Goal: Transaction & Acquisition: Purchase product/service

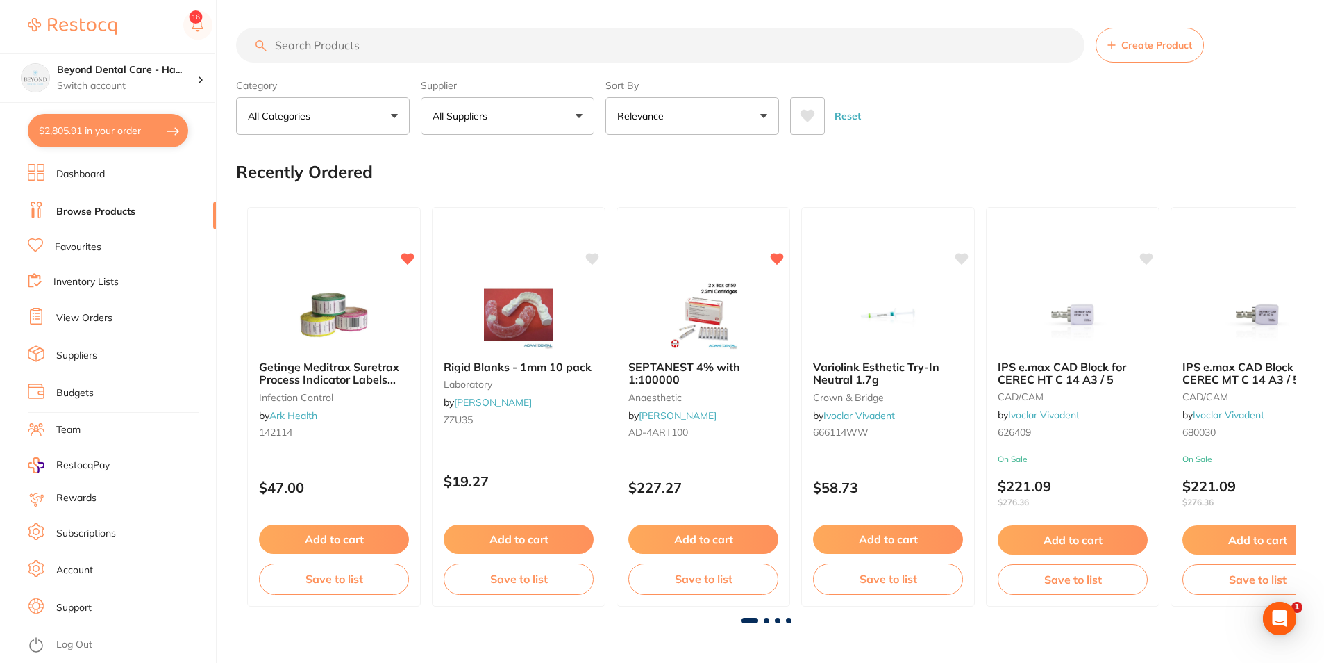
click at [106, 139] on button "$2,805.91 in your order" at bounding box center [108, 130] width 160 height 33
checkbox input "true"
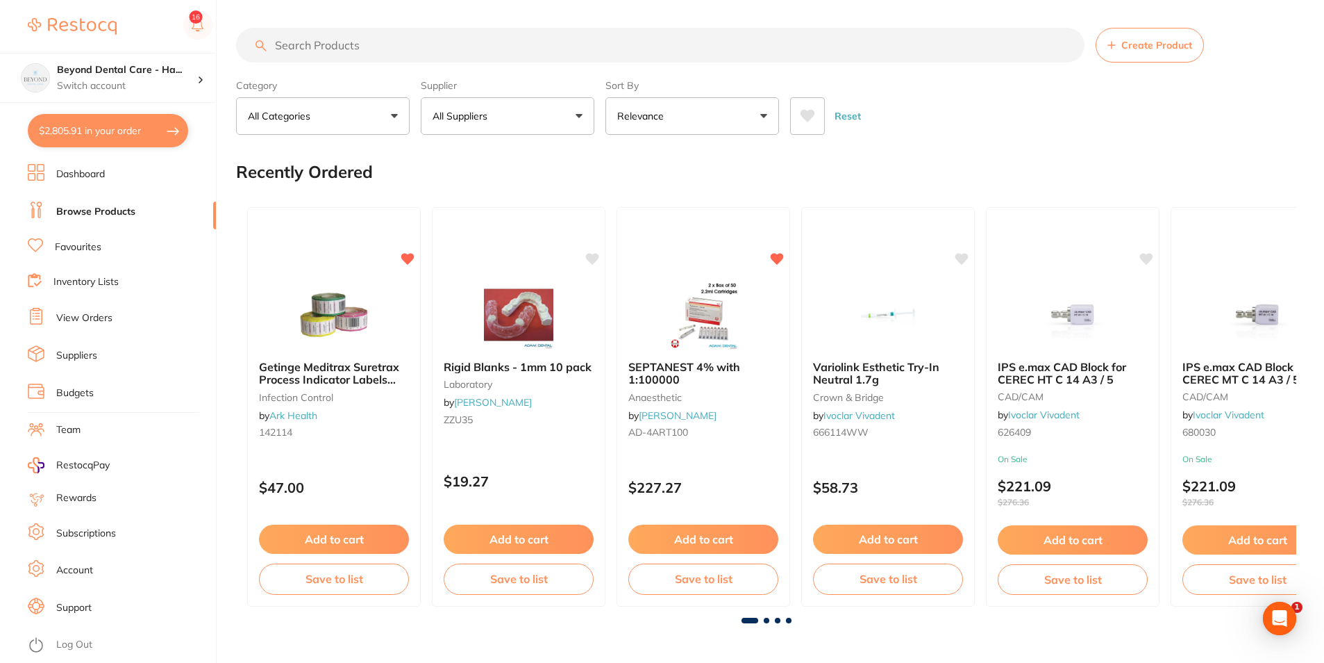
checkbox input "true"
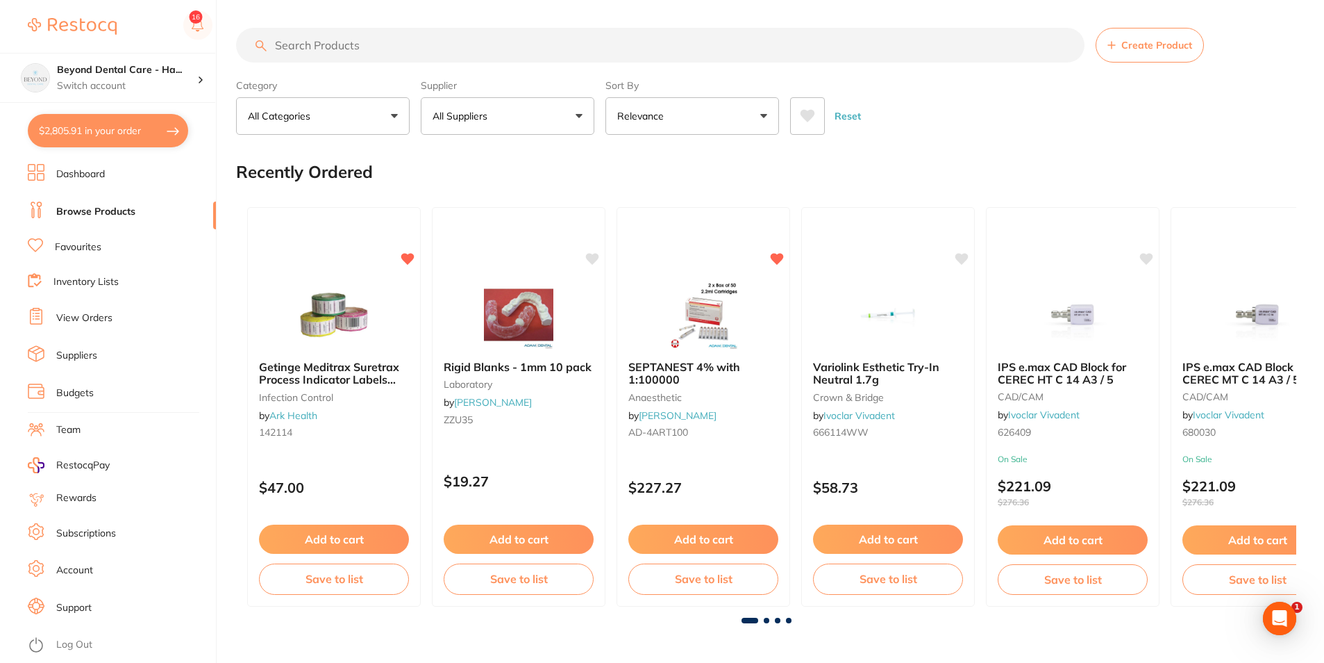
checkbox input "true"
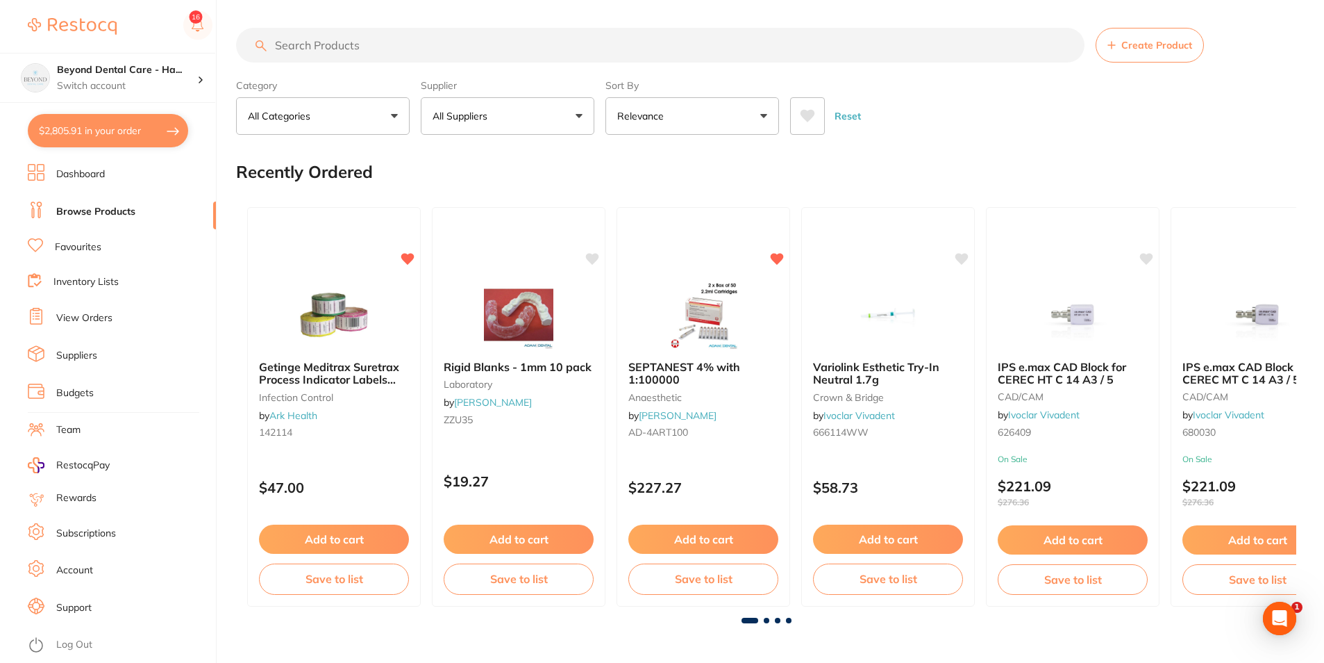
checkbox input "true"
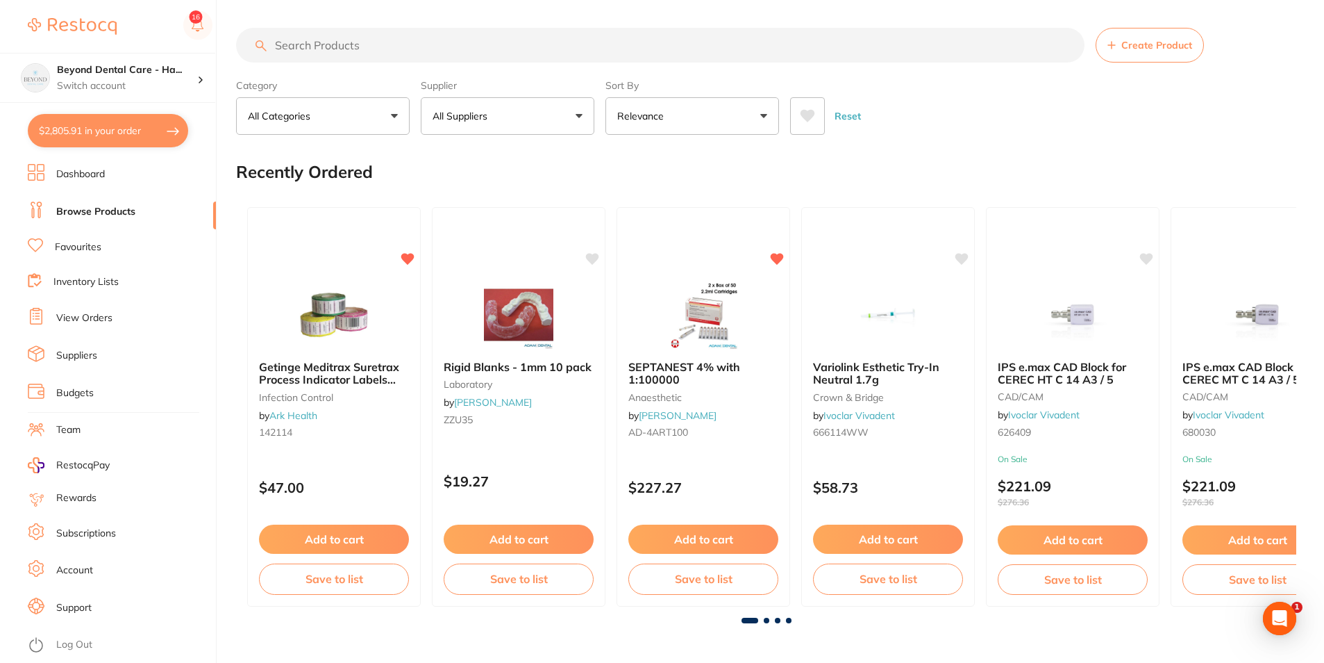
checkbox input "true"
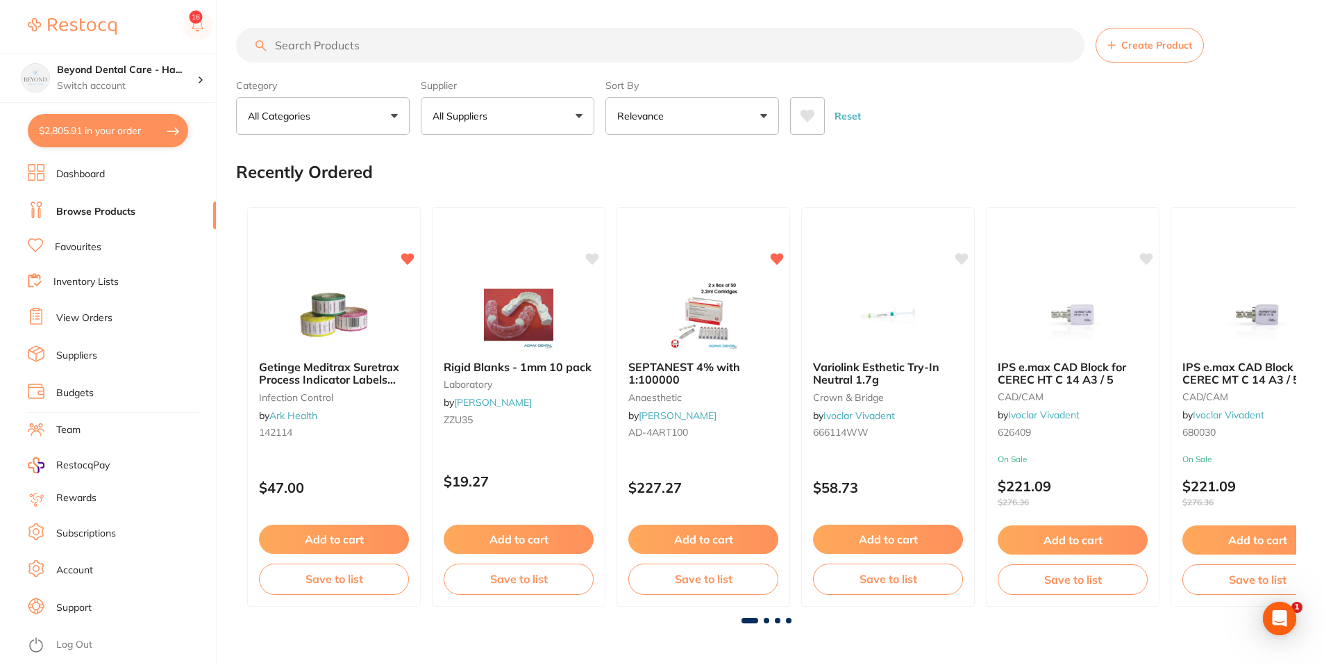
checkbox input "true"
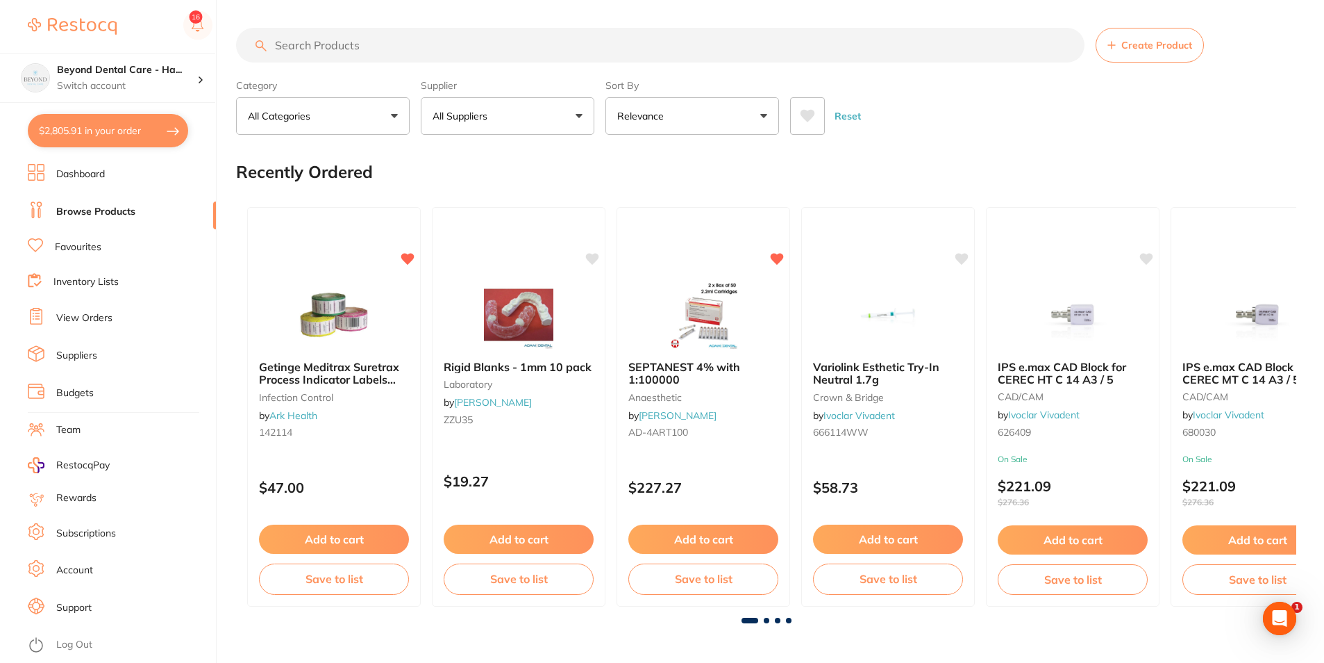
checkbox input "true"
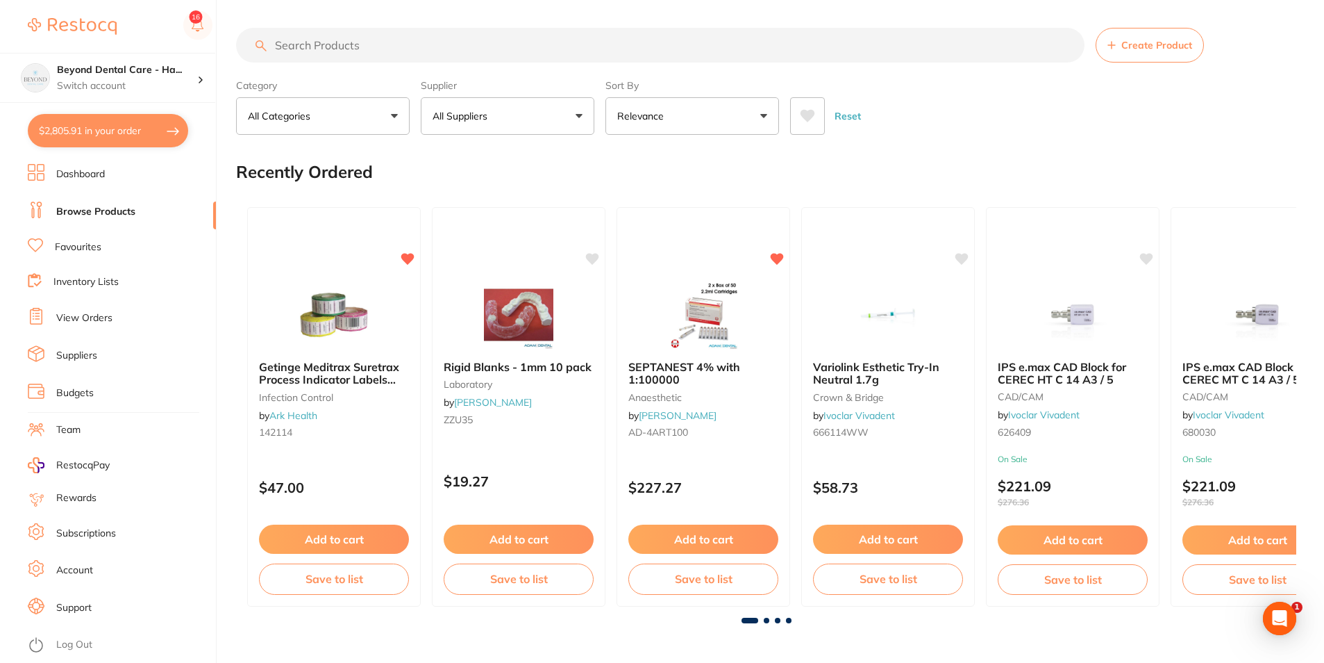
checkbox input "true"
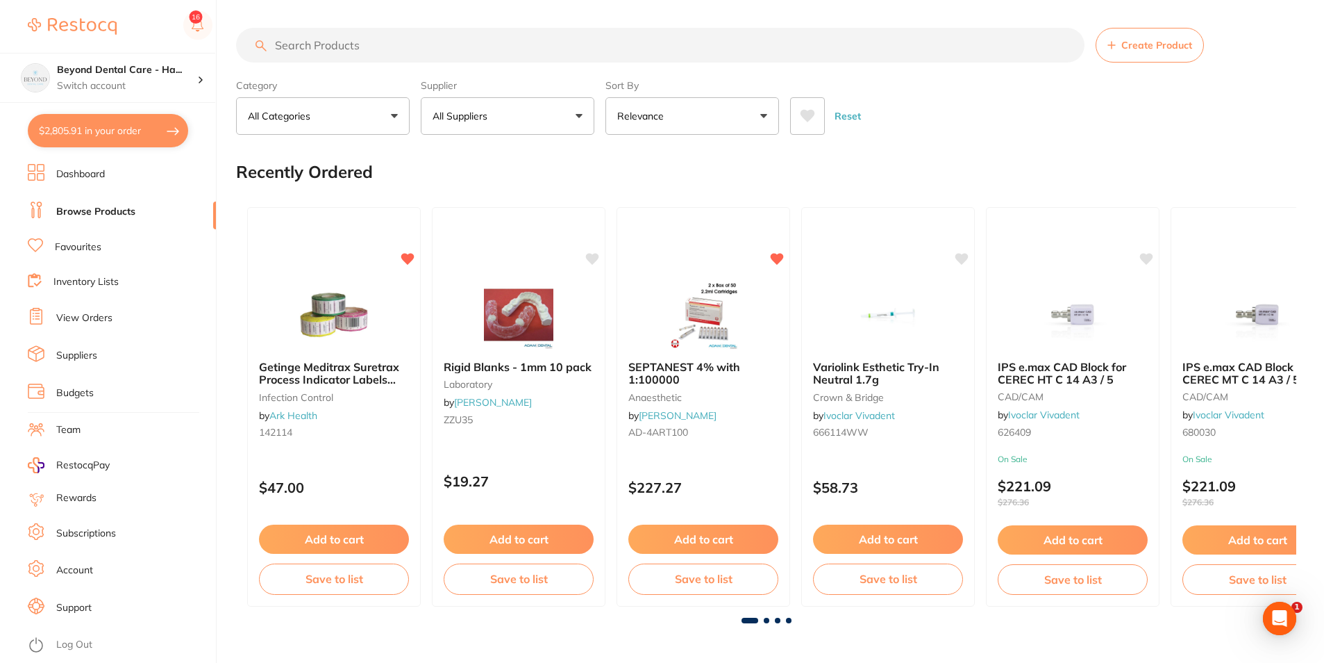
checkbox input "true"
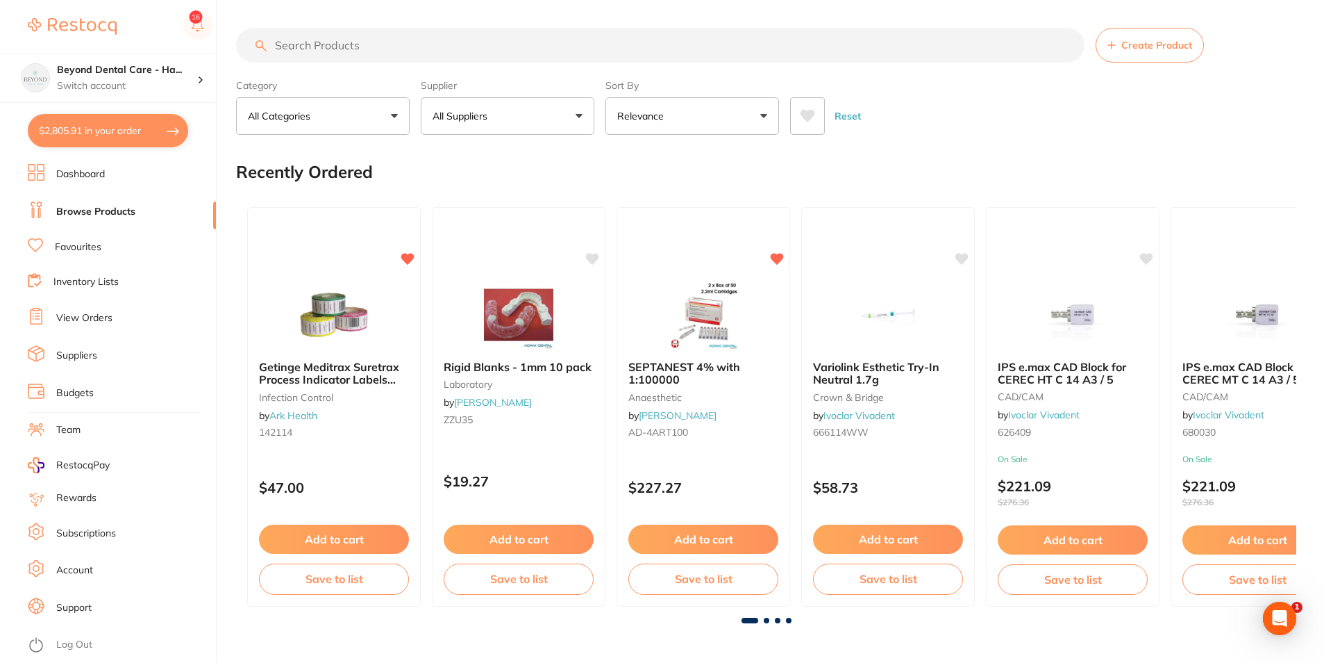
checkbox input "true"
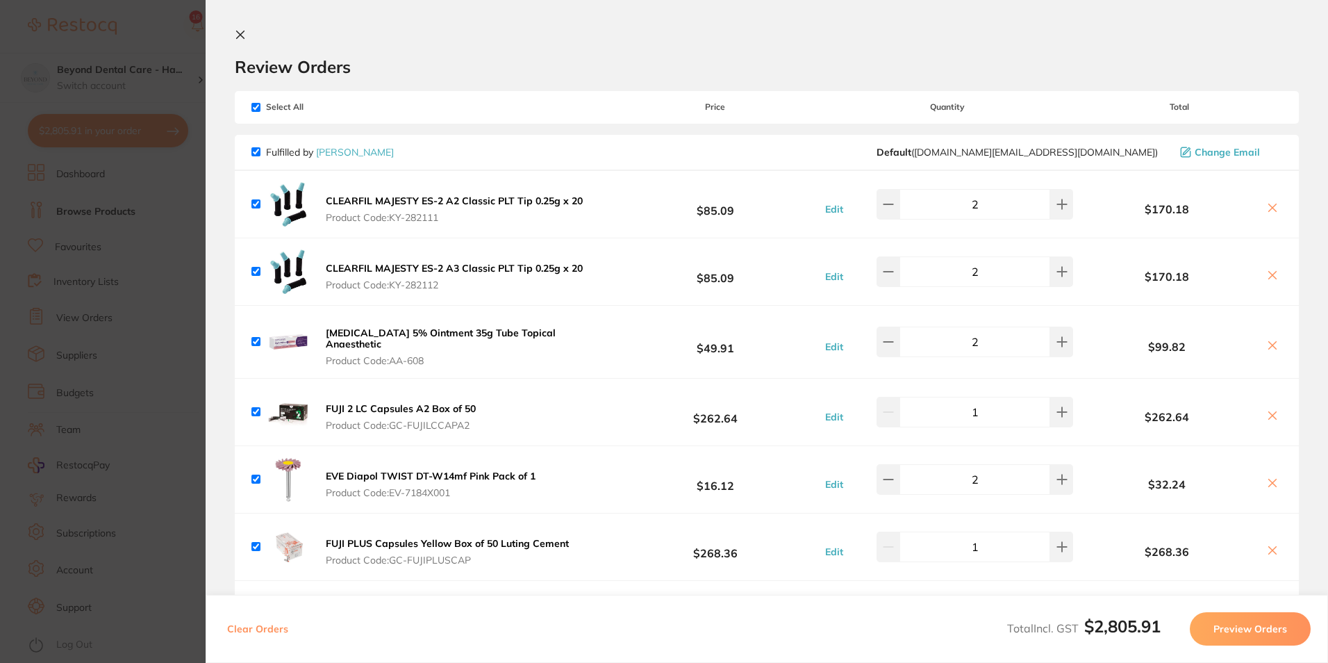
click at [249, 31] on button at bounding box center [243, 35] width 17 height 13
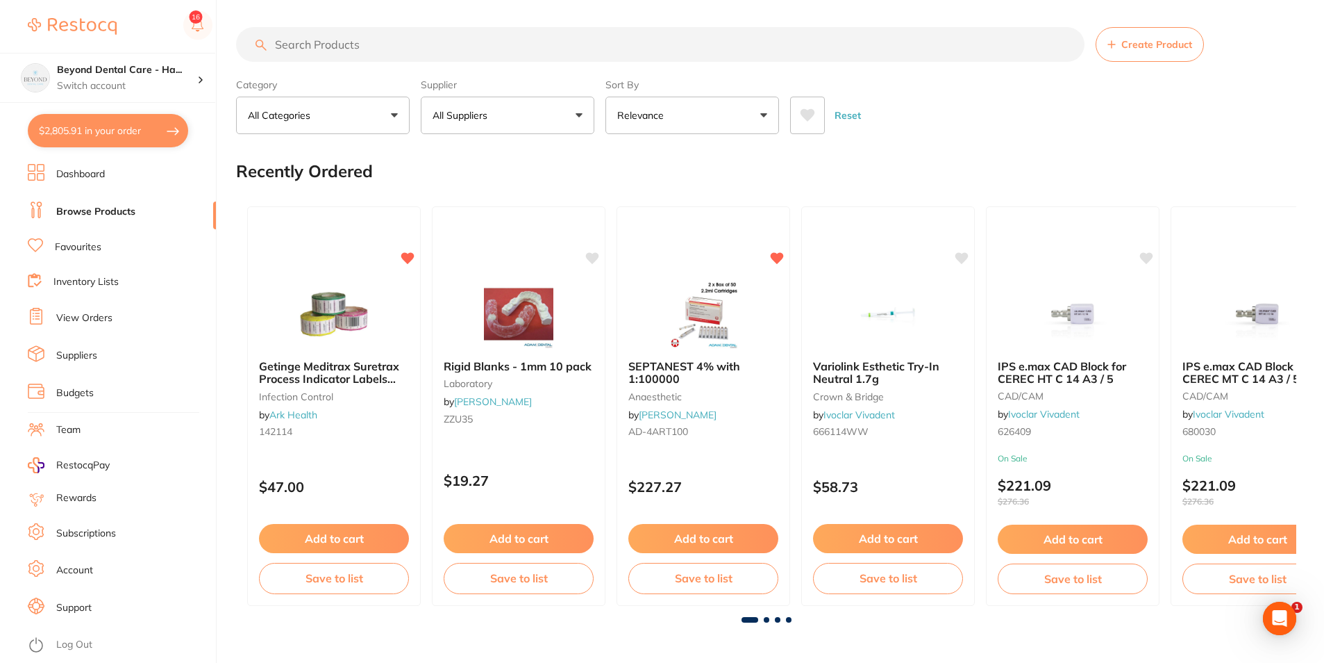
click at [76, 123] on button "$2,805.91 in your order" at bounding box center [108, 130] width 160 height 33
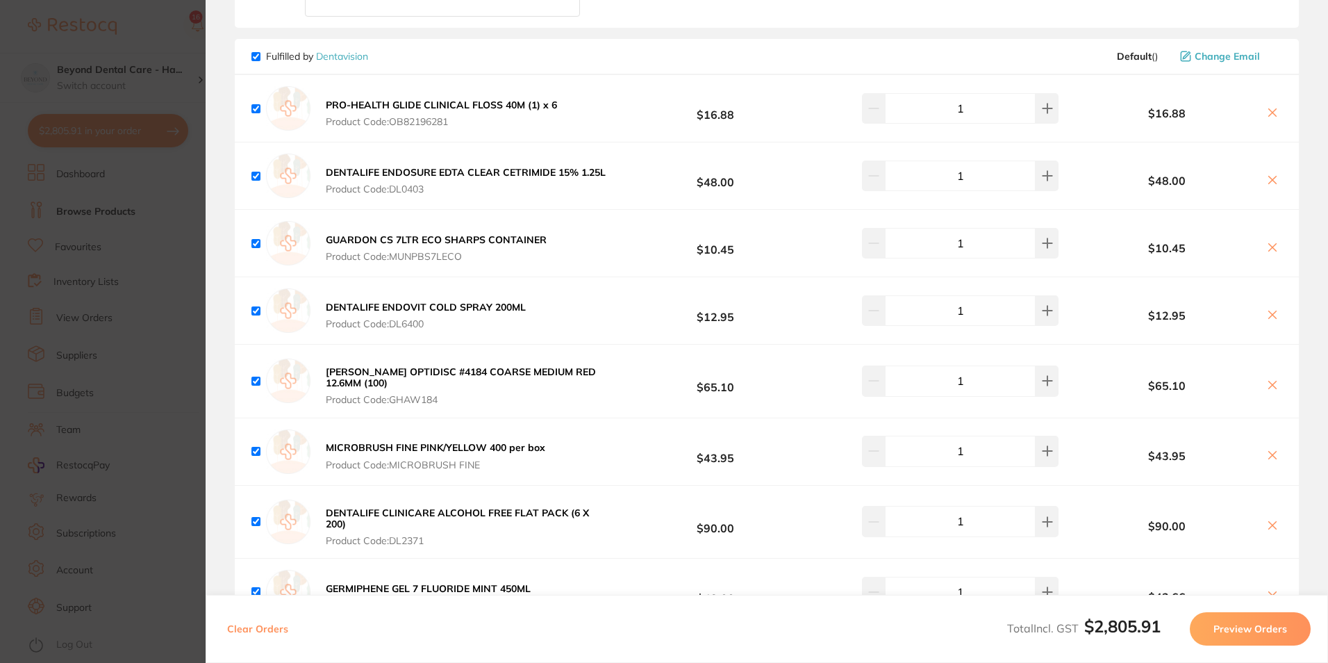
scroll to position [4145, 0]
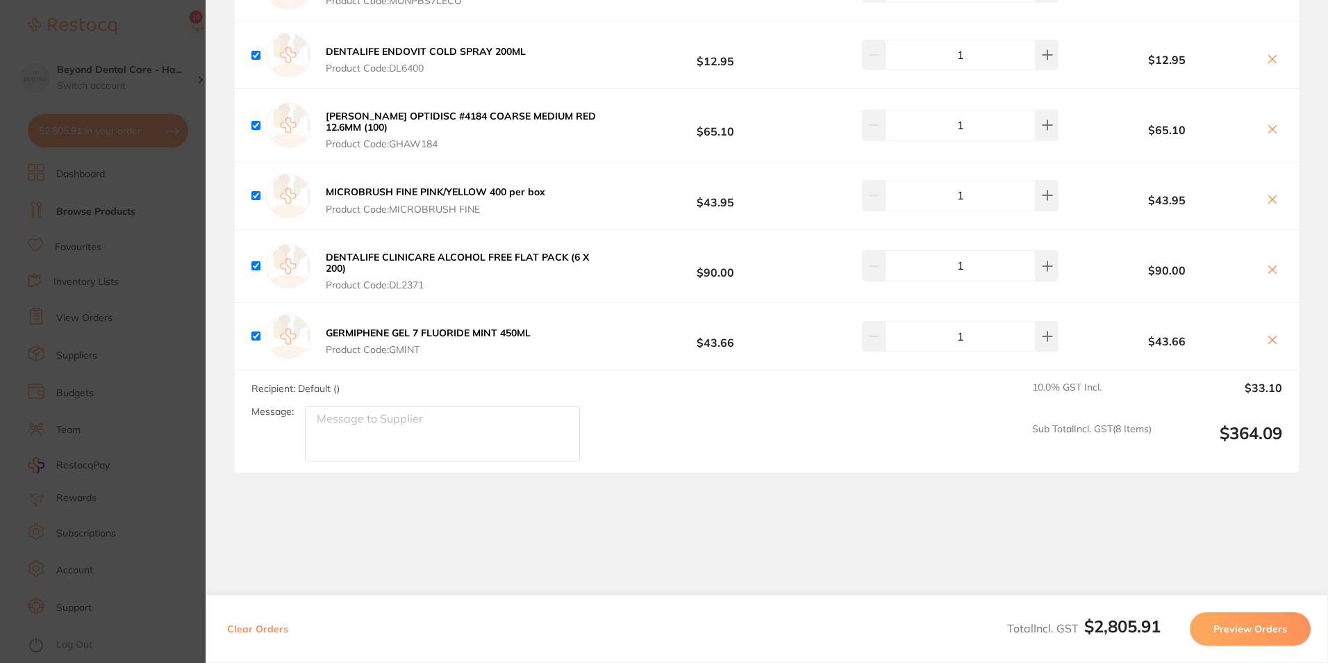
click at [189, 338] on section "Update RRP Set your pre negotiated price for this item. Item Agreed RRP (excl. …" at bounding box center [664, 331] width 1328 height 663
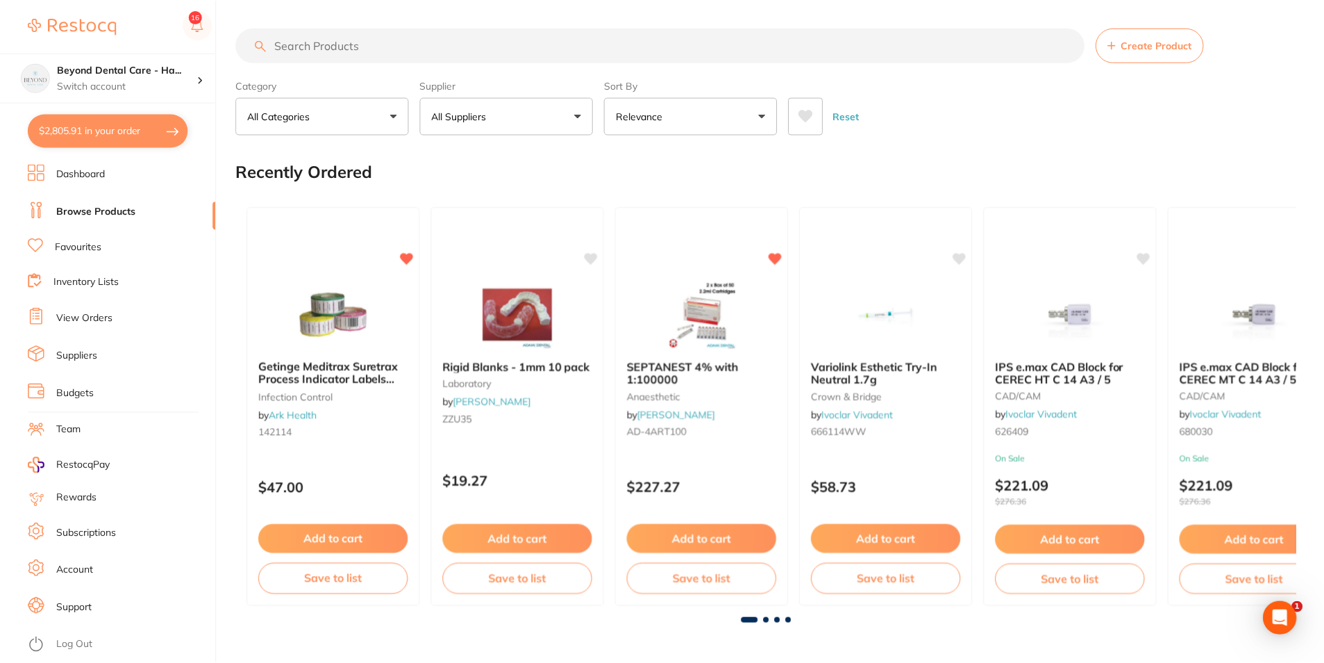
scroll to position [1, 0]
click at [371, 49] on input "search" at bounding box center [660, 44] width 849 height 35
type input "monis"
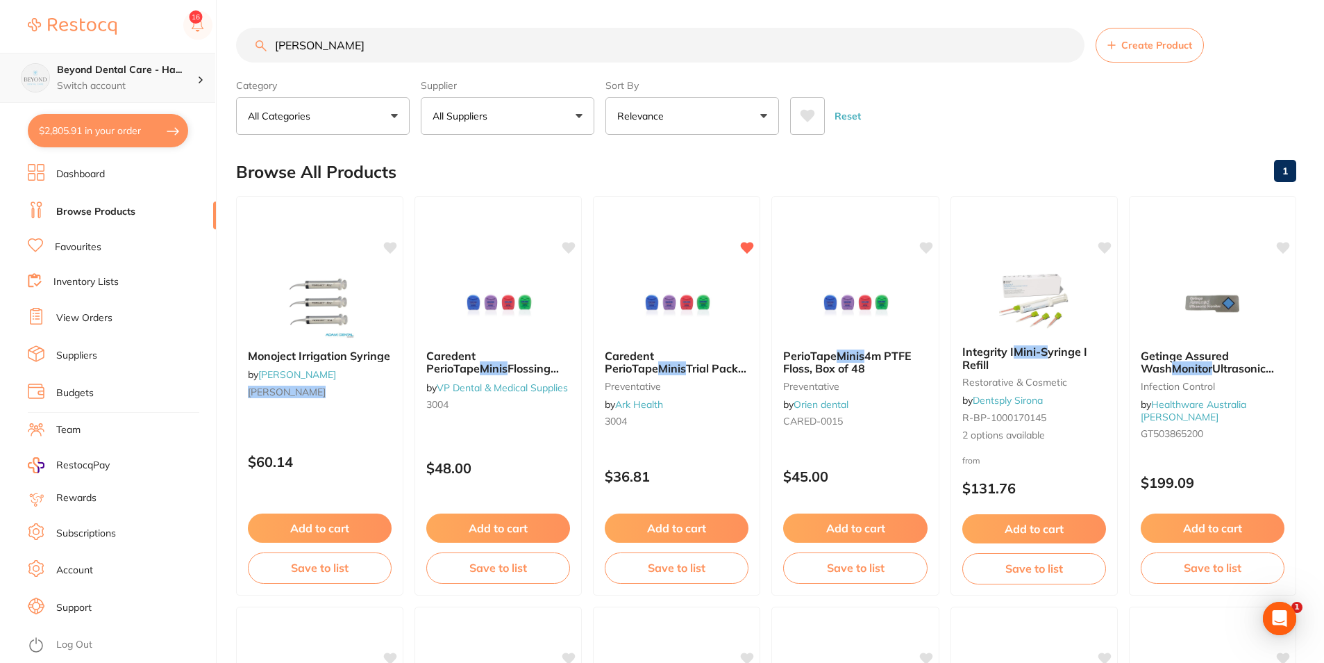
drag, startPoint x: 363, startPoint y: 49, endPoint x: 173, endPoint y: 75, distance: 191.3
click at [173, 75] on div "$2,805.91 Beyond Dental Care - Ha... Switch account Beyond Dental Care - Sandst…" at bounding box center [662, 331] width 1324 height 663
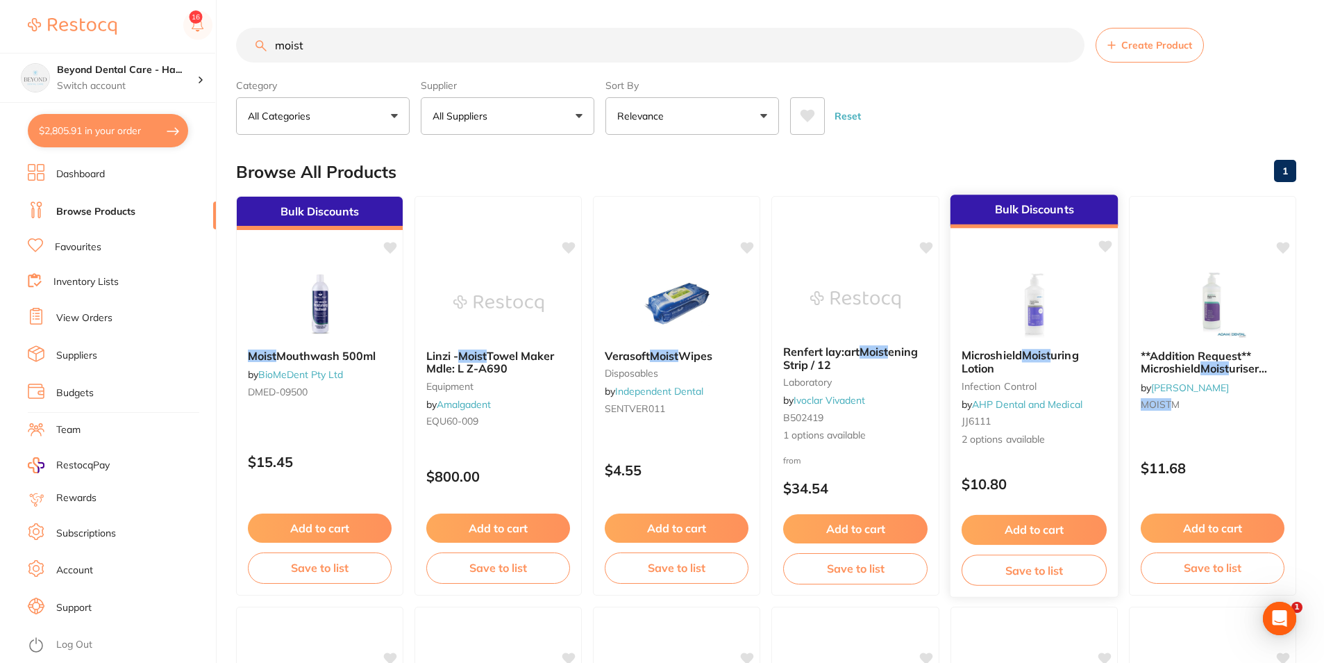
scroll to position [69, 0]
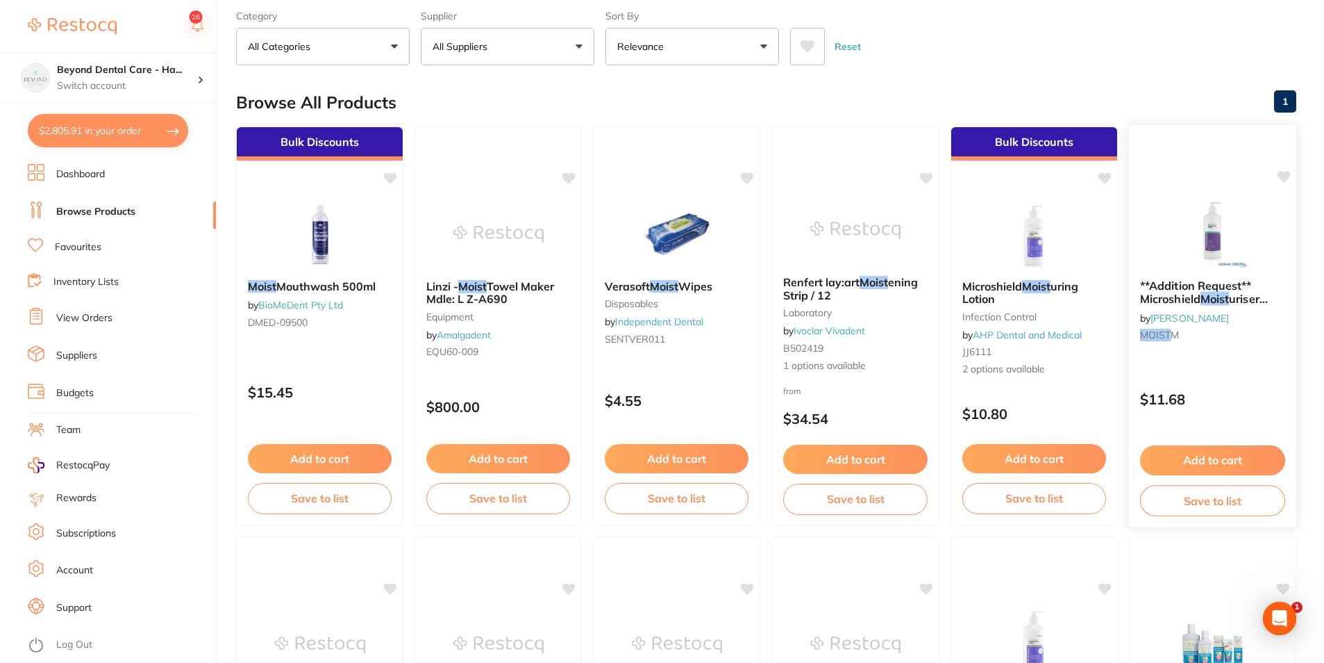
type input "moist"
click at [1203, 465] on button "Add to cart" at bounding box center [1212, 460] width 145 height 30
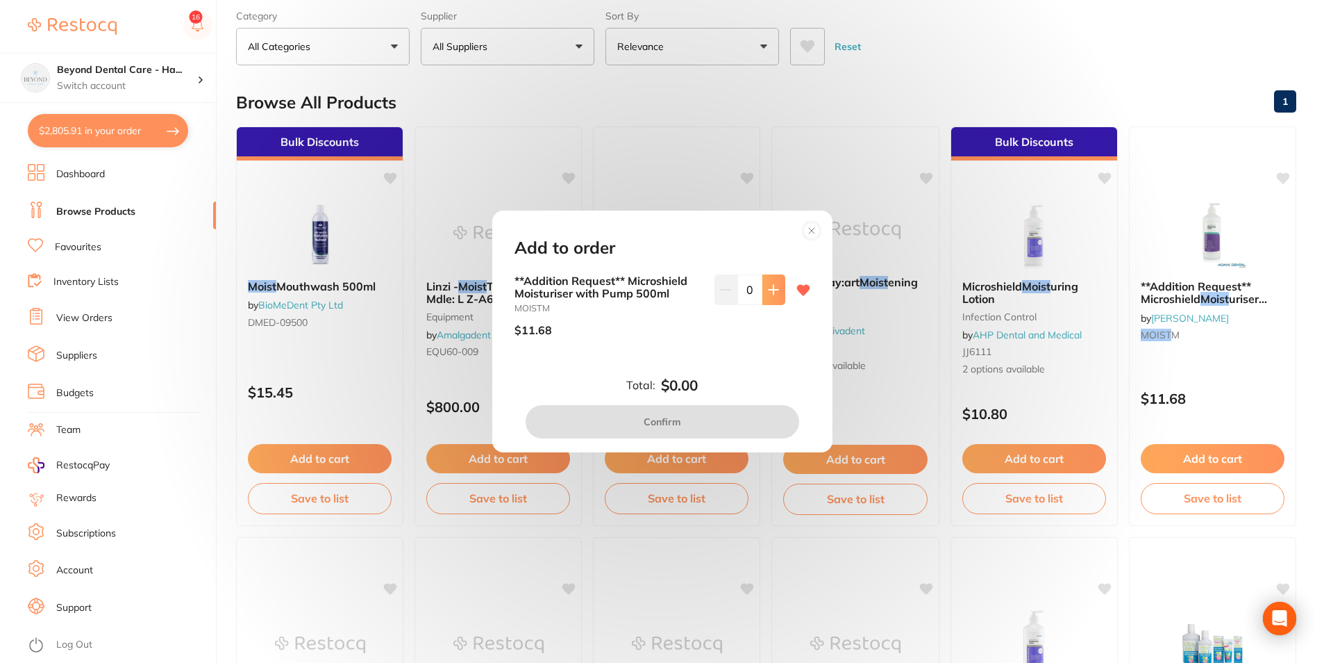
click at [775, 289] on icon at bounding box center [773, 289] width 11 height 11
type input "2"
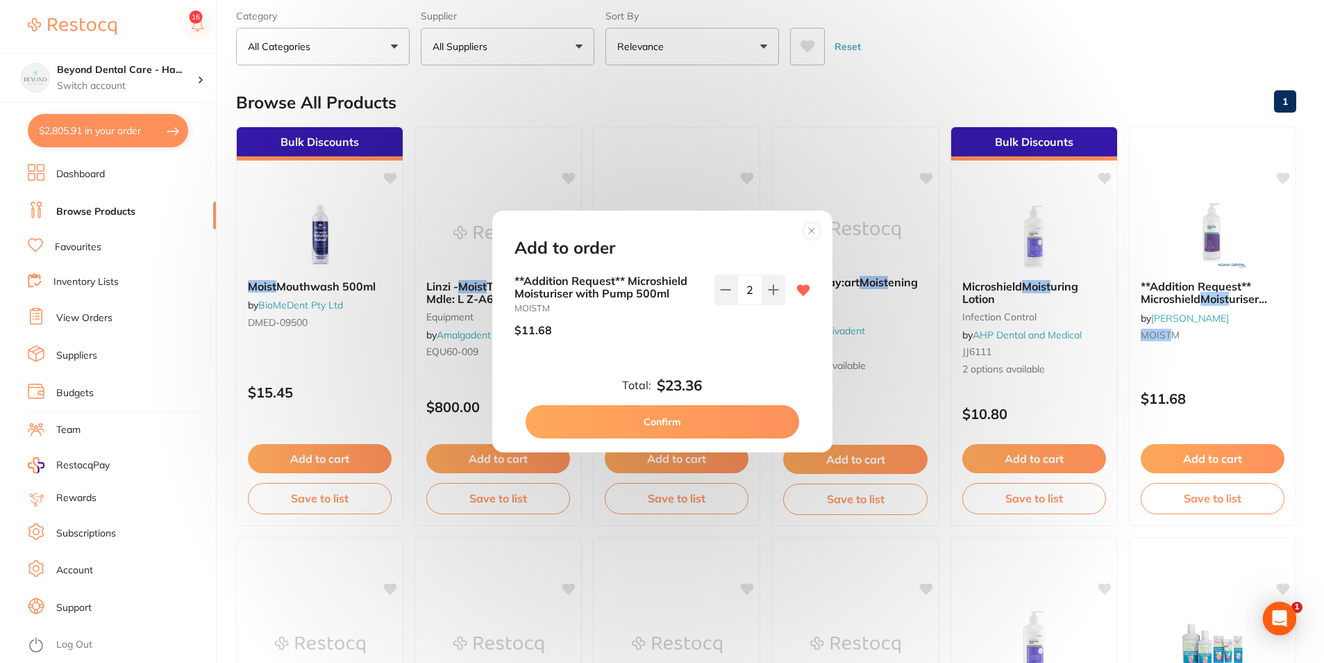
click at [731, 415] on button "Confirm" at bounding box center [663, 421] width 274 height 33
checkbox input "false"
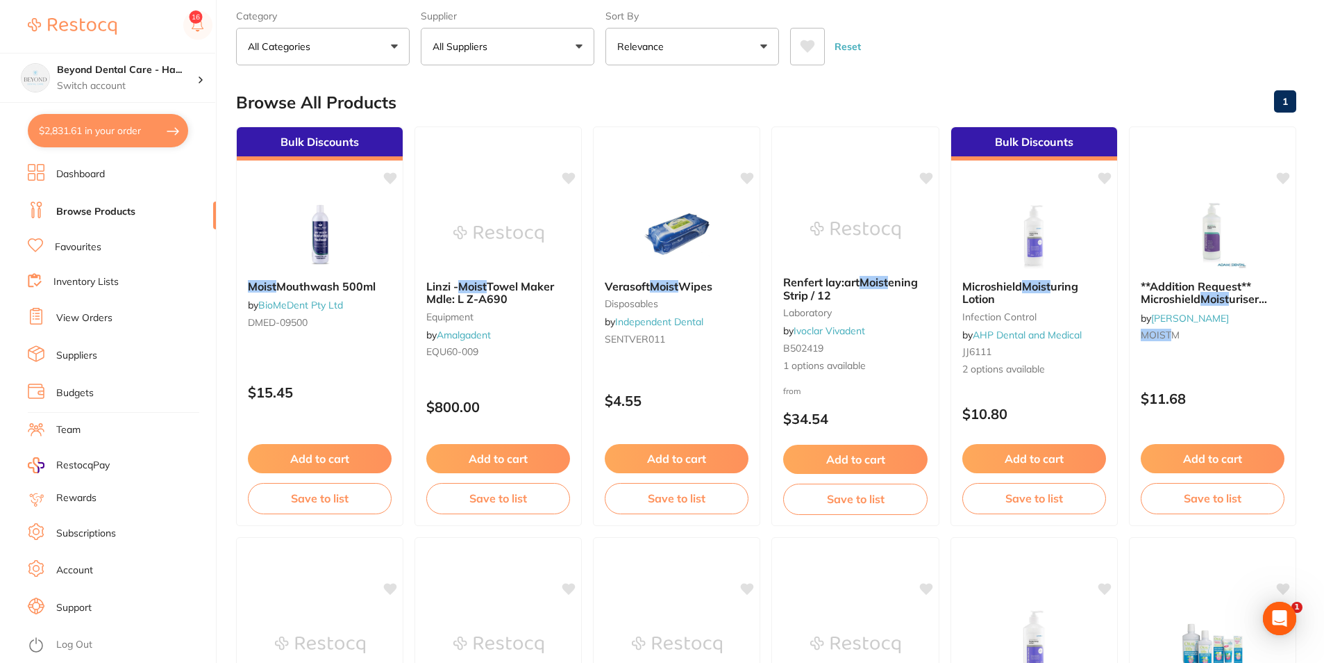
click at [52, 394] on li "Budgets" at bounding box center [122, 393] width 188 height 21
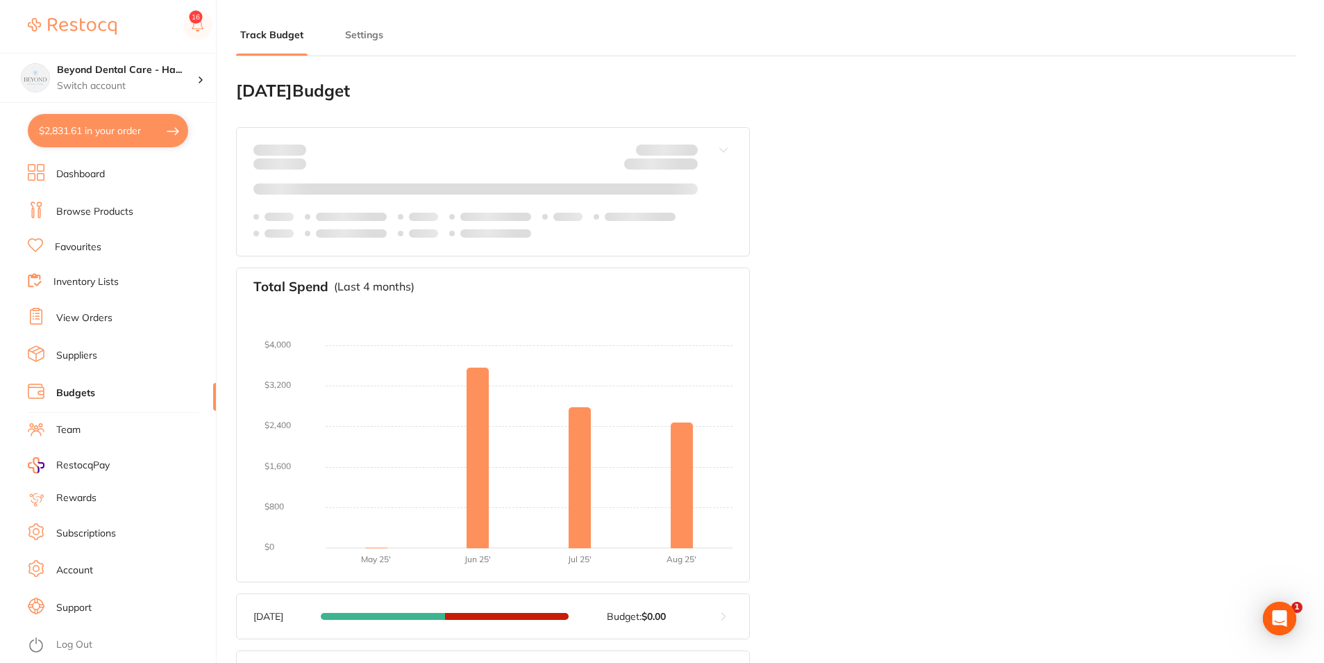
type input "2,315"
type input "0.0"
type input "57,879"
type input "2,315"
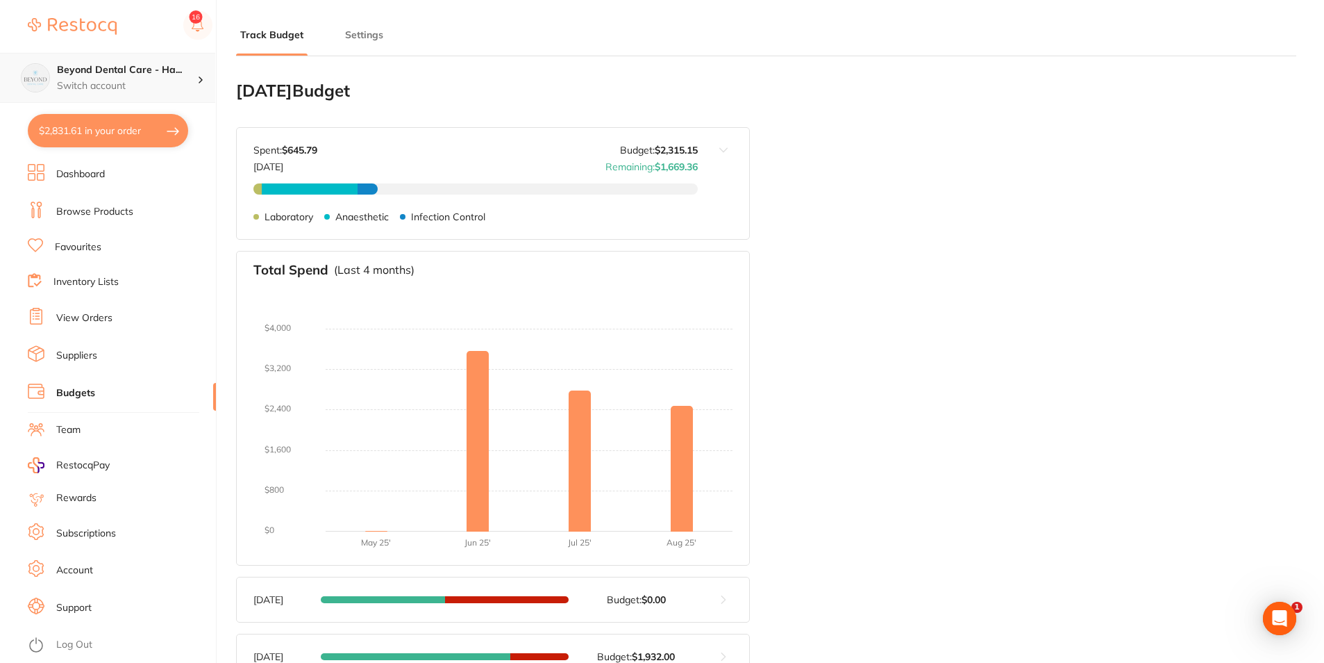
click at [124, 90] on p "Switch account" at bounding box center [127, 86] width 140 height 14
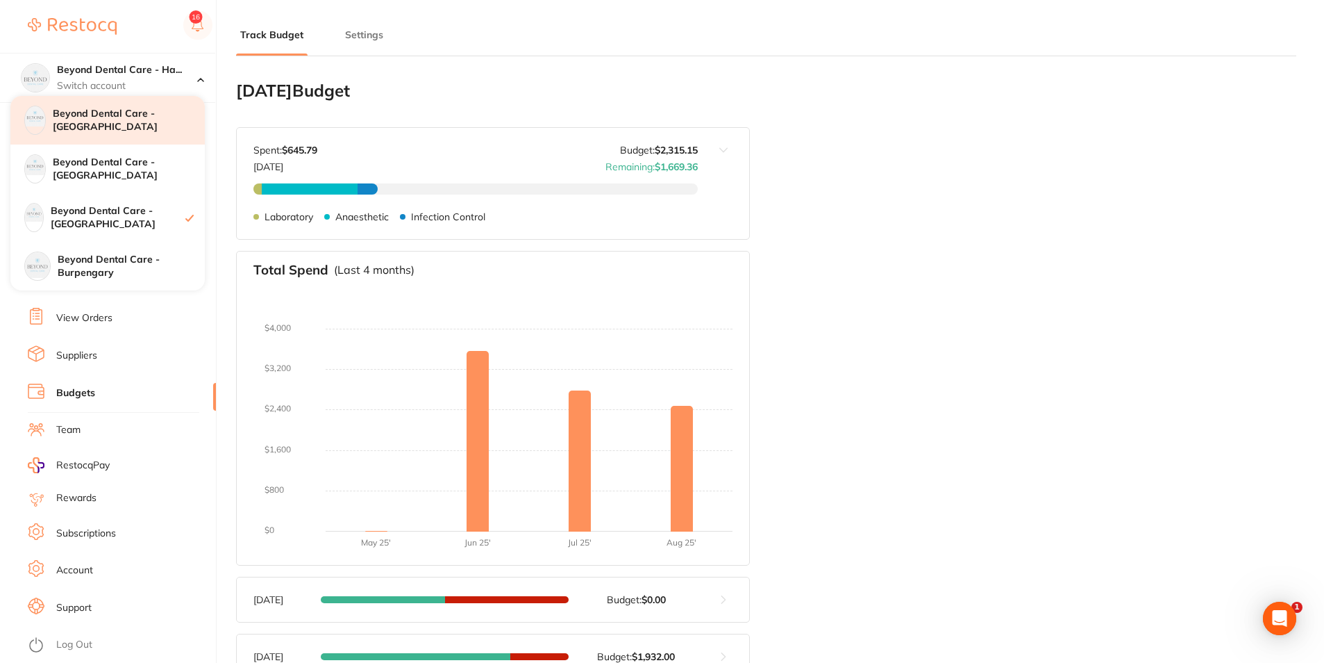
click at [127, 126] on h4 "Beyond Dental Care - [GEOGRAPHIC_DATA]" at bounding box center [129, 120] width 152 height 27
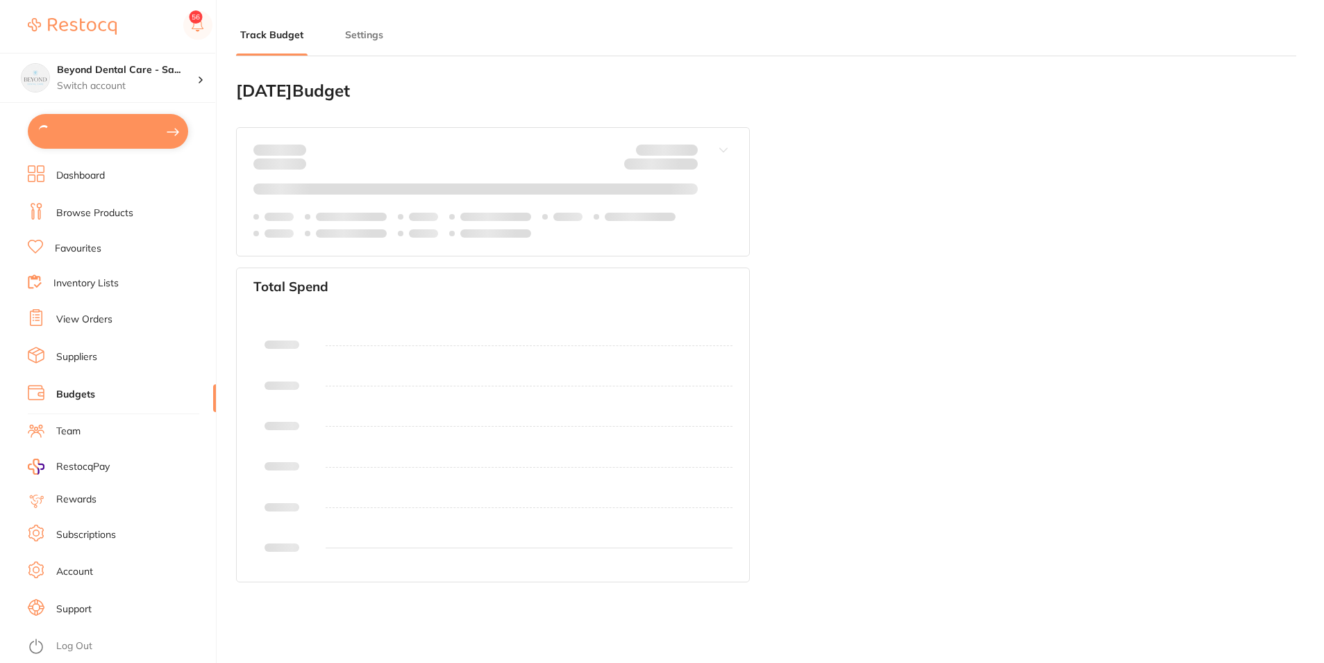
type input "7,525"
type input "0.0"
type input "188,135"
type input "7,525"
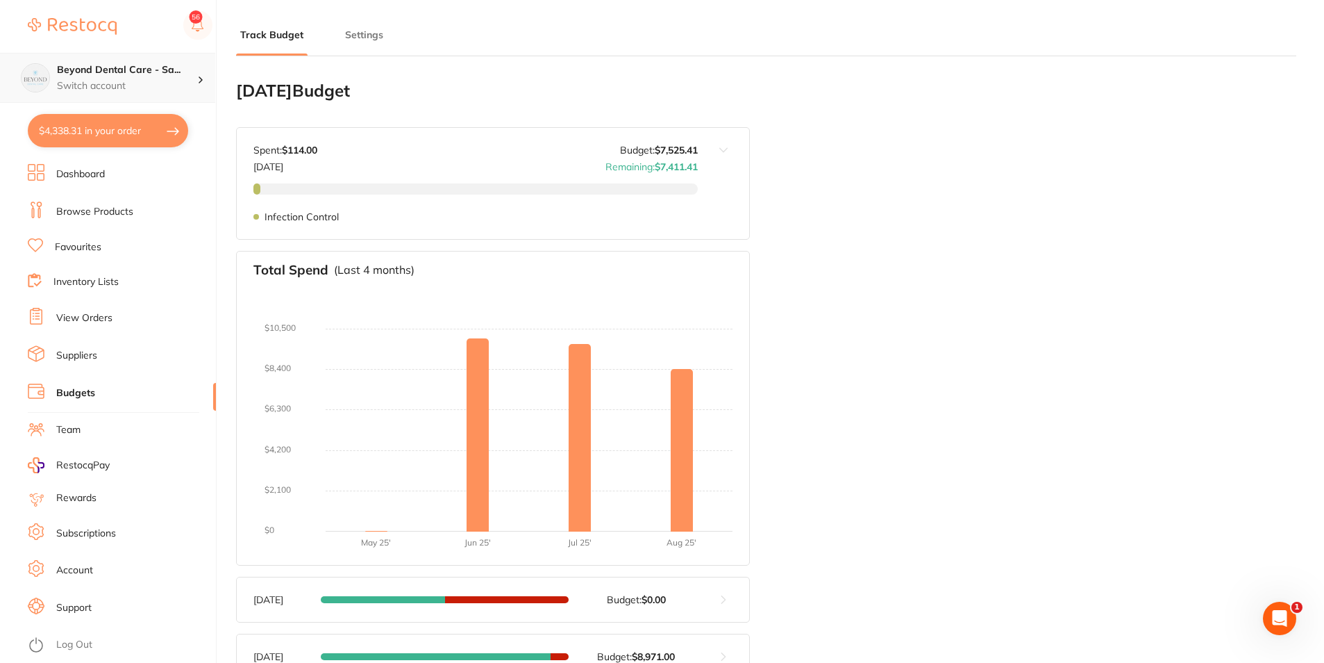
click at [133, 88] on p "Switch account" at bounding box center [127, 86] width 140 height 14
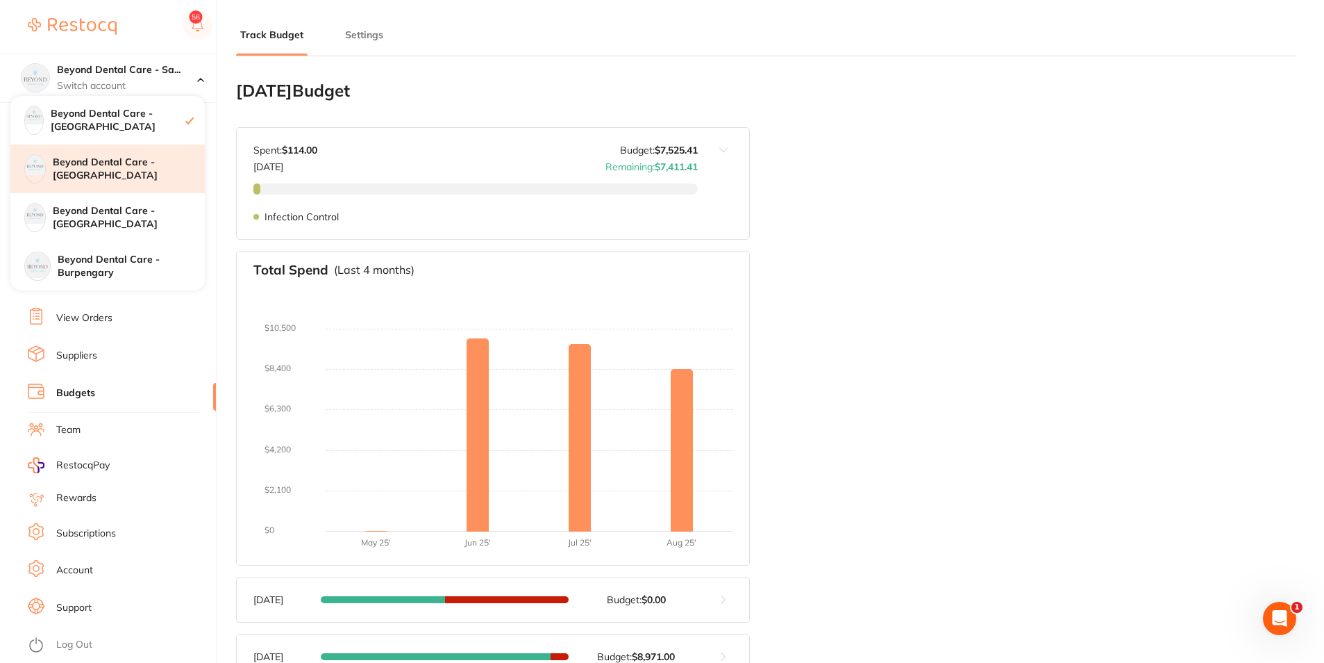
click at [123, 171] on h4 "Beyond Dental Care - [GEOGRAPHIC_DATA]" at bounding box center [129, 169] width 152 height 27
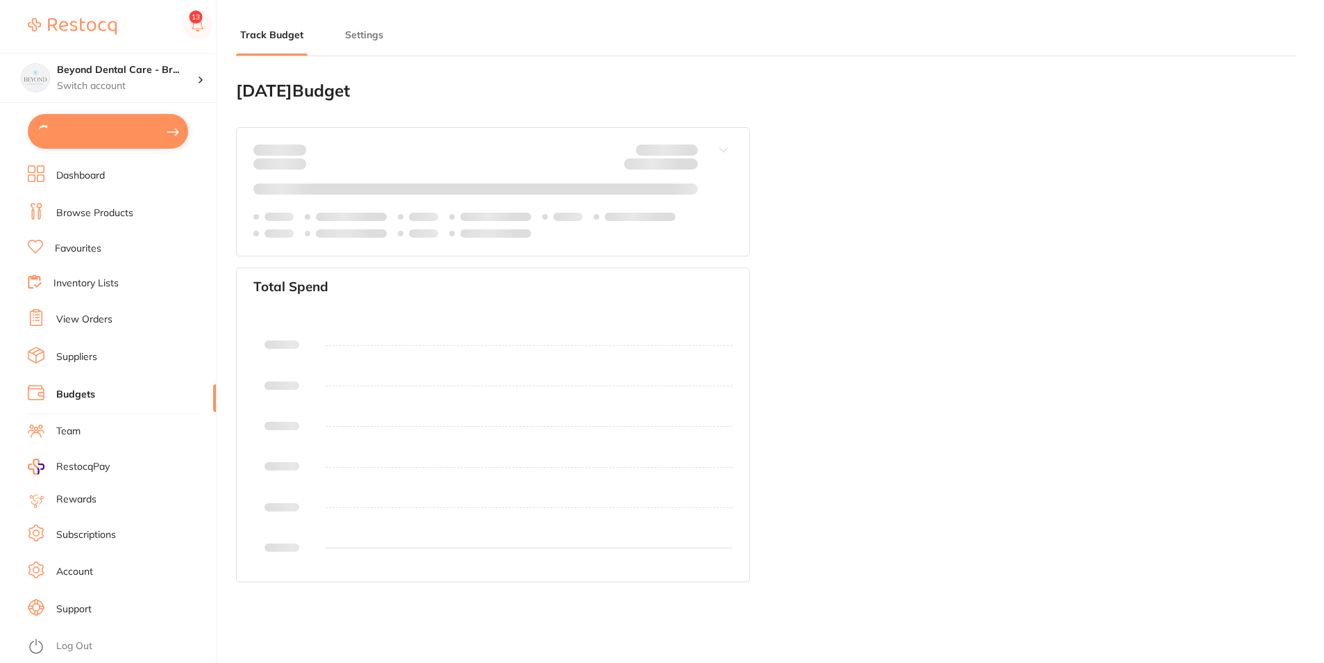
type input "1,180"
type input "0.0"
type input "29,499"
type input "1,180"
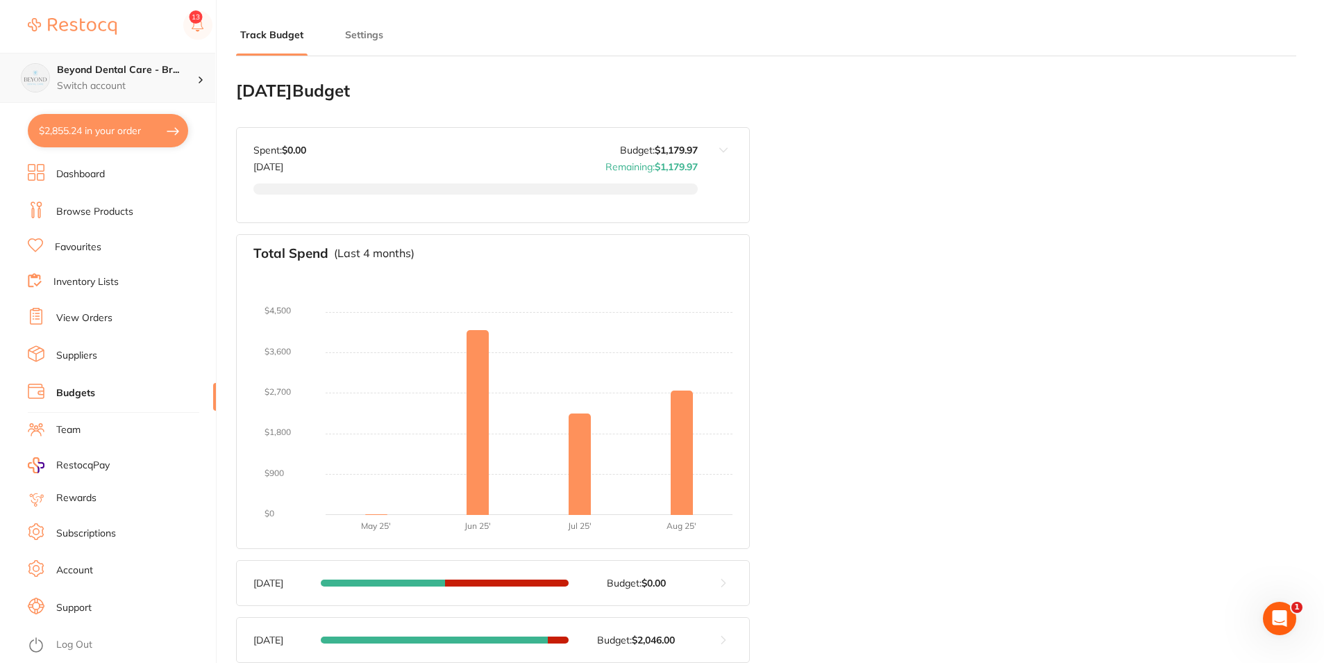
click at [76, 58] on div "Beyond Dental Care - Br... Switch account" at bounding box center [107, 78] width 215 height 50
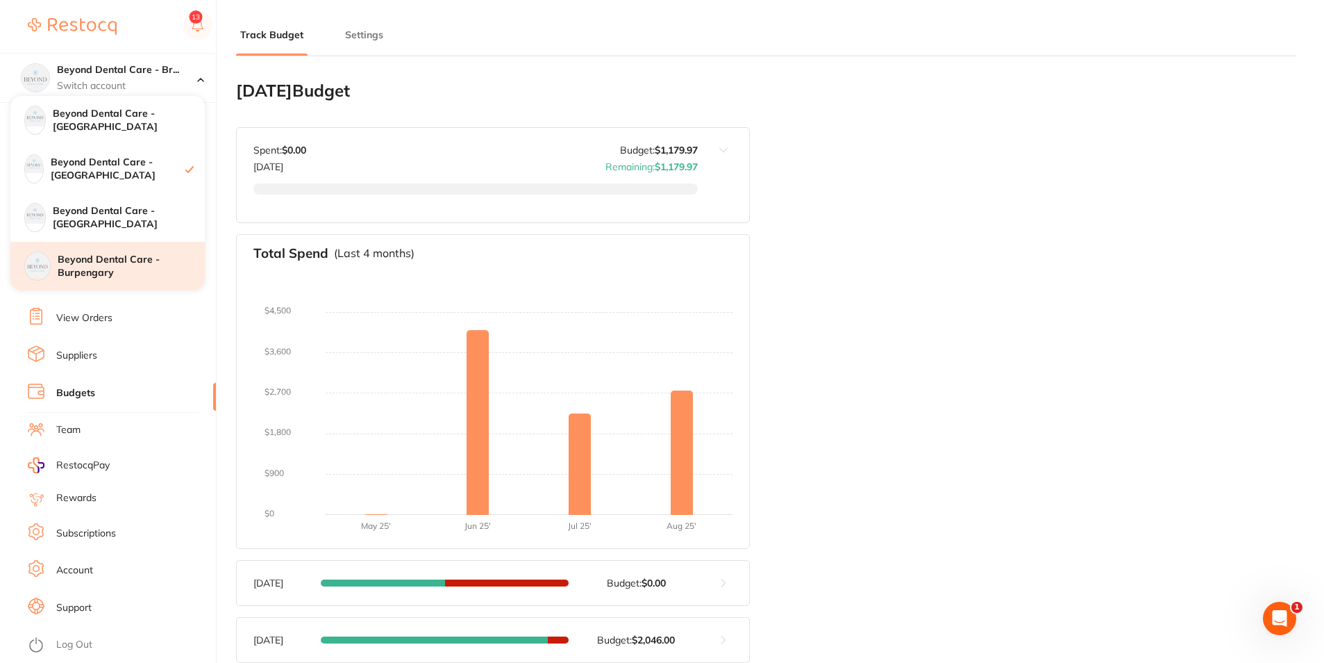
click at [123, 272] on h4 "Beyond Dental Care - Burpengary" at bounding box center [131, 266] width 147 height 27
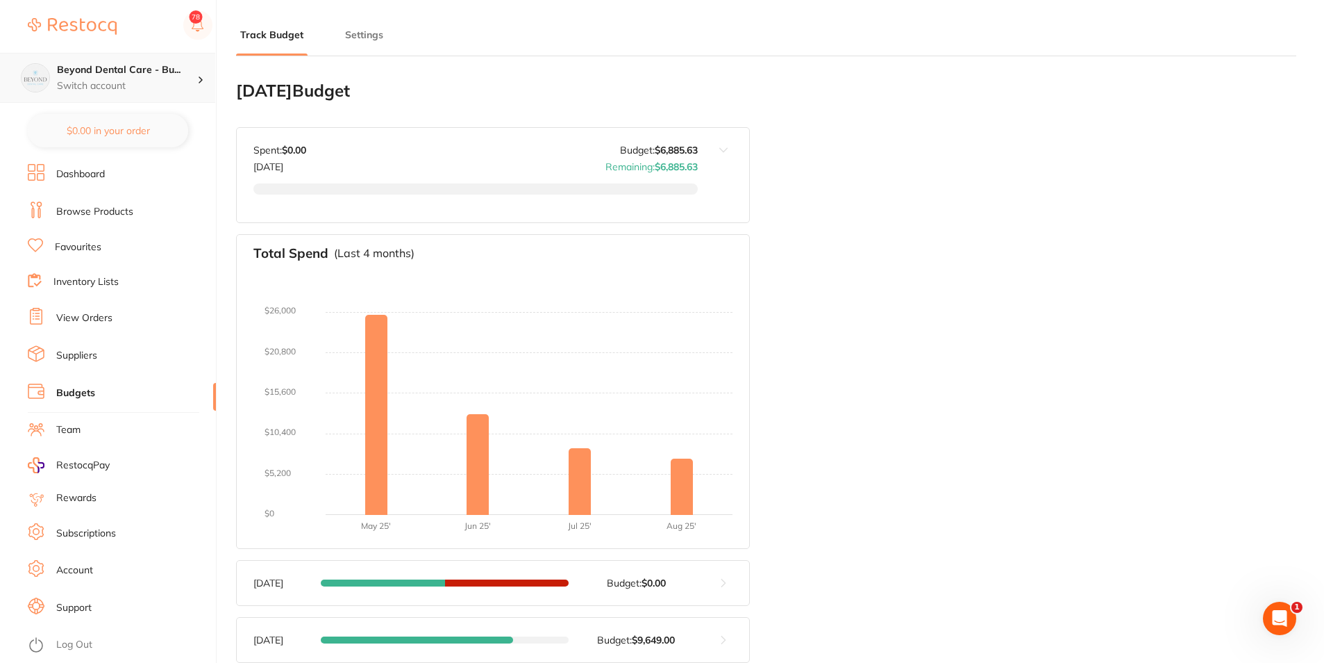
click at [115, 92] on p "Switch account" at bounding box center [127, 86] width 140 height 14
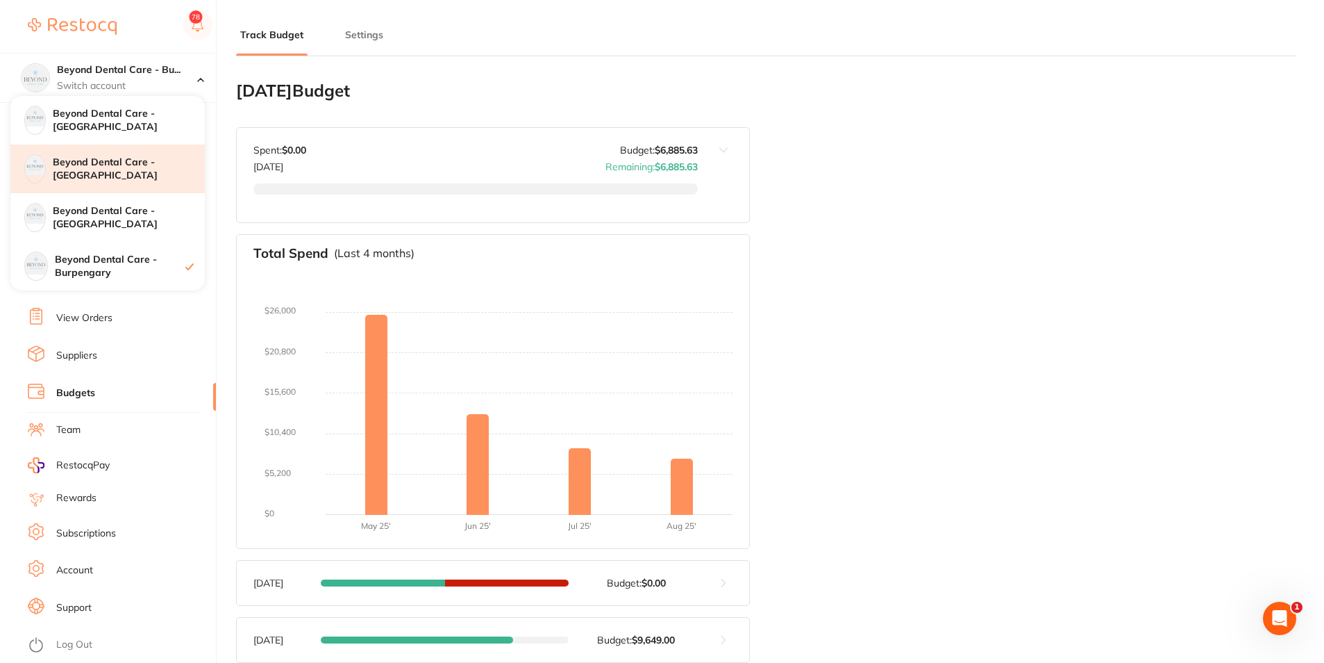
click at [101, 181] on div "Beyond Dental Care - [GEOGRAPHIC_DATA]" at bounding box center [107, 168] width 194 height 49
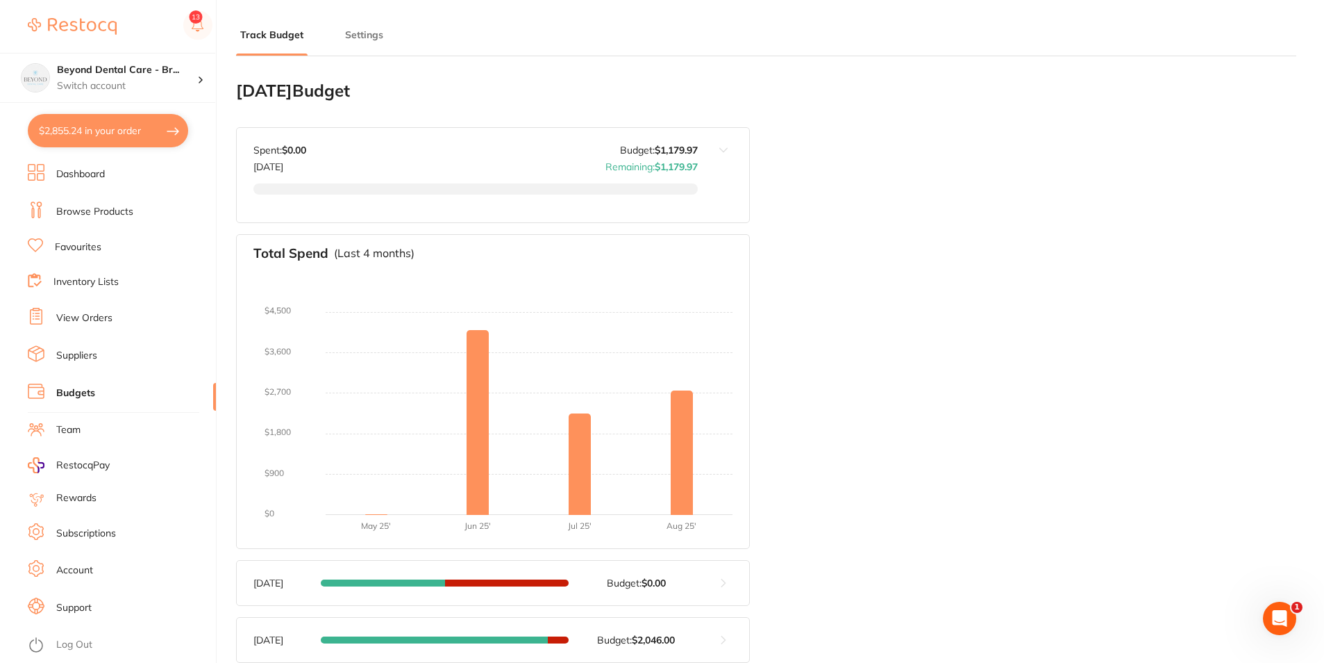
click at [142, 136] on button "$2,855.24 in your order" at bounding box center [108, 130] width 160 height 33
checkbox input "true"
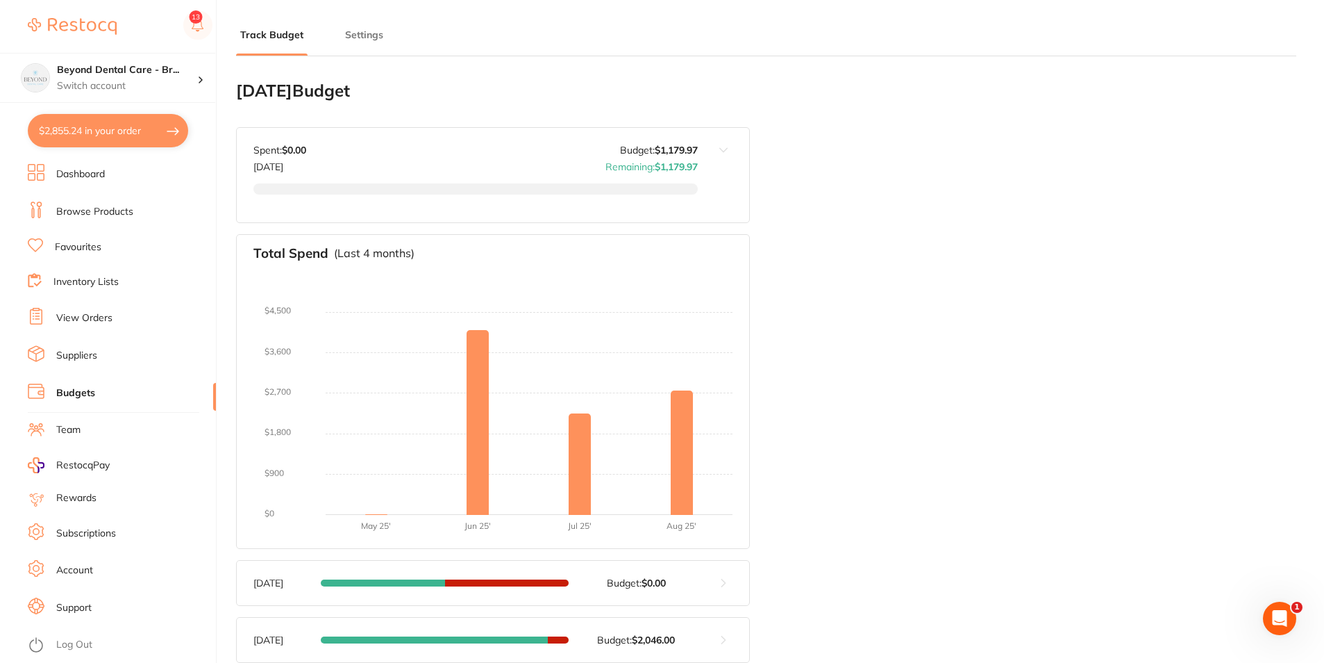
checkbox input "true"
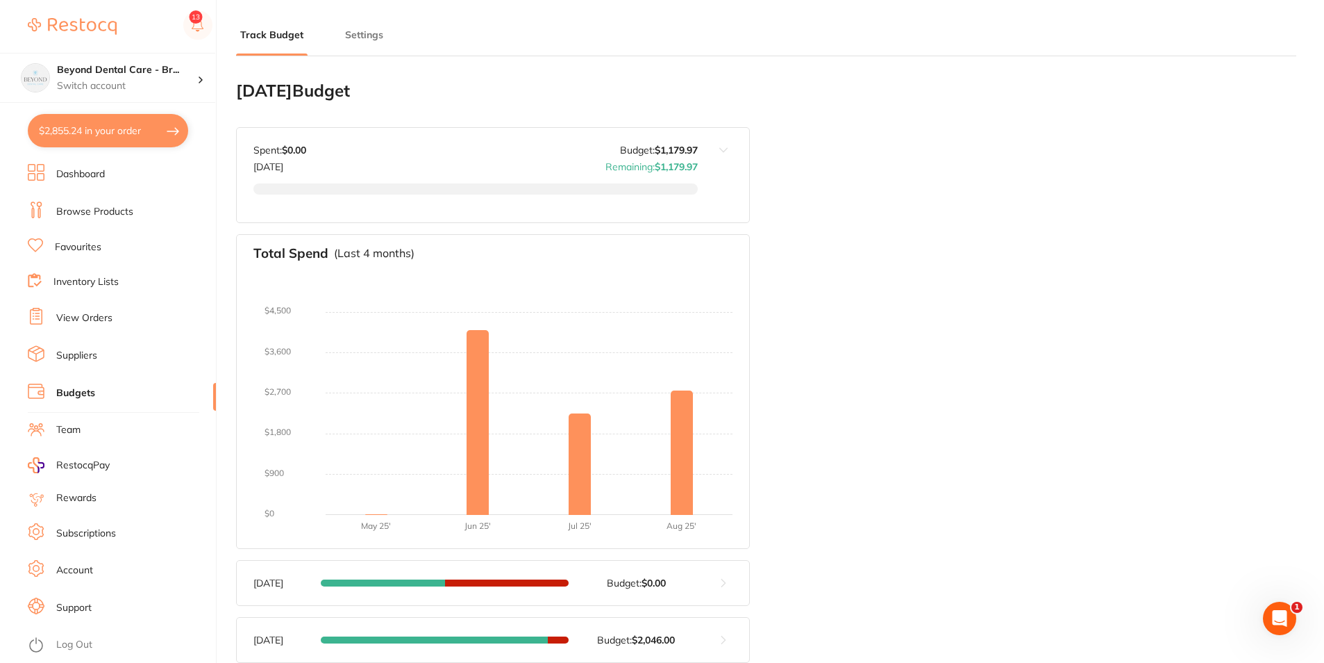
checkbox input "true"
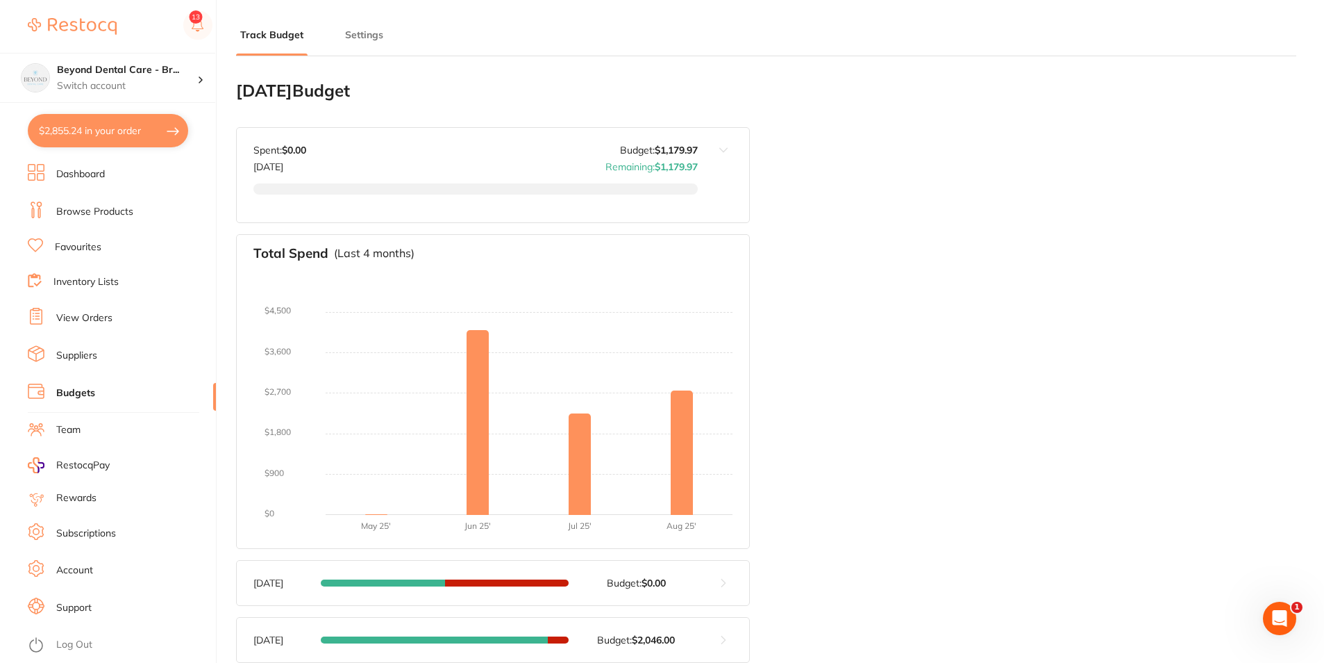
checkbox input "true"
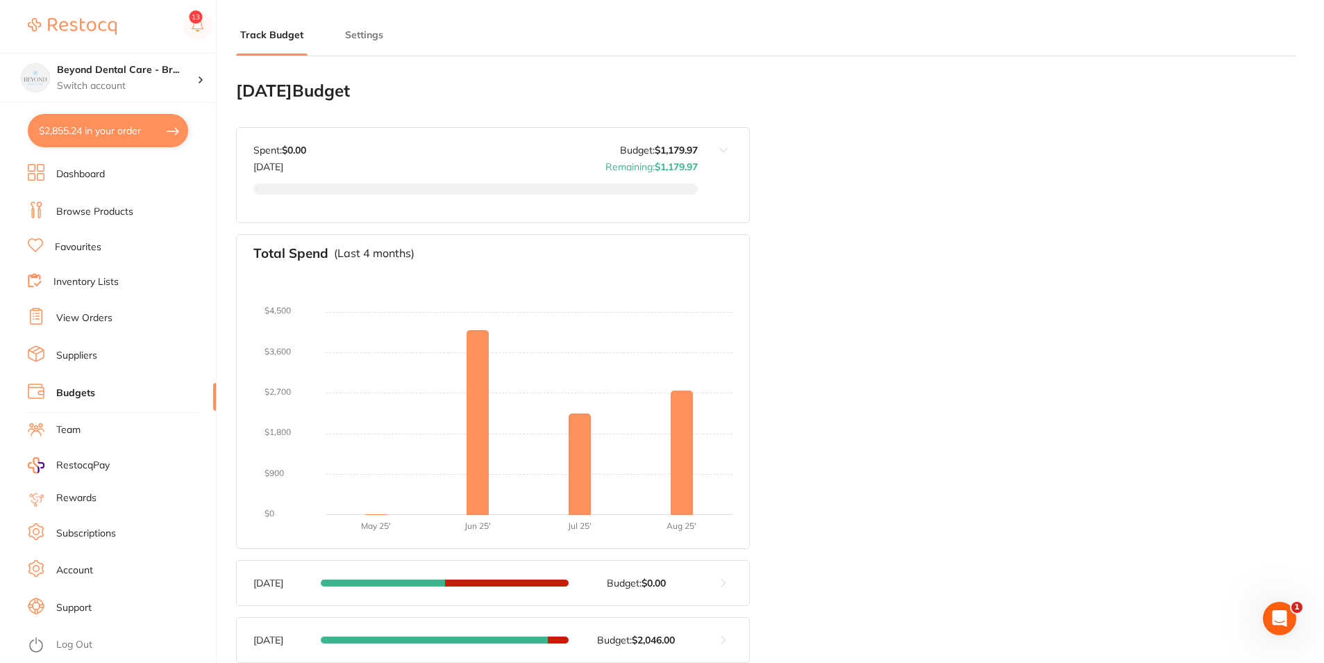
checkbox input "true"
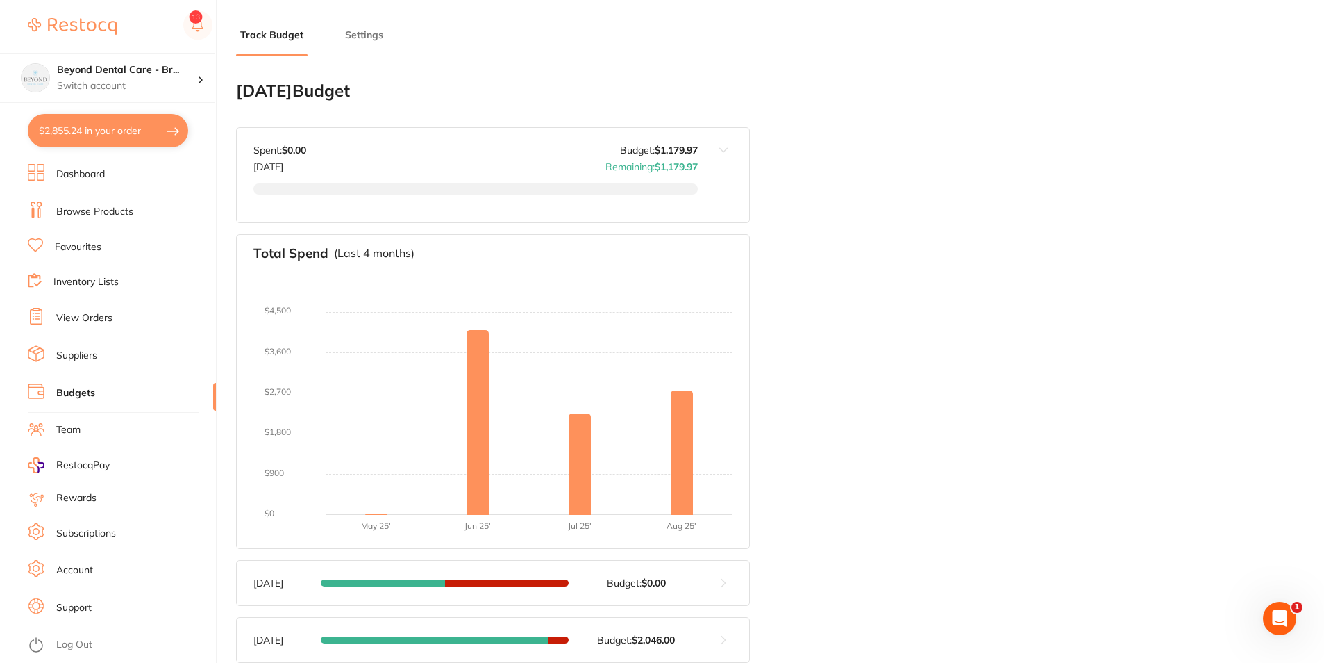
checkbox input "true"
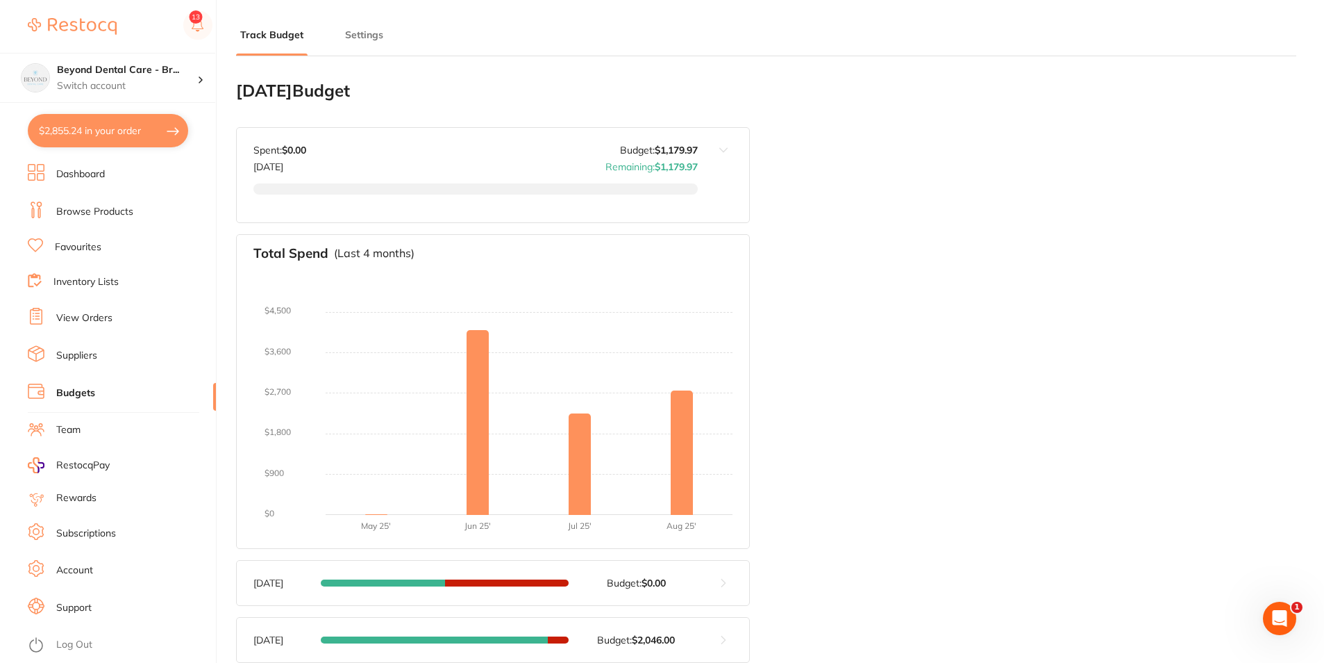
checkbox input "true"
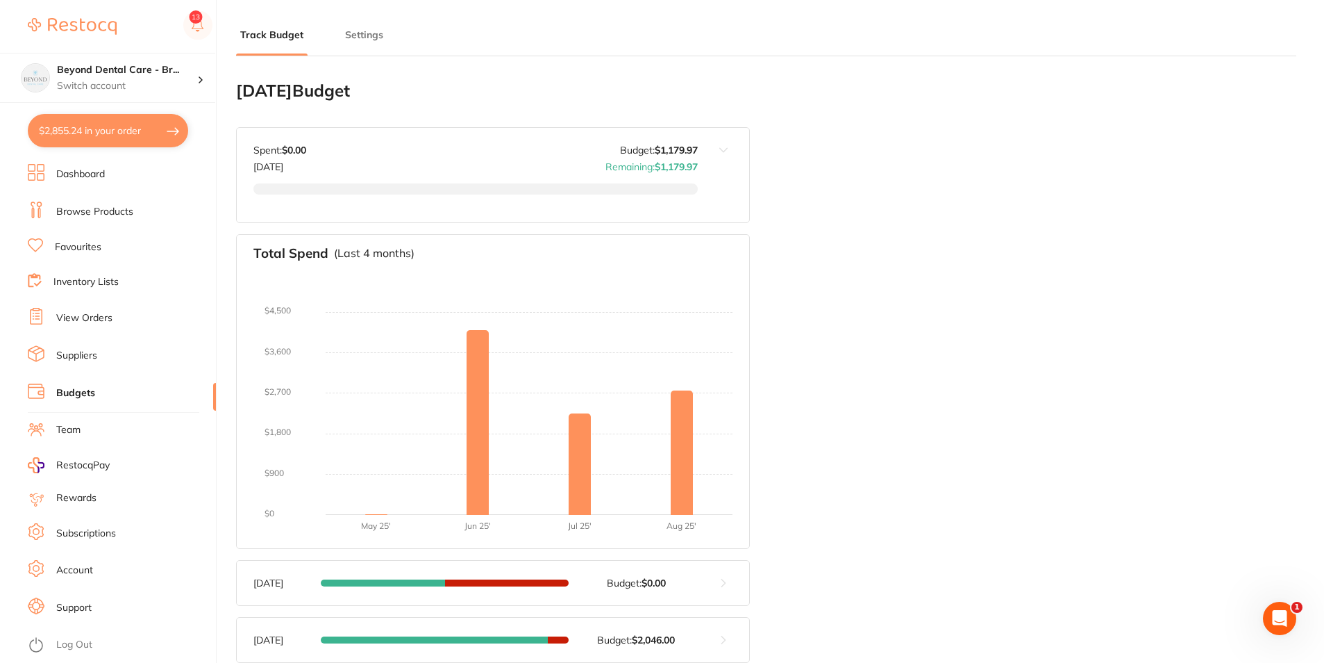
checkbox input "true"
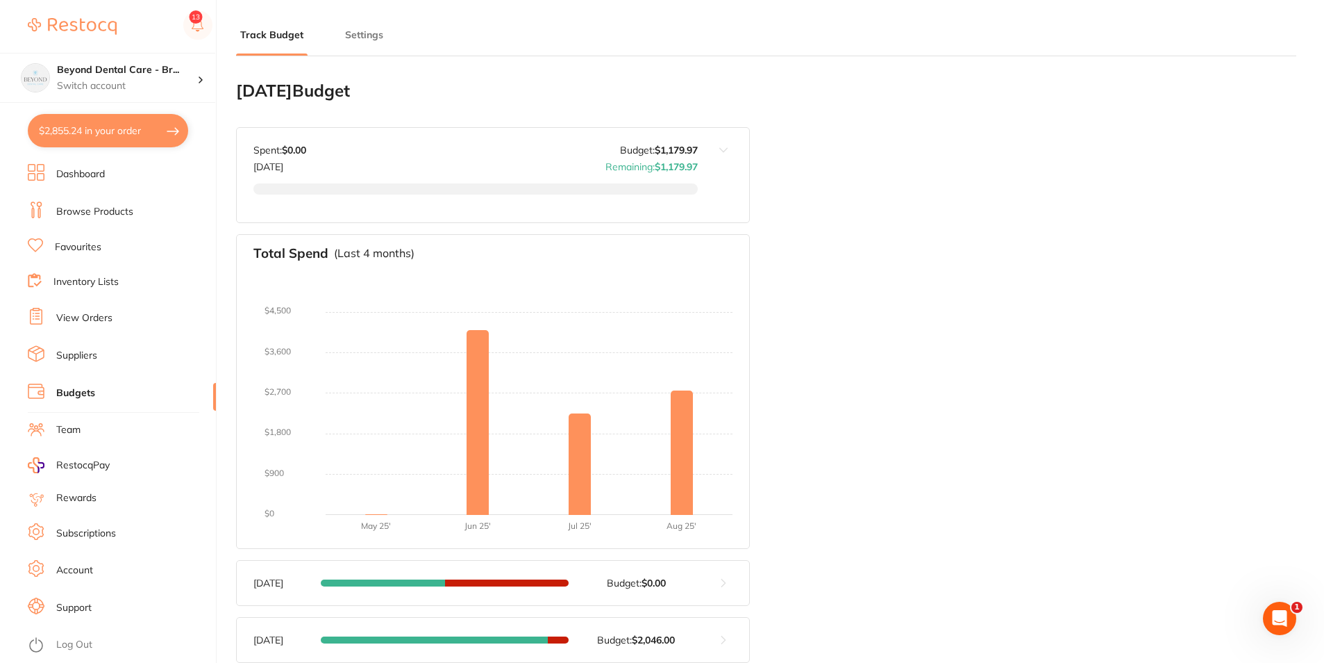
checkbox input "true"
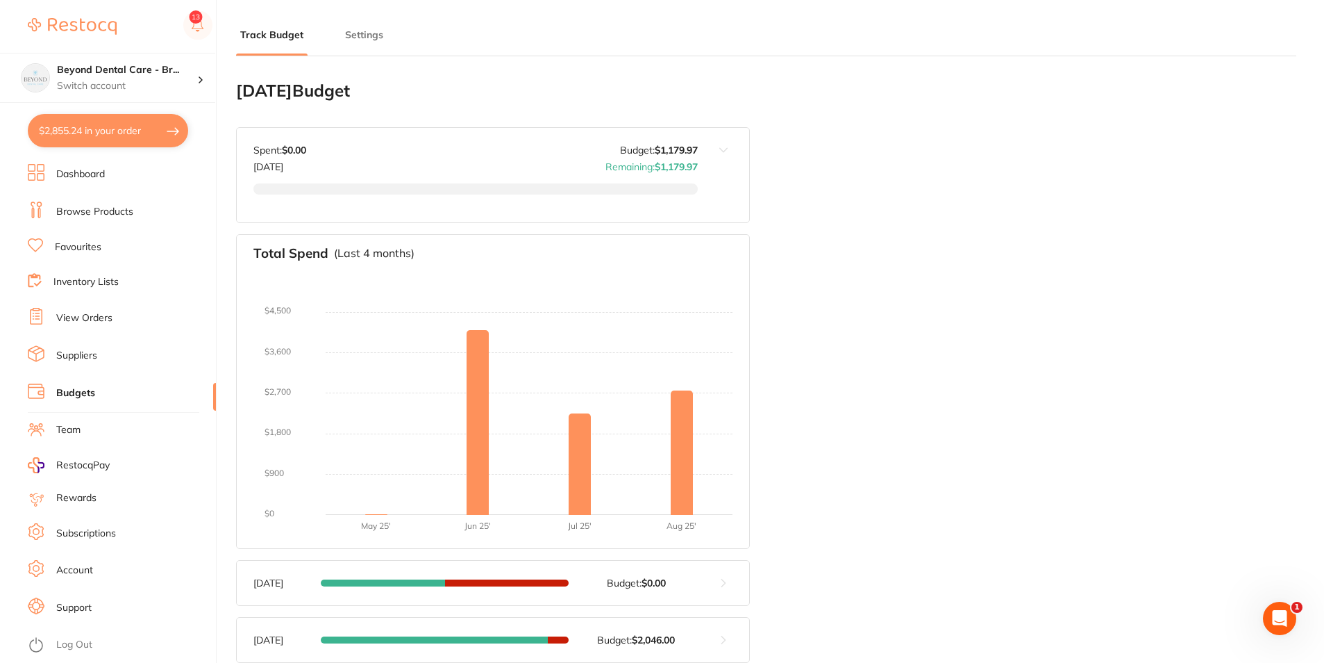
checkbox input "true"
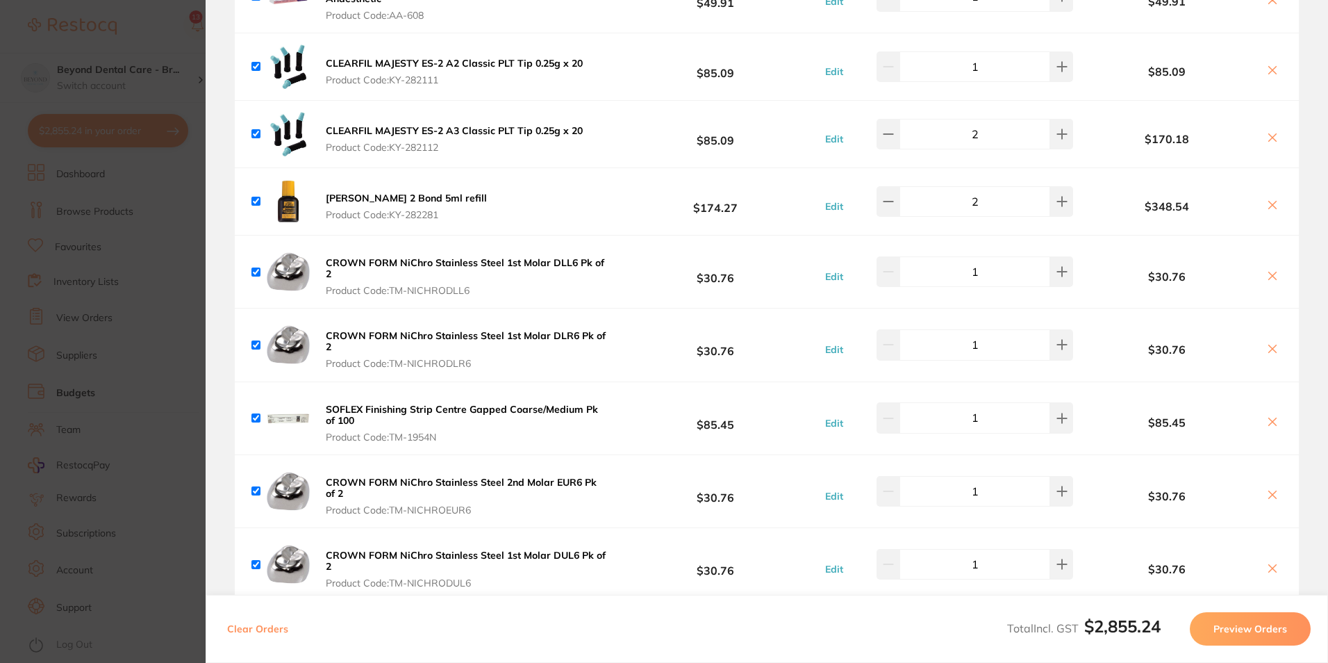
scroll to position [347, 0]
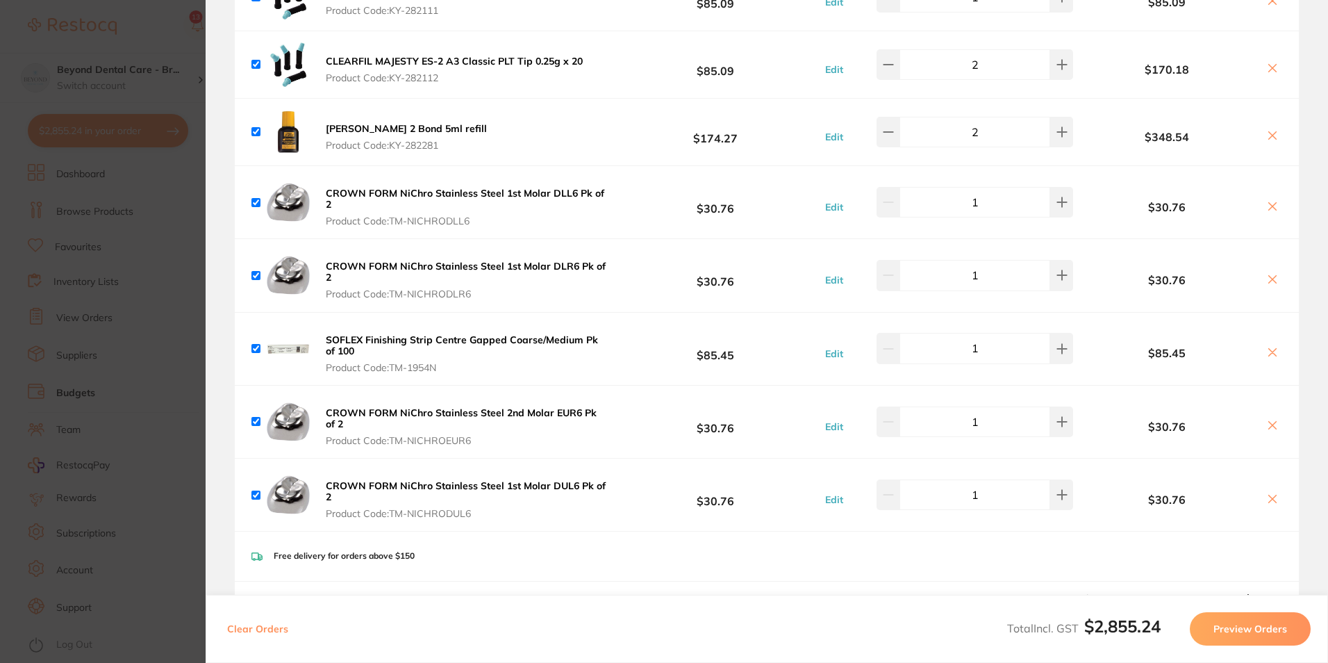
click at [1270, 202] on icon at bounding box center [1273, 206] width 8 height 8
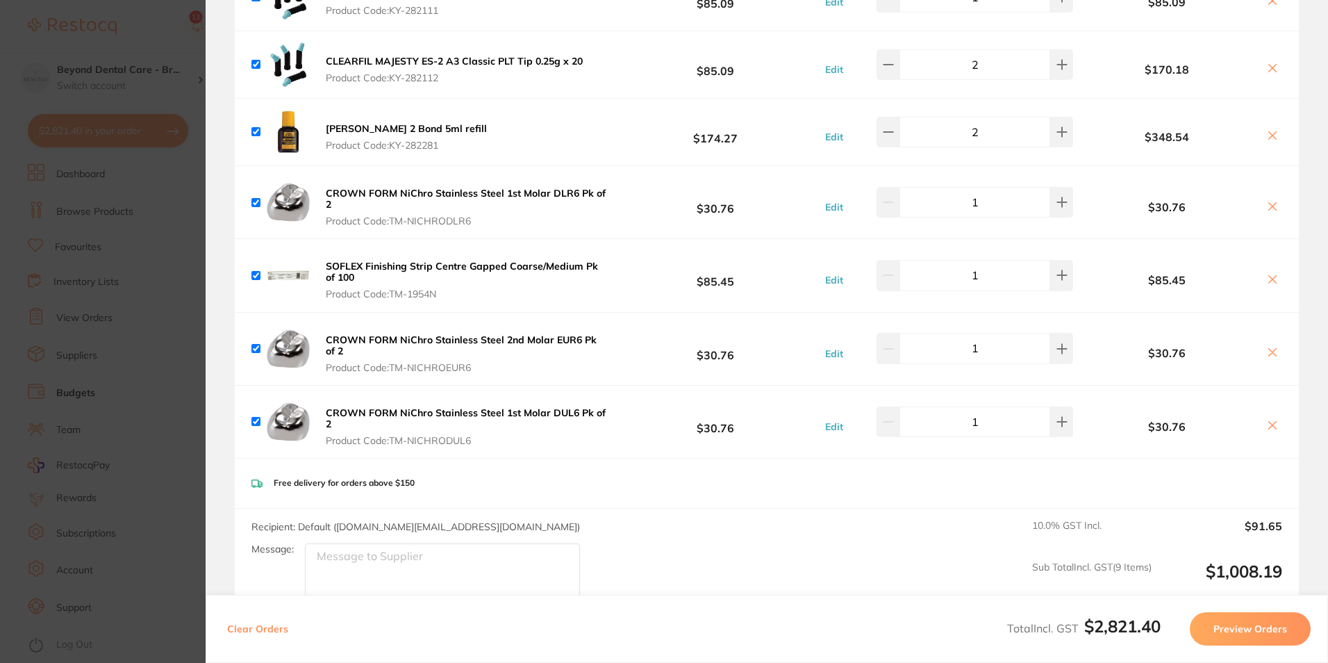
click at [1267, 201] on icon at bounding box center [1272, 206] width 11 height 11
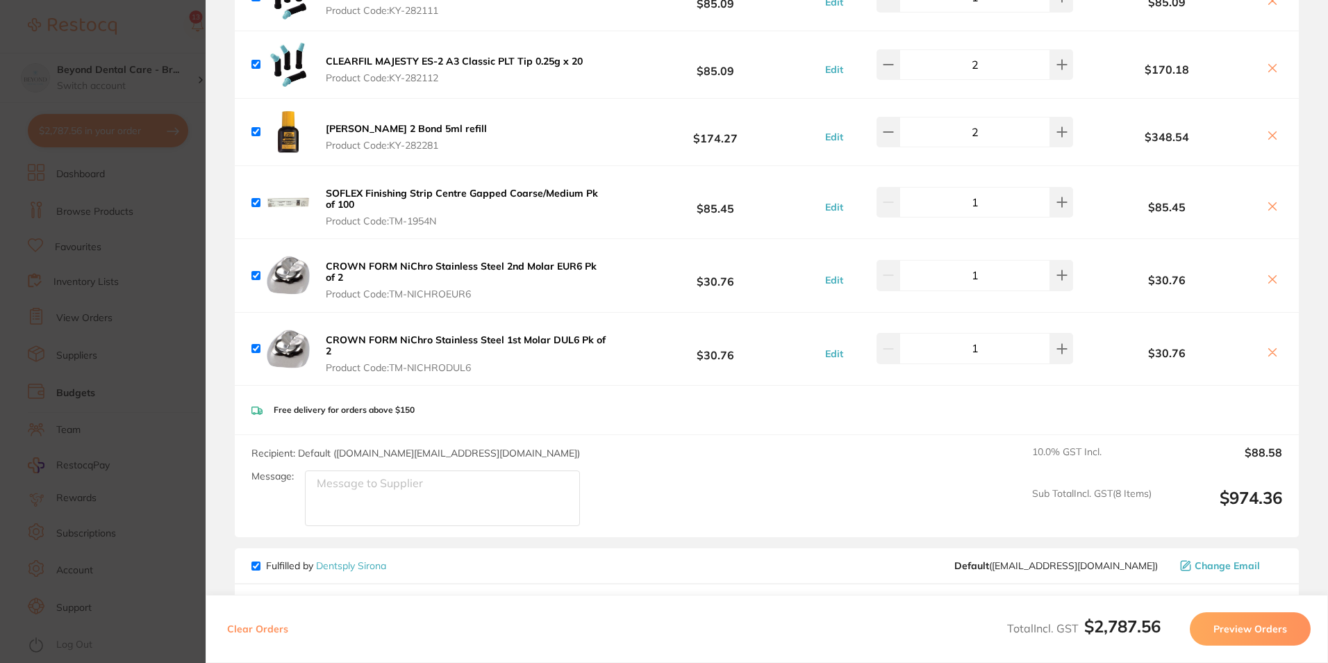
click at [1269, 274] on icon at bounding box center [1272, 279] width 11 height 11
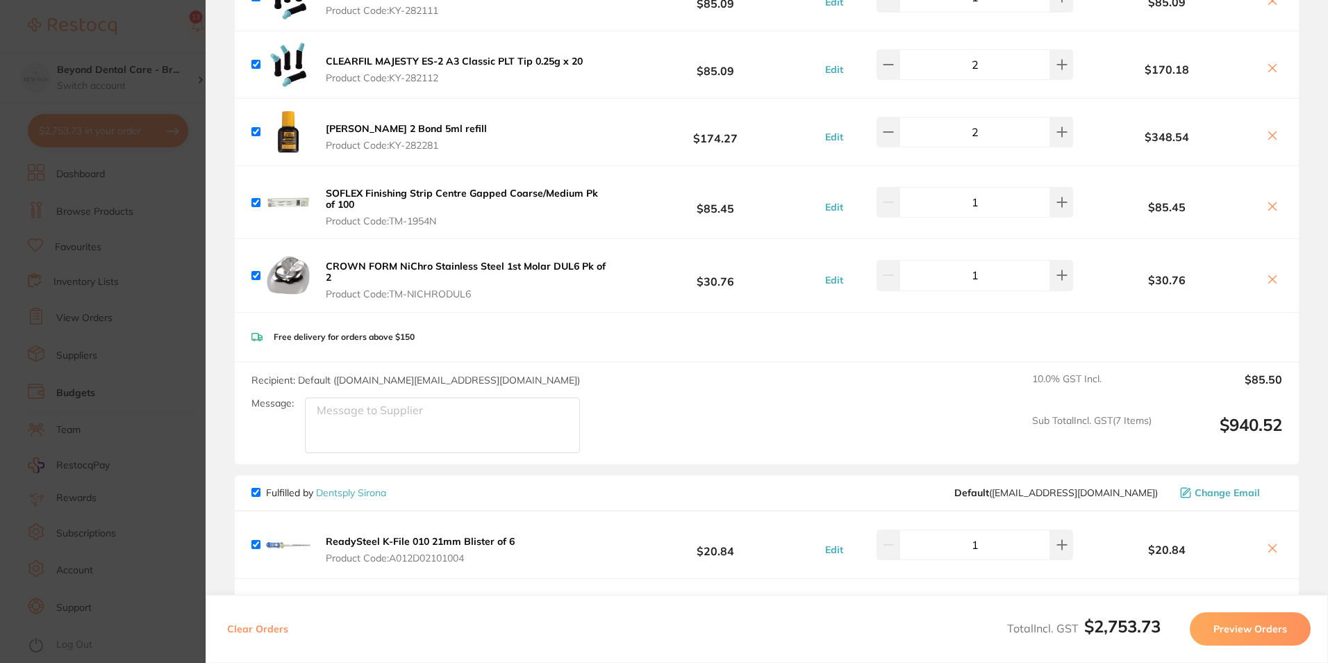
click at [1268, 274] on icon at bounding box center [1272, 279] width 11 height 11
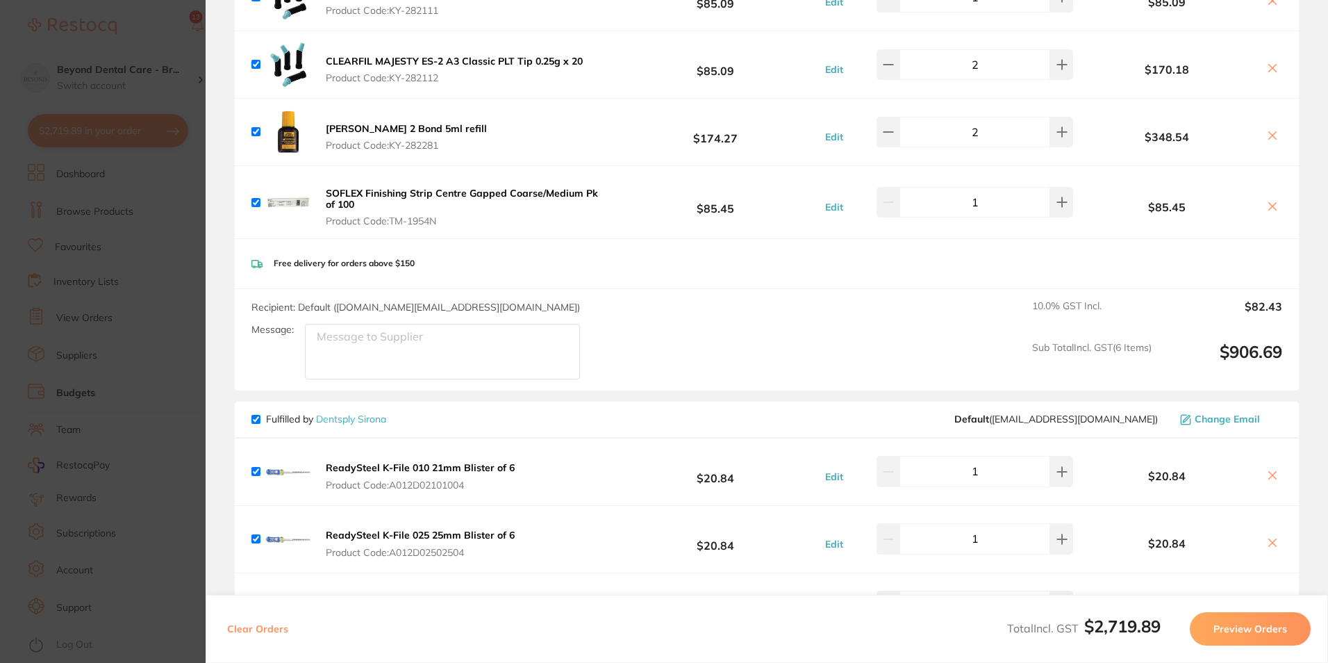
click at [602, 259] on div "Free delivery for orders above $150" at bounding box center [767, 263] width 1064 height 49
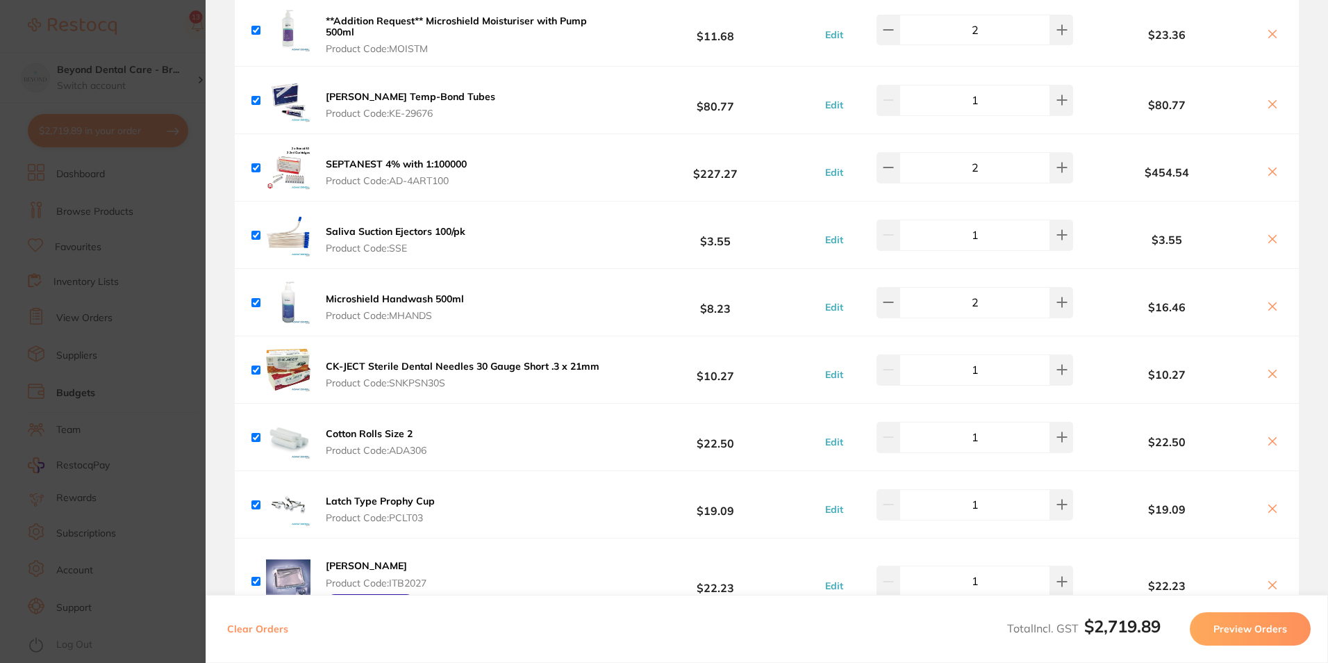
scroll to position [1528, 0]
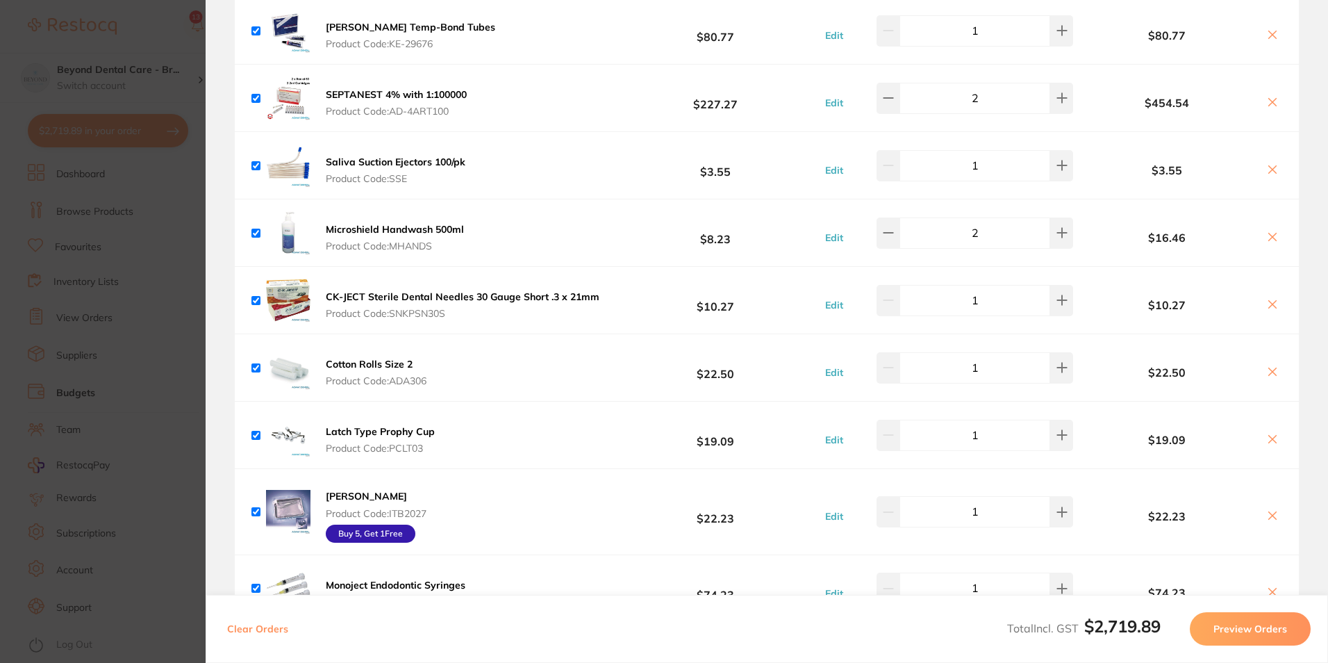
click at [1269, 166] on icon at bounding box center [1273, 170] width 8 height 8
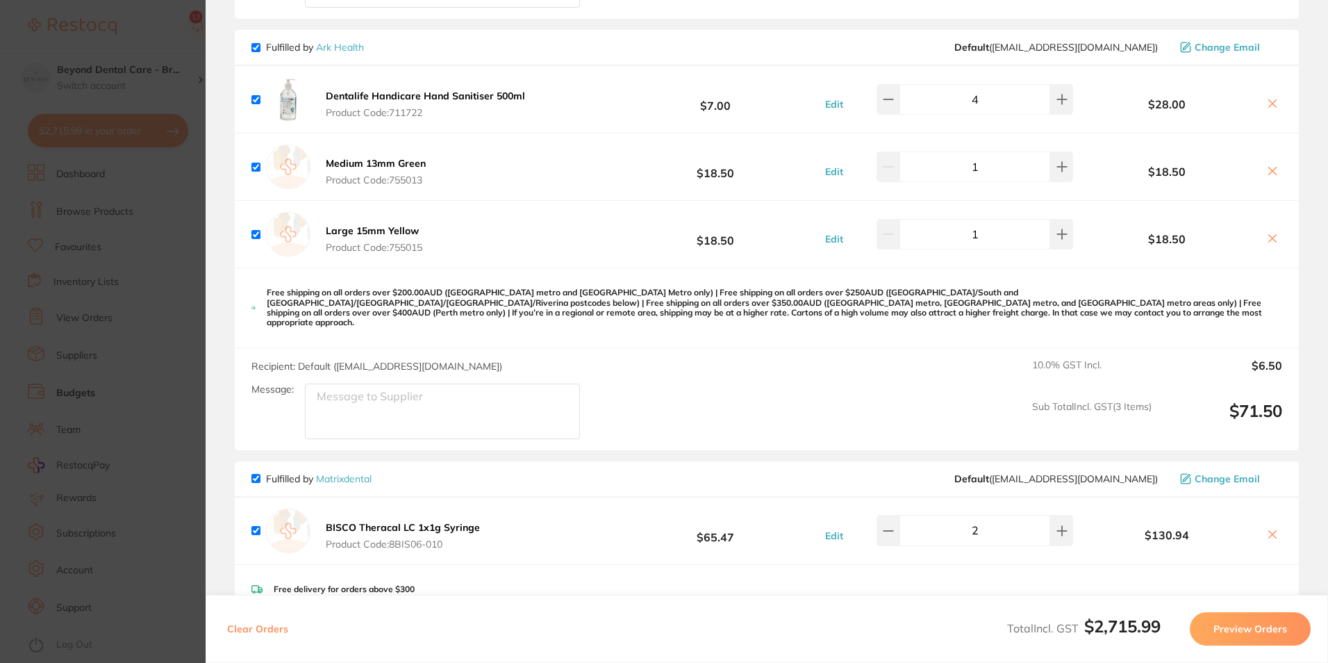
scroll to position [2500, 0]
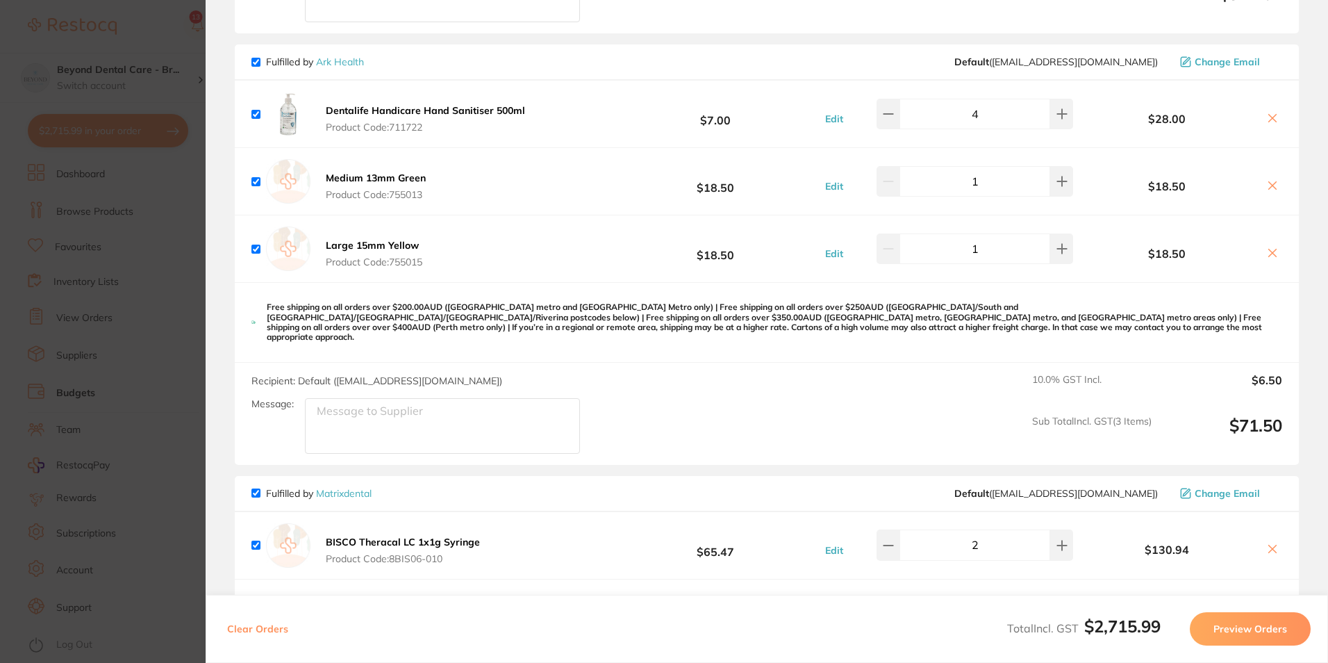
click at [1267, 180] on icon at bounding box center [1272, 185] width 11 height 11
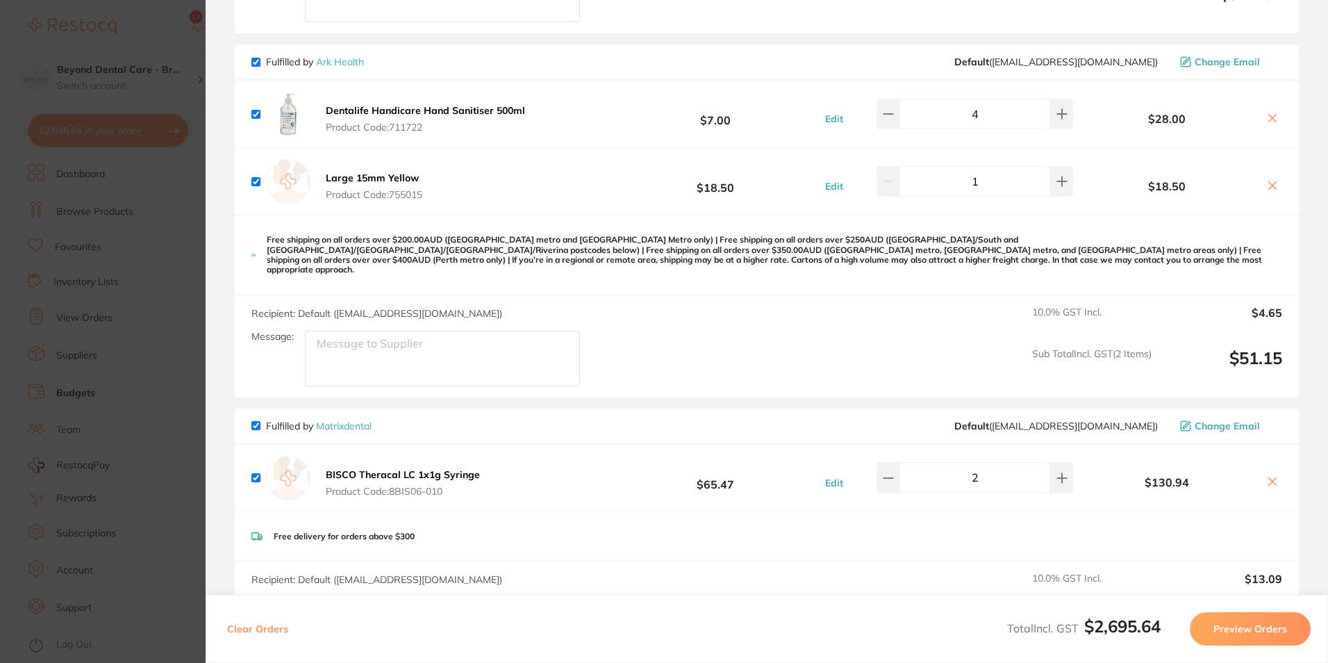
click at [1267, 180] on icon at bounding box center [1272, 185] width 11 height 11
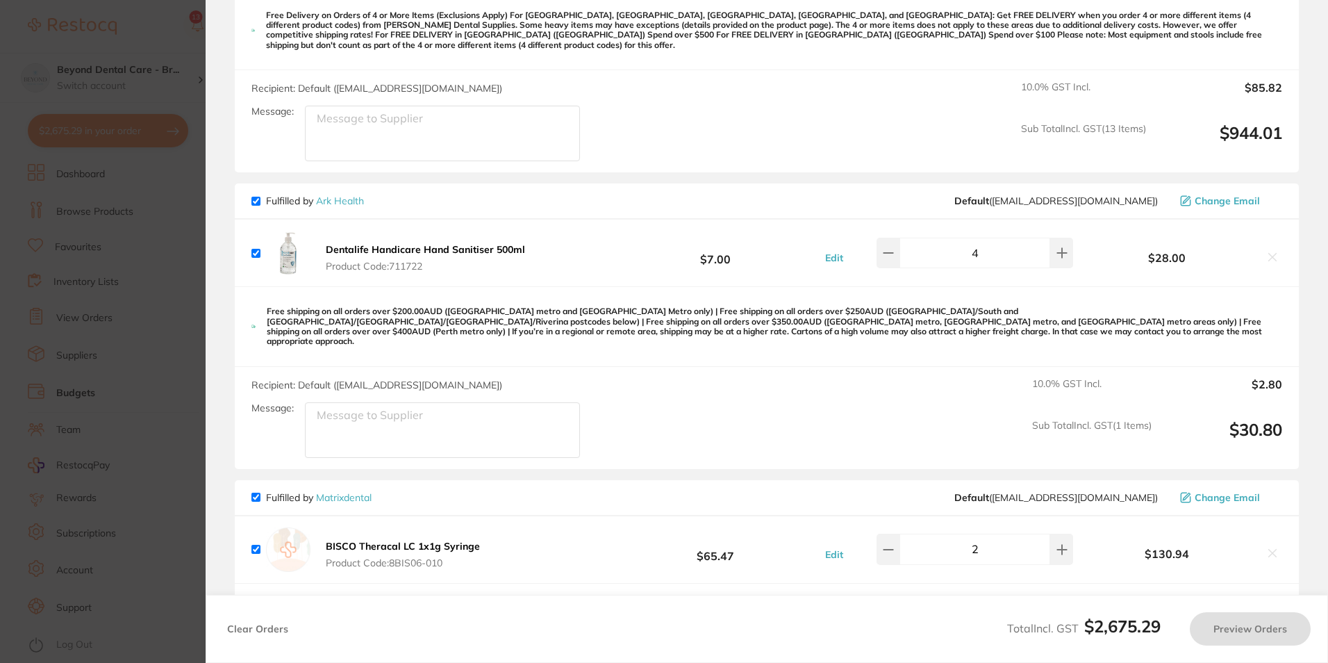
scroll to position [2292, 0]
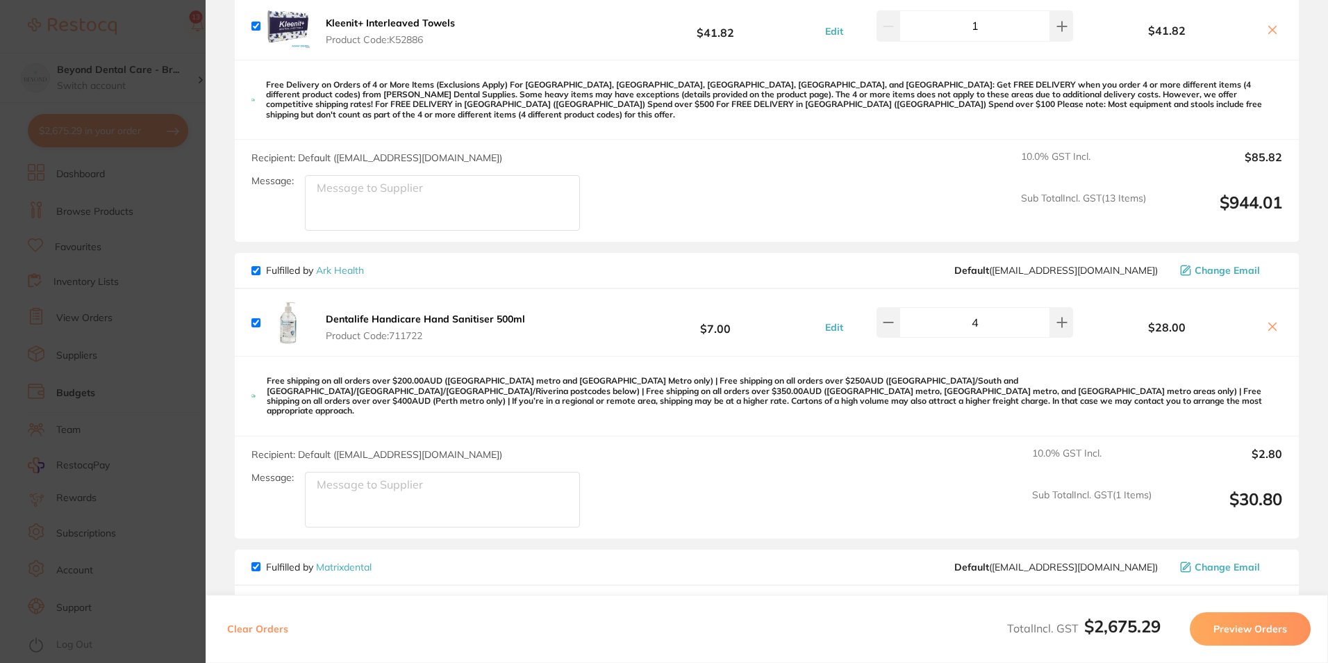
checkbox input "true"
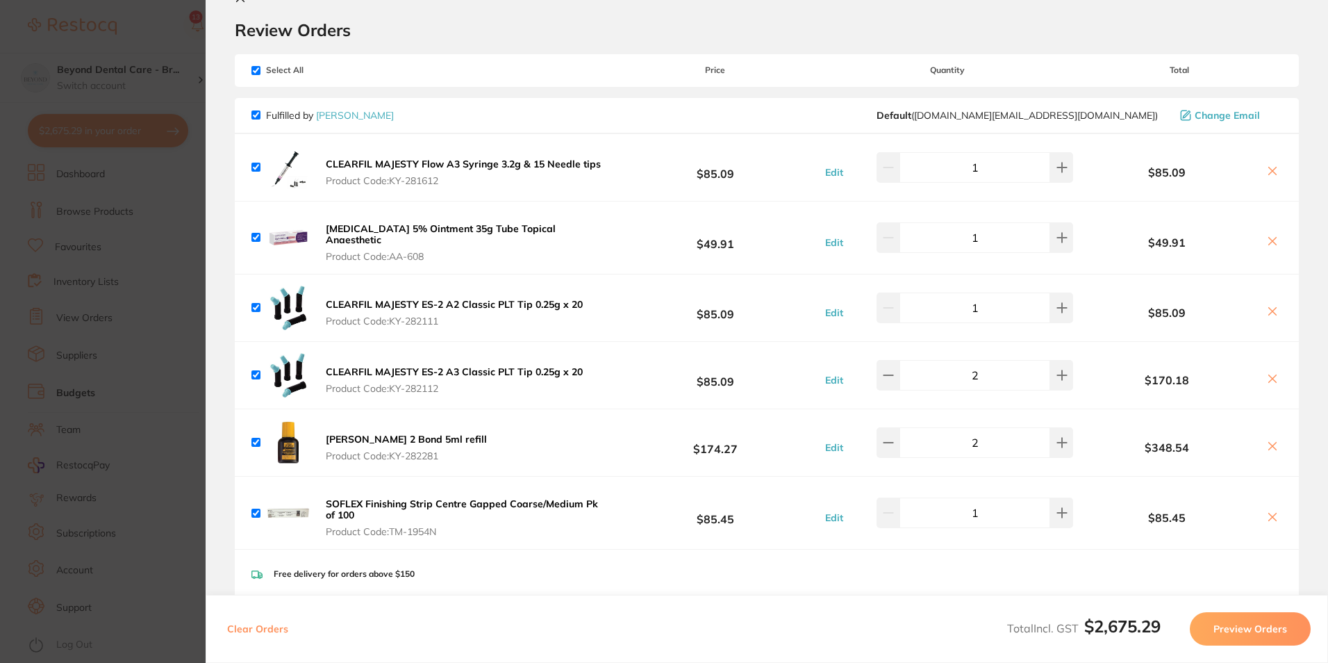
scroll to position [0, 0]
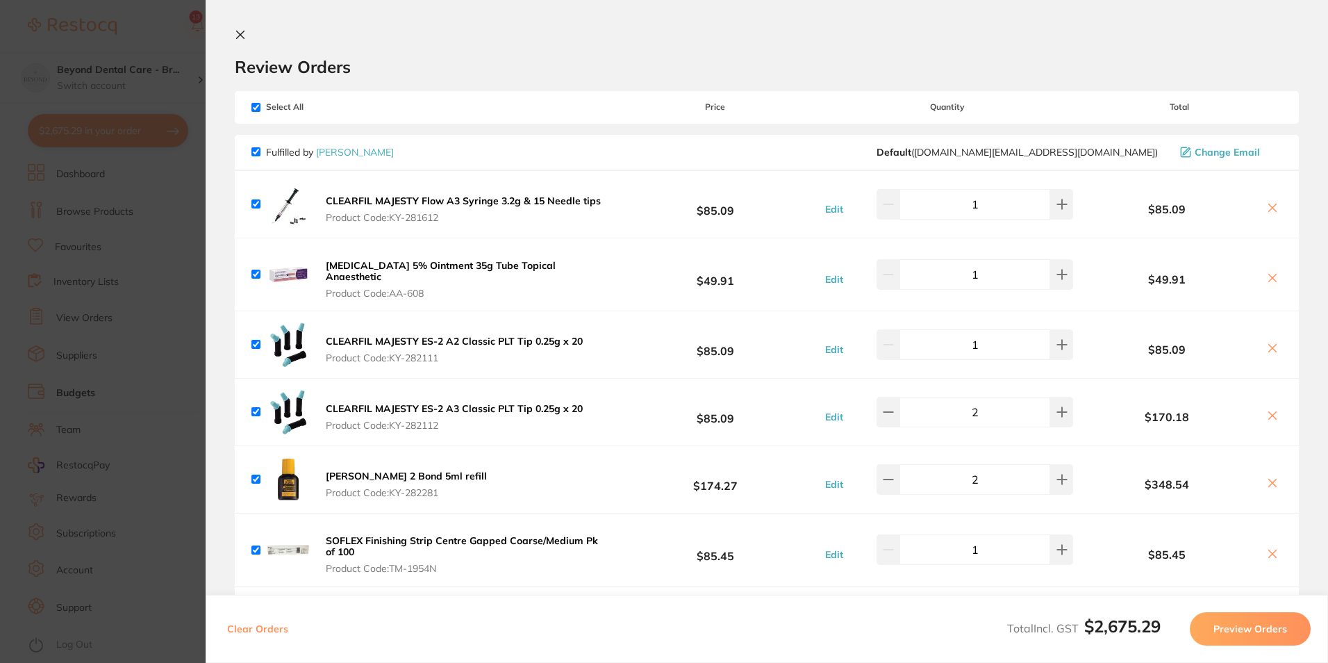
click at [159, 77] on section "Update RRP Set your pre negotiated price for this item. Item Agreed RRP (excl. …" at bounding box center [664, 331] width 1328 height 663
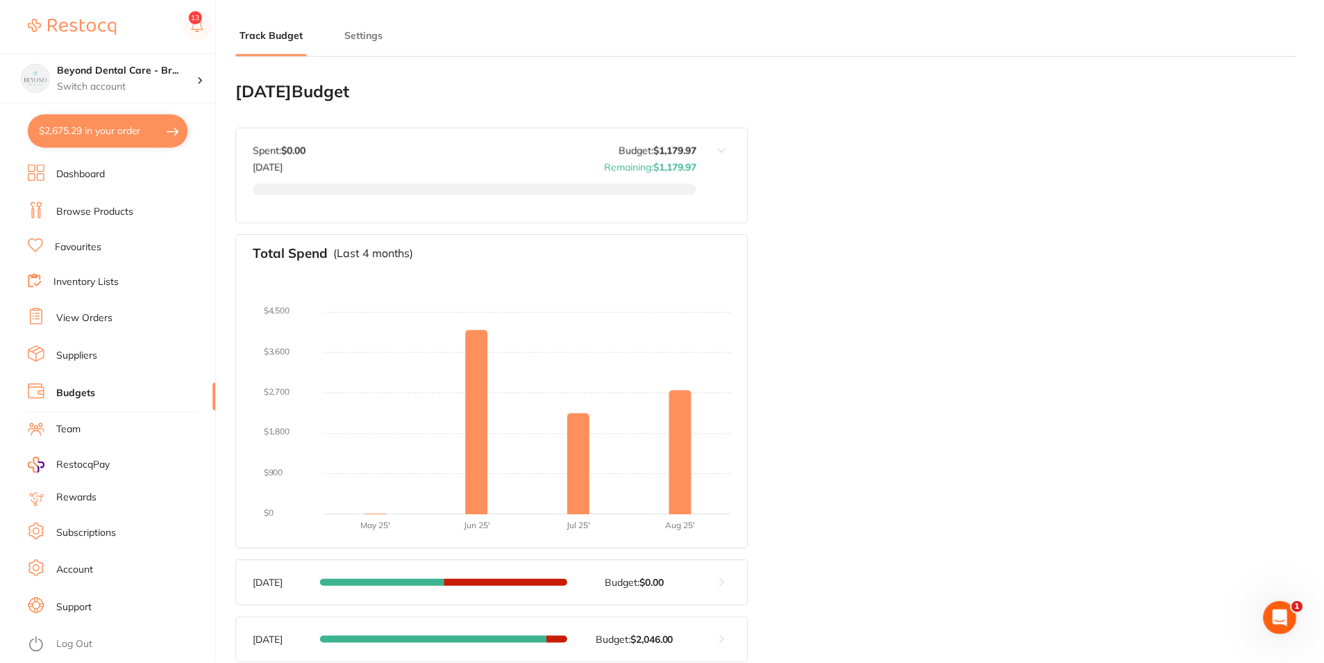
scroll to position [69, 0]
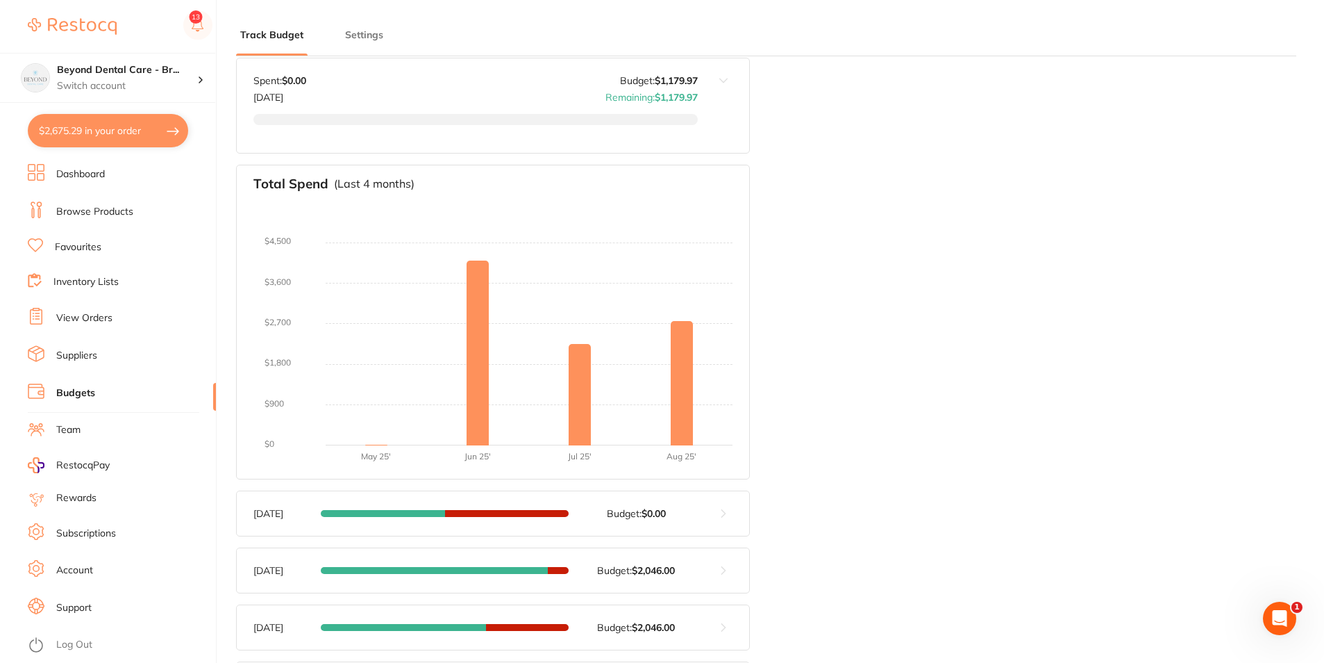
click at [131, 124] on button "$2,675.29 in your order" at bounding box center [108, 130] width 160 height 33
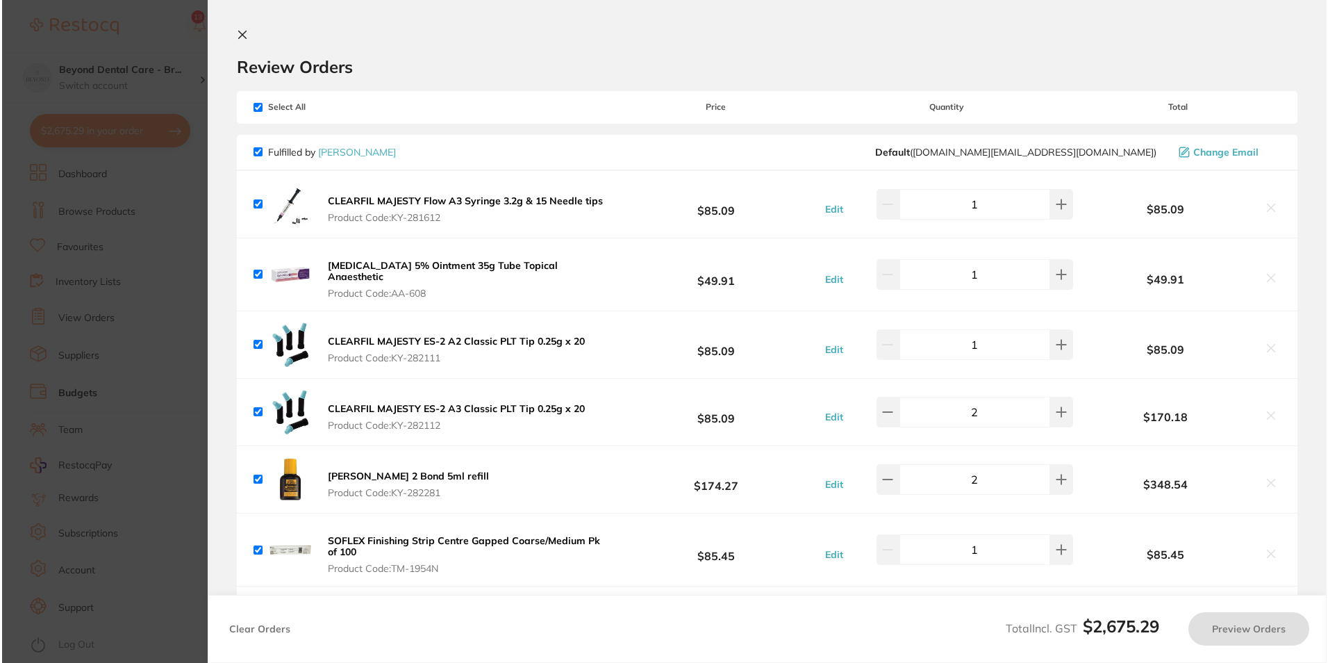
scroll to position [0, 0]
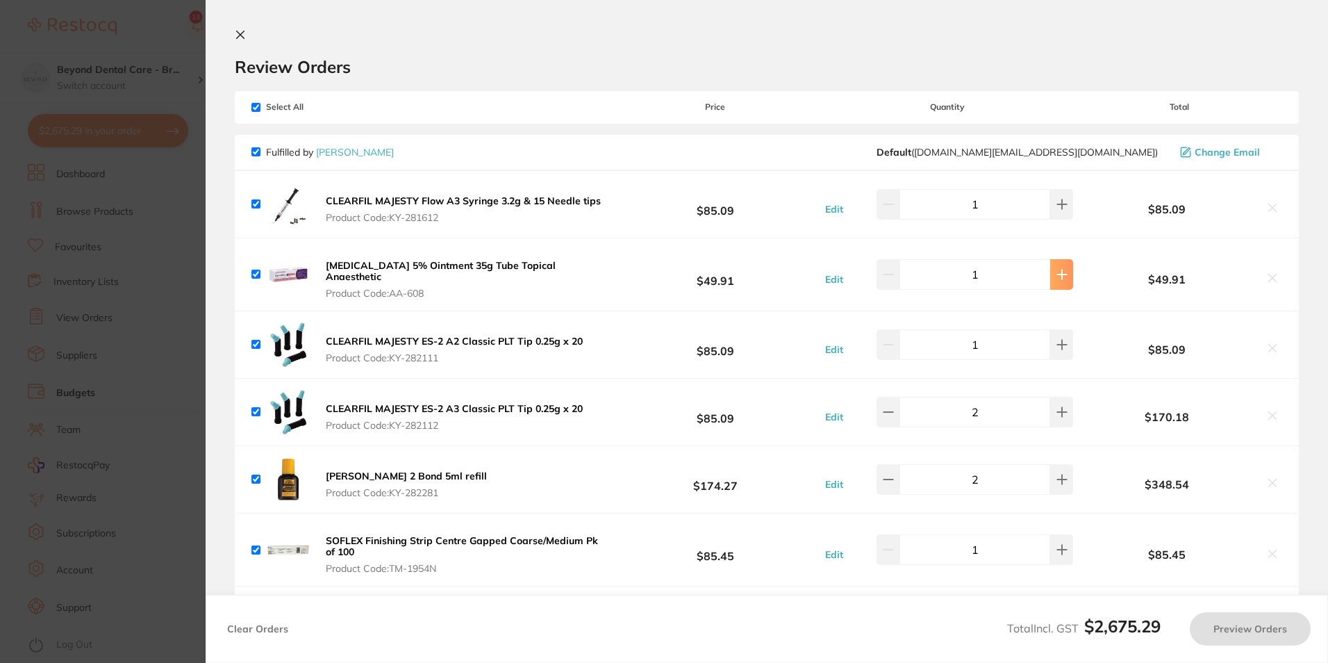
click at [1066, 276] on button at bounding box center [1061, 274] width 23 height 31
type input "2"
click at [187, 276] on section "Update RRP Set your pre negotiated price for this item. Item Agreed RRP (excl. …" at bounding box center [664, 331] width 1328 height 663
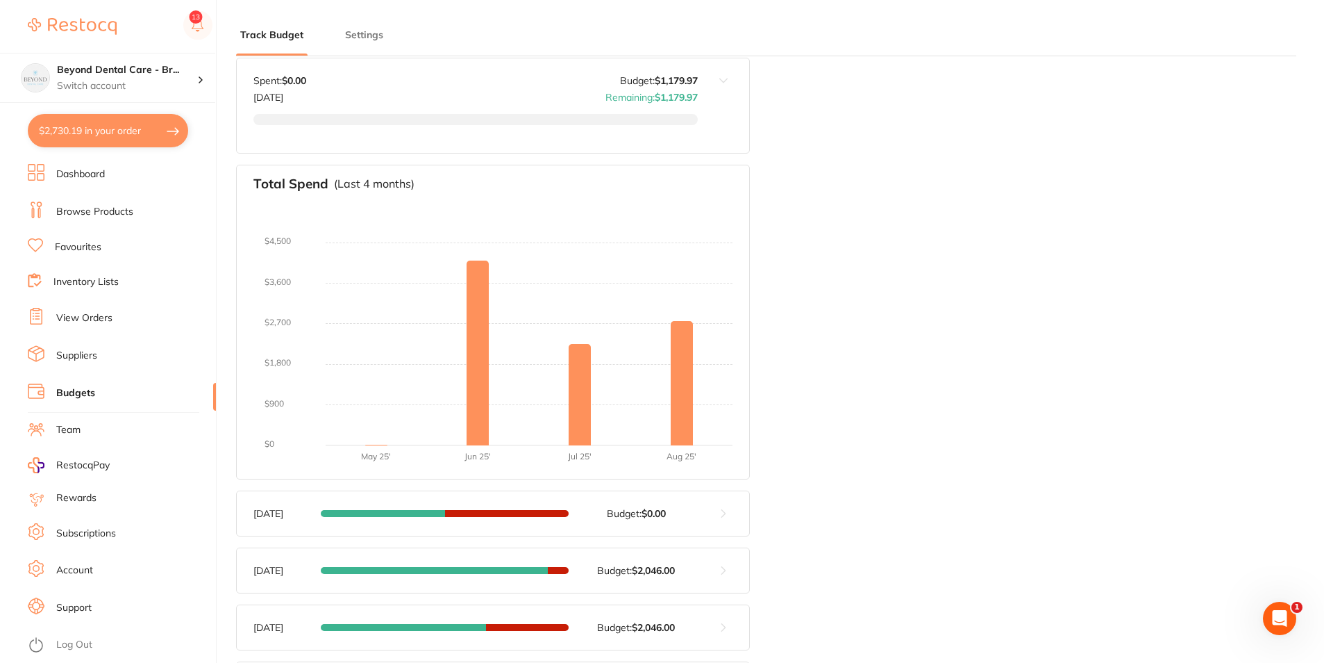
click at [135, 128] on button "$2,730.19 in your order" at bounding box center [108, 130] width 160 height 33
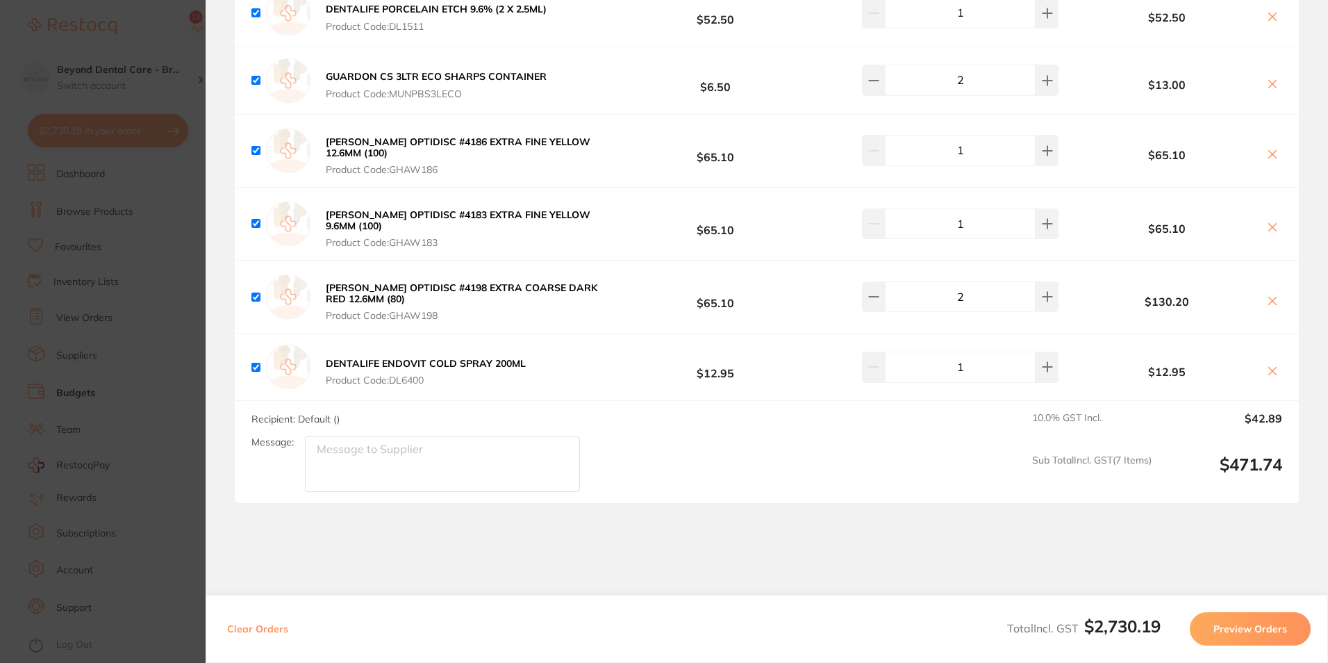
scroll to position [3534, 0]
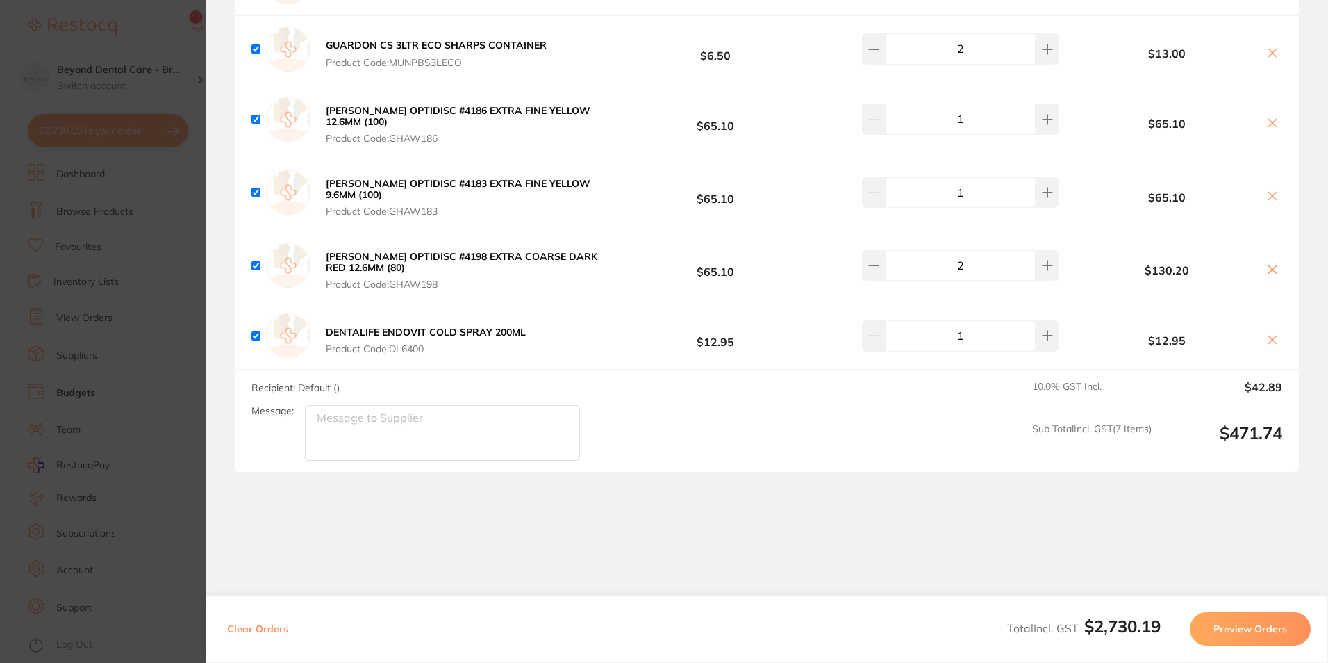
click at [1235, 633] on button "Preview Orders" at bounding box center [1250, 628] width 121 height 33
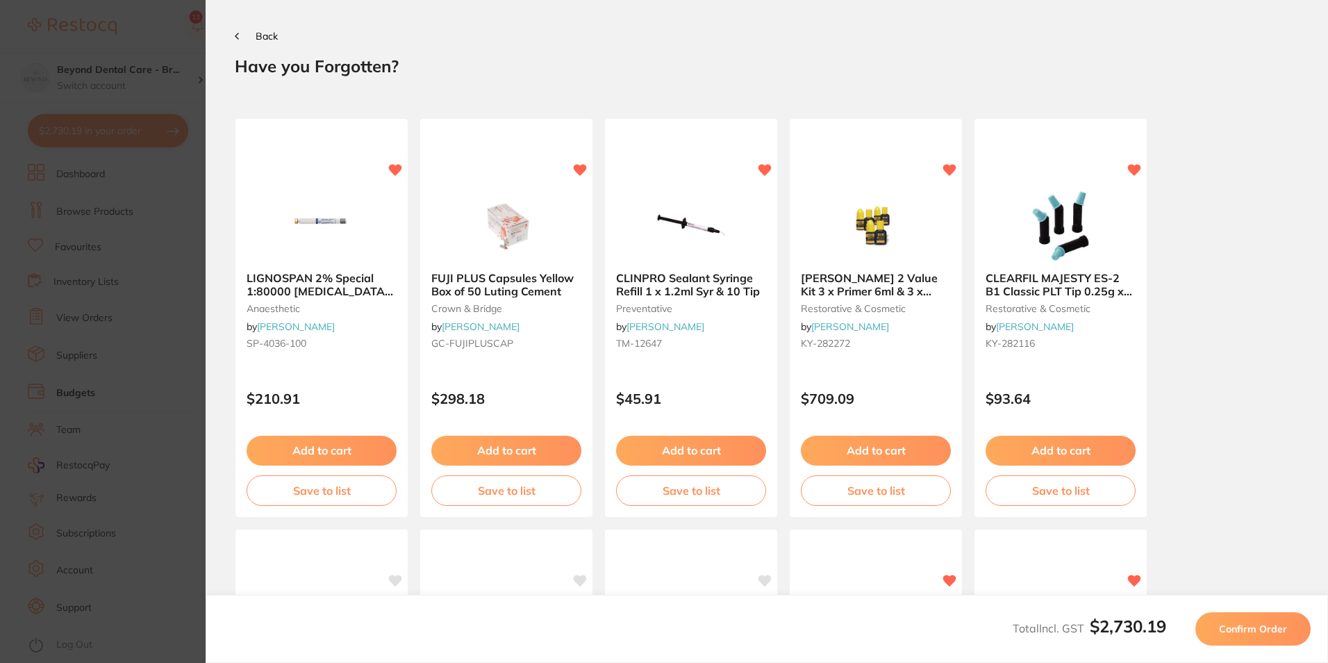
scroll to position [0, 0]
click at [255, 41] on button "Back" at bounding box center [256, 36] width 43 height 11
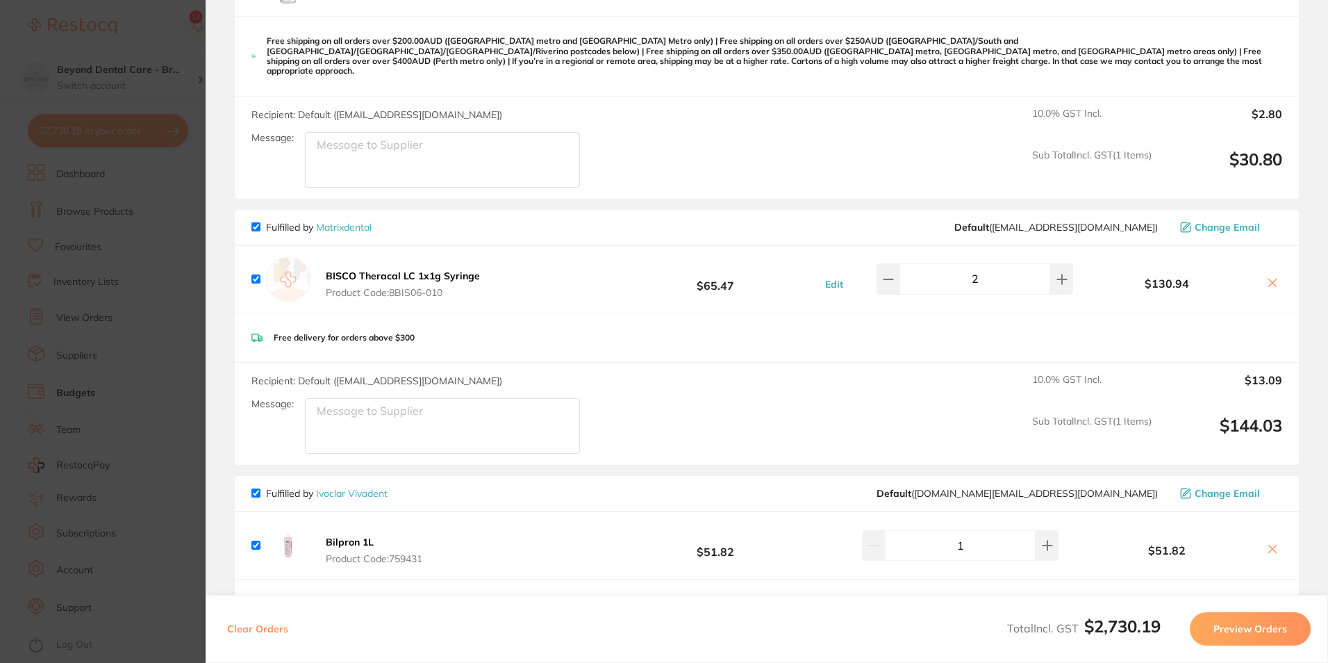
scroll to position [2639, 0]
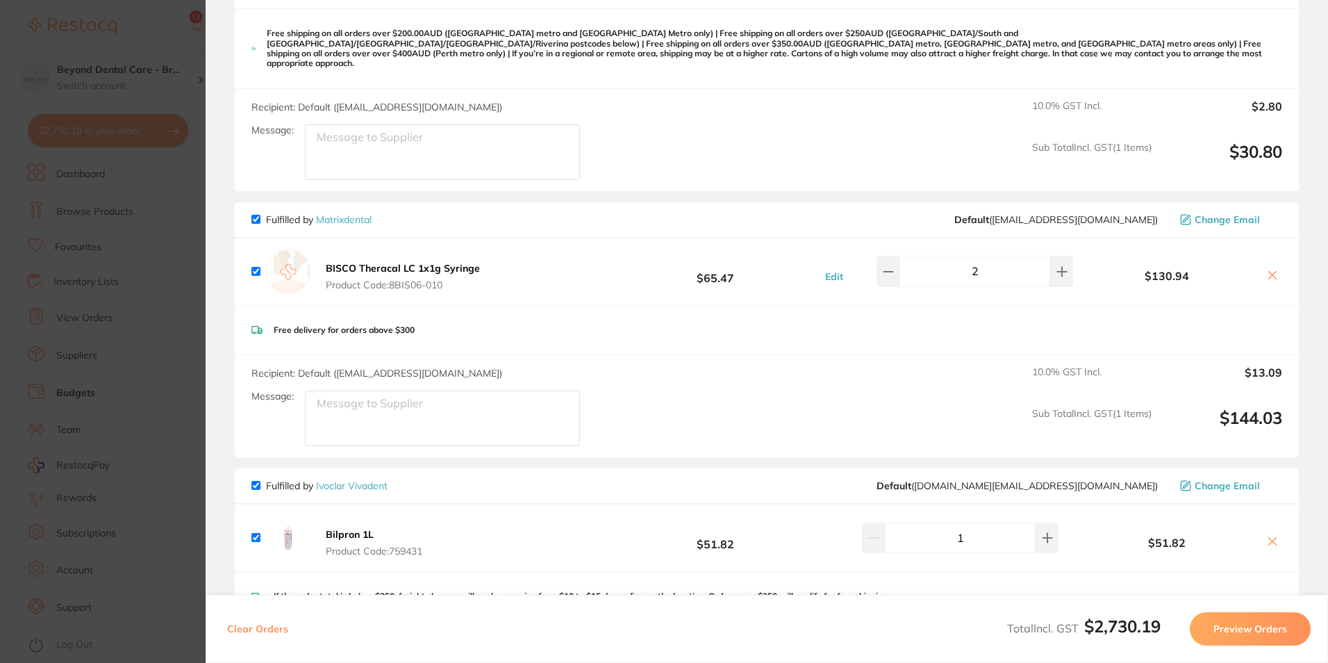
click at [1249, 633] on button "Preview Orders" at bounding box center [1250, 628] width 121 height 33
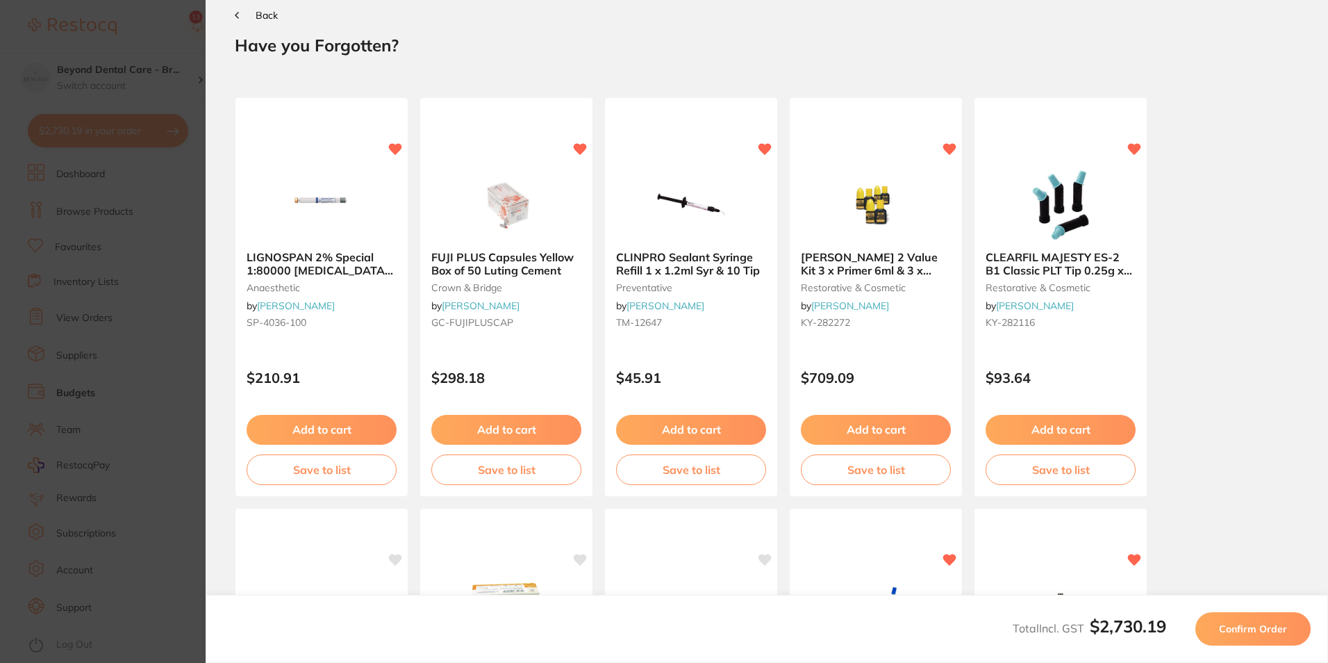
scroll to position [0, 0]
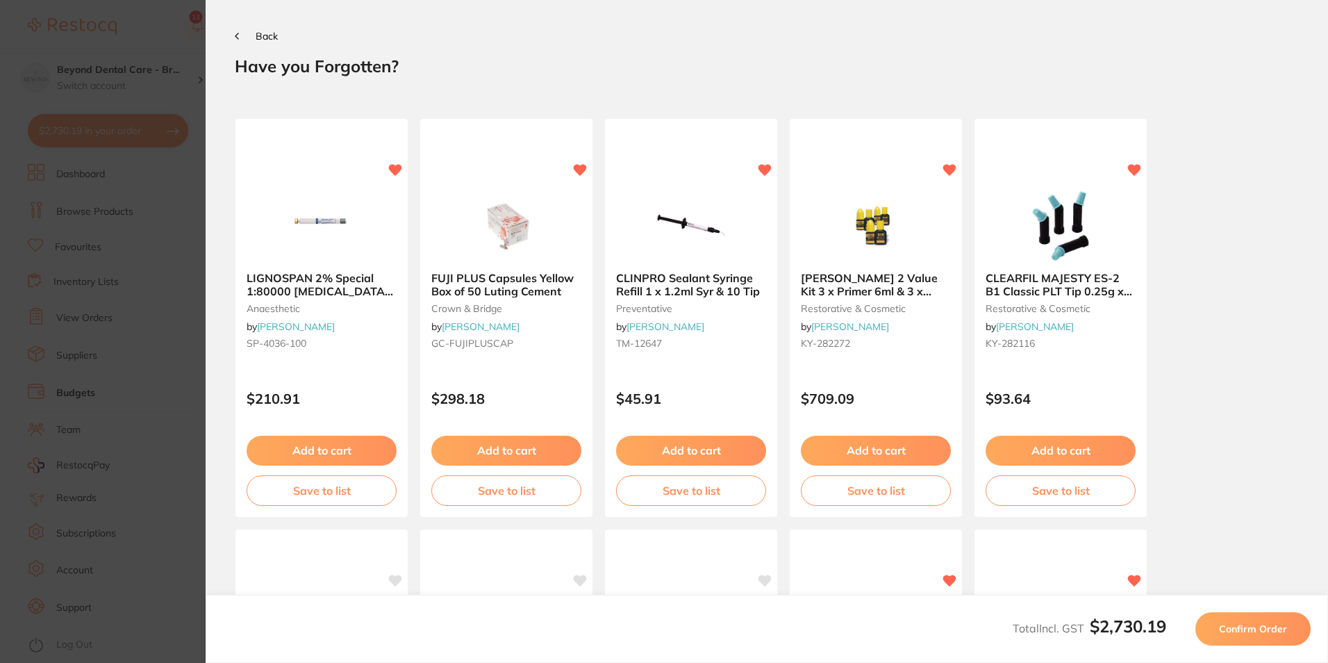
click at [1249, 633] on span "Confirm Order" at bounding box center [1253, 628] width 68 height 13
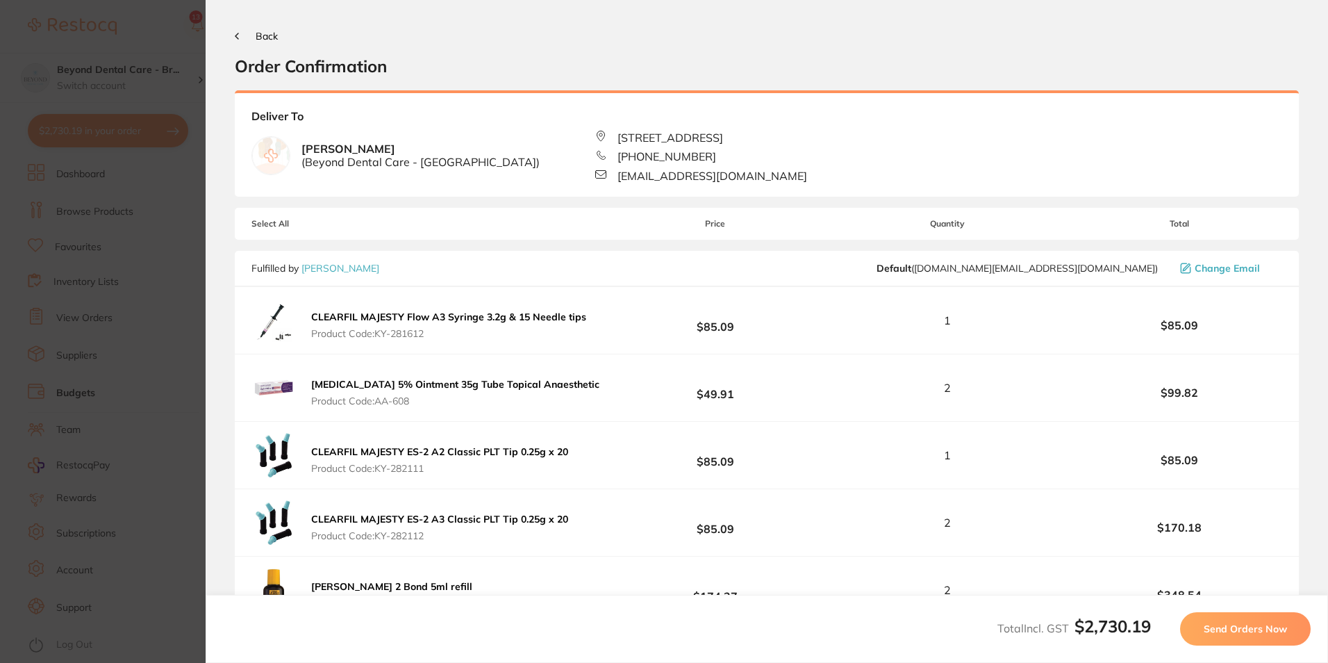
click at [1242, 635] on button "Send Orders Now" at bounding box center [1245, 628] width 131 height 33
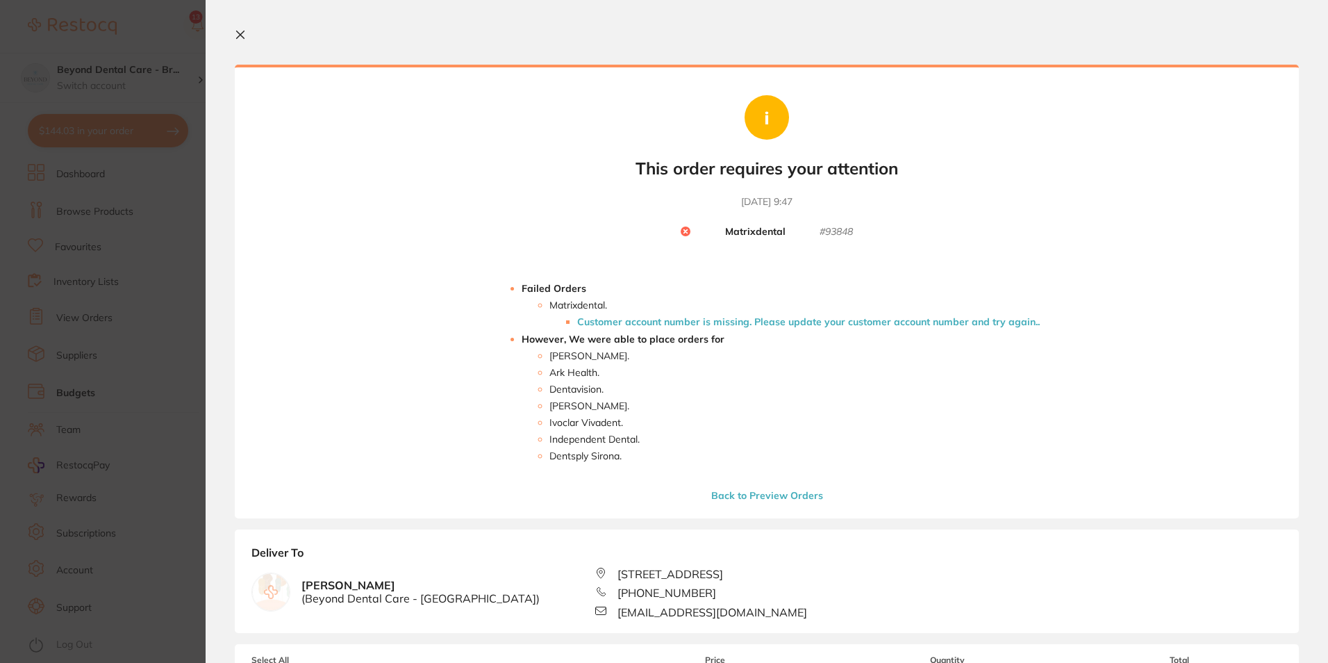
click at [245, 32] on icon at bounding box center [240, 34] width 11 height 11
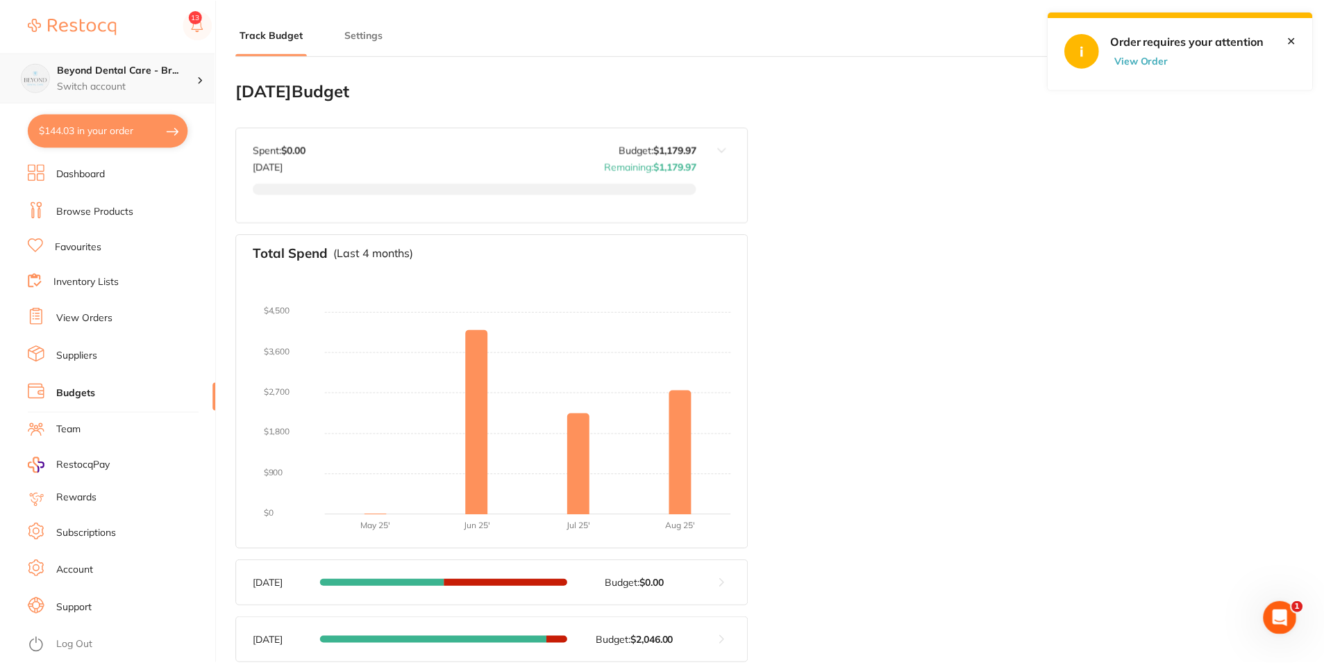
scroll to position [69, 0]
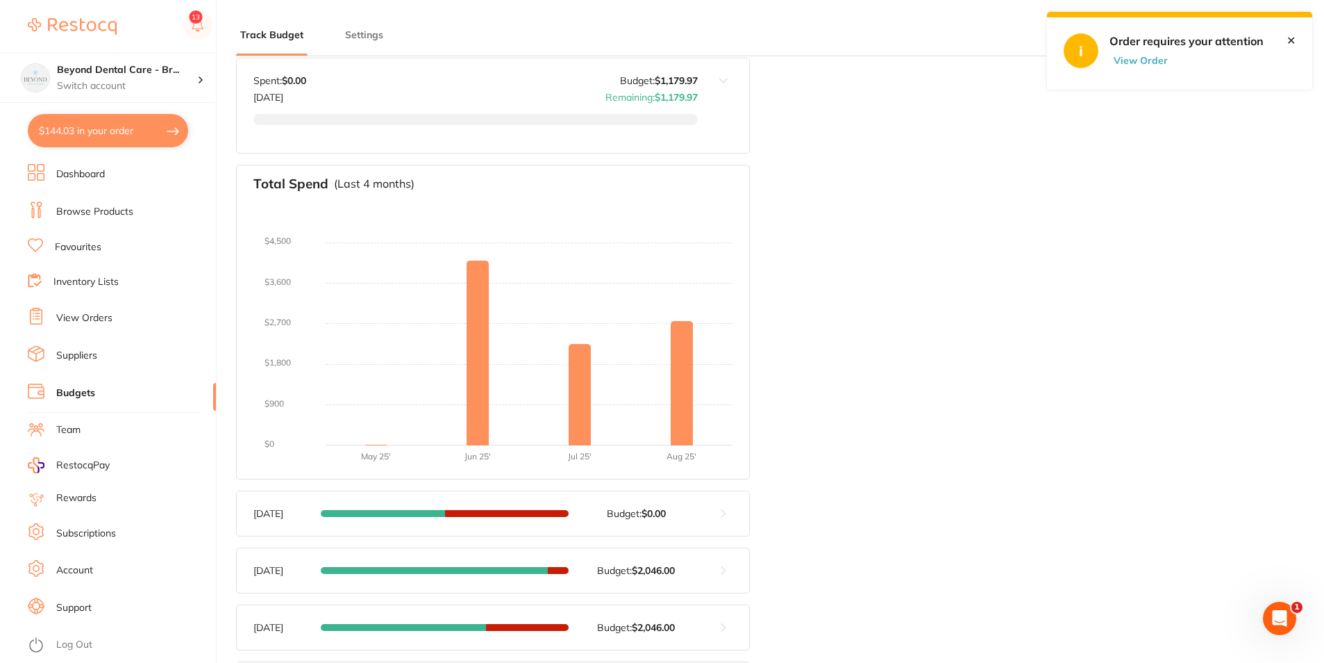
click at [88, 353] on link "Suppliers" at bounding box center [76, 356] width 41 height 14
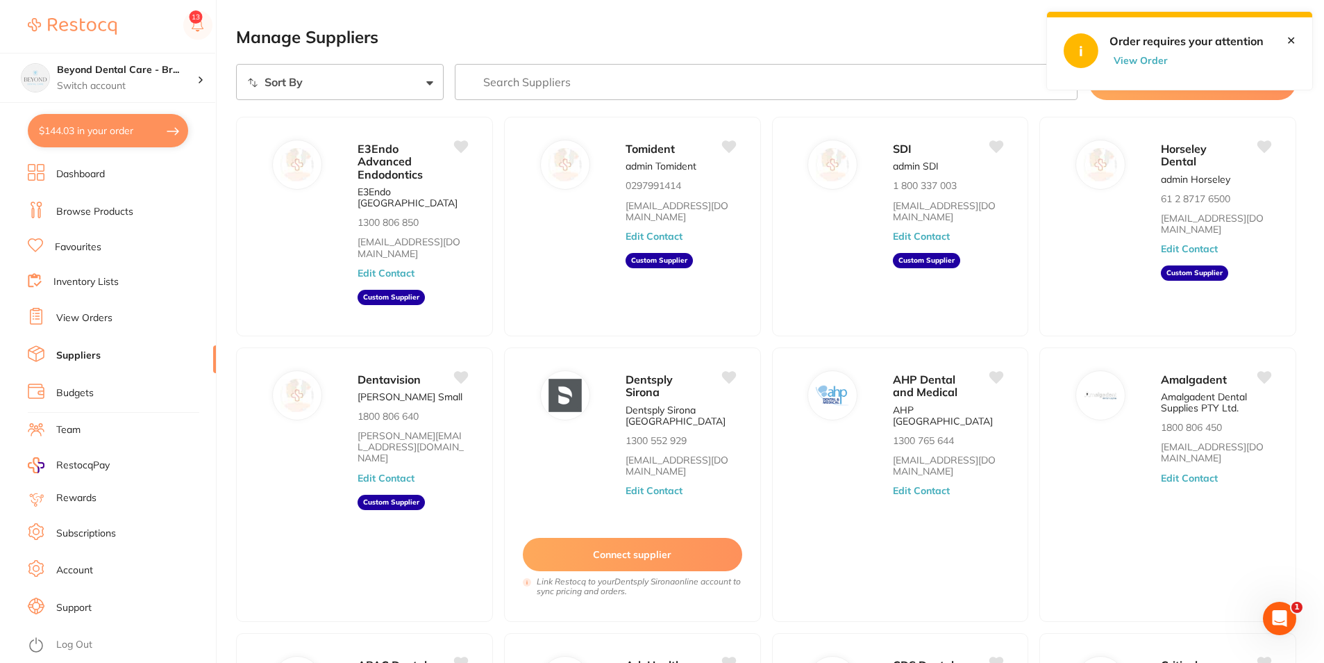
click at [546, 90] on input "search" at bounding box center [766, 82] width 623 height 36
click at [605, 85] on input "search" at bounding box center [766, 82] width 623 height 36
click at [1129, 63] on button "View Order" at bounding box center [1144, 60] width 69 height 13
checkbox input "true"
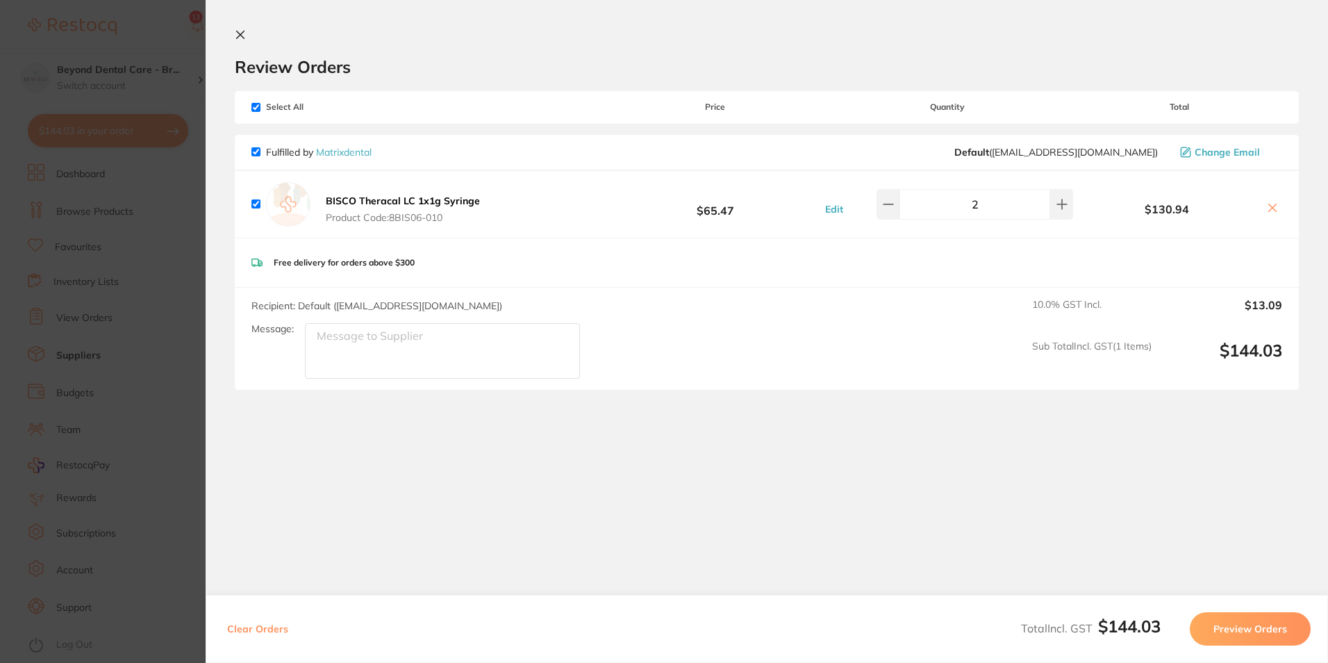
click at [338, 154] on link "Matrixdental" at bounding box center [344, 152] width 56 height 13
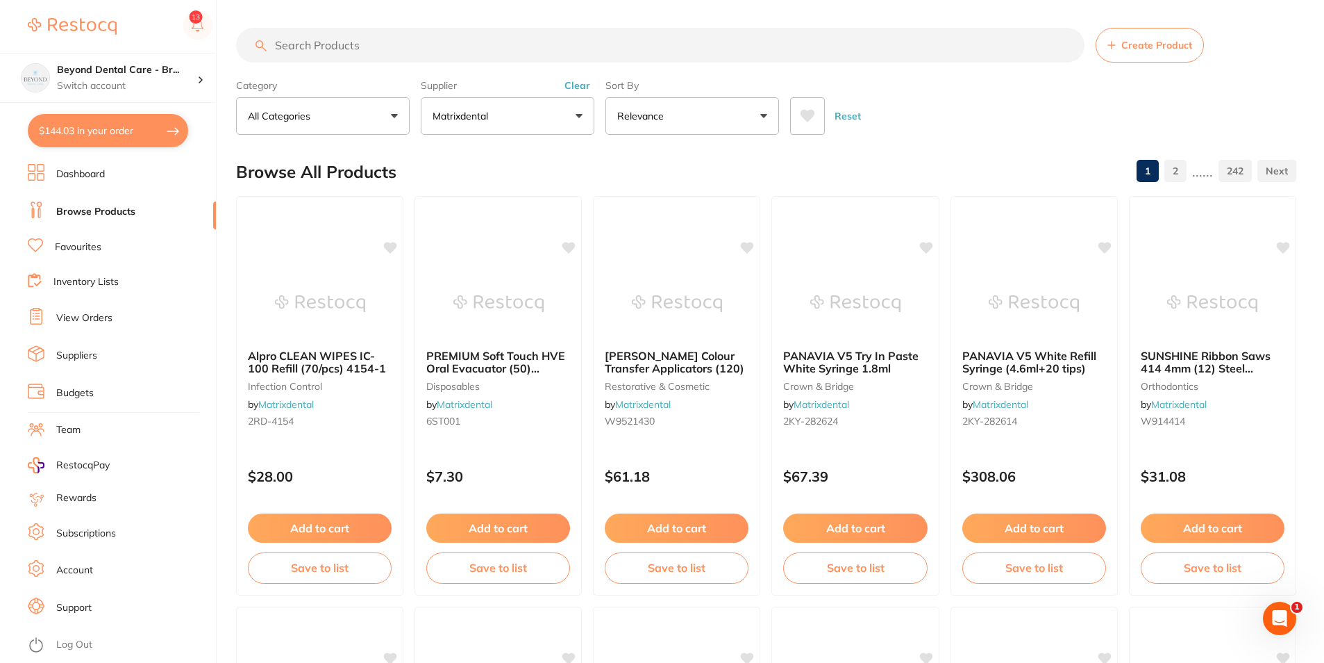
click at [76, 358] on link "Suppliers" at bounding box center [76, 356] width 41 height 14
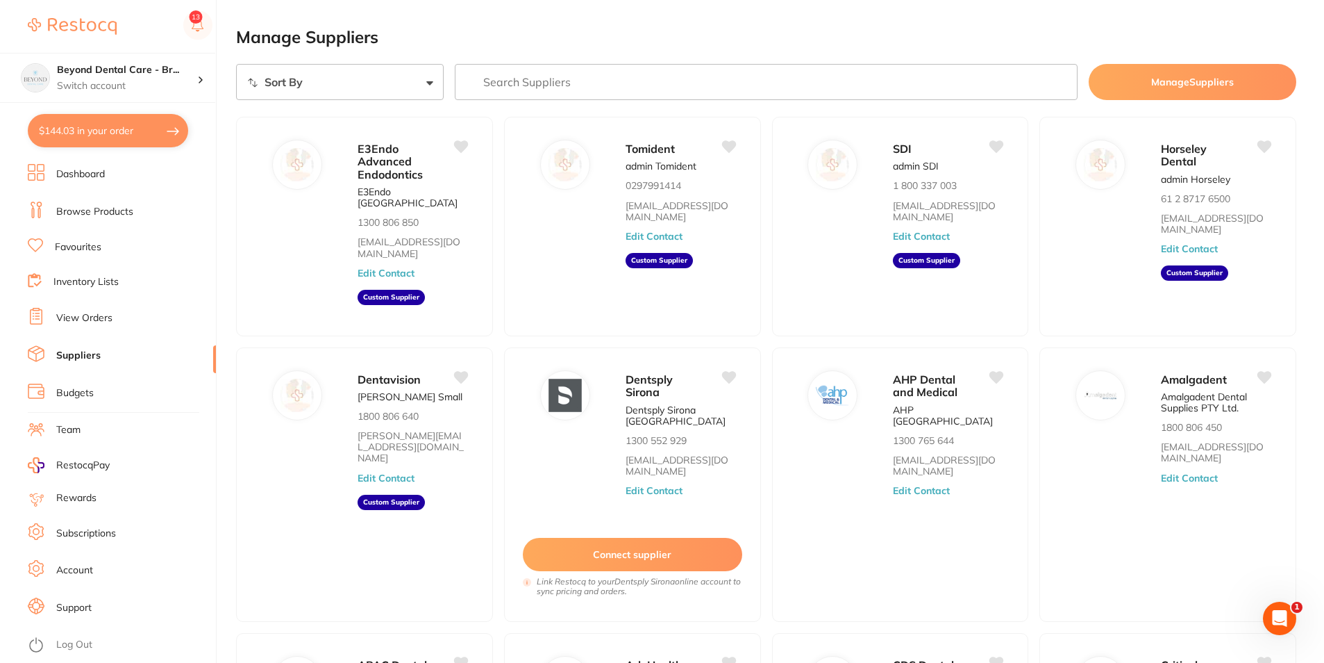
click at [537, 77] on input "search" at bounding box center [766, 82] width 623 height 36
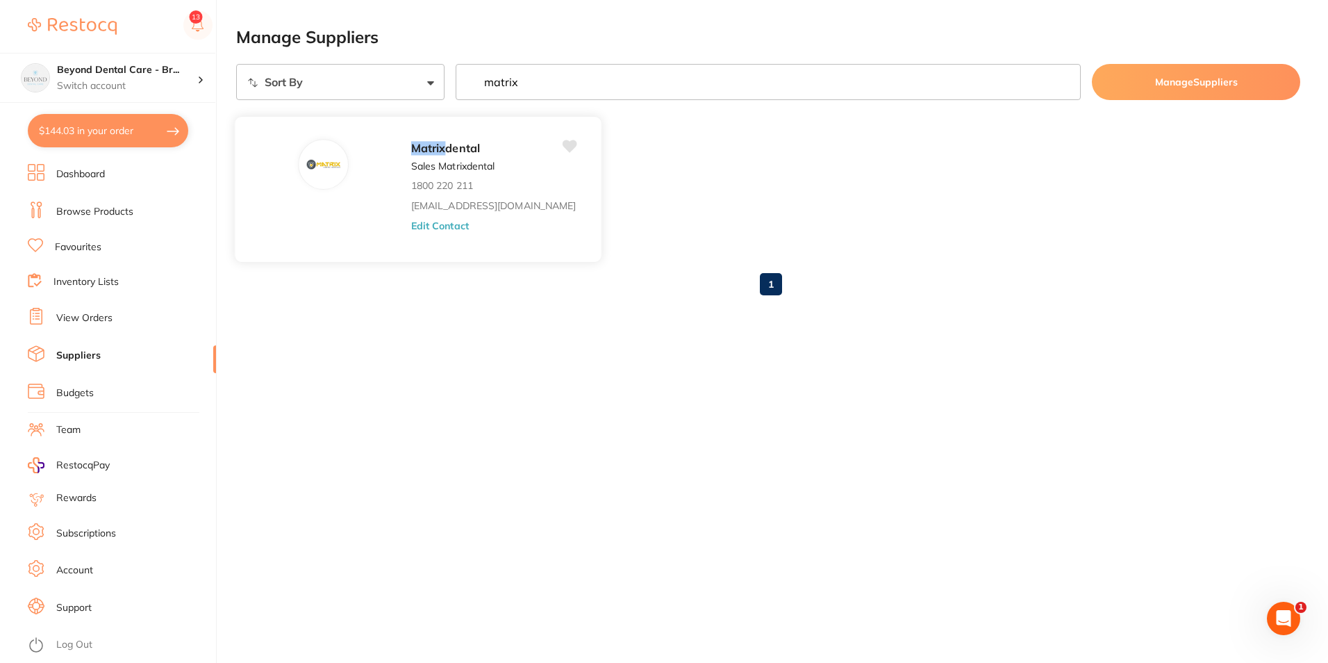
type input "matrix"
click at [411, 161] on p "Sales Matrixdental" at bounding box center [452, 165] width 83 height 11
click at [411, 226] on button "Edit Contact" at bounding box center [440, 224] width 58 height 11
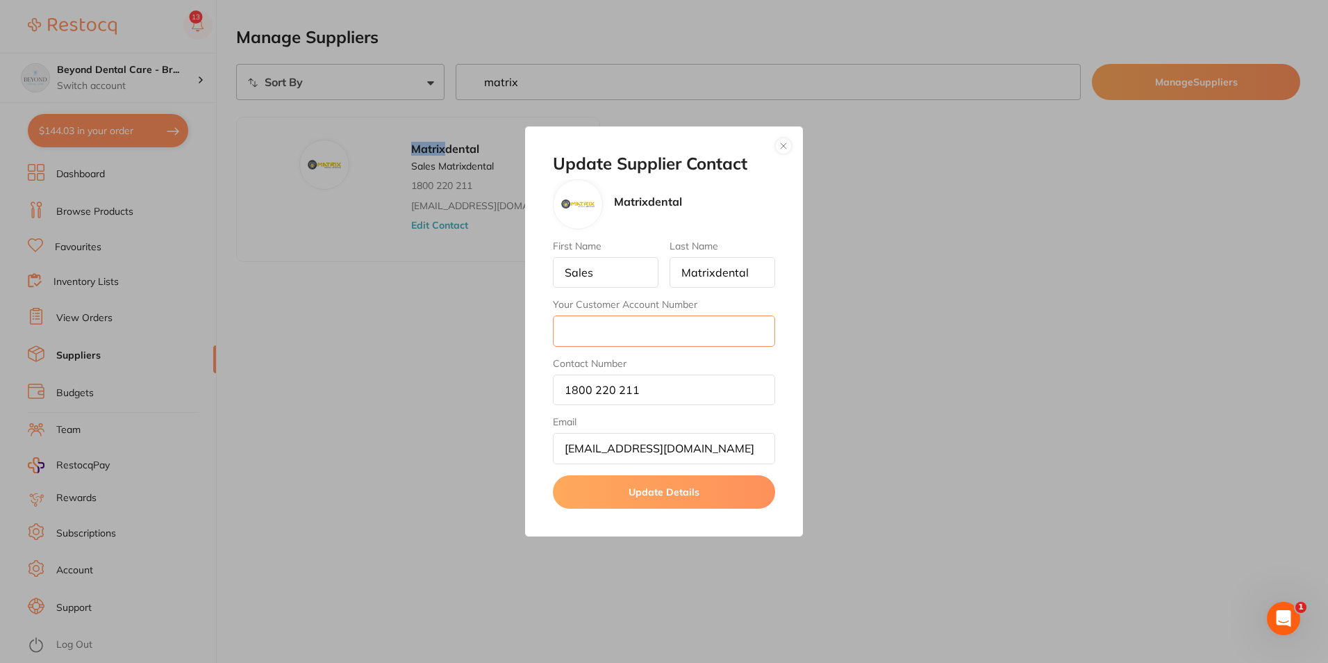
click at [666, 333] on input "Your Customer Account Number" at bounding box center [664, 330] width 222 height 31
type input "4BDC02"
click at [674, 494] on button "Update Details" at bounding box center [664, 491] width 222 height 33
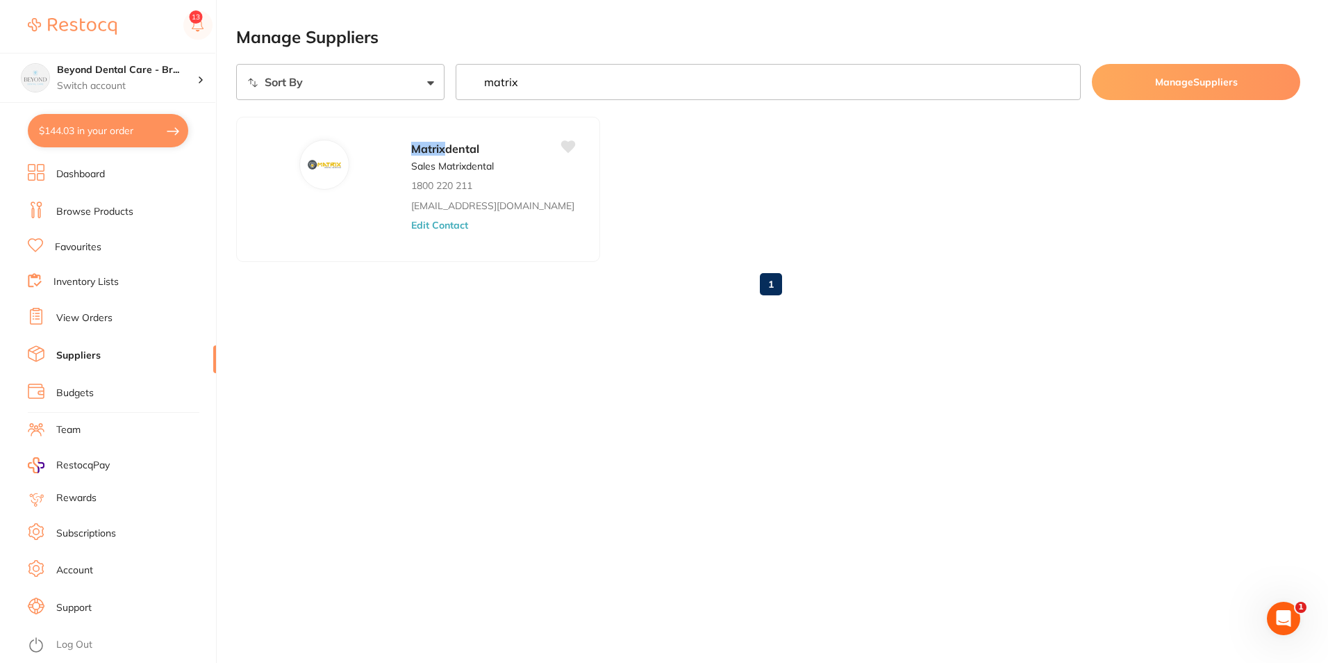
click at [140, 131] on button "$144.03 in your order" at bounding box center [108, 130] width 160 height 33
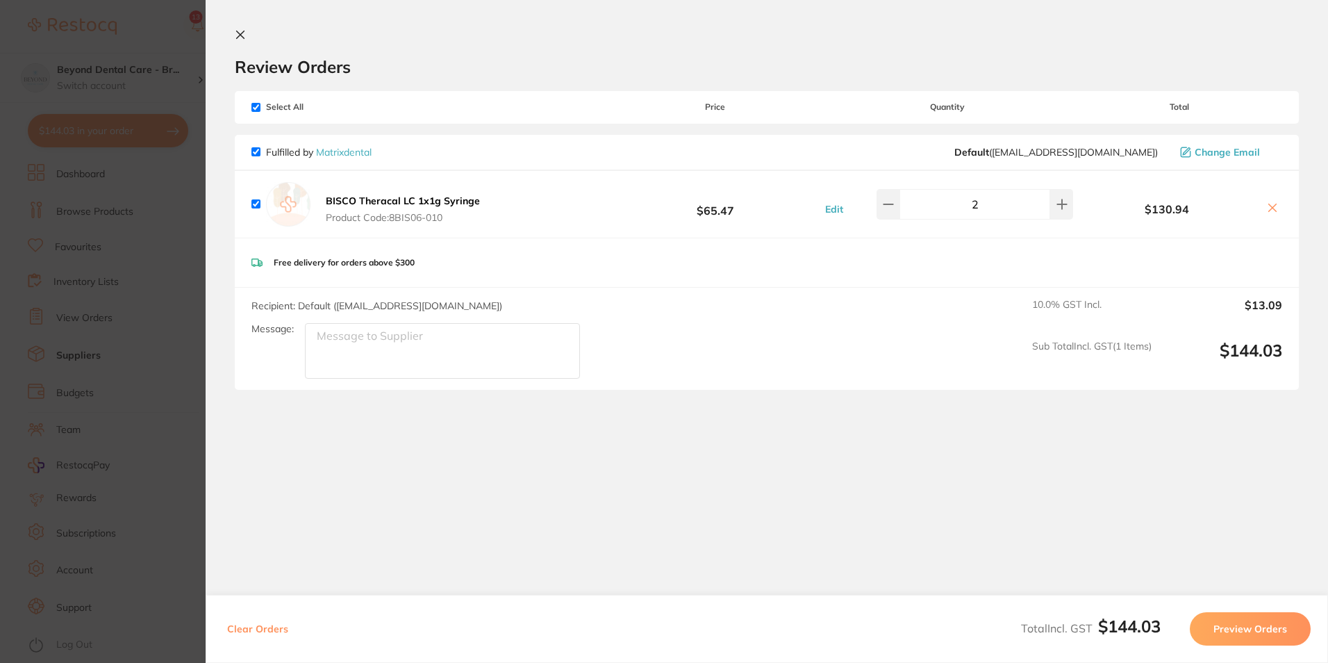
click at [1279, 619] on button "Preview Orders" at bounding box center [1250, 628] width 121 height 33
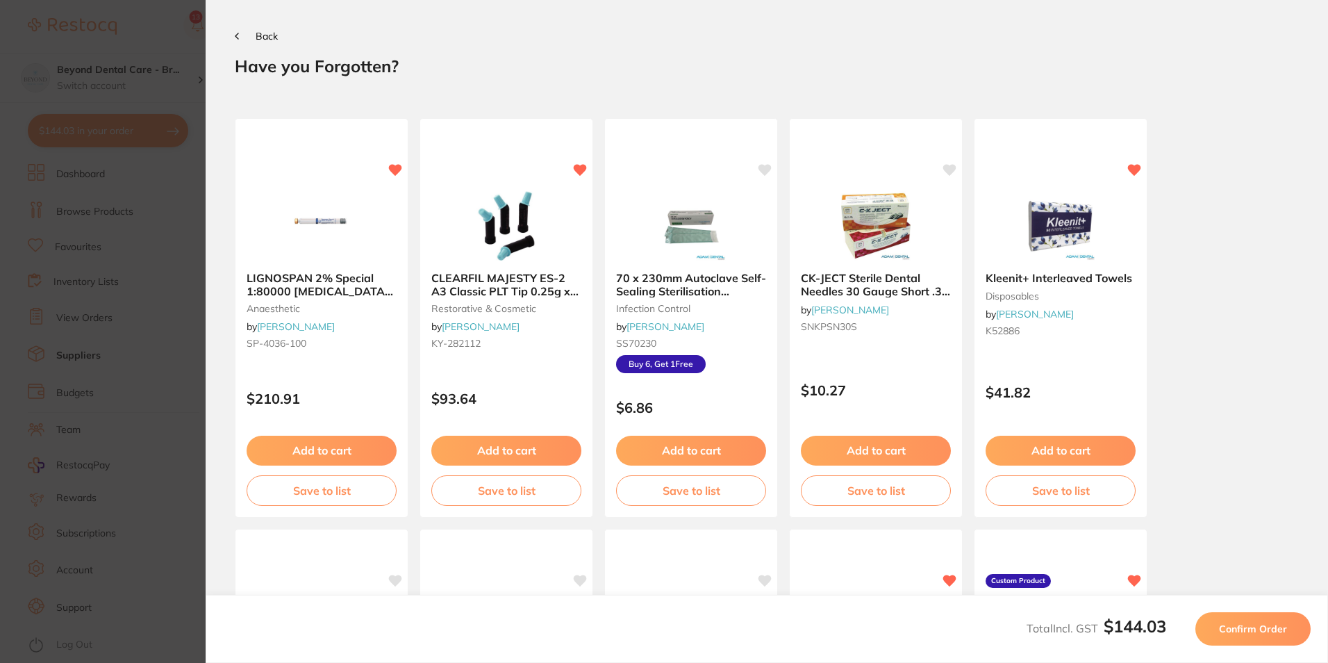
click at [1279, 619] on button "Confirm Order" at bounding box center [1252, 628] width 115 height 33
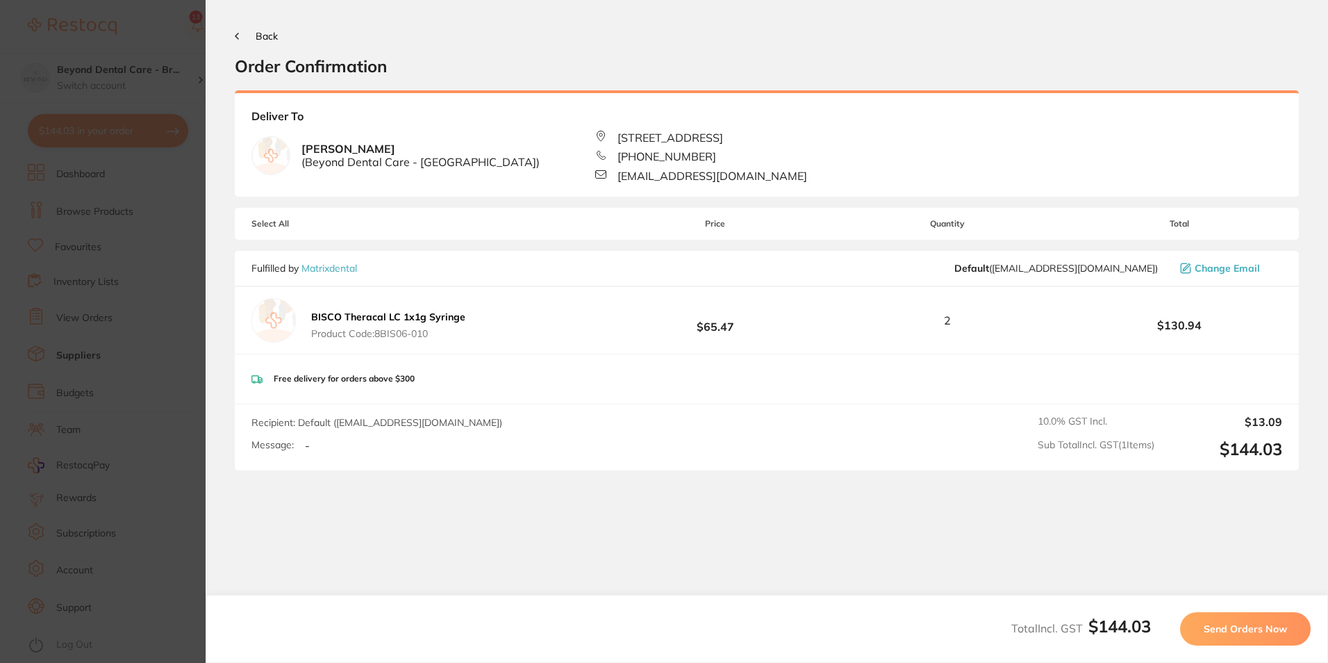
click at [1279, 623] on span "Send Orders Now" at bounding box center [1245, 628] width 83 height 13
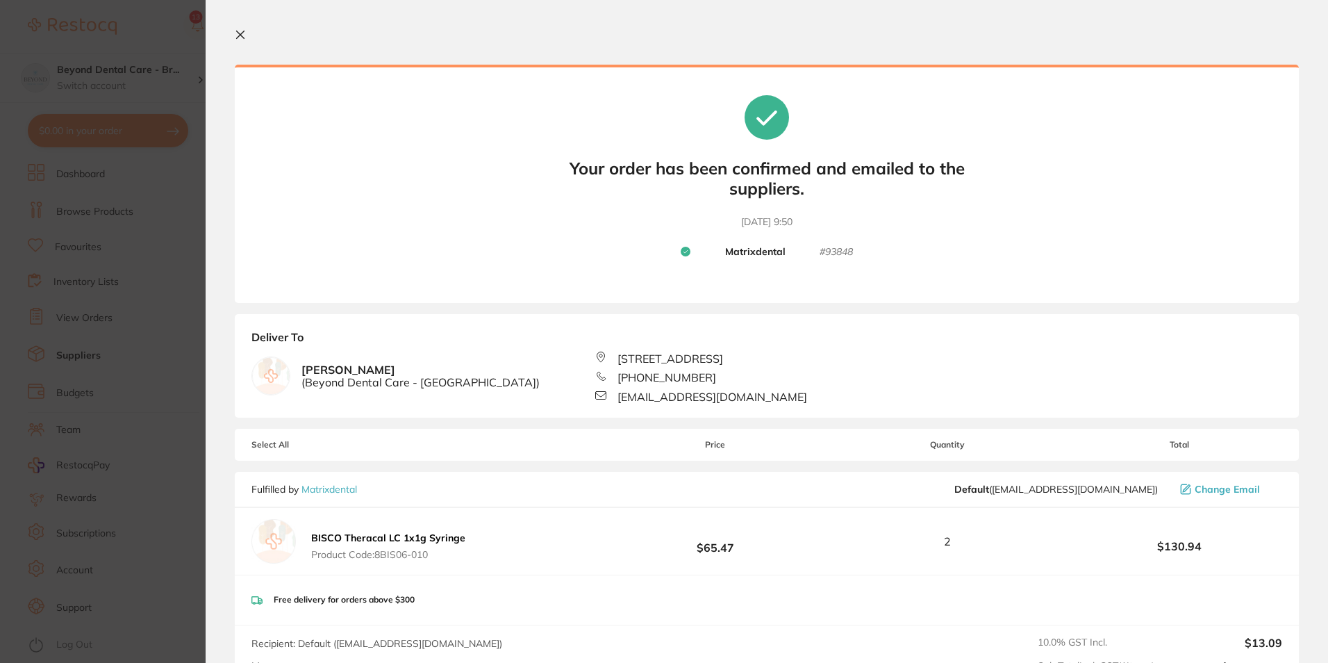
click at [244, 36] on icon at bounding box center [240, 34] width 11 height 11
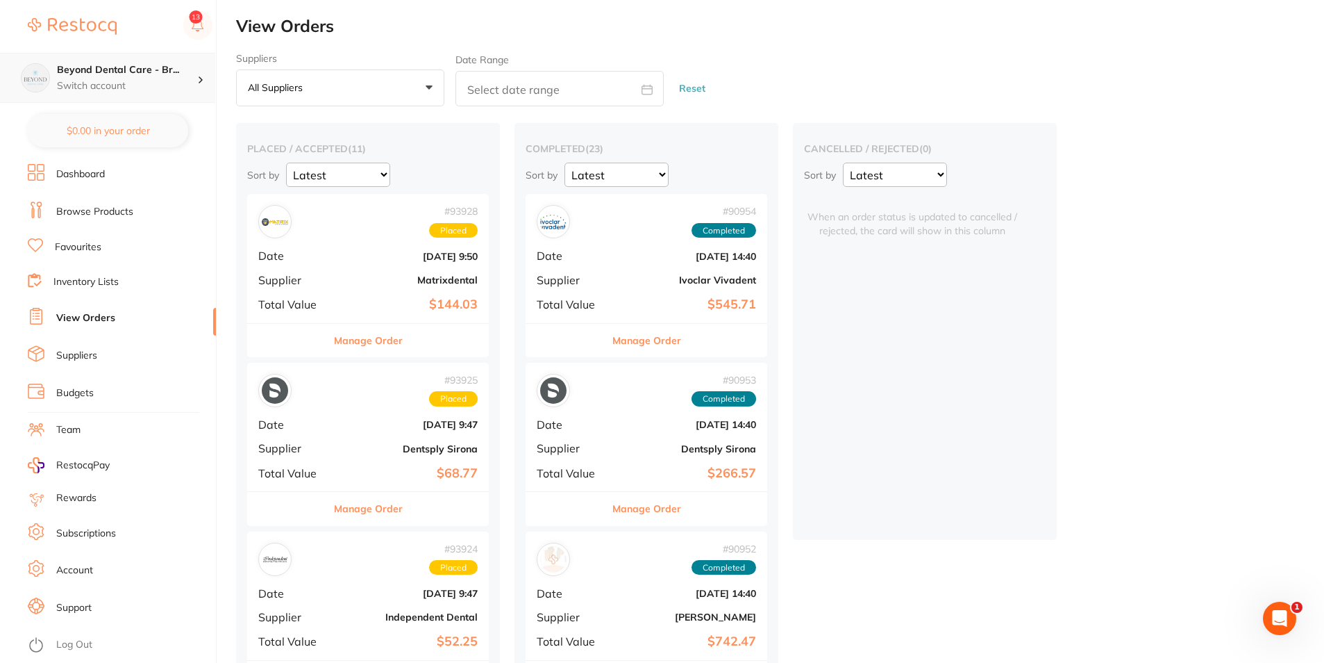
click at [138, 88] on p "Switch account" at bounding box center [127, 86] width 140 height 14
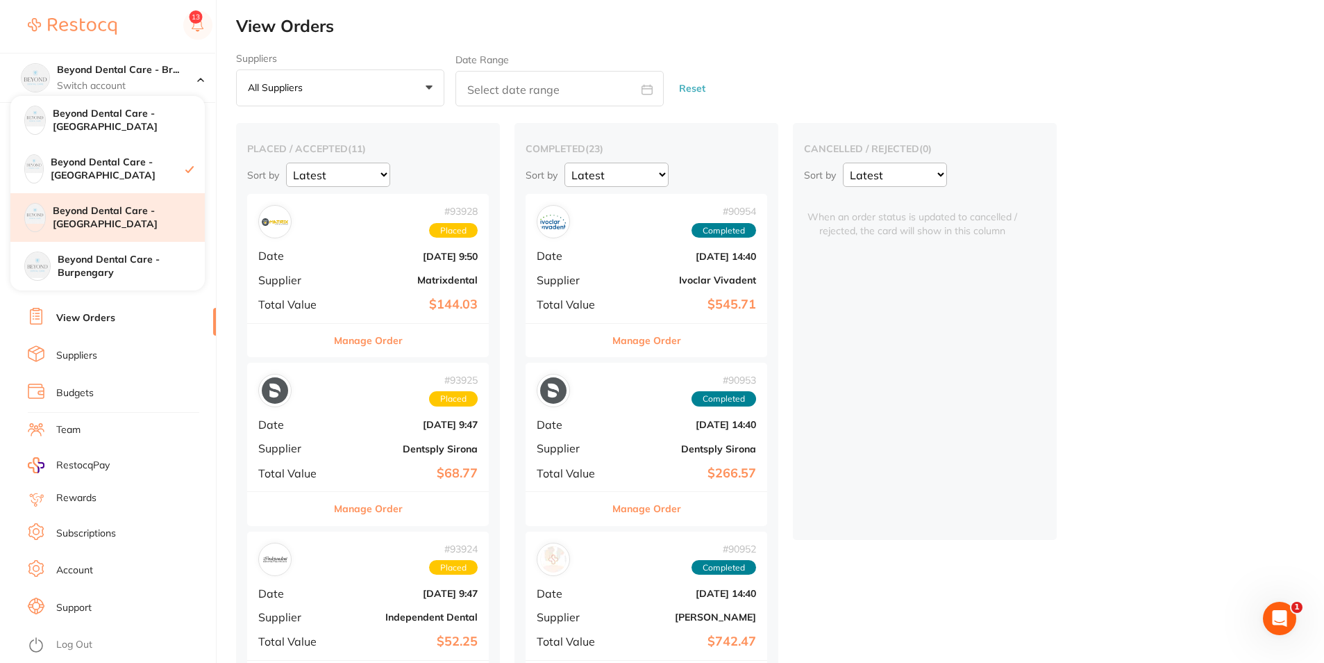
click at [121, 225] on h4 "Beyond Dental Care - [GEOGRAPHIC_DATA]" at bounding box center [129, 217] width 152 height 27
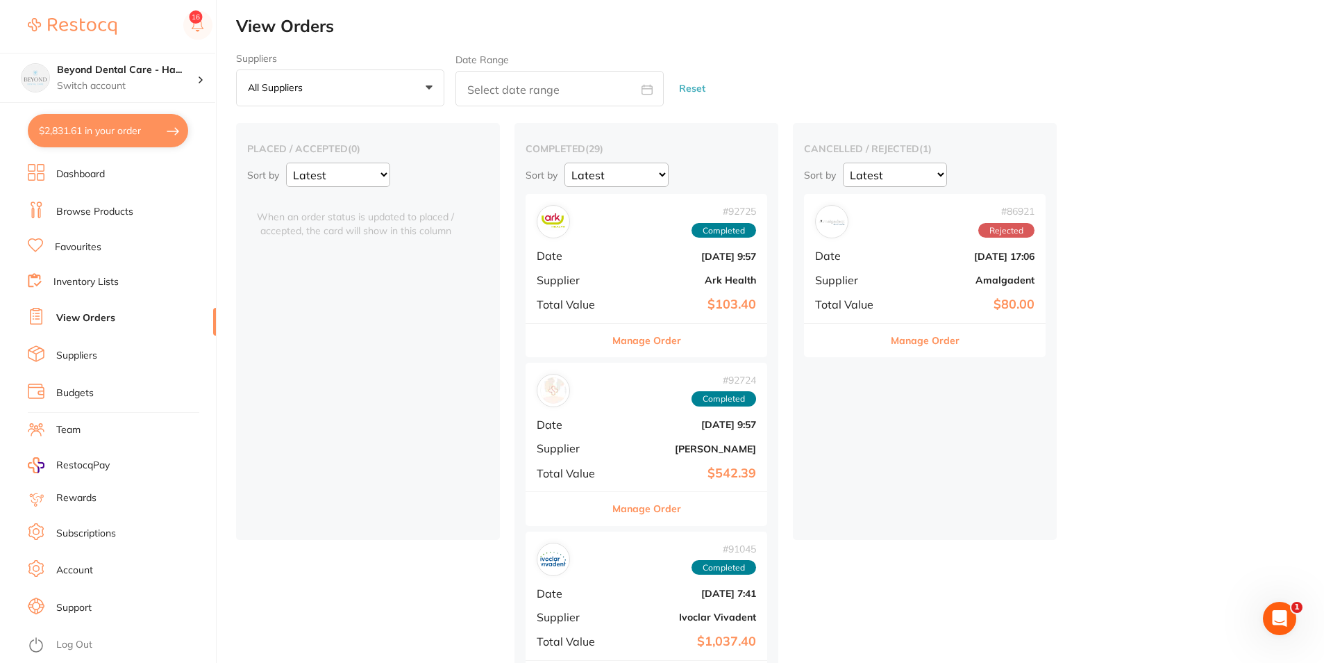
click at [94, 135] on button "$2,831.61 in your order" at bounding box center [108, 130] width 160 height 33
checkbox input "true"
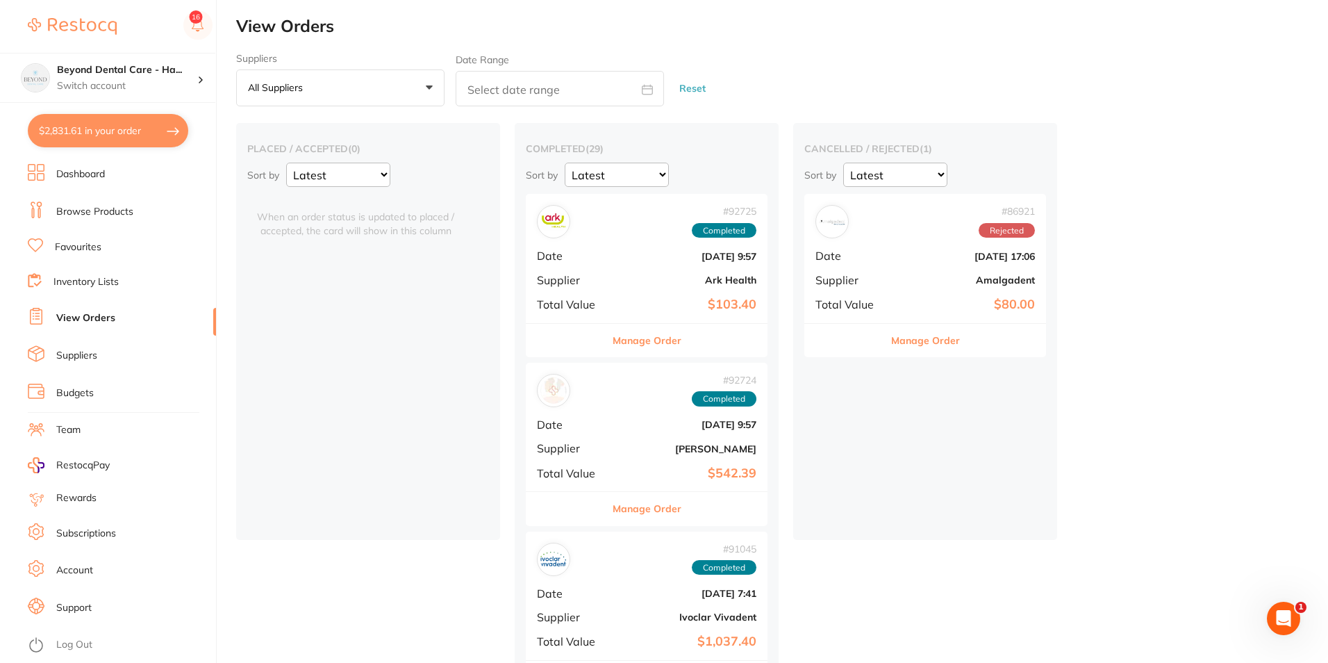
checkbox input "true"
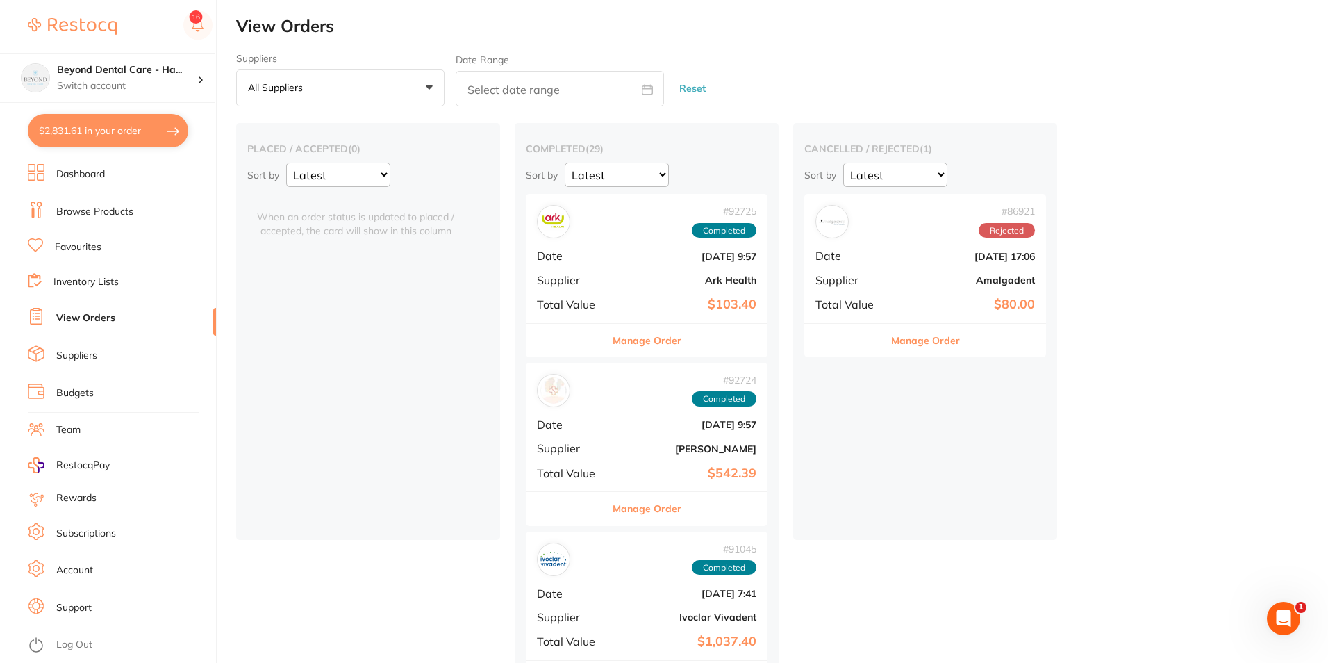
checkbox input "true"
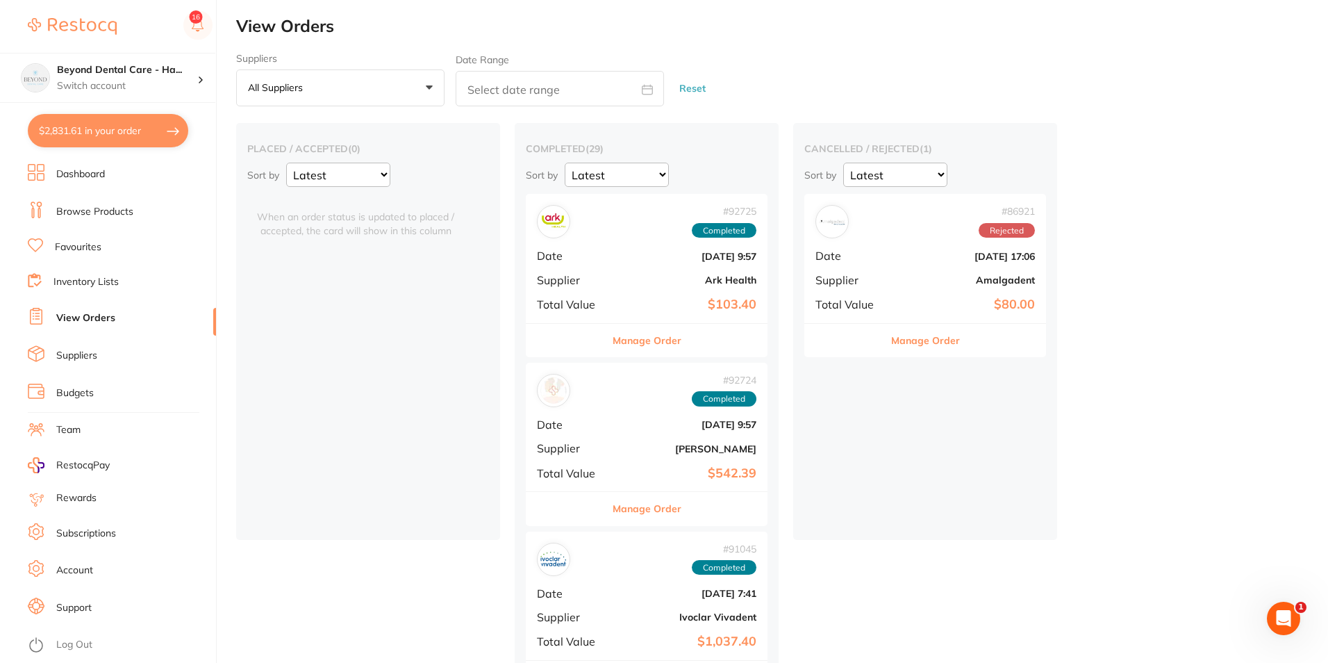
checkbox input "true"
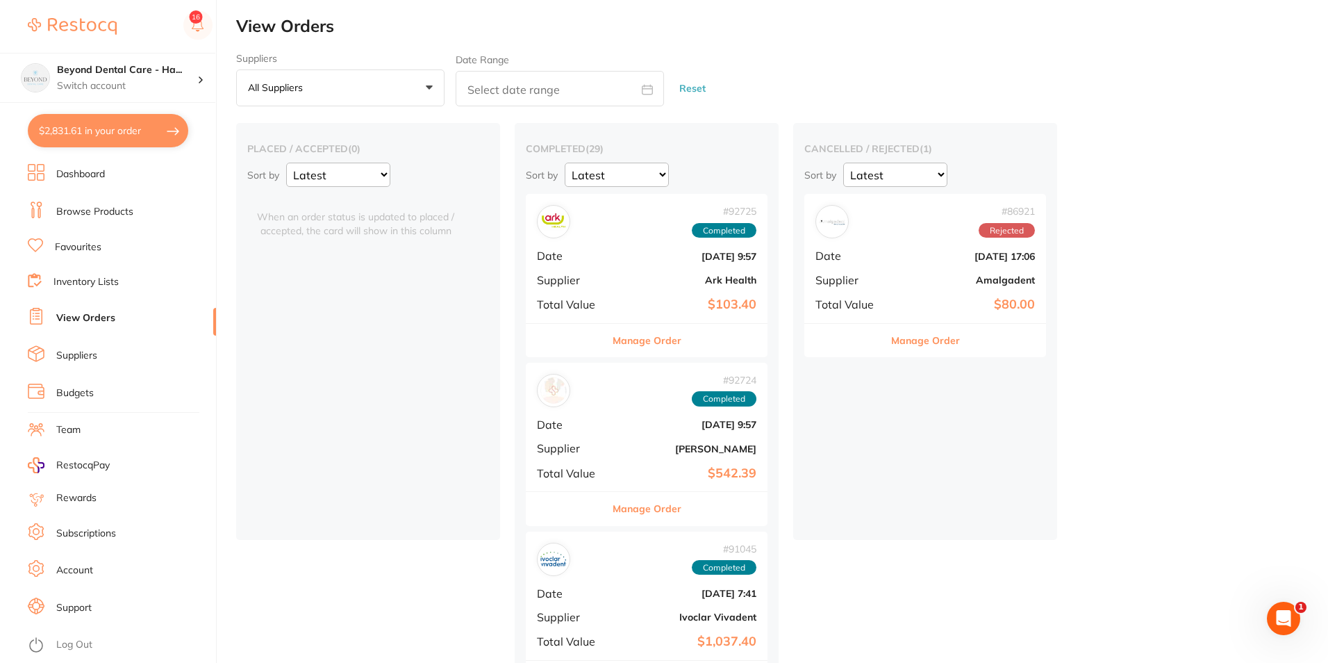
checkbox input "true"
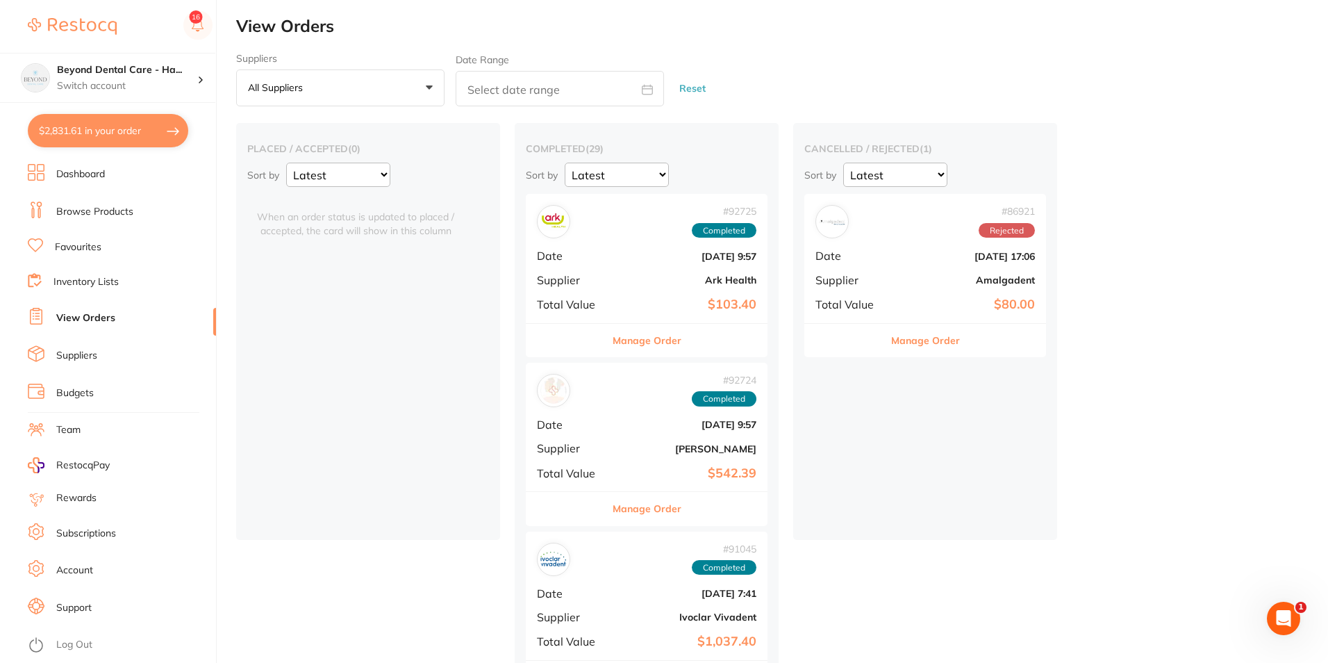
checkbox input "true"
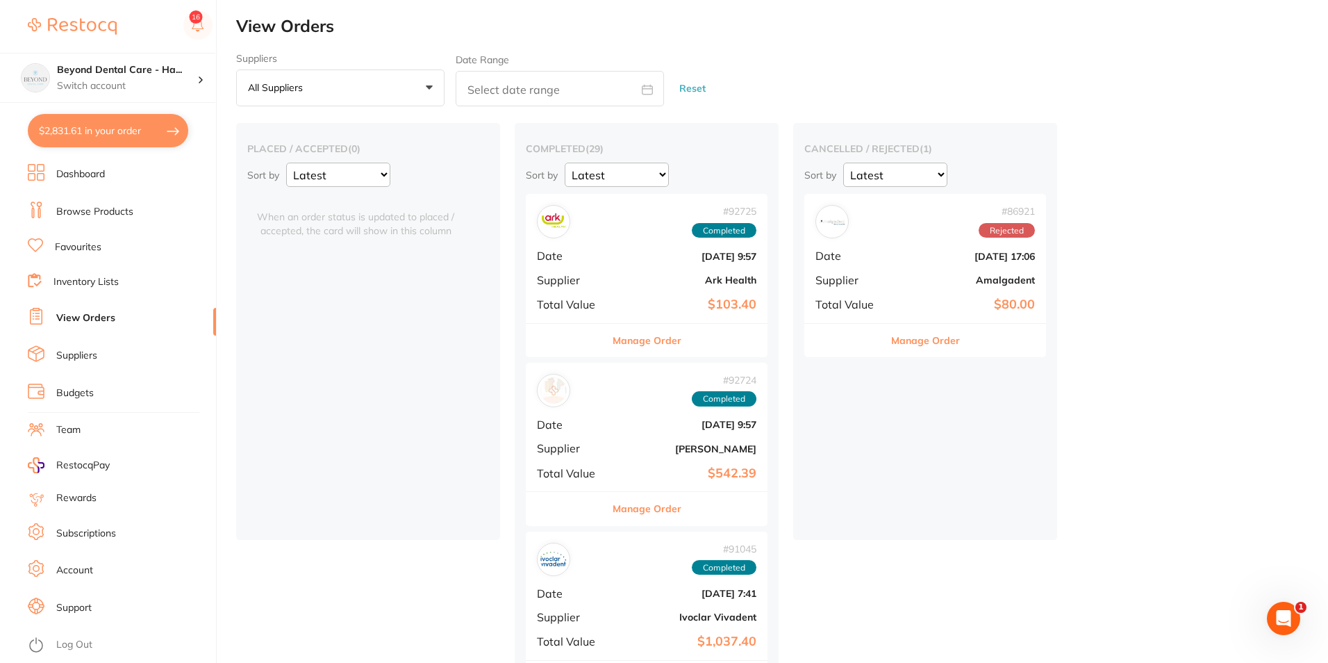
checkbox input "true"
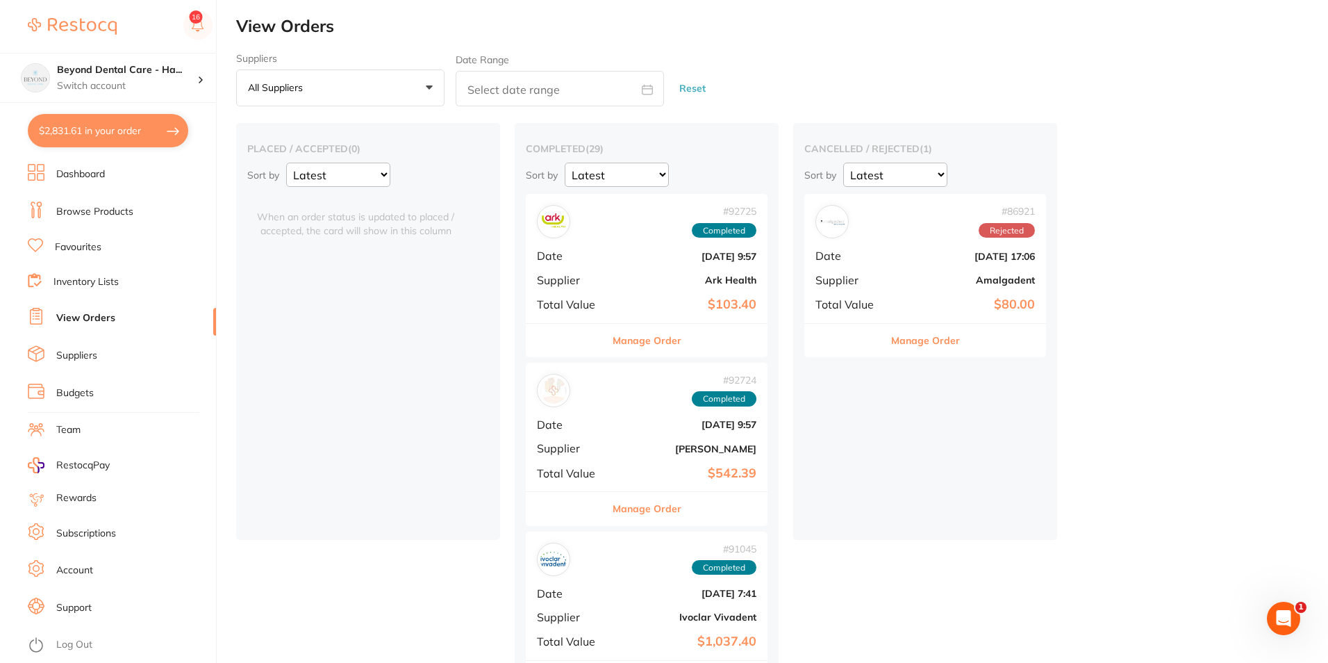
checkbox input "true"
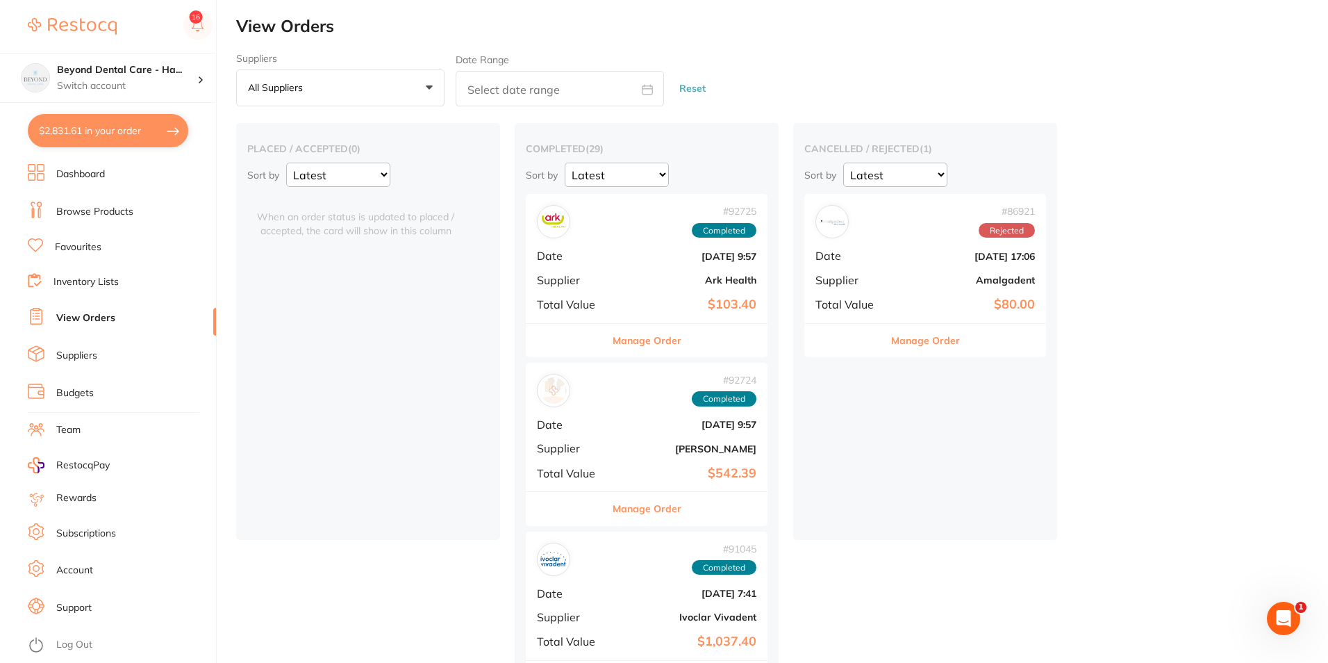
checkbox input "true"
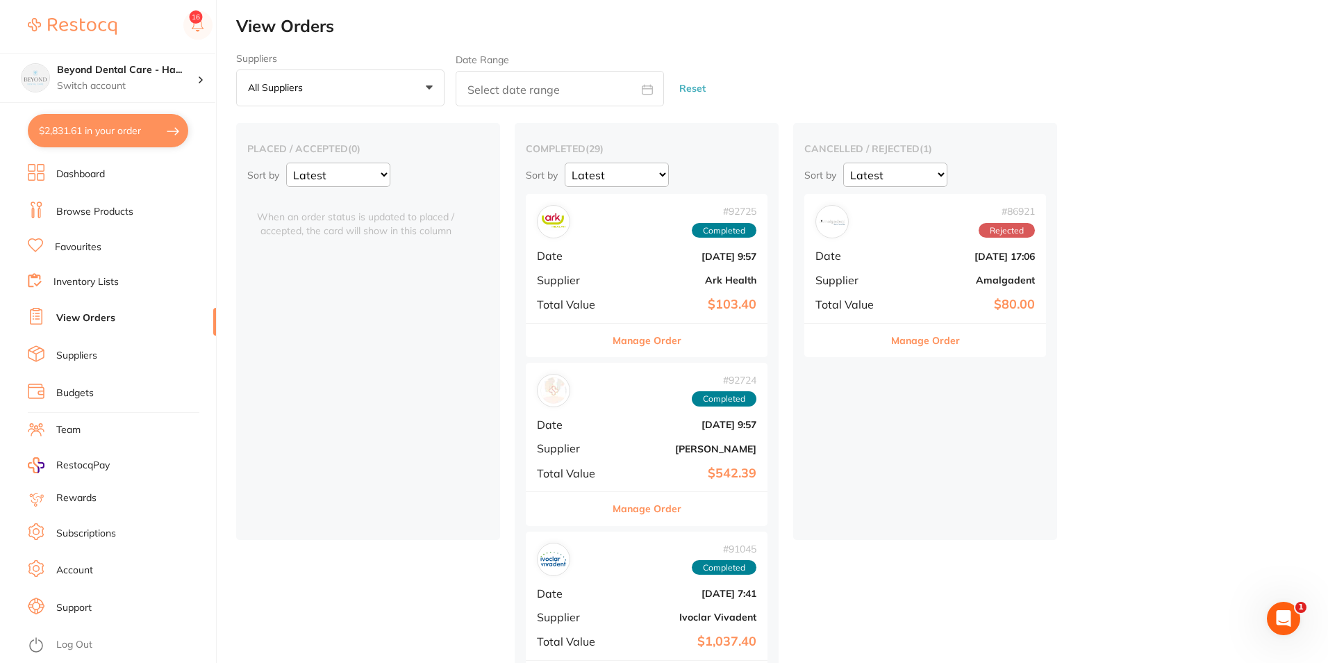
checkbox input "true"
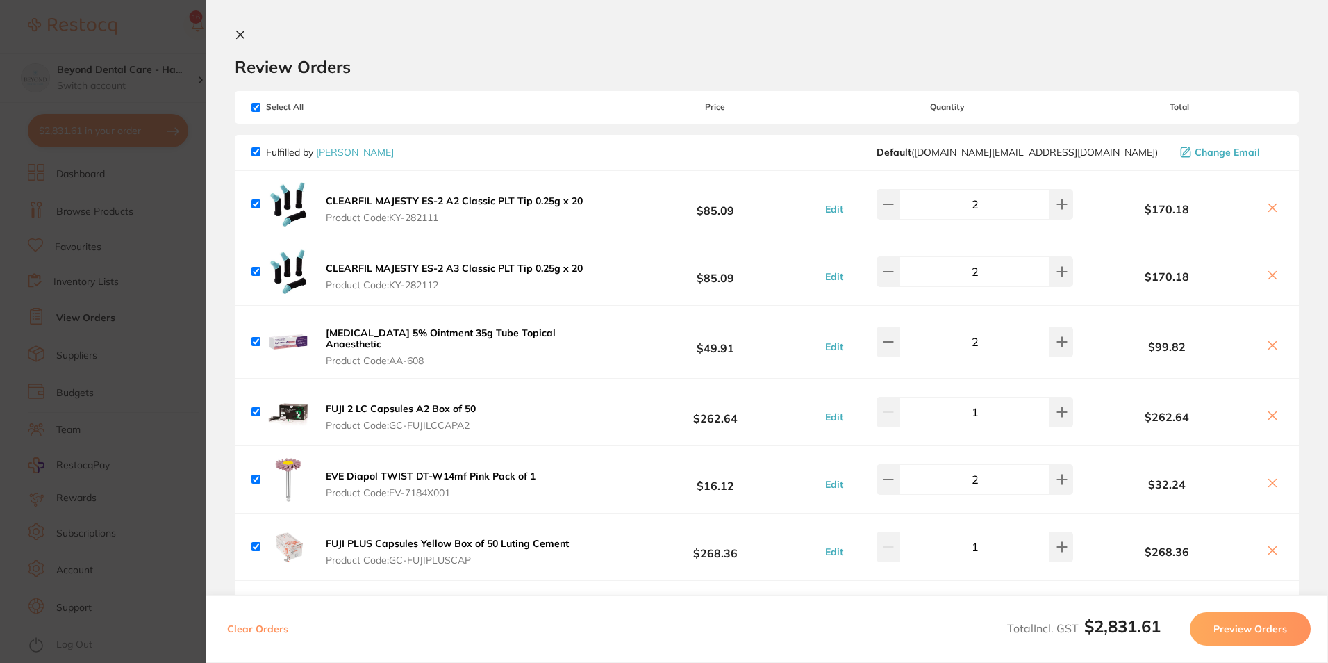
click at [149, 233] on section "Update RRP Set your pre negotiated price for this item. Item Agreed RRP (excl. …" at bounding box center [664, 331] width 1328 height 663
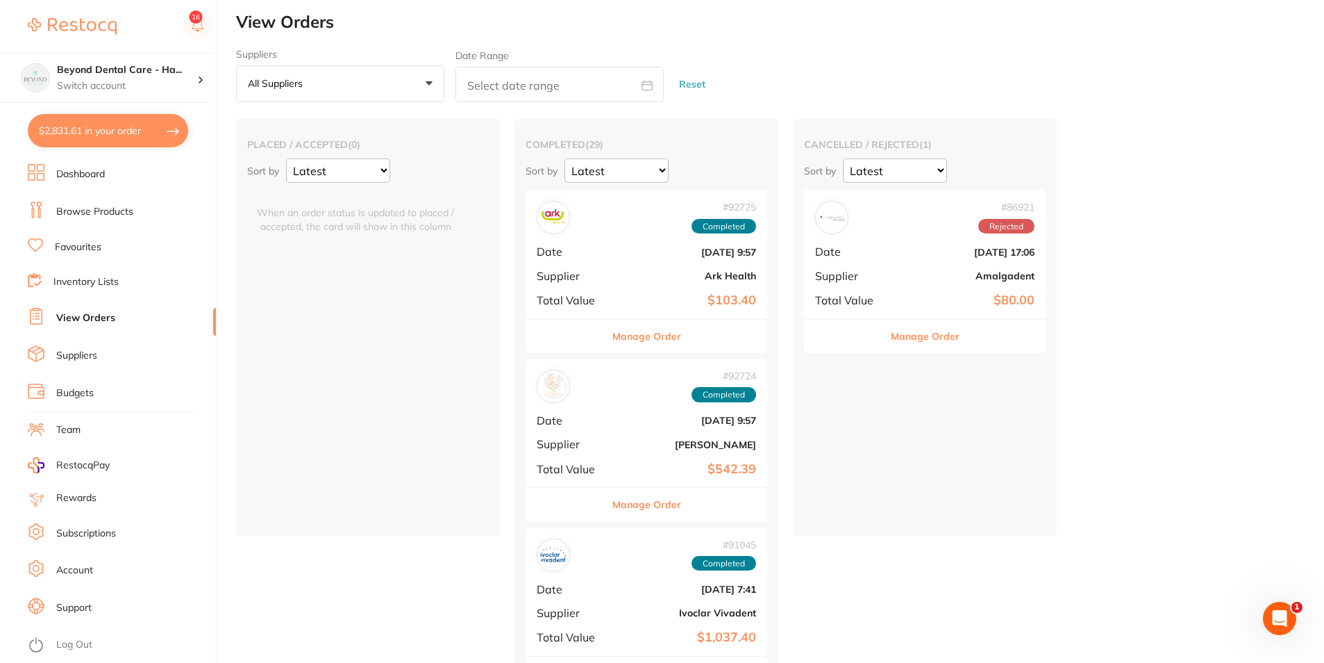
click at [95, 393] on li "Budgets" at bounding box center [122, 393] width 188 height 21
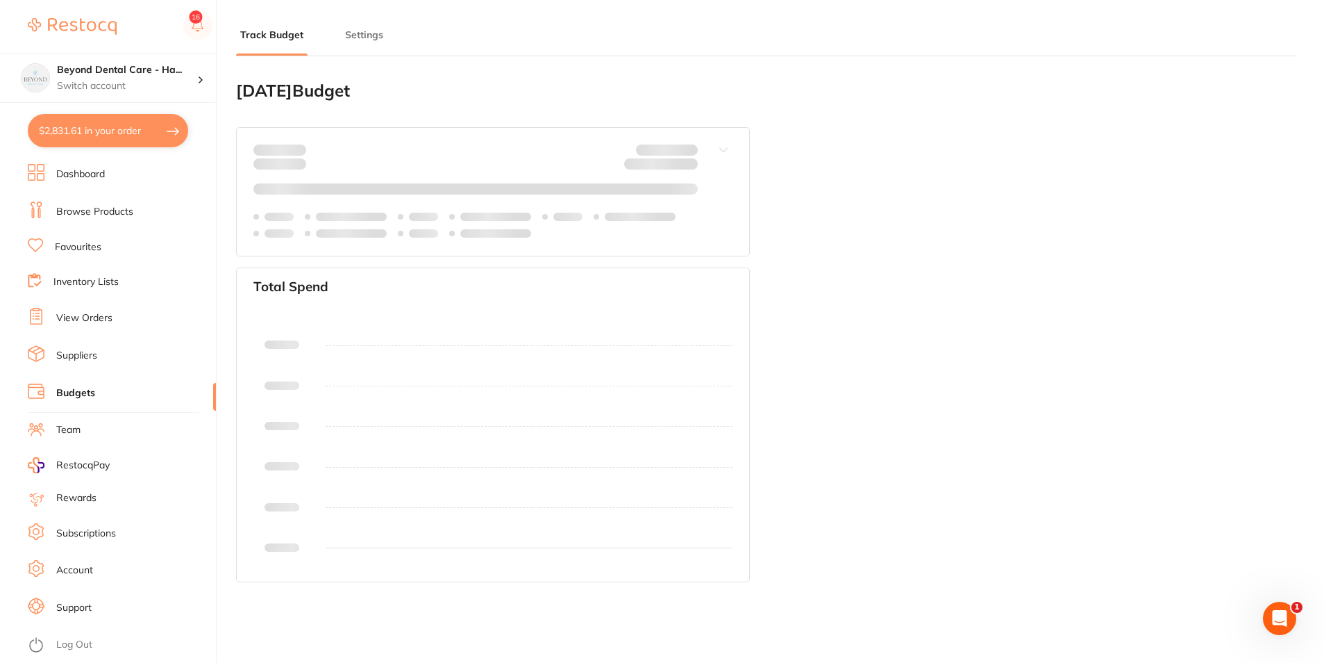
type input "2,315"
type input "0.0"
type input "57,879"
type input "2,315"
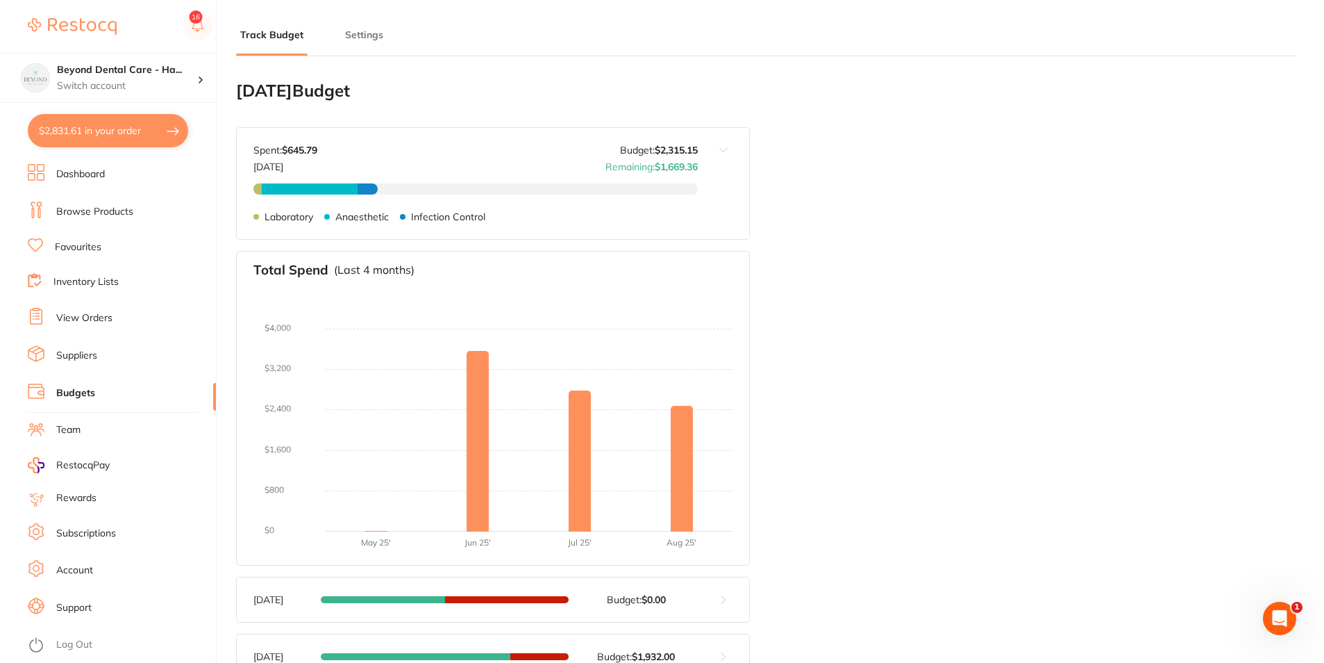
click at [111, 147] on button "$2,831.61 in your order" at bounding box center [108, 130] width 160 height 33
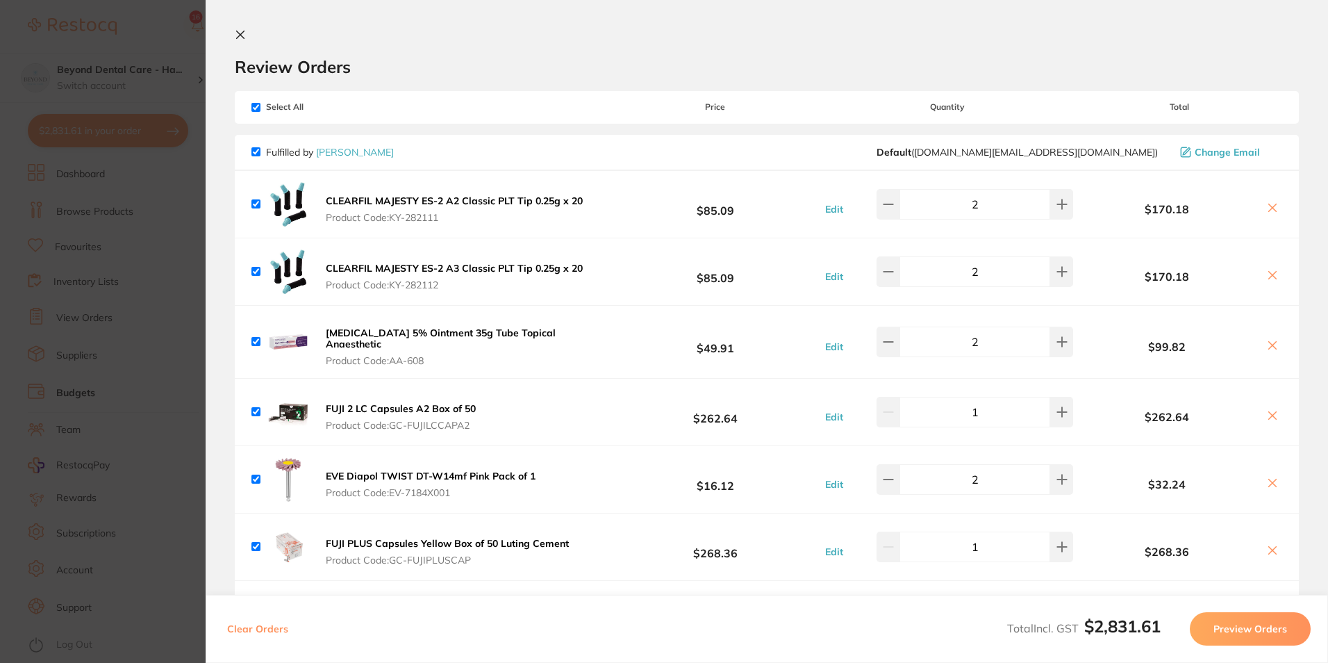
click at [28, 114] on button "$2,831.61 in your order" at bounding box center [108, 130] width 160 height 33
click at [556, 59] on h2 "Review Orders" at bounding box center [767, 66] width 1064 height 21
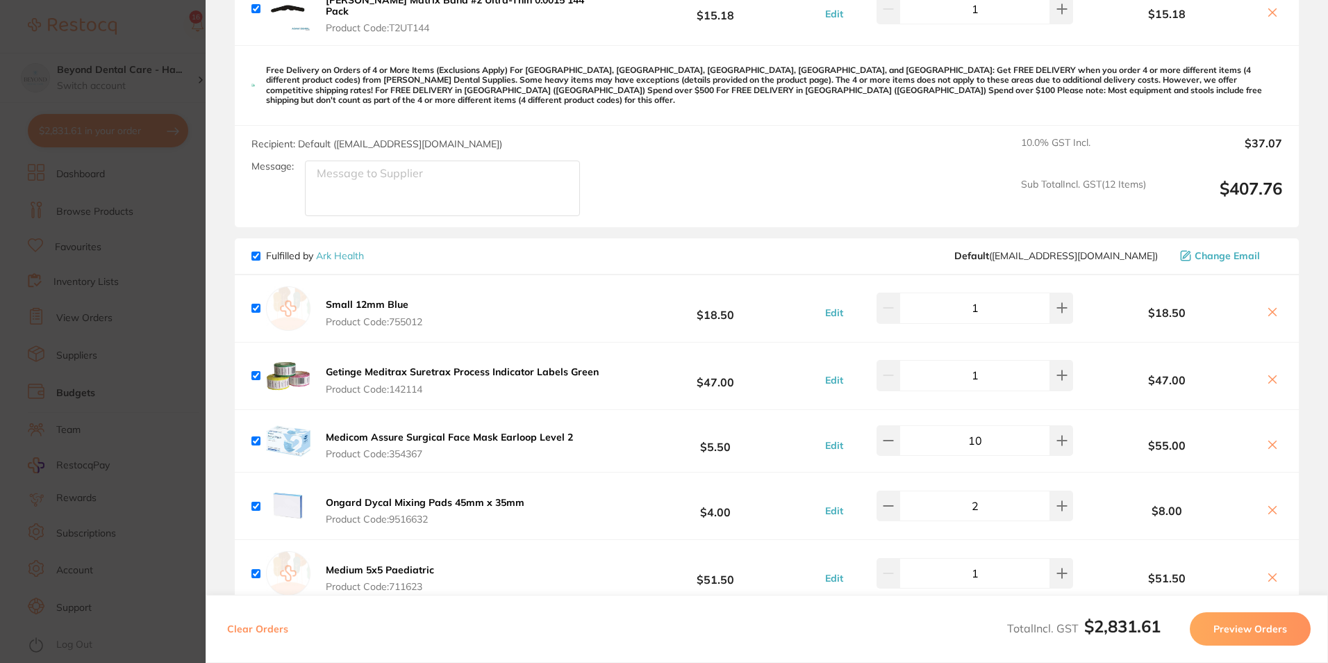
scroll to position [2361, 0]
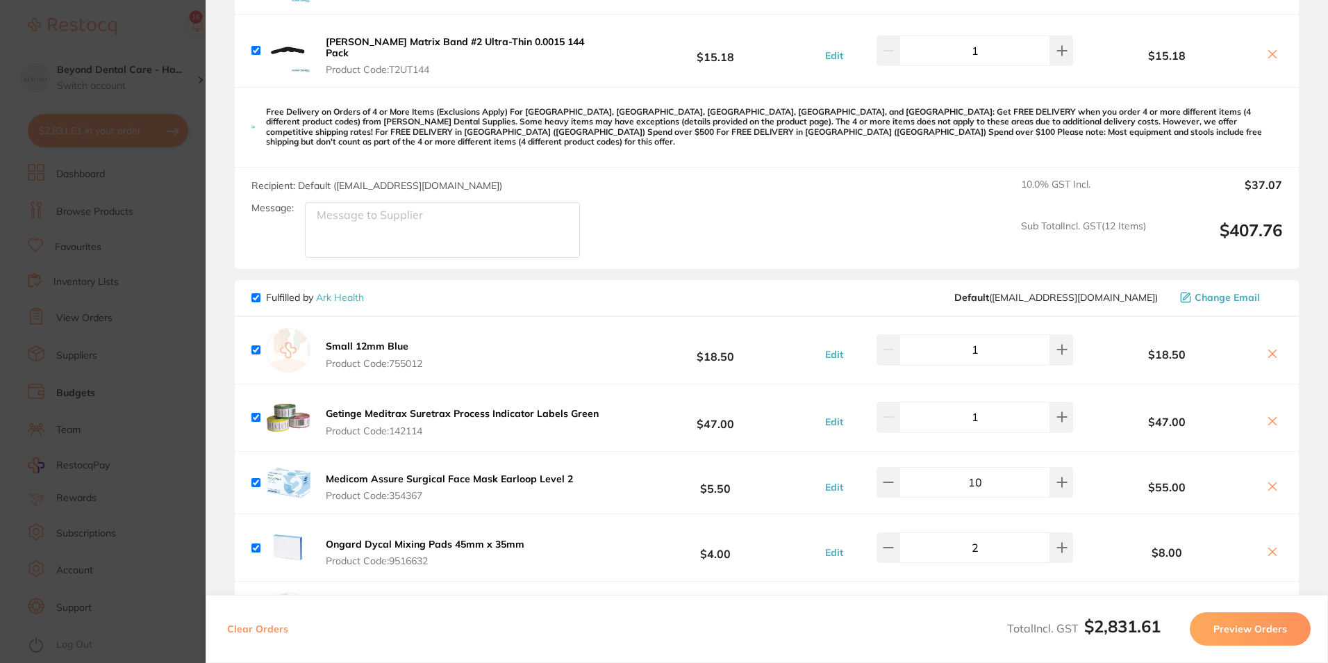
click at [290, 48] on img at bounding box center [288, 50] width 44 height 44
click at [328, 64] on span "Product Code: T2UT144" at bounding box center [467, 69] width 282 height 11
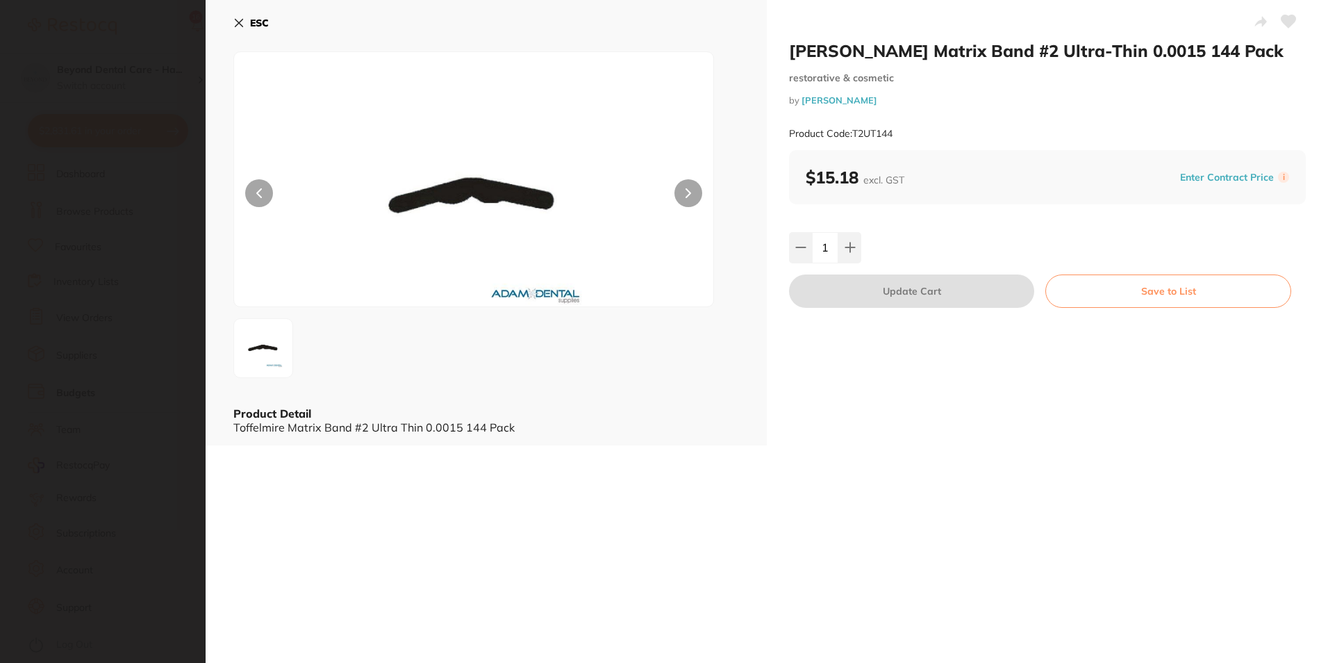
scroll to position [0, 0]
click at [238, 22] on icon at bounding box center [239, 23] width 8 height 8
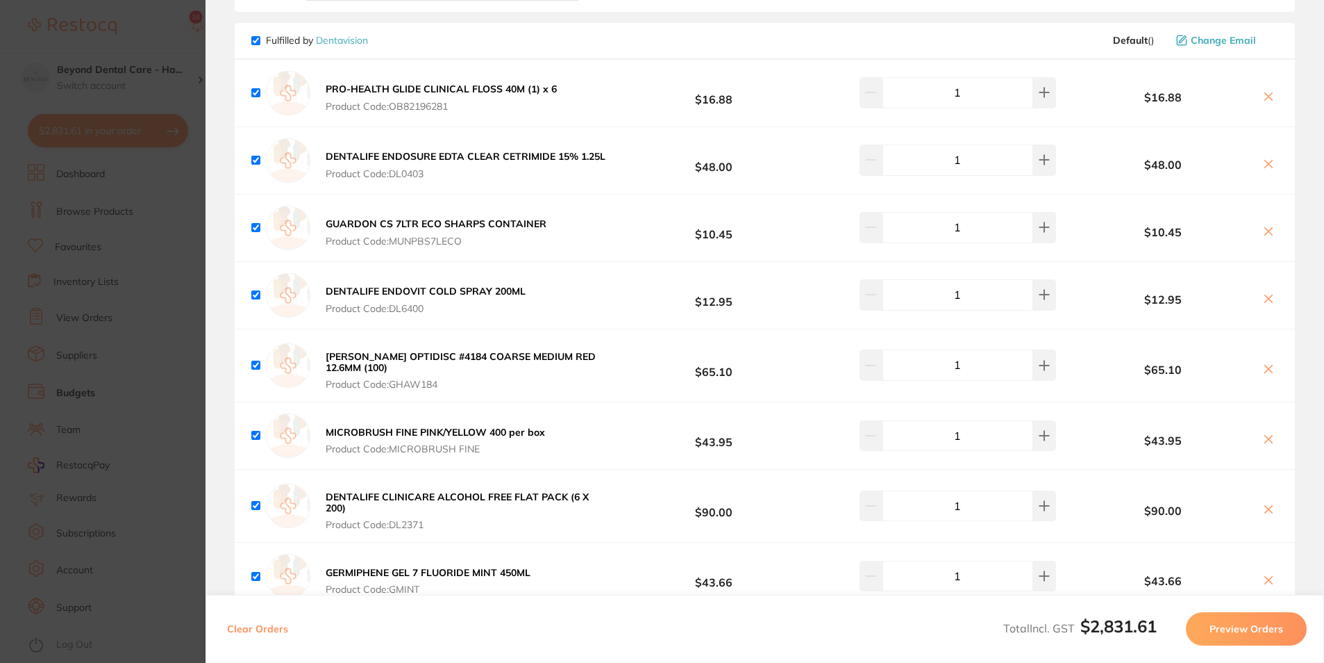
scroll to position [3959, 0]
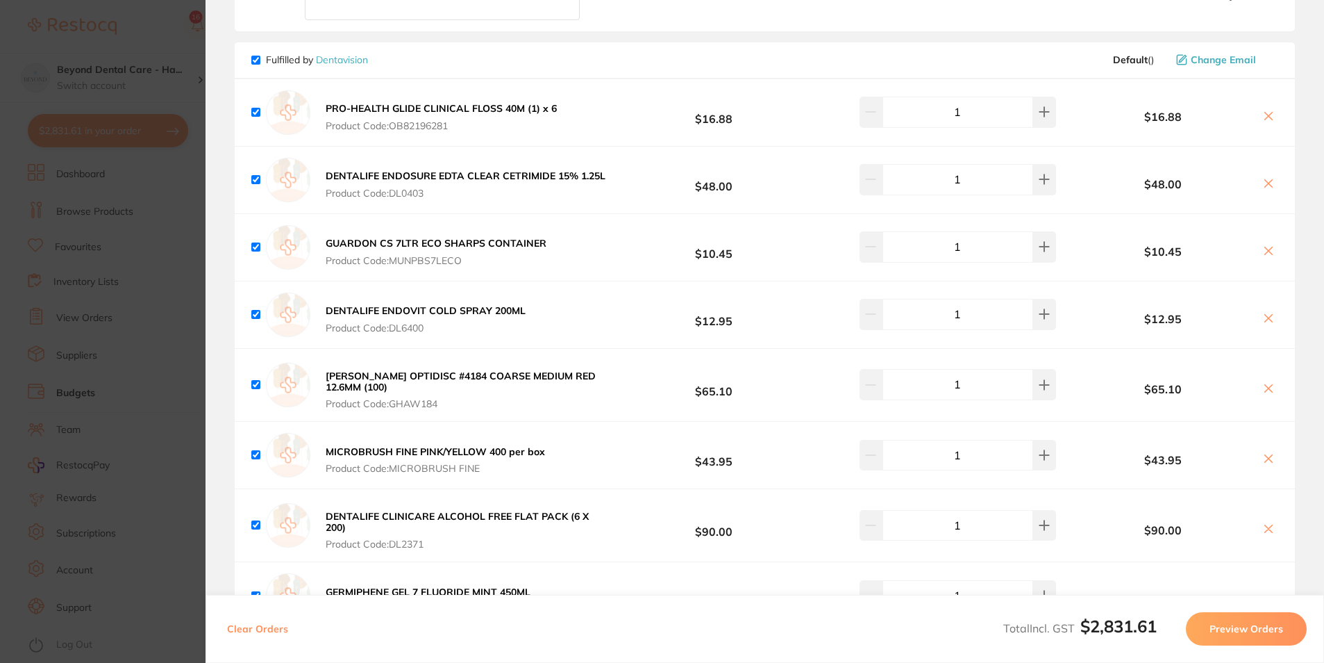
click at [166, 231] on section "Update RRP Set your pre negotiated price for this item. Item Agreed RRP (excl. …" at bounding box center [662, 331] width 1324 height 663
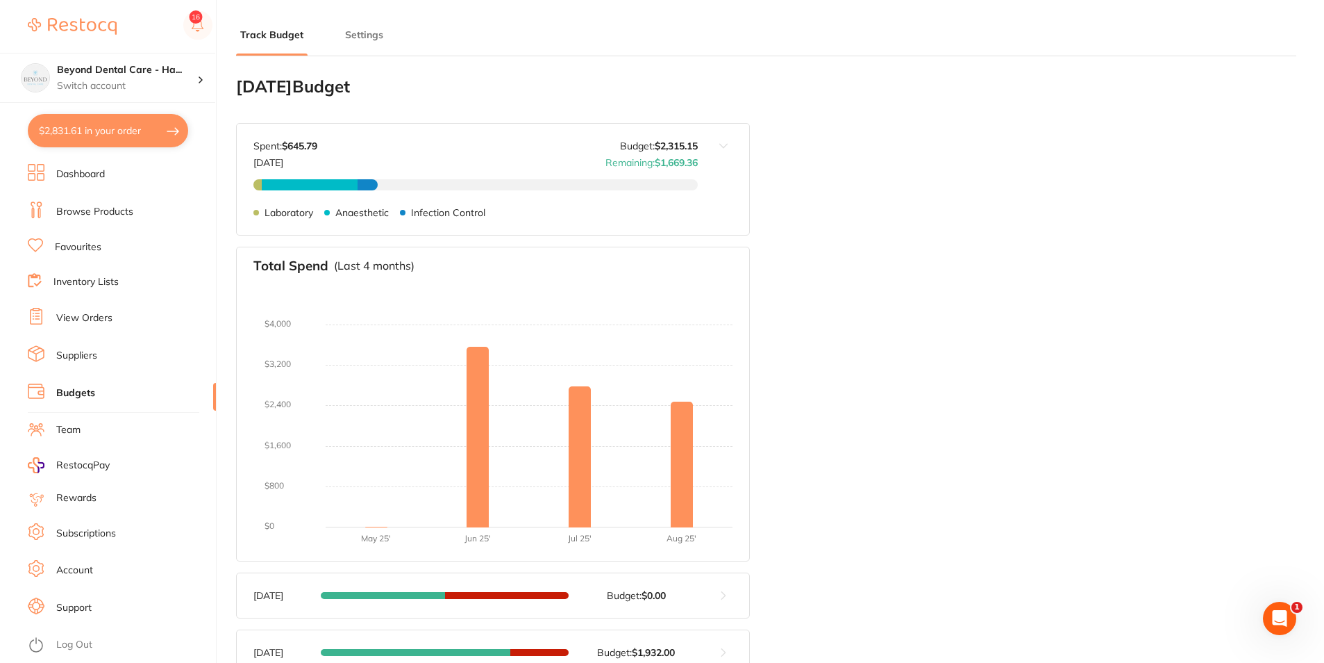
click at [86, 279] on link "Inventory Lists" at bounding box center [85, 282] width 65 height 14
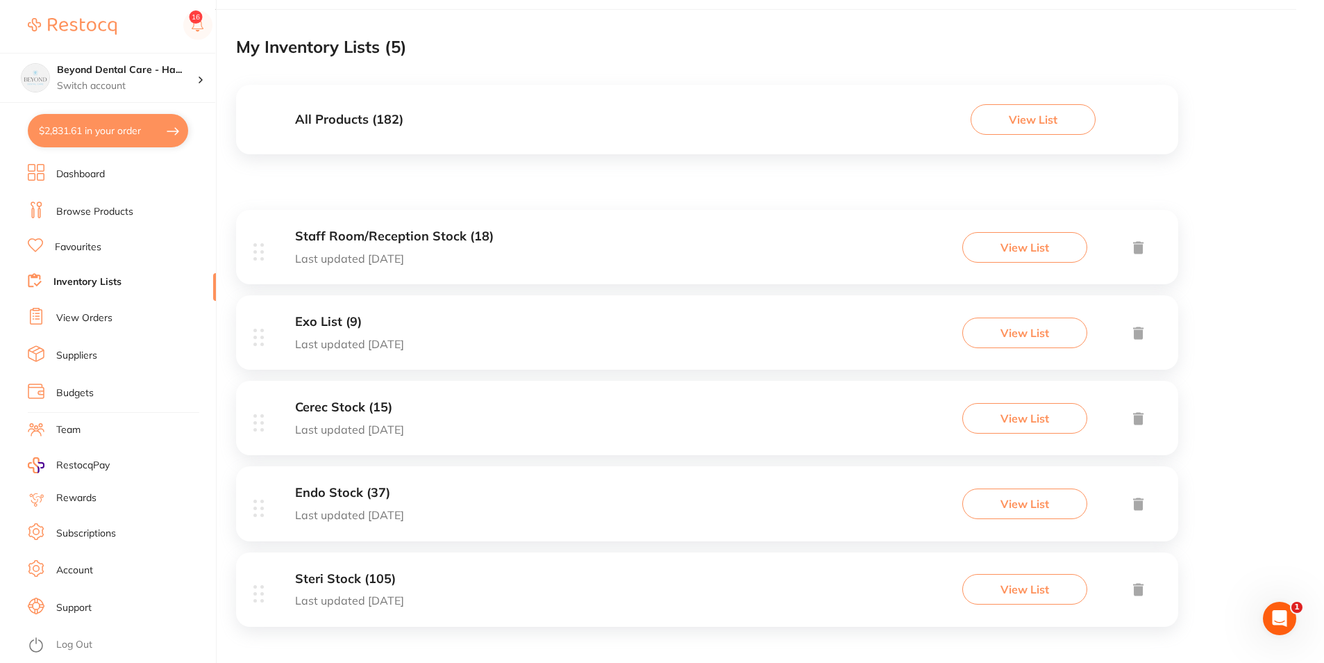
scroll to position [82, 0]
click at [498, 589] on div "Steri Stock (105) Last updated 1 day ago View List" at bounding box center [707, 586] width 942 height 74
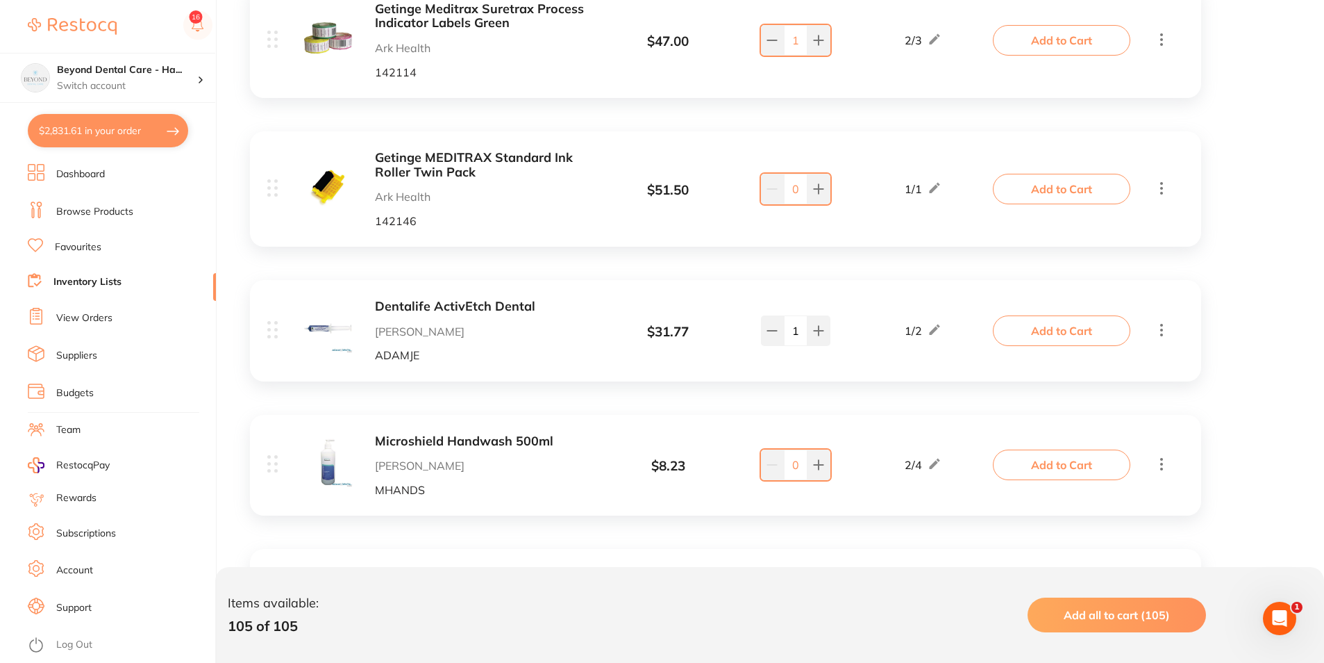
scroll to position [7292, 0]
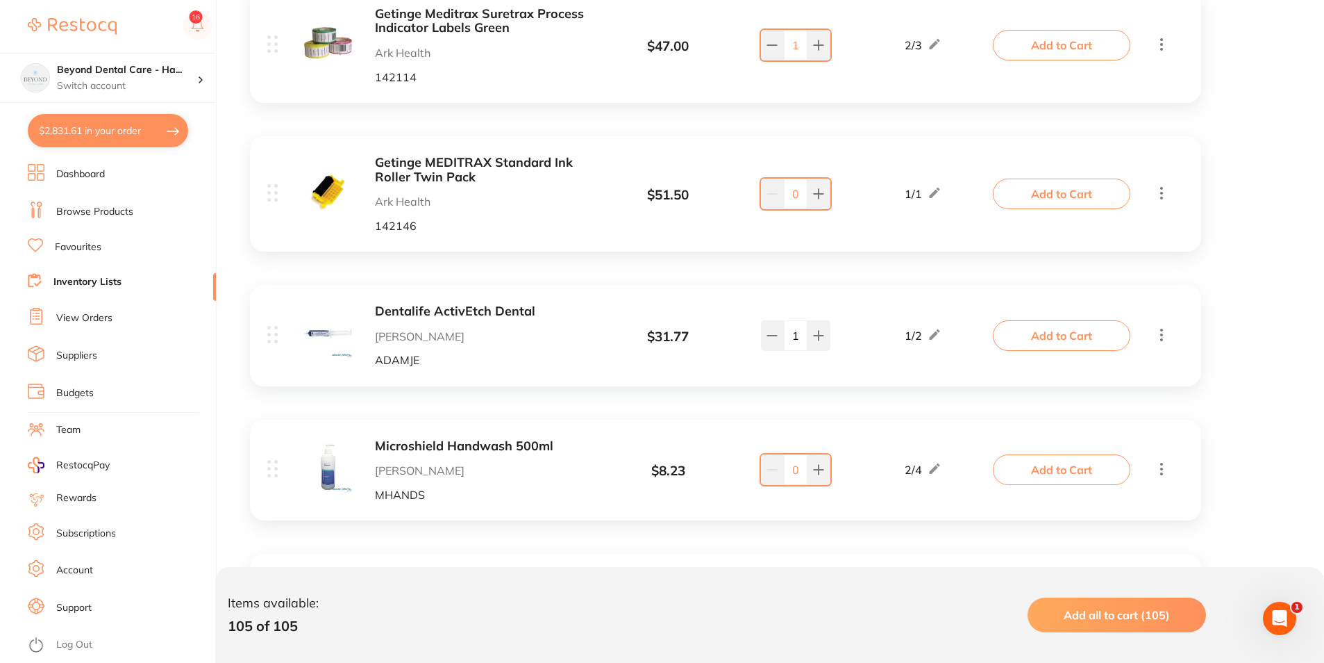
click at [1162, 191] on icon at bounding box center [1162, 192] width 17 height 17
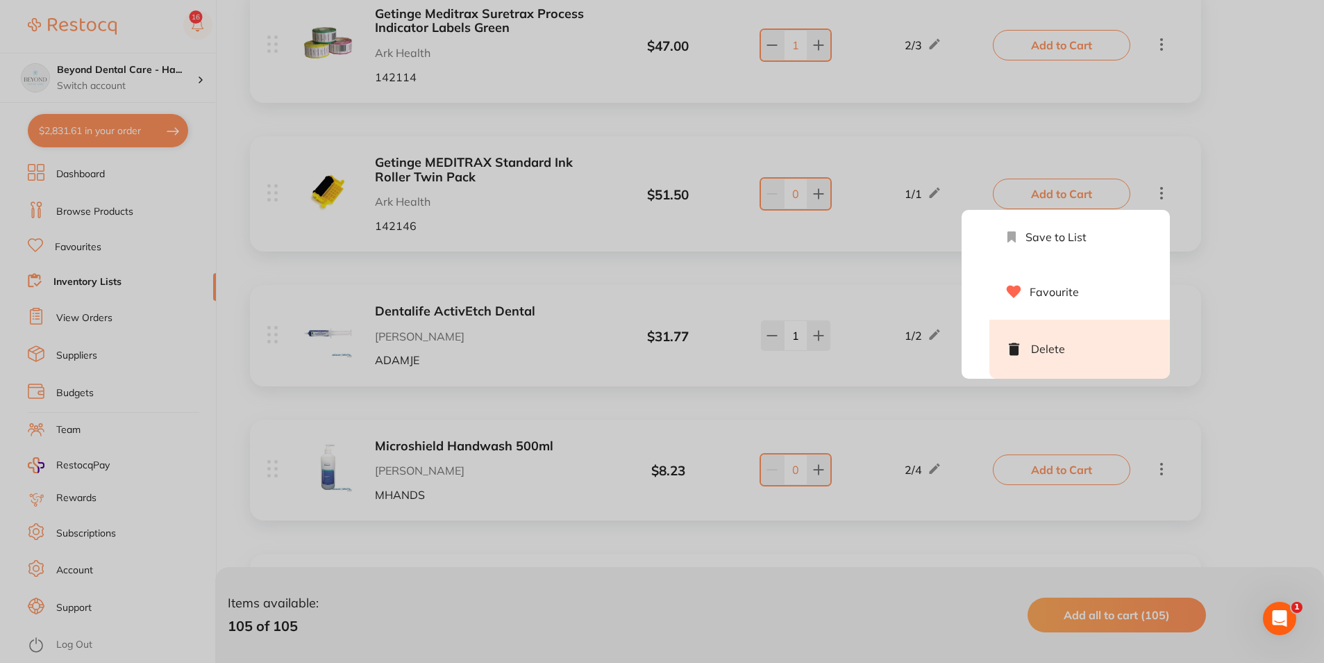
click at [1063, 342] on li "Delete" at bounding box center [1080, 348] width 181 height 59
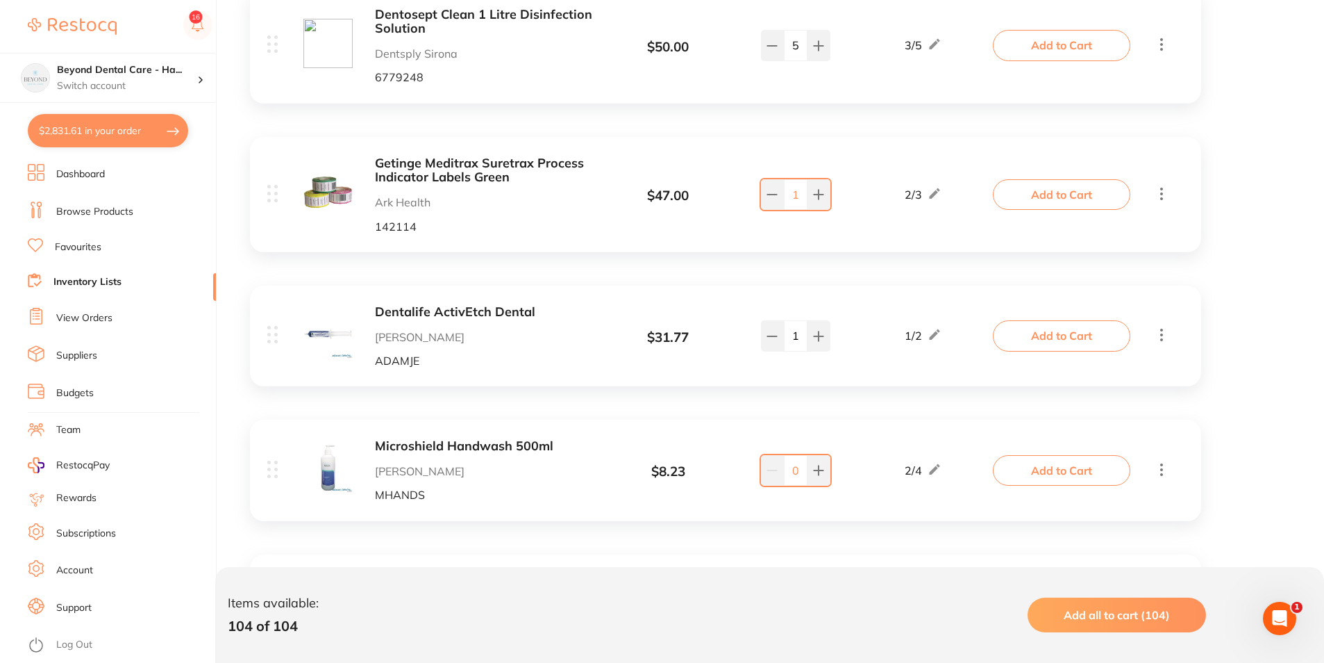
scroll to position [7168, 0]
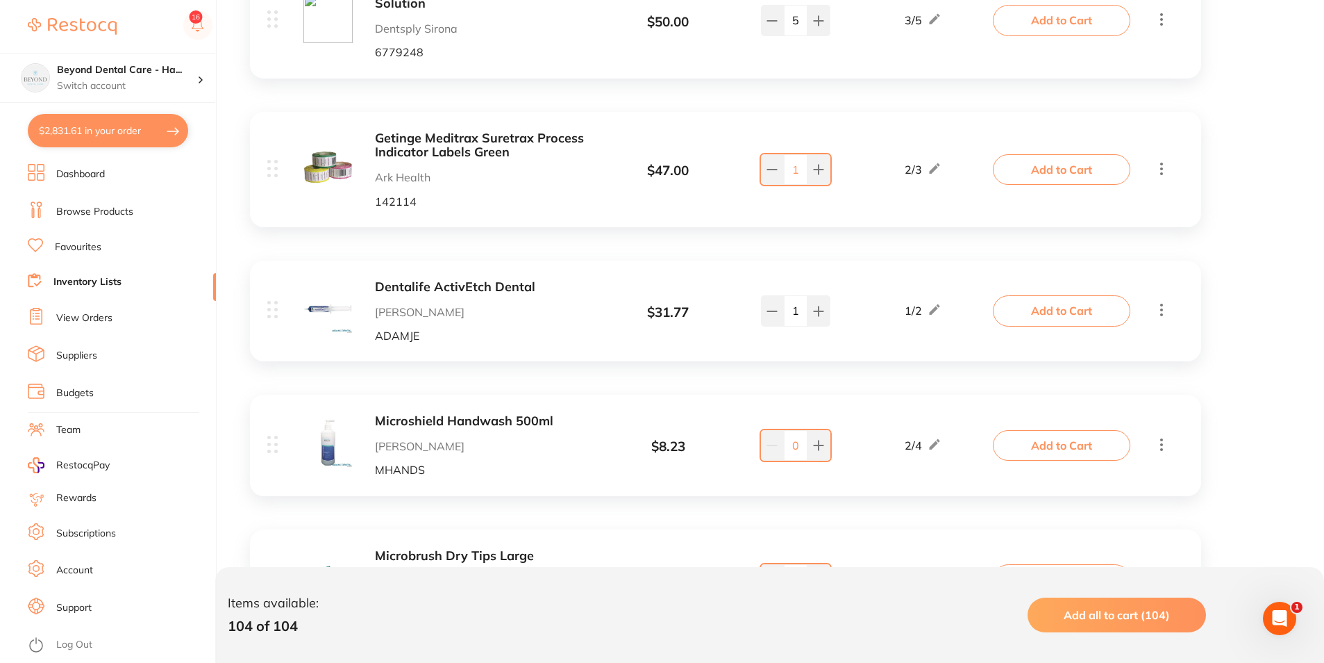
click at [77, 129] on button "$2,831.61 in your order" at bounding box center [108, 130] width 160 height 33
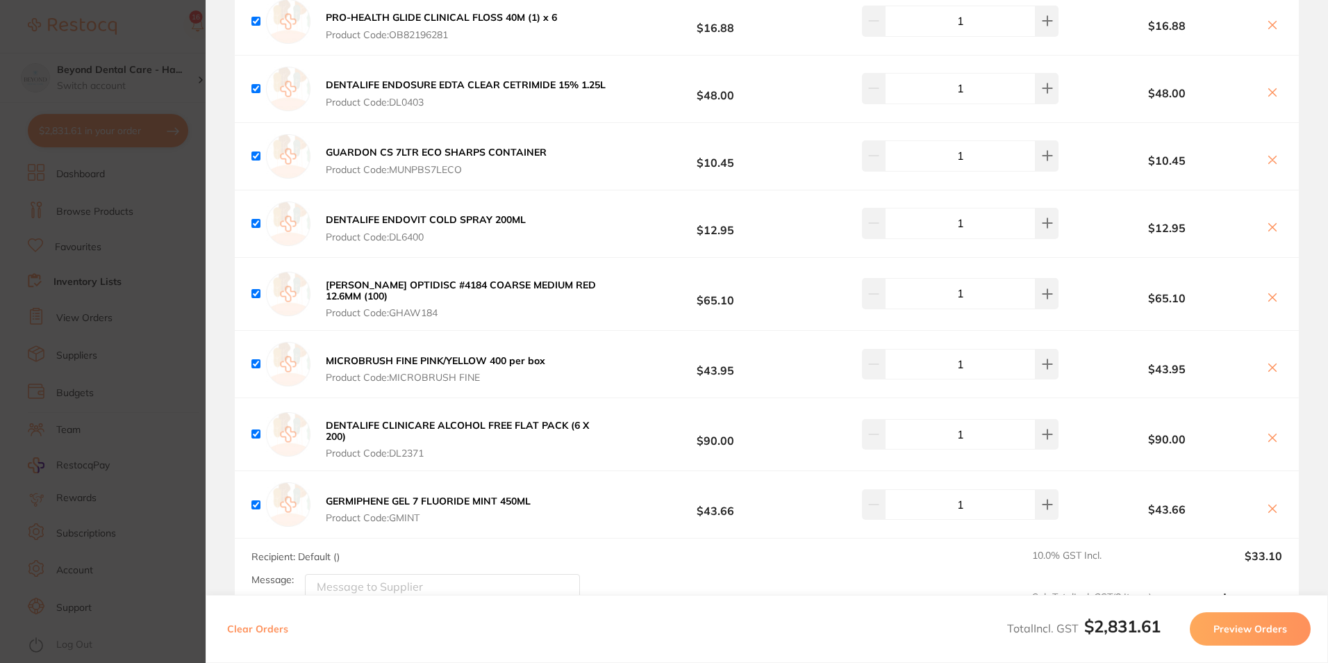
scroll to position [4028, 0]
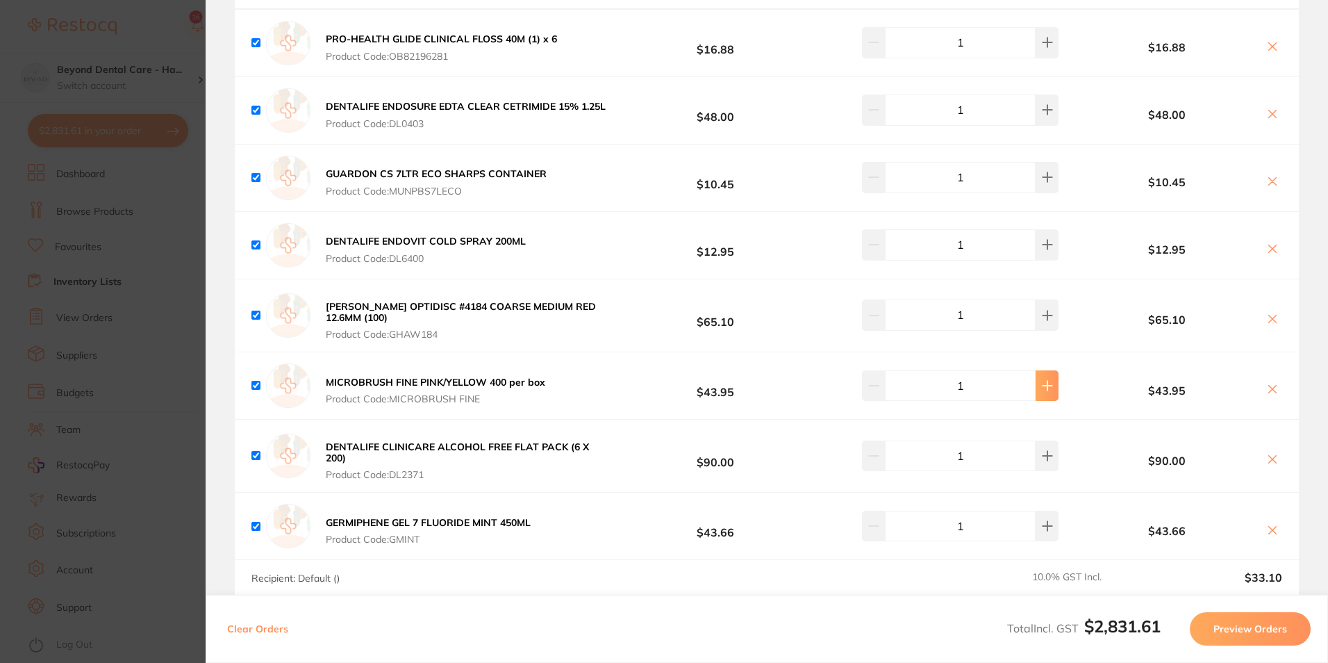
click at [1042, 381] on icon at bounding box center [1046, 385] width 9 height 9
click at [866, 370] on button at bounding box center [873, 385] width 23 height 31
type input "1"
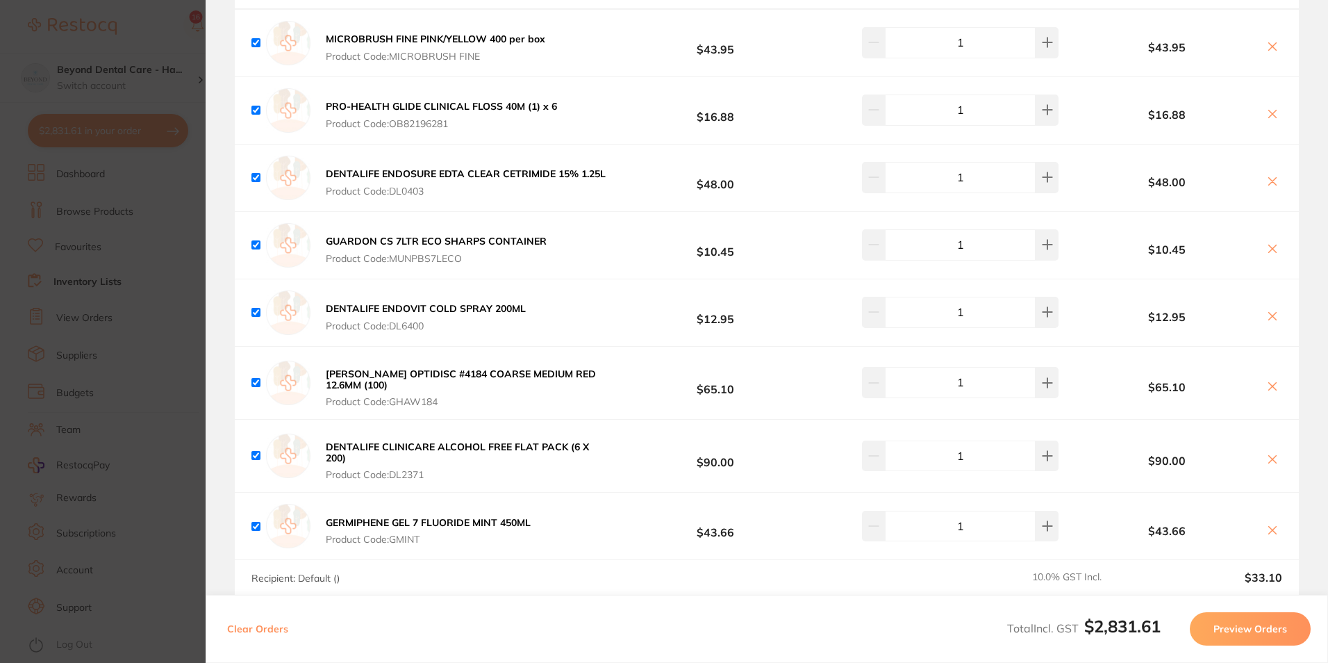
click at [1044, 377] on icon at bounding box center [1047, 382] width 11 height 11
type input "2"
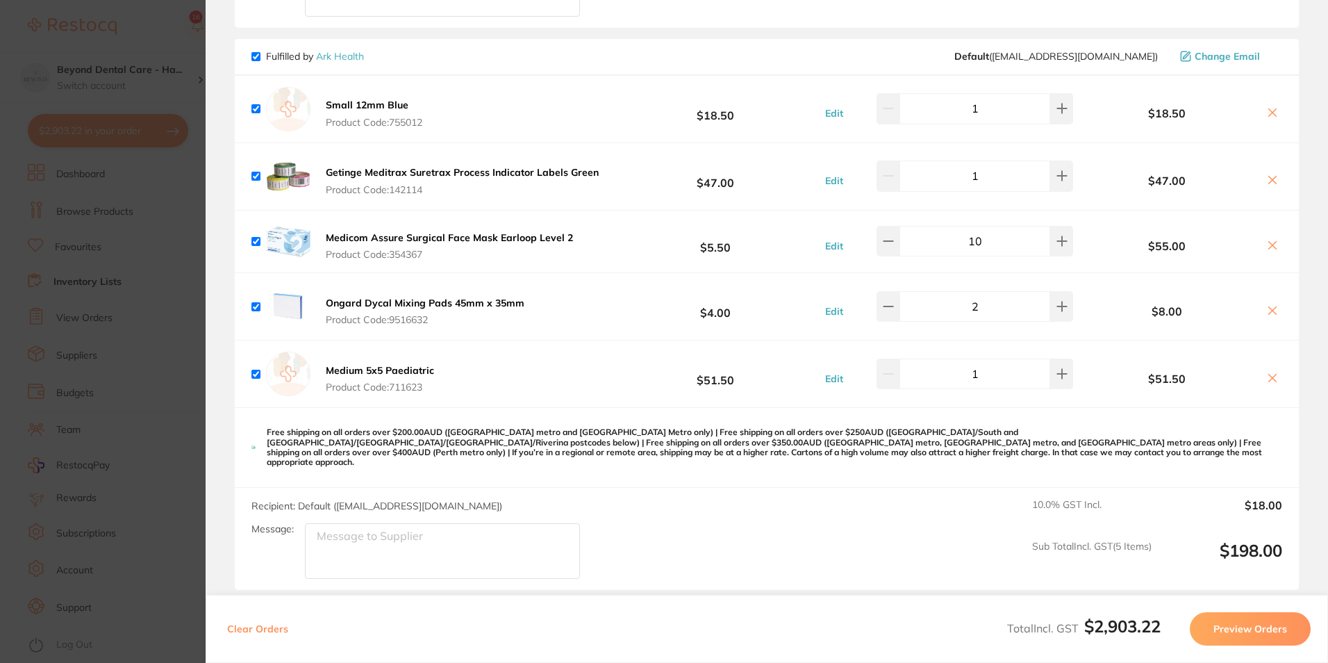
scroll to position [2570, 0]
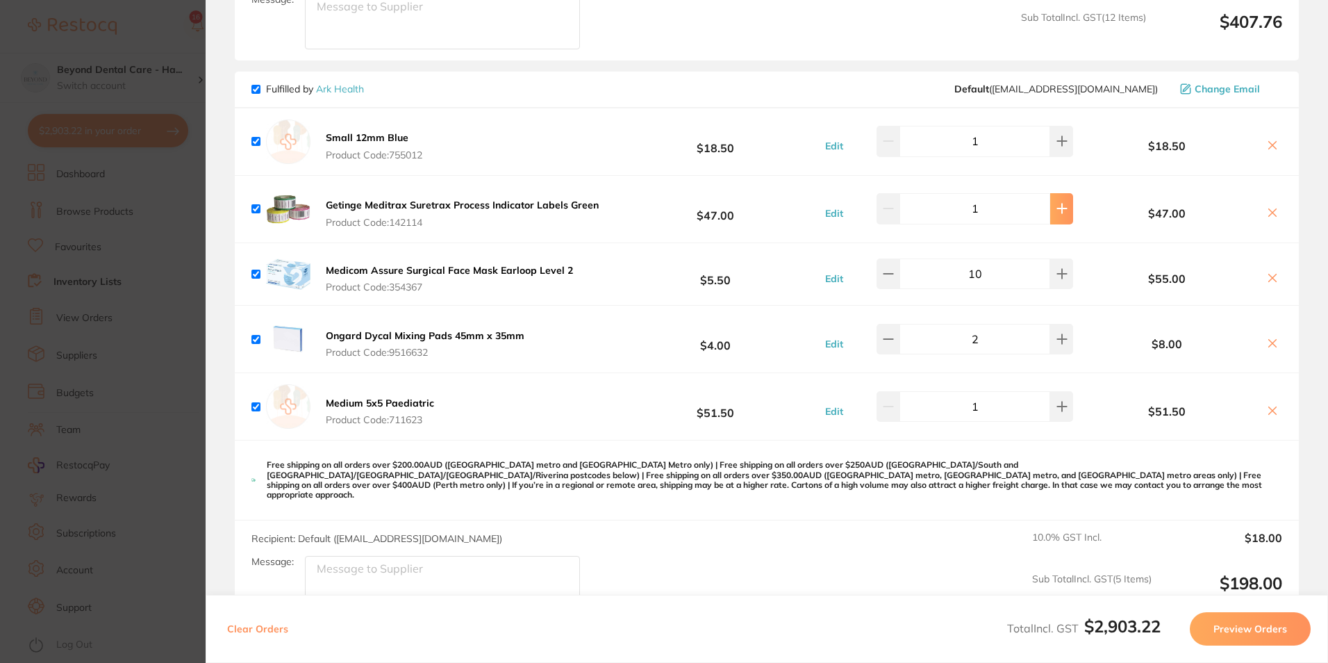
click at [1058, 193] on button at bounding box center [1061, 208] width 23 height 31
type input "2"
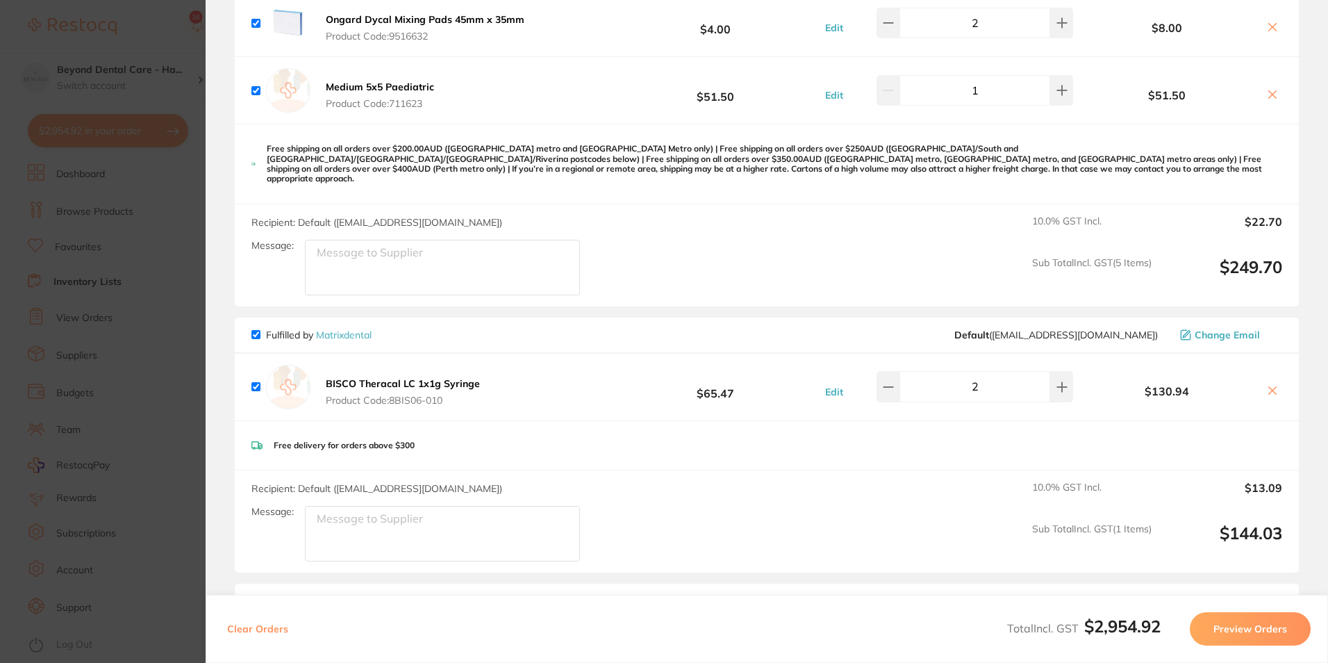
scroll to position [2917, 0]
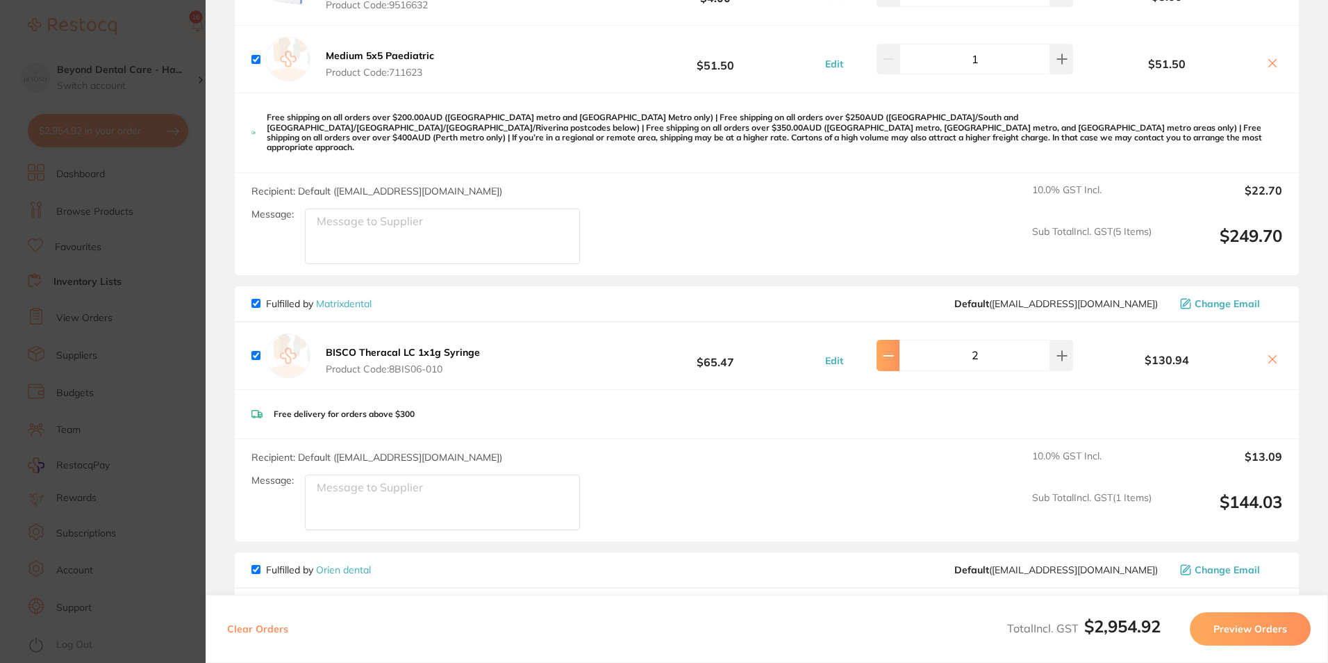
click at [893, 350] on icon at bounding box center [888, 355] width 11 height 11
type input "1"
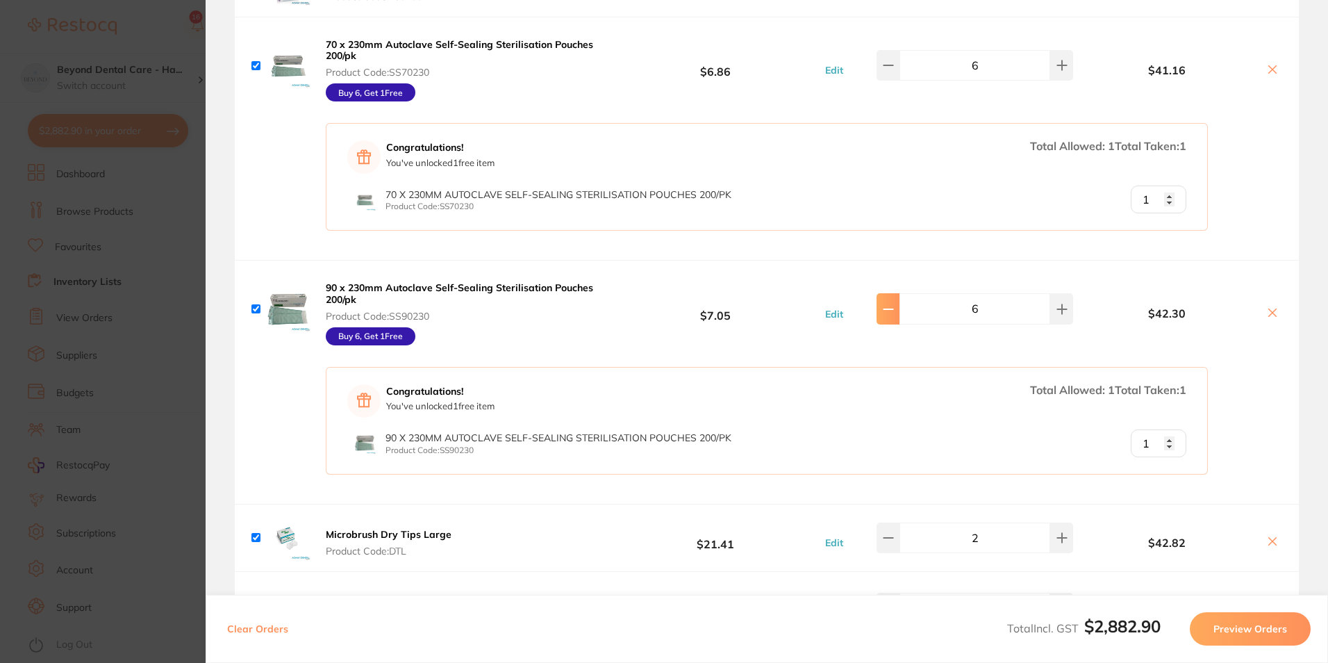
scroll to position [1806, 0]
click at [888, 308] on button at bounding box center [887, 307] width 23 height 31
click at [1056, 303] on icon at bounding box center [1061, 307] width 11 height 11
type input "6"
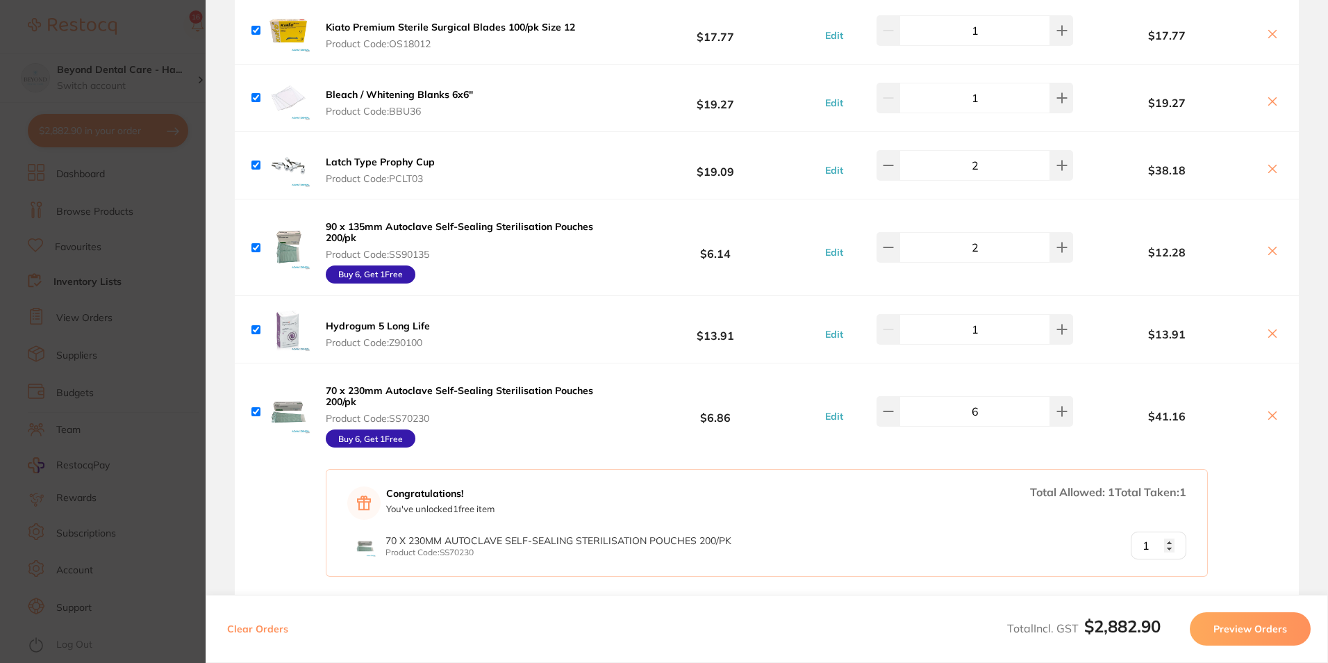
scroll to position [1667, 0]
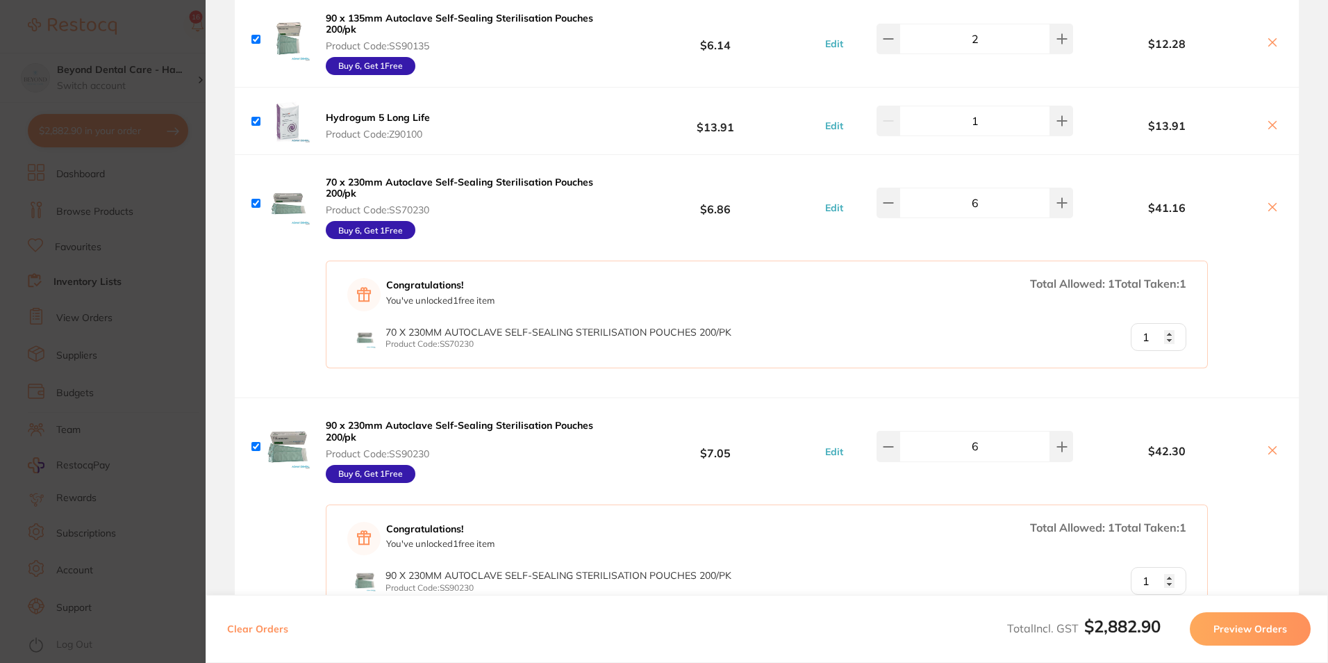
click at [758, 449] on b "$7.05" at bounding box center [715, 446] width 206 height 26
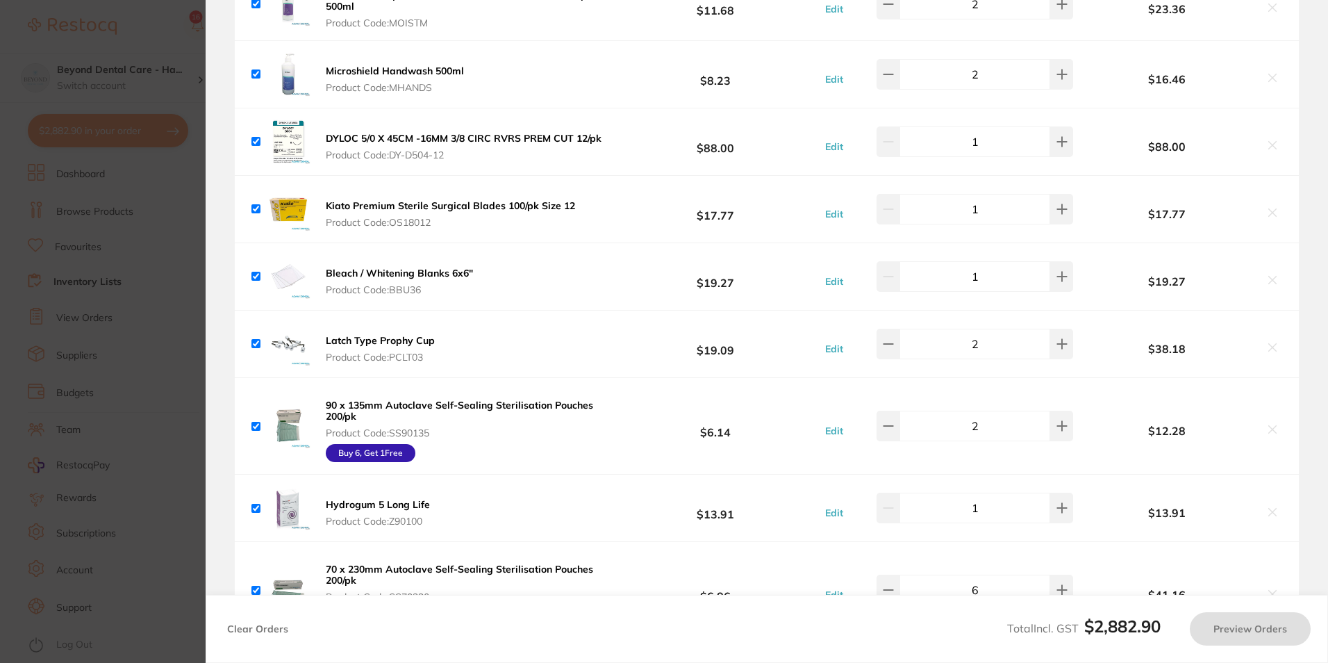
scroll to position [1250, 0]
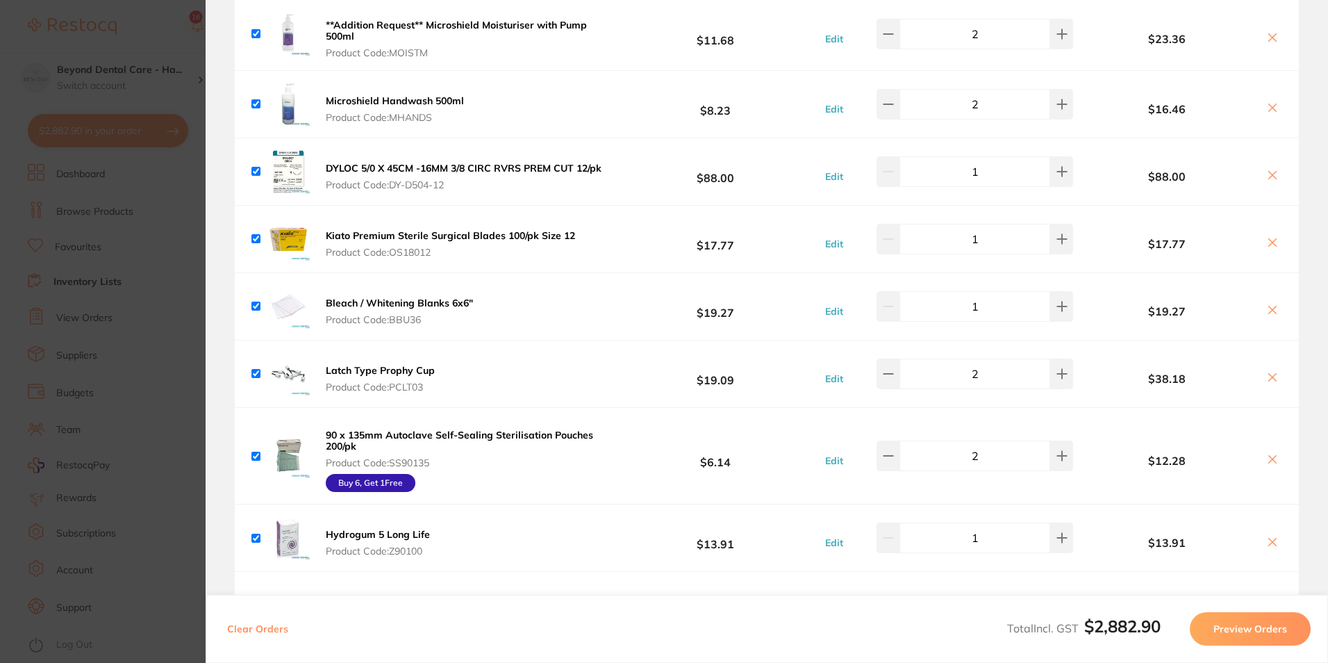
click at [1269, 306] on icon at bounding box center [1273, 310] width 8 height 8
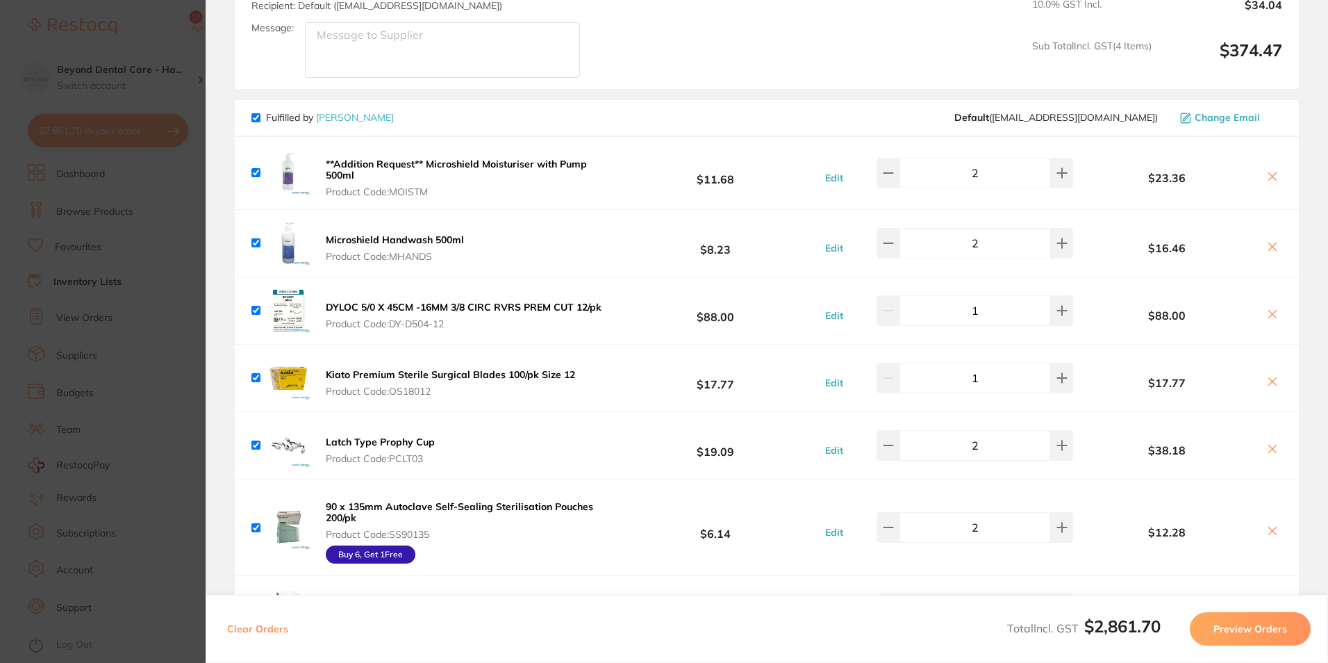
scroll to position [1042, 0]
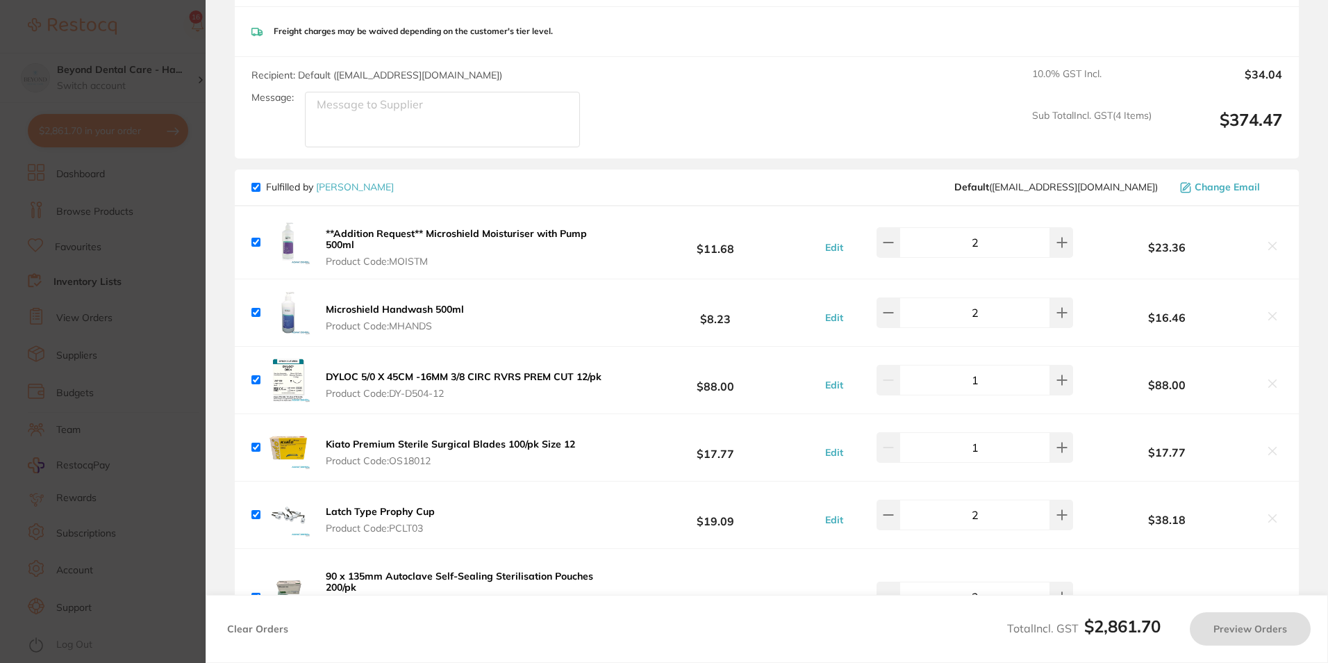
click at [663, 378] on b "$88.00" at bounding box center [715, 380] width 206 height 26
checkbox input "true"
click at [619, 312] on b "$8.23" at bounding box center [715, 312] width 206 height 26
click at [813, 234] on b "$11.68" at bounding box center [715, 242] width 206 height 26
click at [890, 244] on button at bounding box center [887, 242] width 23 height 31
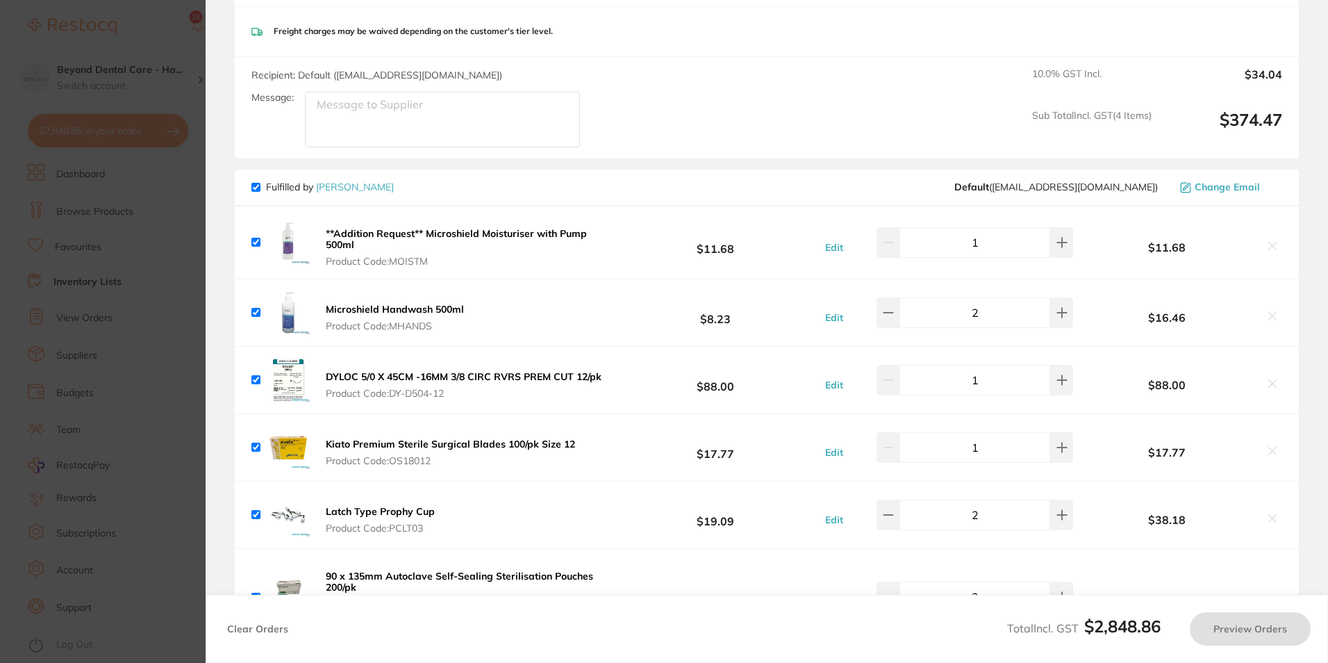
drag, startPoint x: 1039, startPoint y: 243, endPoint x: 1049, endPoint y: 241, distance: 10.6
click at [1042, 242] on input "1" at bounding box center [974, 242] width 151 height 31
click at [1050, 231] on button at bounding box center [1061, 242] width 23 height 31
type input "2"
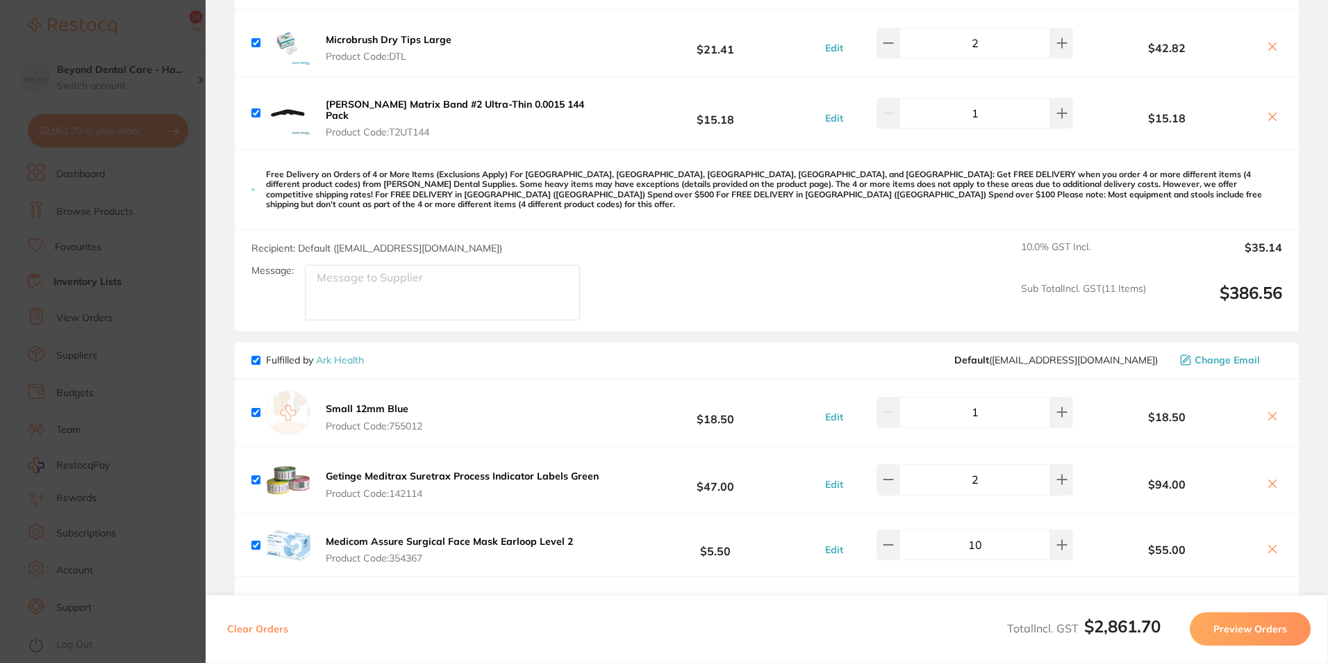
scroll to position [2222, 0]
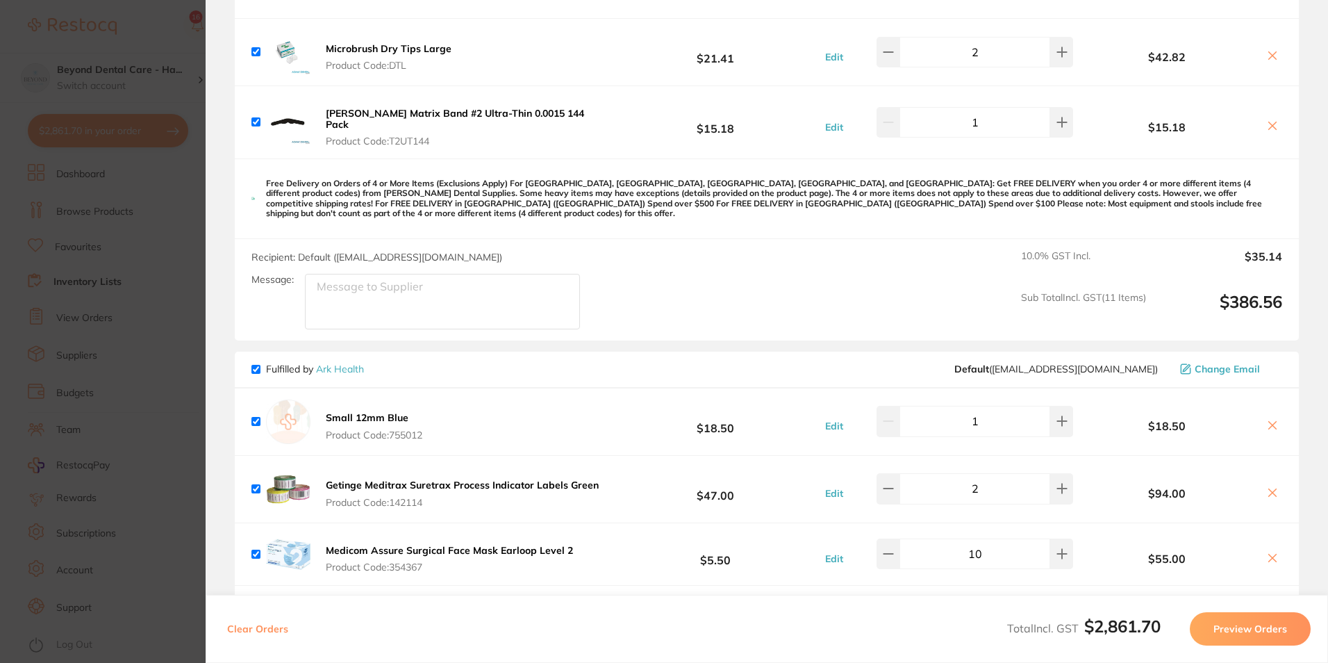
click at [191, 280] on section "Update RRP Set your pre negotiated price for this item. Item Agreed RRP (excl. …" at bounding box center [664, 331] width 1328 height 663
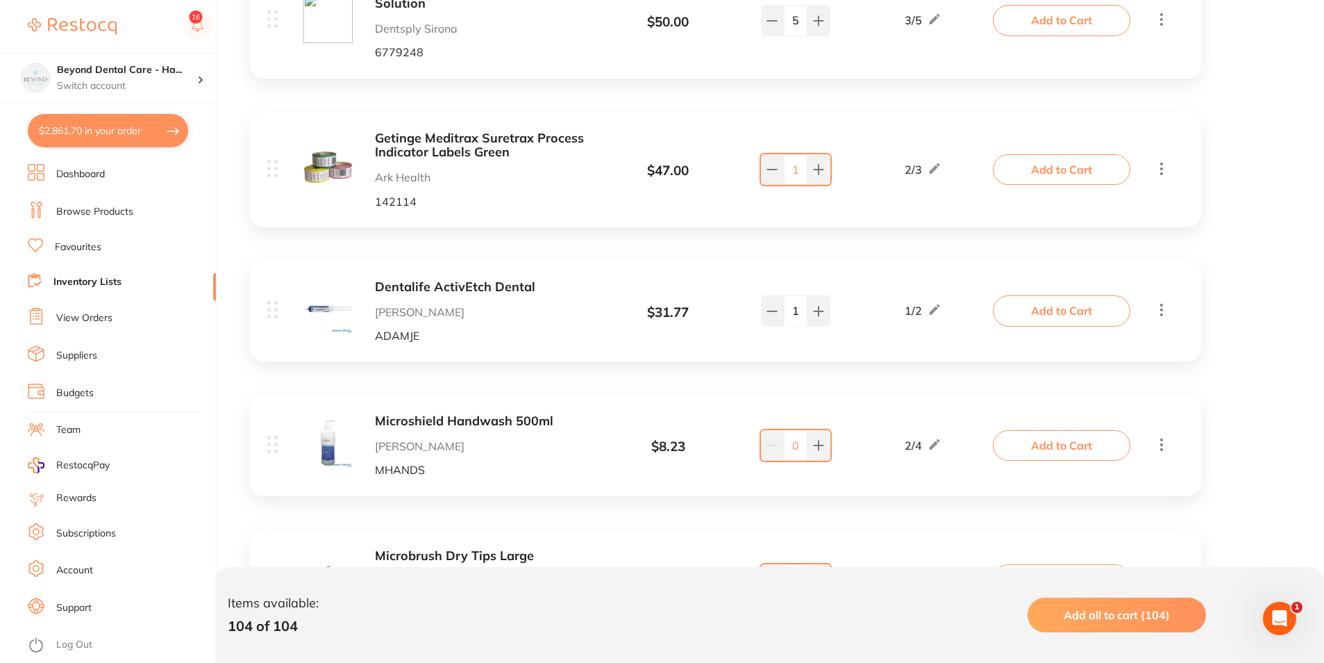
click at [78, 391] on link "Budgets" at bounding box center [75, 393] width 38 height 14
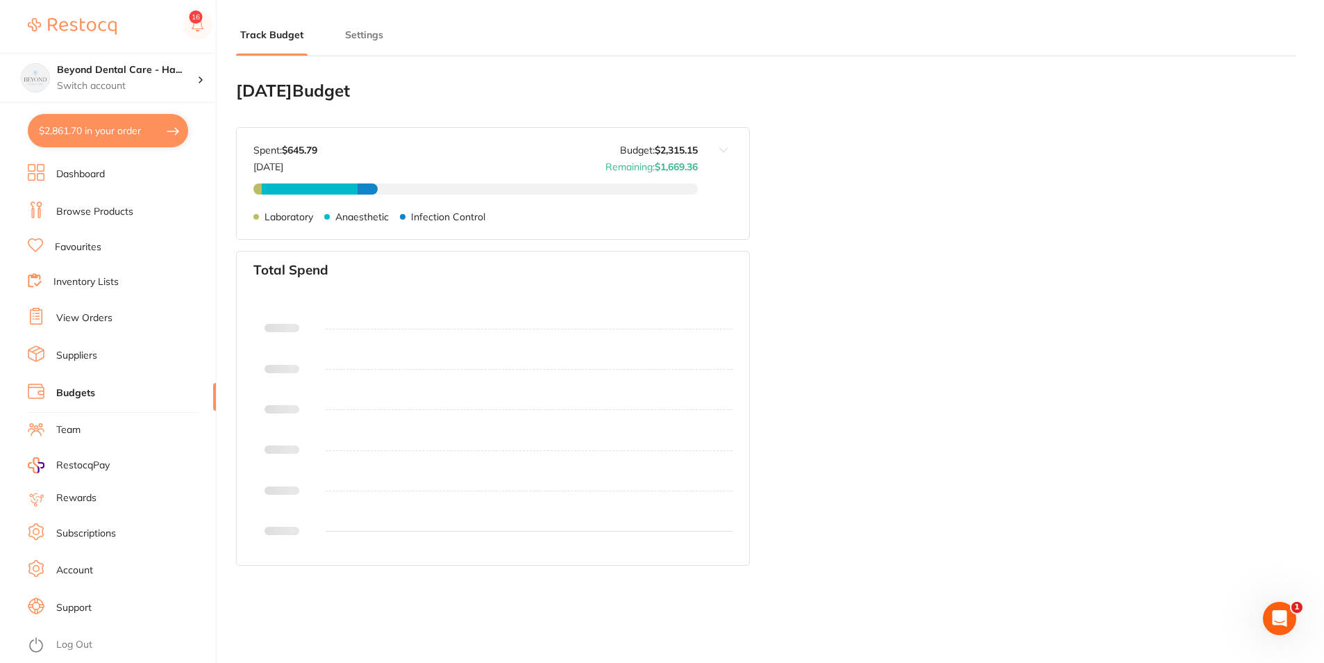
type input "2,315"
type input "0.0"
type input "57,879"
type input "2,315"
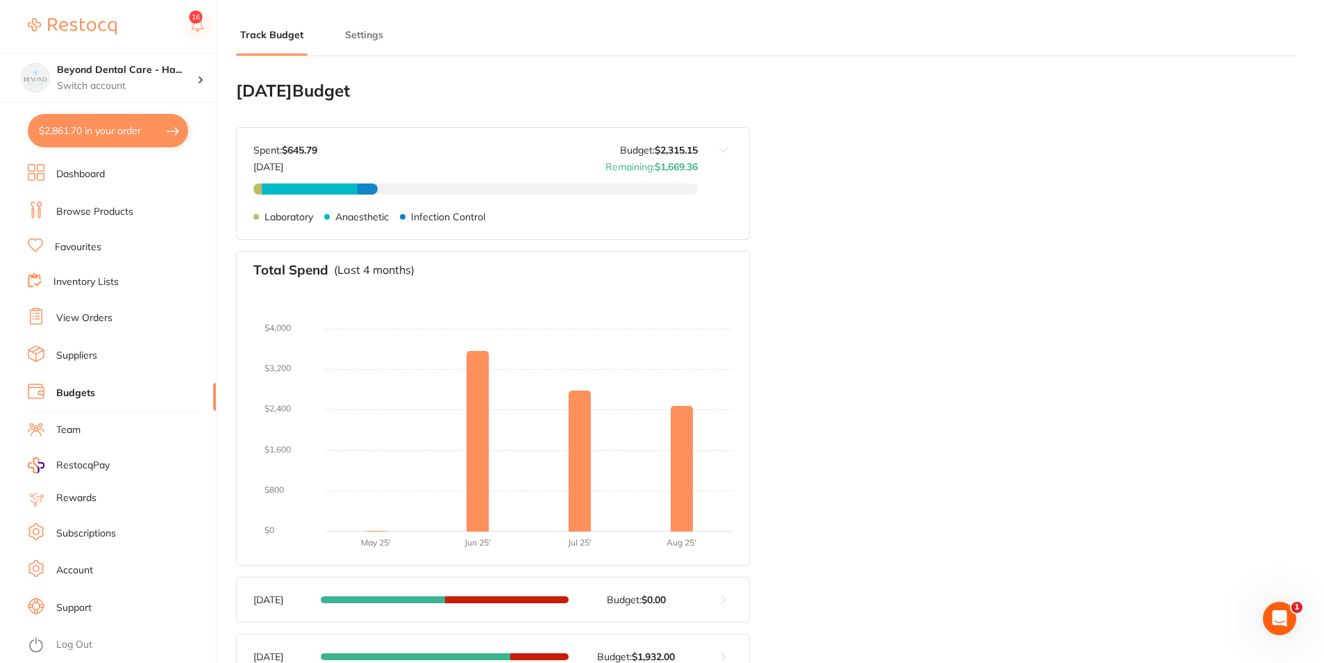
click at [163, 117] on button "$2,861.70 in your order" at bounding box center [108, 130] width 160 height 33
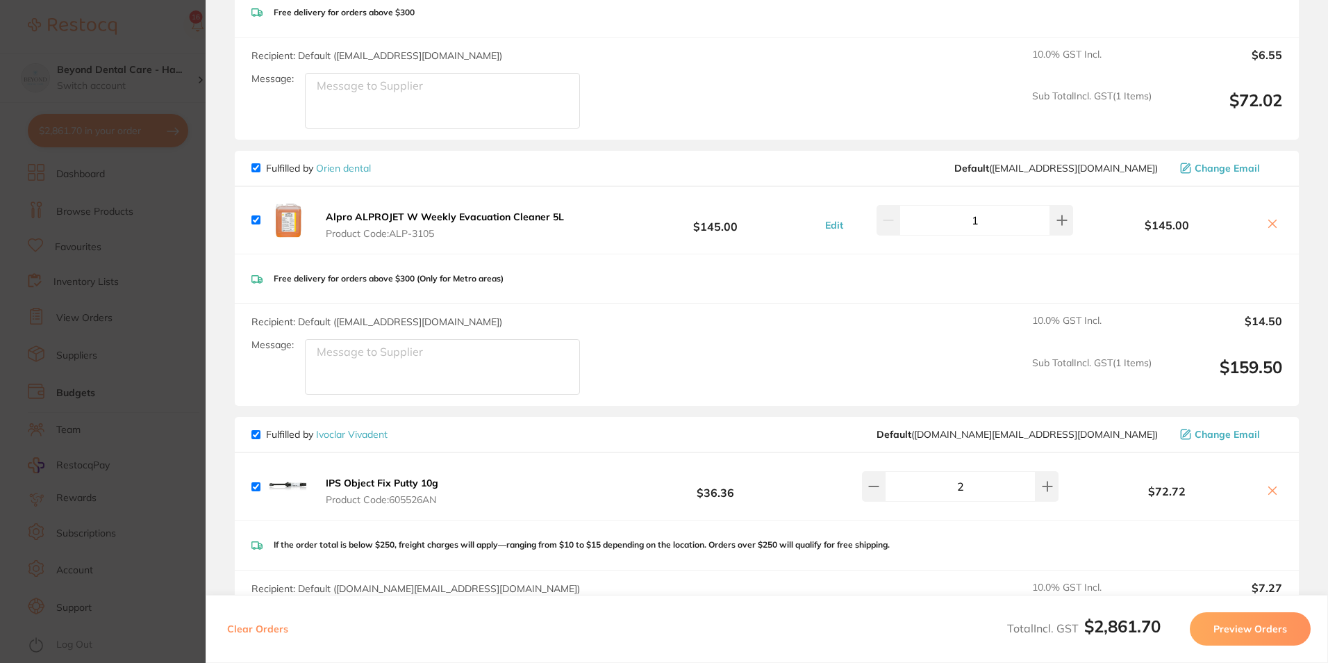
scroll to position [3247, 0]
click at [142, 212] on section "Update RRP Set your pre negotiated price for this item. Item Agreed RRP (excl. …" at bounding box center [664, 331] width 1328 height 663
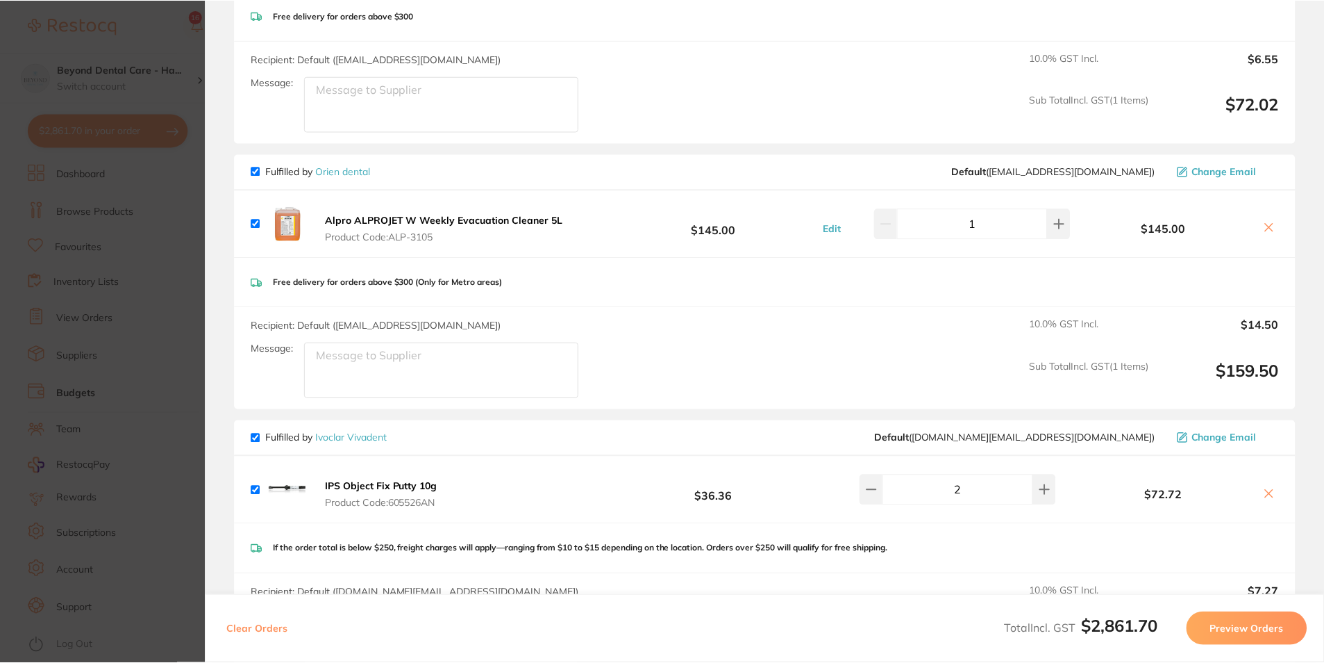
scroll to position [247, 0]
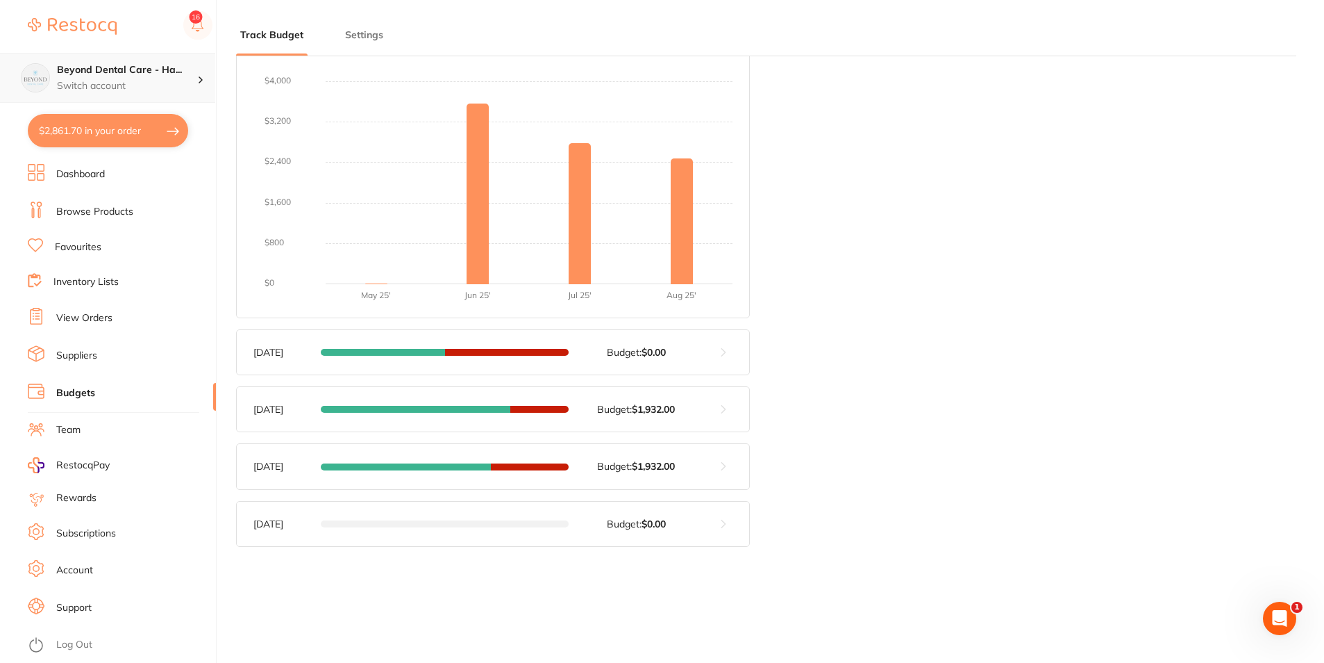
click at [150, 86] on p "Switch account" at bounding box center [127, 86] width 140 height 14
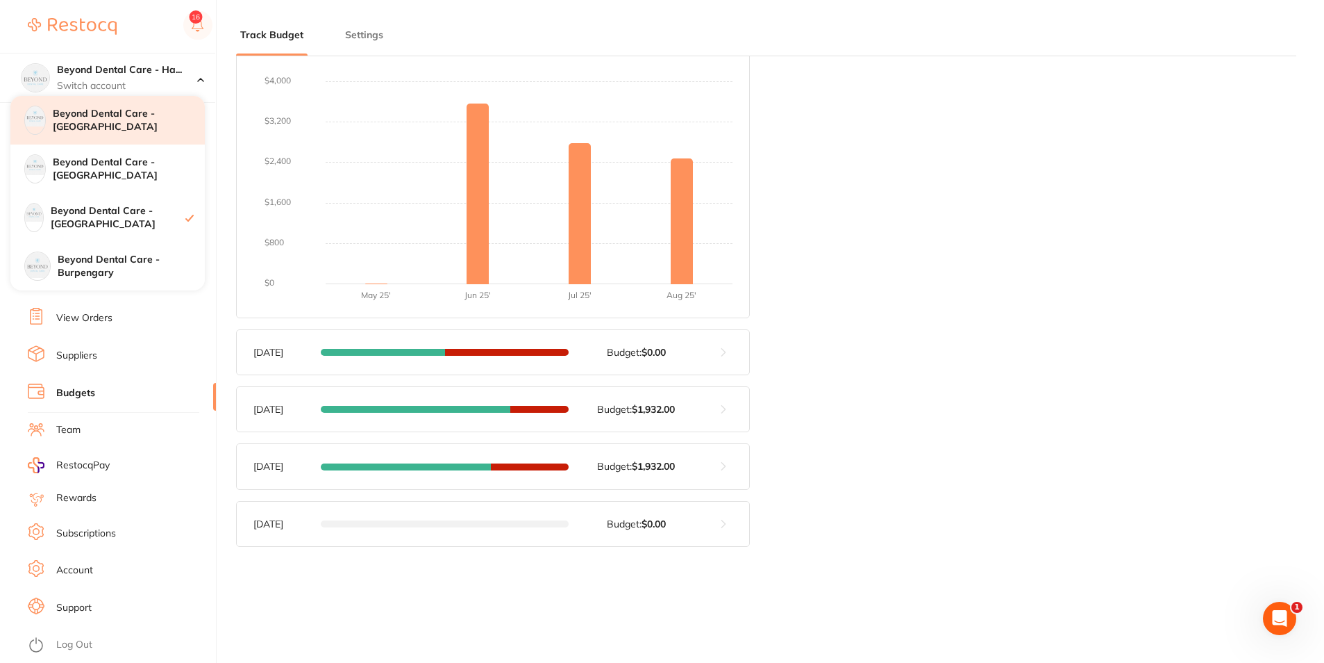
click at [118, 108] on h4 "Beyond Dental Care - [GEOGRAPHIC_DATA]" at bounding box center [129, 120] width 152 height 27
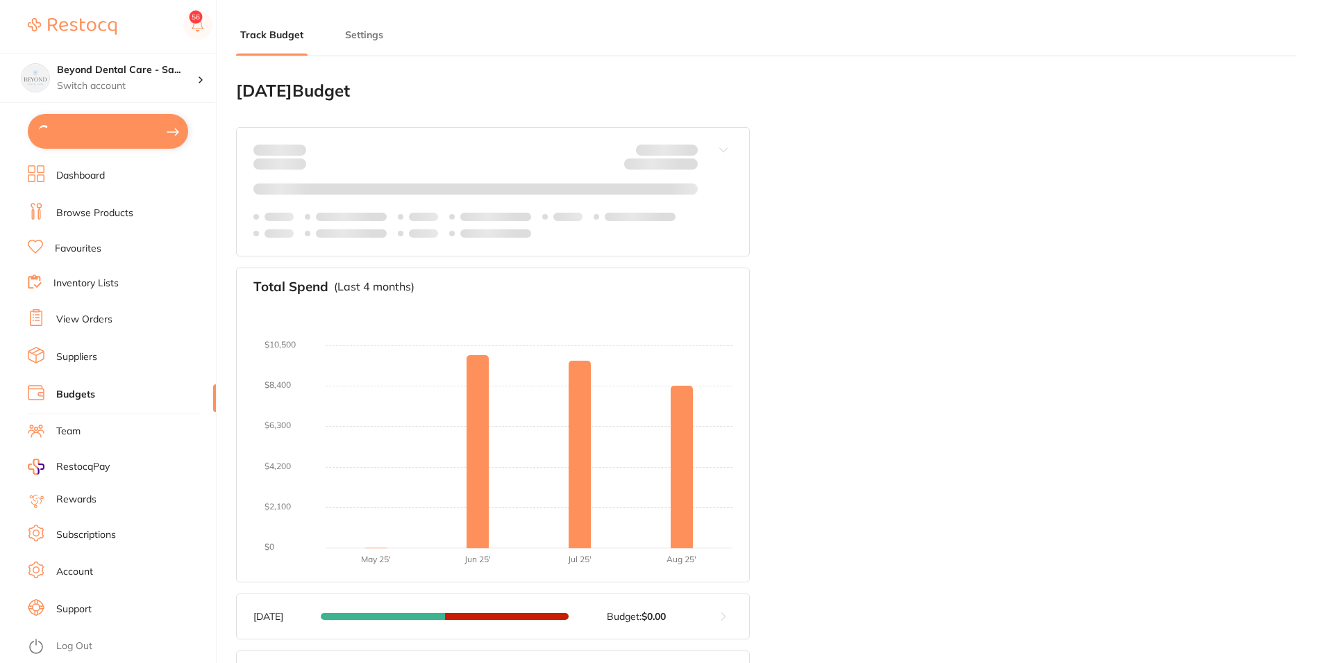
type input "7,525"
type input "0.0"
type input "188,135"
type input "7,525"
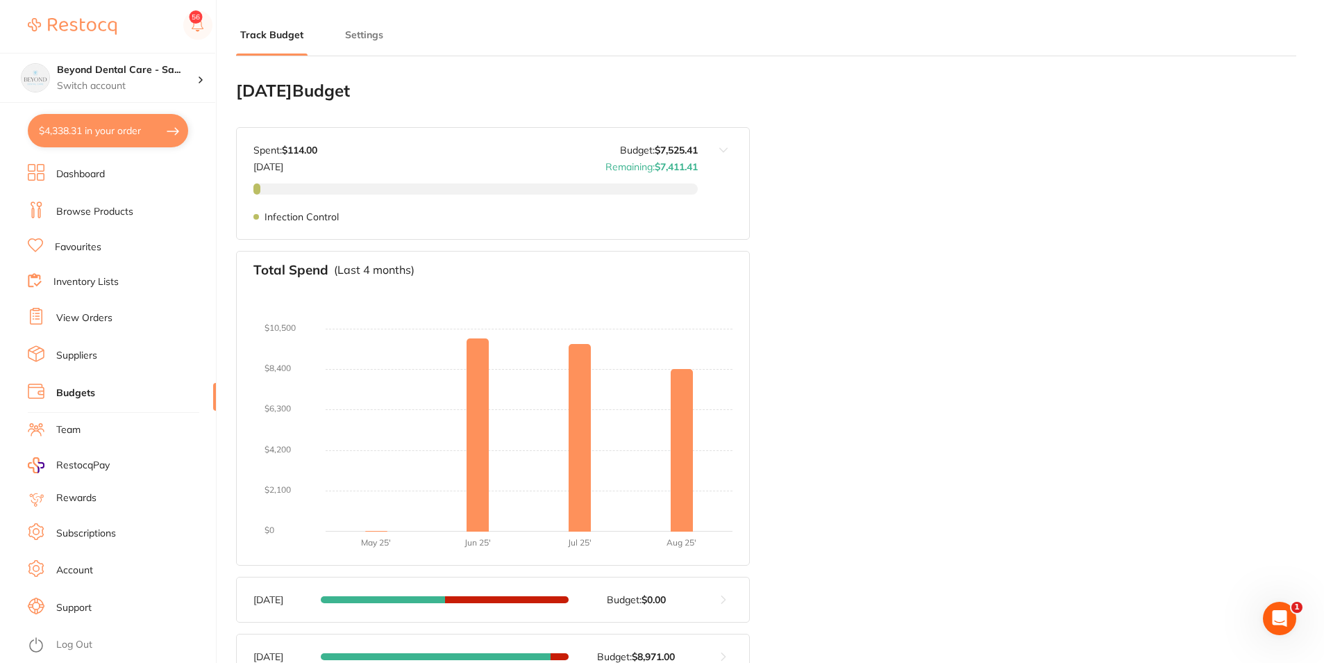
click at [94, 132] on button "$4,338.31 in your order" at bounding box center [108, 130] width 160 height 33
checkbox input "true"
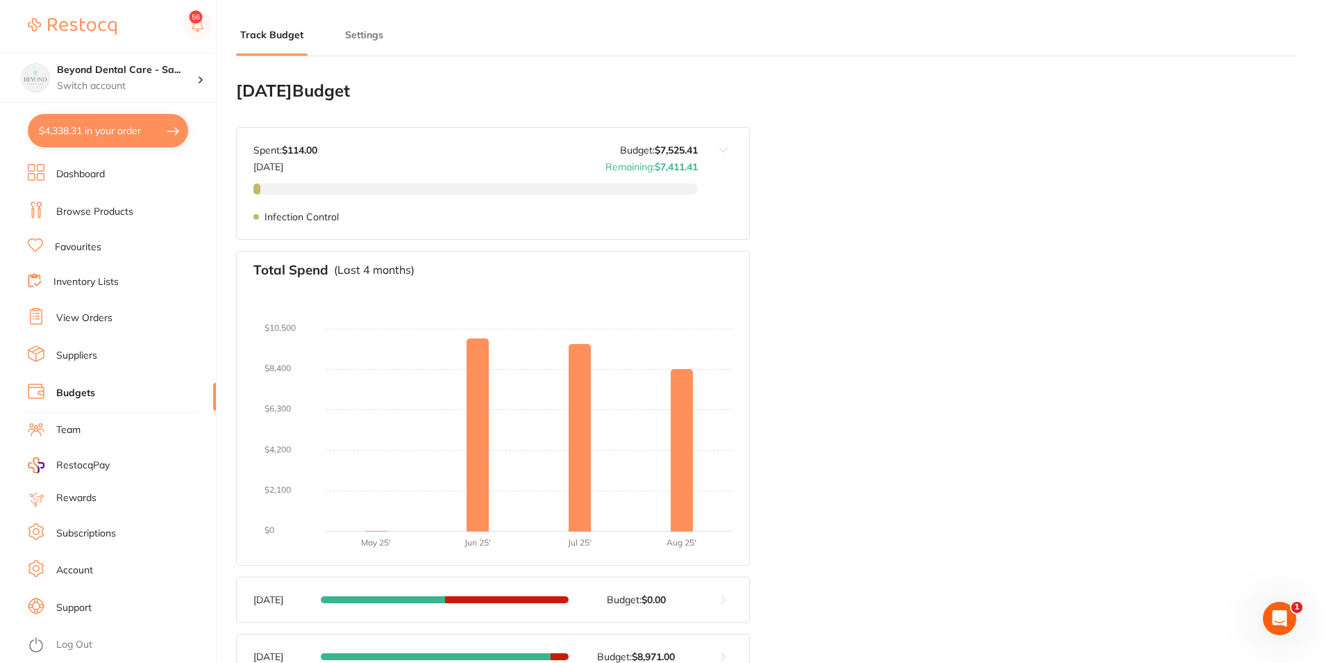
checkbox input "true"
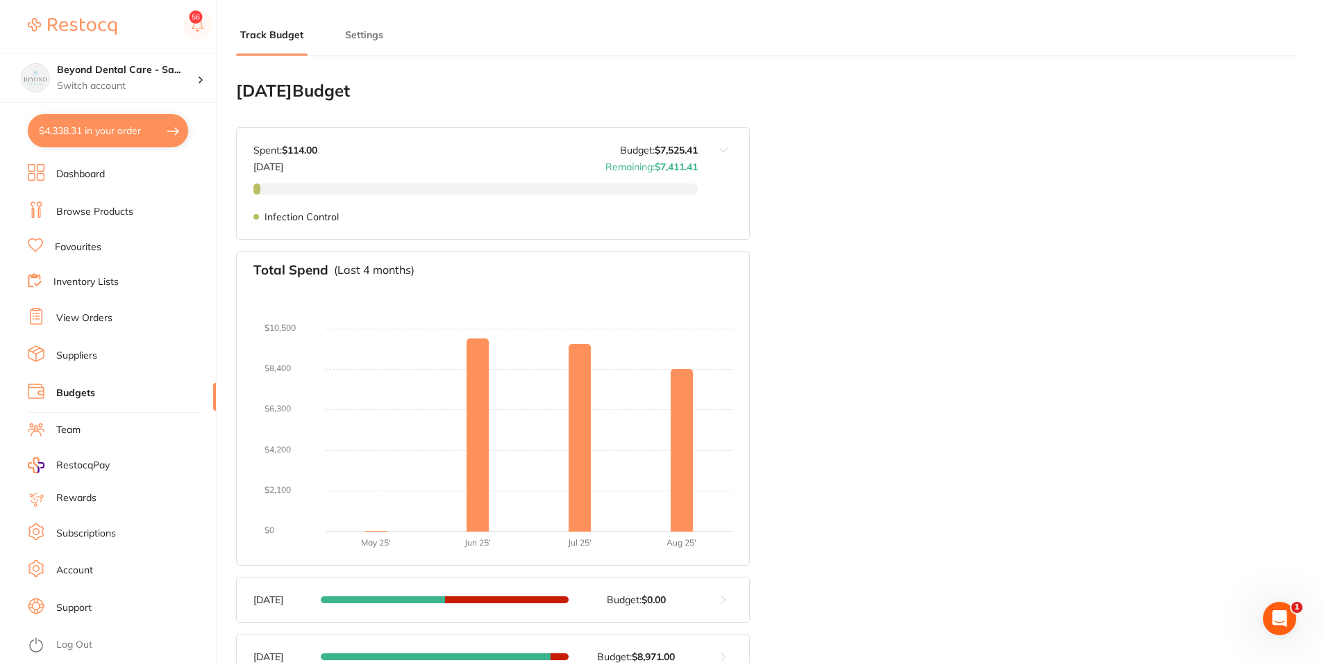
checkbox input "true"
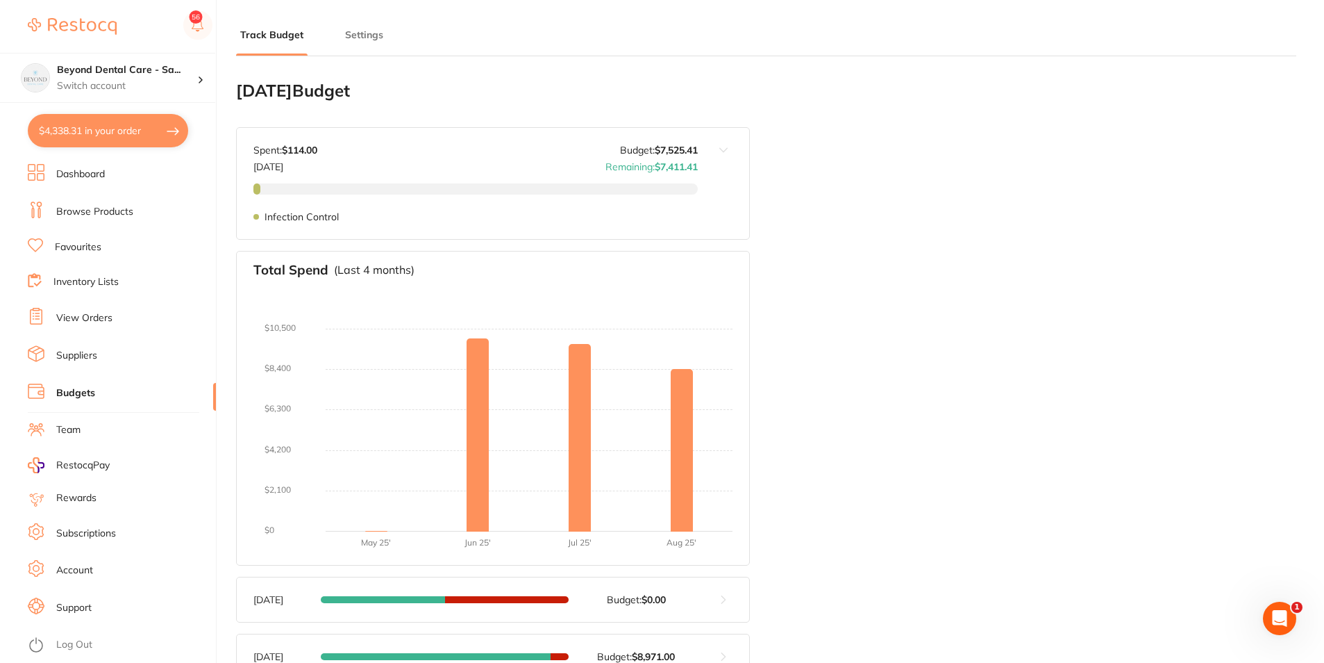
checkbox input "true"
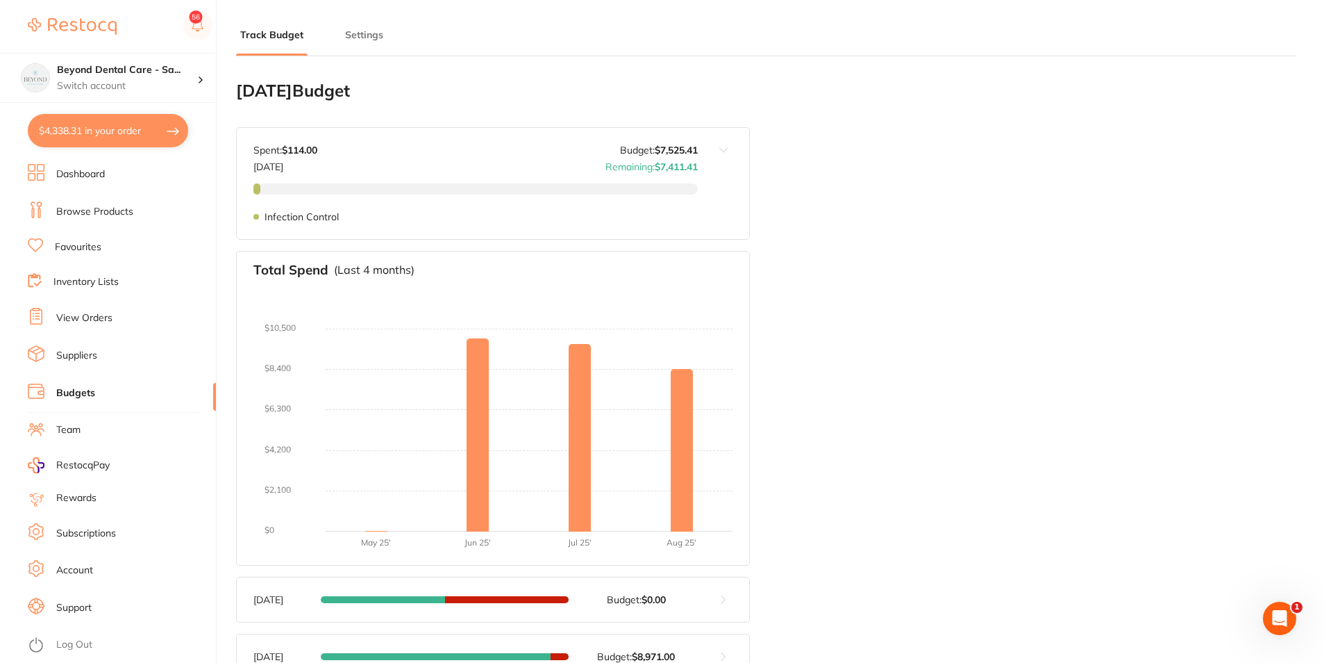
checkbox input "true"
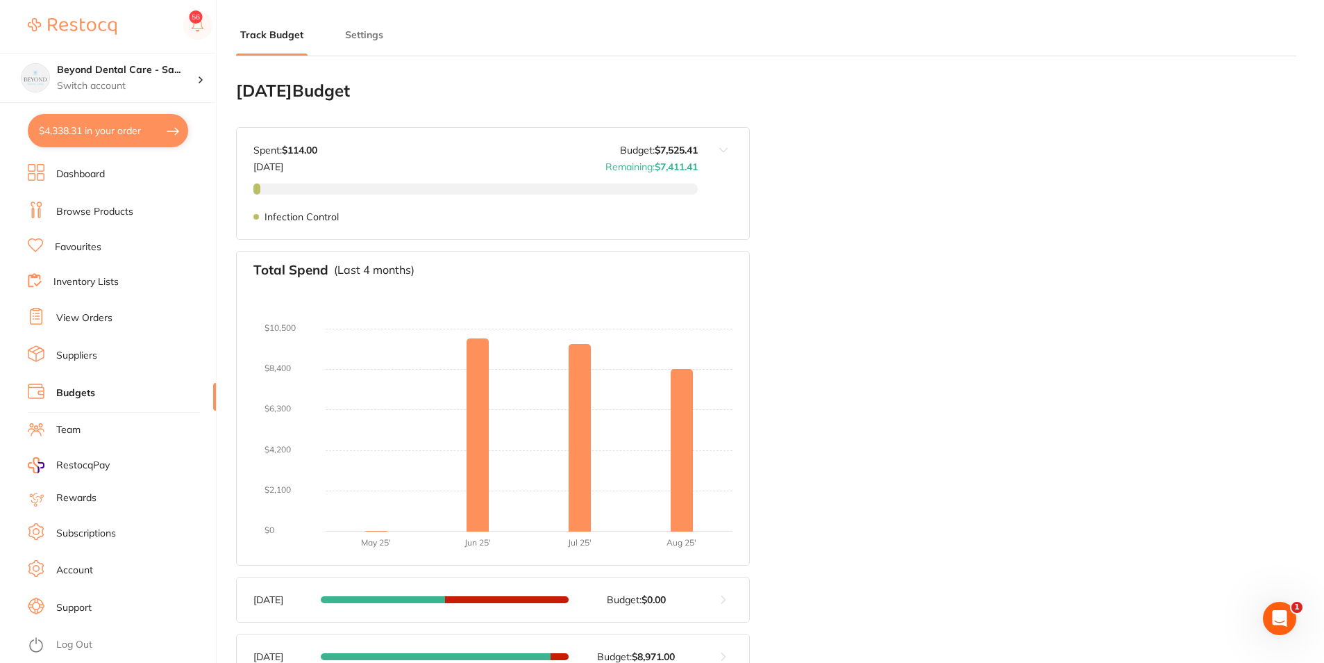
checkbox input "true"
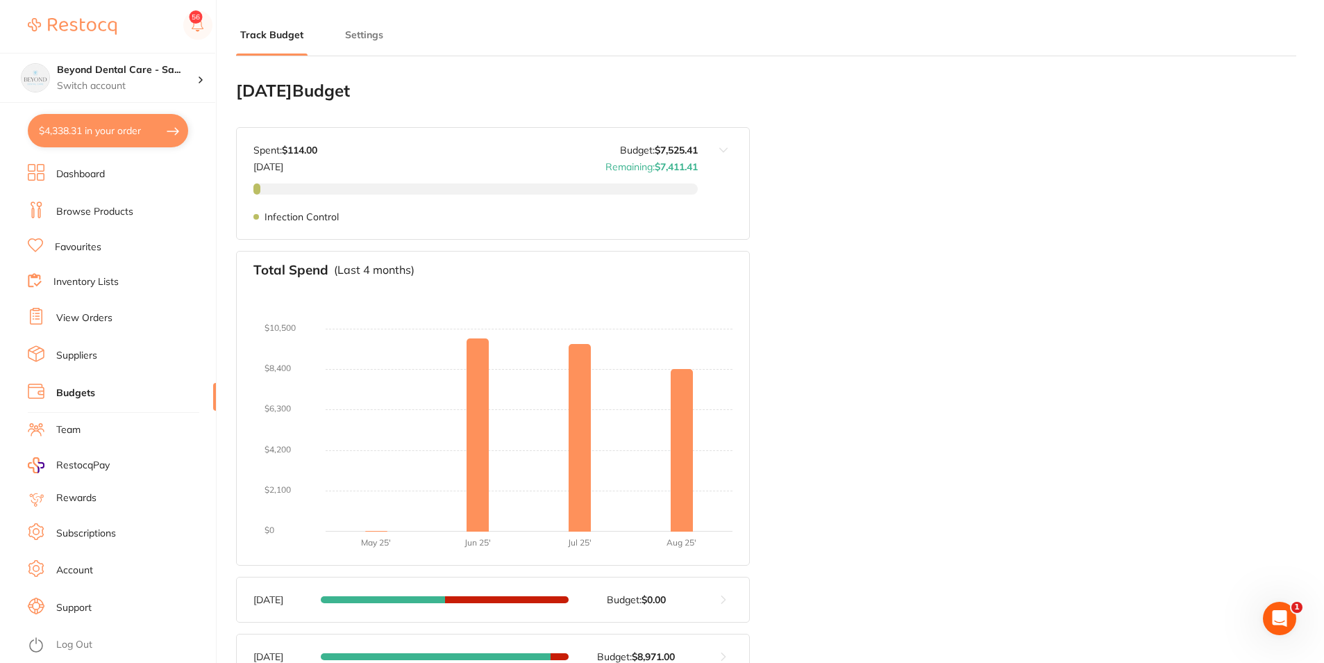
checkbox input "true"
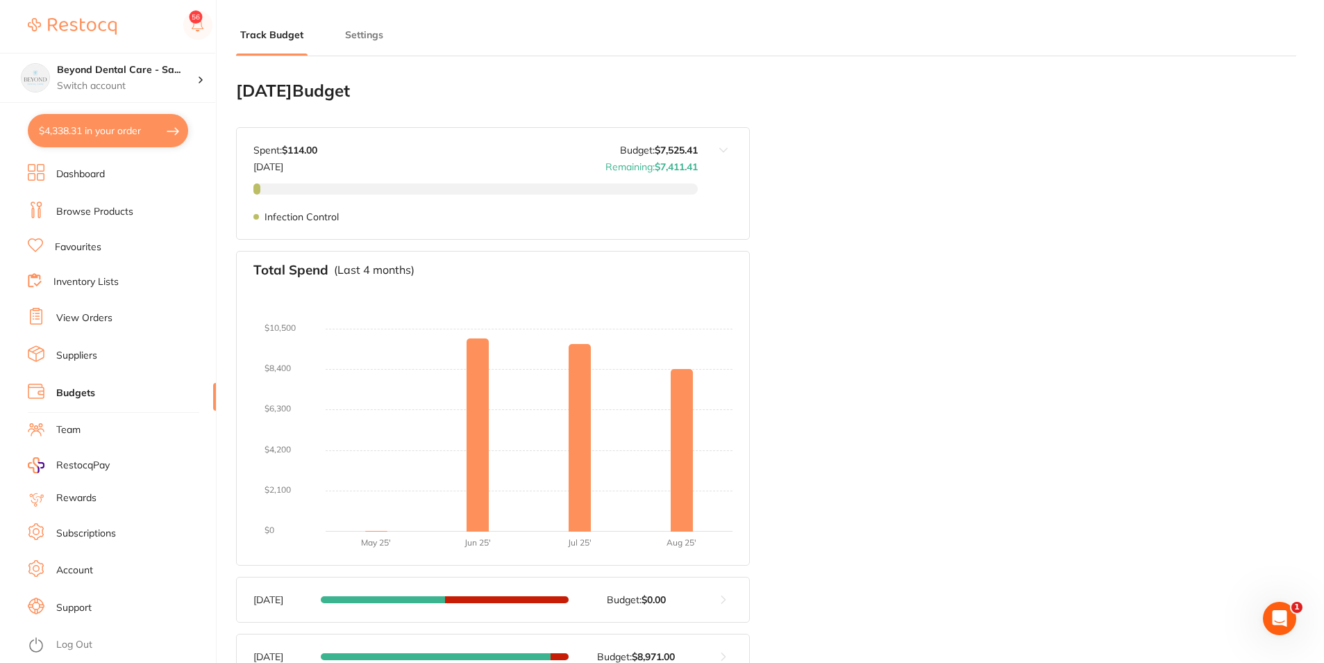
checkbox input "true"
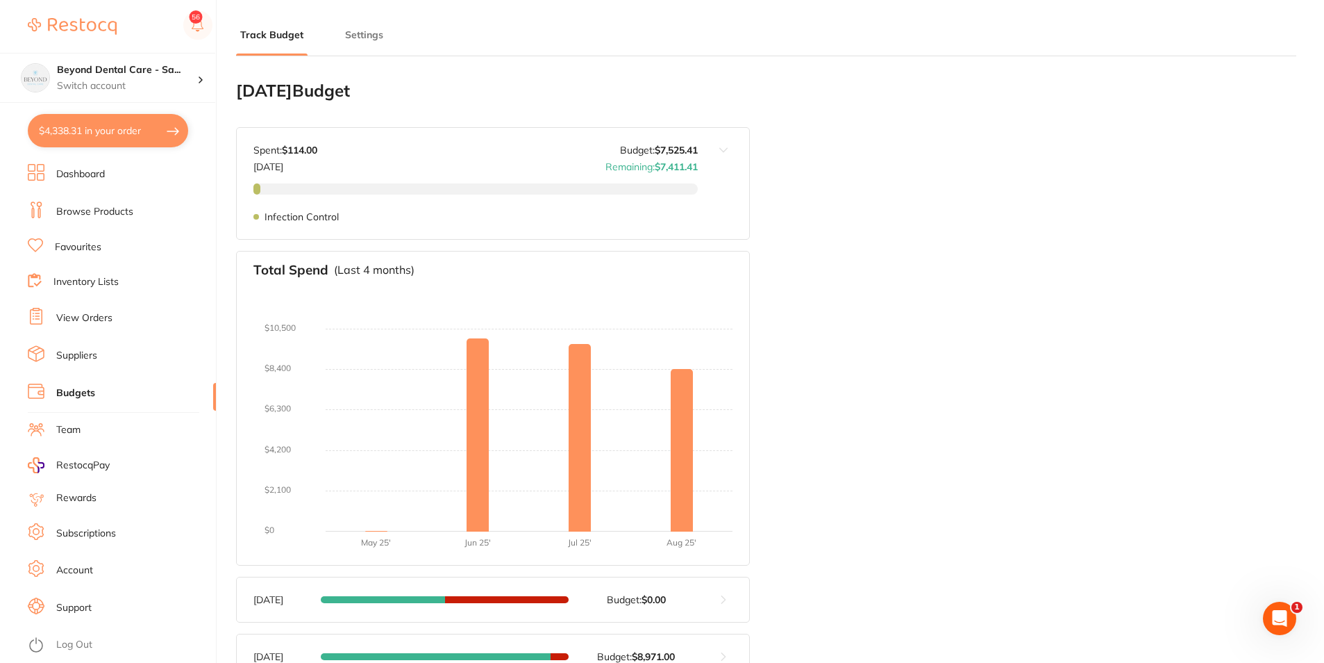
checkbox input "true"
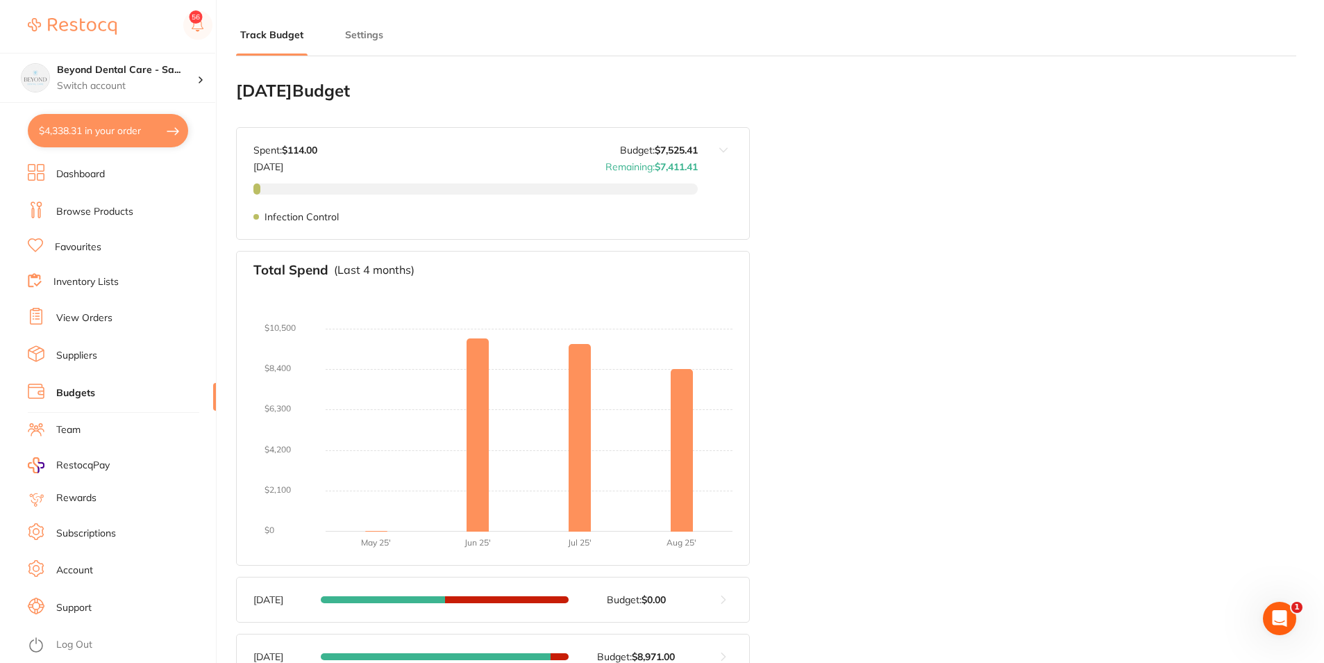
checkbox input "true"
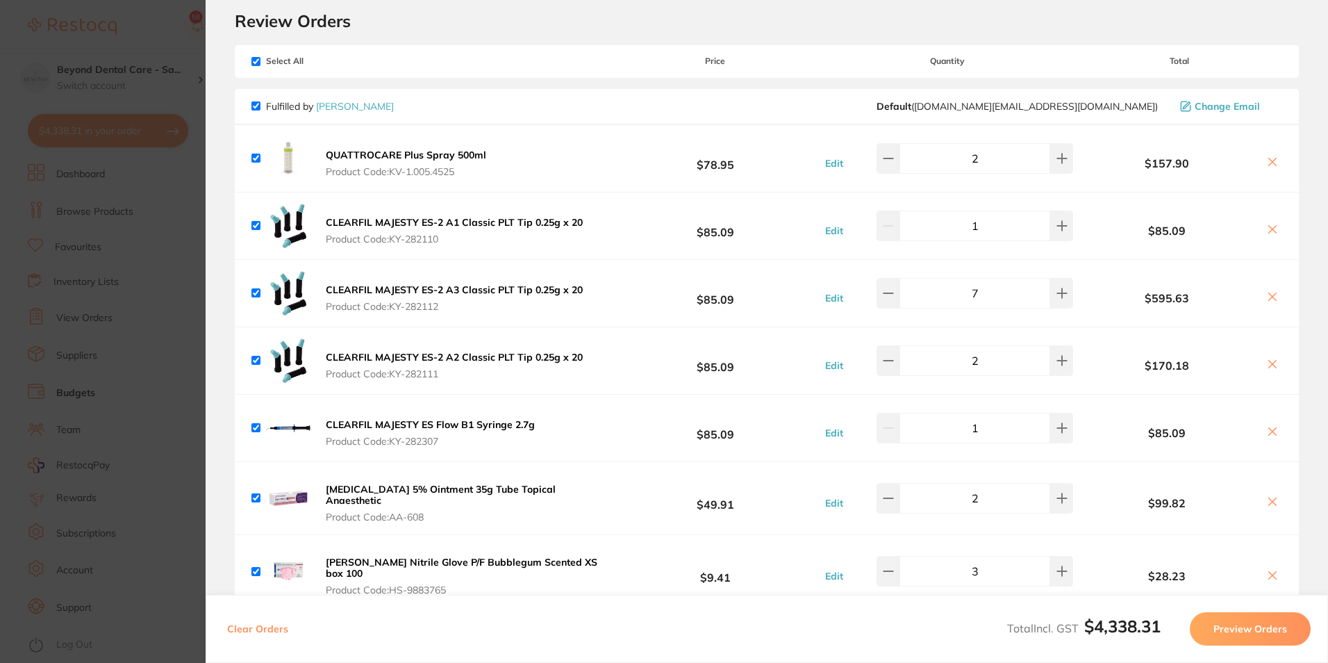
scroll to position [69, 0]
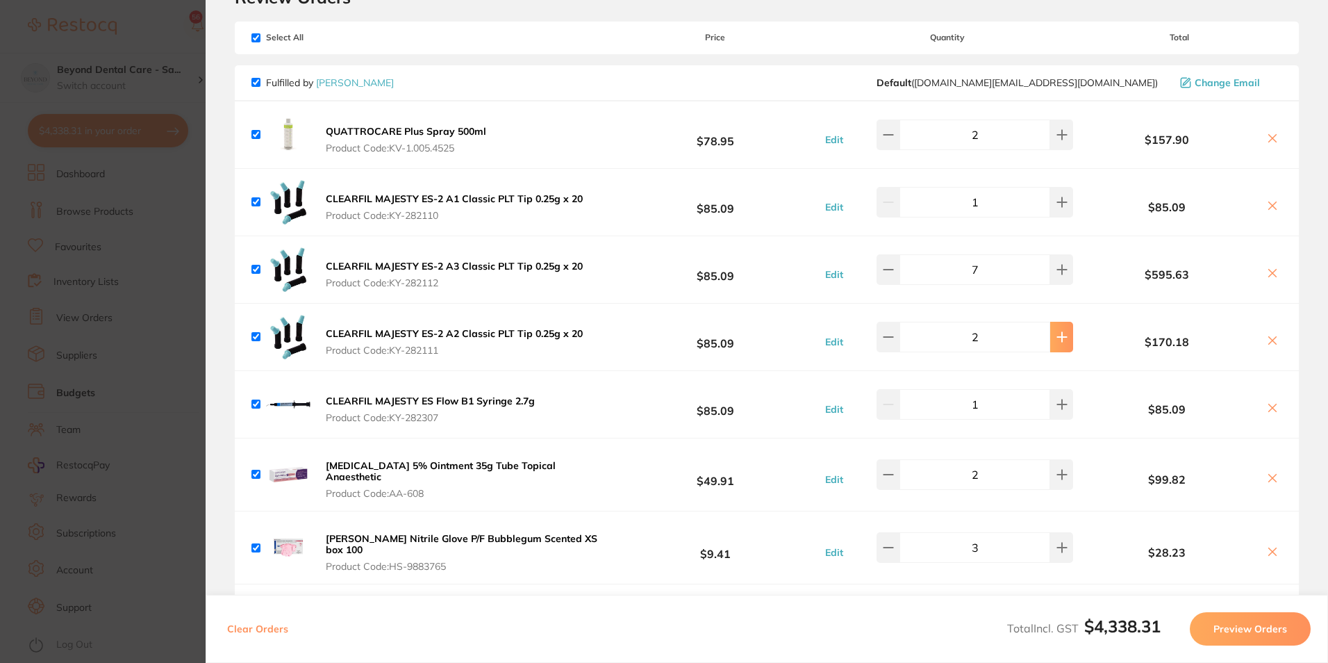
click at [1057, 337] on icon at bounding box center [1061, 336] width 9 height 9
type input "3"
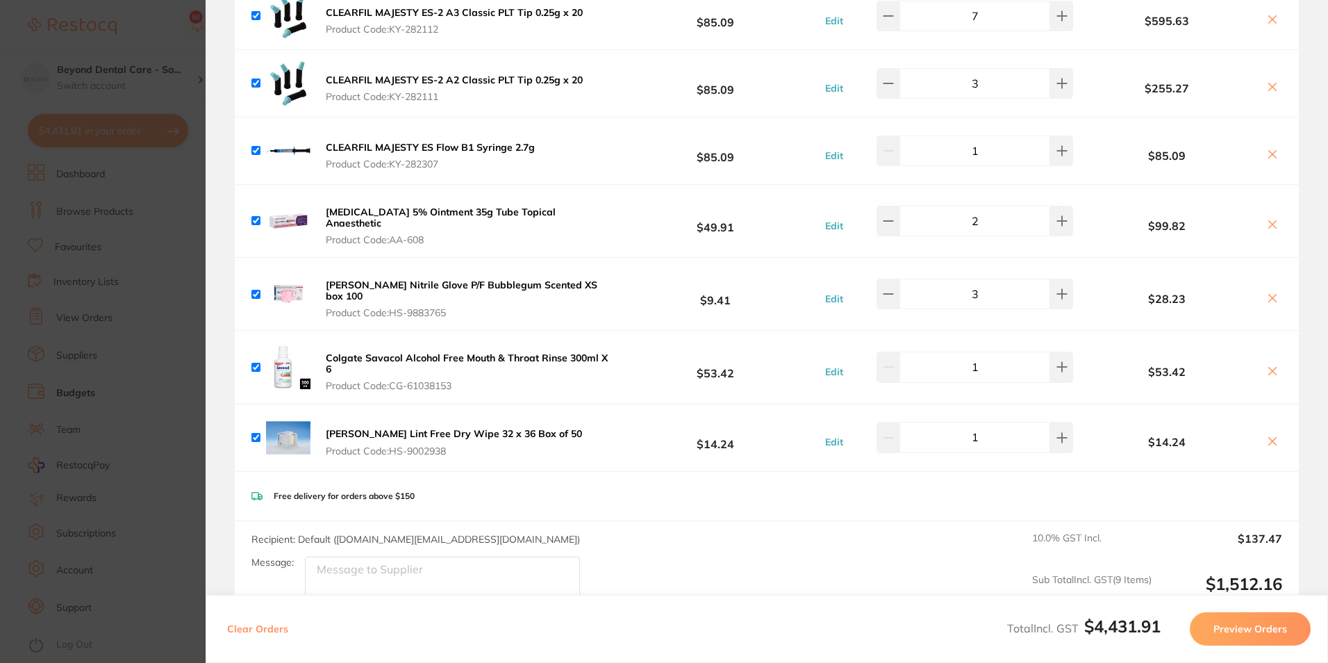
scroll to position [347, 0]
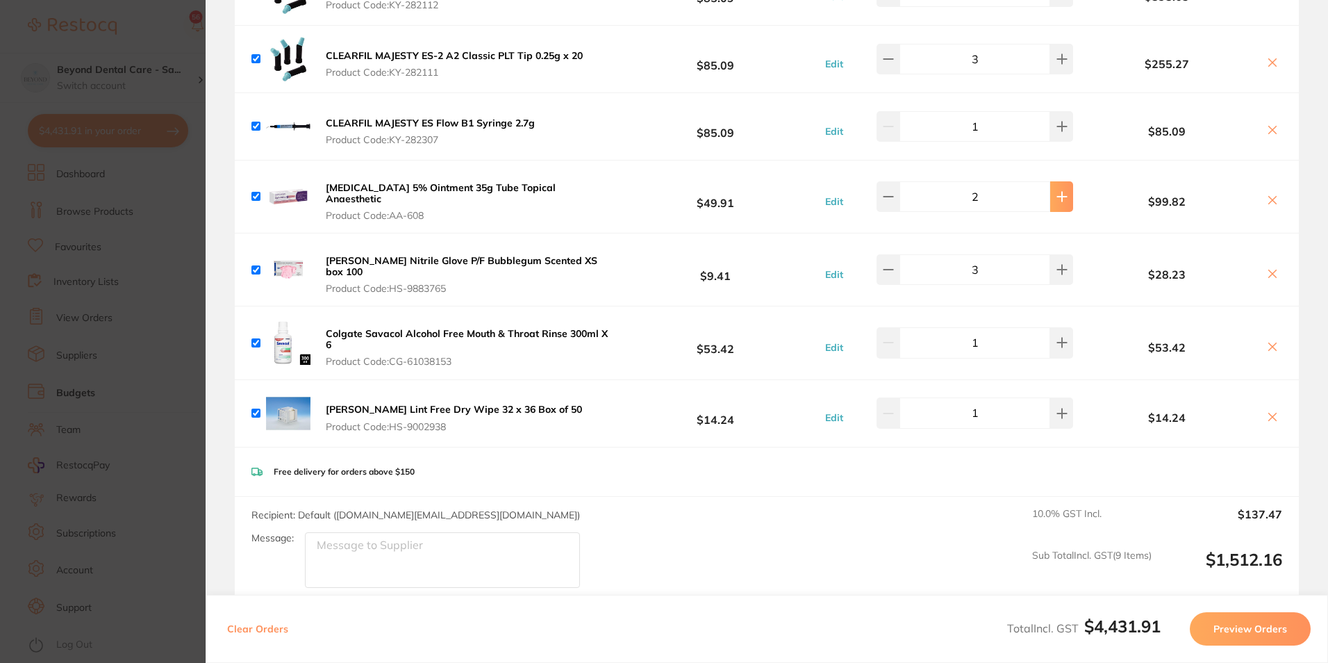
click at [1056, 198] on icon at bounding box center [1061, 196] width 11 height 11
click at [889, 191] on icon at bounding box center [888, 196] width 11 height 11
type input "3"
click at [792, 287] on div "Henry Schein Nitrile Glove P/F Bubblegum Scented XS box 100 Product Code: HS-98…" at bounding box center [767, 269] width 1064 height 72
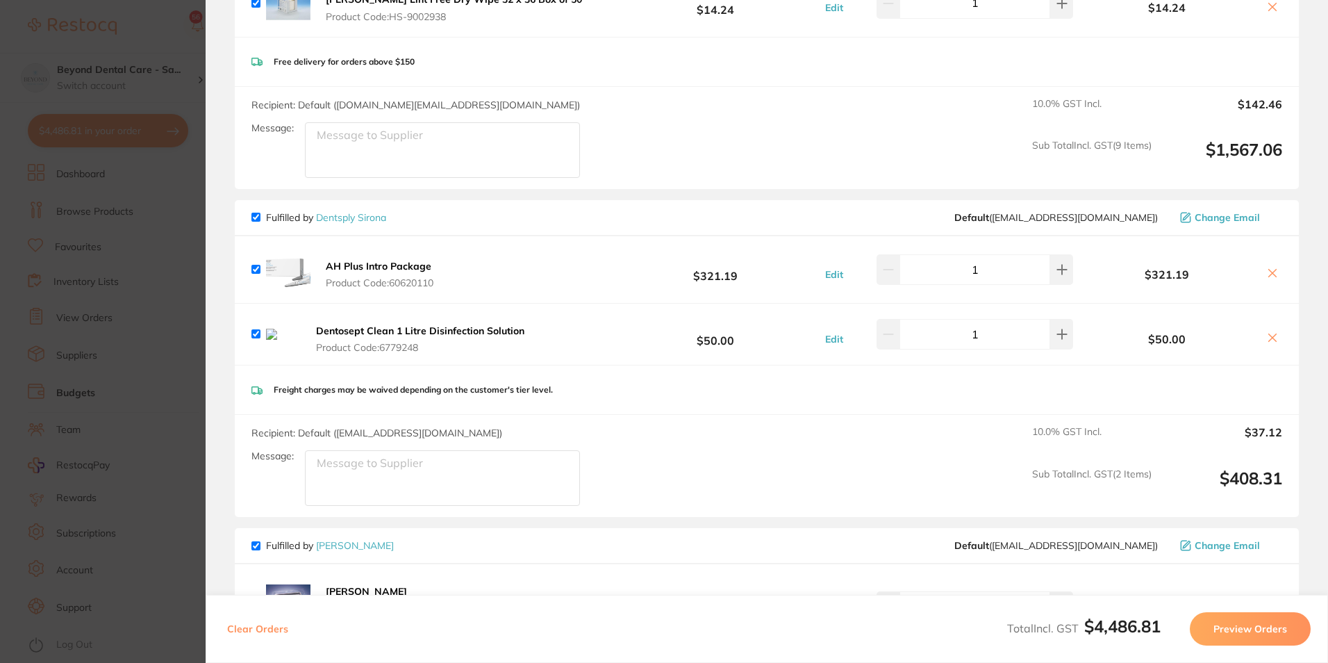
scroll to position [833, 0]
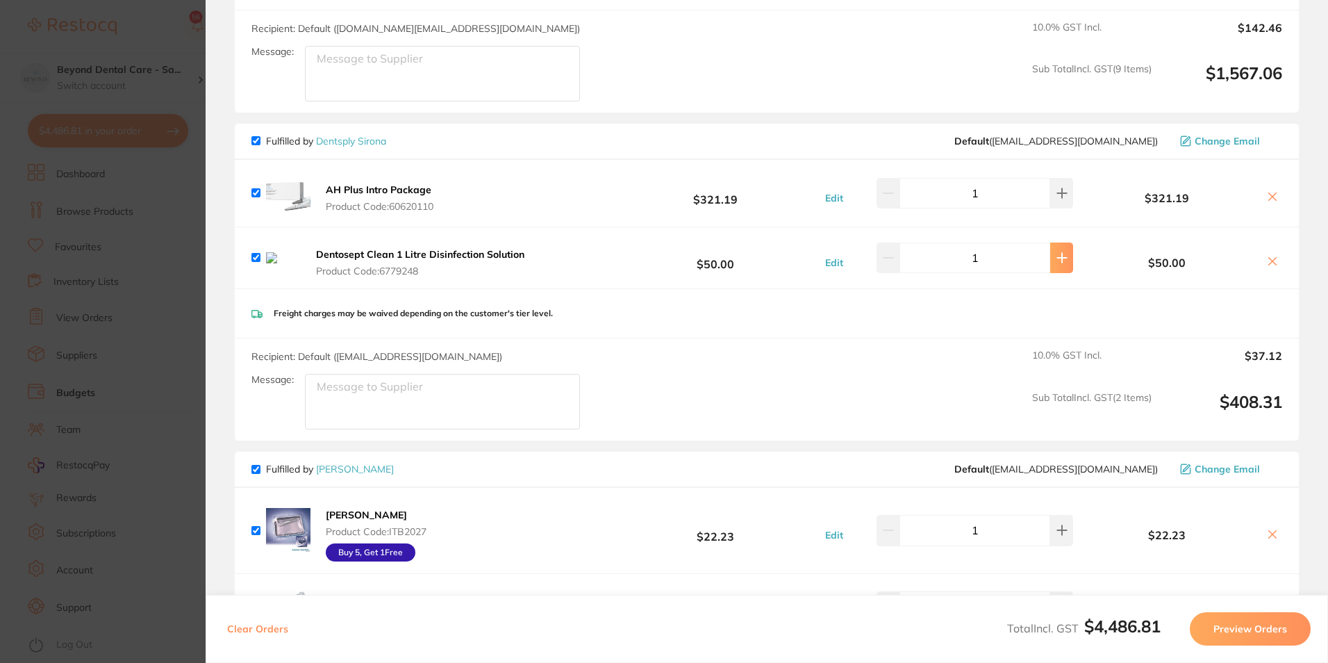
click at [1058, 255] on icon at bounding box center [1061, 257] width 11 height 11
type input "2"
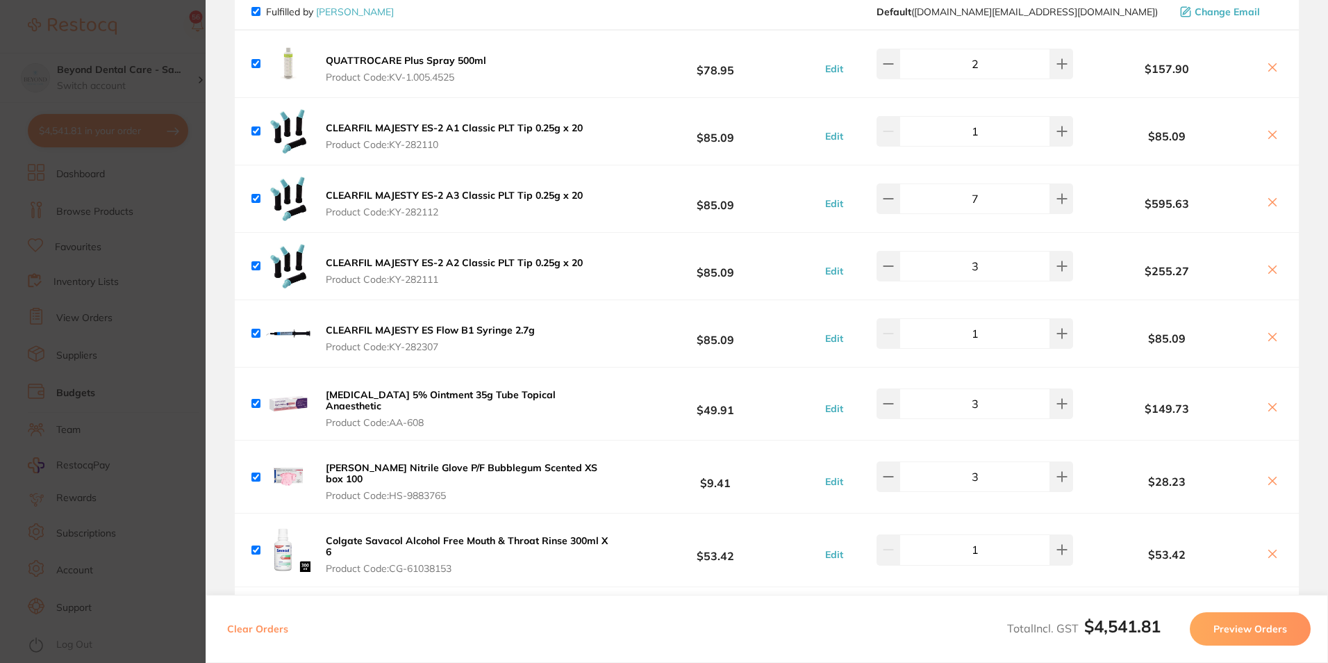
scroll to position [0, 0]
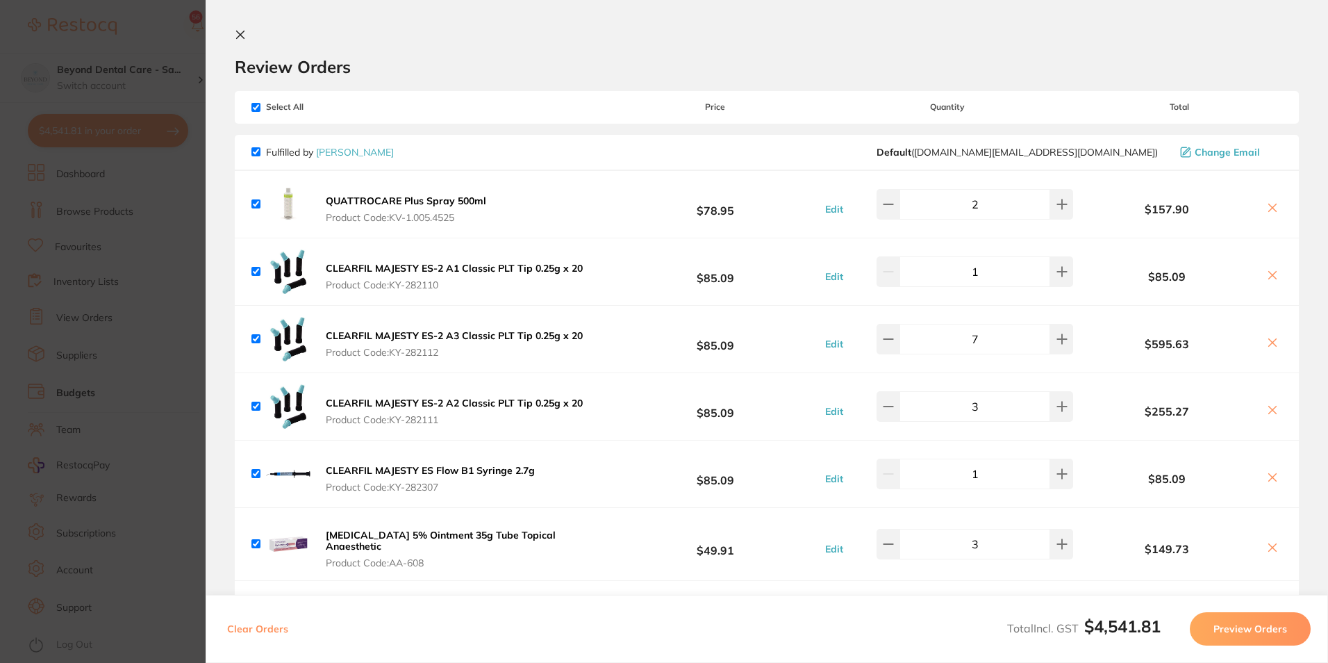
click at [194, 290] on section "Update RRP Set your pre negotiated price for this item. Item Agreed RRP (excl. …" at bounding box center [664, 331] width 1328 height 663
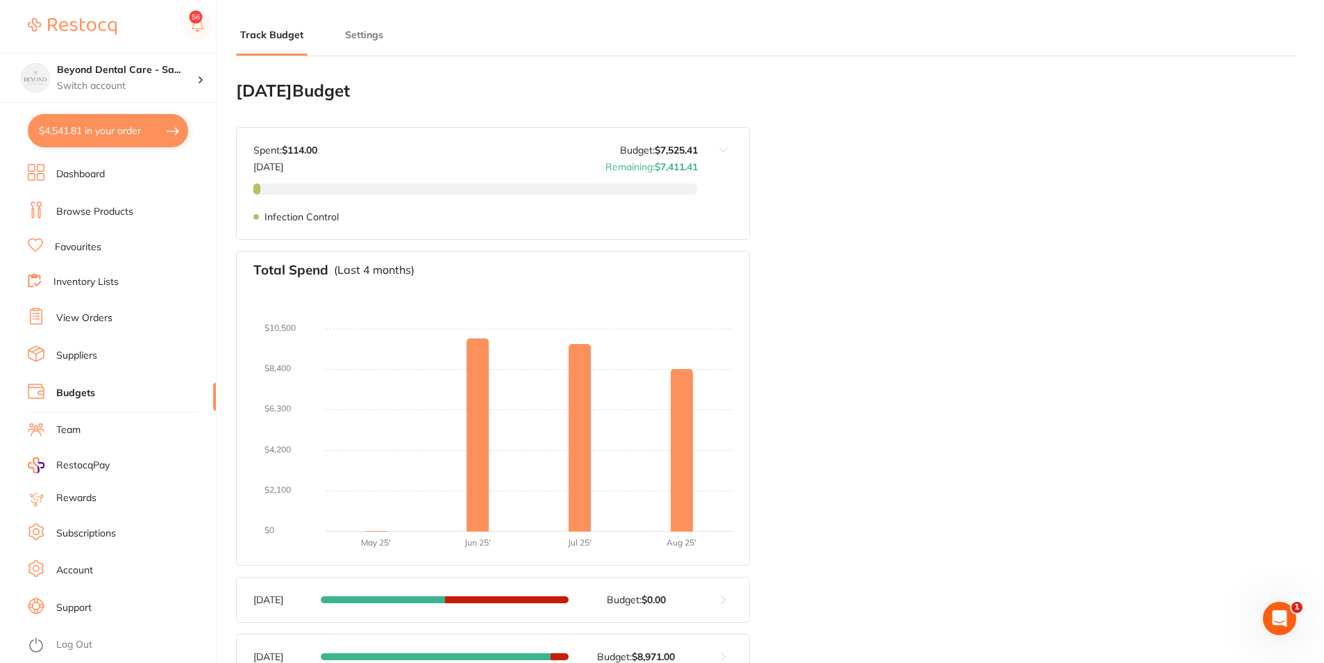
click at [83, 278] on link "Inventory Lists" at bounding box center [85, 282] width 65 height 14
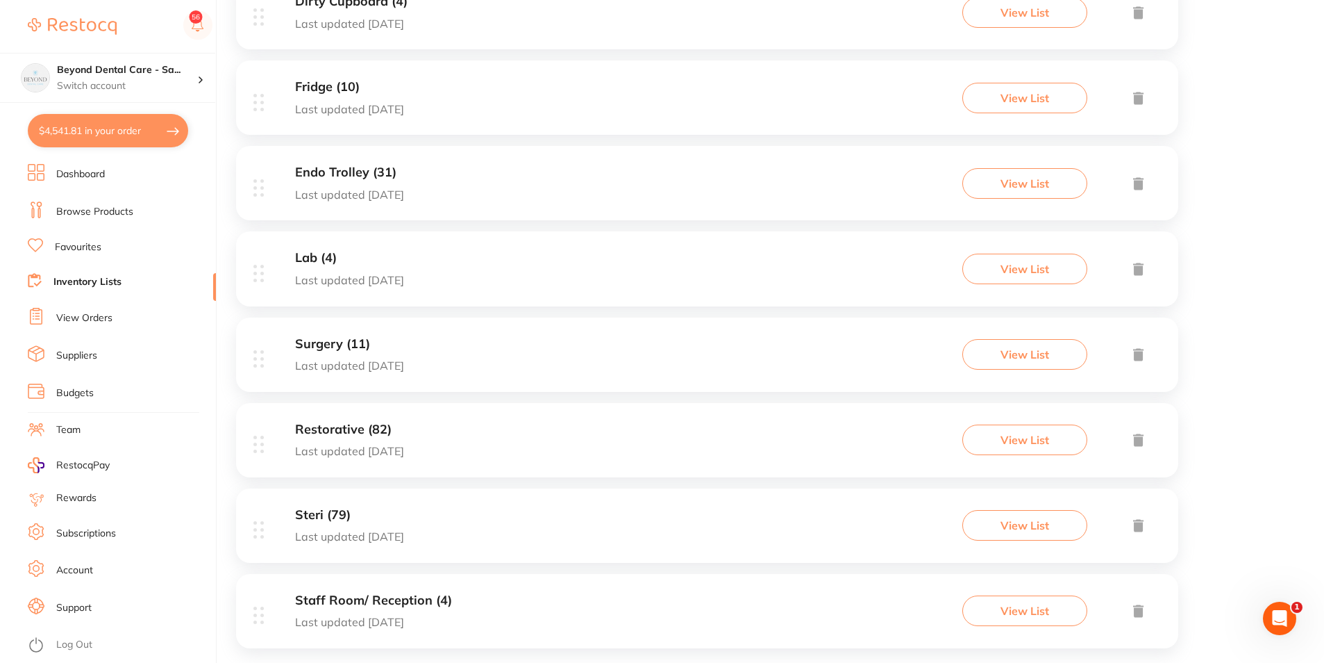
scroll to position [338, 0]
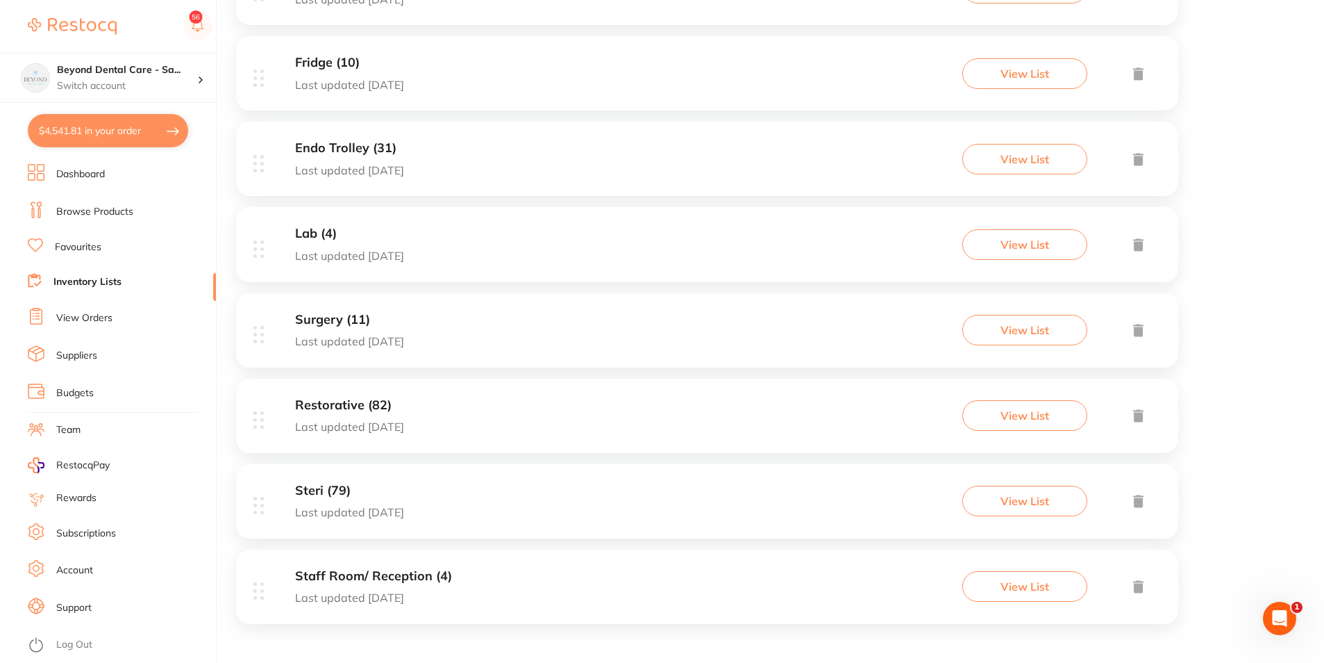
click at [424, 488] on div "Steri (79) Last updated 1 day ago View List" at bounding box center [707, 501] width 942 height 74
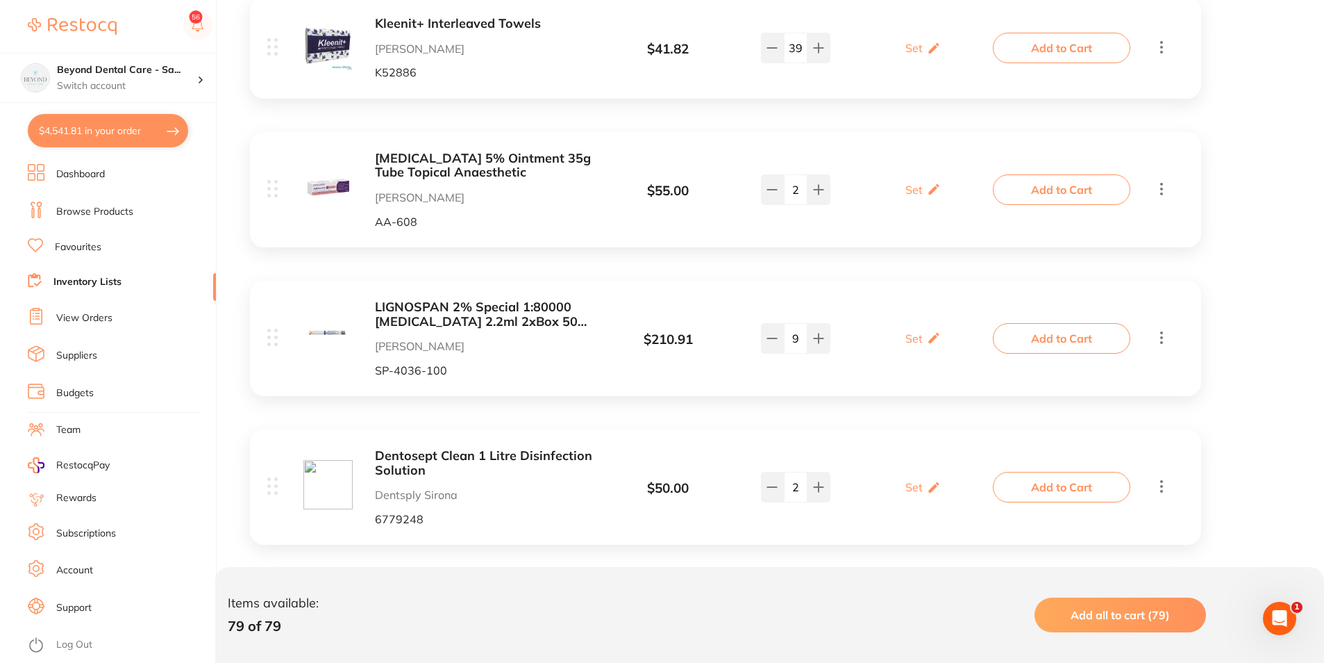
scroll to position [9980, 0]
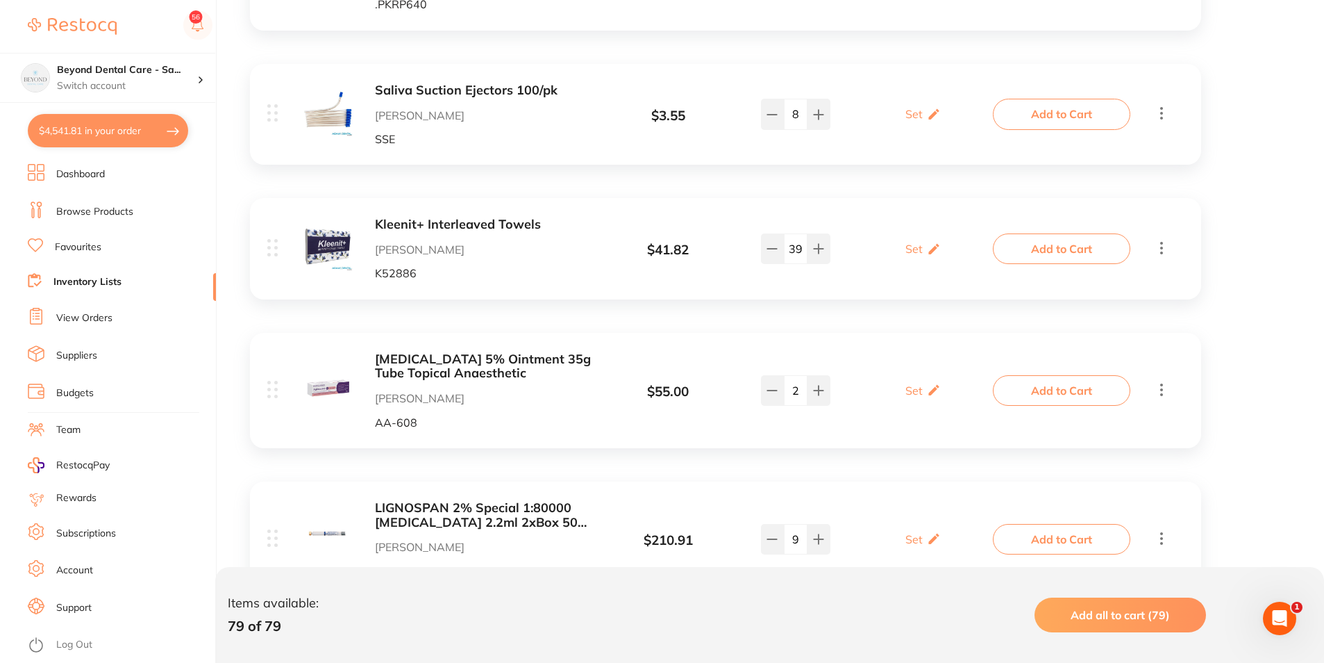
click at [108, 291] on li "Inventory Lists" at bounding box center [122, 282] width 188 height 19
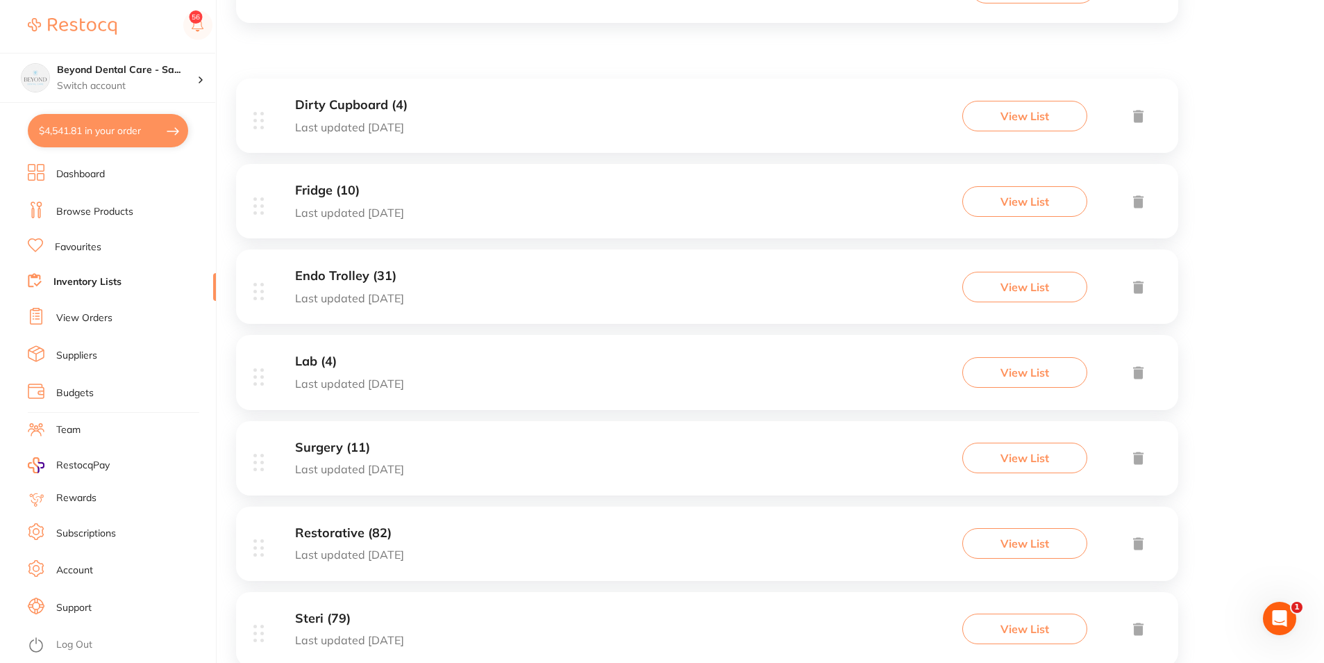
scroll to position [338, 0]
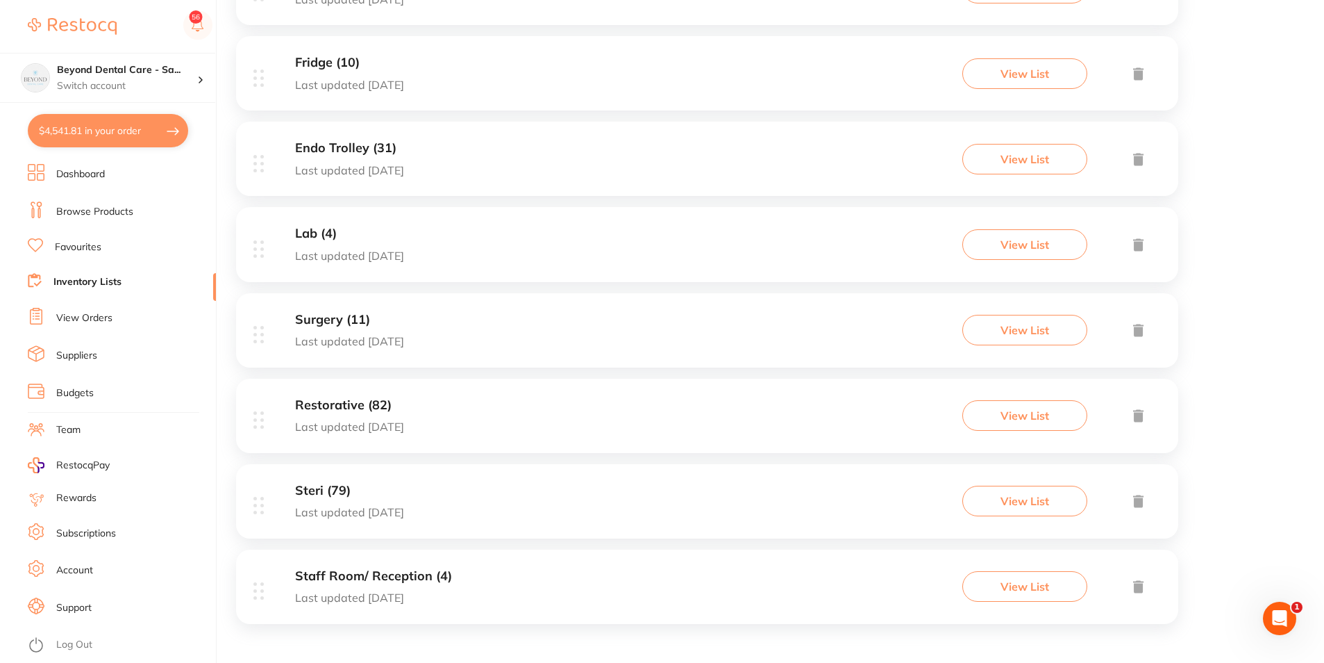
click at [452, 413] on div "Restorative (82) Last updated 1 day ago View List" at bounding box center [707, 415] width 942 height 74
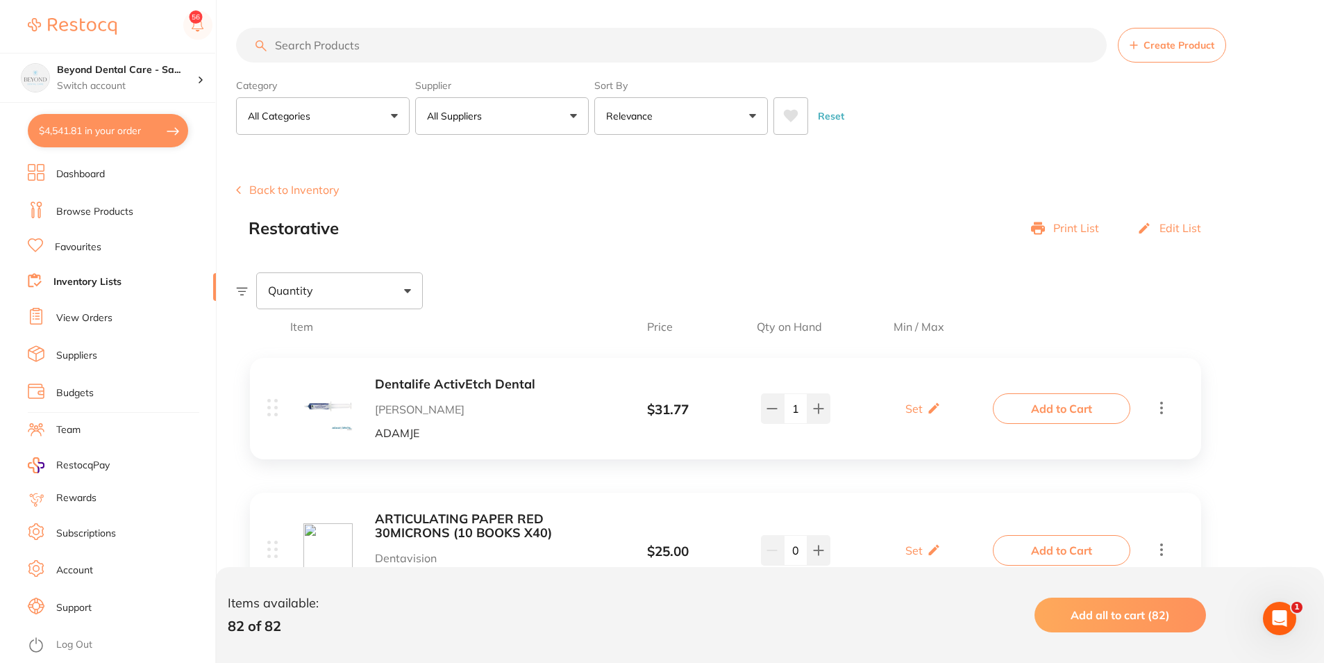
click at [381, 47] on input "search" at bounding box center [671, 45] width 871 height 35
paste input "GC-FUJIPLUSCAP"
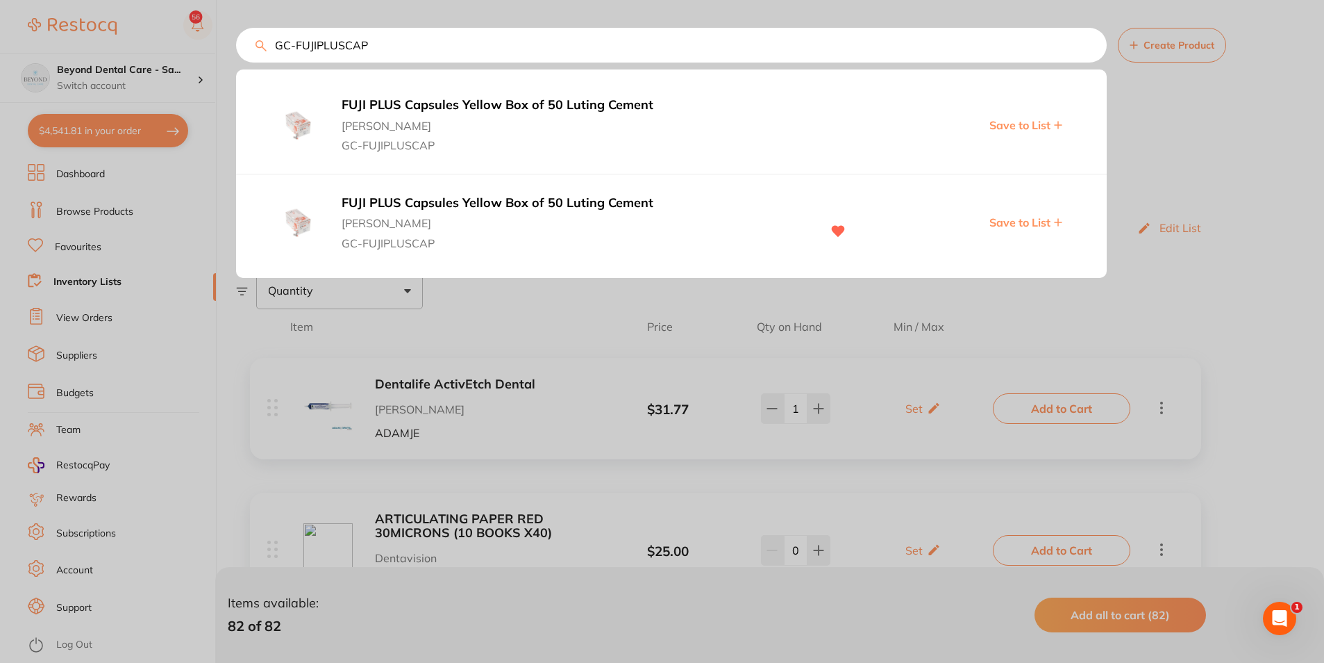
click at [1001, 224] on span "Save to List" at bounding box center [1020, 222] width 61 height 13
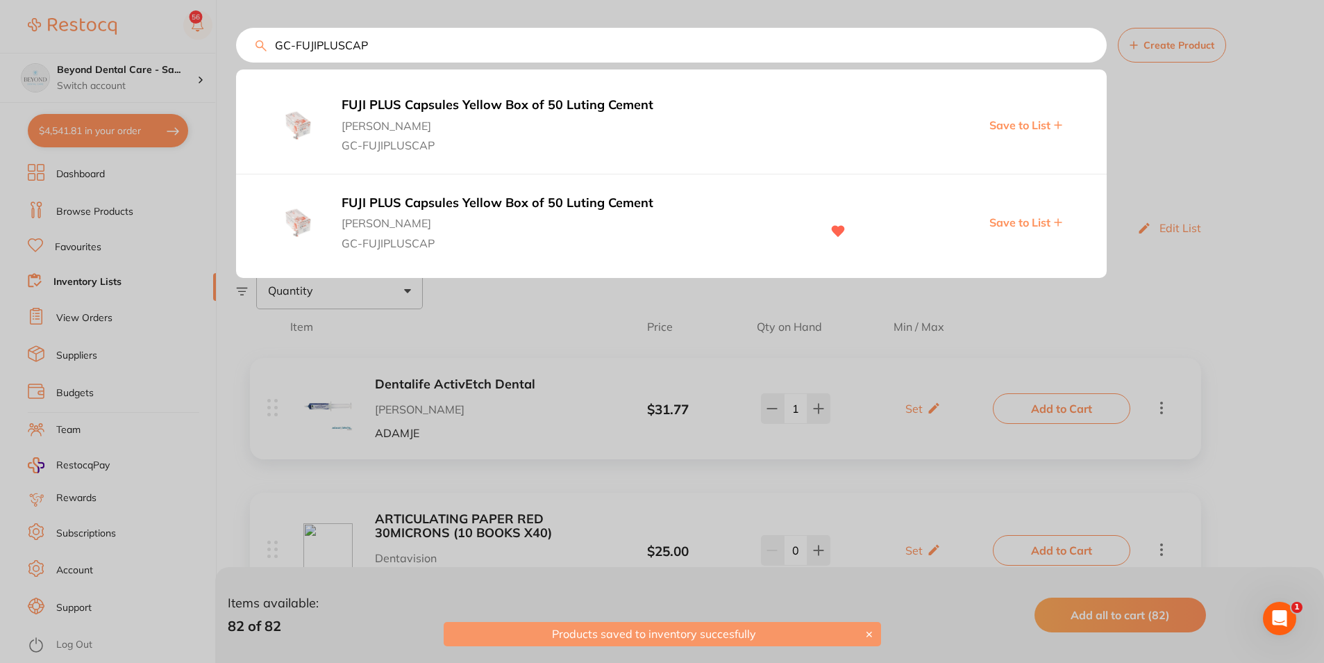
click at [539, 324] on div at bounding box center [662, 331] width 1324 height 663
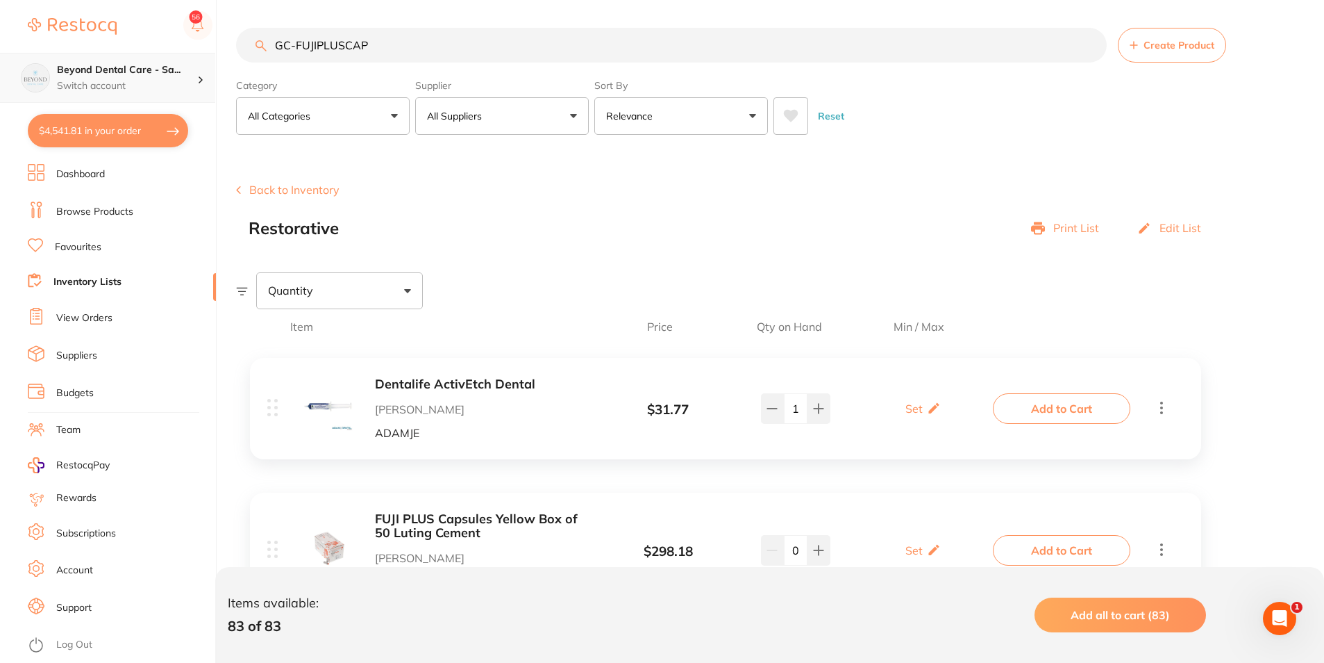
scroll to position [1, 0]
drag, startPoint x: 394, startPoint y: 50, endPoint x: 67, endPoint y: 84, distance: 328.2
click at [67, 84] on div "$4,541.81 Beyond Dental Care - Sa... Switch account Beyond Dental Care - Sandst…" at bounding box center [662, 331] width 1324 height 663
paste input "LCCAPA2"
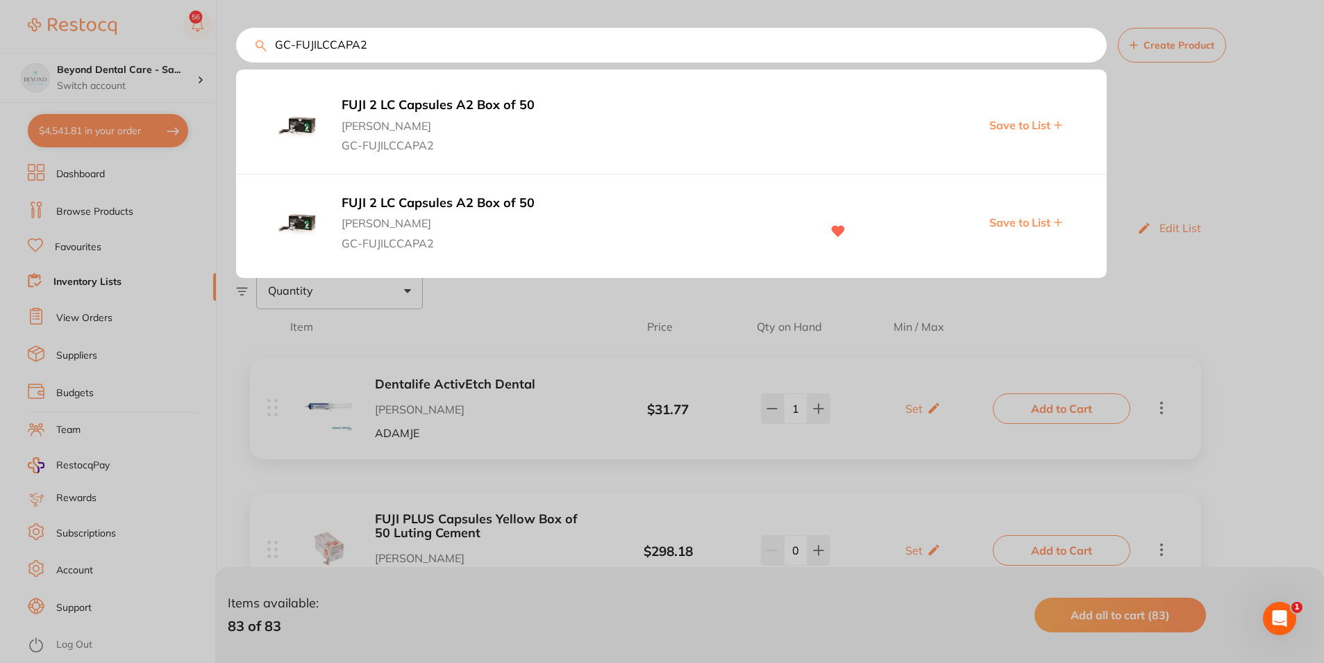
type input "GC-FUJILCCAPA2"
click at [994, 221] on span "Save to List" at bounding box center [1020, 222] width 61 height 13
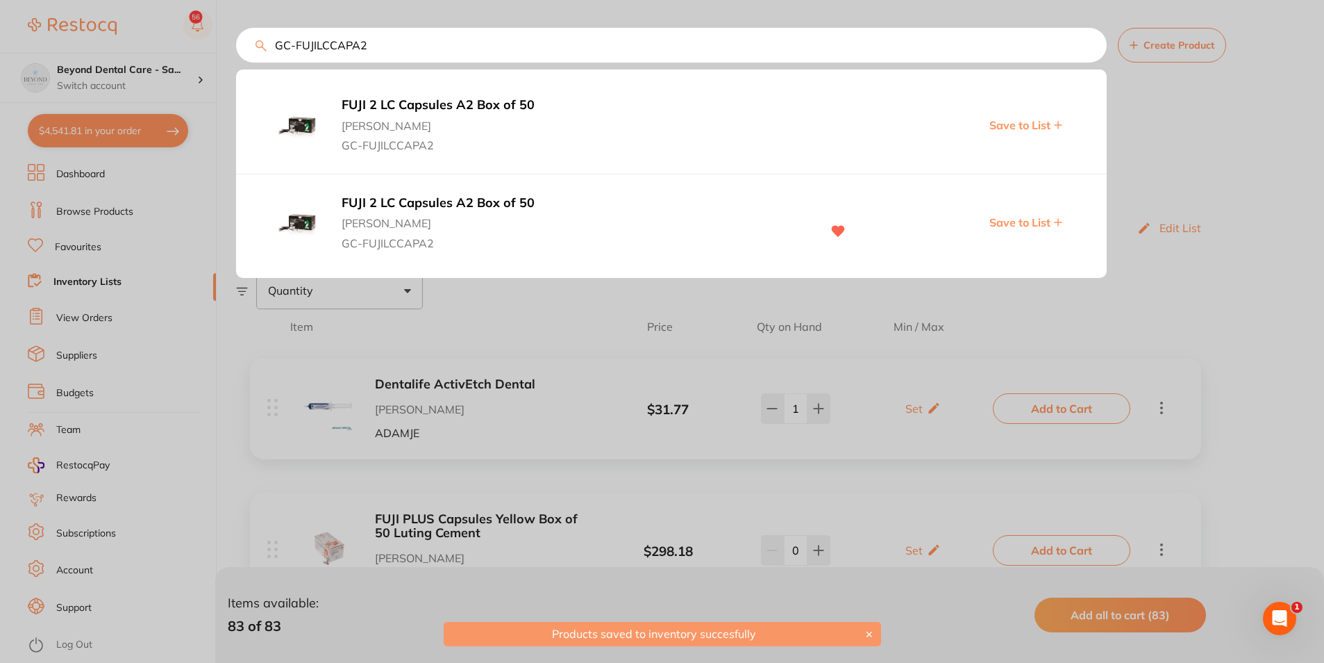
click at [1233, 300] on div at bounding box center [662, 331] width 1324 height 663
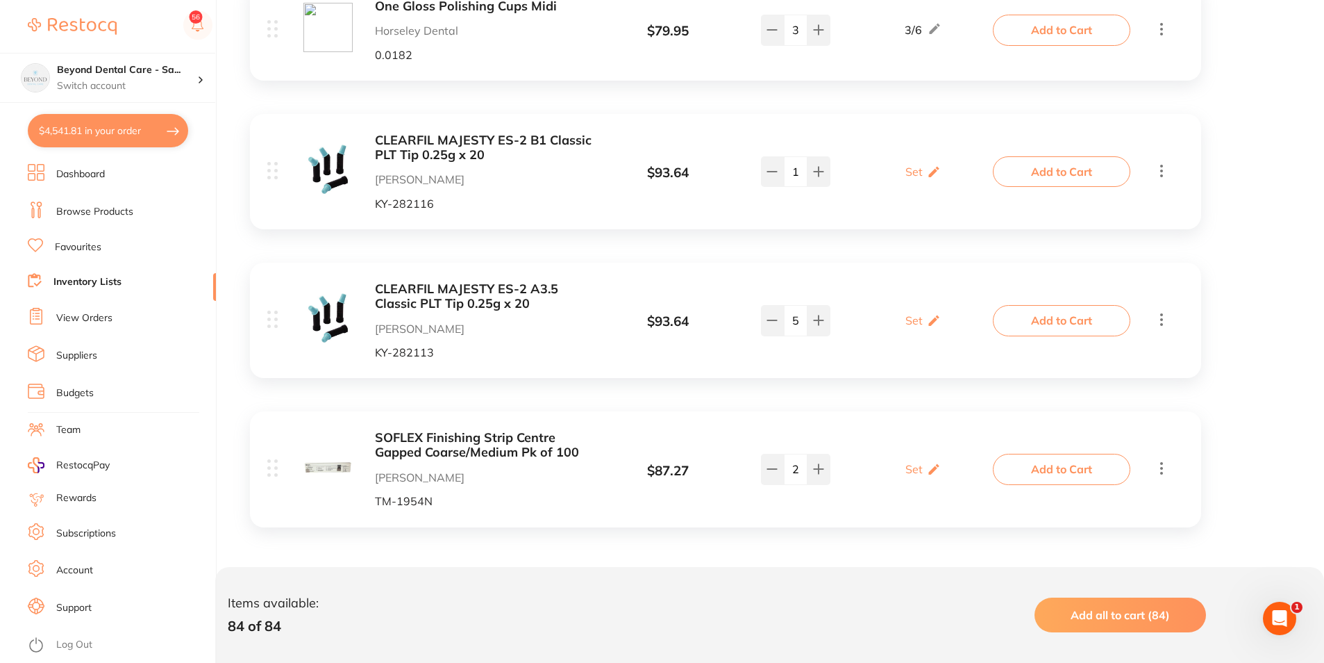
scroll to position [12004, 0]
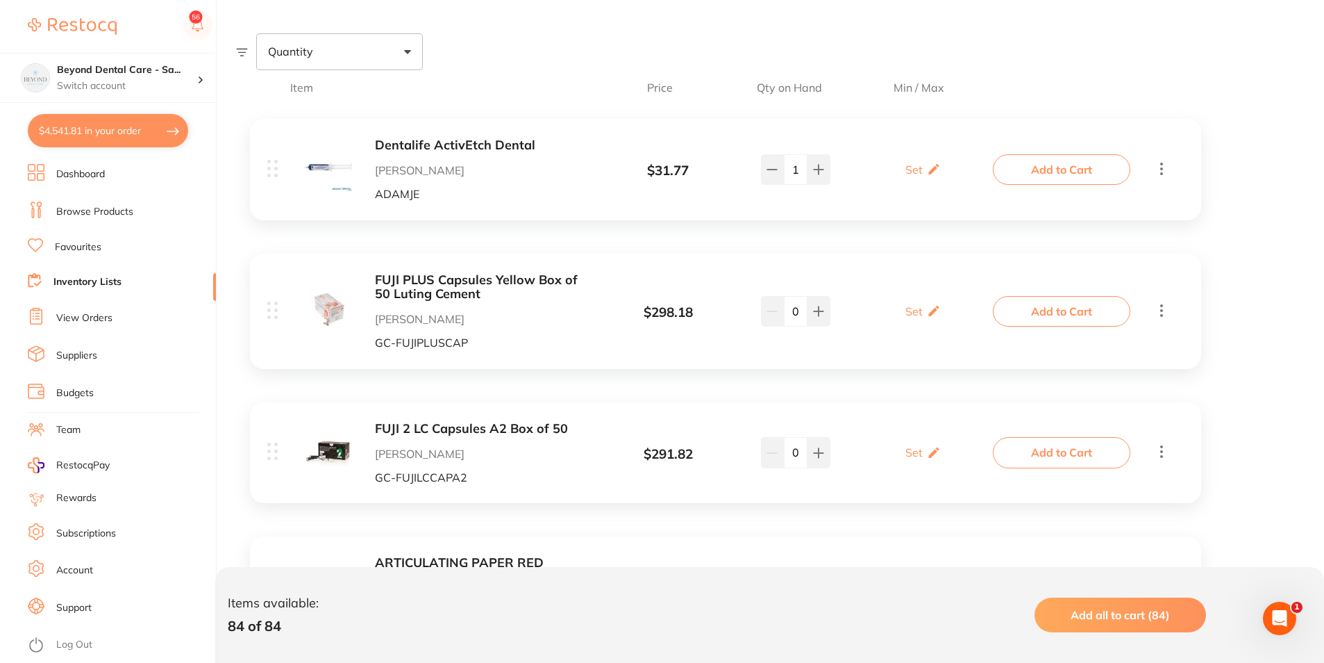
scroll to position [208, 0]
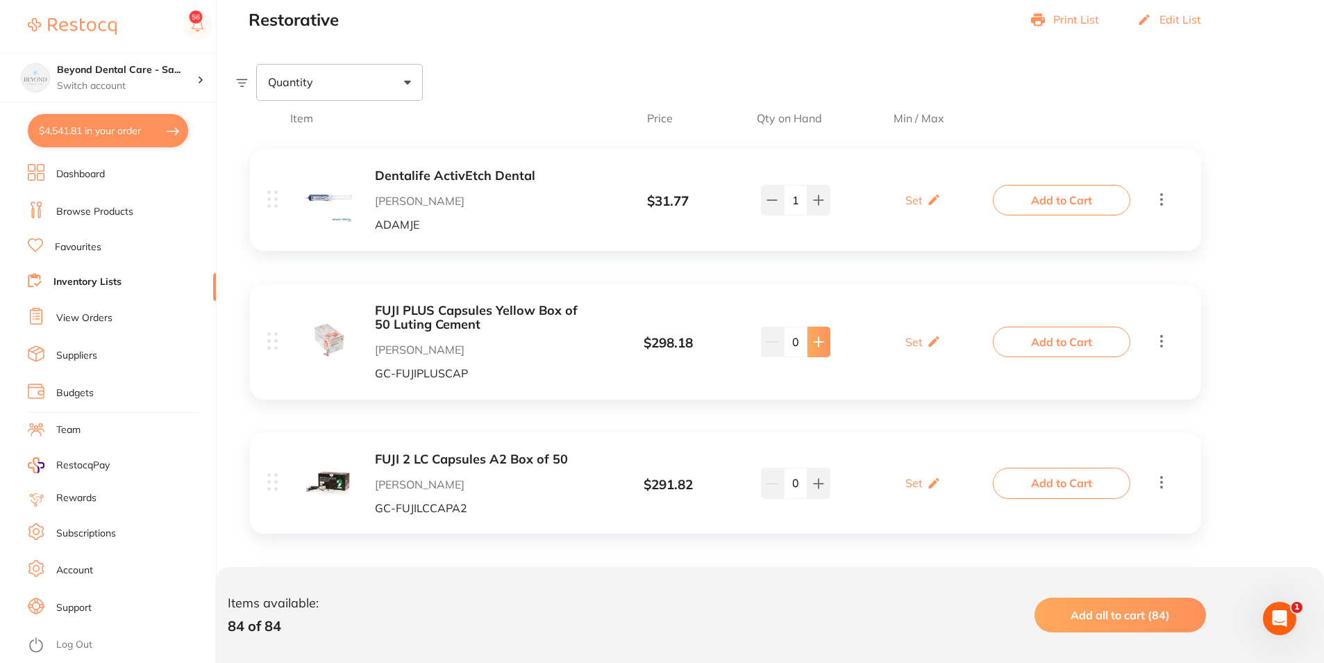
click at [813, 339] on icon at bounding box center [818, 341] width 11 height 11
click at [772, 349] on button at bounding box center [772, 341] width 23 height 31
type input "1"
click at [825, 492] on button at bounding box center [819, 482] width 23 height 31
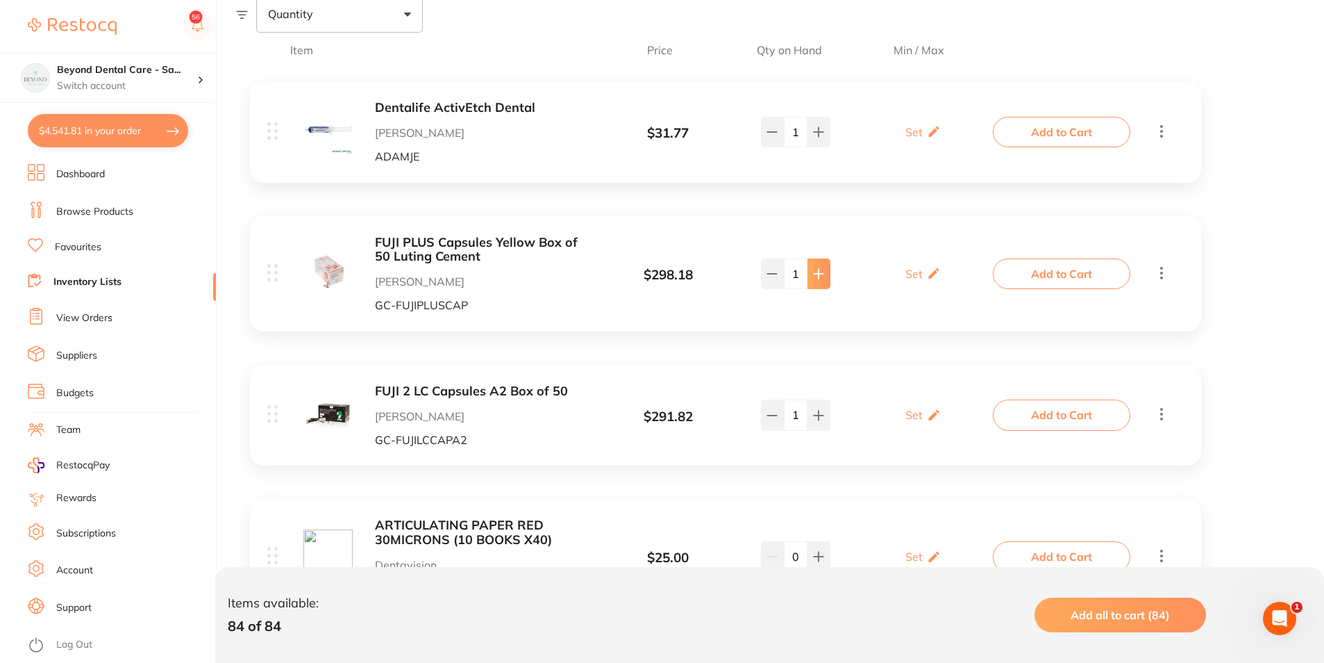
scroll to position [278, 0]
click at [806, 417] on input "1" at bounding box center [796, 413] width 24 height 31
type input "50"
click at [932, 403] on div "Set Set Min / Max" at bounding box center [923, 413] width 35 height 35
click at [941, 417] on input "0" at bounding box center [943, 421] width 28 height 22
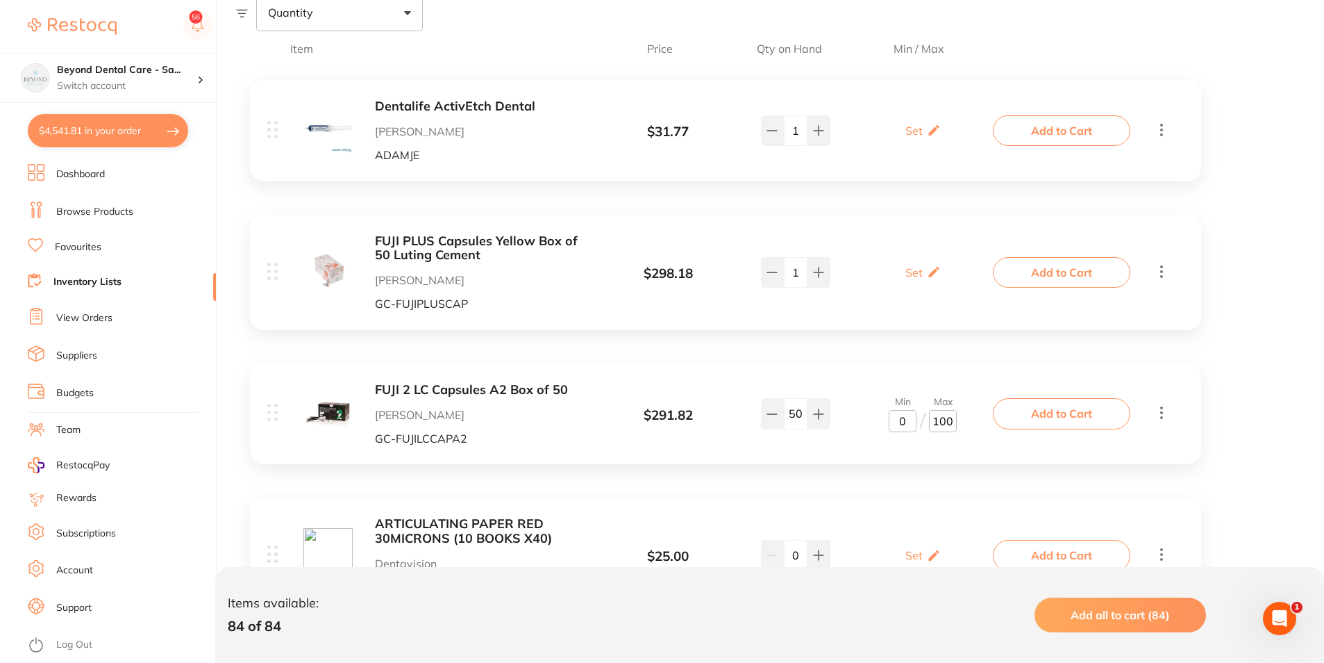
type input "100"
click at [905, 419] on input "0" at bounding box center [903, 421] width 28 height 22
click at [904, 420] on input "0" at bounding box center [903, 421] width 28 height 22
click at [899, 425] on input "0" at bounding box center [903, 421] width 28 height 22
type input "25"
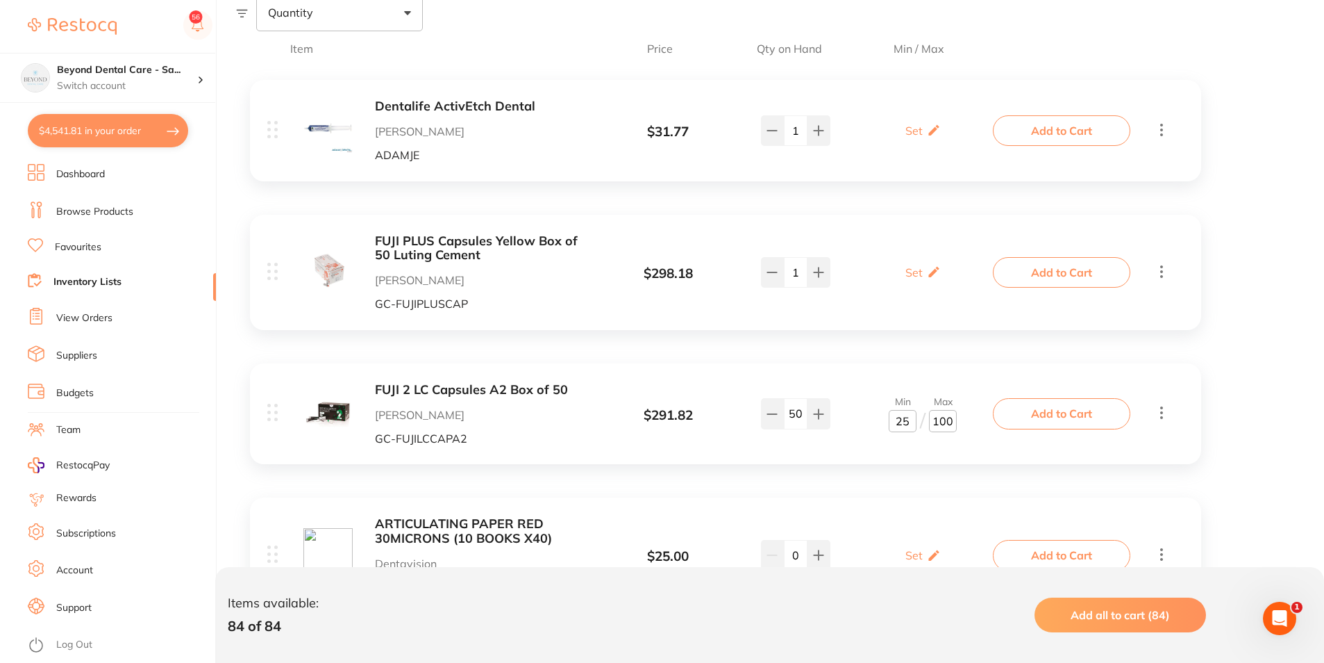
drag, startPoint x: 909, startPoint y: 285, endPoint x: 924, endPoint y: 278, distance: 16.5
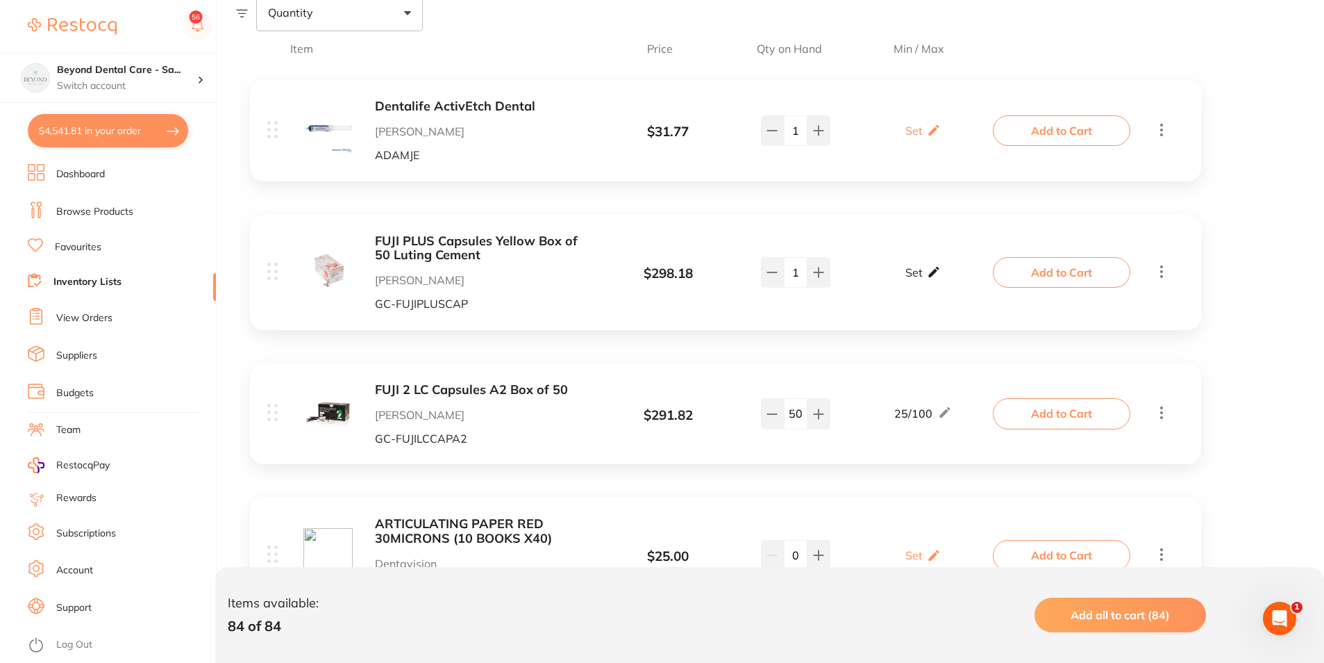
drag, startPoint x: 904, startPoint y: 300, endPoint x: 910, endPoint y: 288, distance: 13.7
click at [906, 300] on div "FUJI PLUS Capsules Yellow Box of 50 Luting Cement Henry Schein Halas GC-FUJIPLU…" at bounding box center [631, 272] width 729 height 76
drag, startPoint x: 910, startPoint y: 288, endPoint x: 908, endPoint y: 294, distance: 7.1
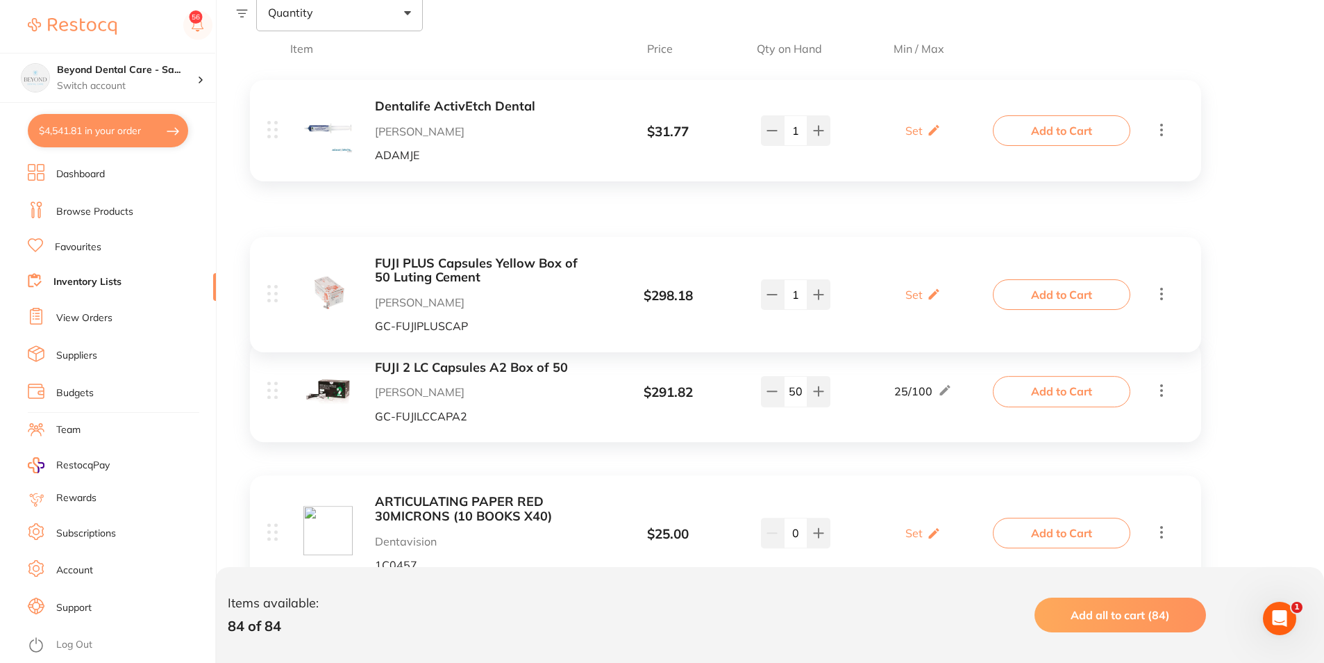
click at [917, 294] on div "FUJI PLUS Capsules Yellow Box of 50 Luting Cement Henry Schein Halas GC-FUJIPLU…" at bounding box center [631, 294] width 729 height 76
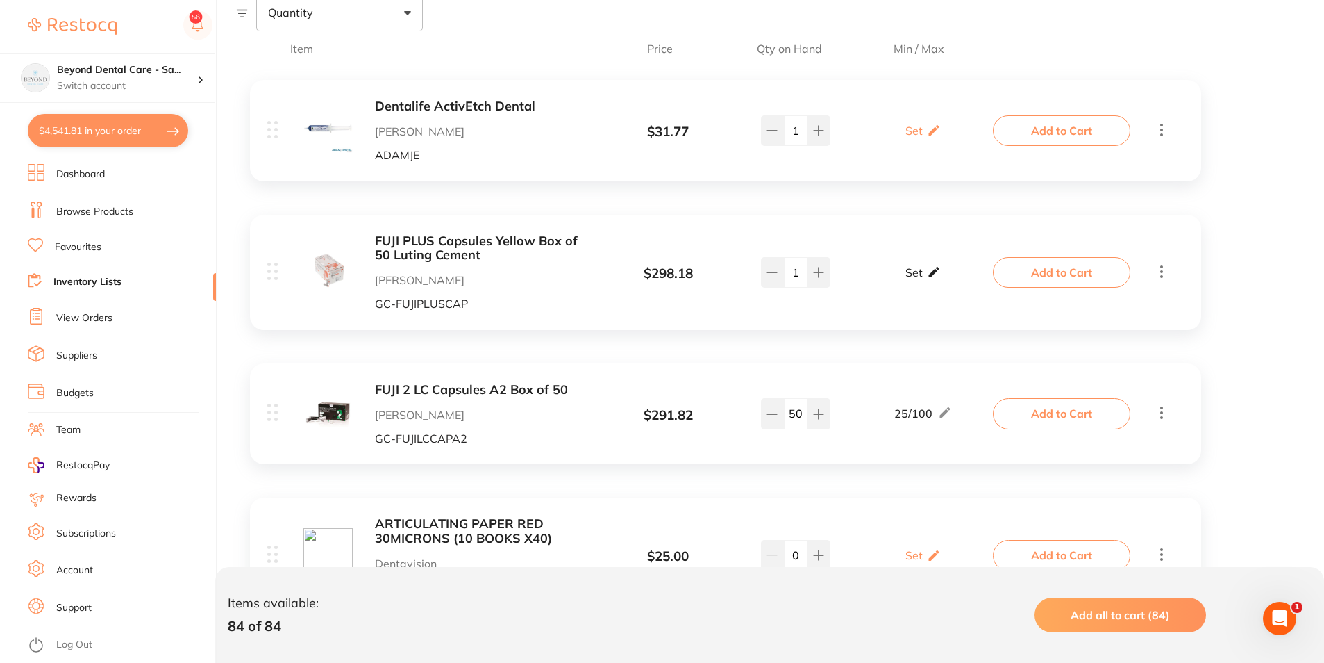
click at [917, 281] on div "Set Set Min / Max" at bounding box center [923, 272] width 35 height 35
click at [908, 291] on div "FUJI PLUS Capsules Yellow Box of 50 Luting Cement Henry Schein Halas GC-FUJIPLU…" at bounding box center [631, 272] width 729 height 76
click at [914, 272] on p "Set" at bounding box center [914, 272] width 17 height 13
click at [911, 278] on input "0" at bounding box center [903, 279] width 28 height 22
type input "025"
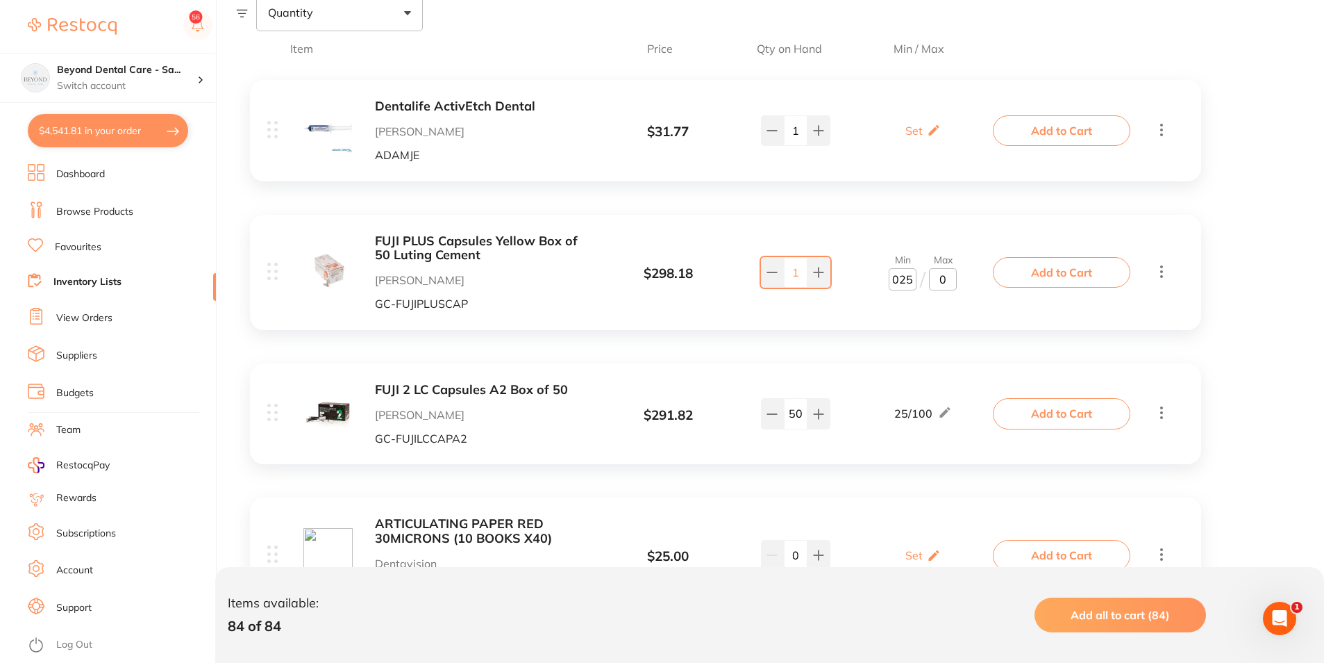
click at [938, 274] on input "0" at bounding box center [943, 279] width 28 height 22
type input "100"
click at [851, 283] on div "Min 025 / Max 100" at bounding box center [924, 272] width 146 height 36
click at [799, 278] on input "1" at bounding box center [796, 272] width 24 height 31
type input "80"
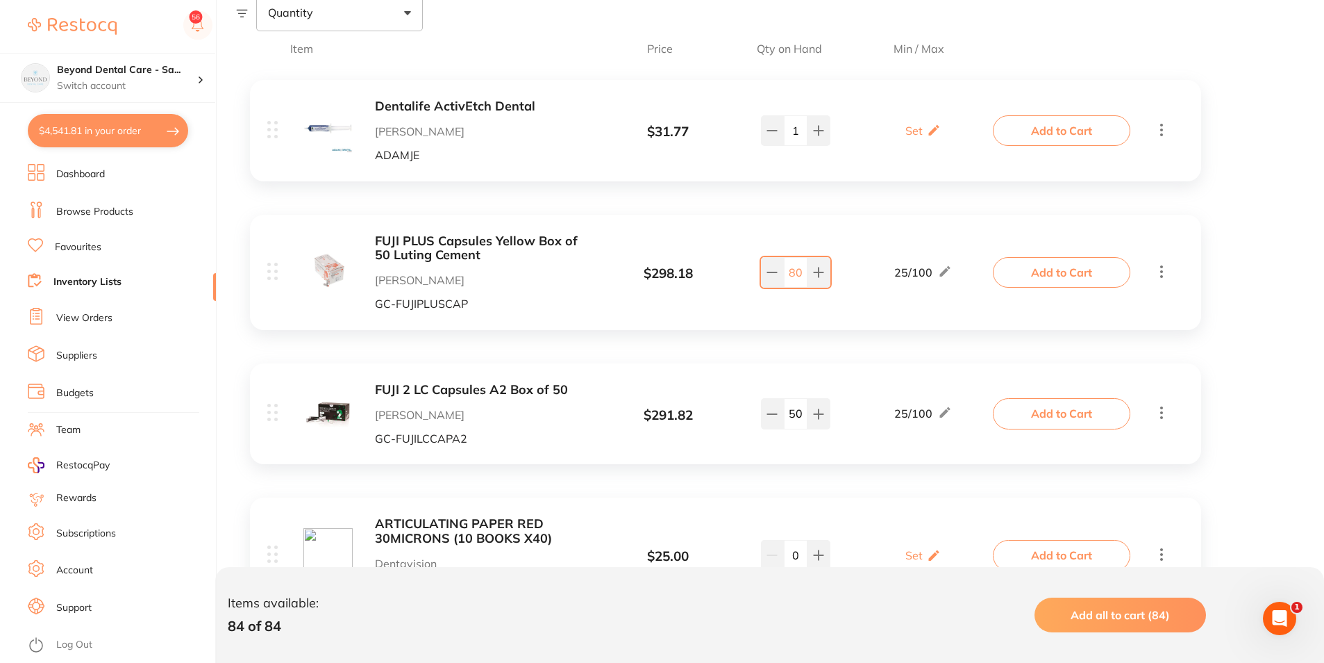
click at [858, 215] on div "FUJI PLUS Capsules Yellow Box of 50 Luting Cement Henry Schein Halas GC-FUJIPLU…" at bounding box center [725, 272] width 951 height 115
click at [918, 135] on p "Set" at bounding box center [914, 130] width 17 height 13
click at [910, 138] on input "0" at bounding box center [903, 137] width 28 height 22
type input "01"
click at [947, 138] on input "0" at bounding box center [943, 137] width 28 height 22
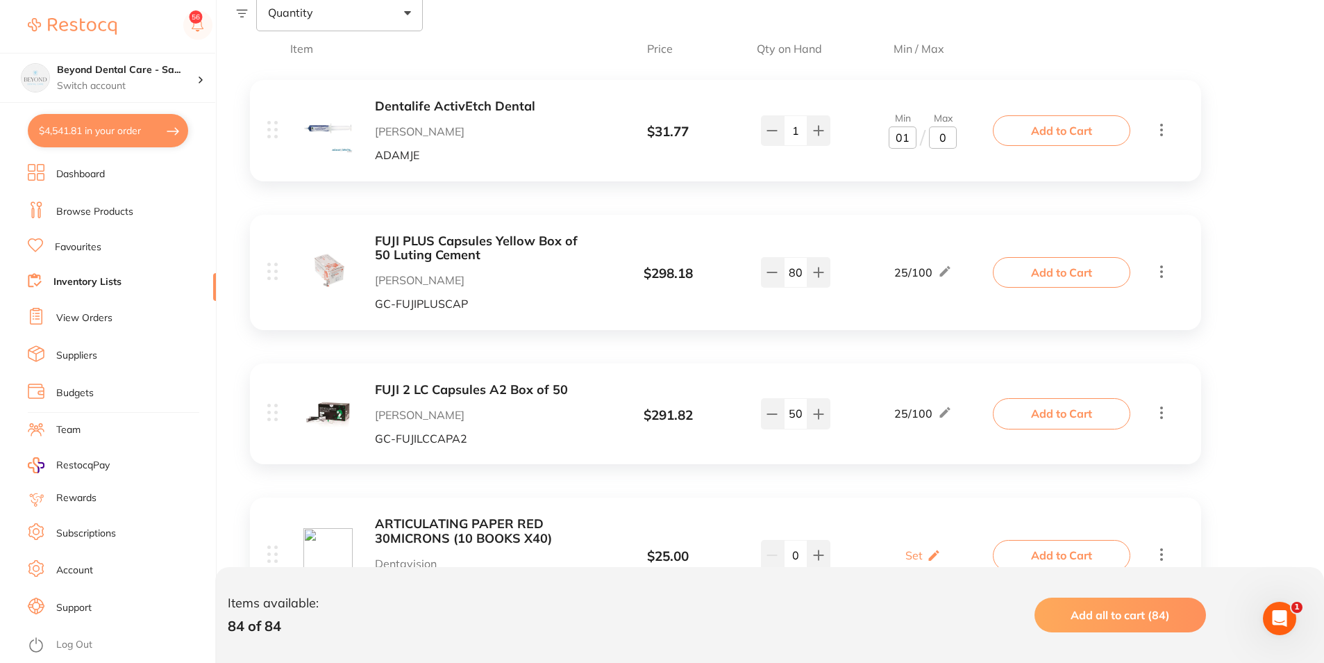
type input "03"
click at [917, 253] on div "FUJI PLUS Capsules Yellow Box of 50 Luting Cement Henry Schein Halas GC-FUJIPLU…" at bounding box center [631, 272] width 729 height 76
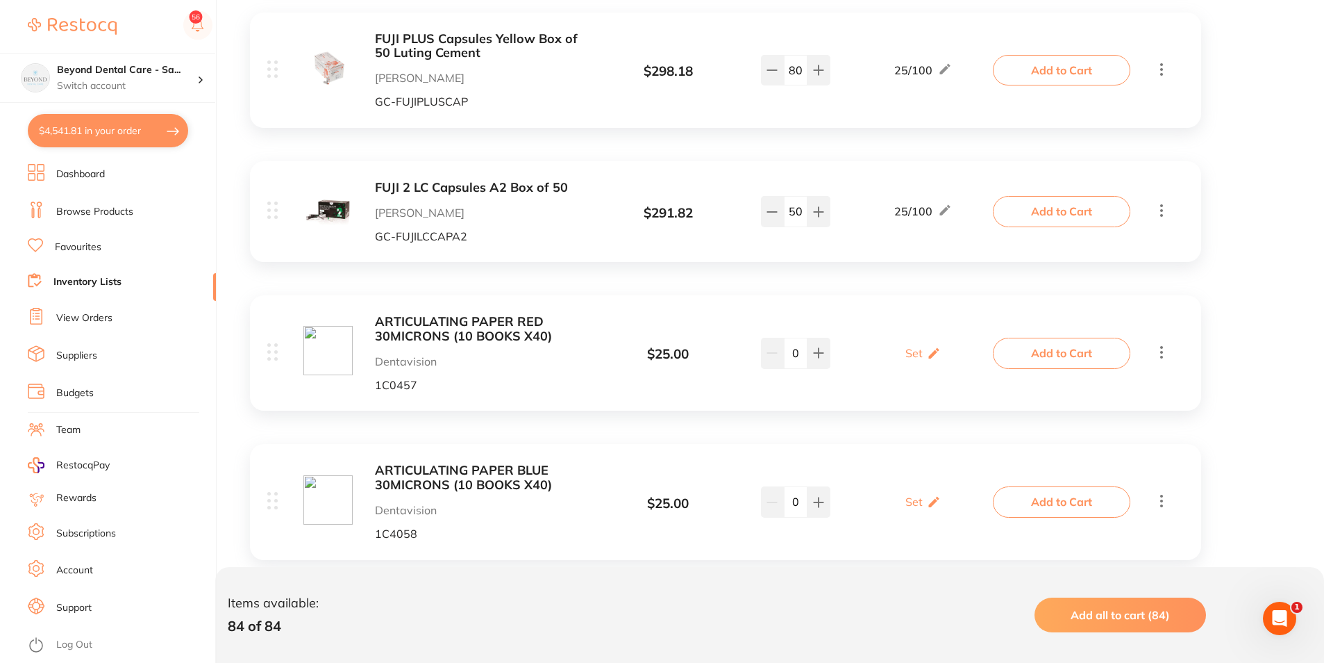
scroll to position [486, 0]
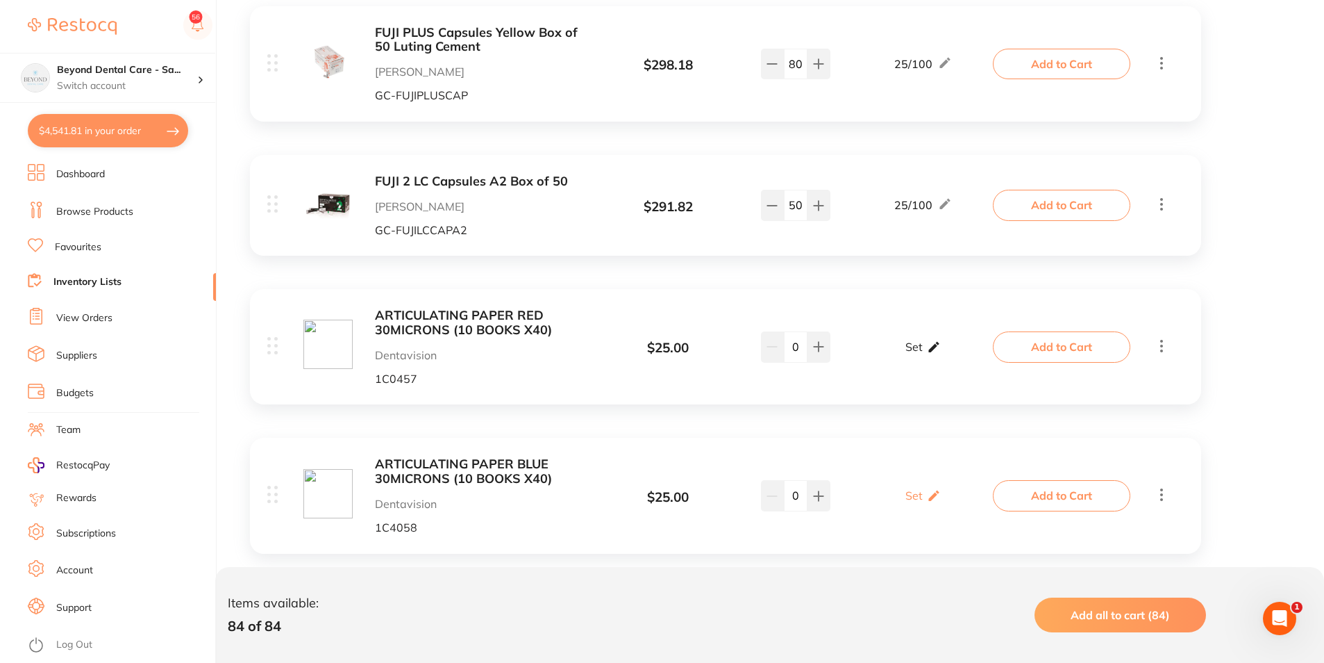
click at [920, 351] on p "Set" at bounding box center [914, 346] width 17 height 13
click at [901, 358] on input "0" at bounding box center [903, 353] width 28 height 22
click at [910, 358] on input "0" at bounding box center [903, 353] width 28 height 22
type input "03"
click at [952, 353] on input "0" at bounding box center [943, 353] width 28 height 22
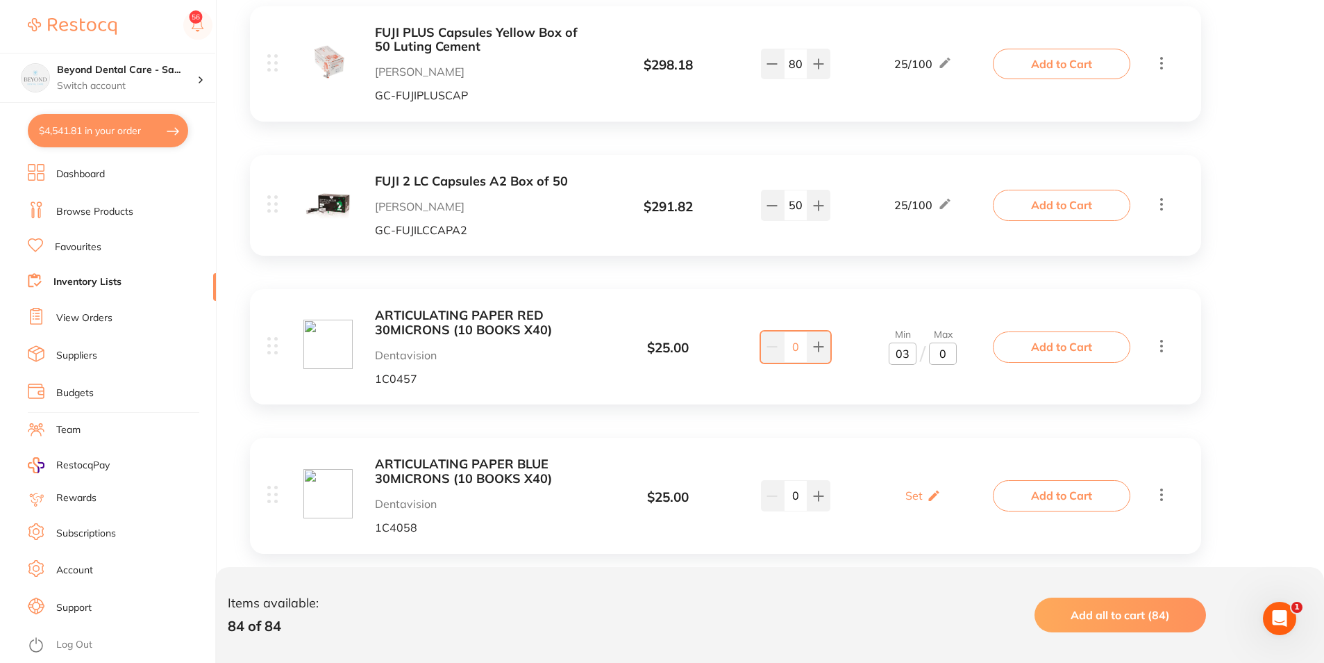
click at [936, 356] on input "0" at bounding box center [943, 353] width 28 height 22
type input "10"
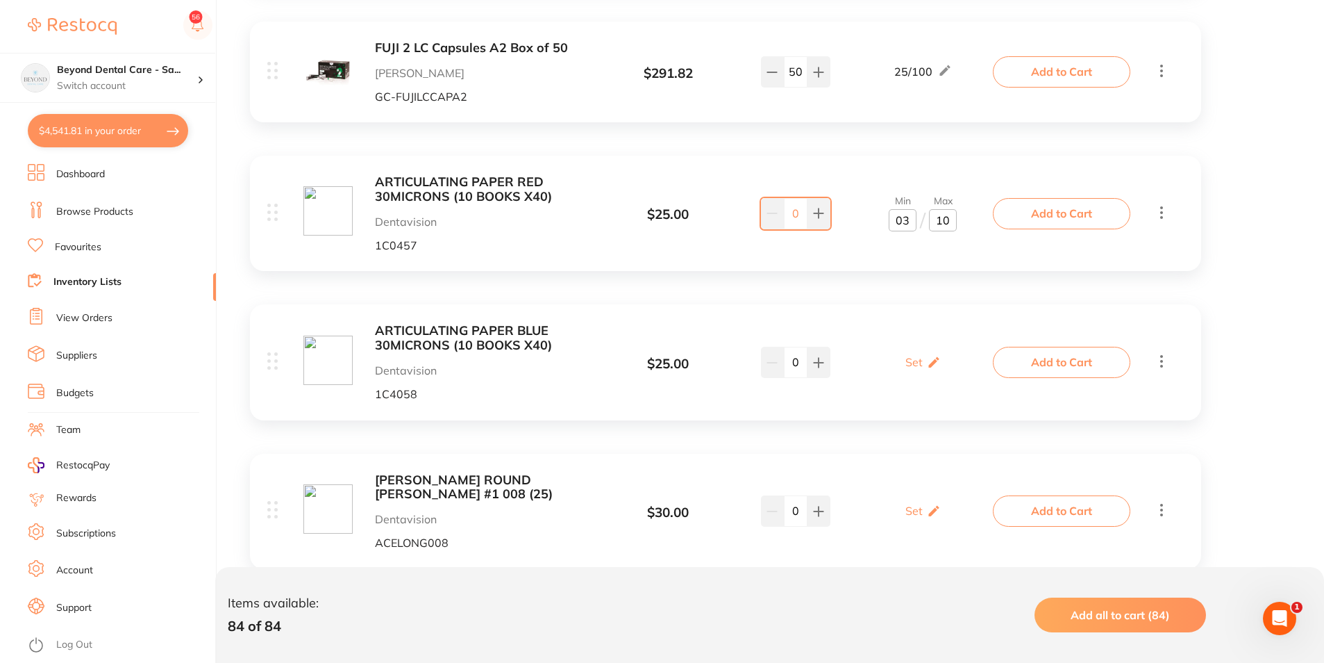
scroll to position [625, 0]
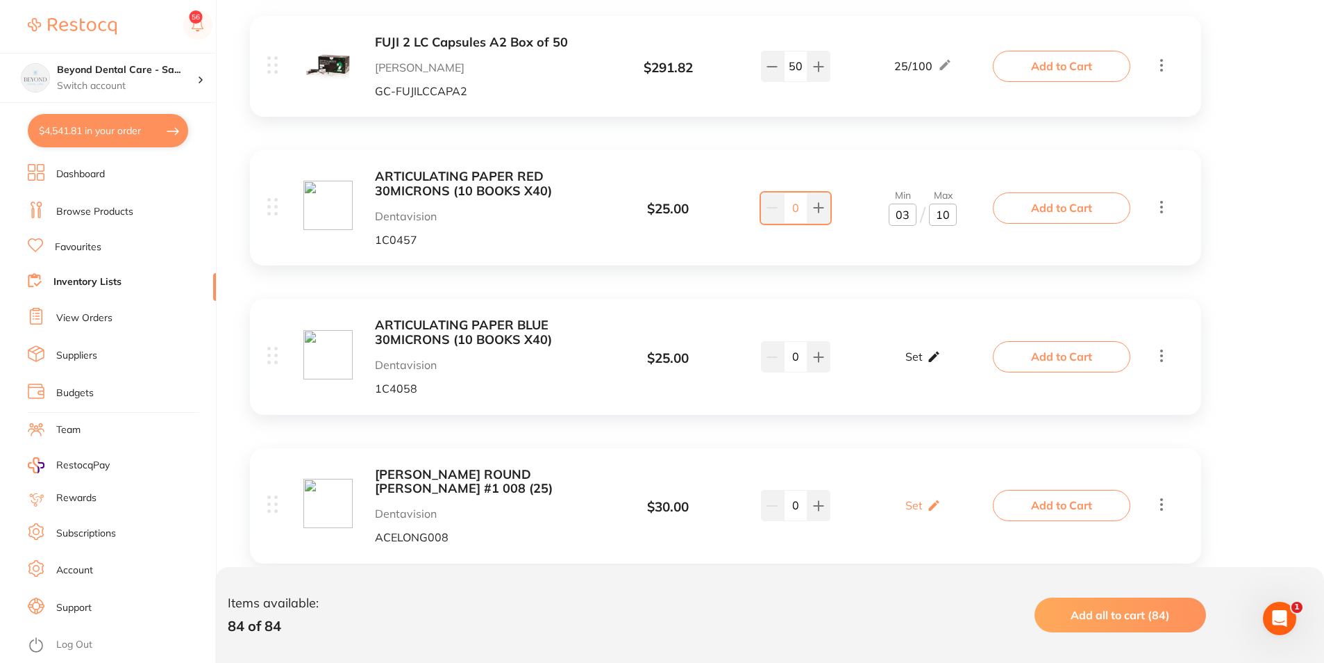
click at [927, 362] on icon at bounding box center [934, 356] width 14 height 15
click at [940, 361] on input "0" at bounding box center [943, 364] width 28 height 22
type input "10"
click at [908, 367] on input "0" at bounding box center [903, 364] width 28 height 22
type input "03"
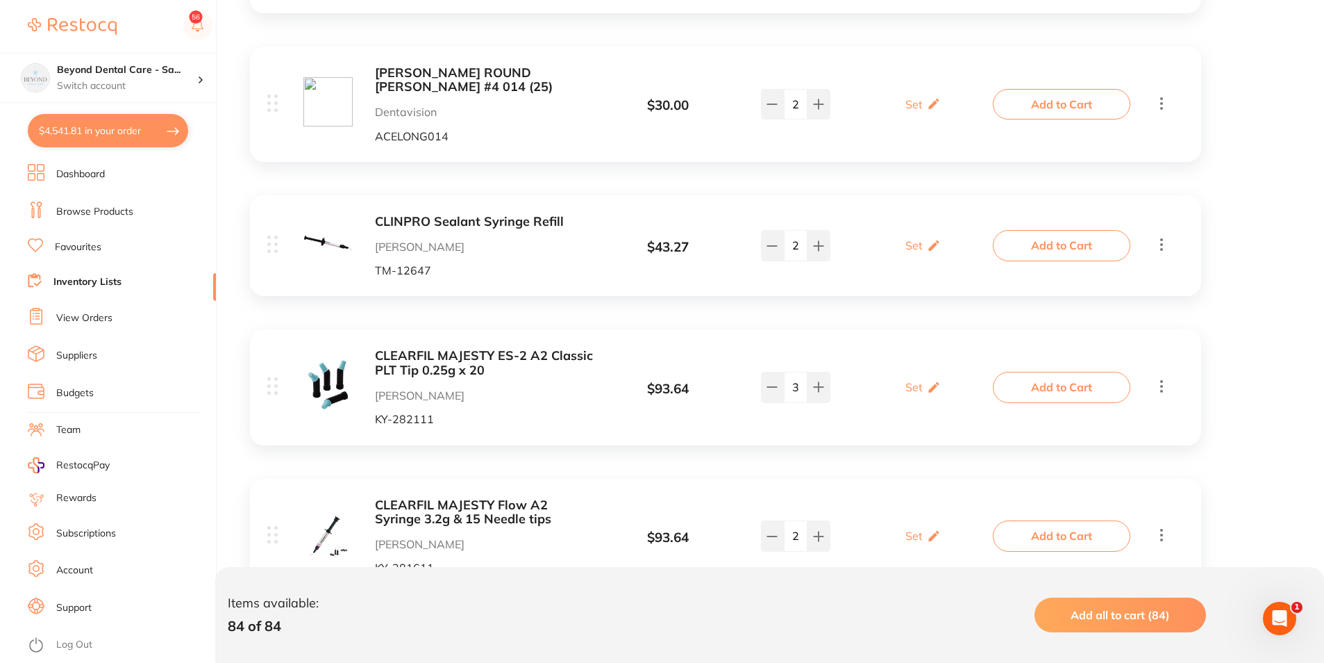
scroll to position [1181, 0]
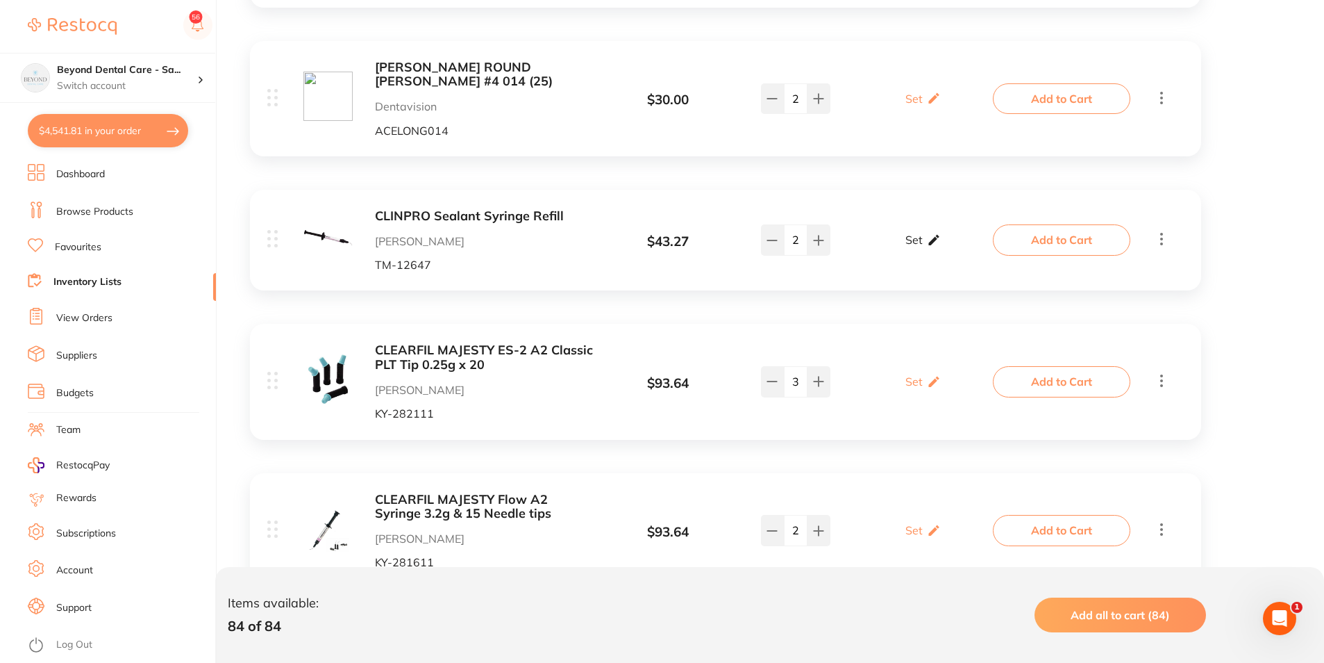
click at [935, 244] on icon at bounding box center [934, 240] width 14 height 15
click at [906, 256] on input "0" at bounding box center [903, 247] width 28 height 22
click at [951, 247] on input "0" at bounding box center [943, 247] width 28 height 22
click at [910, 253] on input "02" at bounding box center [903, 247] width 28 height 22
type input "02"
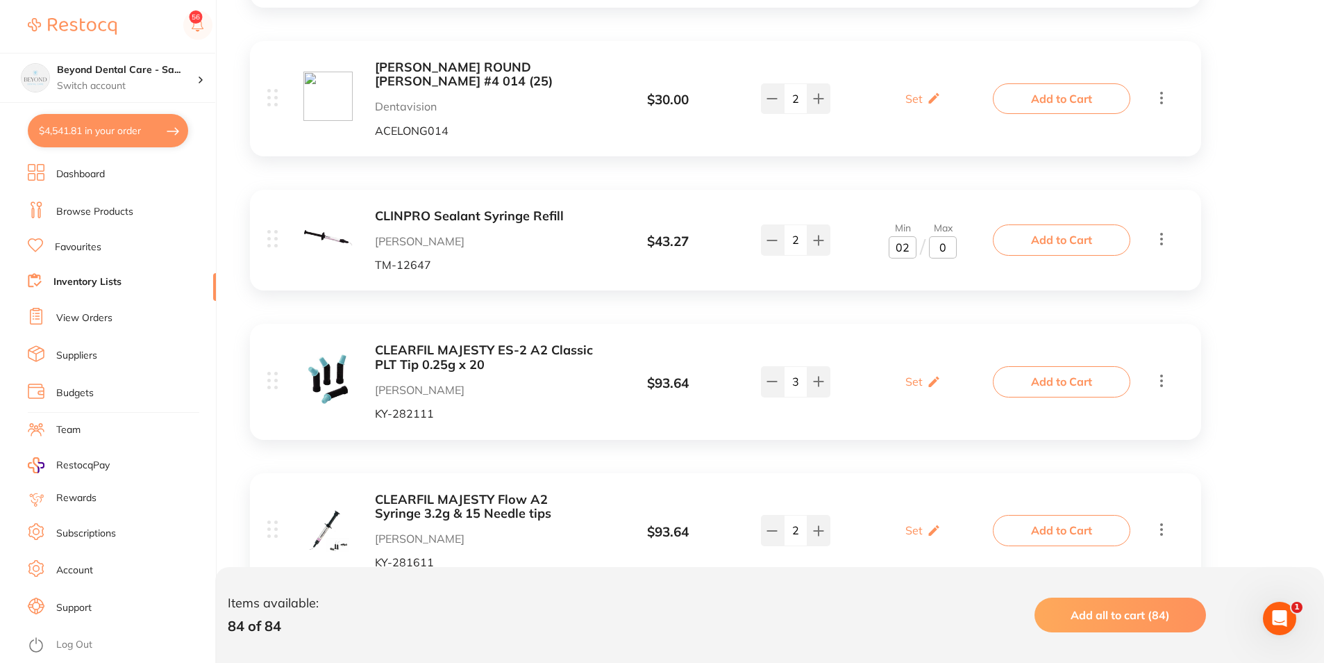
click at [951, 249] on input "0" at bounding box center [943, 247] width 28 height 22
type input "05"
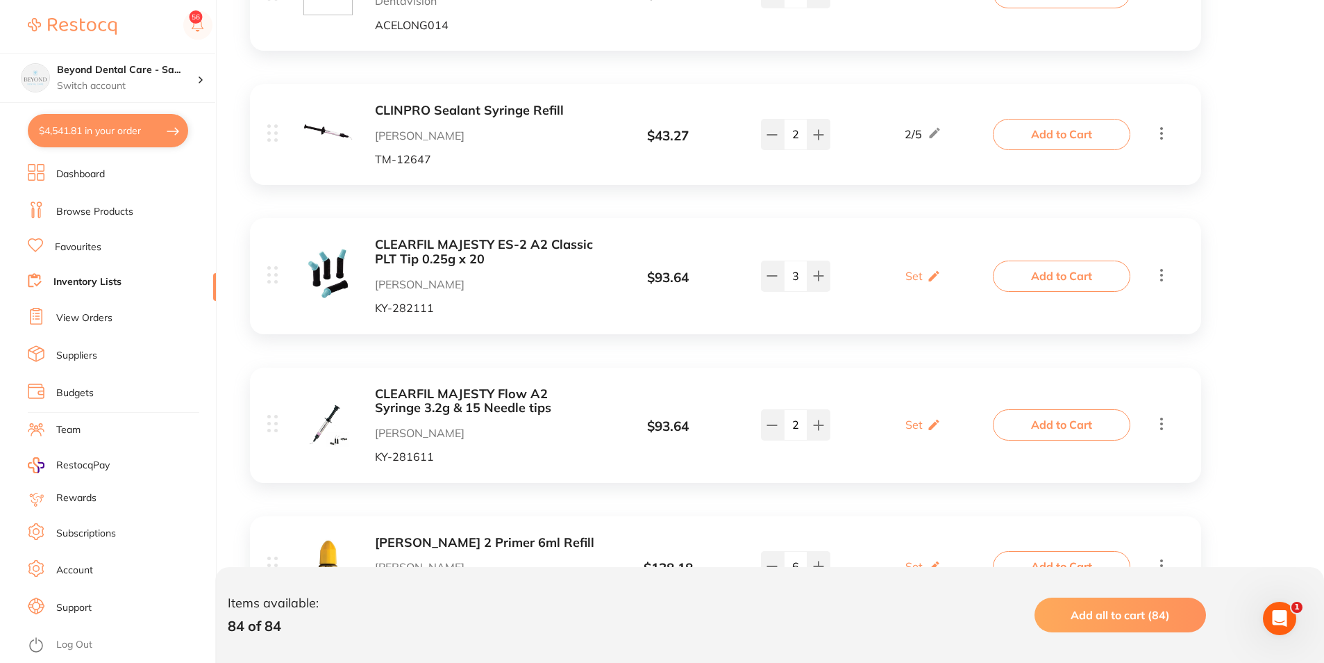
scroll to position [1320, 0]
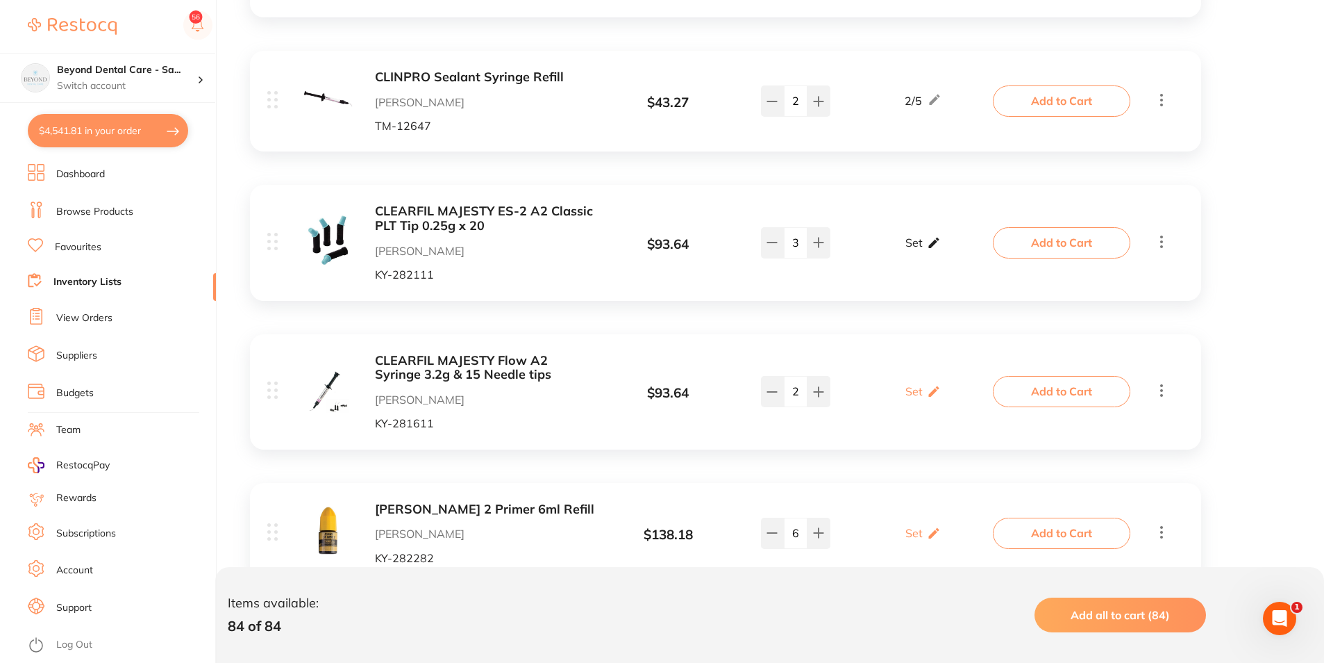
click at [931, 249] on icon at bounding box center [934, 242] width 14 height 15
click at [941, 250] on input "0" at bounding box center [943, 250] width 28 height 22
type input "160"
click at [908, 251] on input "0" at bounding box center [903, 250] width 28 height 22
click at [900, 249] on input "0" at bounding box center [903, 250] width 28 height 22
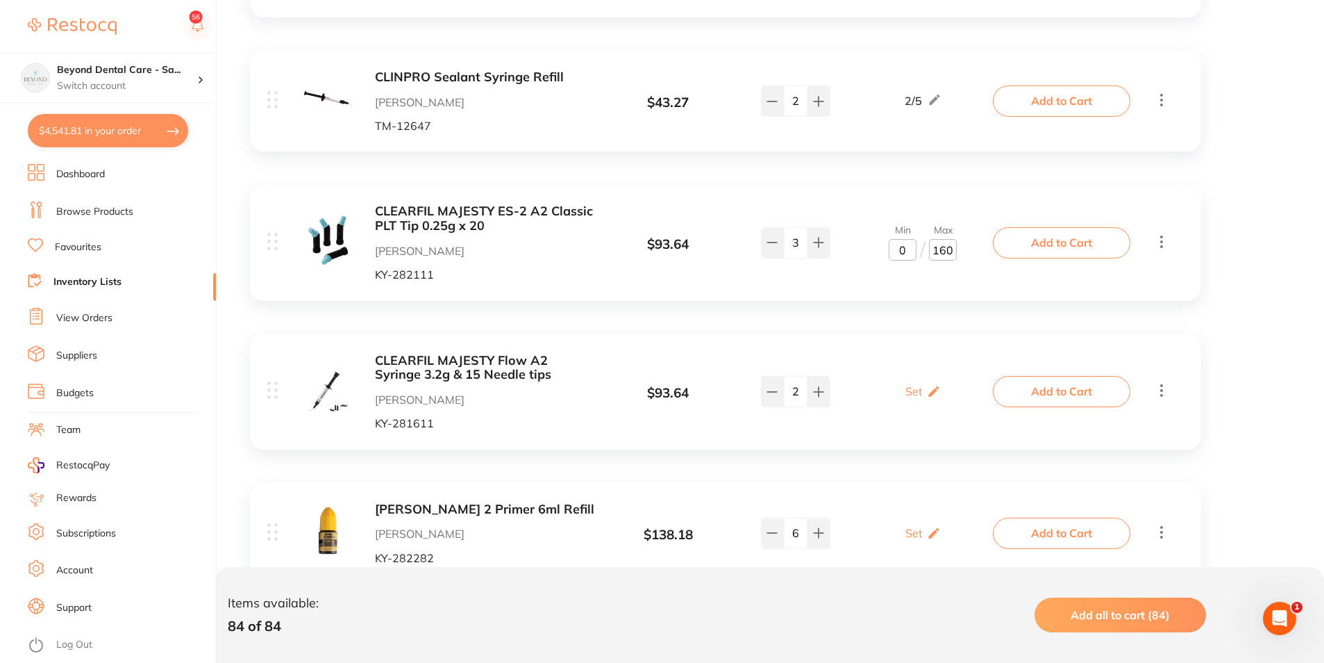
type input "40"
drag, startPoint x: 913, startPoint y: 331, endPoint x: 918, endPoint y: 325, distance: 8.4
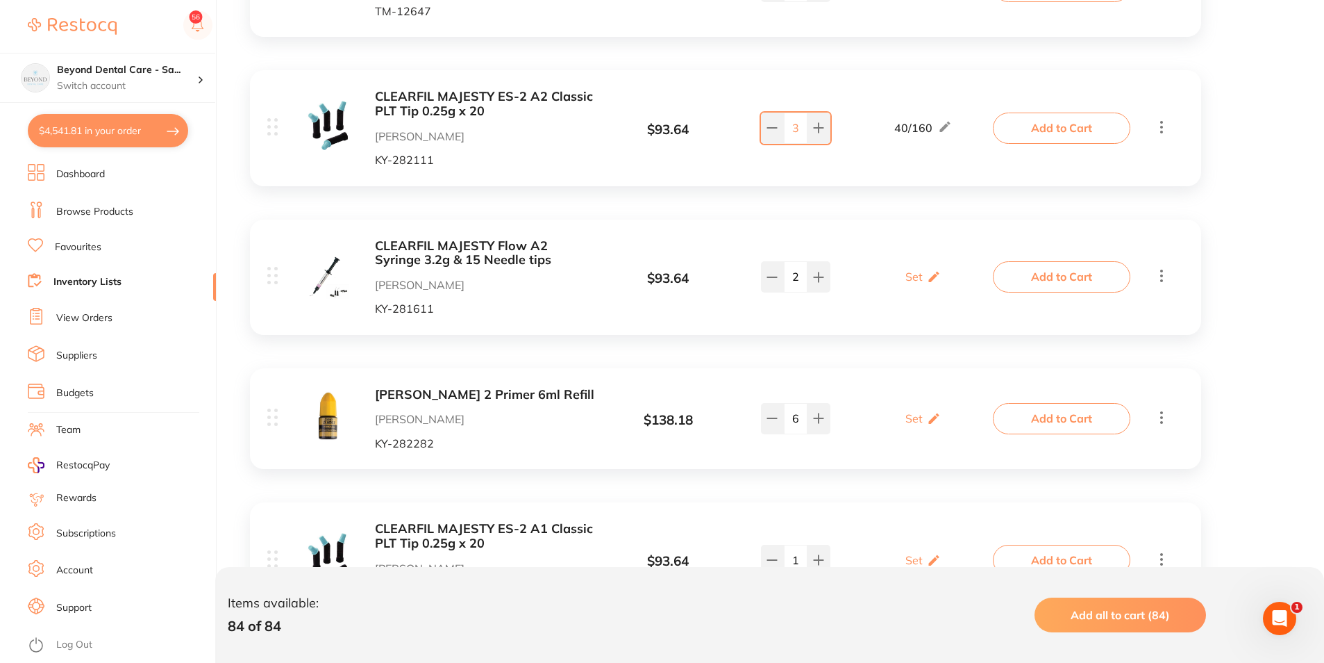
scroll to position [1458, 0]
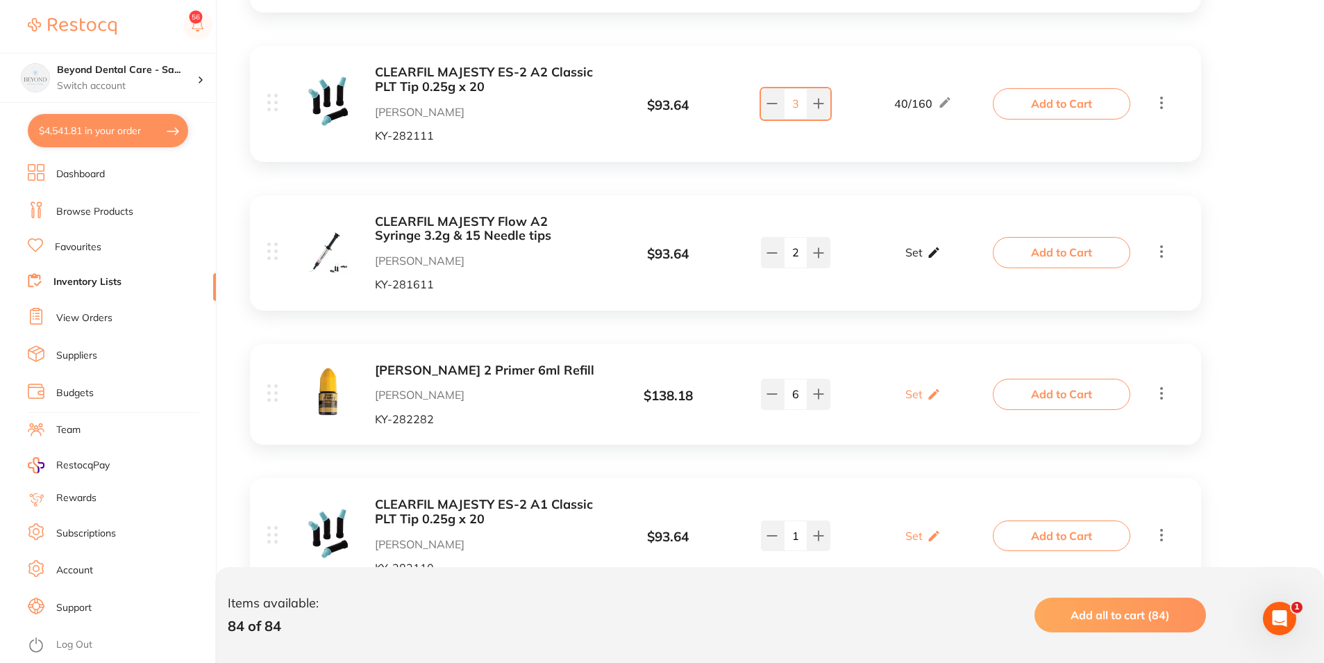
click at [928, 254] on icon at bounding box center [934, 252] width 14 height 15
click at [910, 260] on input "0" at bounding box center [903, 260] width 28 height 22
type input "01"
click at [944, 258] on input "0" at bounding box center [943, 260] width 28 height 22
type input "04"
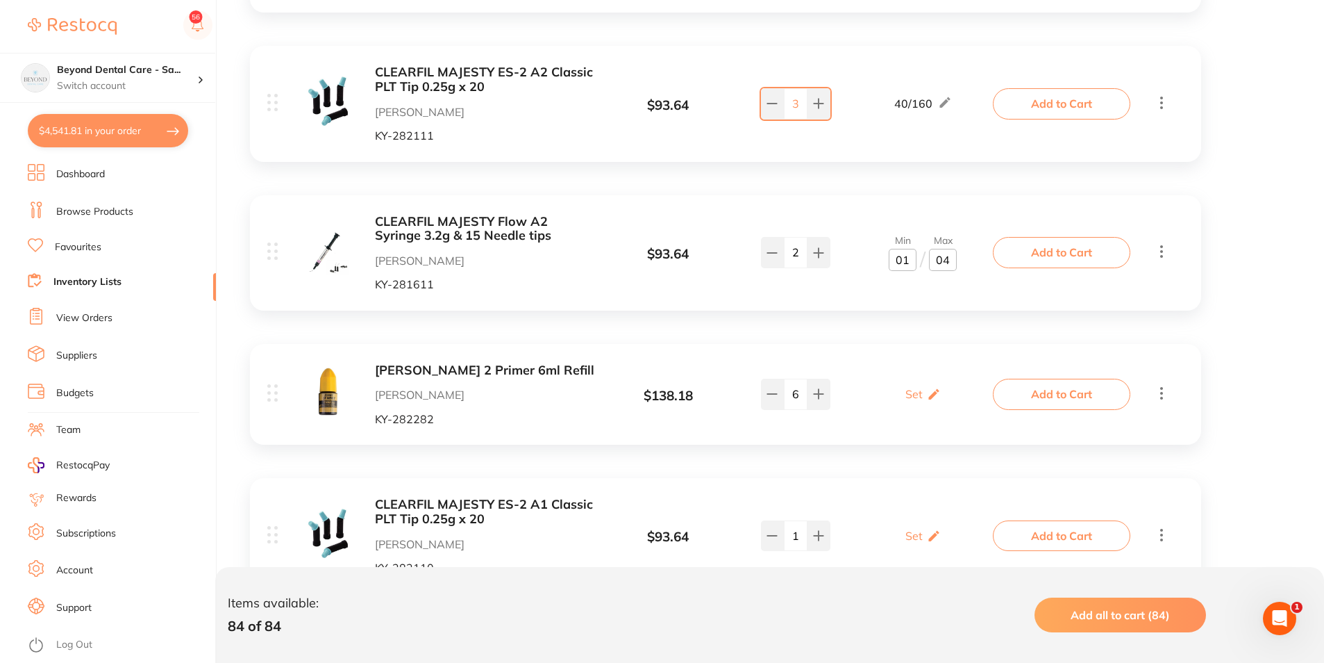
click at [922, 367] on div "SE BOND 2 Primer 6ml Refill Henry Schein Halas KY-282282 $ 138.18 Set Set Min /…" at bounding box center [631, 394] width 729 height 62
click at [938, 393] on icon at bounding box center [934, 394] width 14 height 15
click at [910, 398] on input "0" at bounding box center [903, 401] width 28 height 22
type input "02"
click at [943, 404] on input "0" at bounding box center [943, 401] width 28 height 22
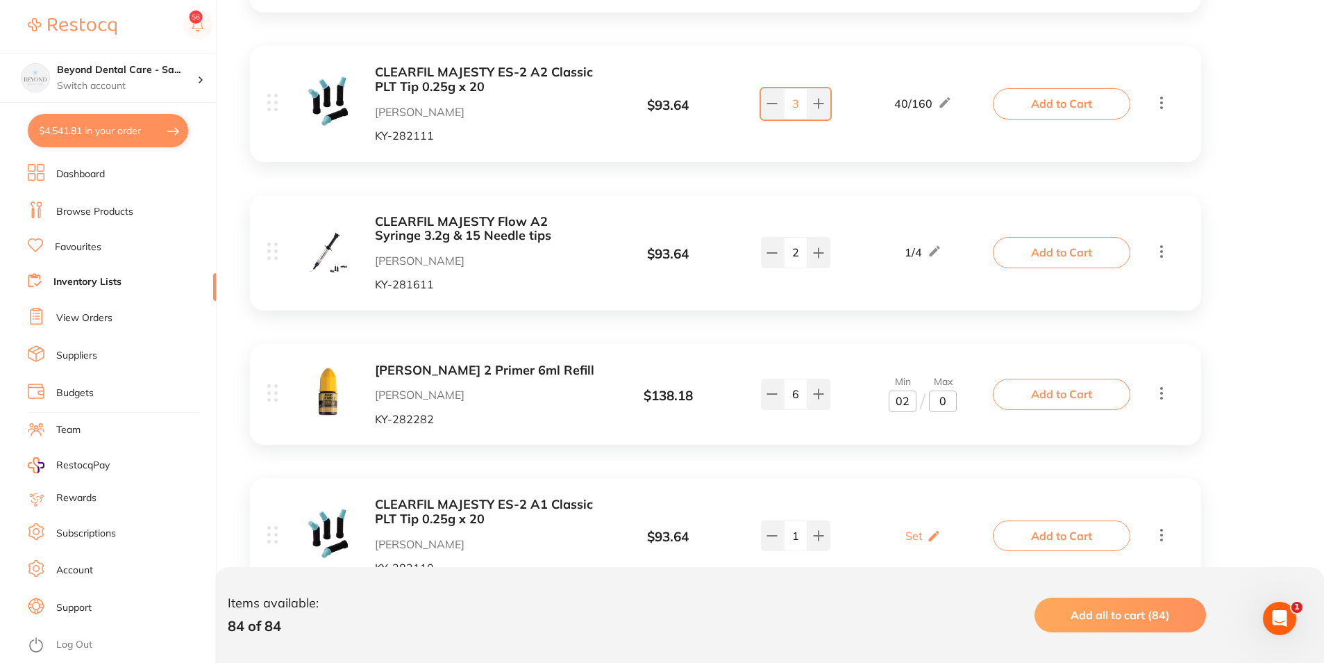
type input "06"
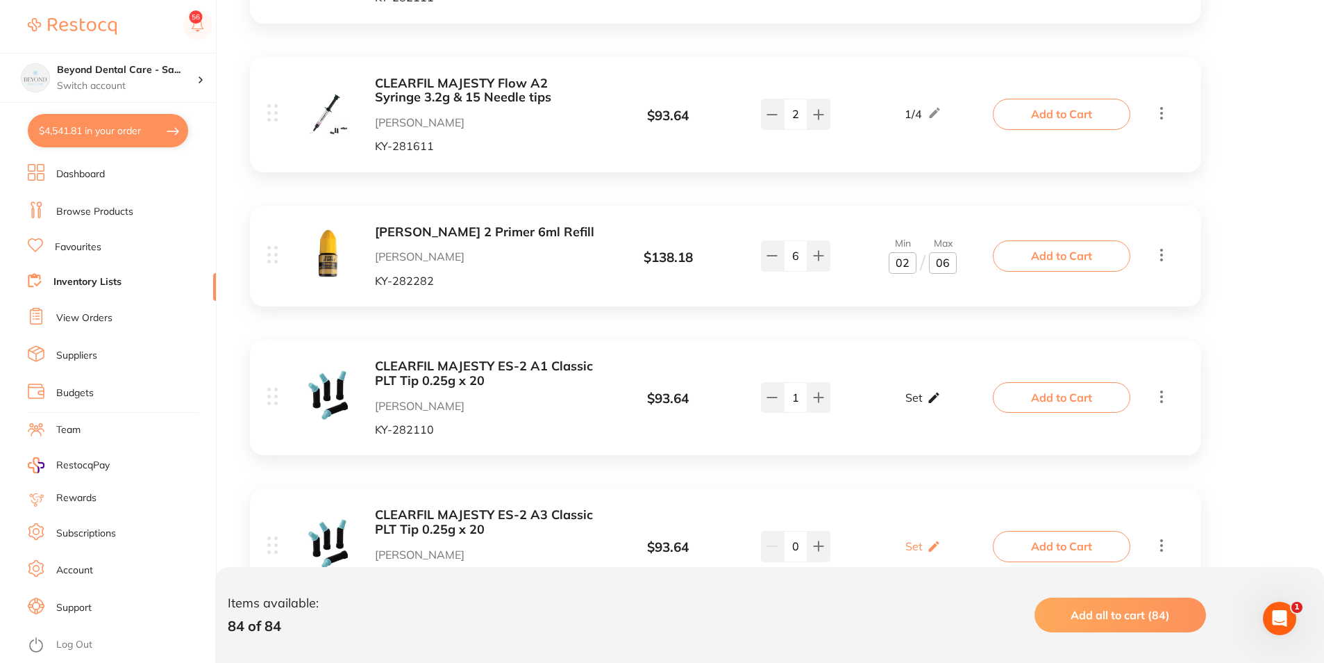
scroll to position [1597, 0]
click at [927, 400] on icon at bounding box center [934, 397] width 14 height 15
click at [903, 408] on input "0" at bounding box center [903, 403] width 28 height 22
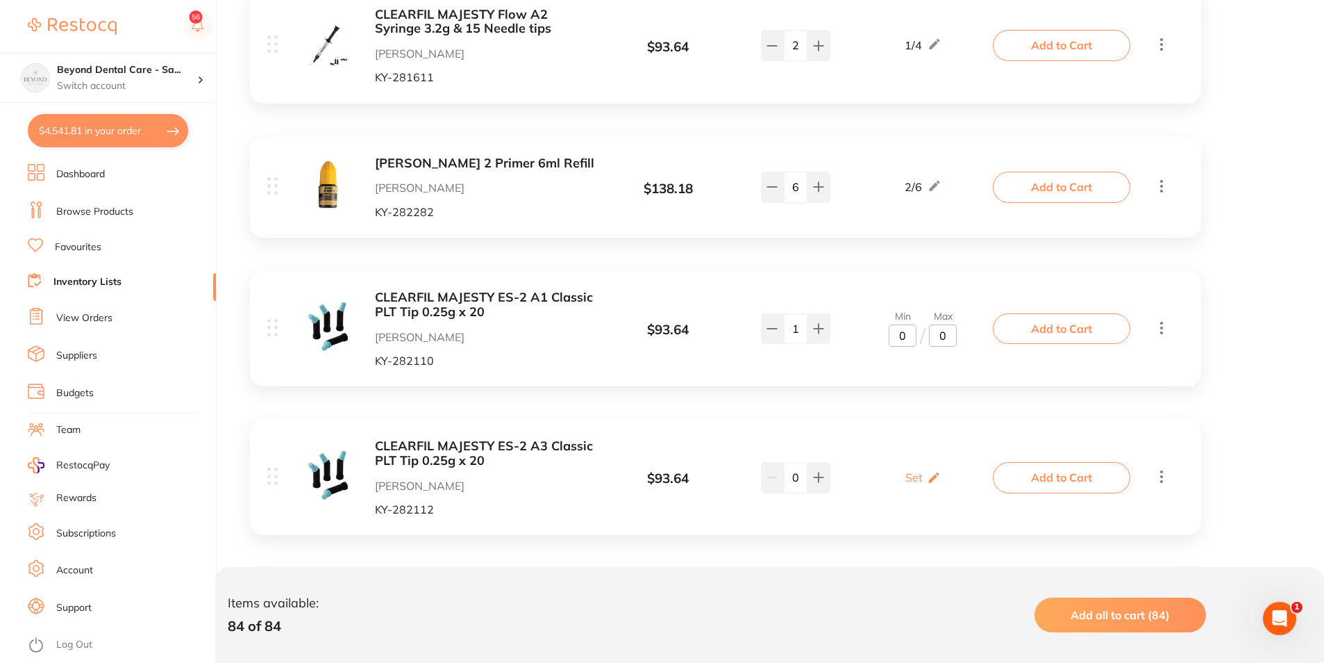
scroll to position [1667, 0]
click at [949, 333] on input "0" at bounding box center [943, 334] width 28 height 22
click at [935, 333] on input "0" at bounding box center [943, 334] width 28 height 22
type input "60"
click at [901, 333] on input "0" at bounding box center [903, 334] width 28 height 22
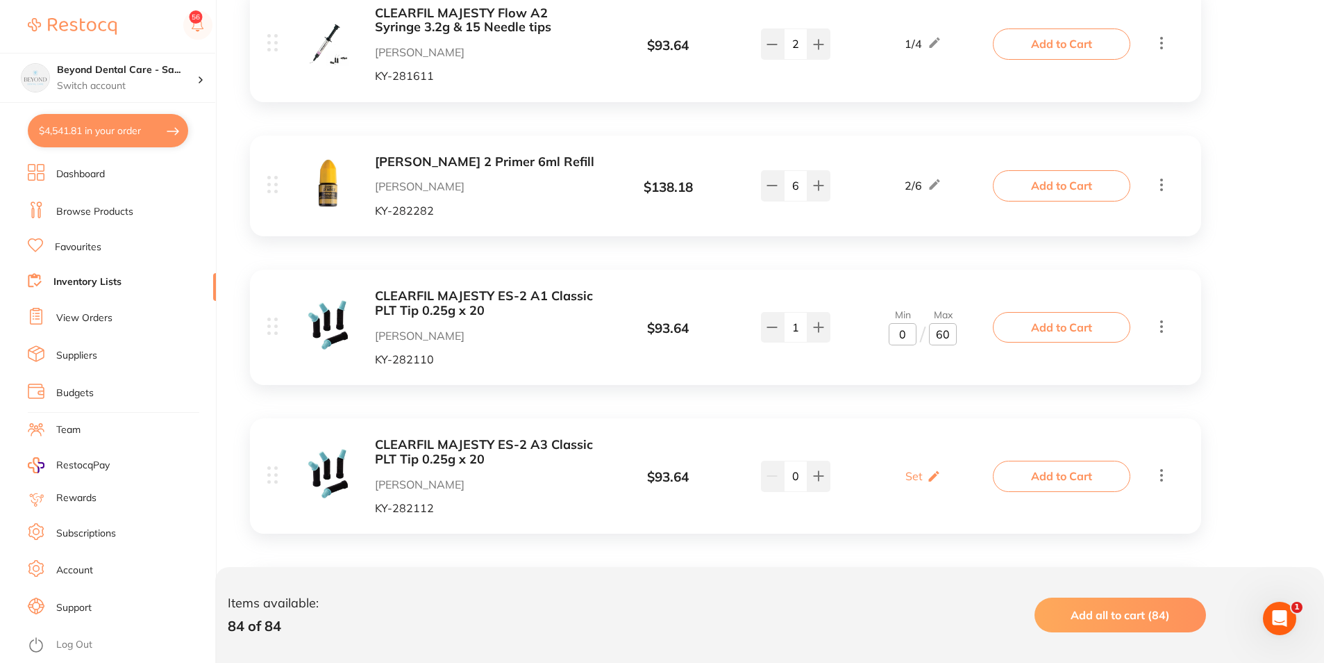
click at [909, 331] on input "0" at bounding box center [903, 334] width 28 height 22
click at [902, 332] on input "0" at bounding box center [903, 334] width 28 height 22
type input "10"
drag, startPoint x: 854, startPoint y: 412, endPoint x: 869, endPoint y: 408, distance: 15.2
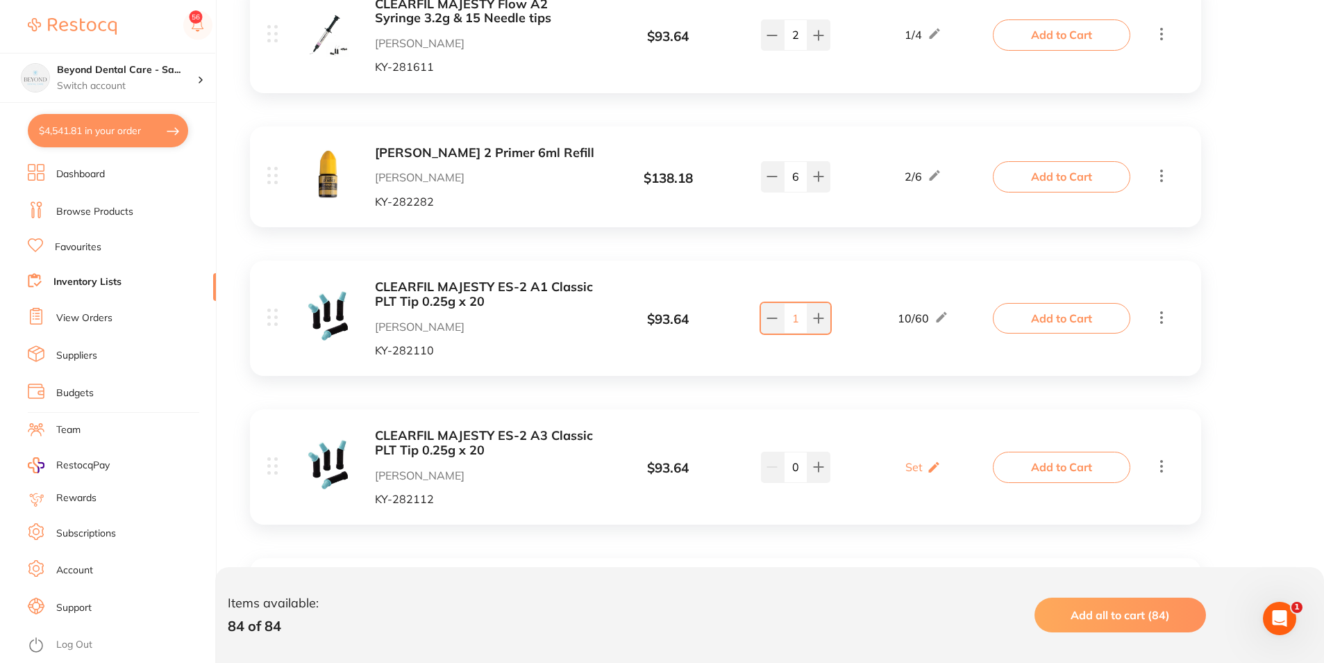
scroll to position [1806, 0]
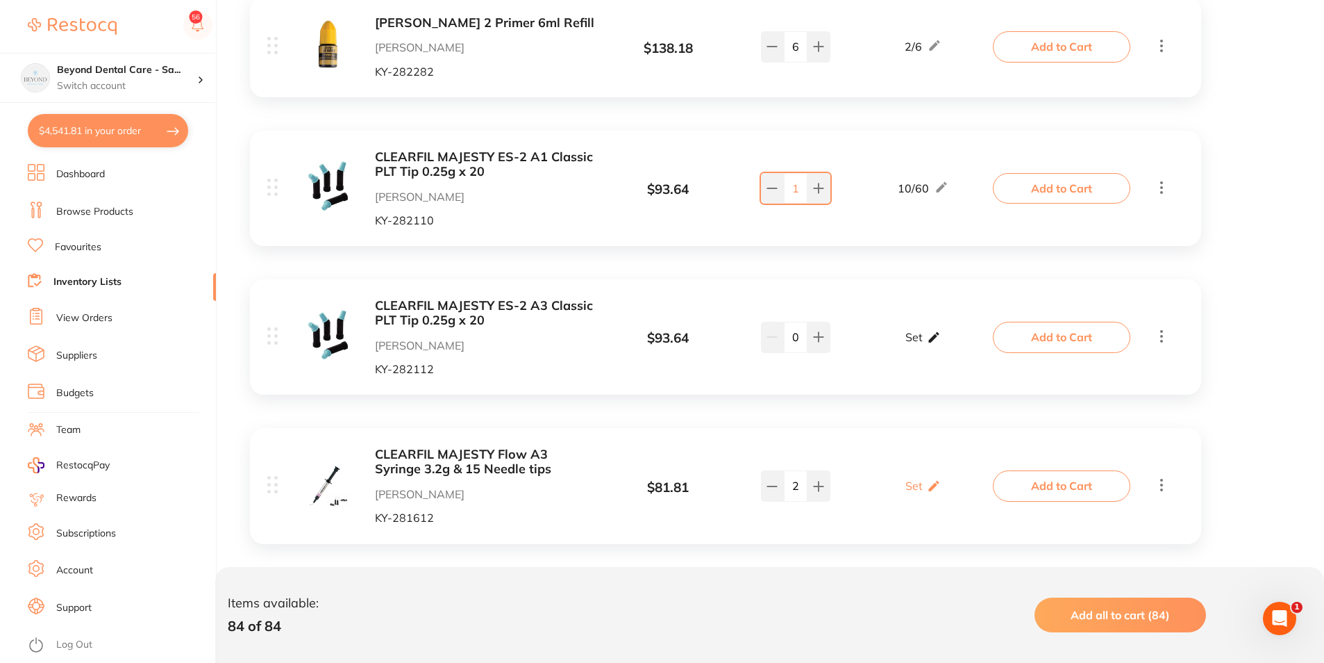
click at [919, 341] on p "Set" at bounding box center [914, 337] width 17 height 13
drag, startPoint x: 939, startPoint y: 348, endPoint x: 962, endPoint y: 344, distance: 23.2
click at [942, 348] on input "0" at bounding box center [943, 344] width 28 height 22
type input "160"
click at [901, 342] on input "0" at bounding box center [903, 344] width 28 height 22
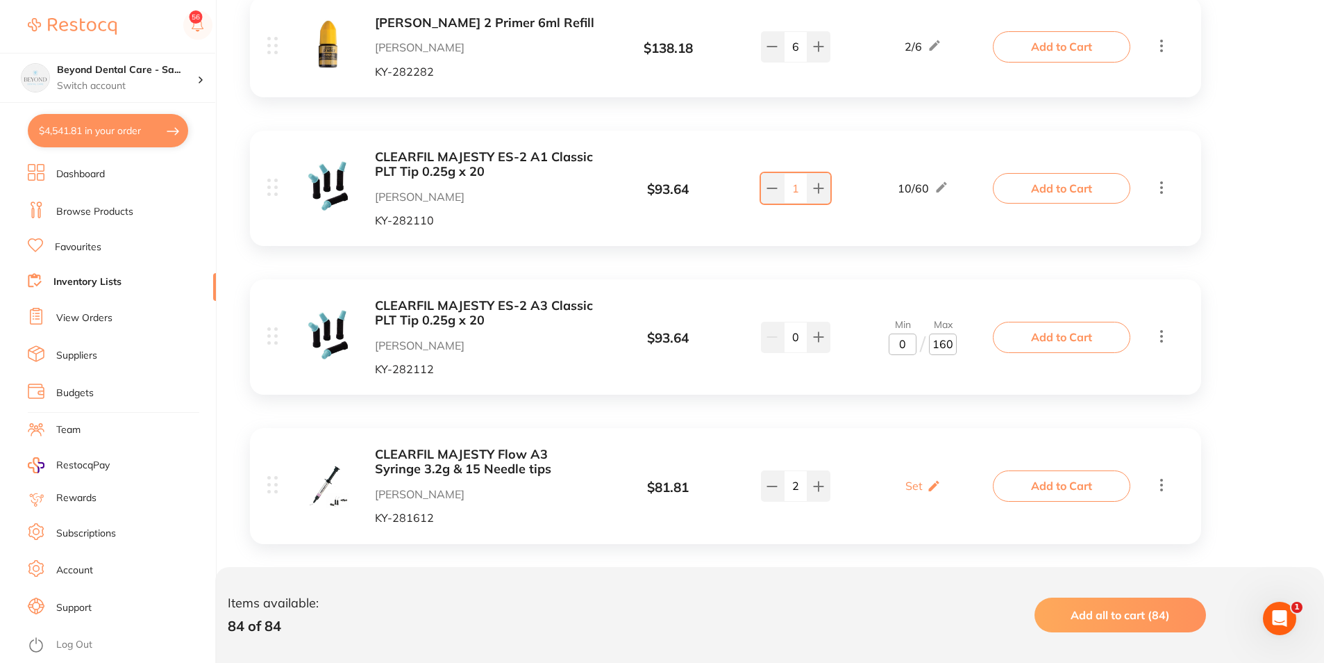
type input "40"
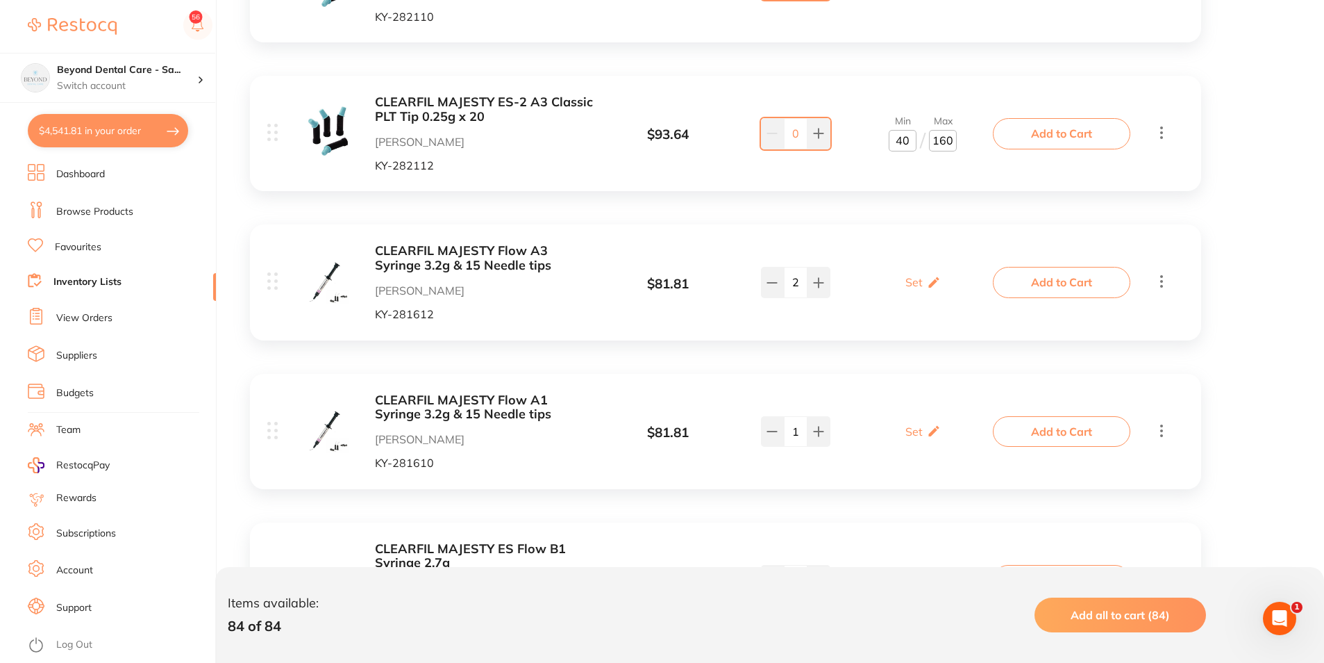
scroll to position [2014, 0]
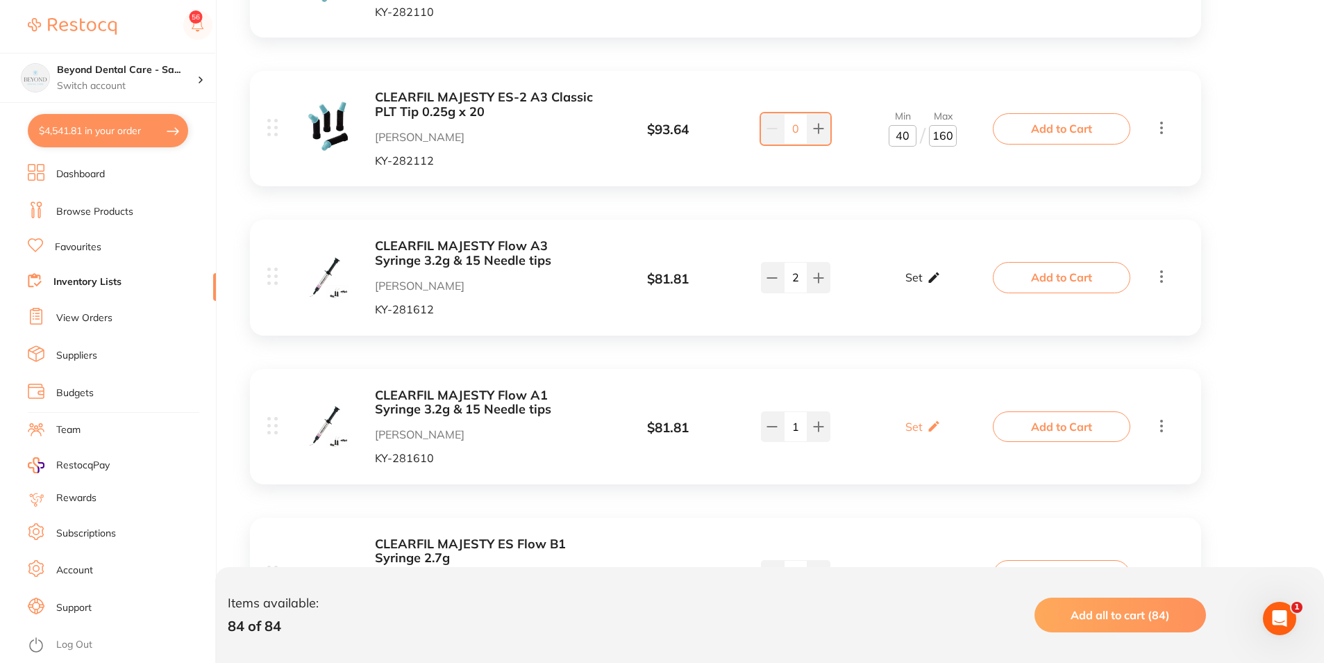
click at [930, 285] on icon at bounding box center [934, 277] width 14 height 15
click at [910, 290] on input "0" at bounding box center [903, 285] width 28 height 22
type input "01"
click at [948, 289] on input "0" at bounding box center [943, 285] width 28 height 22
type input "03"
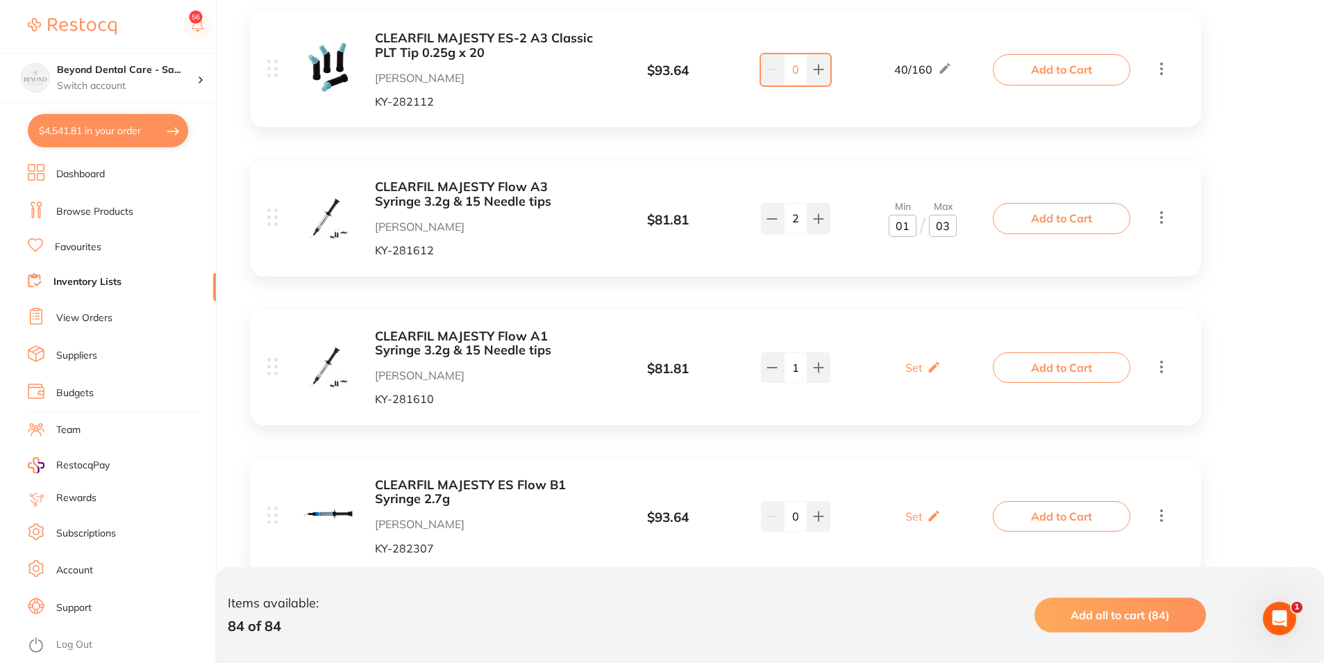
scroll to position [2153, 0]
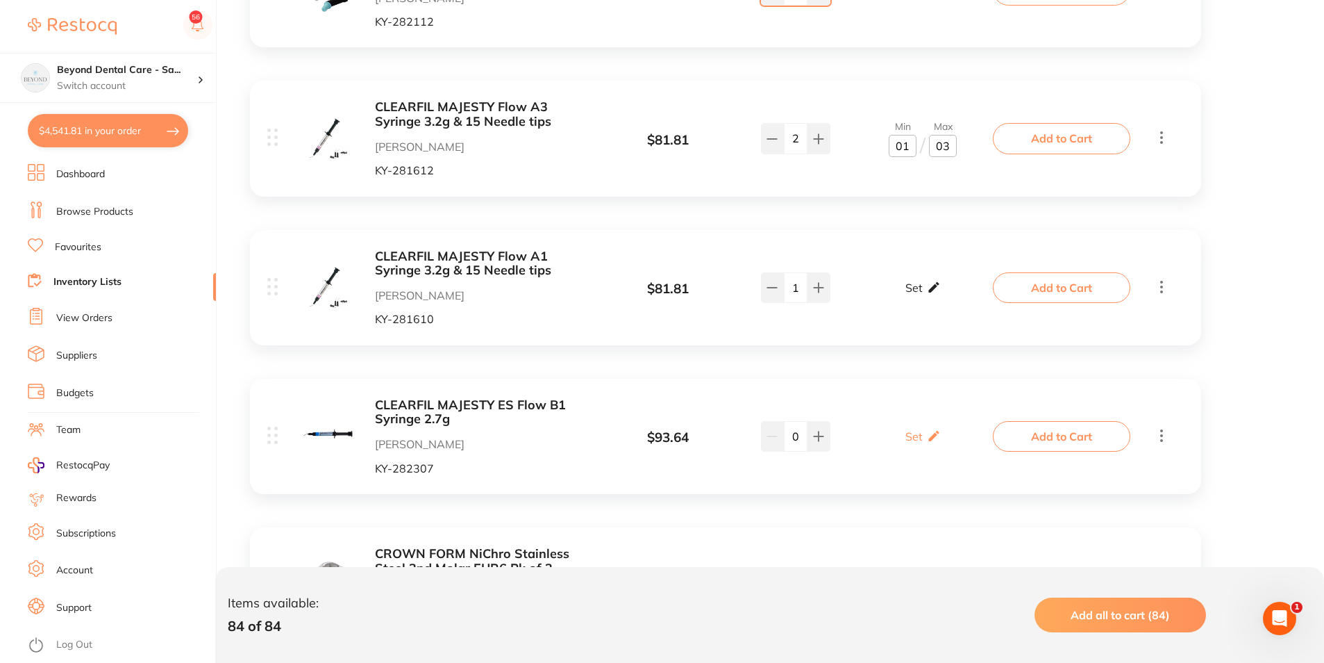
click at [923, 278] on div "Set Set Min / Max" at bounding box center [923, 287] width 35 height 35
click at [907, 290] on input "0" at bounding box center [903, 294] width 28 height 22
type input "01"
click at [949, 295] on input "0" at bounding box center [943, 294] width 28 height 22
type input "03"
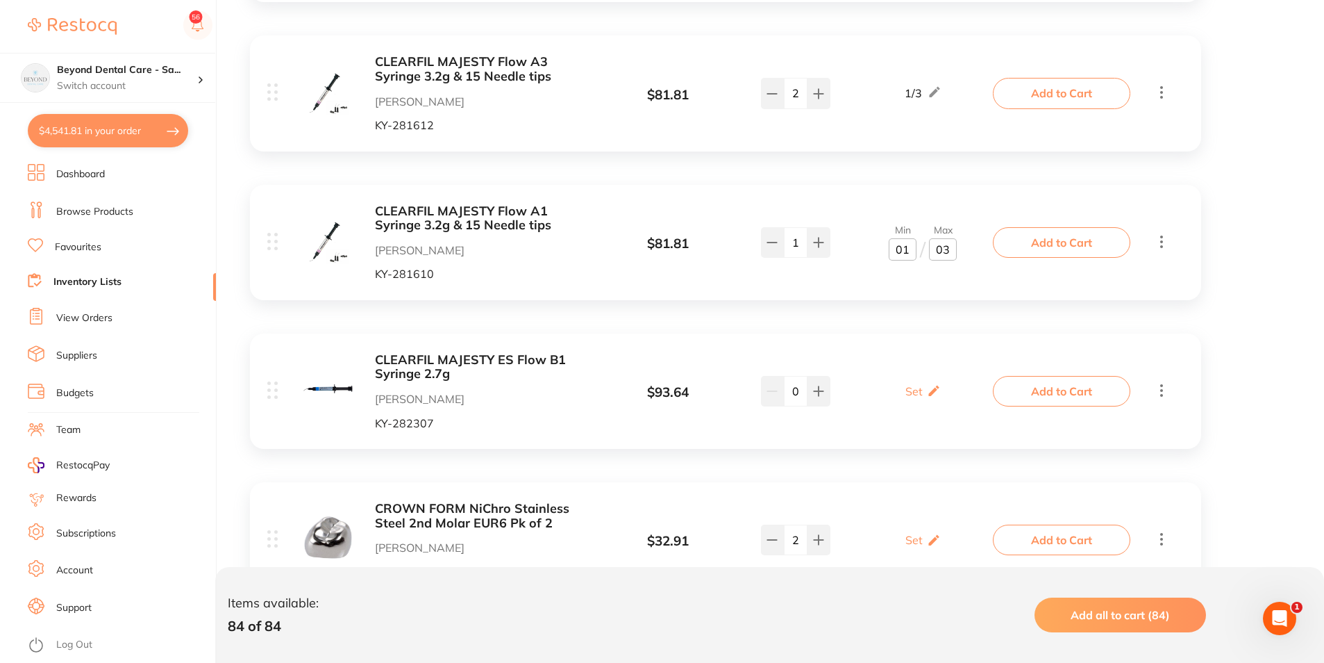
scroll to position [2292, 0]
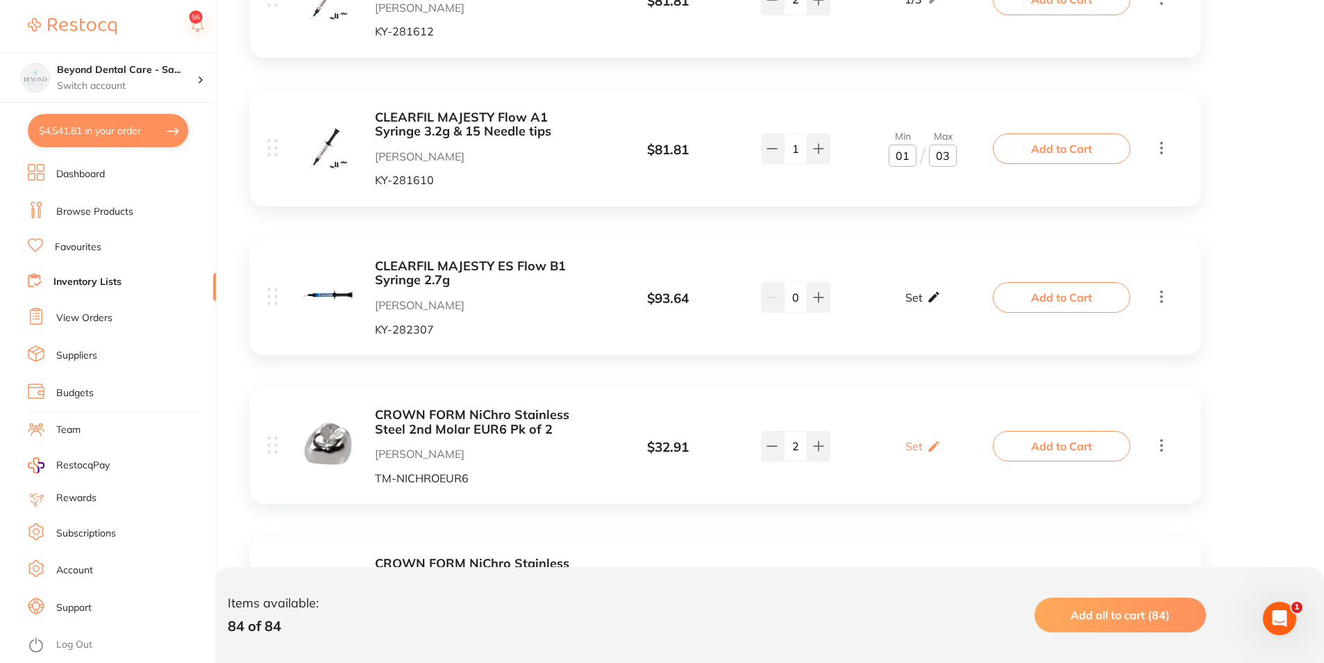
click at [927, 298] on icon at bounding box center [934, 297] width 14 height 15
drag, startPoint x: 904, startPoint y: 306, endPoint x: 916, endPoint y: 304, distance: 12.6
click at [907, 306] on input "0" at bounding box center [903, 304] width 28 height 22
type input "01"
drag, startPoint x: 939, startPoint y: 304, endPoint x: 950, endPoint y: 304, distance: 11.1
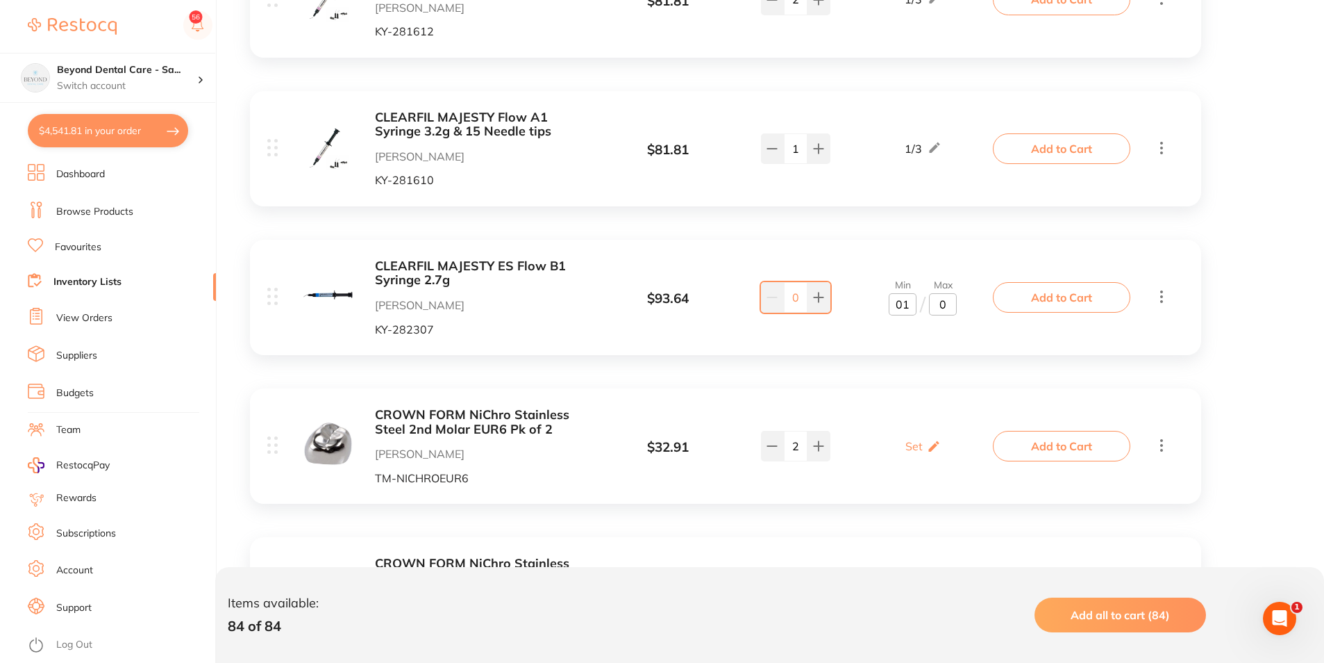
click at [950, 304] on input "0" at bounding box center [943, 304] width 28 height 22
click at [933, 339] on div "CLEARFIL MAJESTY ES Flow B1 Syringe 2.7g Henry Schein Halas KY-282307 $ 93.64 M…" at bounding box center [725, 297] width 951 height 115
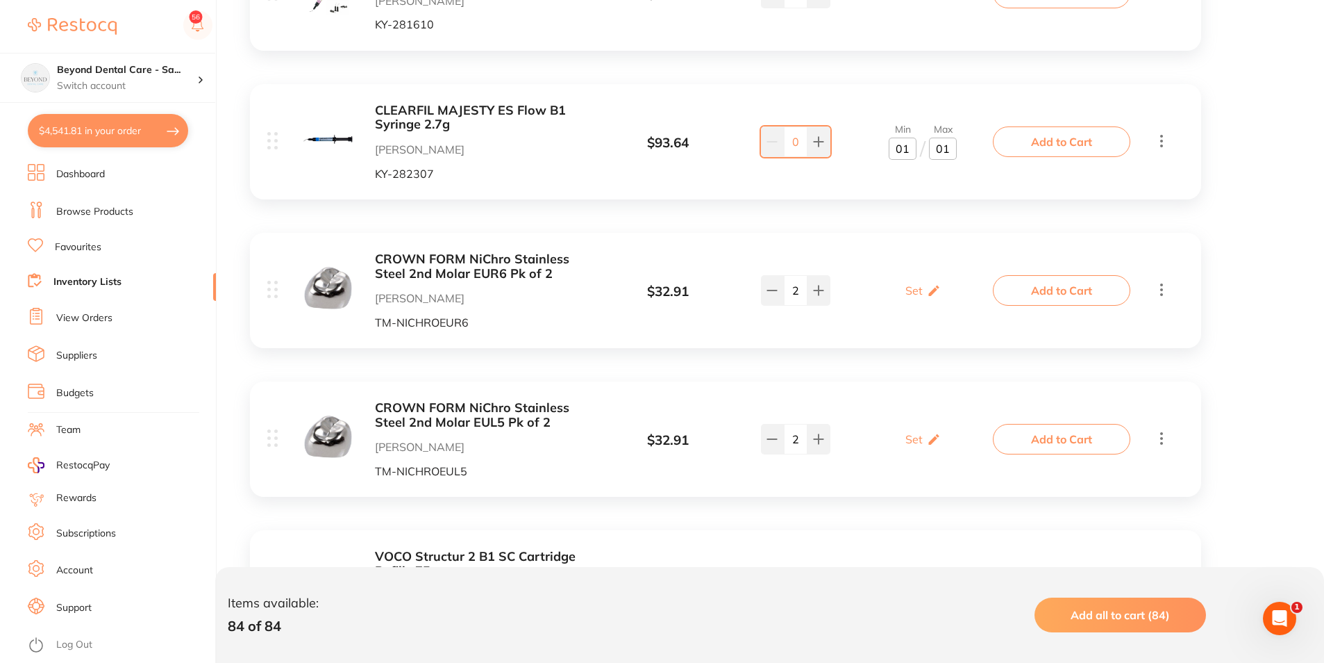
scroll to position [2500, 0]
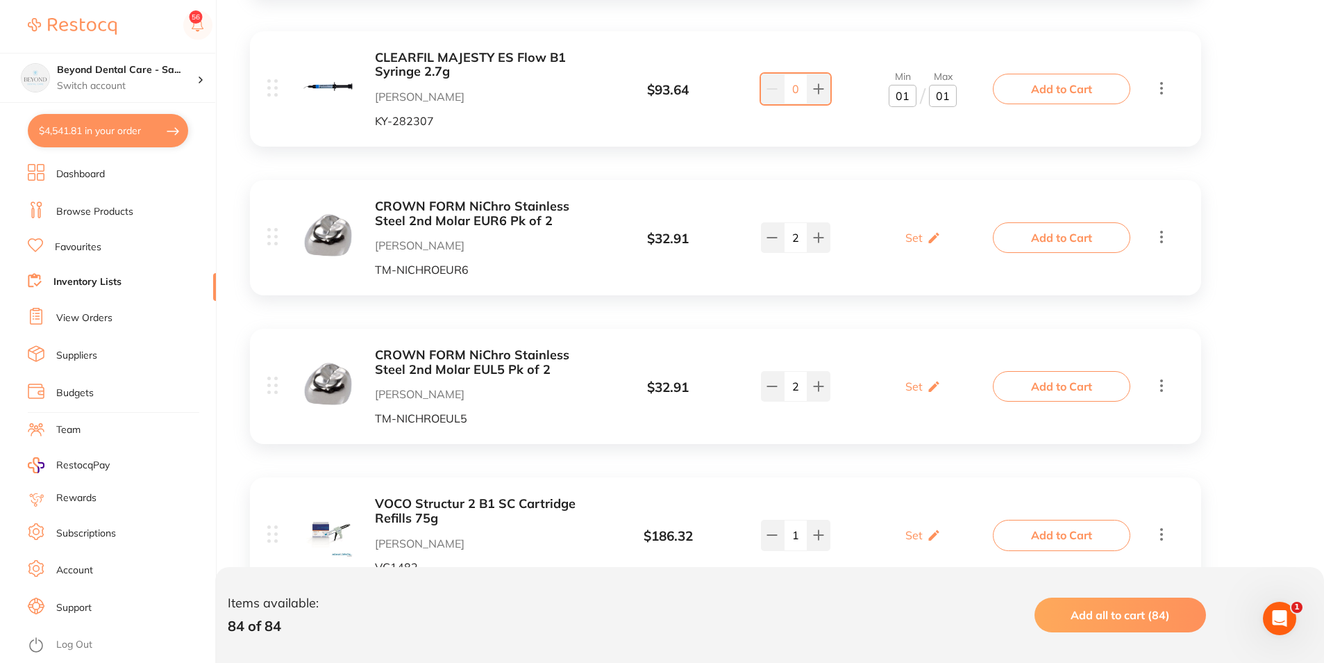
click at [905, 260] on div "CROWN FORM NiChro Stainless Steel 2nd Molar EUR6 Pk of 2 Henry Schein Halas TM-…" at bounding box center [631, 237] width 729 height 76
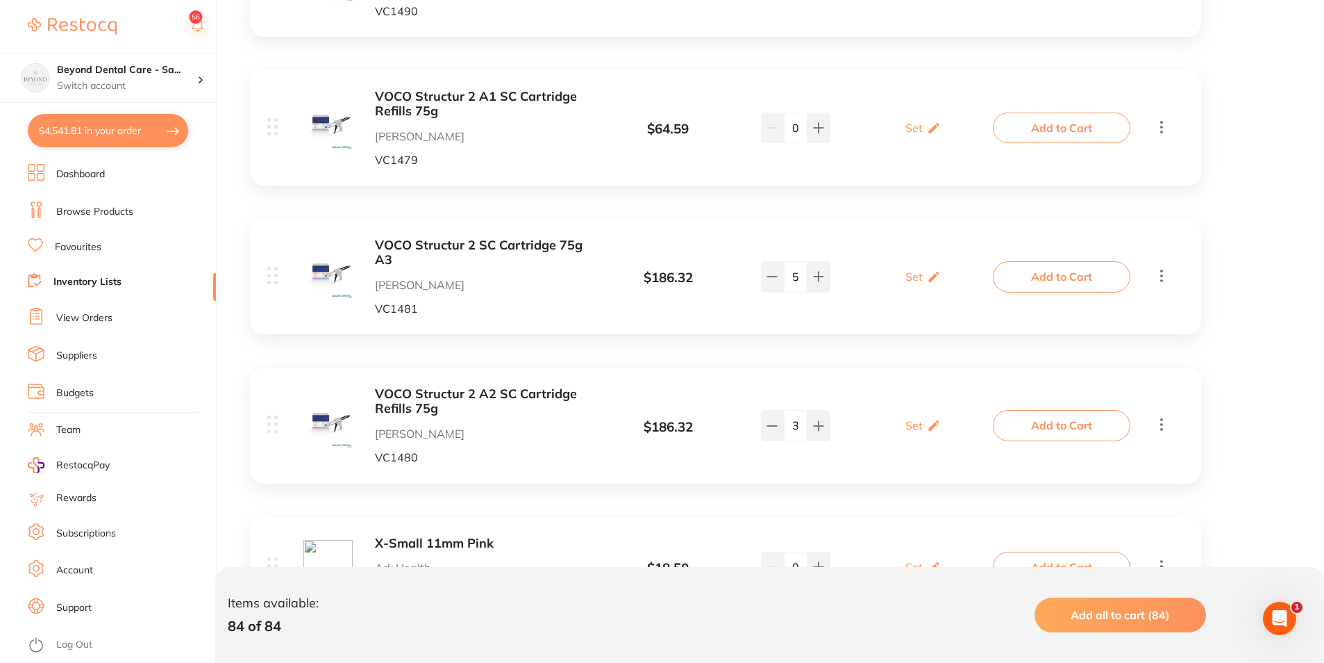
scroll to position [3750, 0]
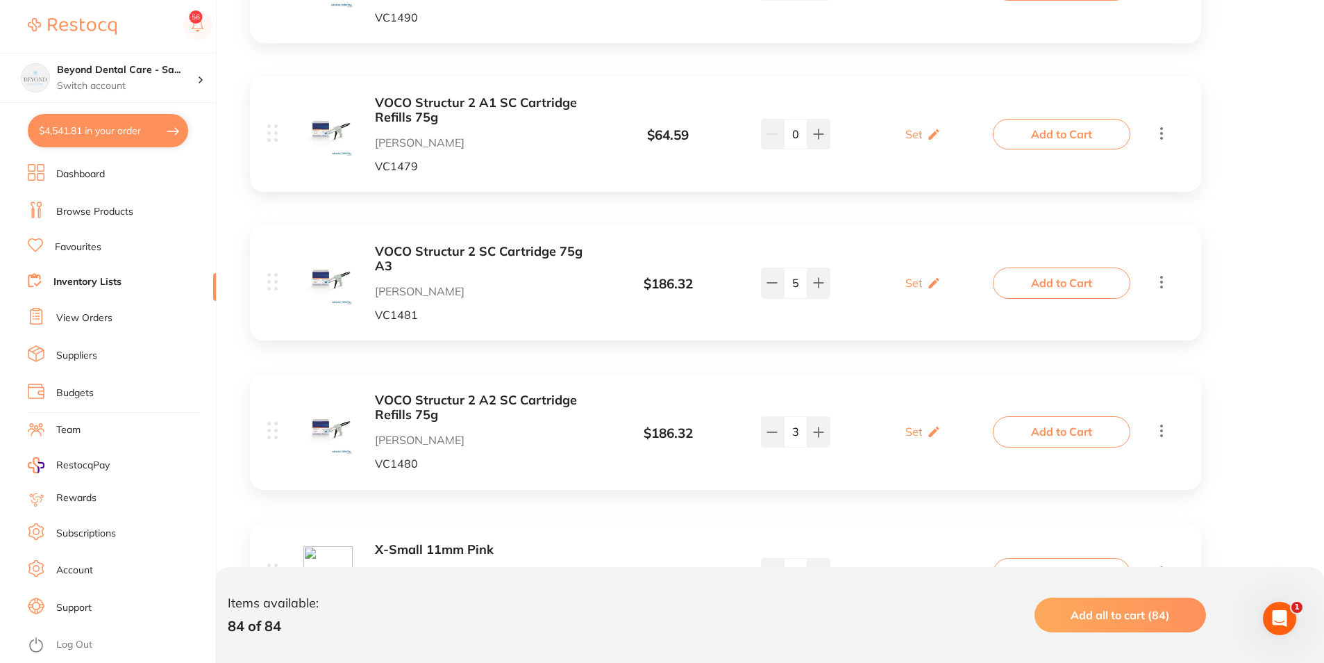
type input "01"
click at [147, 125] on button "$4,541.81 in your order" at bounding box center [108, 130] width 160 height 33
checkbox input "true"
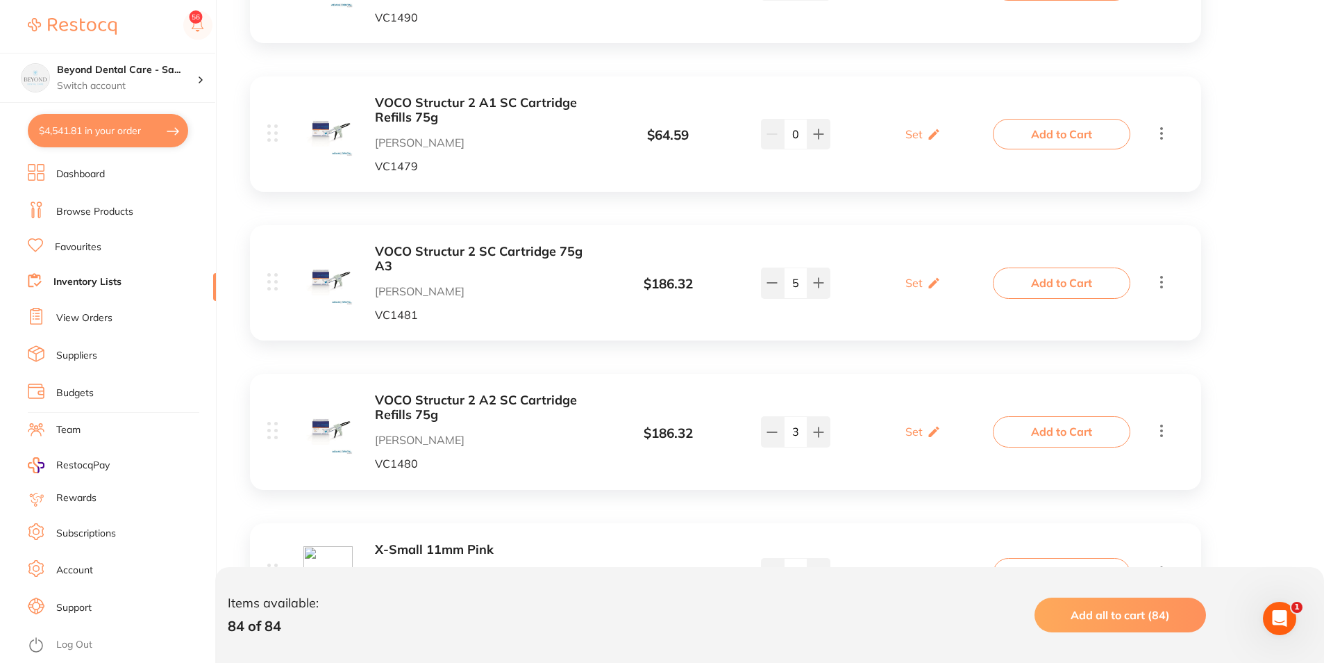
checkbox input "true"
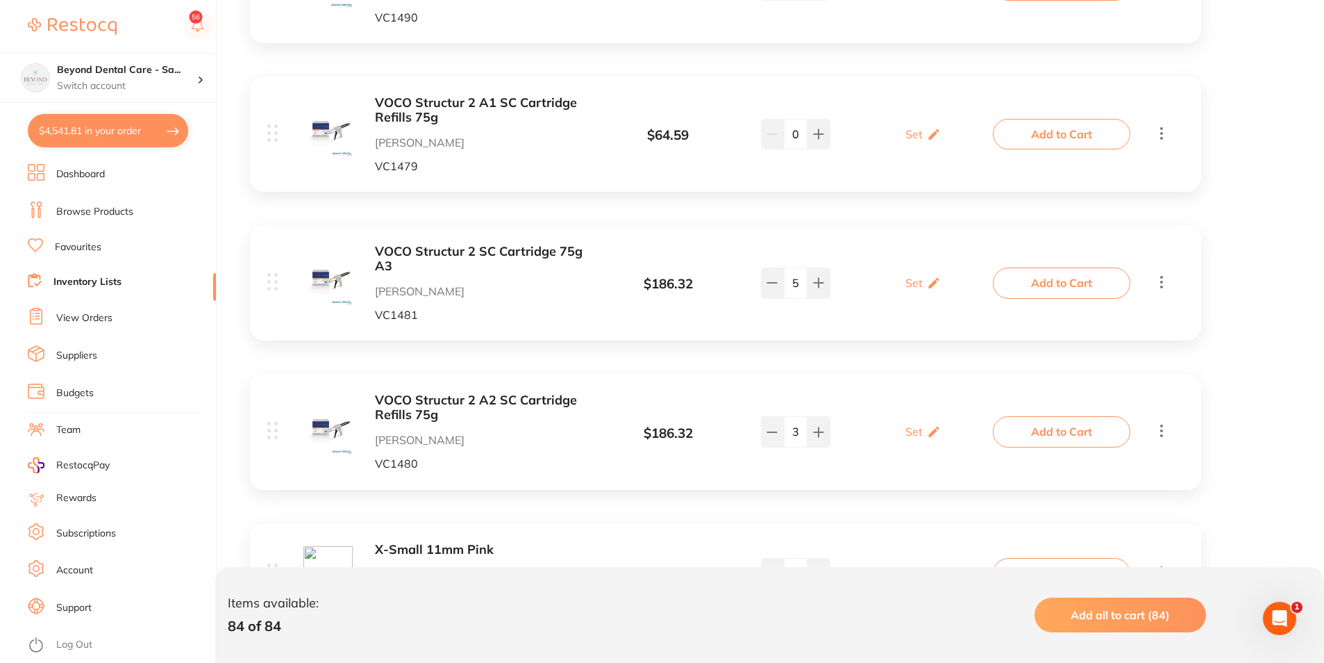
checkbox input "true"
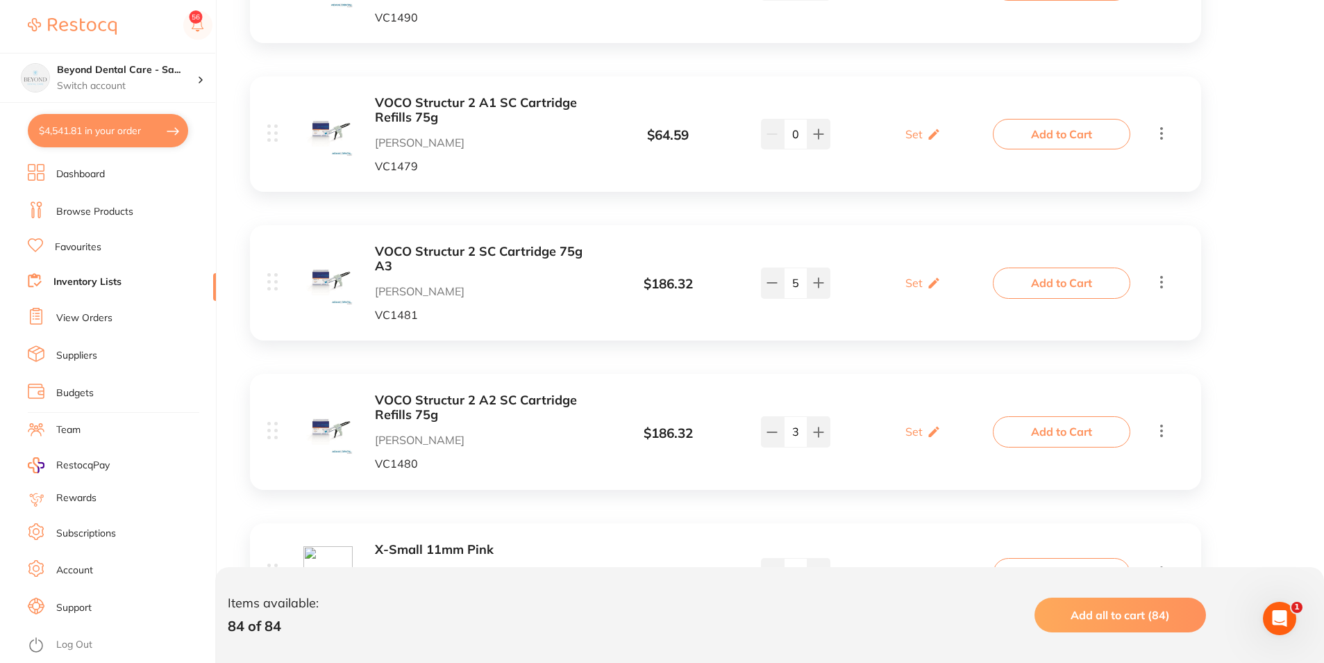
checkbox input "true"
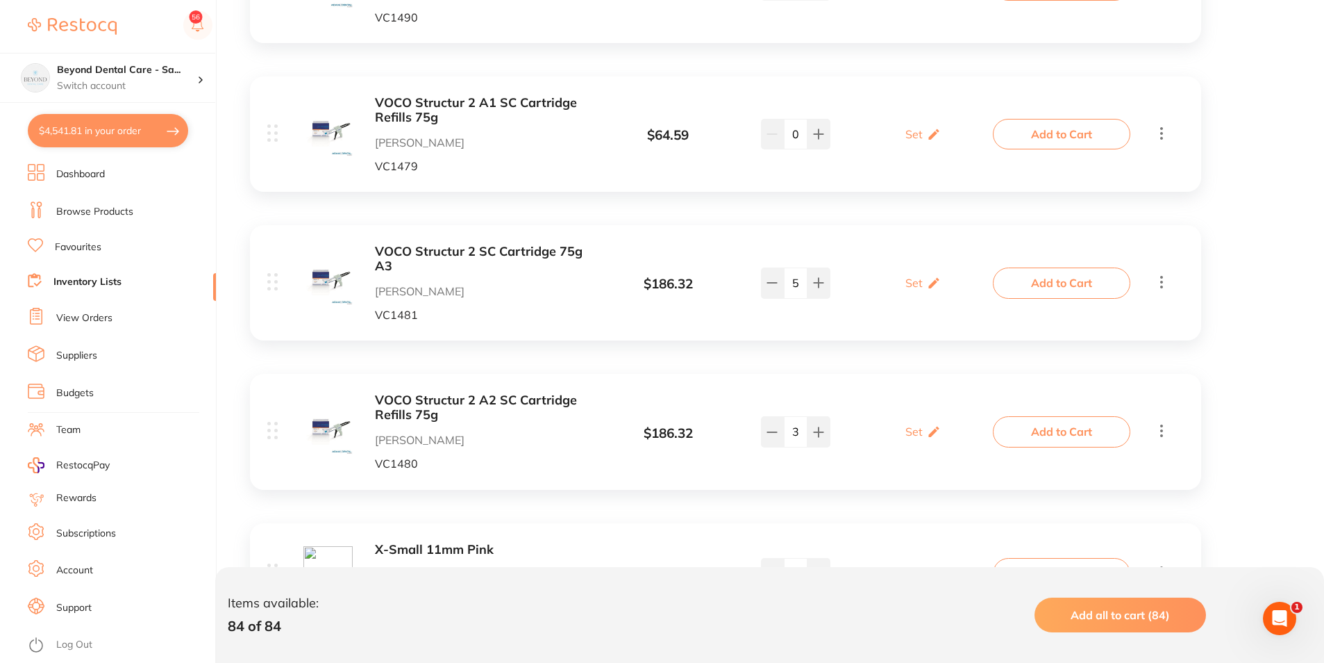
checkbox input "true"
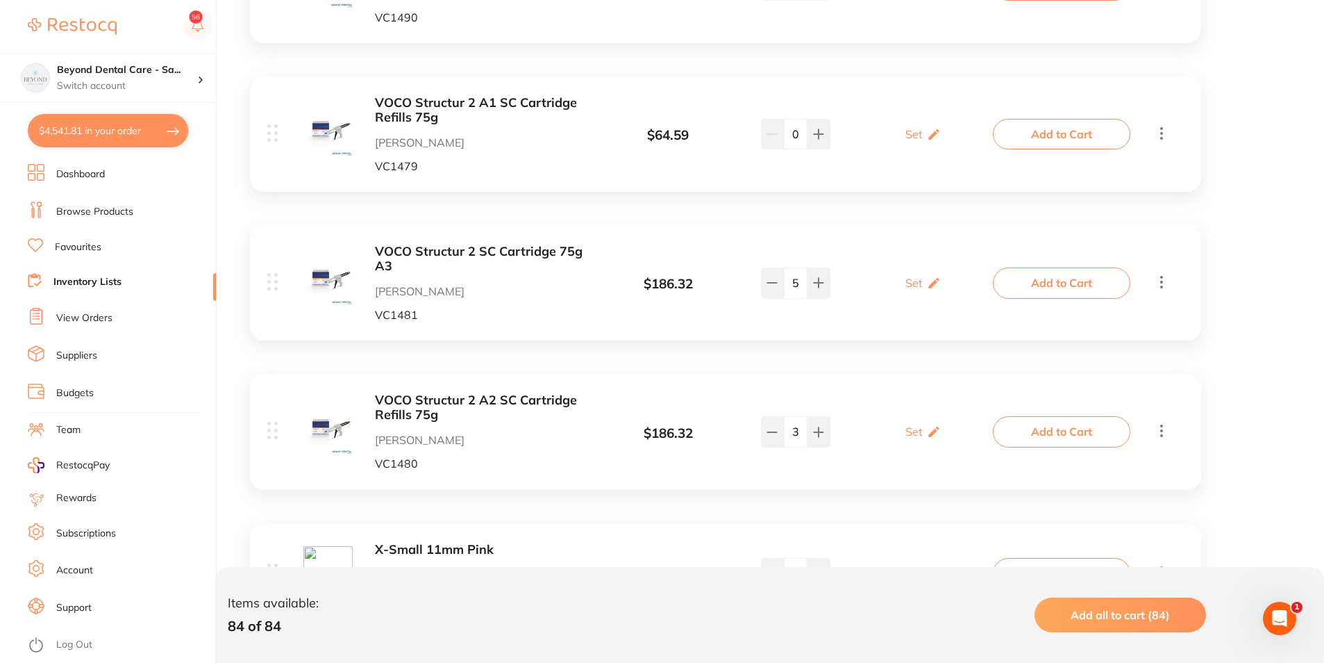
checkbox input "true"
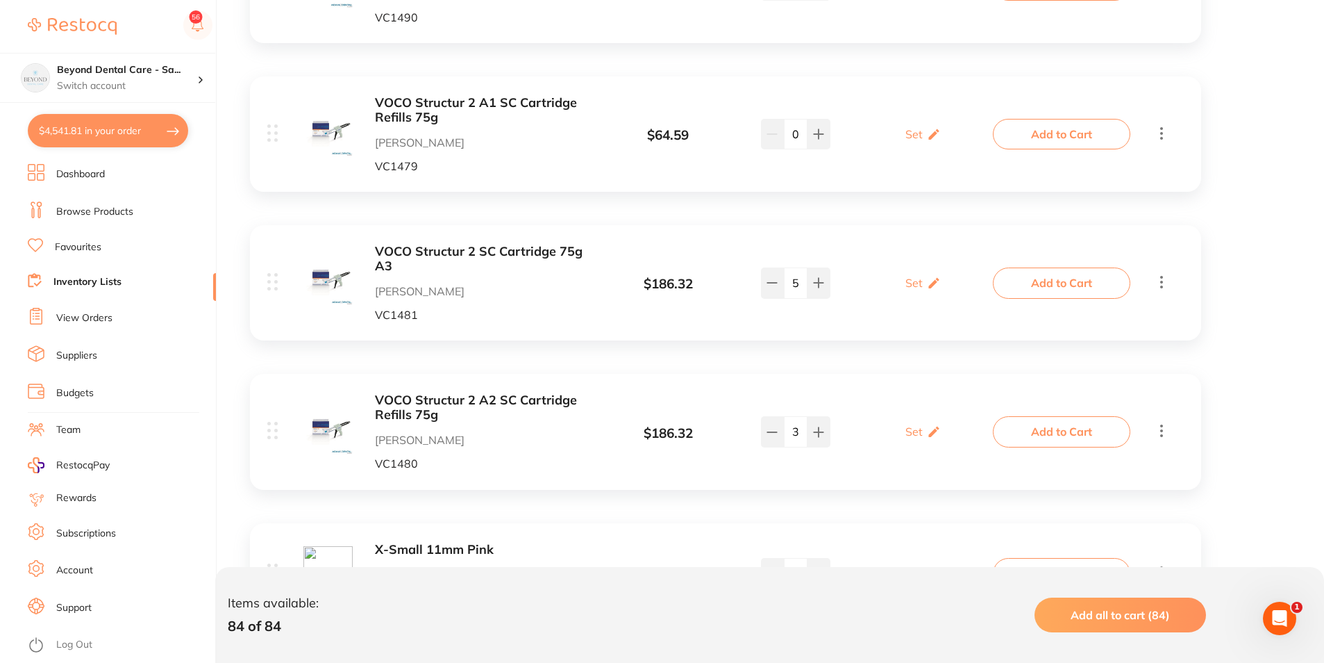
checkbox input "true"
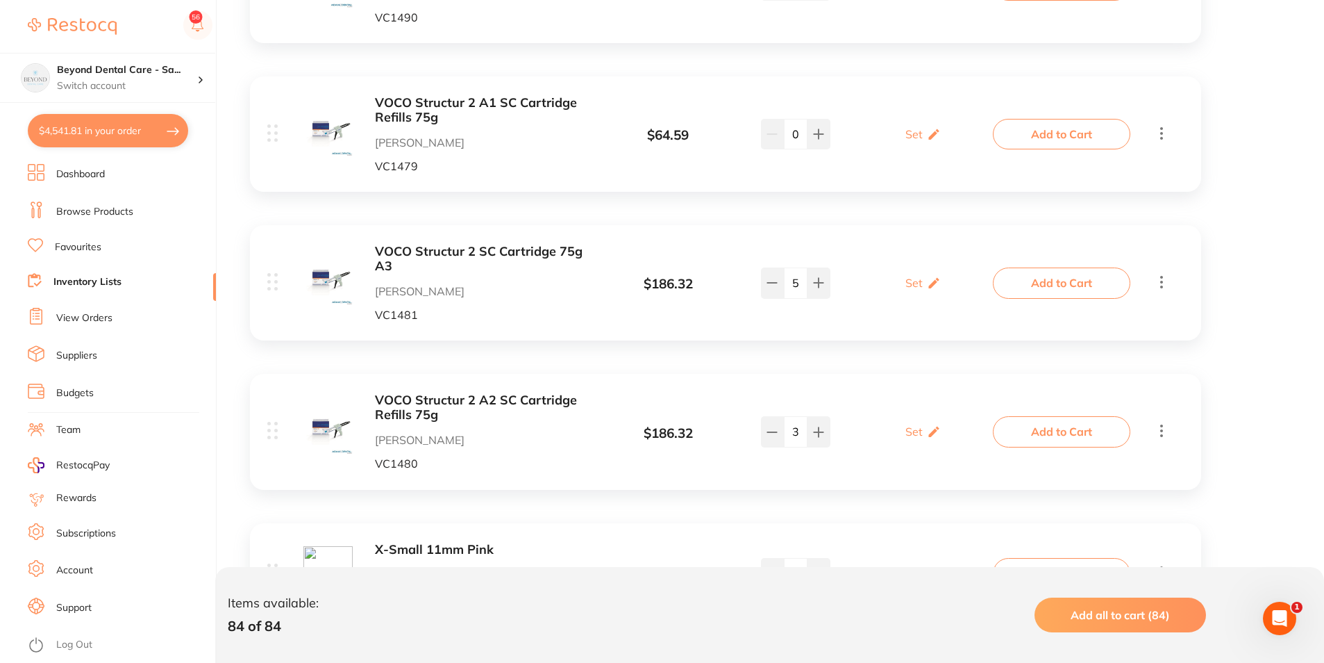
checkbox input "true"
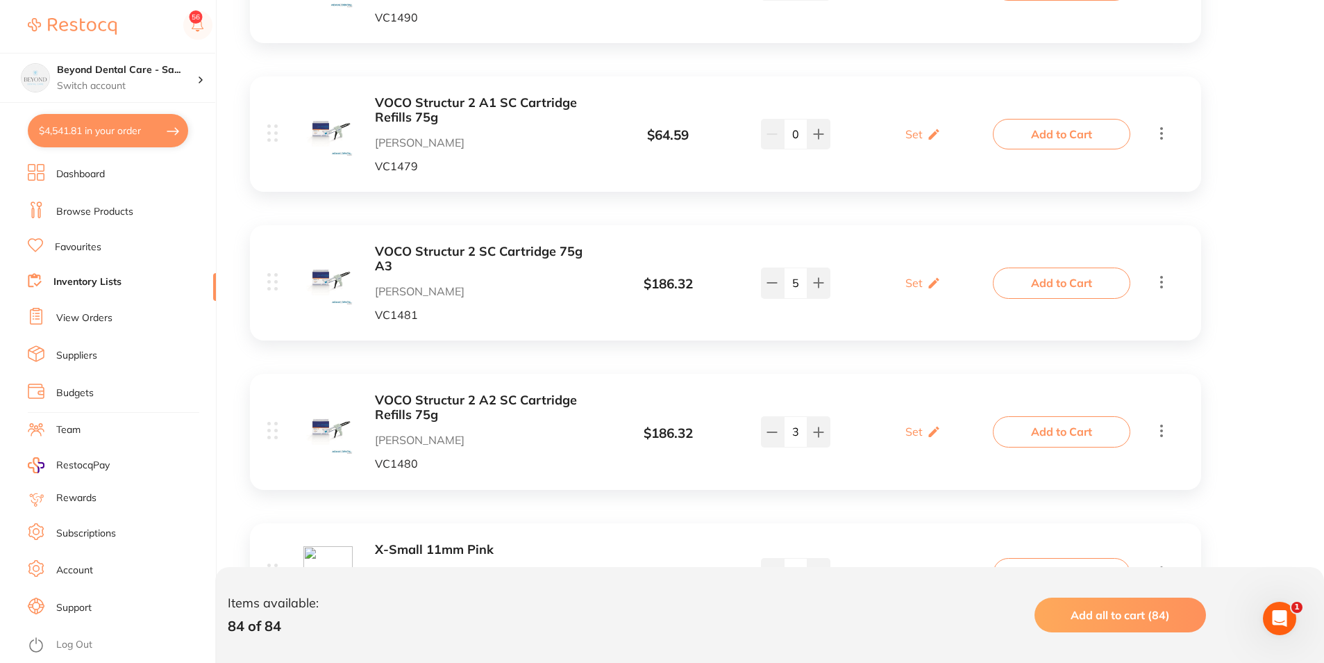
checkbox input "true"
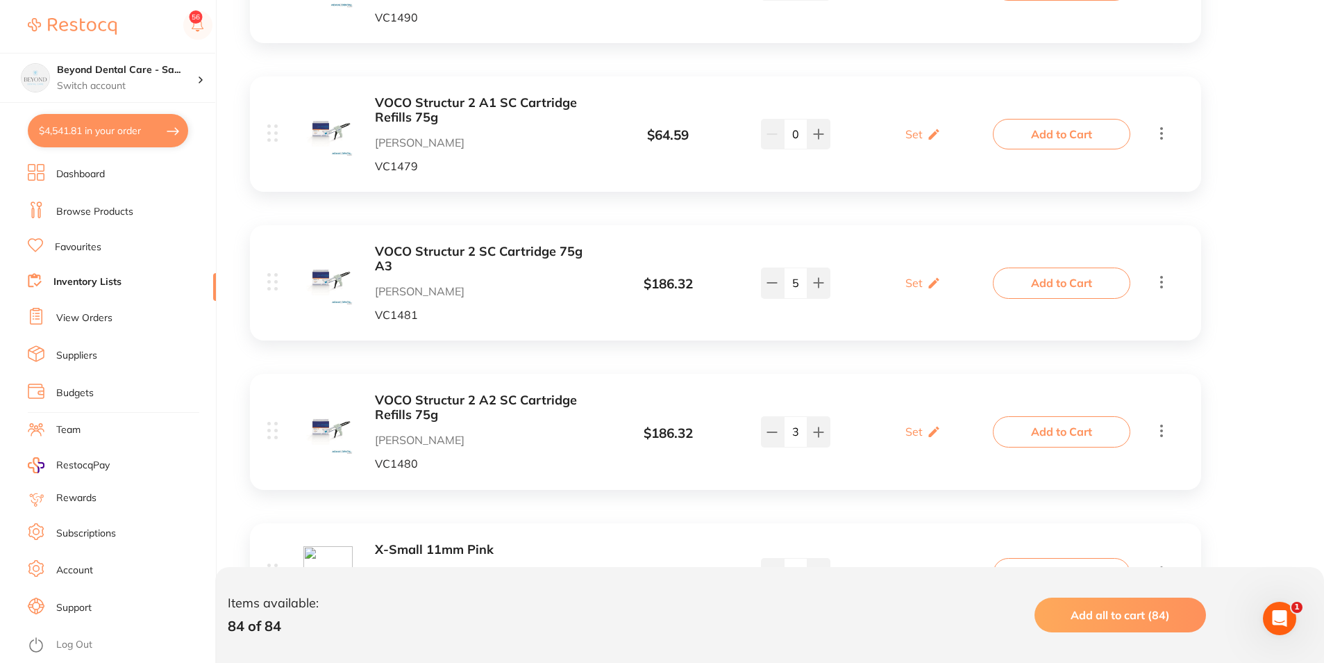
checkbox input "true"
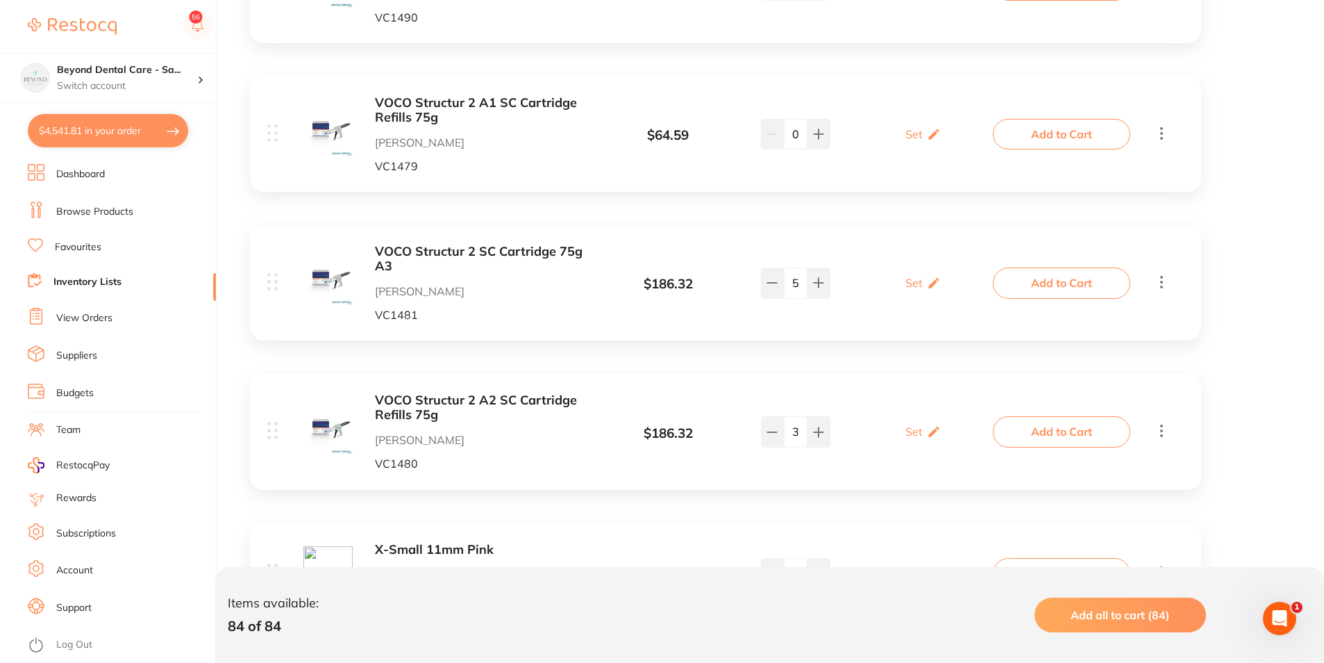
checkbox input "true"
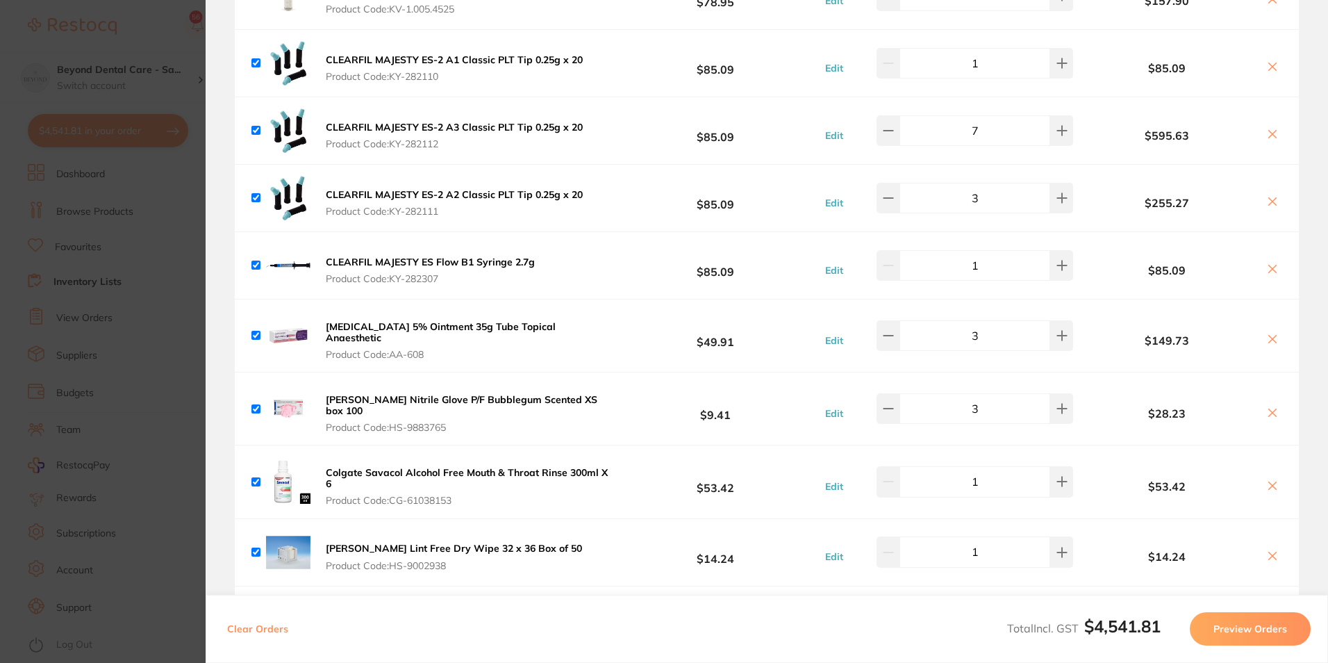
scroll to position [0, 0]
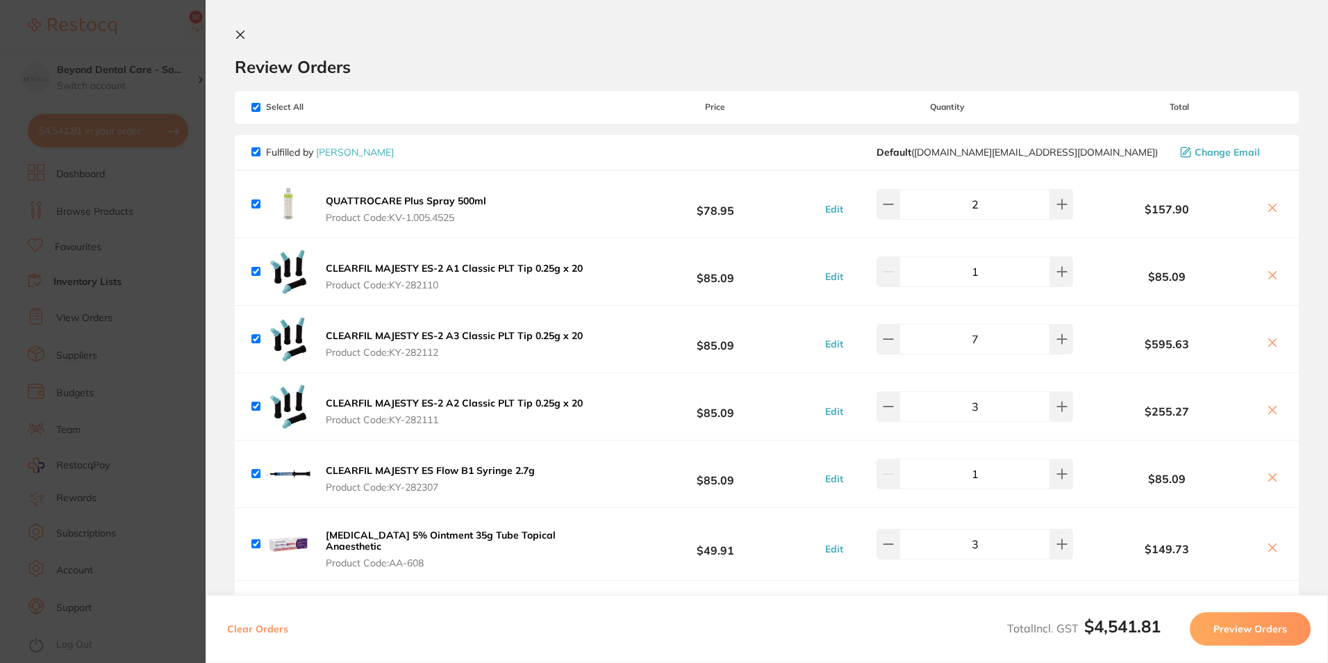
click at [153, 181] on section "Update RRP Set your pre negotiated price for this item. Item Agreed RRP (excl. …" at bounding box center [664, 331] width 1328 height 663
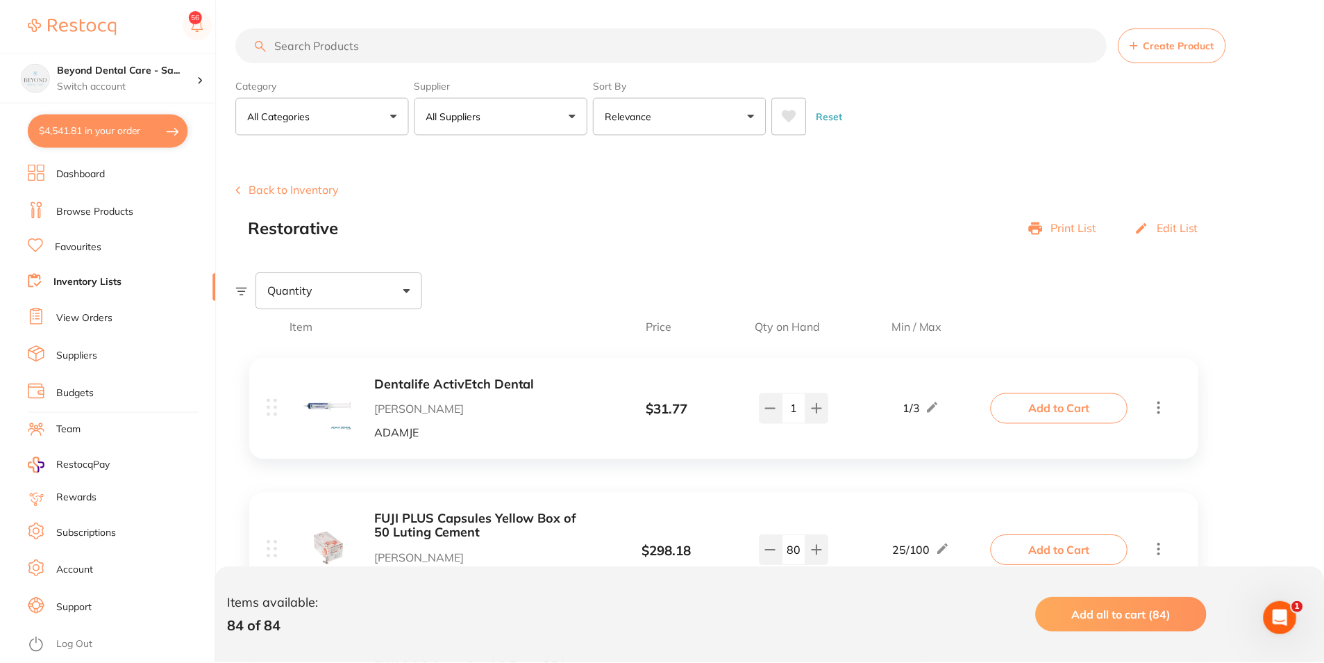
scroll to position [3750, 0]
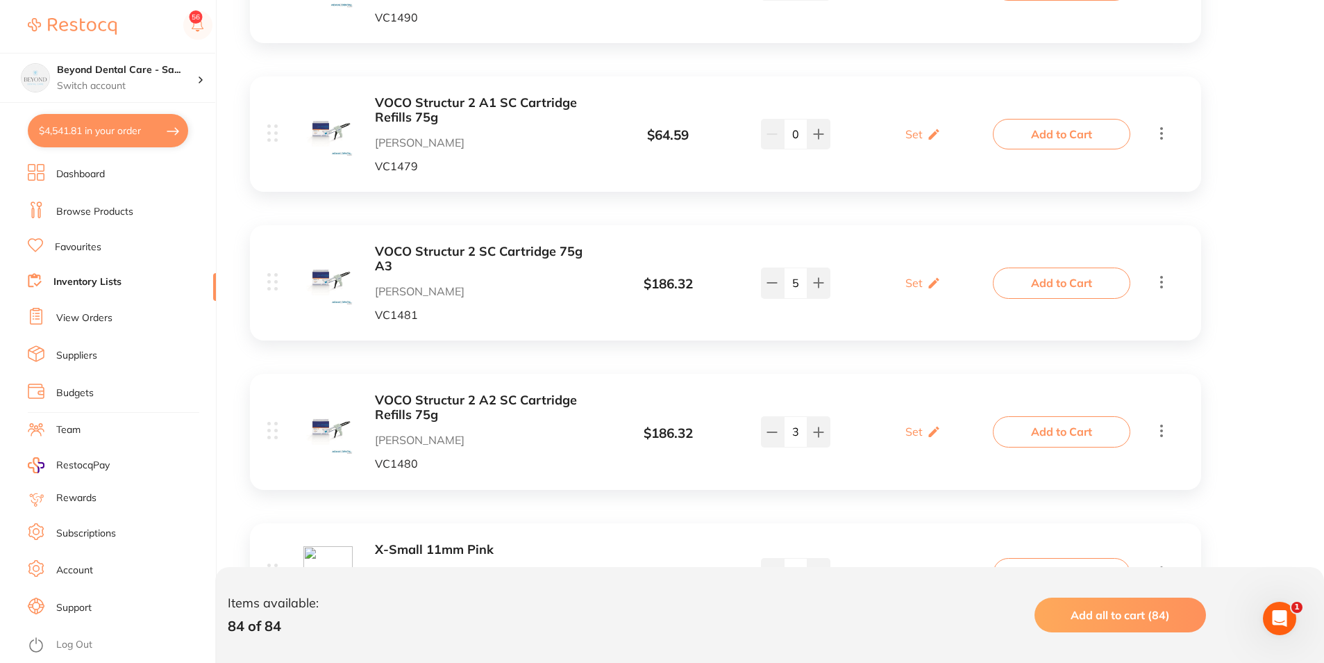
click at [66, 144] on button "$4,541.81 in your order" at bounding box center [108, 130] width 160 height 33
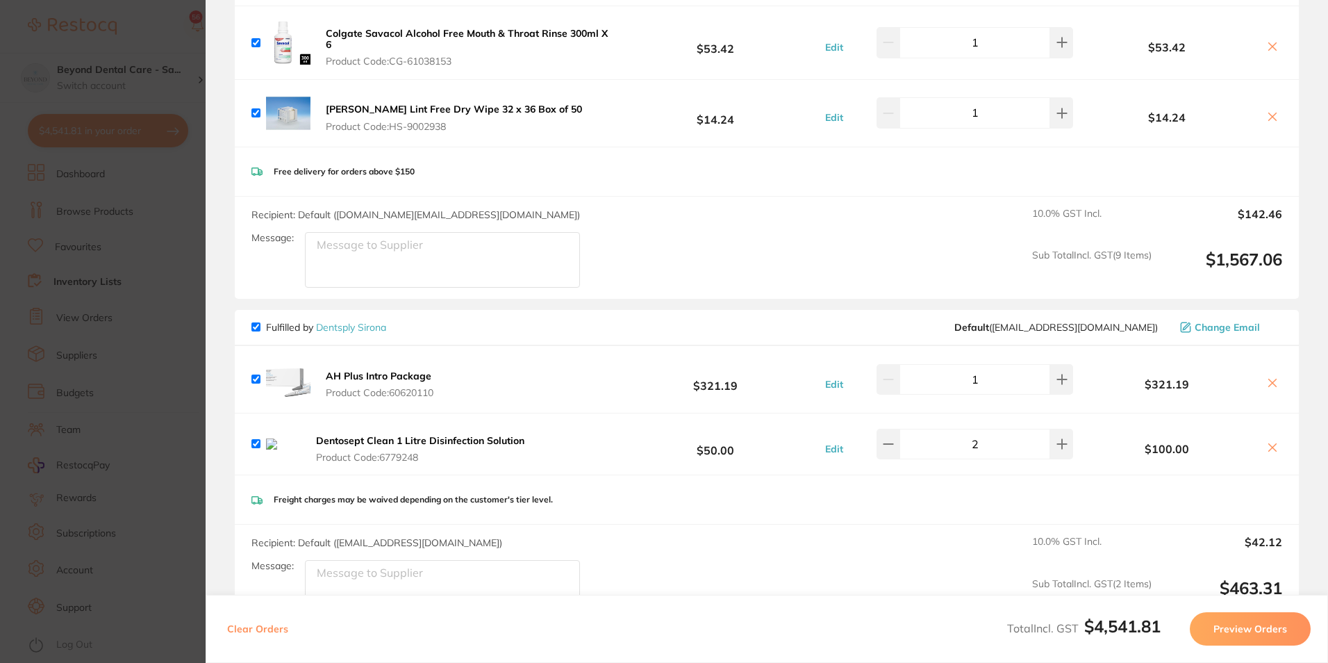
scroll to position [556, 0]
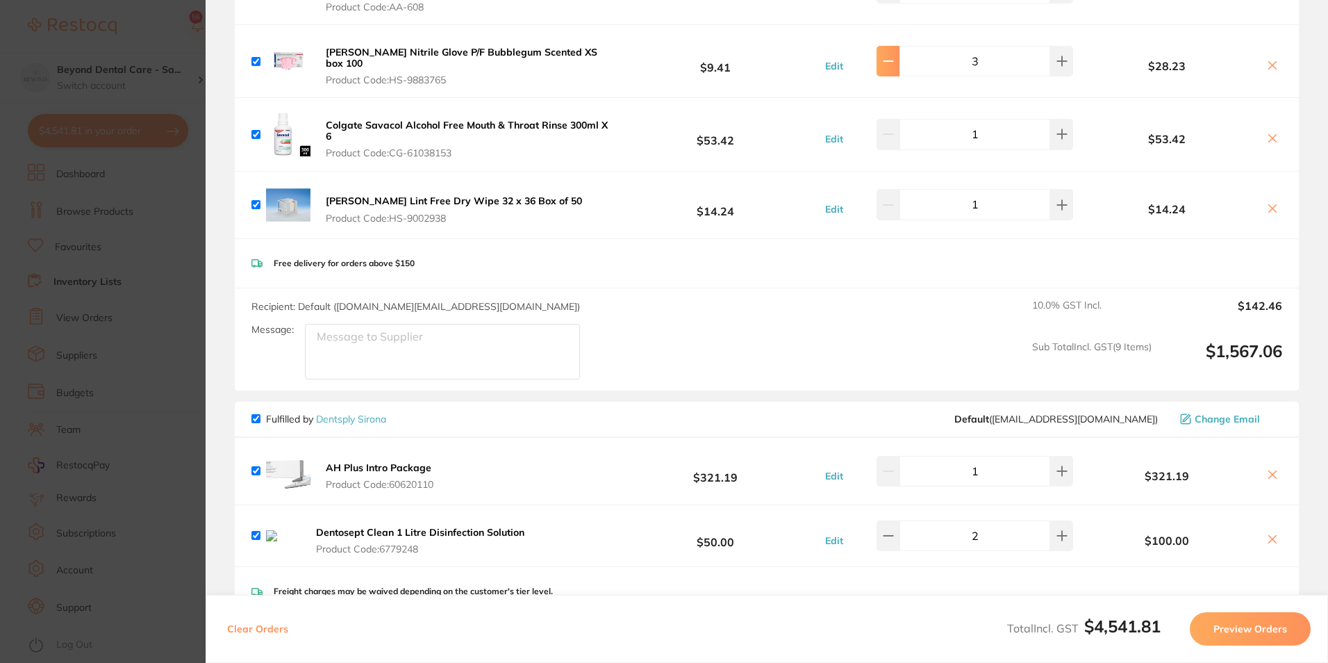
click at [897, 63] on button at bounding box center [887, 61] width 23 height 31
type input "2"
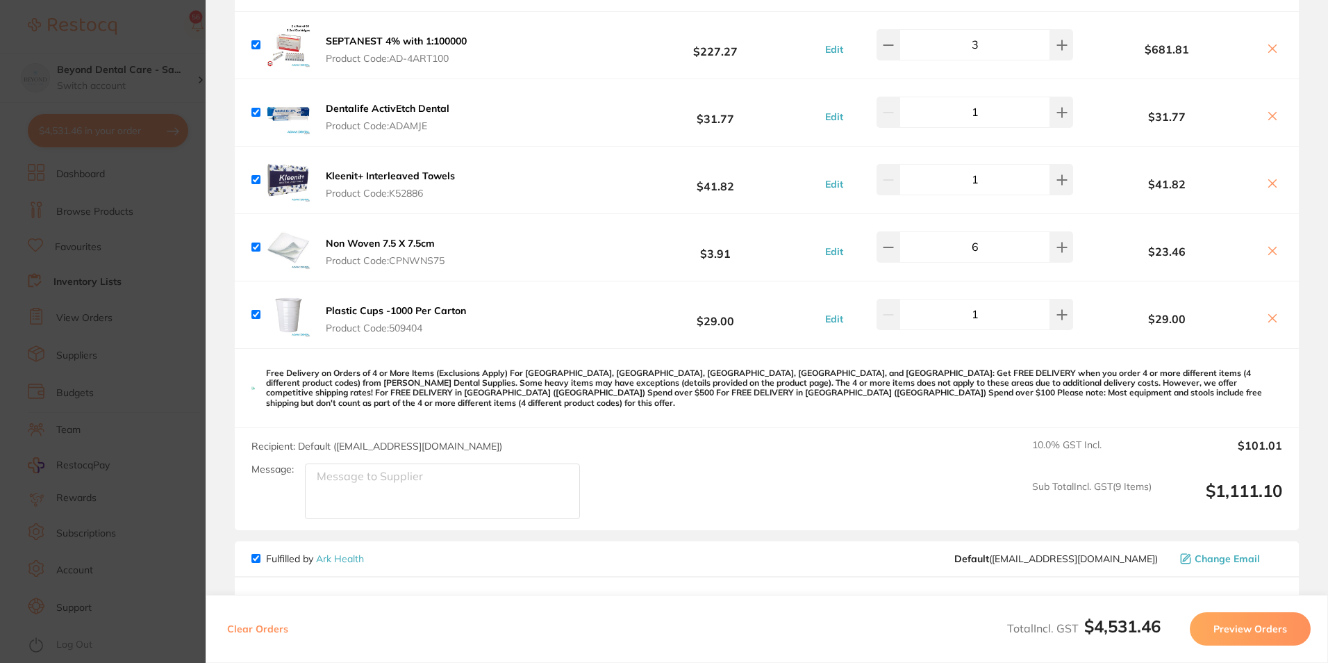
scroll to position [1667, 0]
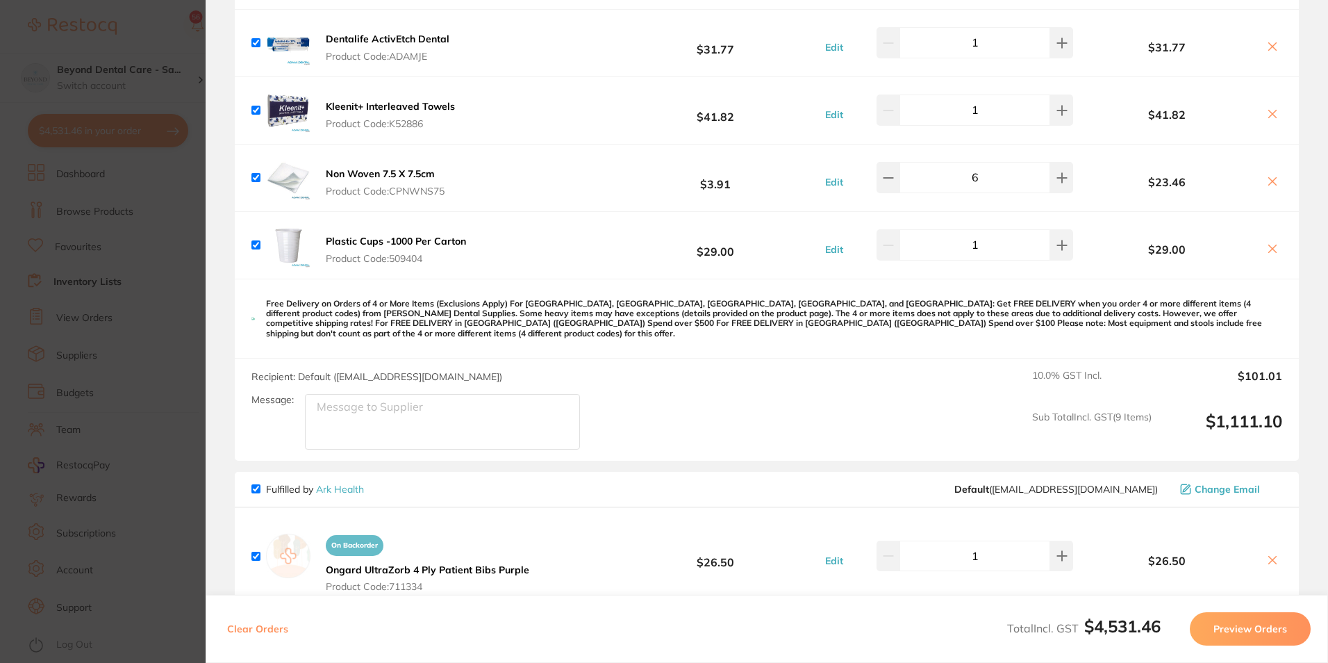
click at [158, 233] on section "Update RRP Set your pre negotiated price for this item. Item Agreed RRP (excl. …" at bounding box center [664, 331] width 1328 height 663
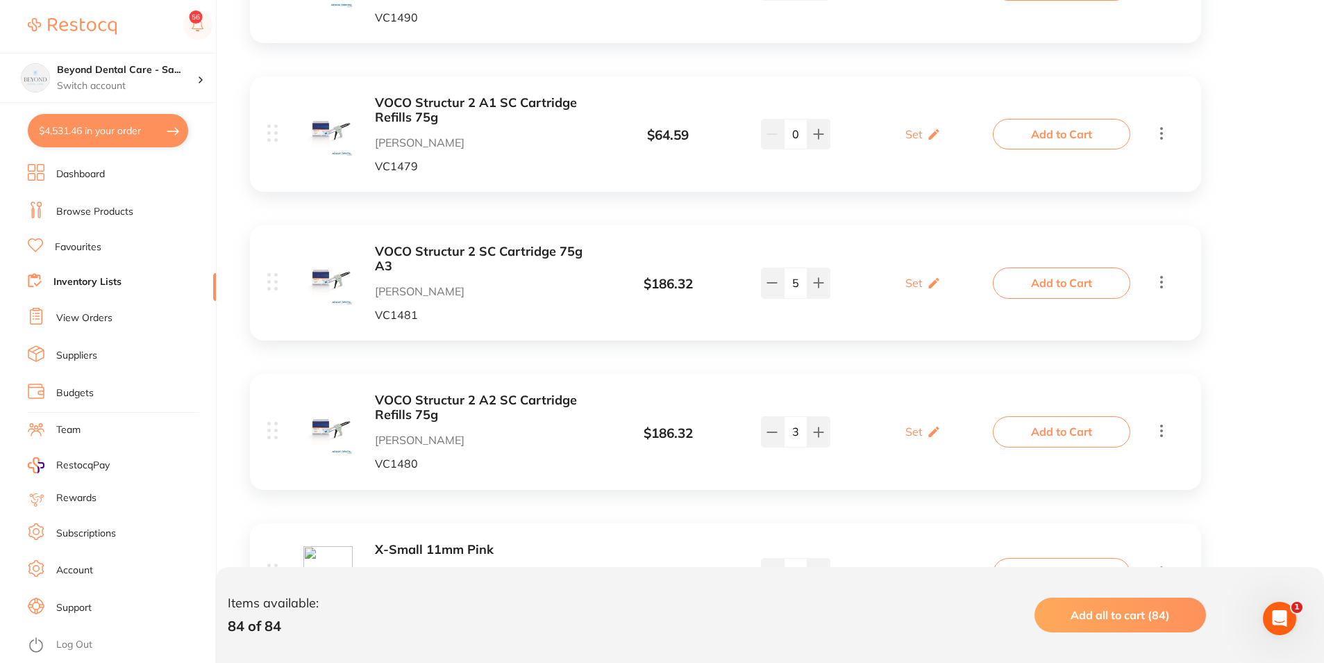
click at [101, 215] on link "Browse Products" at bounding box center [94, 212] width 77 height 14
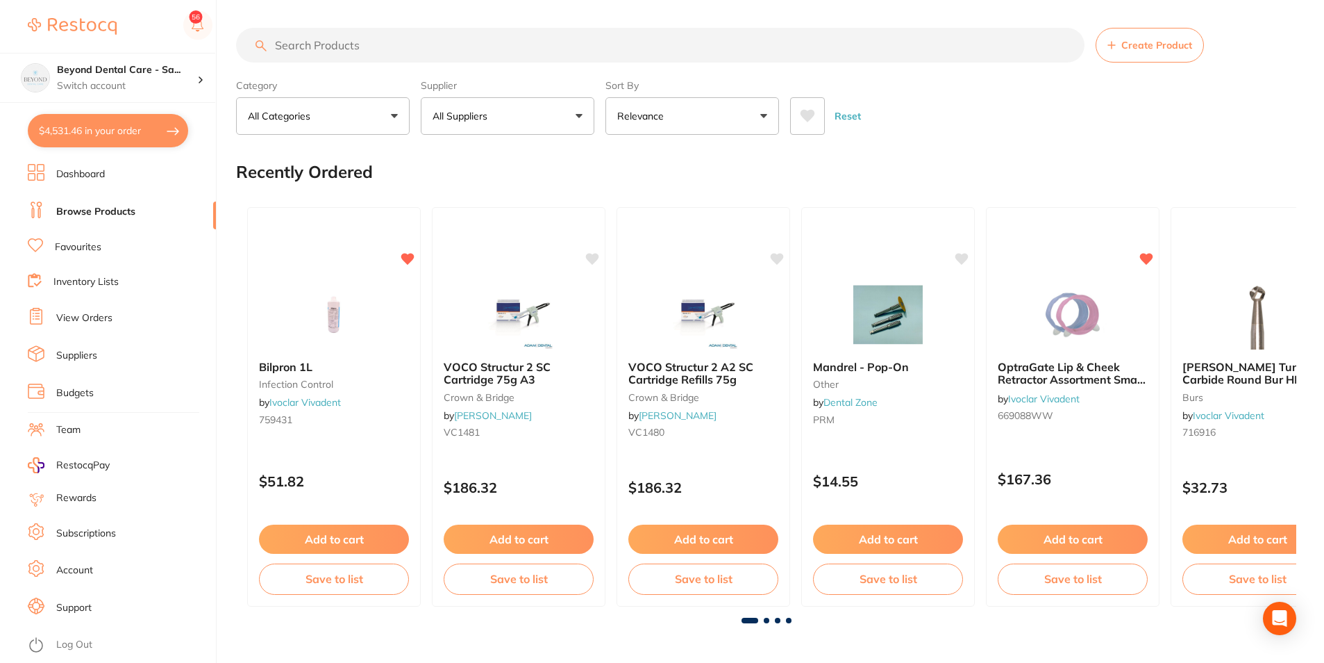
click at [68, 246] on link "Favourites" at bounding box center [78, 247] width 47 height 14
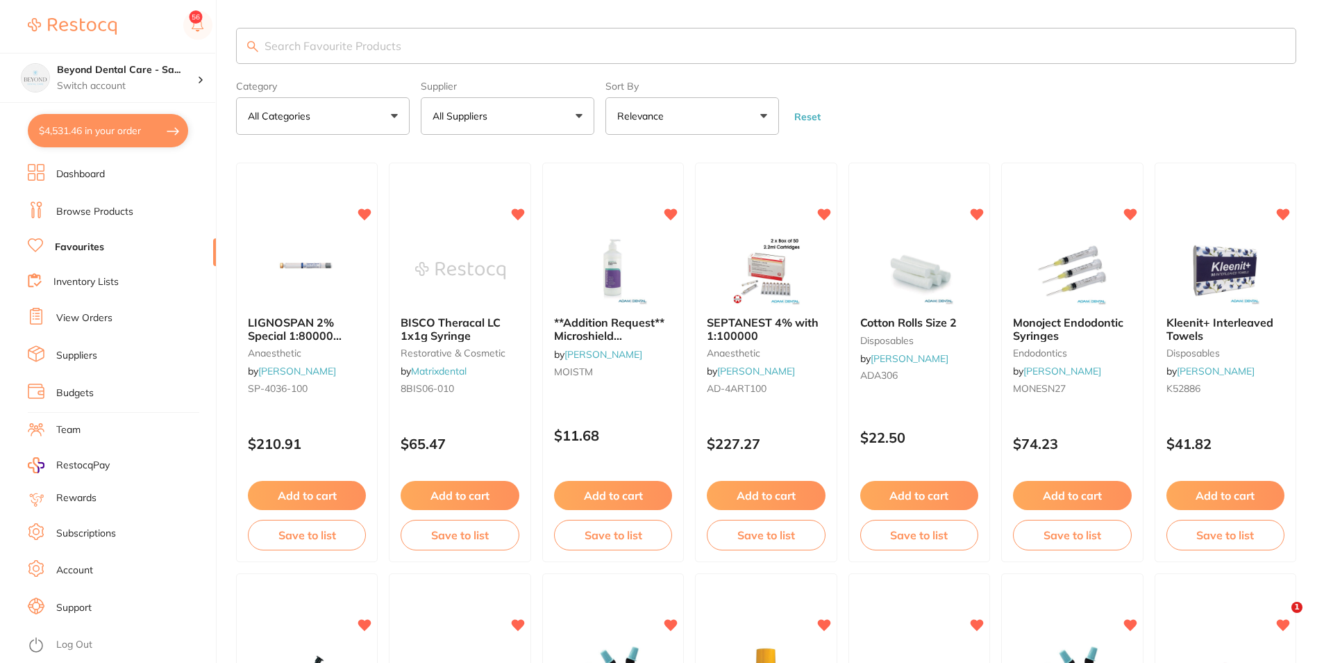
click at [374, 44] on input "search" at bounding box center [766, 46] width 1060 height 36
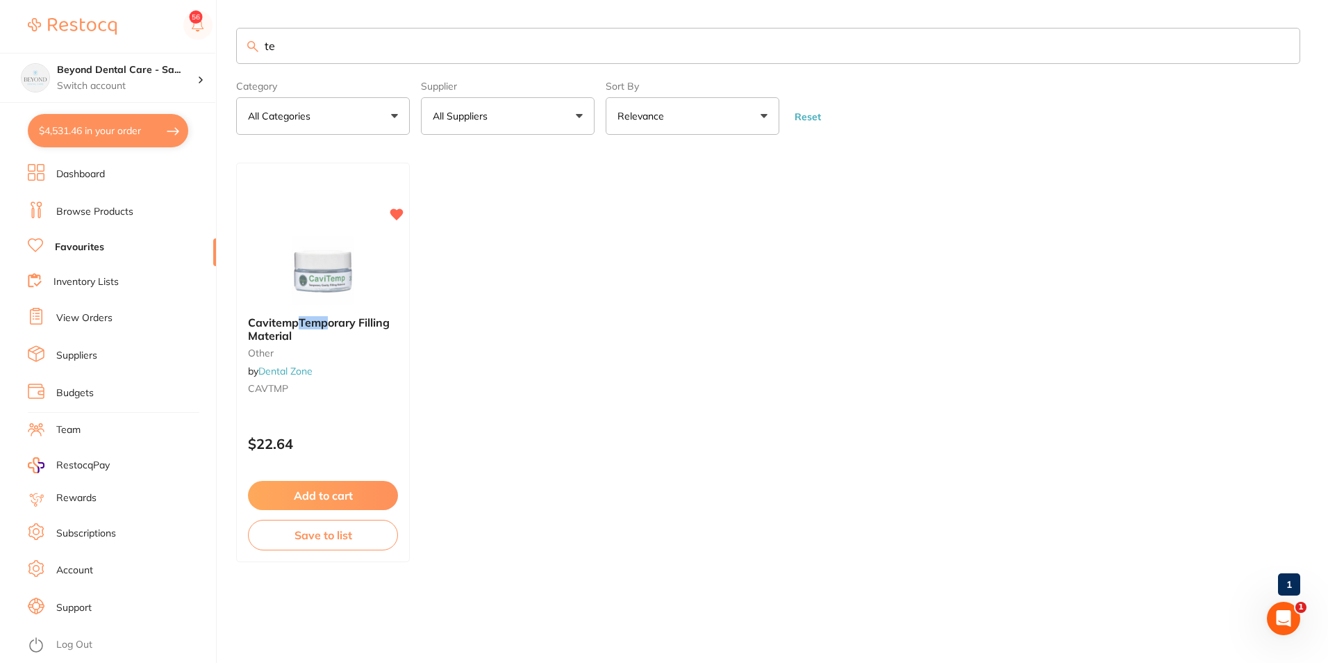
type input "t"
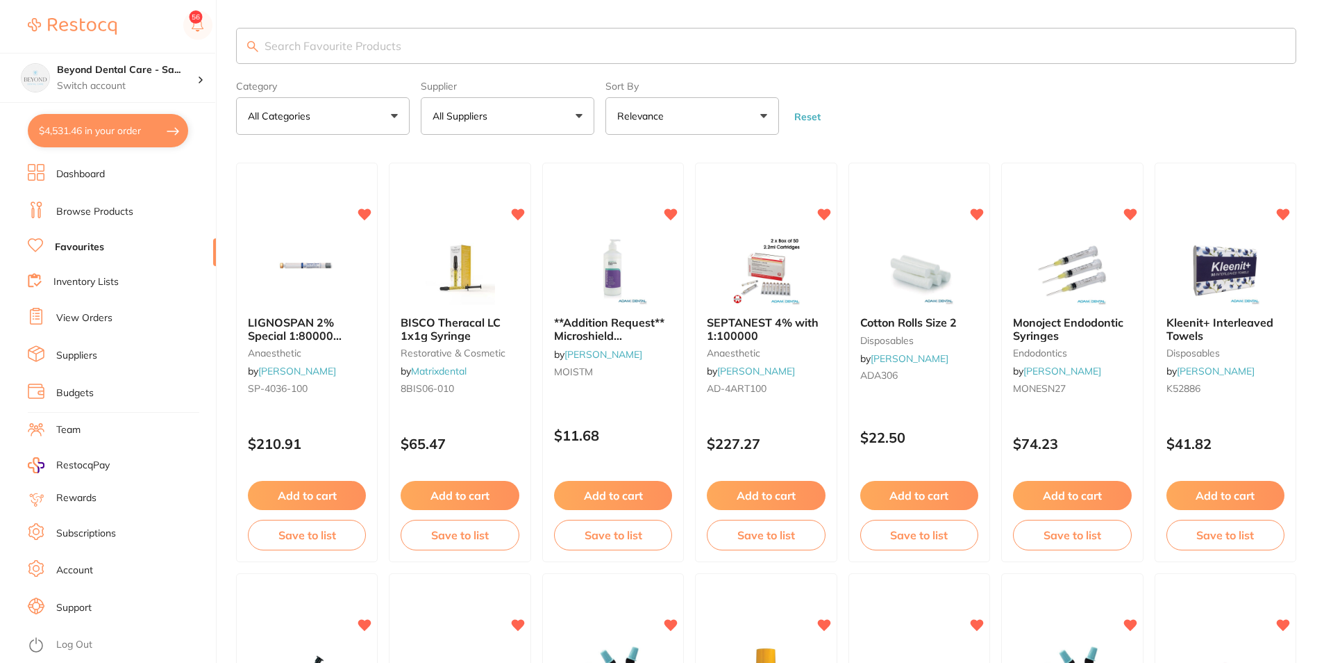
click at [98, 227] on ul "Dashboard Browse Products Favourites Inventory Lists View Orders Suppliers Budg…" at bounding box center [122, 413] width 188 height 499
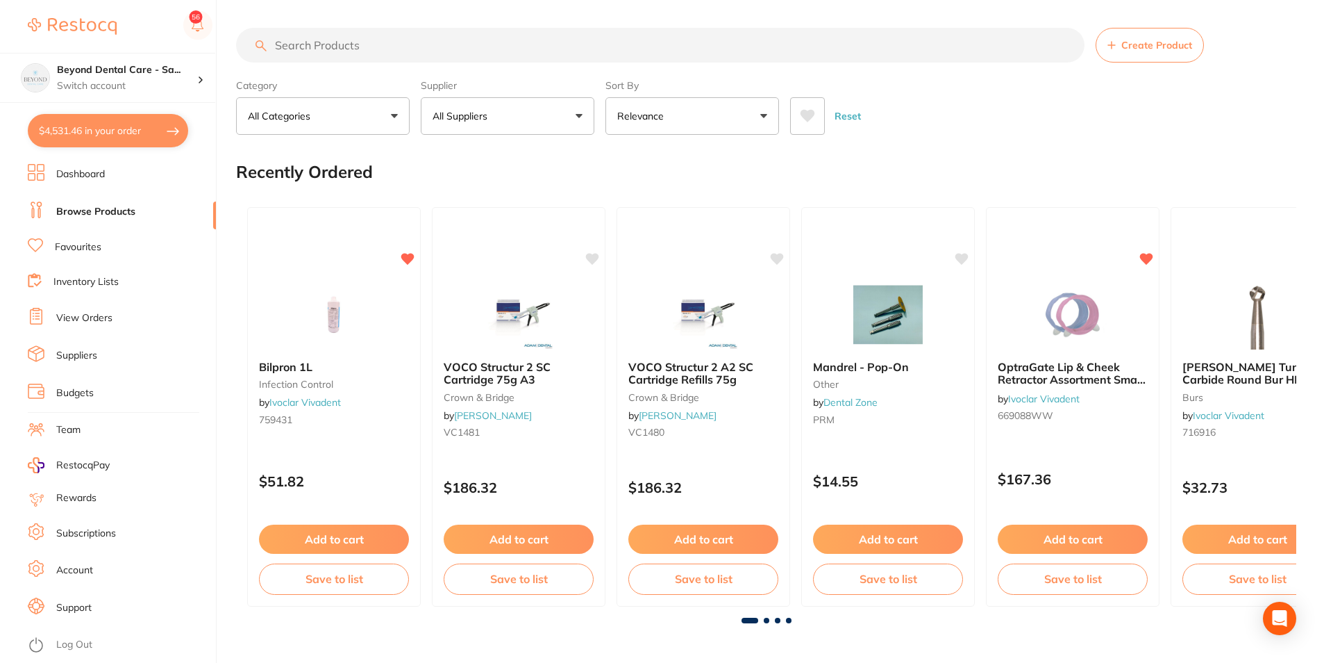
click at [376, 44] on input "search" at bounding box center [660, 45] width 849 height 35
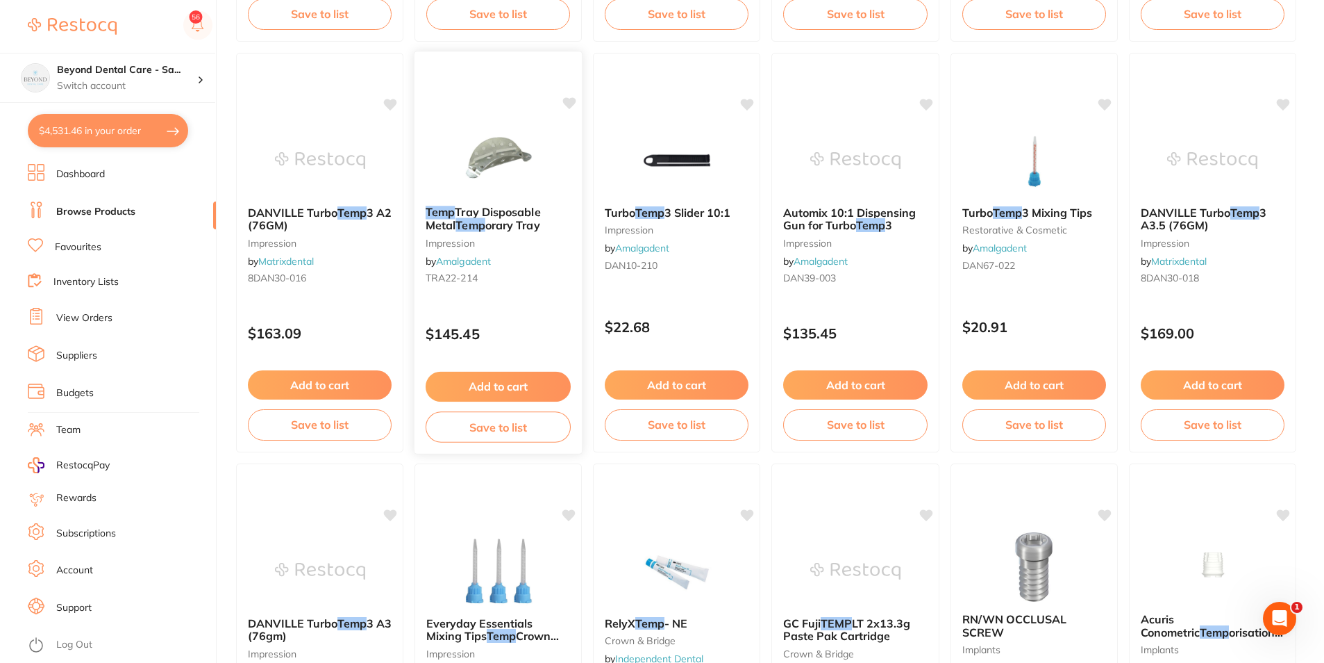
scroll to position [1274, 0]
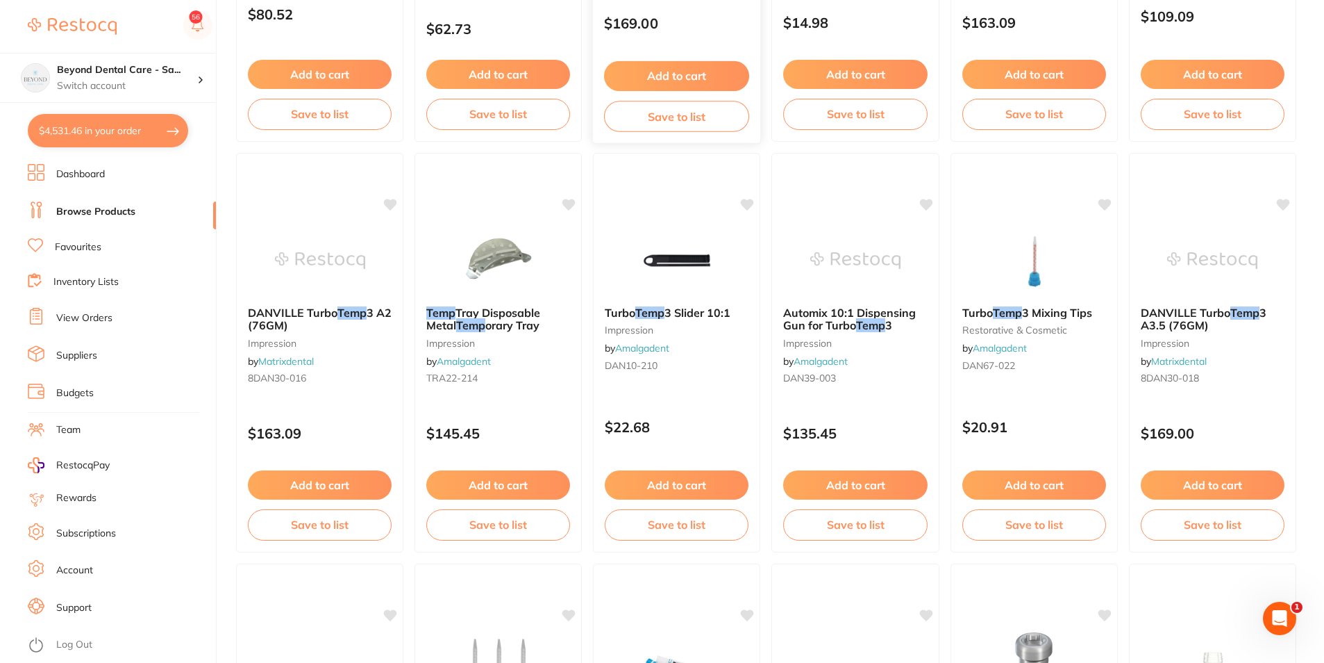
type input "temp"
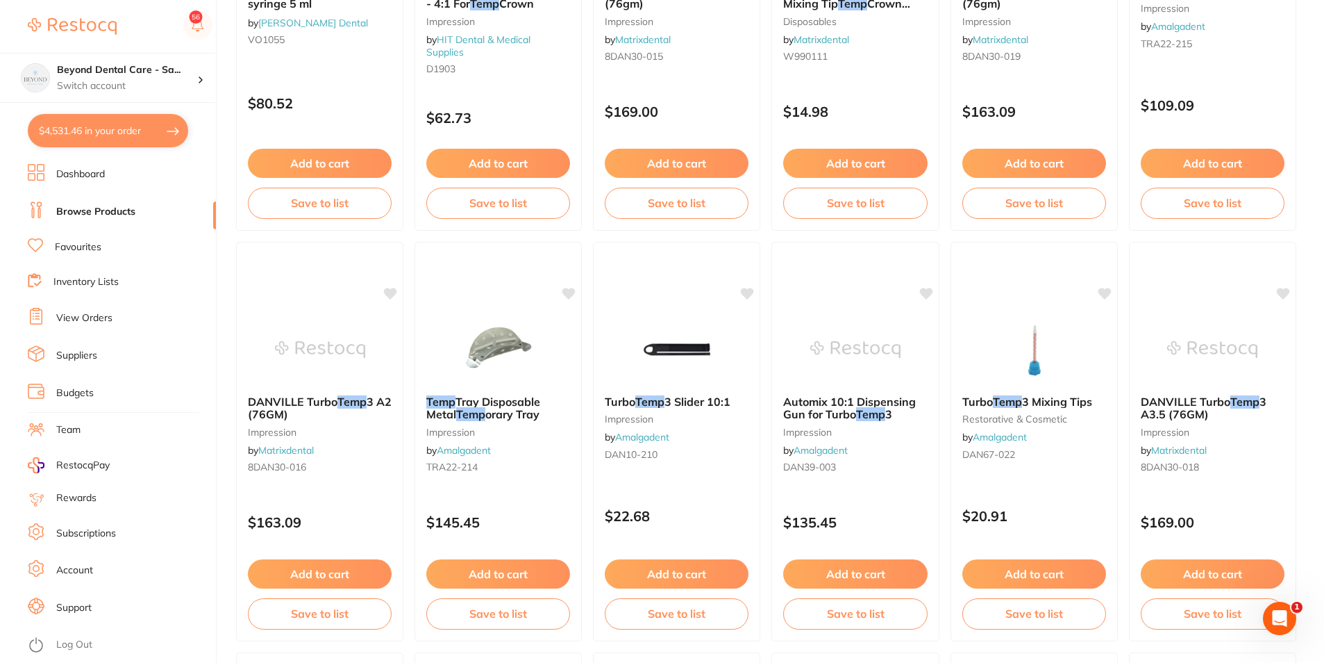
scroll to position [1135, 0]
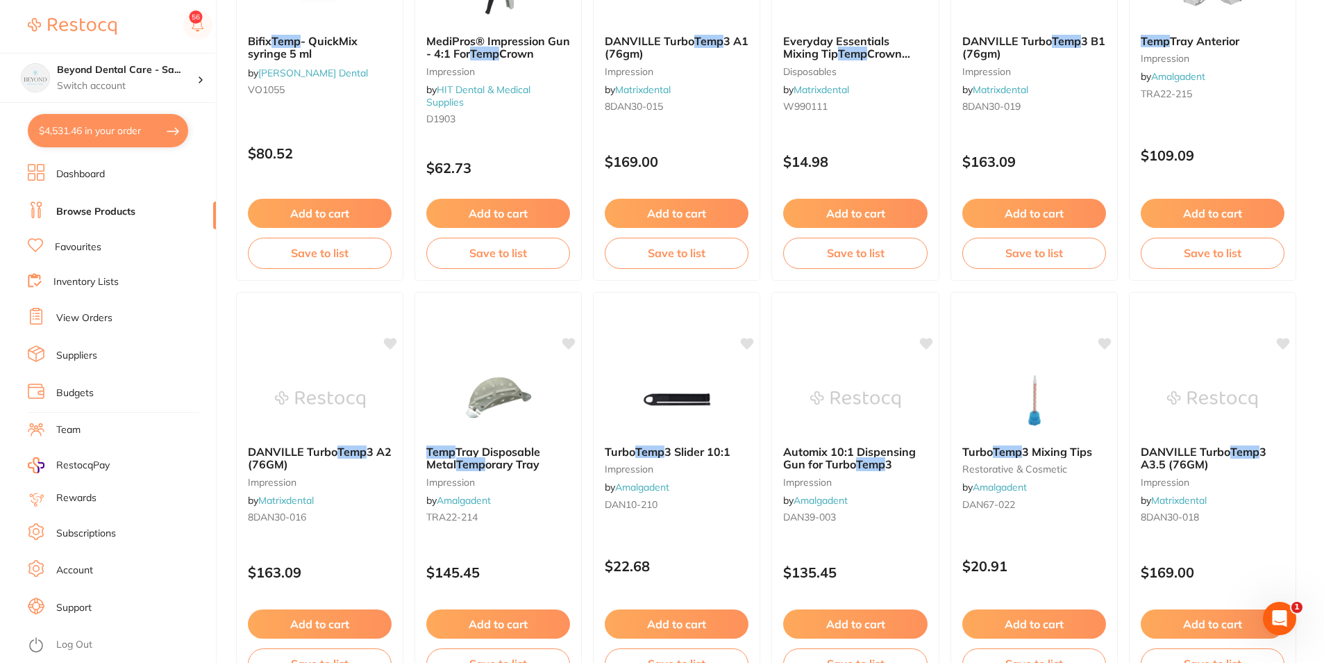
drag, startPoint x: 84, startPoint y: 247, endPoint x: 105, endPoint y: 226, distance: 29.0
click at [84, 245] on link "Favourites" at bounding box center [78, 247] width 47 height 14
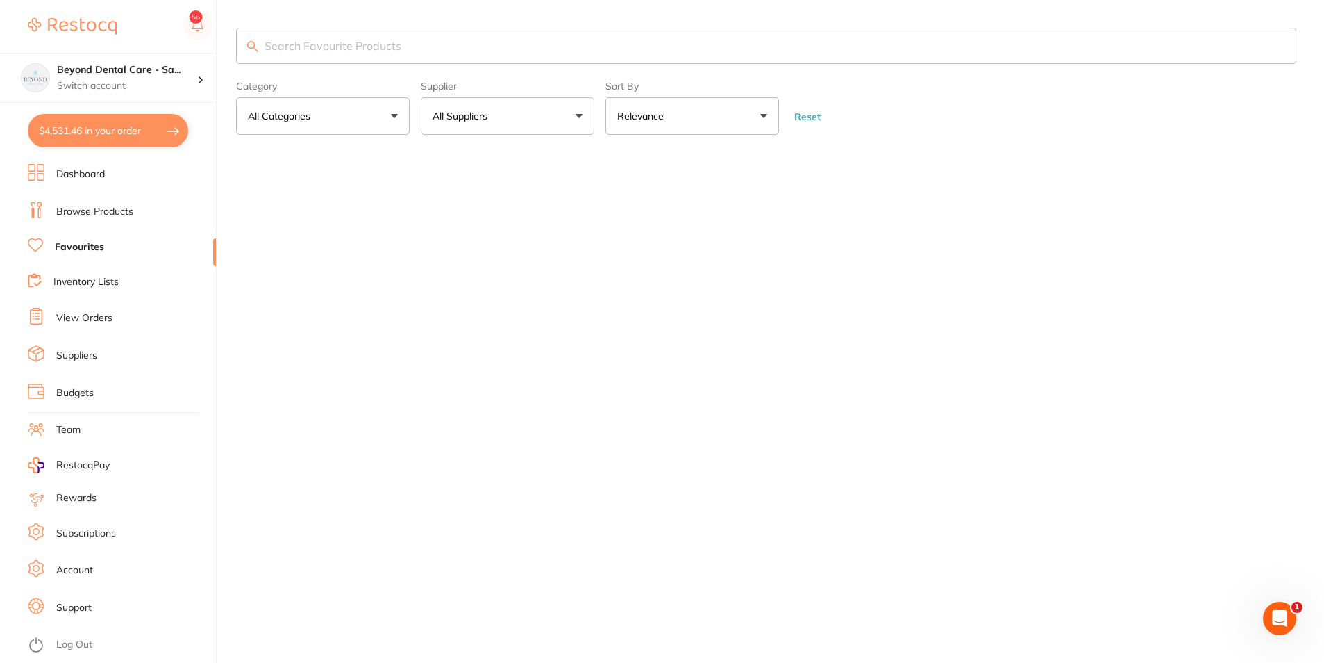
click at [106, 221] on li "Browse Products" at bounding box center [122, 211] width 188 height 21
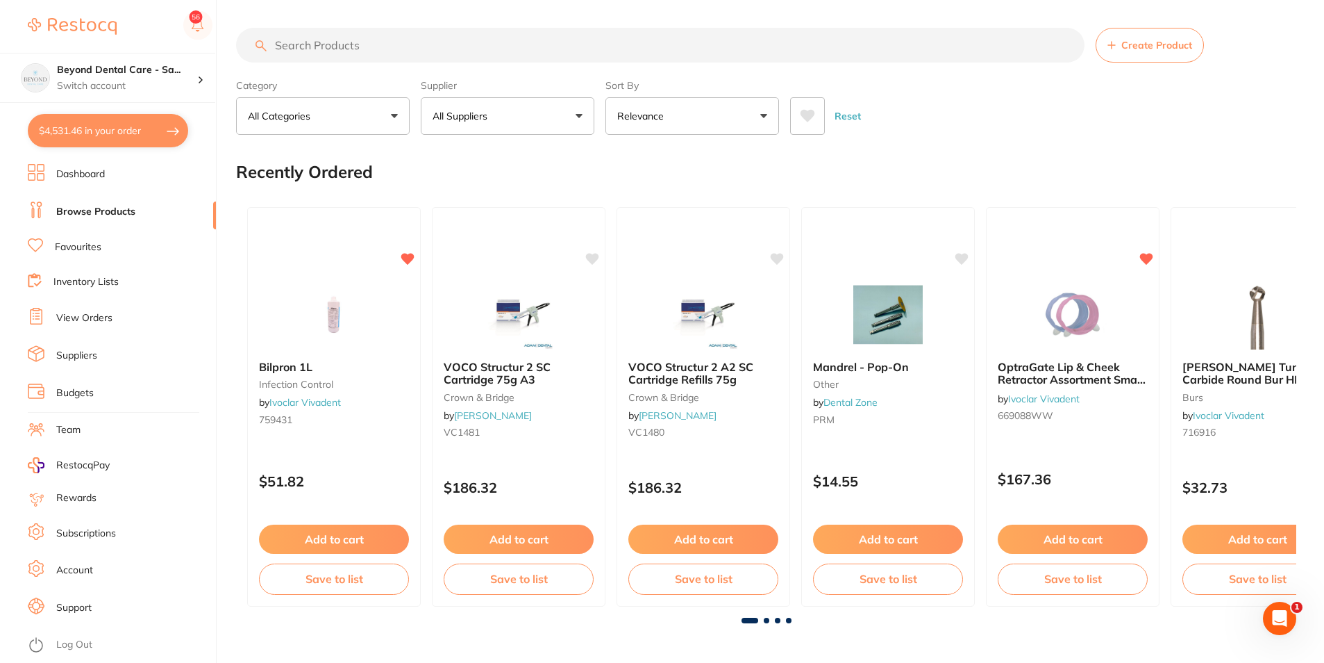
click at [426, 51] on input "search" at bounding box center [660, 45] width 849 height 35
paste input "KE-29676"
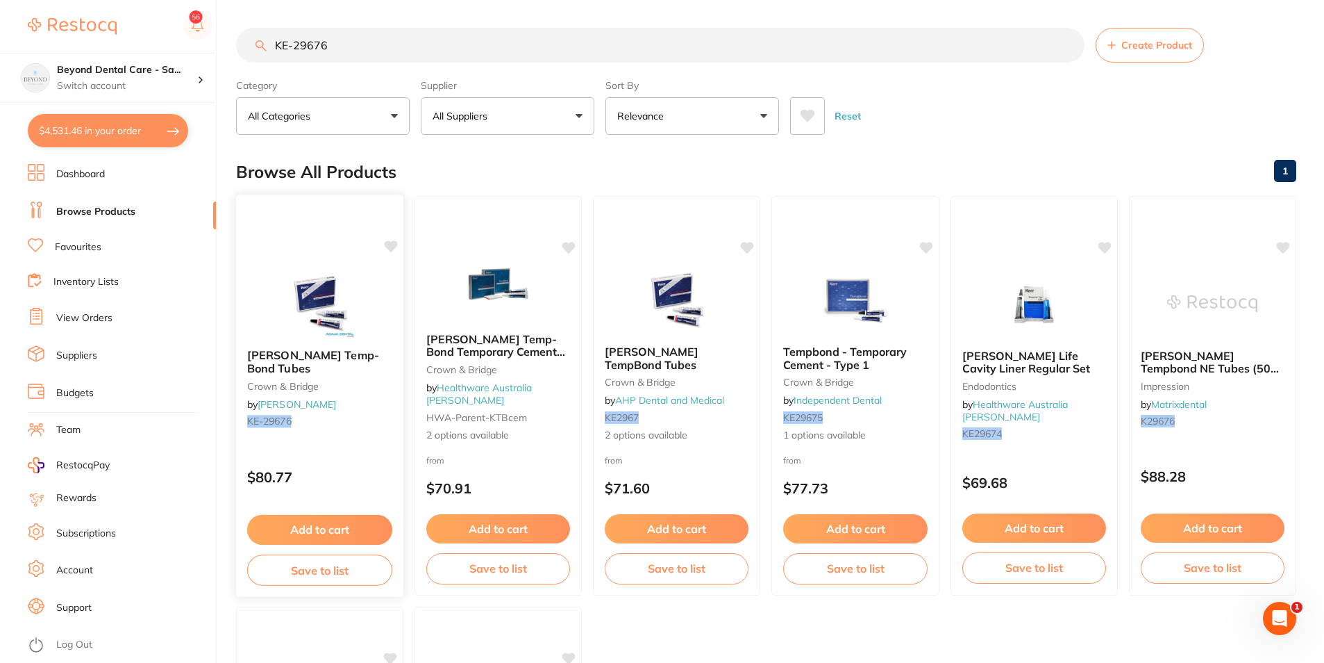
type input "KE-29676"
click at [385, 243] on icon at bounding box center [391, 246] width 13 height 12
click at [325, 570] on button "Save to list" at bounding box center [319, 569] width 145 height 31
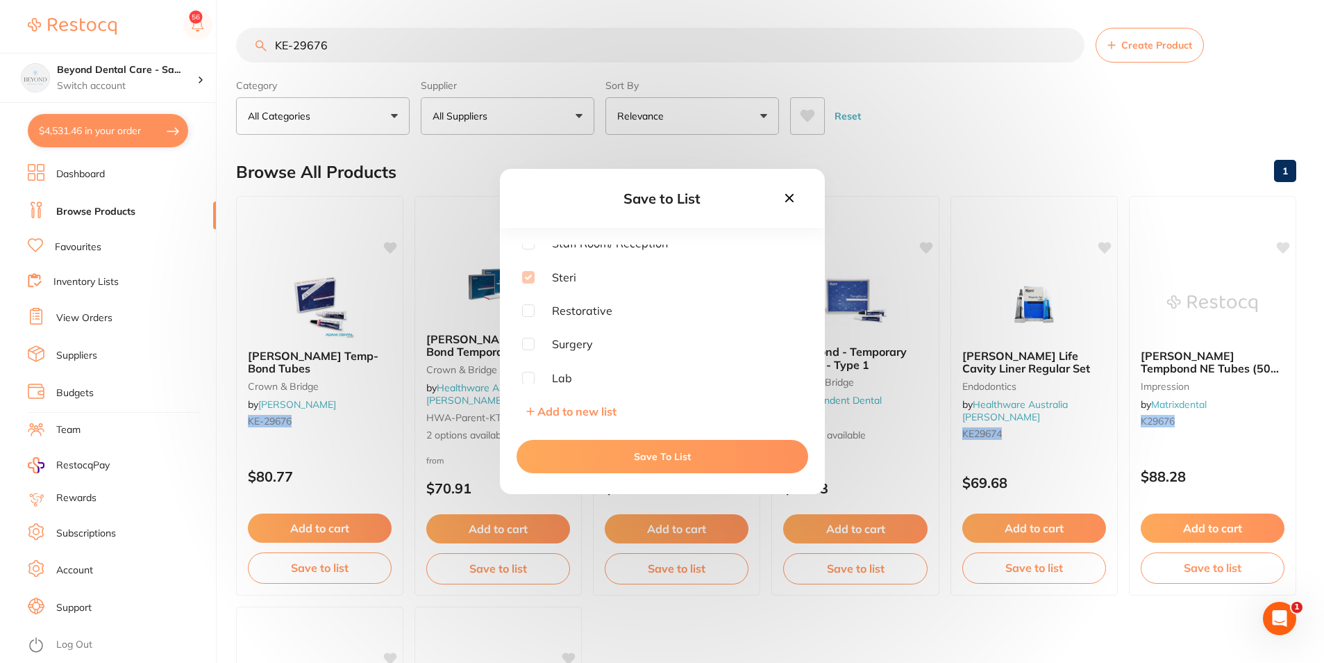
scroll to position [111, 0]
click at [794, 194] on icon at bounding box center [789, 197] width 15 height 15
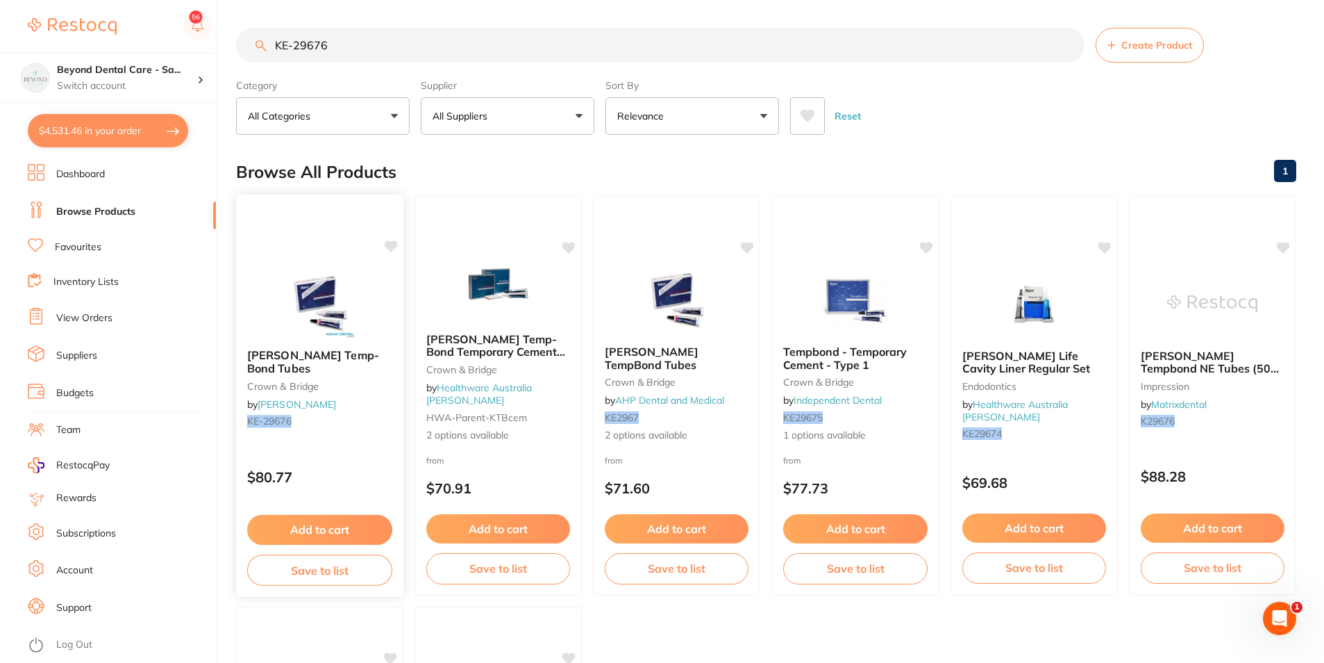
click at [317, 521] on button "Add to cart" at bounding box center [319, 530] width 145 height 30
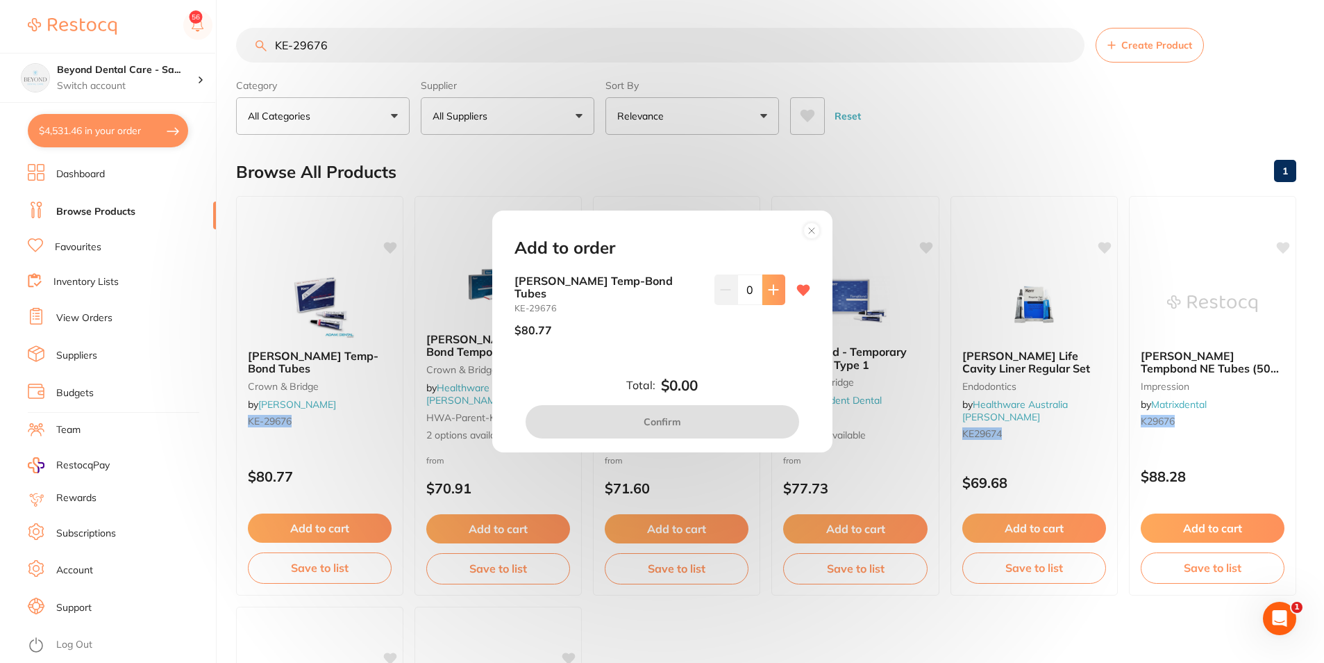
scroll to position [0, 0]
click at [766, 289] on button at bounding box center [774, 289] width 23 height 31
type input "1"
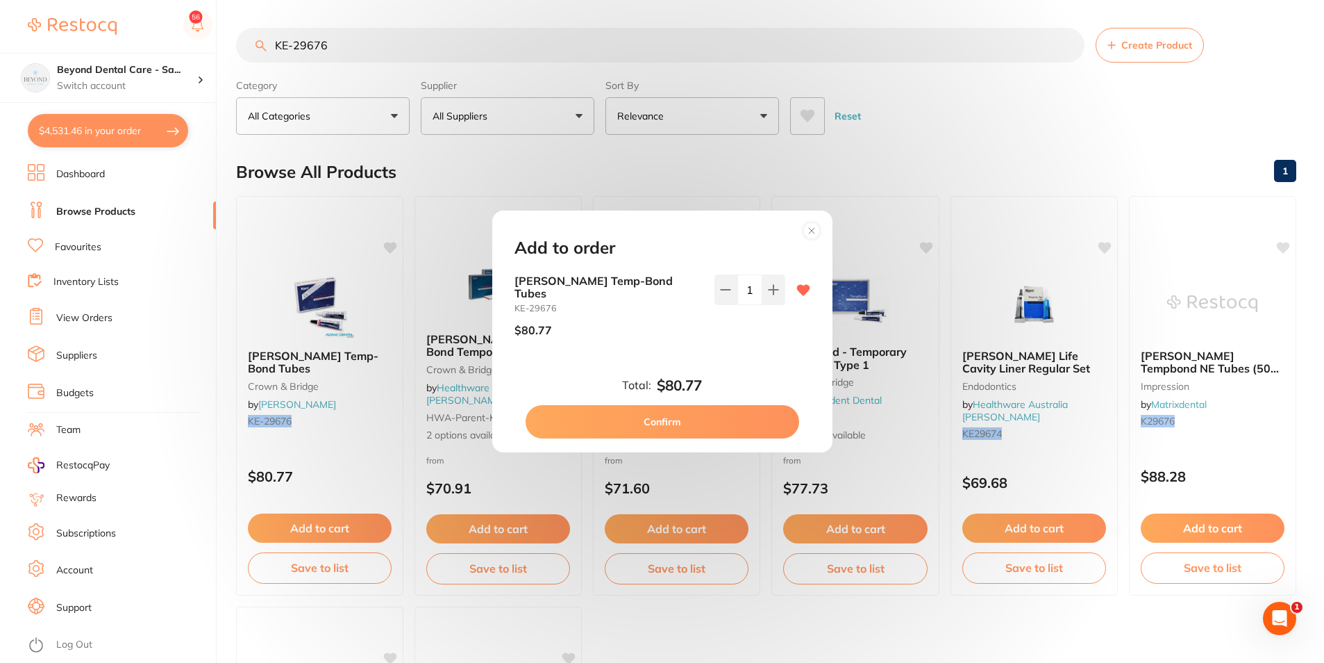
click at [643, 424] on button "Confirm" at bounding box center [663, 421] width 274 height 33
checkbox input "false"
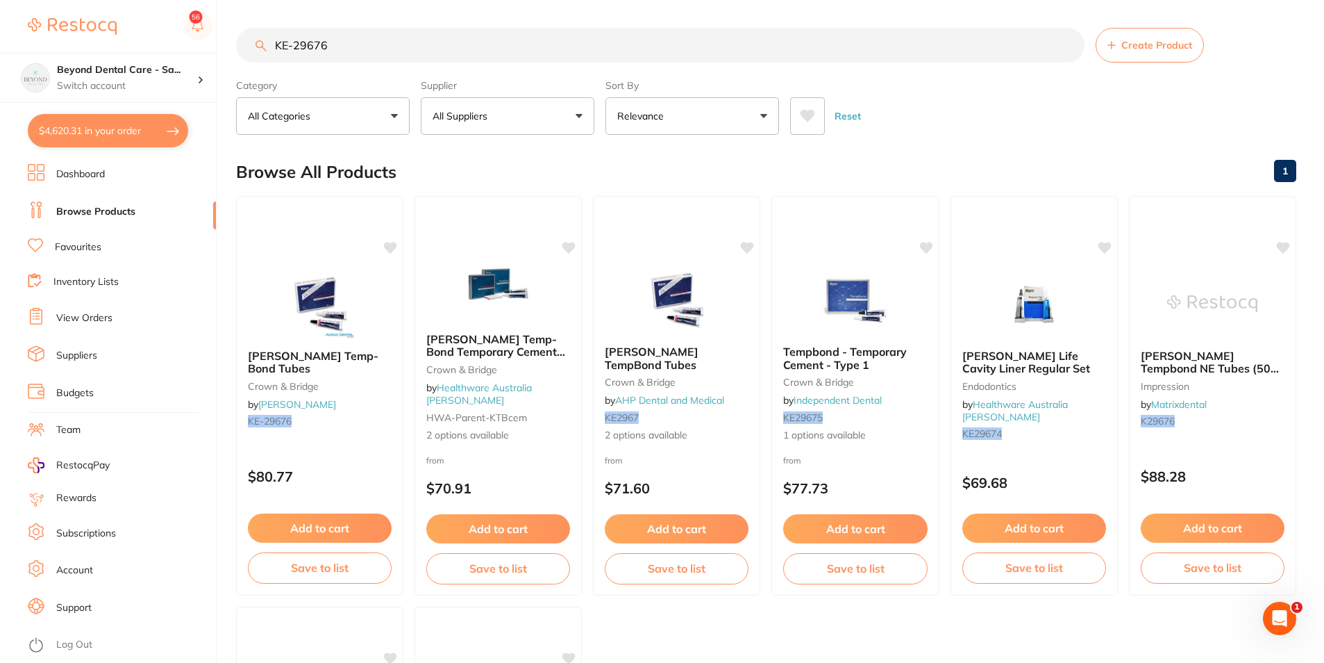
scroll to position [1, 0]
drag, startPoint x: 346, startPoint y: 48, endPoint x: 234, endPoint y: 75, distance: 115.0
click at [234, 75] on div "$4,620.31 Beyond Dental Care - Sa... Switch account Beyond Dental Care - Sandst…" at bounding box center [662, 331] width 1324 height 663
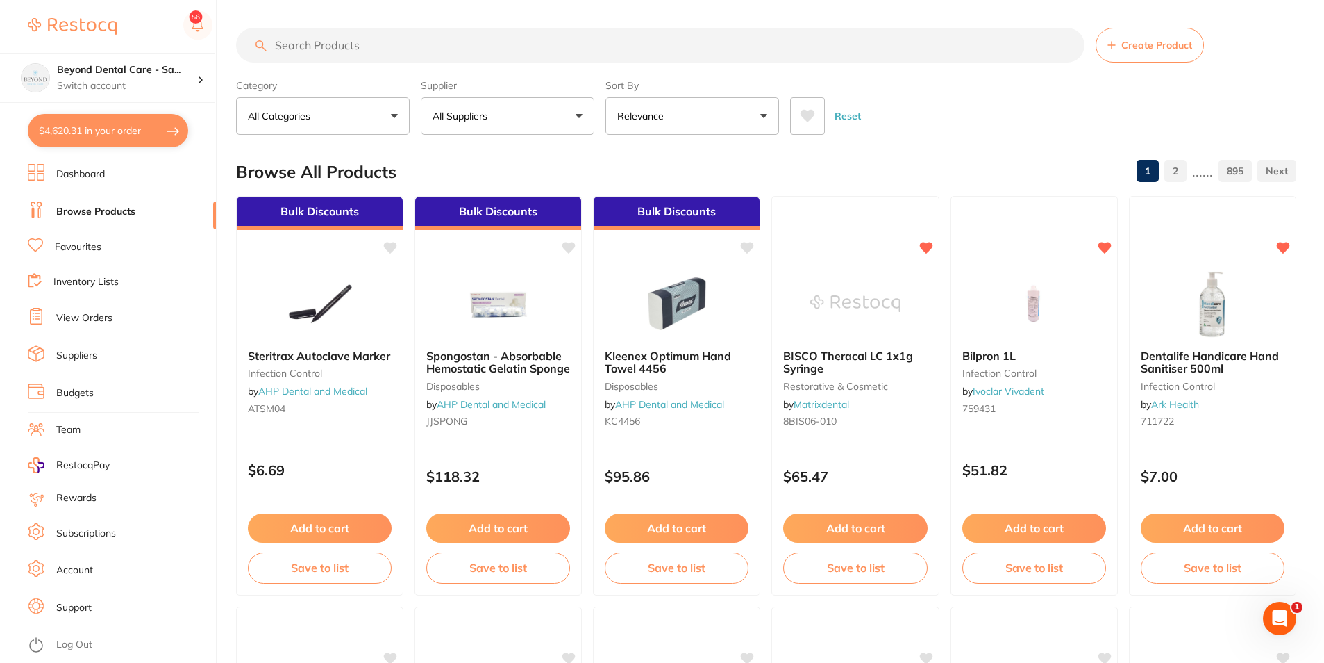
scroll to position [0, 0]
click at [398, 53] on input "search" at bounding box center [660, 45] width 849 height 35
paste input "EV-7184X001"
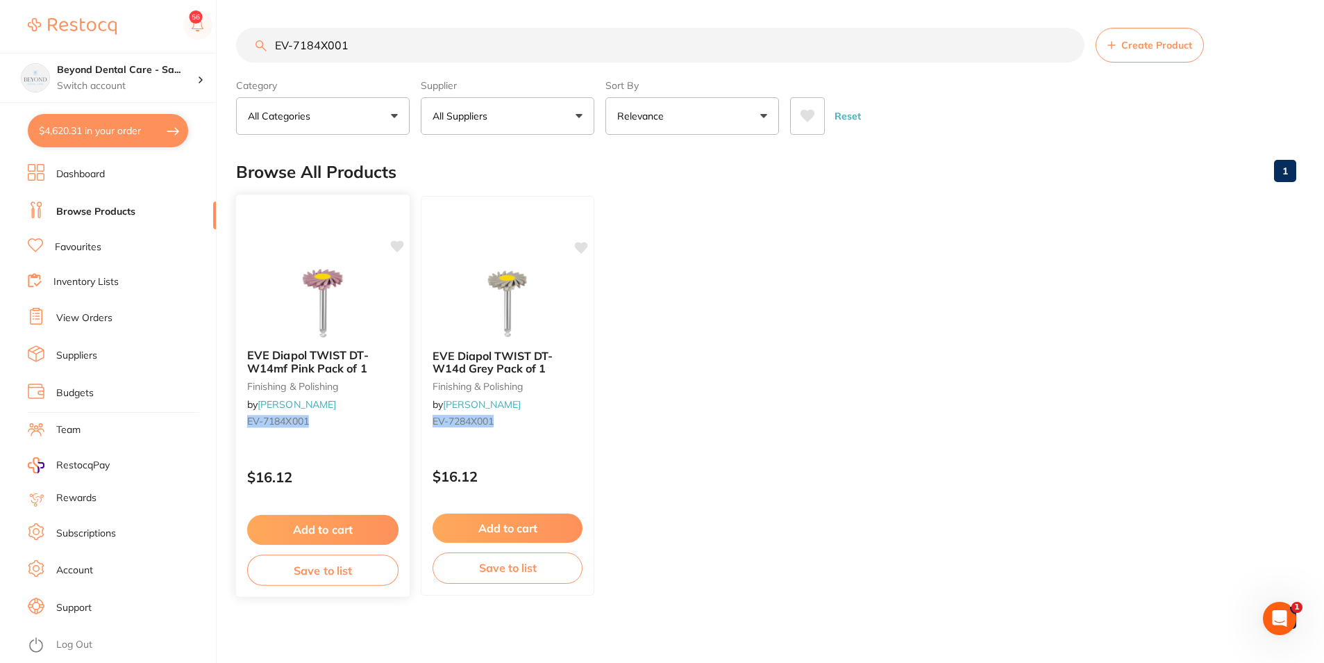
type input "EV-7184X001"
click at [333, 526] on button "Add to cart" at bounding box center [322, 530] width 151 height 30
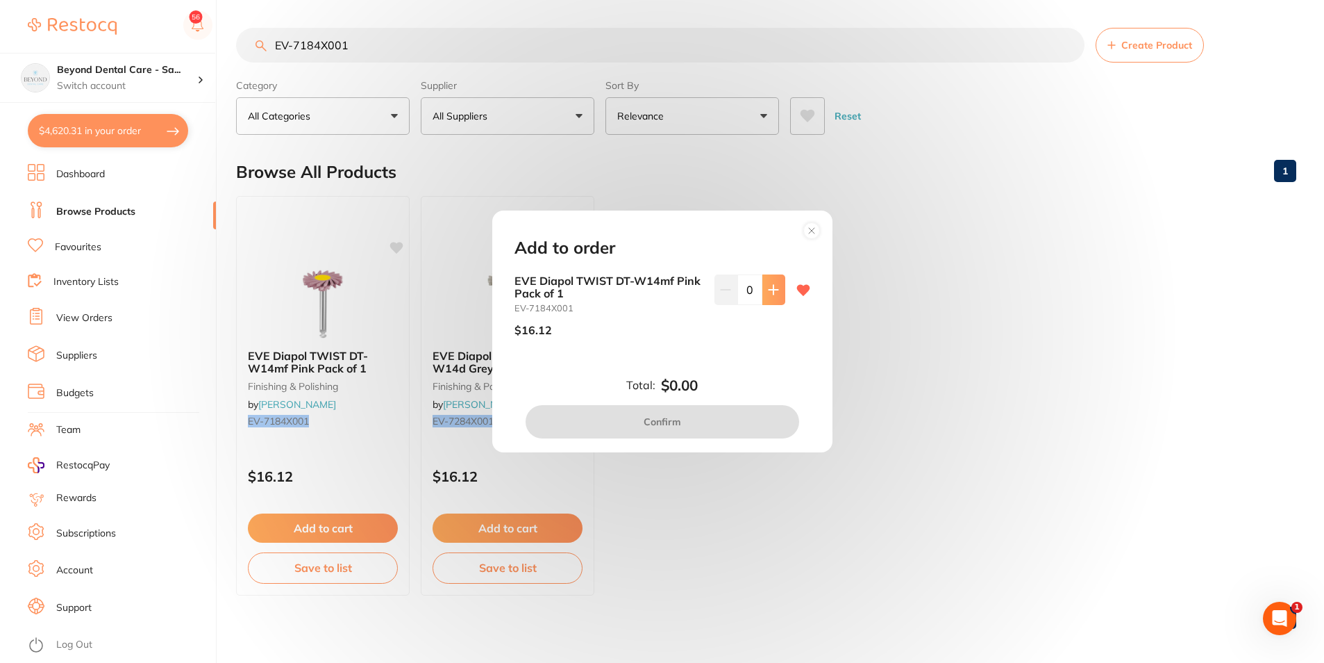
click at [763, 285] on button at bounding box center [774, 289] width 23 height 31
type input "2"
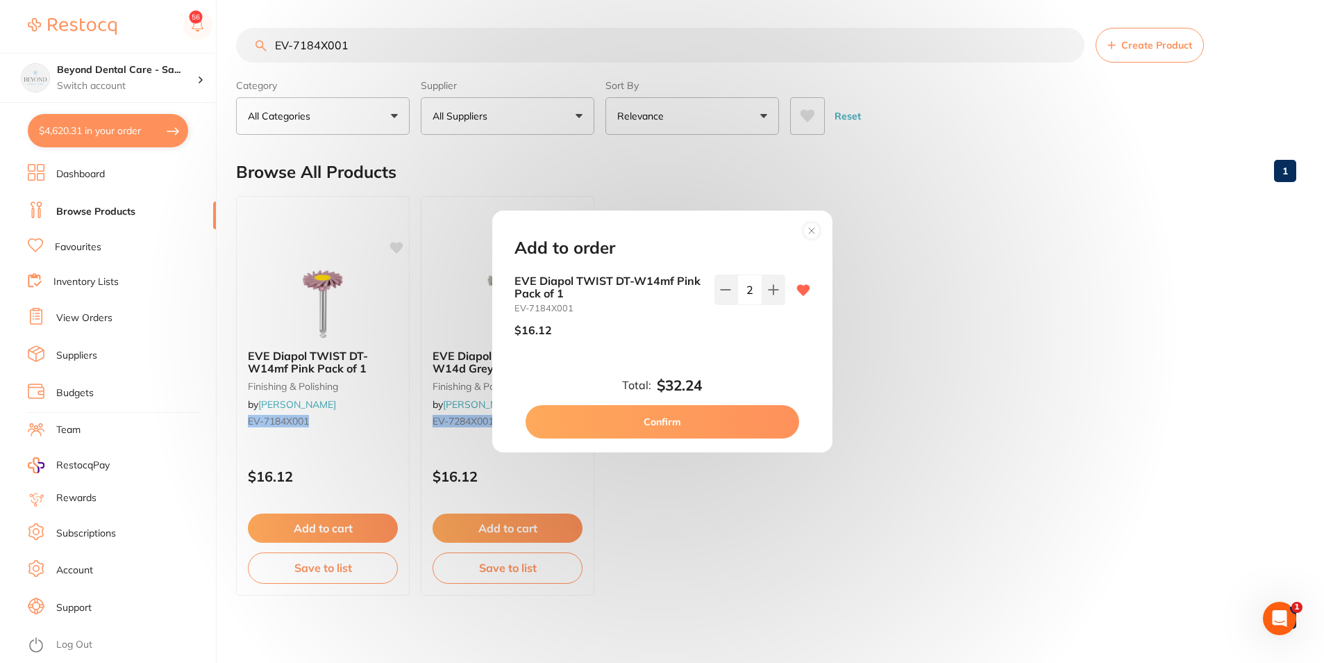
click at [713, 388] on div "Total: $32.24 Confirm" at bounding box center [662, 407] width 329 height 61
click at [699, 403] on div "Total: $32.24 Confirm" at bounding box center [662, 407] width 329 height 61
click at [669, 425] on button "Confirm" at bounding box center [663, 421] width 274 height 33
checkbox input "false"
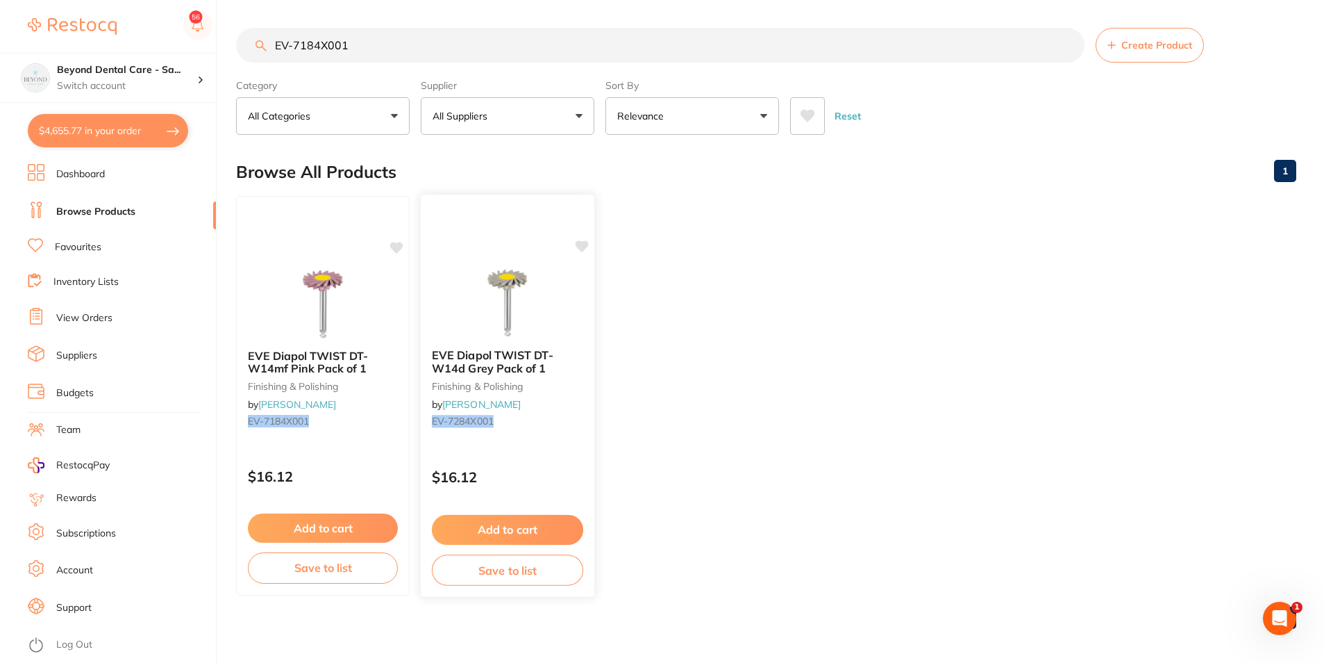
scroll to position [1734, 0]
click at [547, 519] on button "Add to cart" at bounding box center [507, 530] width 151 height 30
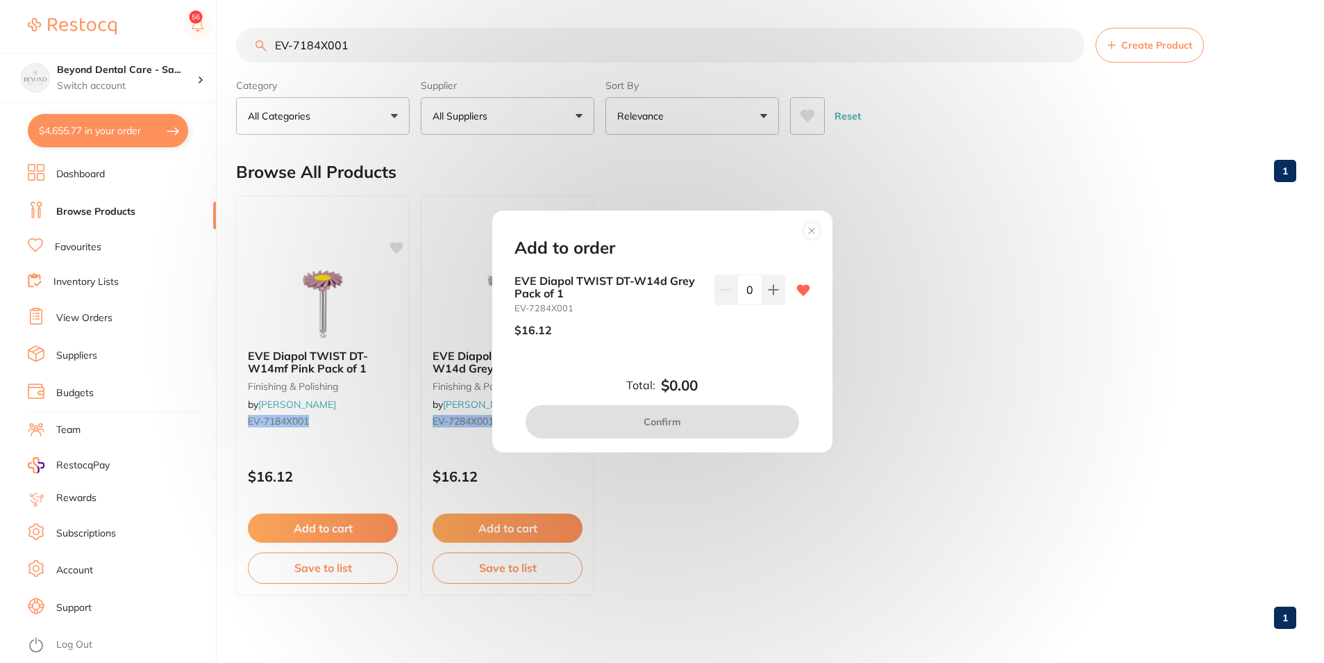
click at [784, 282] on div "EVE Diapol TWIST DT-W14d Grey Pack of 1 EV-7284X001 $16.12 0" at bounding box center [663, 311] width 296 height 74
click at [763, 292] on button at bounding box center [774, 289] width 23 height 31
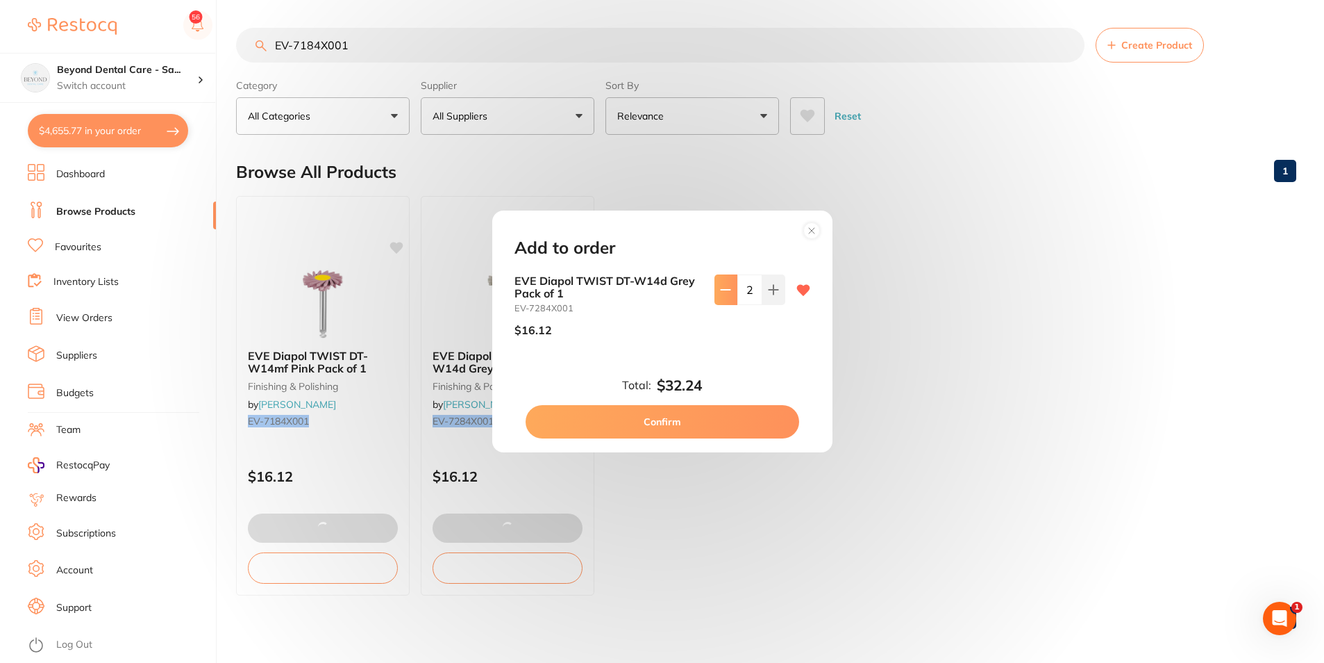
click at [720, 289] on icon at bounding box center [725, 289] width 11 height 11
type input "1"
click at [675, 422] on button "Confirm" at bounding box center [663, 421] width 274 height 33
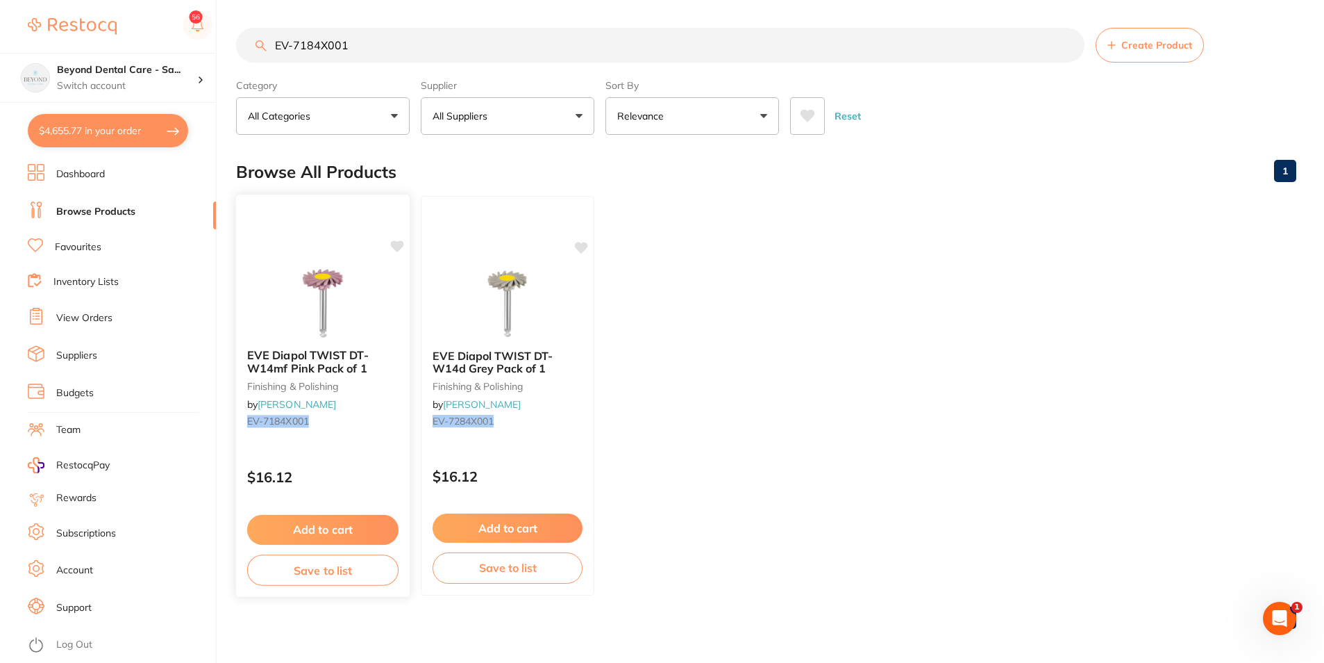
scroll to position [1734, 0]
click at [349, 538] on button "Add to cart" at bounding box center [323, 527] width 150 height 29
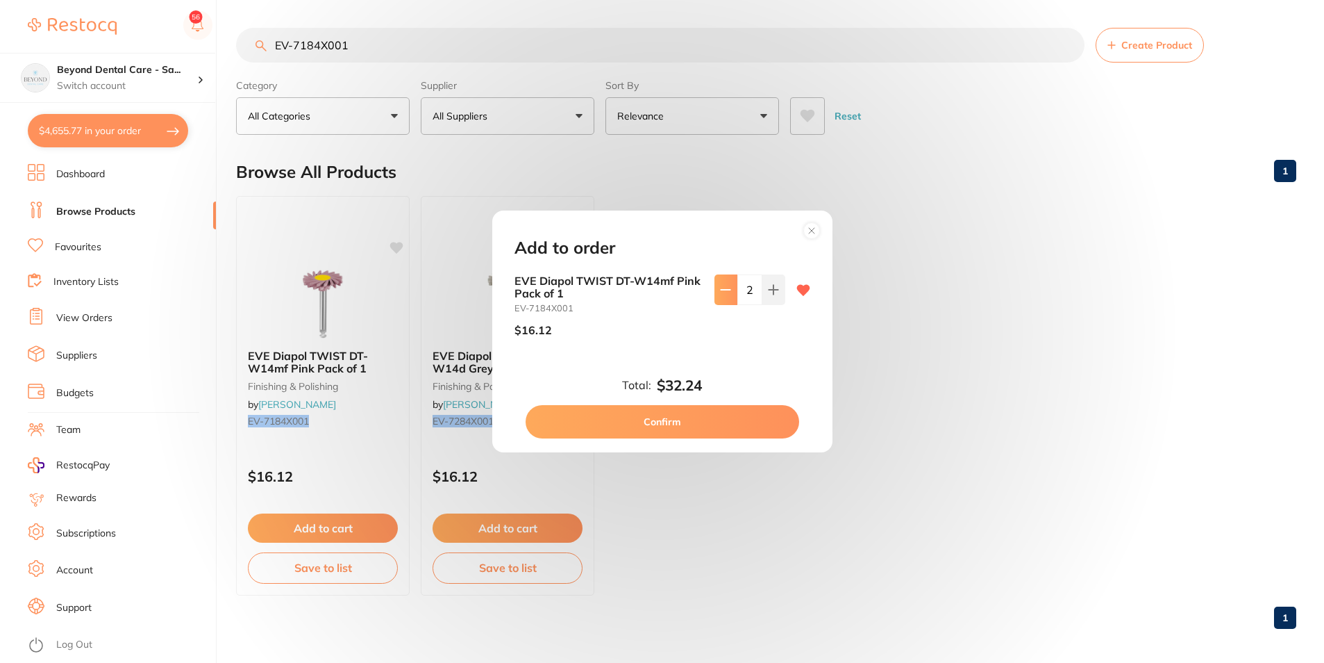
click at [716, 296] on button at bounding box center [726, 289] width 23 height 31
type input "1"
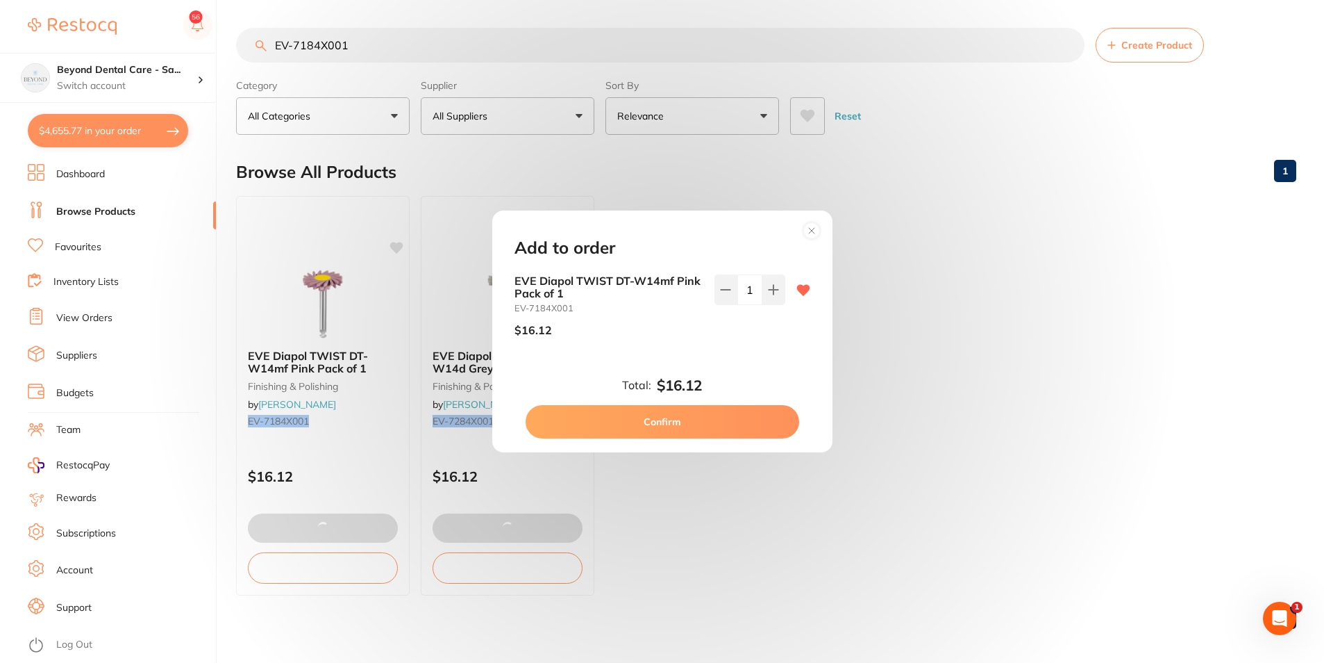
click at [661, 431] on button "Confirm" at bounding box center [663, 421] width 274 height 33
type input "1"
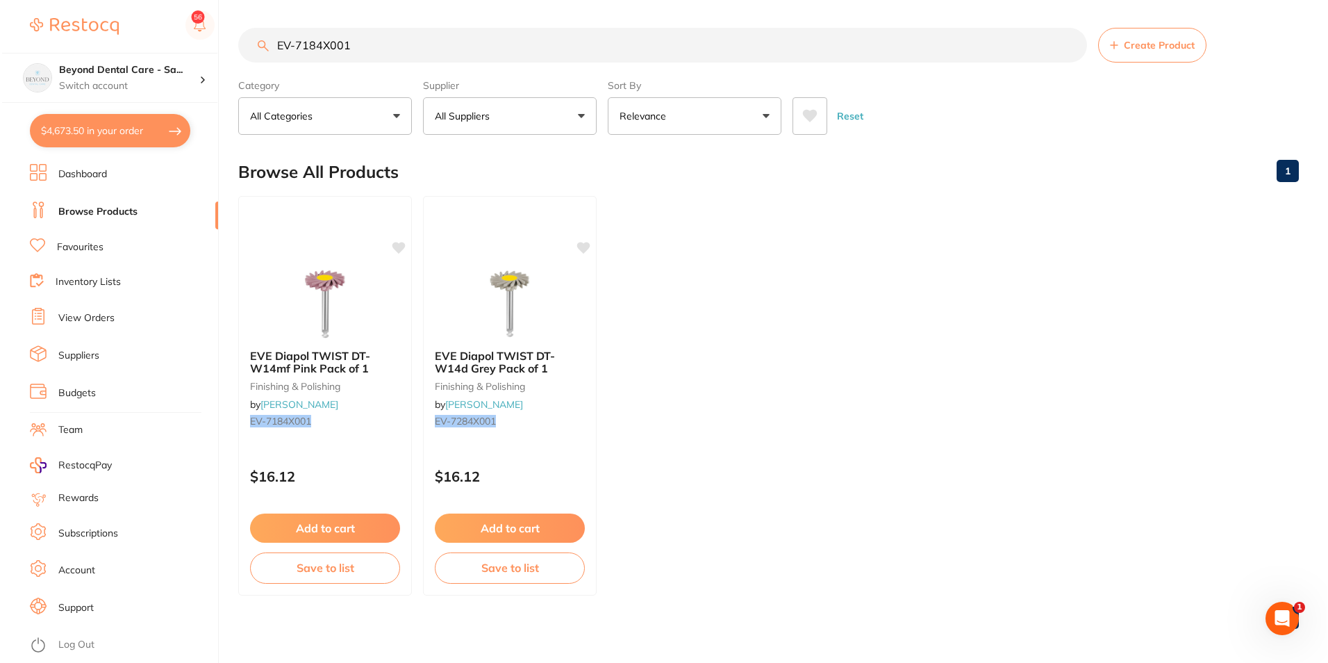
scroll to position [1801, 0]
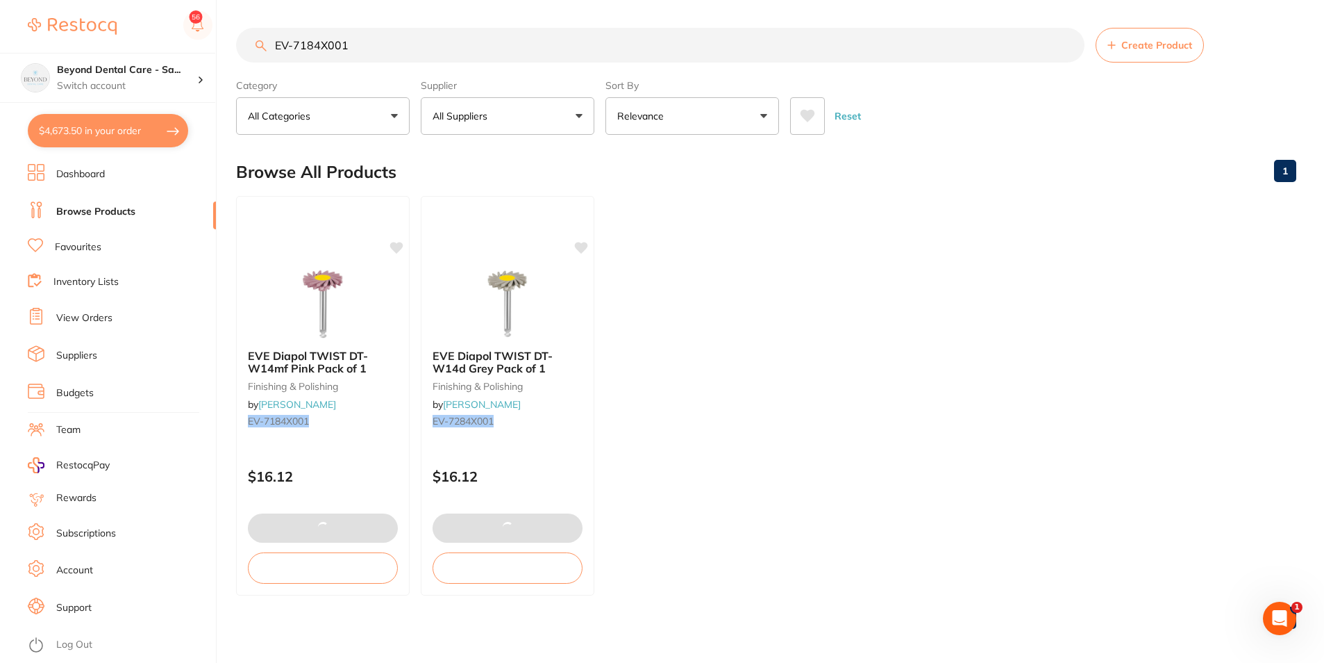
type input "1"
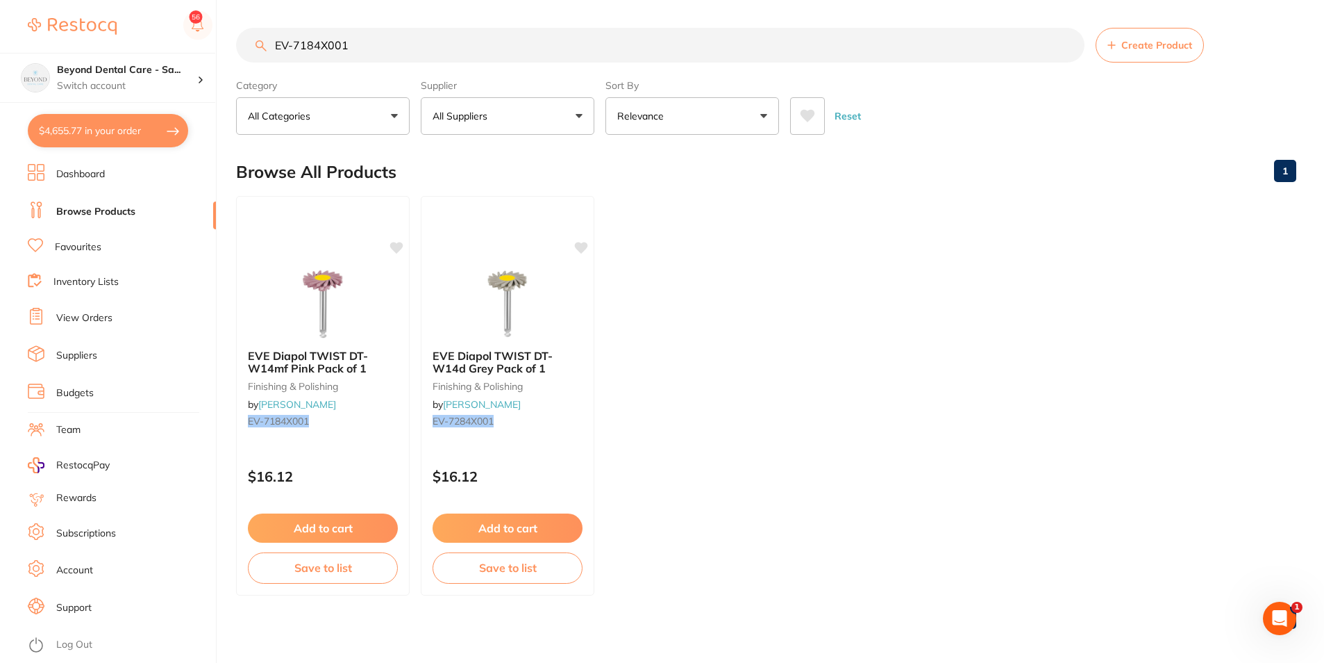
click at [120, 115] on button "$4,655.77 in your order" at bounding box center [108, 130] width 160 height 33
checkbox input "true"
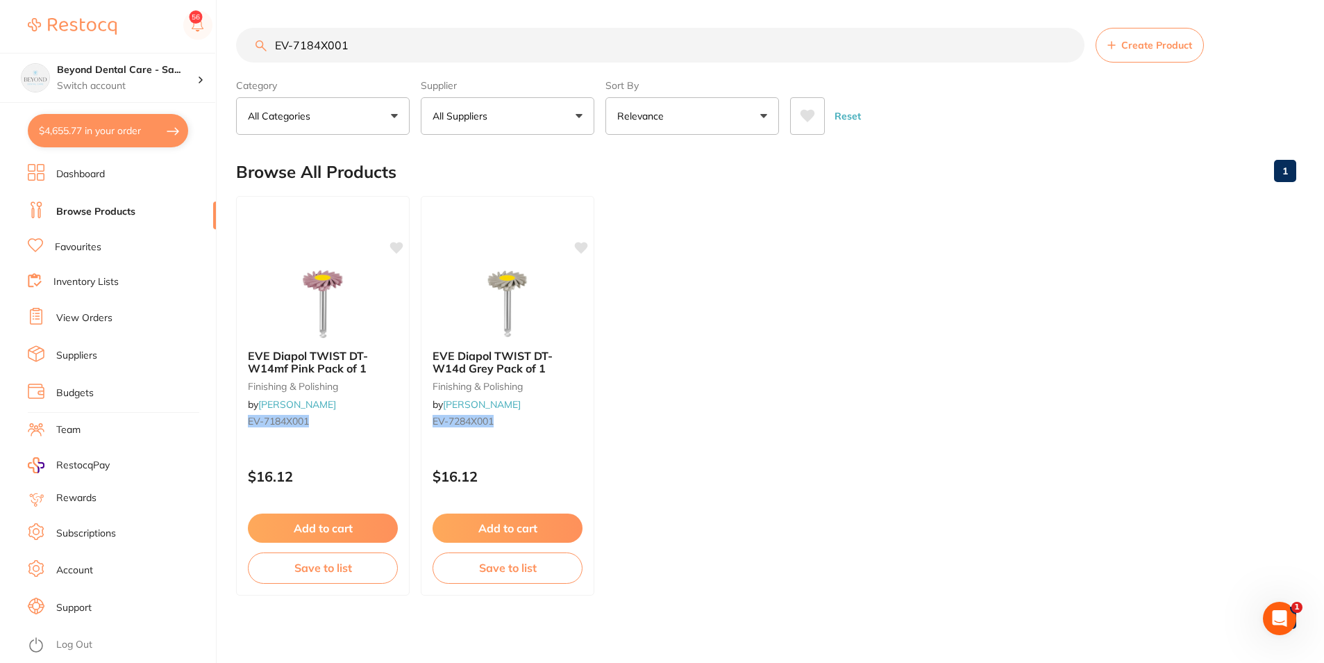
checkbox input "true"
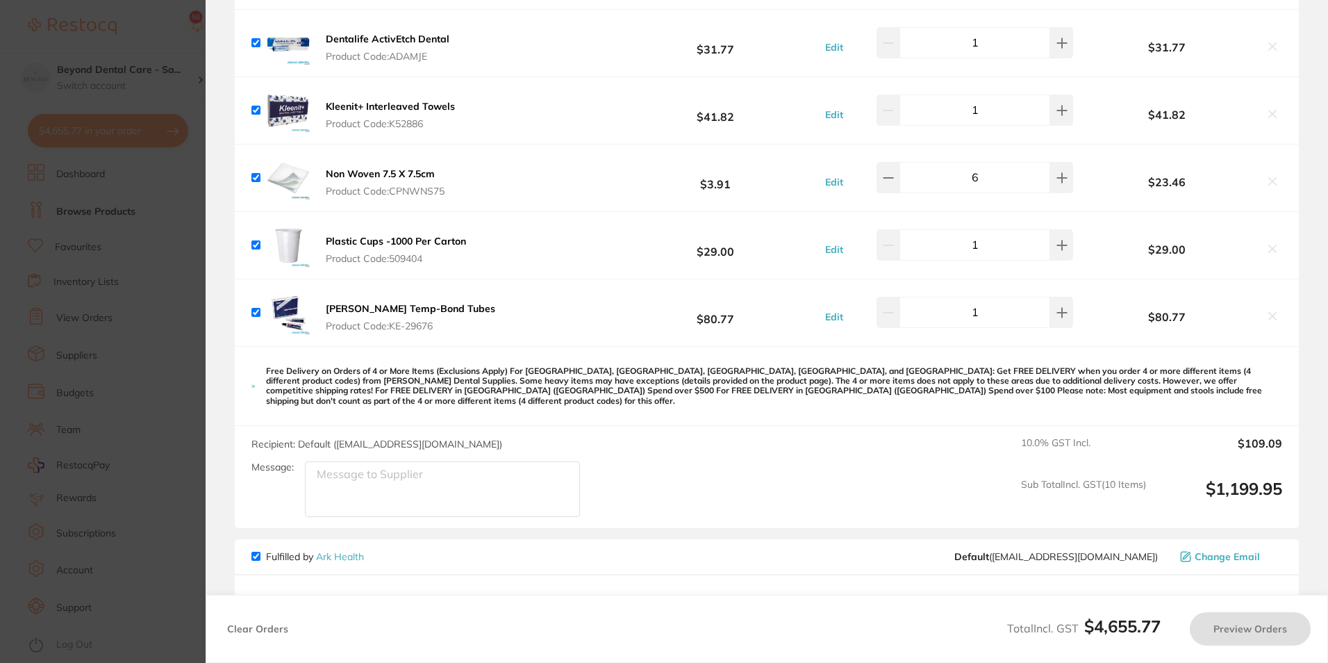
click at [165, 92] on section "Update RRP Set your pre negotiated price for this item. Item Agreed RRP (excl. …" at bounding box center [664, 331] width 1328 height 663
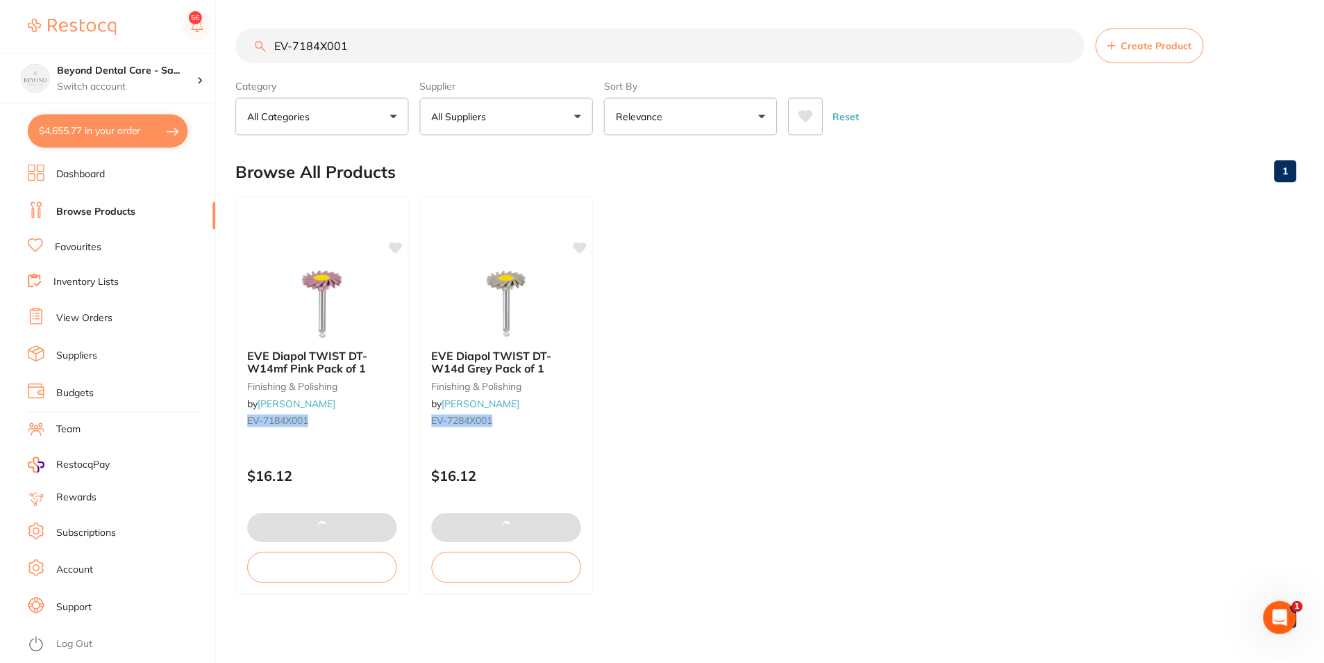
scroll to position [5, 0]
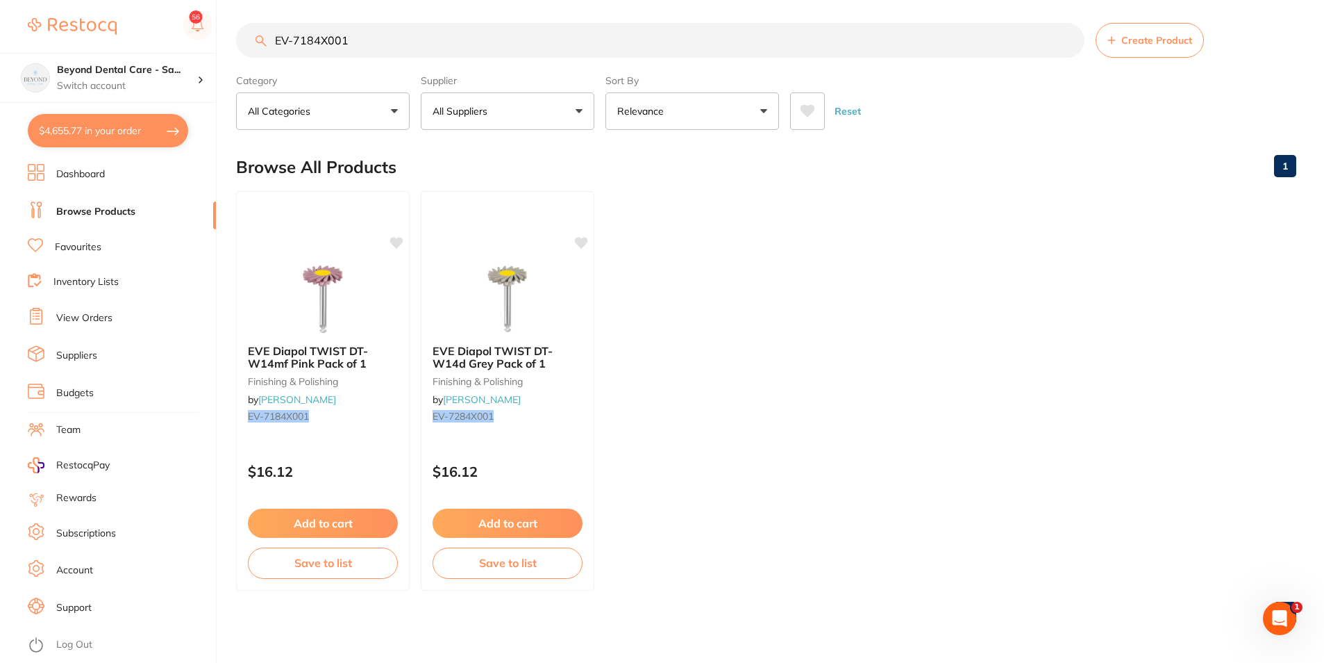
click at [125, 140] on button "$4,655.77 in your order" at bounding box center [108, 130] width 160 height 33
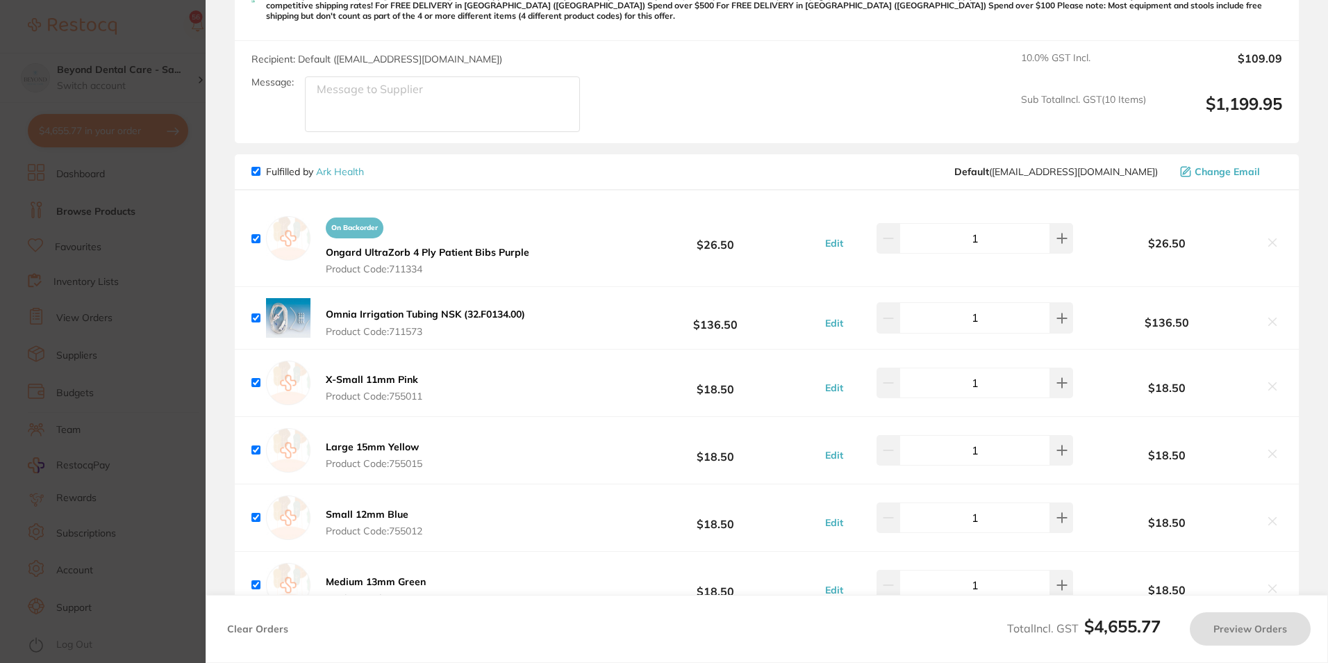
scroll to position [2288, 0]
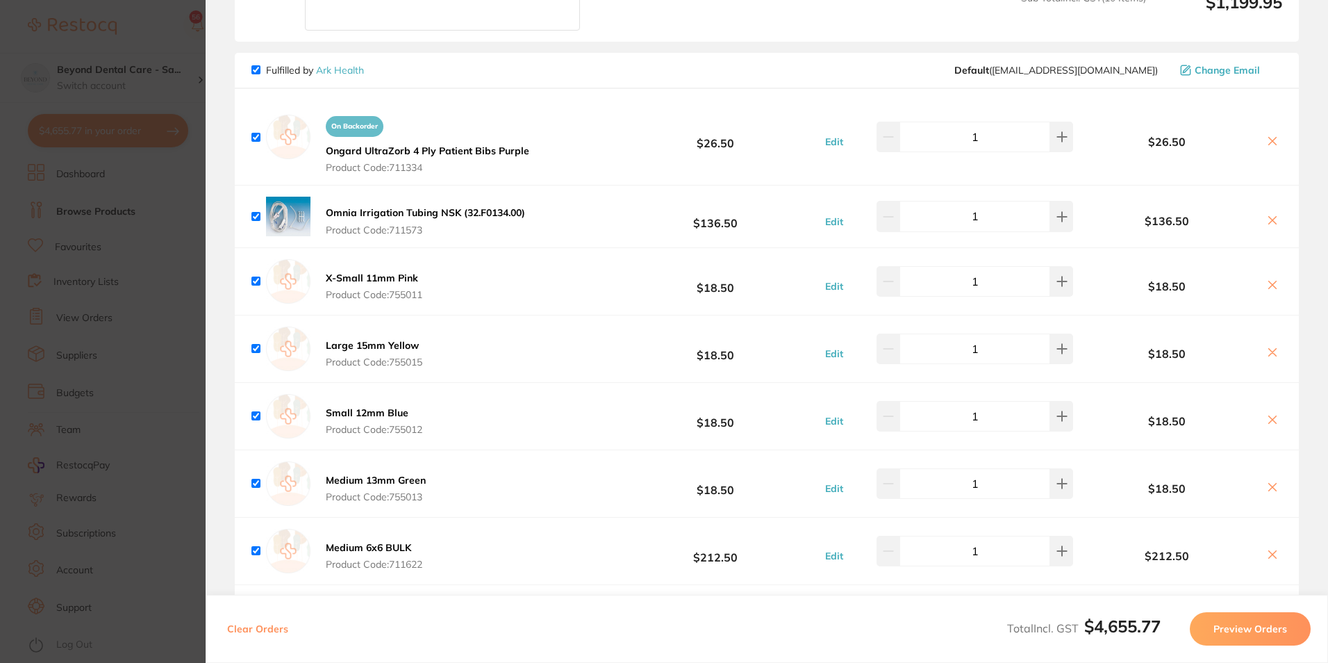
click at [1231, 630] on button "Preview Orders" at bounding box center [1250, 628] width 121 height 33
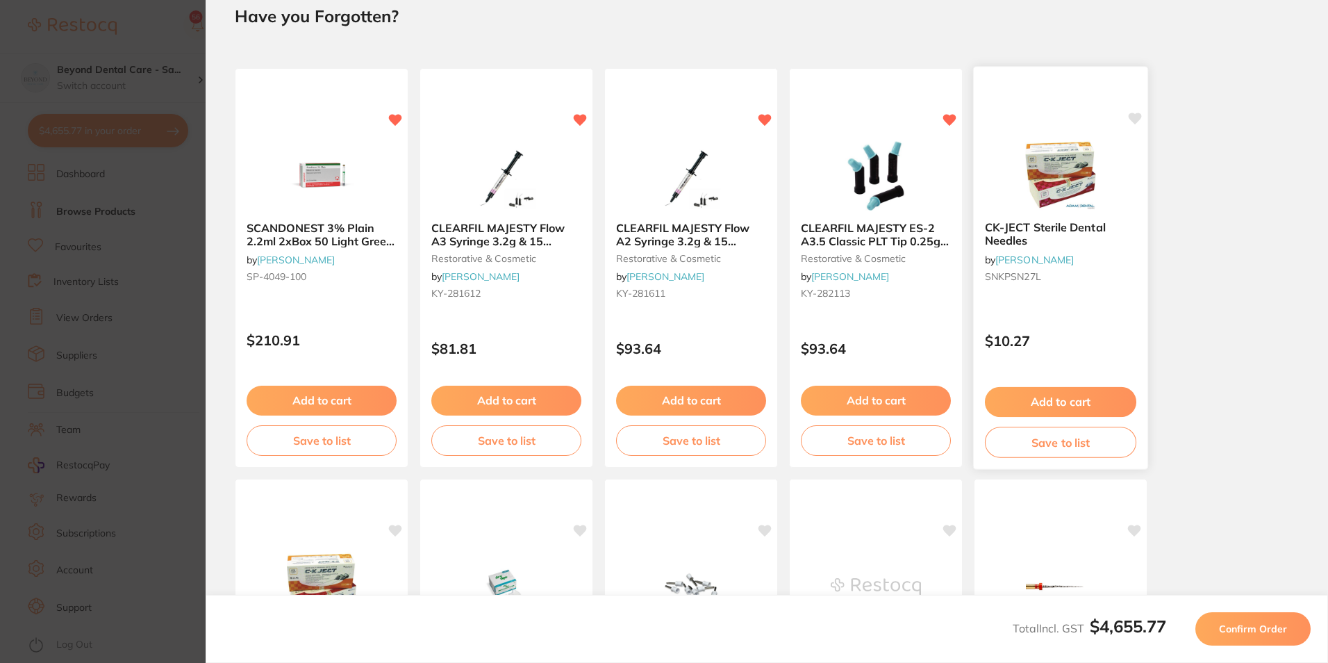
scroll to position [0, 0]
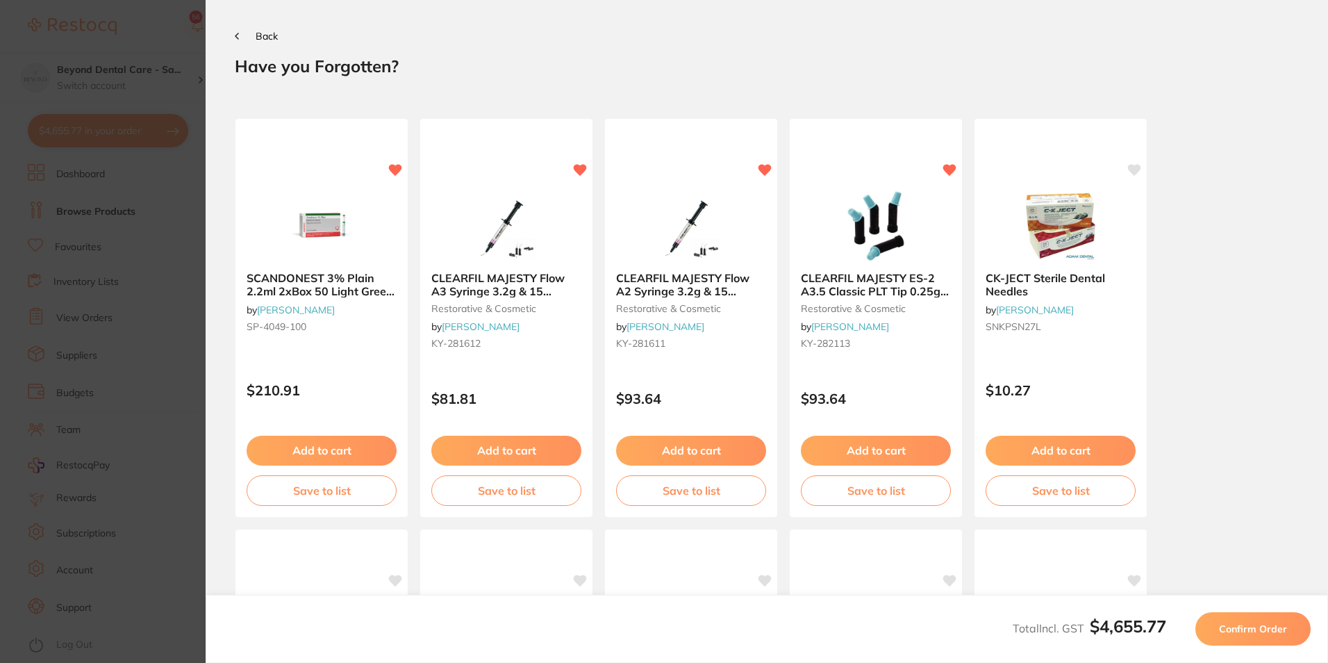
click at [1223, 633] on span "Confirm Order" at bounding box center [1253, 628] width 68 height 13
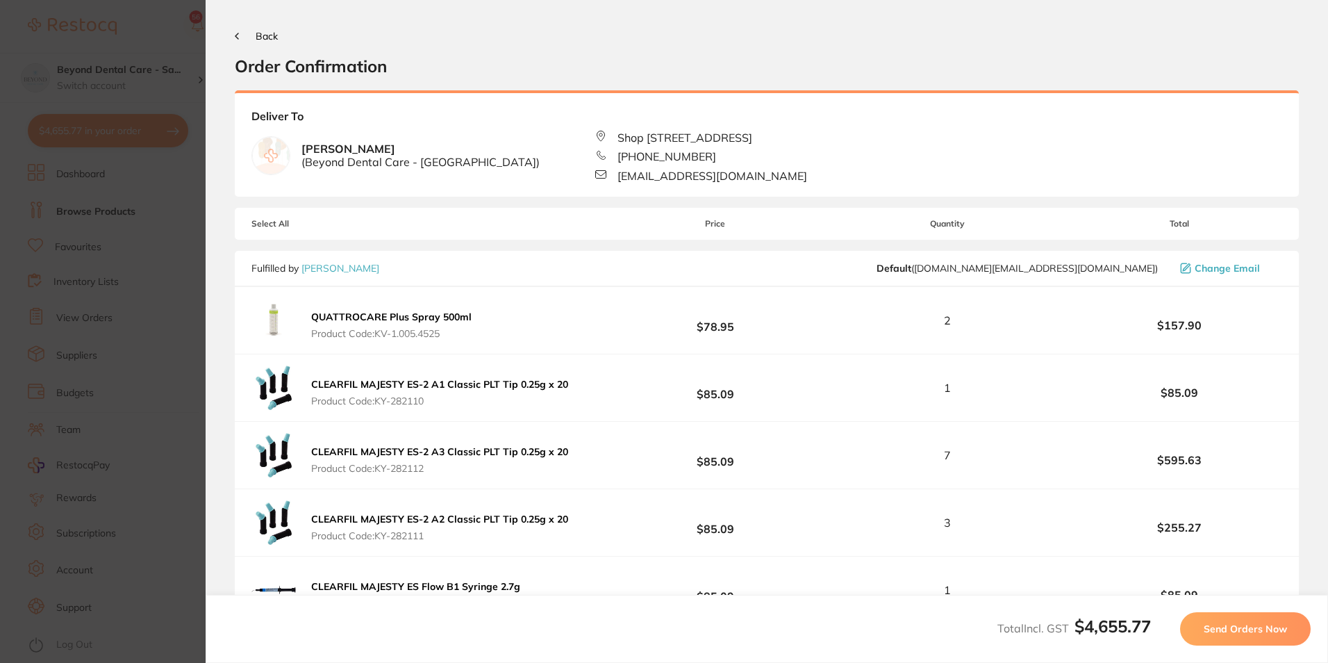
click at [1249, 629] on span "Send Orders Now" at bounding box center [1245, 628] width 83 height 13
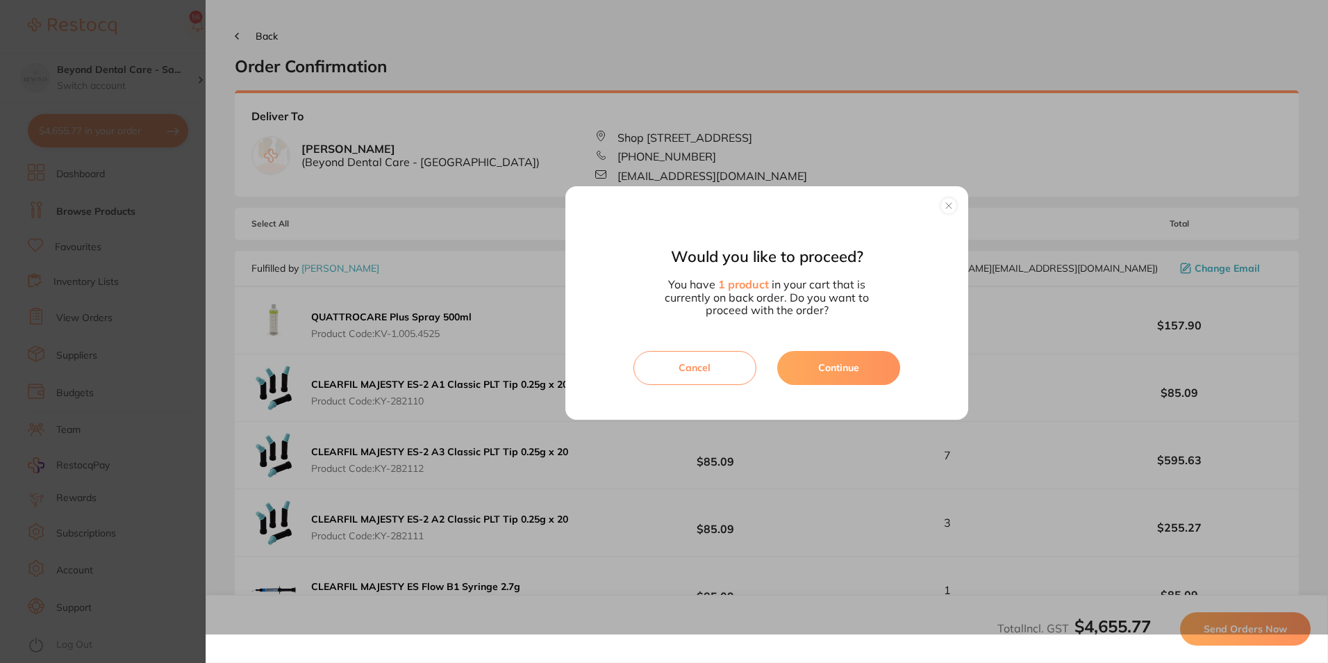
click at [849, 361] on button "Continue" at bounding box center [838, 367] width 123 height 33
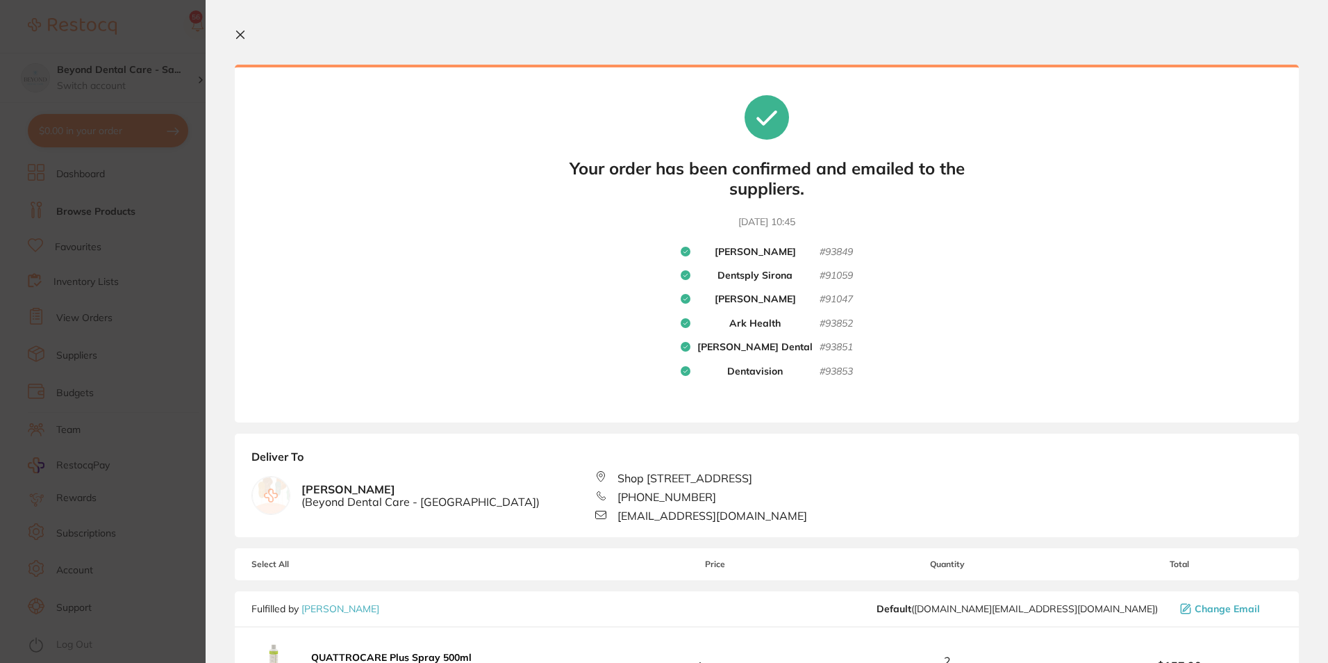
click at [240, 37] on icon at bounding box center [240, 34] width 11 height 11
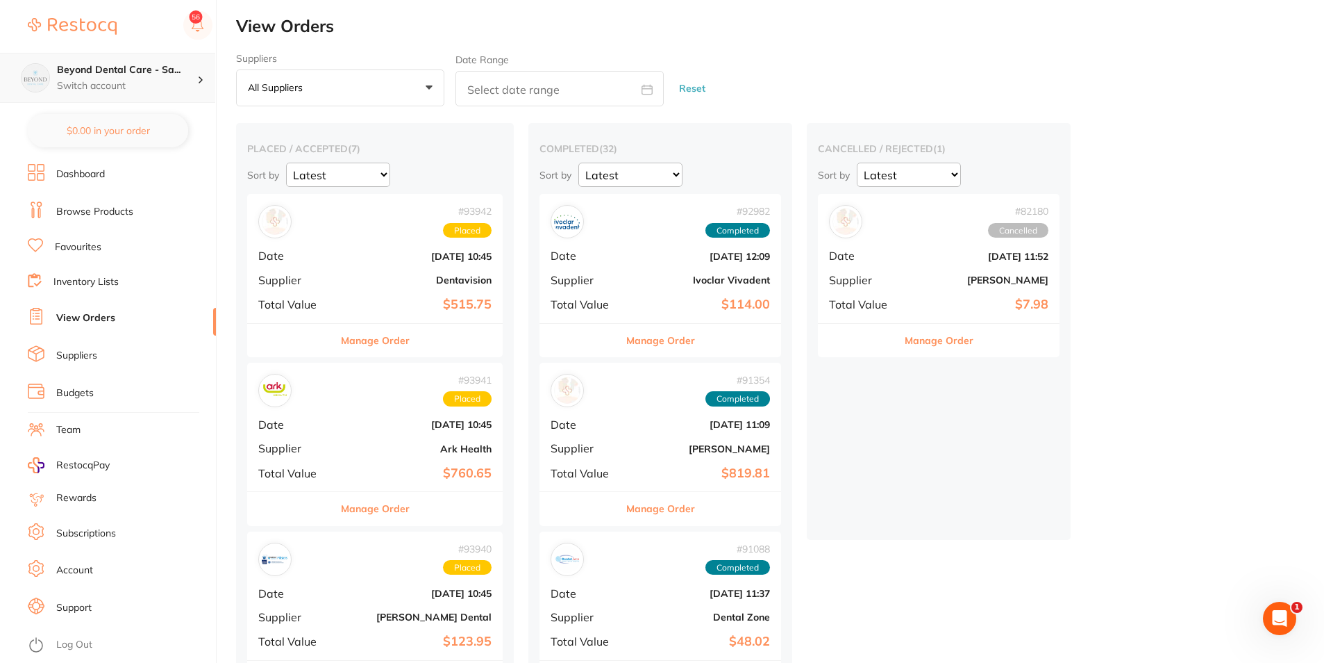
click at [147, 81] on p "Switch account" at bounding box center [127, 86] width 140 height 14
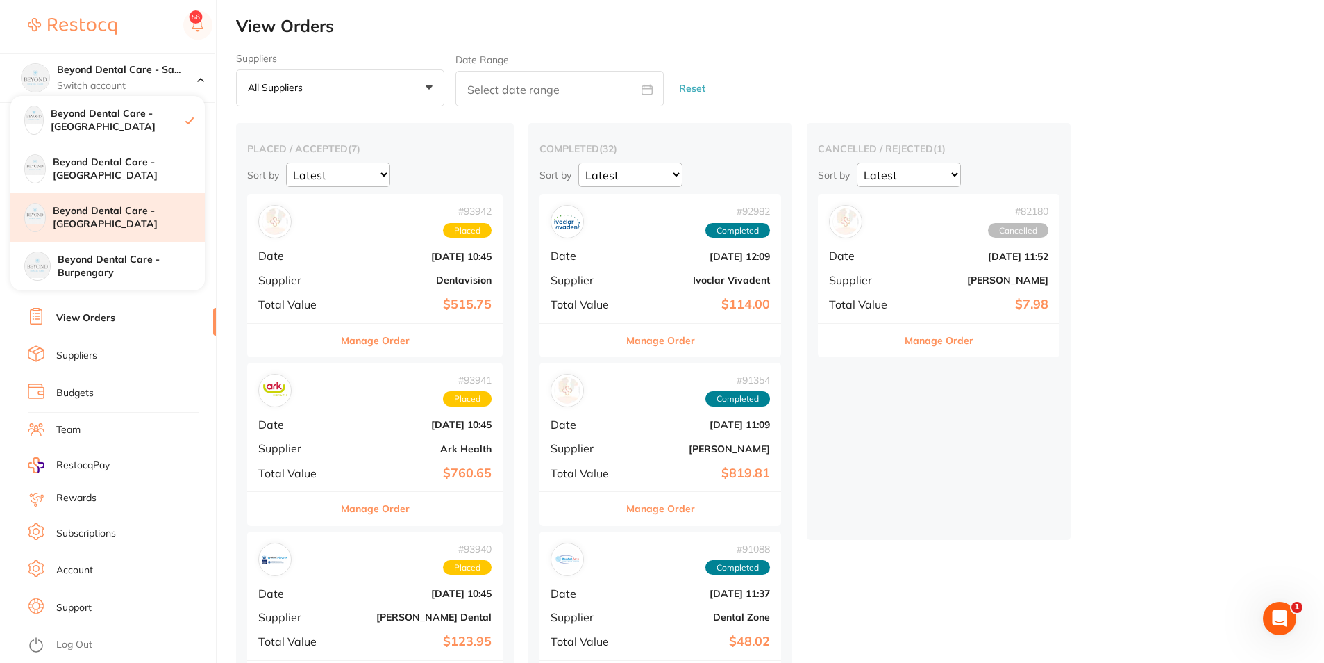
click at [134, 216] on h4 "Beyond Dental Care - [GEOGRAPHIC_DATA]" at bounding box center [129, 217] width 152 height 27
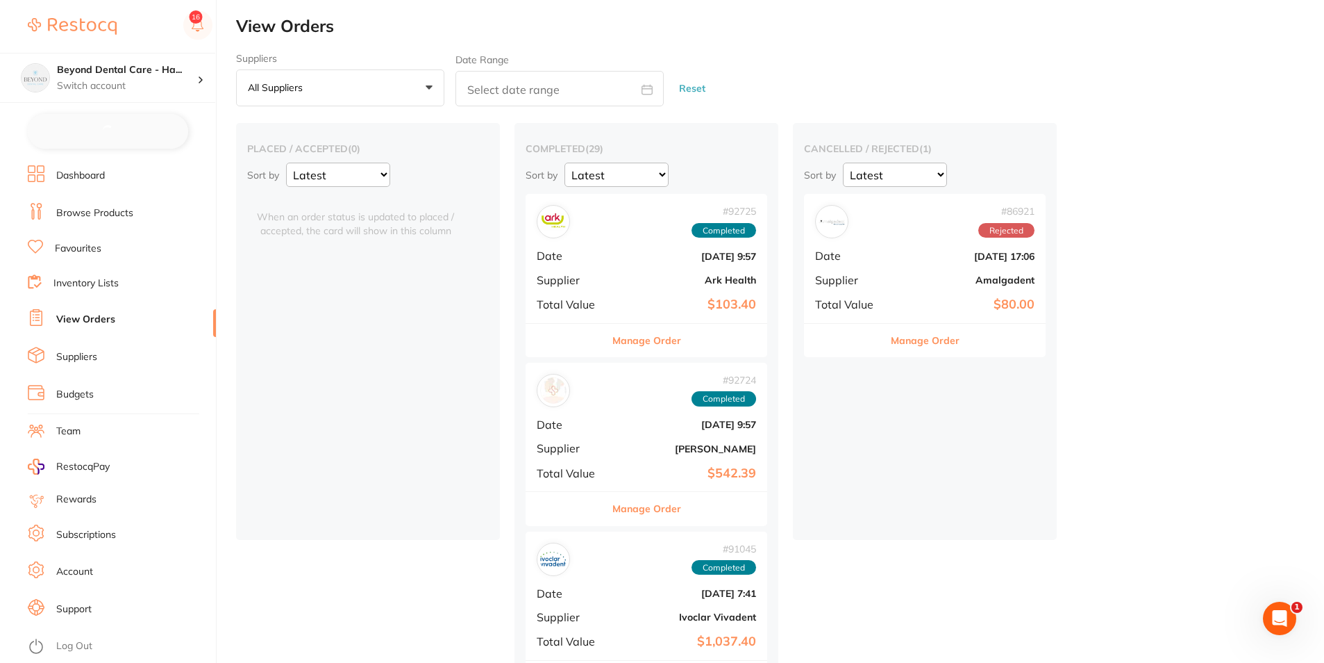
checkbox input "false"
click at [106, 133] on button "$2,861.70 in your order" at bounding box center [108, 130] width 160 height 33
checkbox input "true"
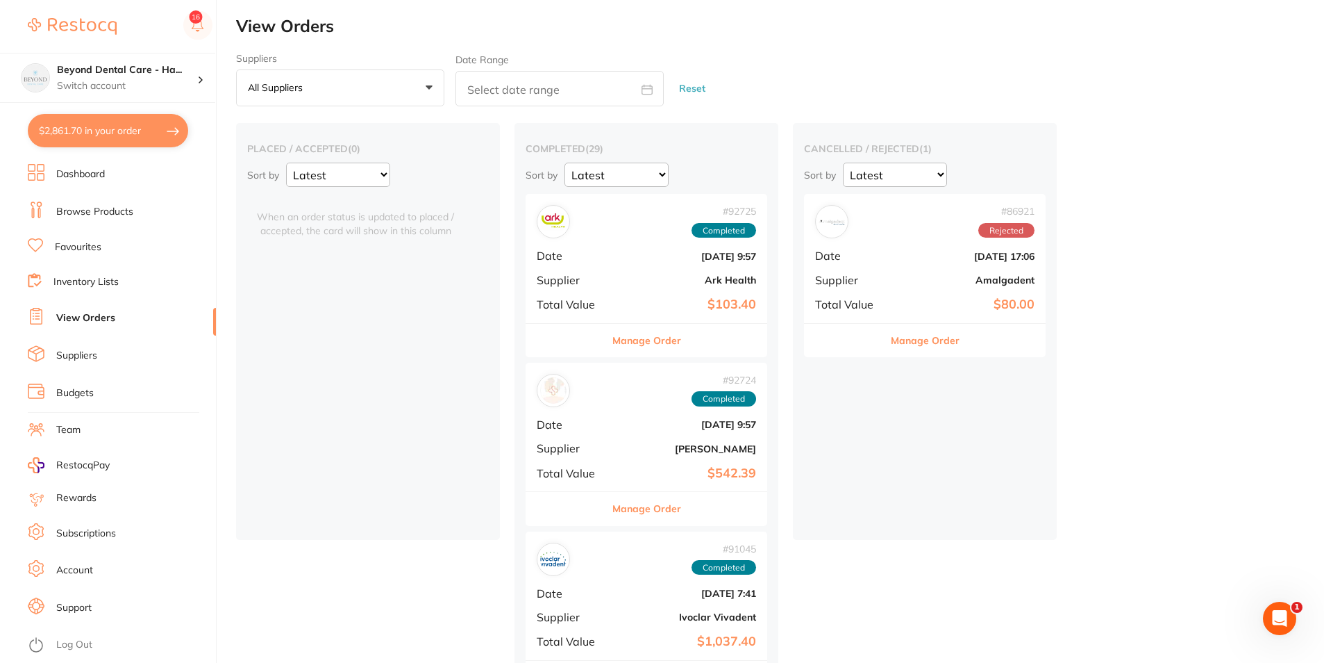
checkbox input "true"
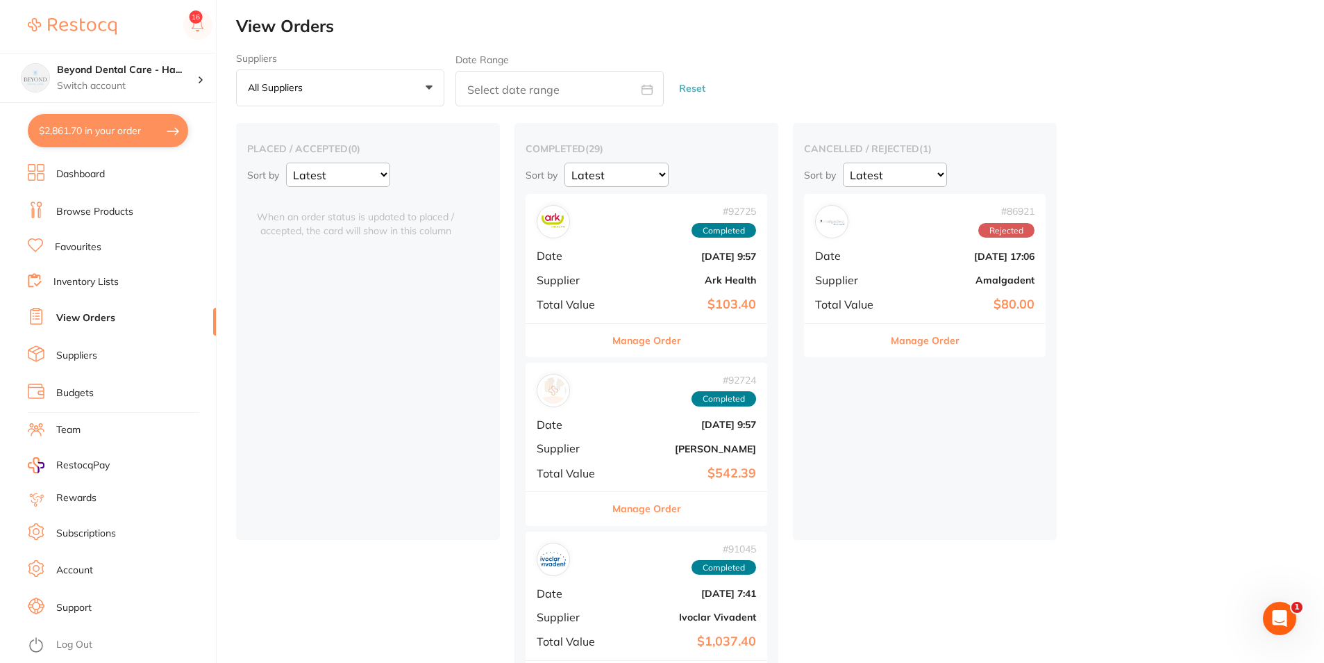
checkbox input "true"
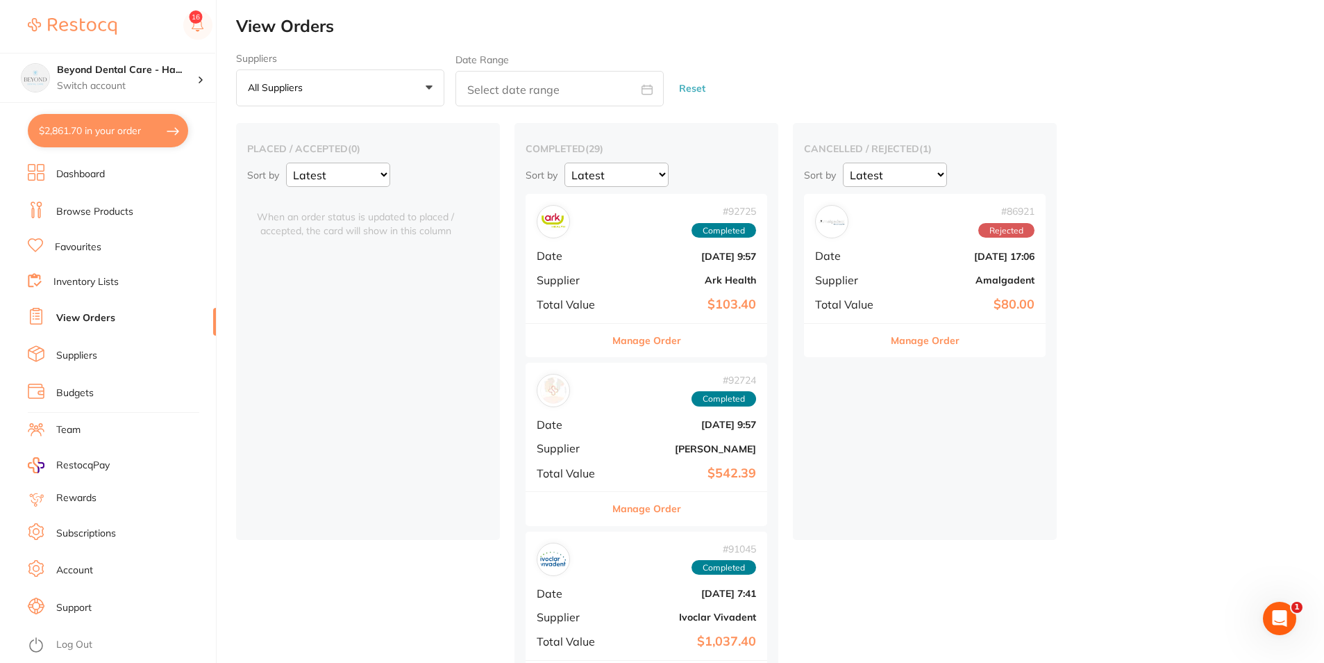
checkbox input "true"
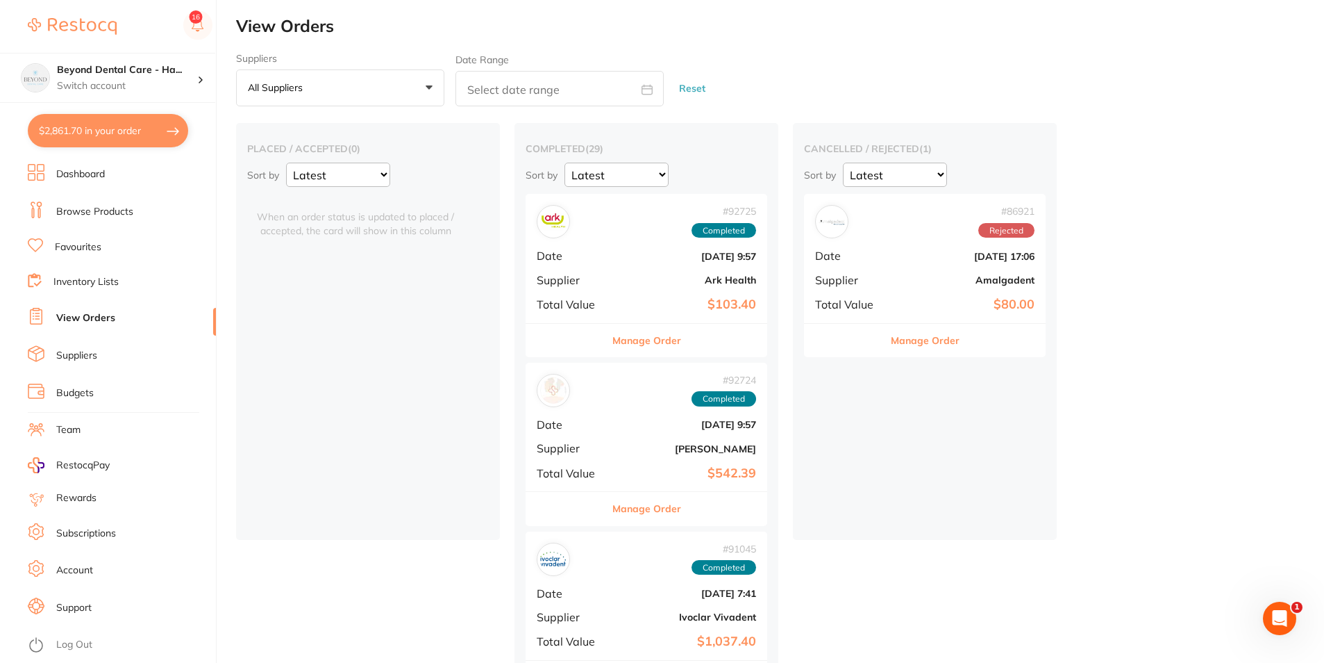
checkbox input "true"
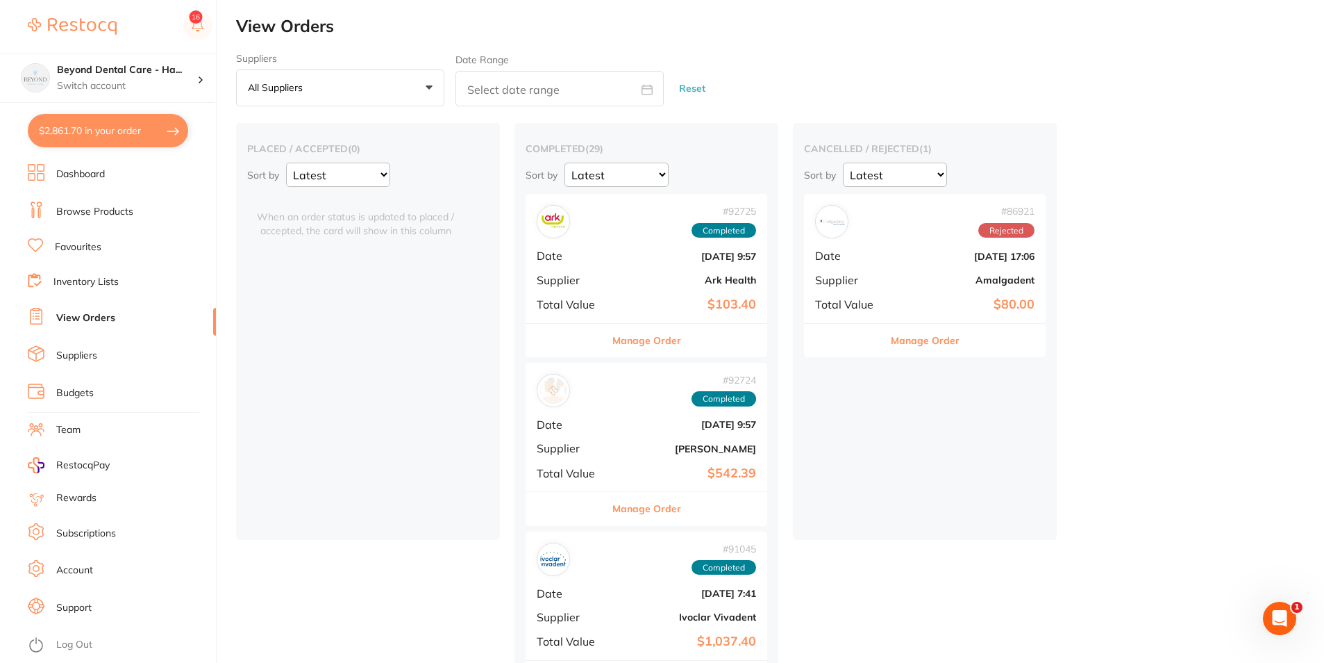
checkbox input "true"
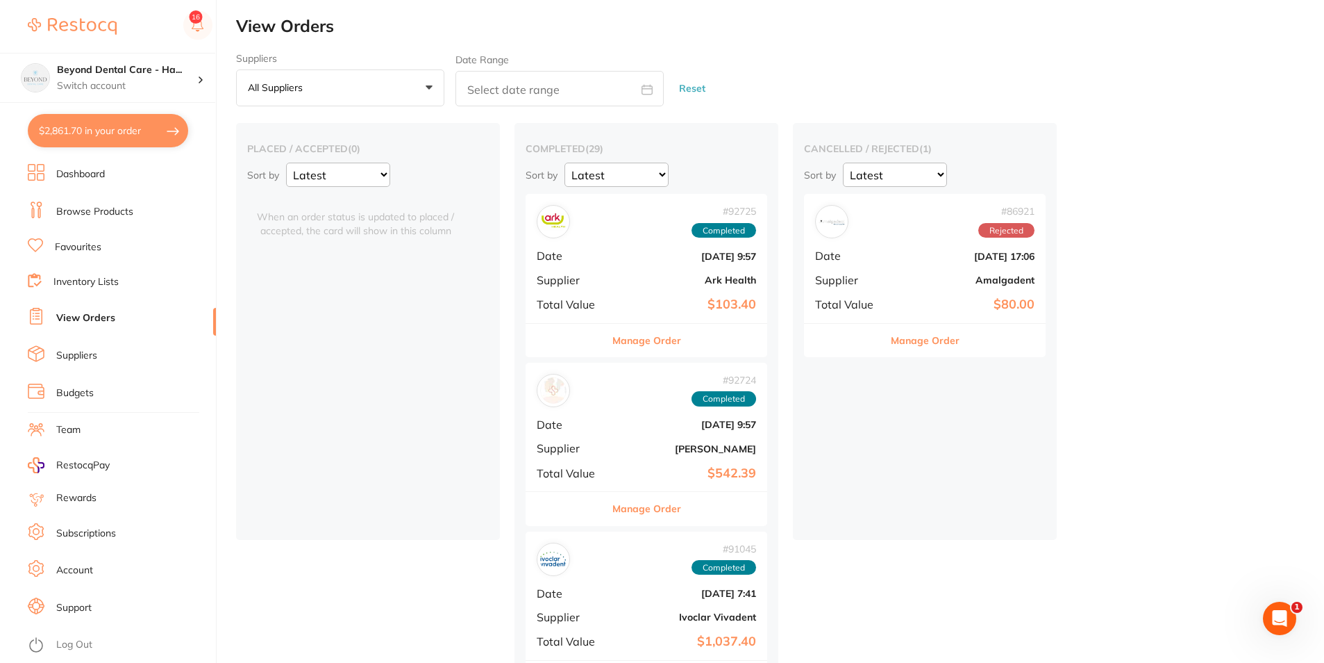
checkbox input "true"
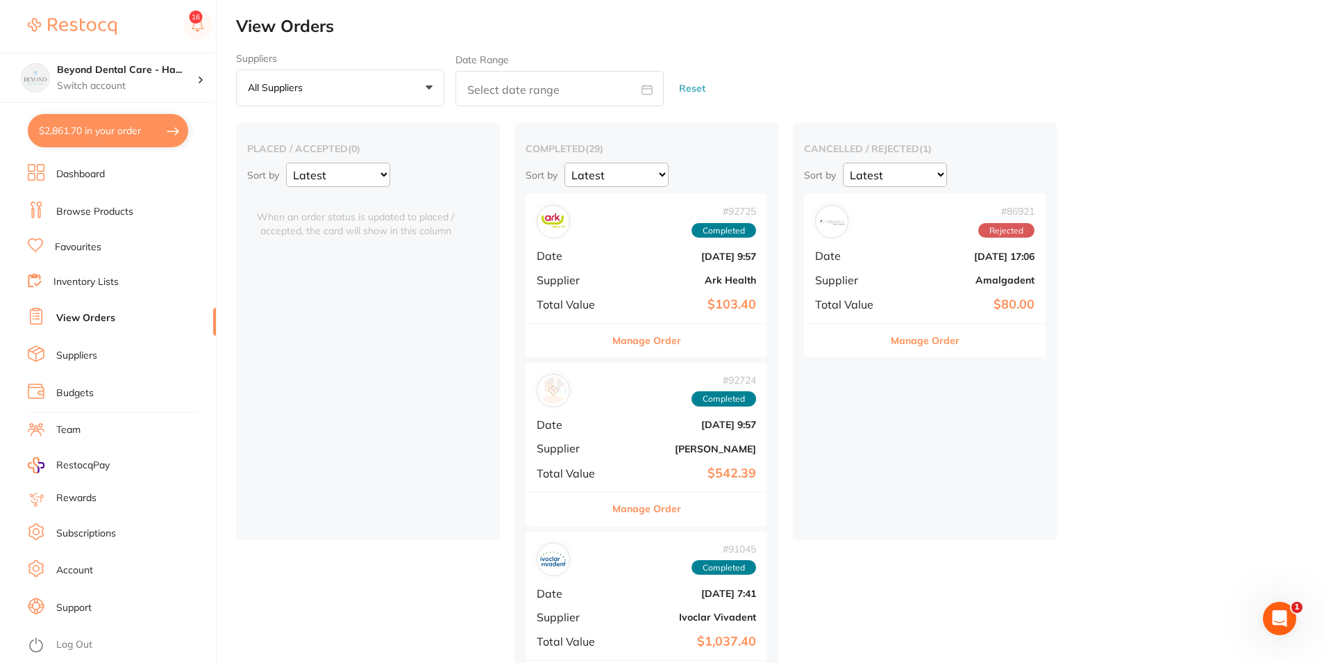
checkbox input "true"
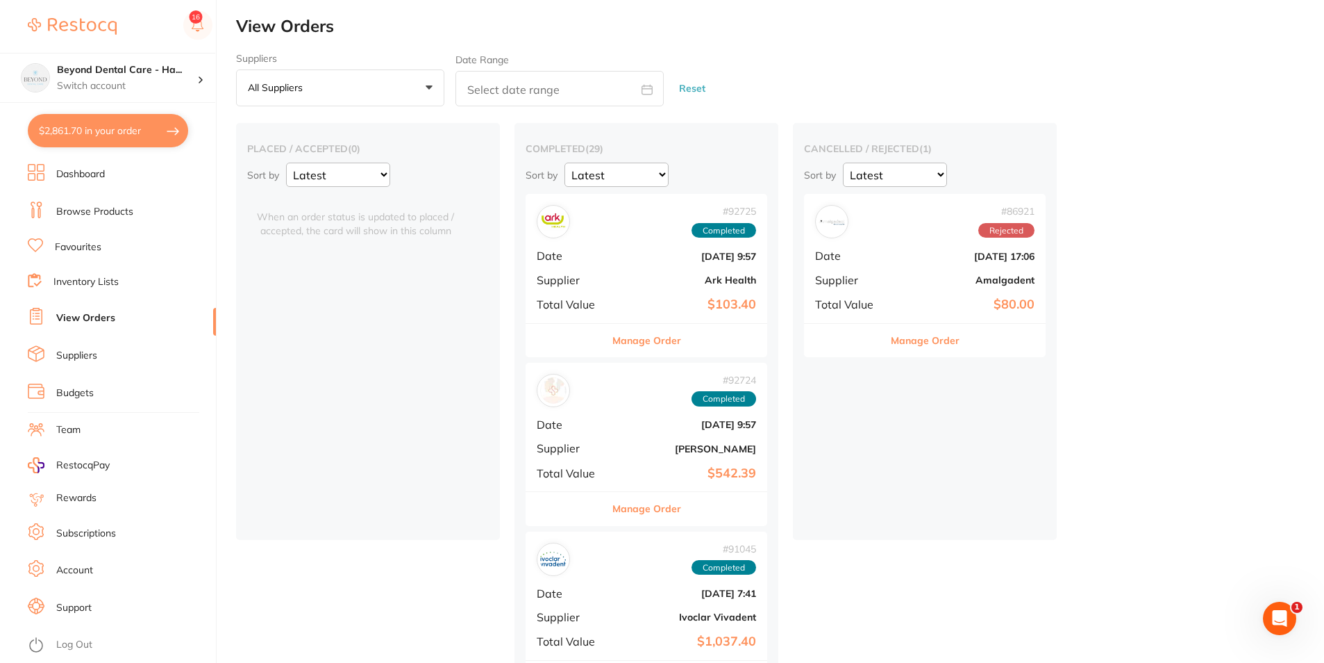
checkbox input "true"
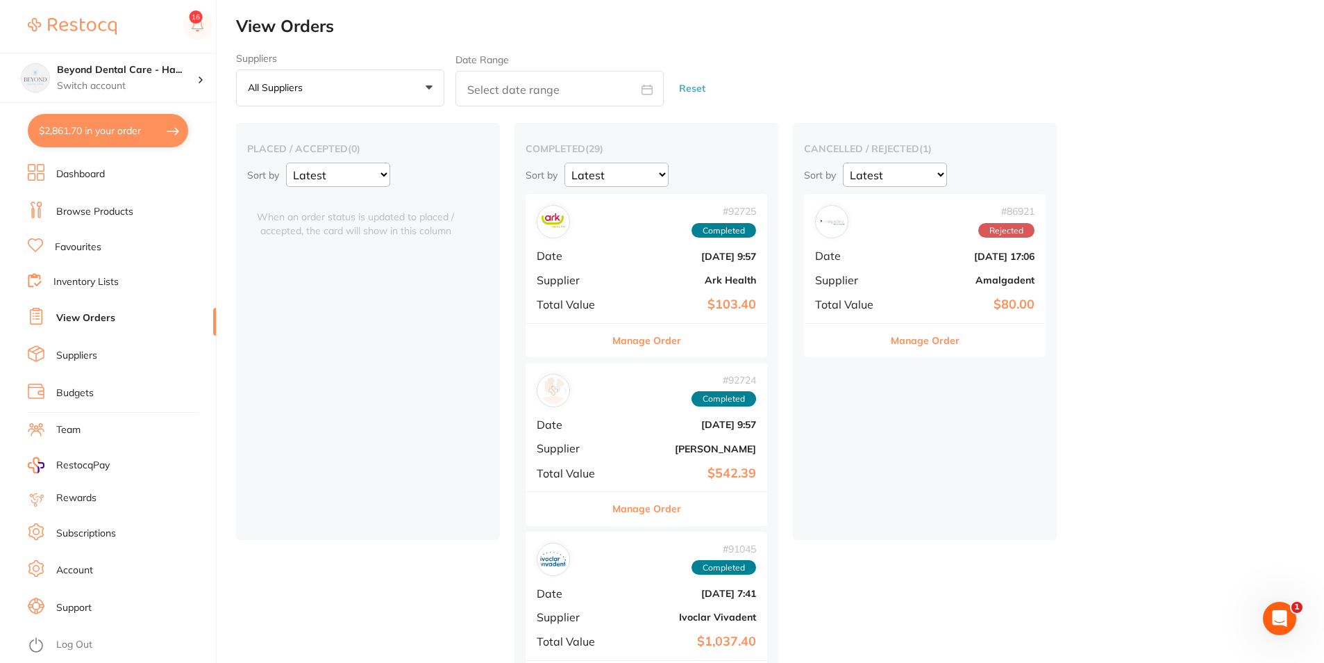
checkbox input "true"
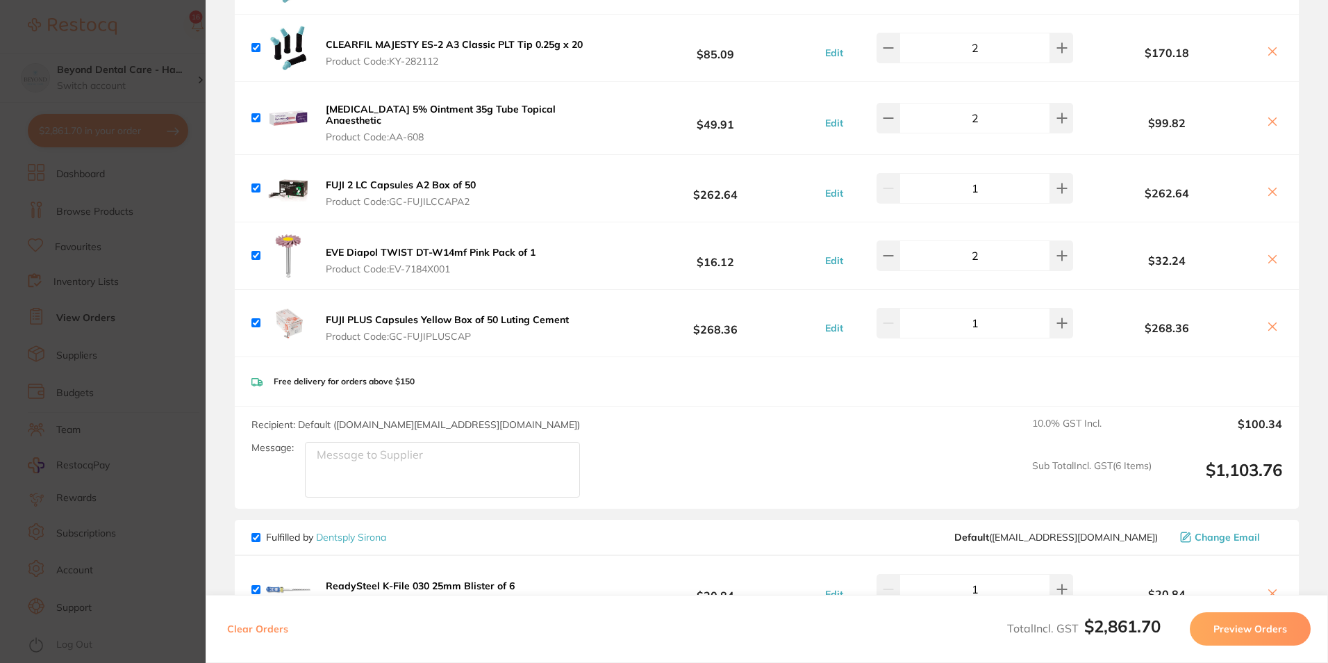
scroll to position [417, 0]
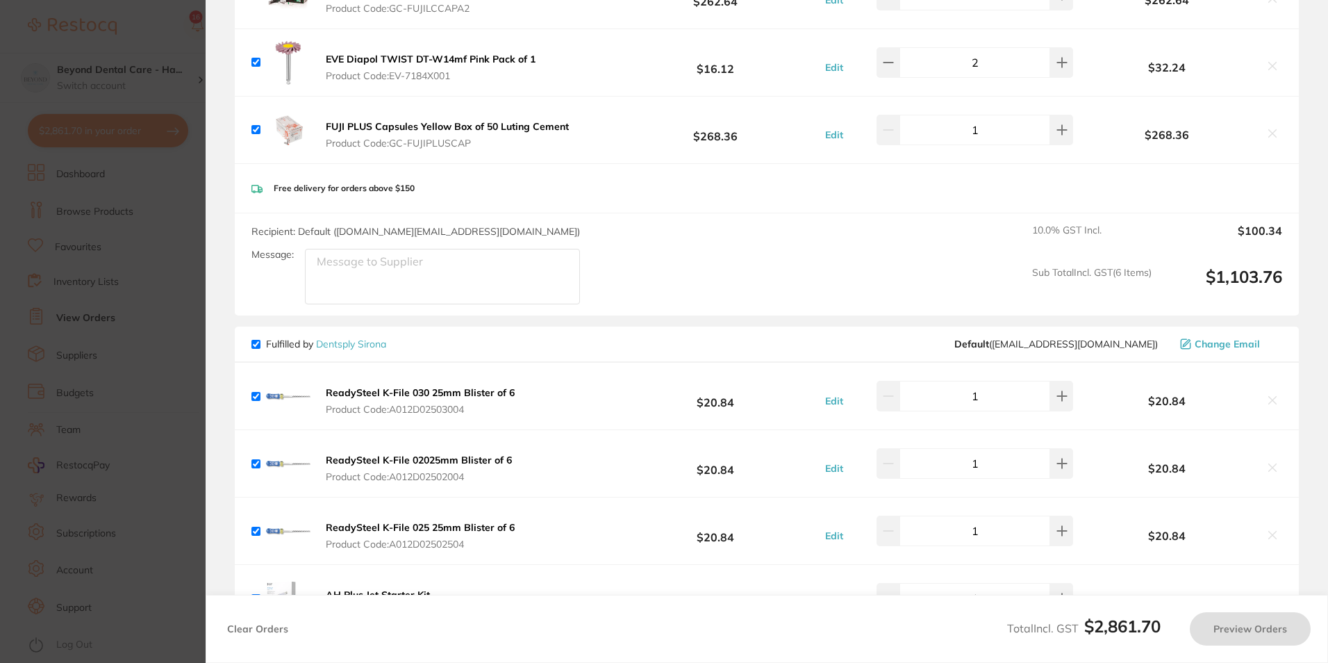
click at [152, 290] on section "Update RRP Set your pre negotiated price for this item. Item Agreed RRP (excl. …" at bounding box center [664, 331] width 1328 height 663
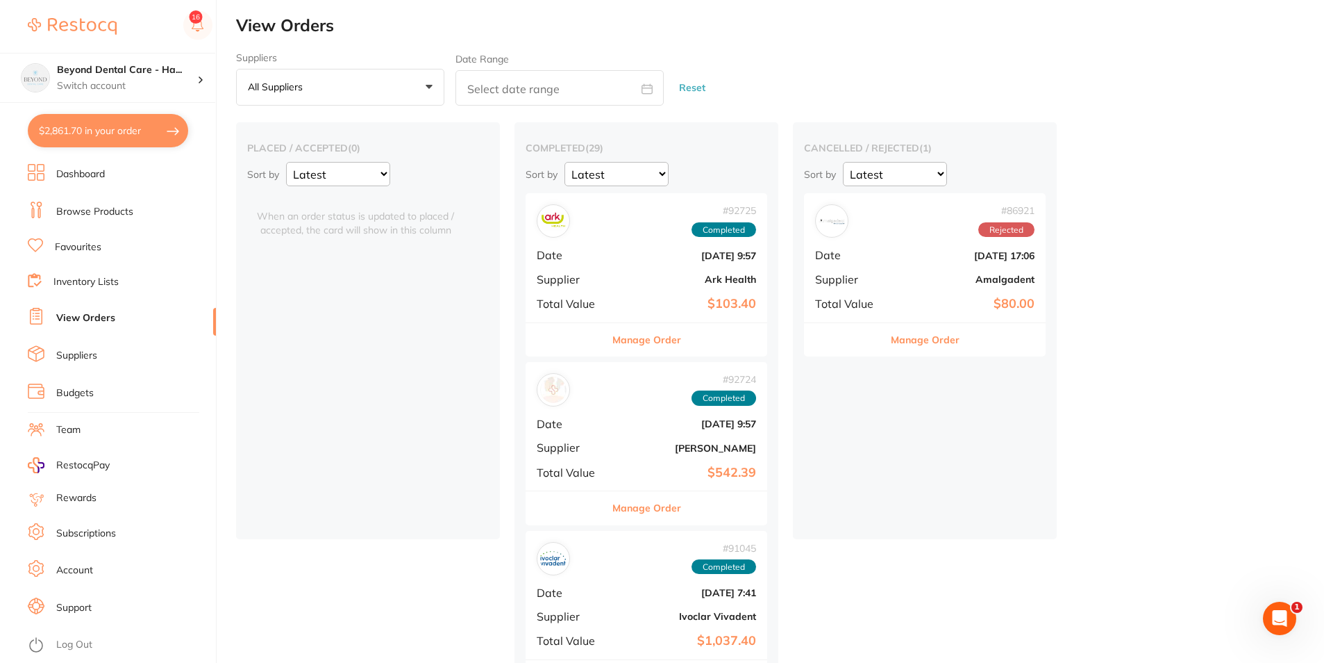
click at [111, 124] on button "$2,861.70 in your order" at bounding box center [108, 130] width 160 height 33
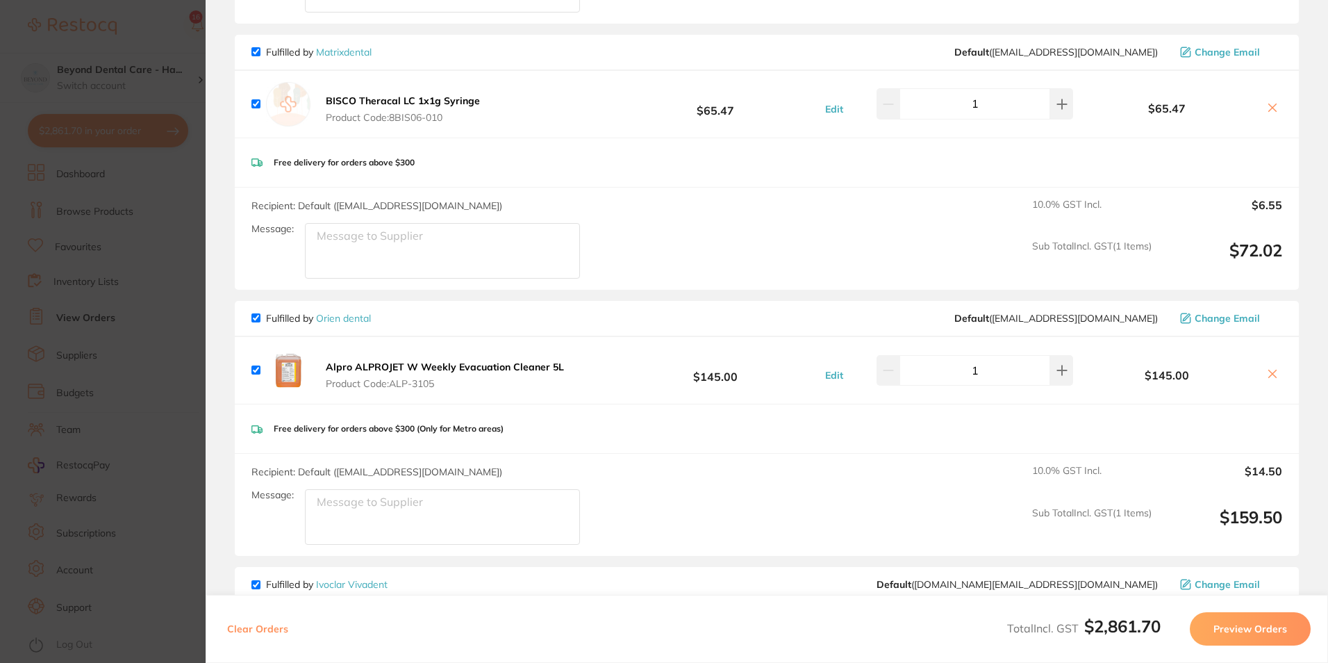
scroll to position [3125, 0]
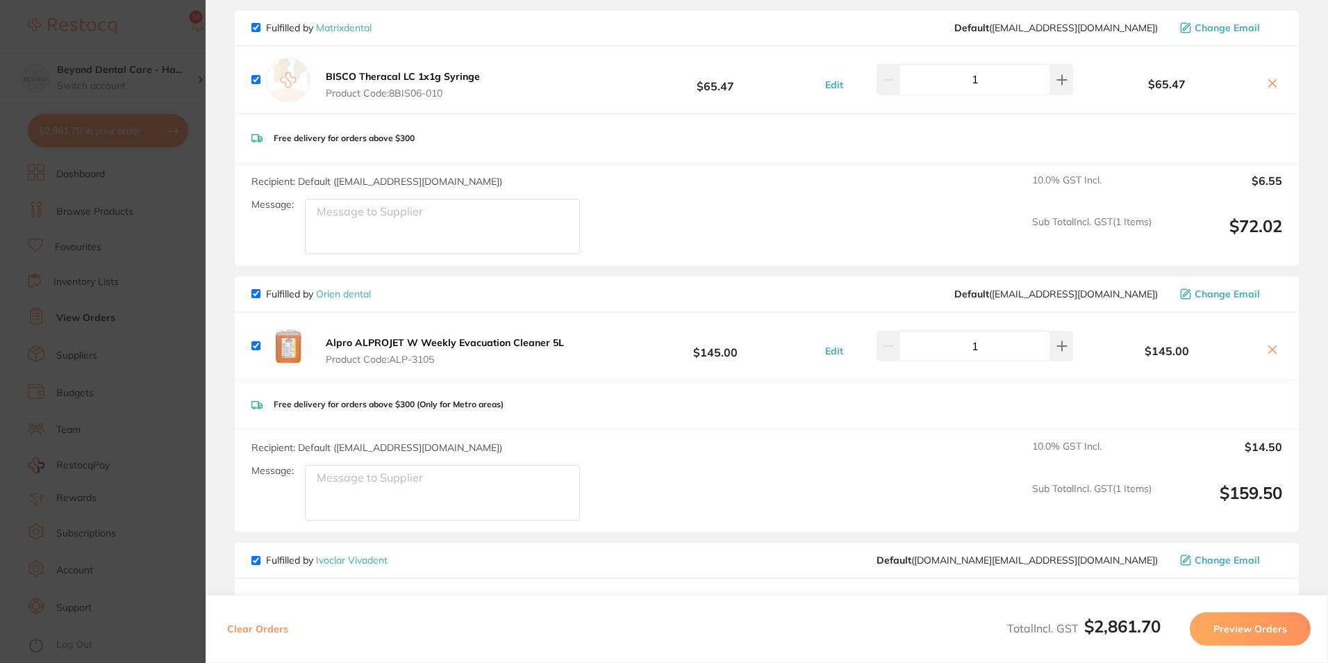
click at [188, 263] on section "Update RRP Set your pre negotiated price for this item. Item Agreed RRP (excl. …" at bounding box center [664, 331] width 1328 height 663
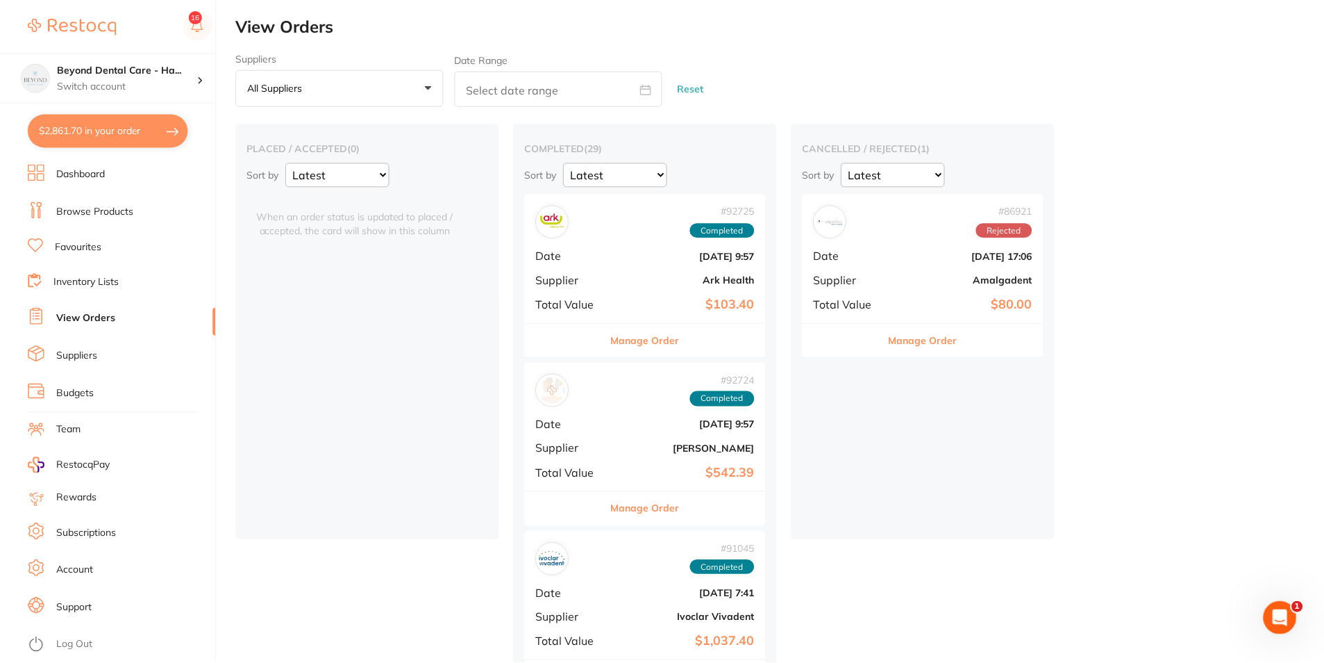
scroll to position [1, 0]
click at [113, 129] on button "$2,861.70 in your order" at bounding box center [108, 130] width 160 height 33
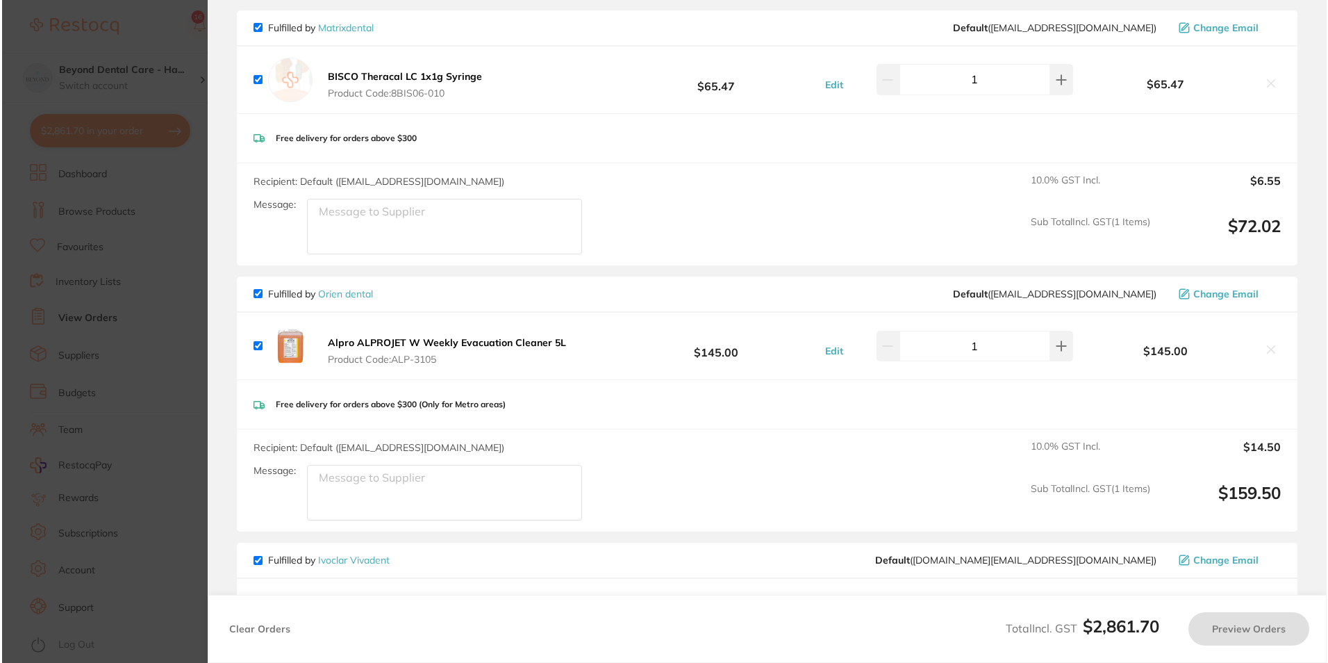
scroll to position [0, 0]
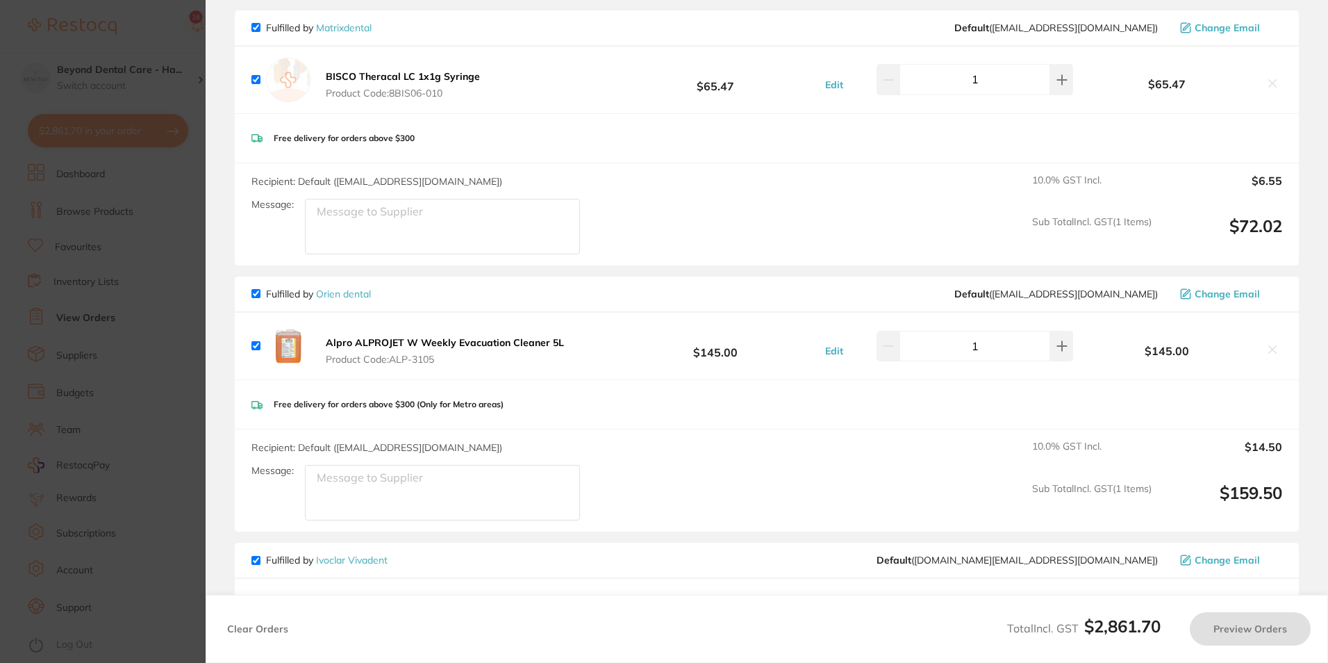
click at [153, 271] on section "Update RRP Set your pre negotiated price for this item. Item Agreed RRP (excl. …" at bounding box center [664, 331] width 1328 height 663
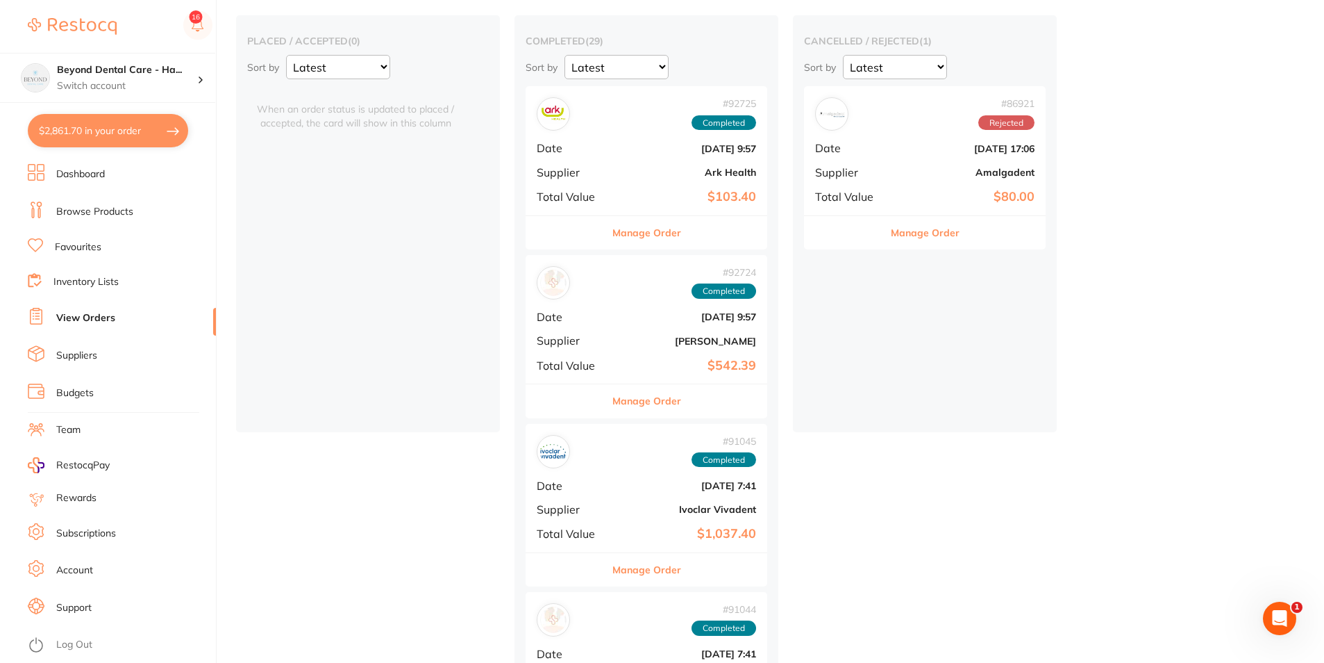
scroll to position [1, 0]
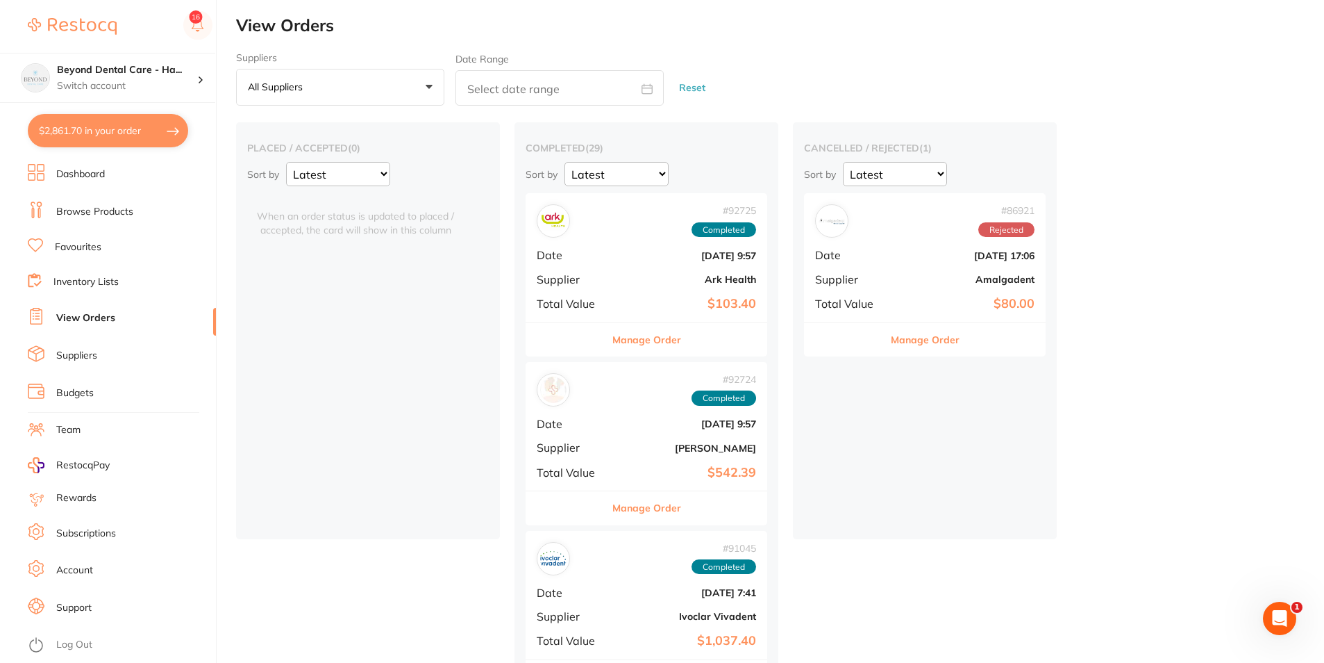
click at [70, 115] on button "$2,861.70 in your order" at bounding box center [108, 130] width 160 height 33
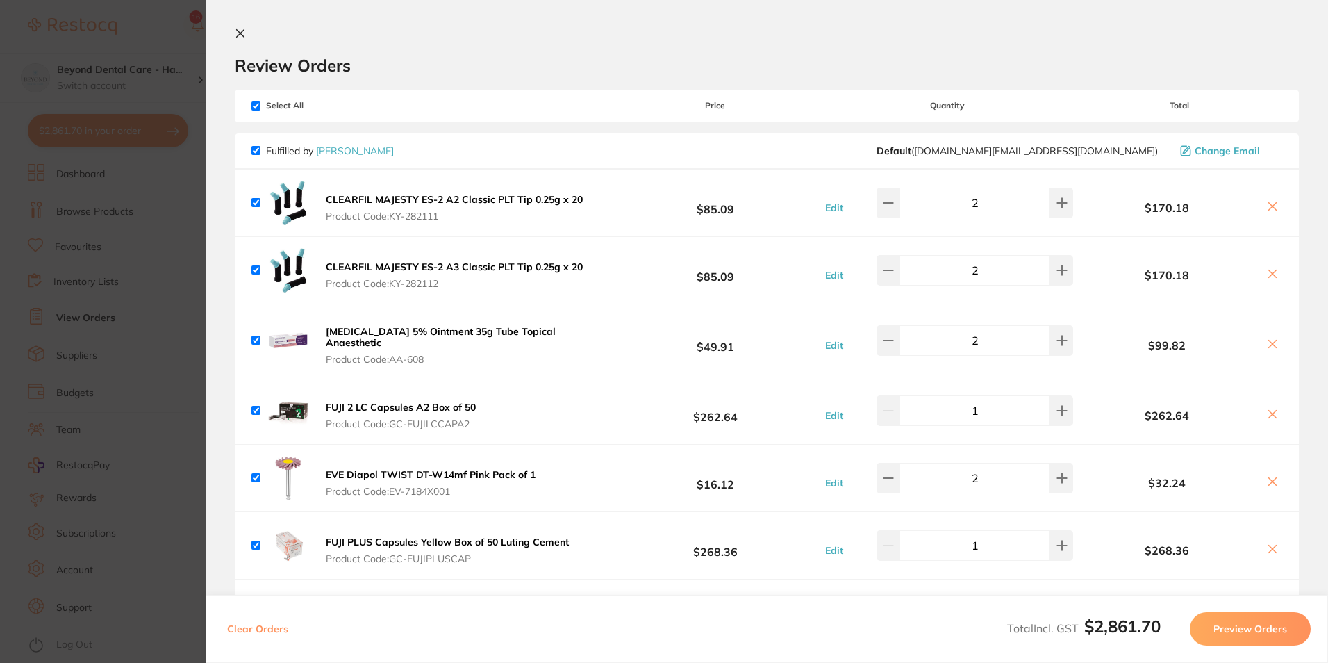
scroll to position [0, 0]
click at [157, 244] on section "Update RRP Set your pre negotiated price for this item. Item Agreed RRP (excl. …" at bounding box center [664, 331] width 1328 height 663
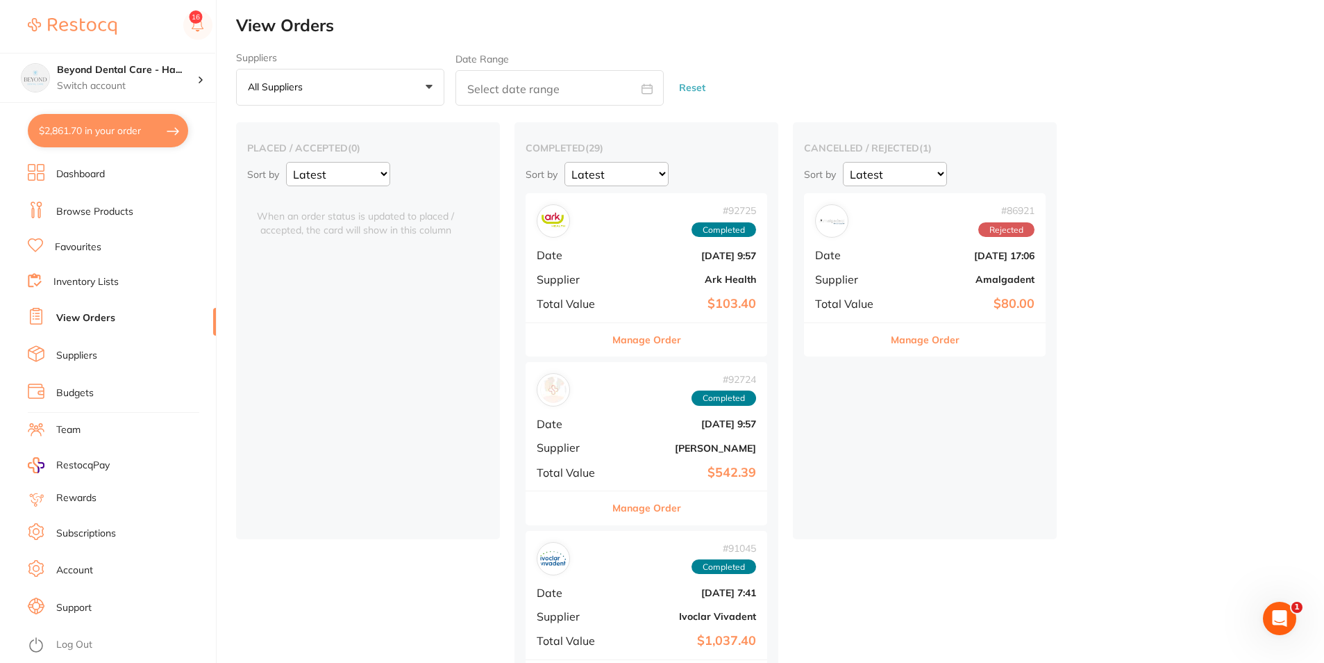
click at [108, 215] on link "Browse Products" at bounding box center [94, 212] width 77 height 14
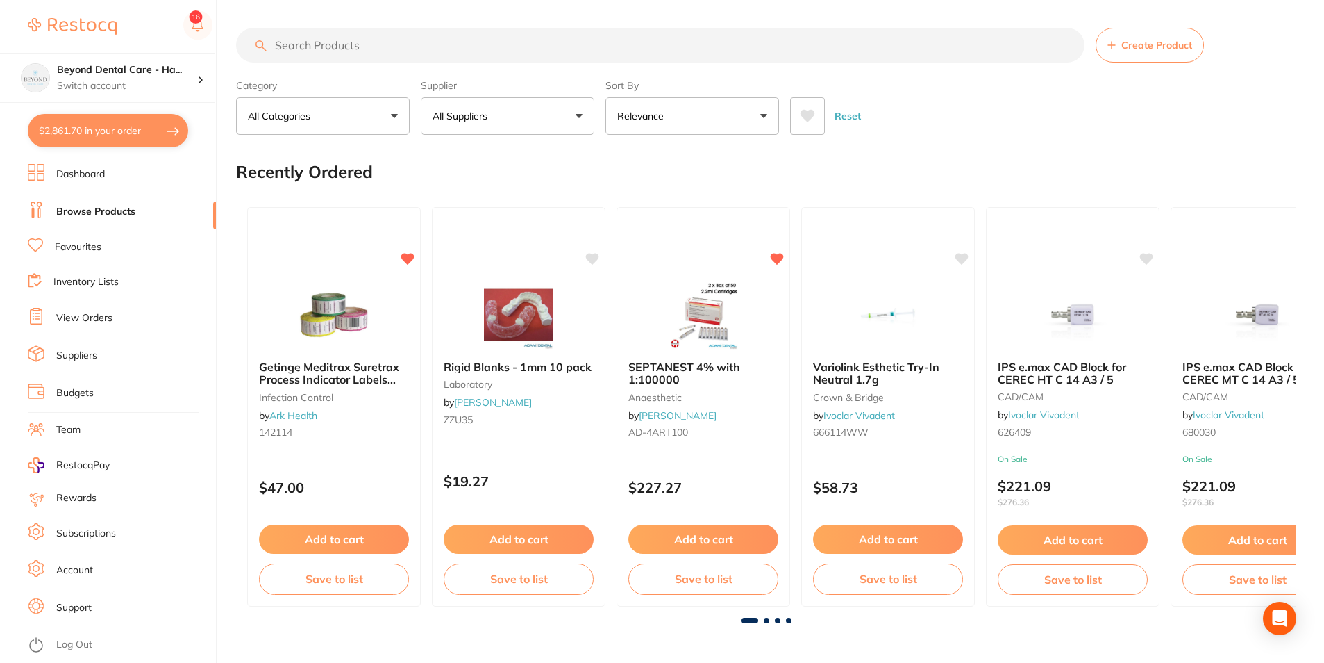
click at [389, 42] on input "search" at bounding box center [660, 45] width 849 height 35
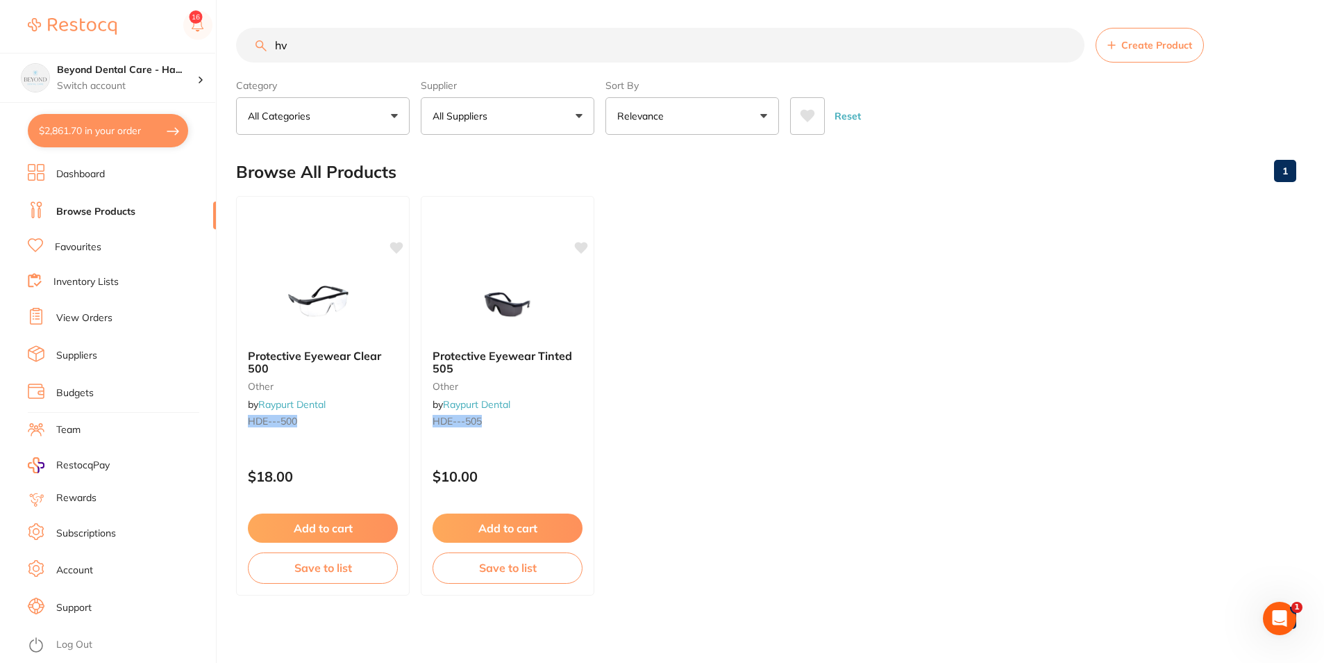
type input "h"
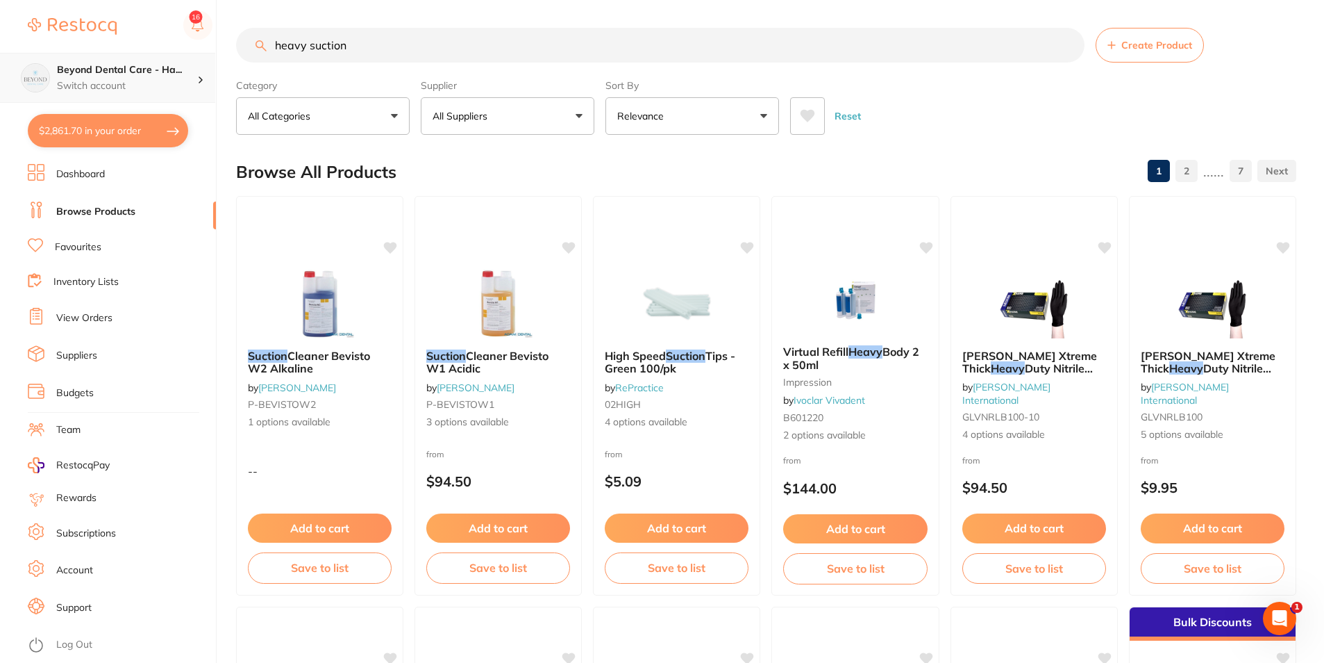
drag, startPoint x: 269, startPoint y: 53, endPoint x: 122, endPoint y: 54, distance: 146.5
click at [147, 56] on div "$2,861.70 Beyond Dental Care - Ha... Switch account Beyond Dental Care - Sandst…" at bounding box center [662, 331] width 1324 height 663
type input "Suction"
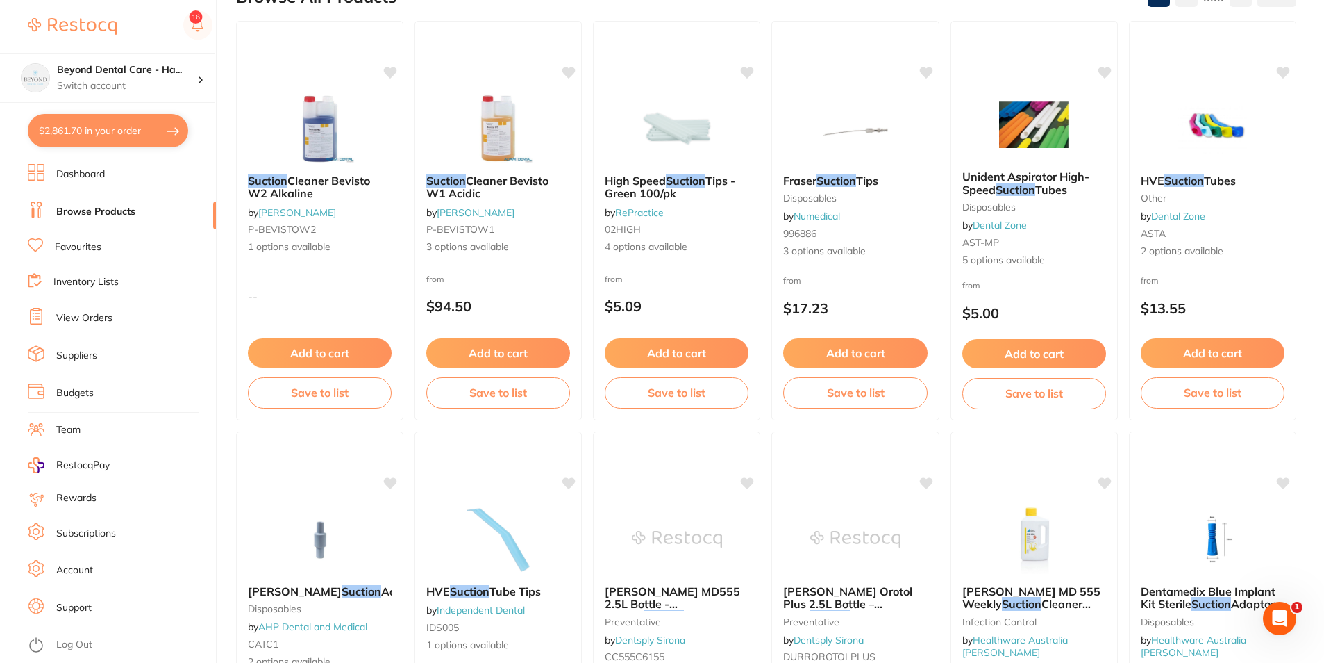
scroll to position [0, 0]
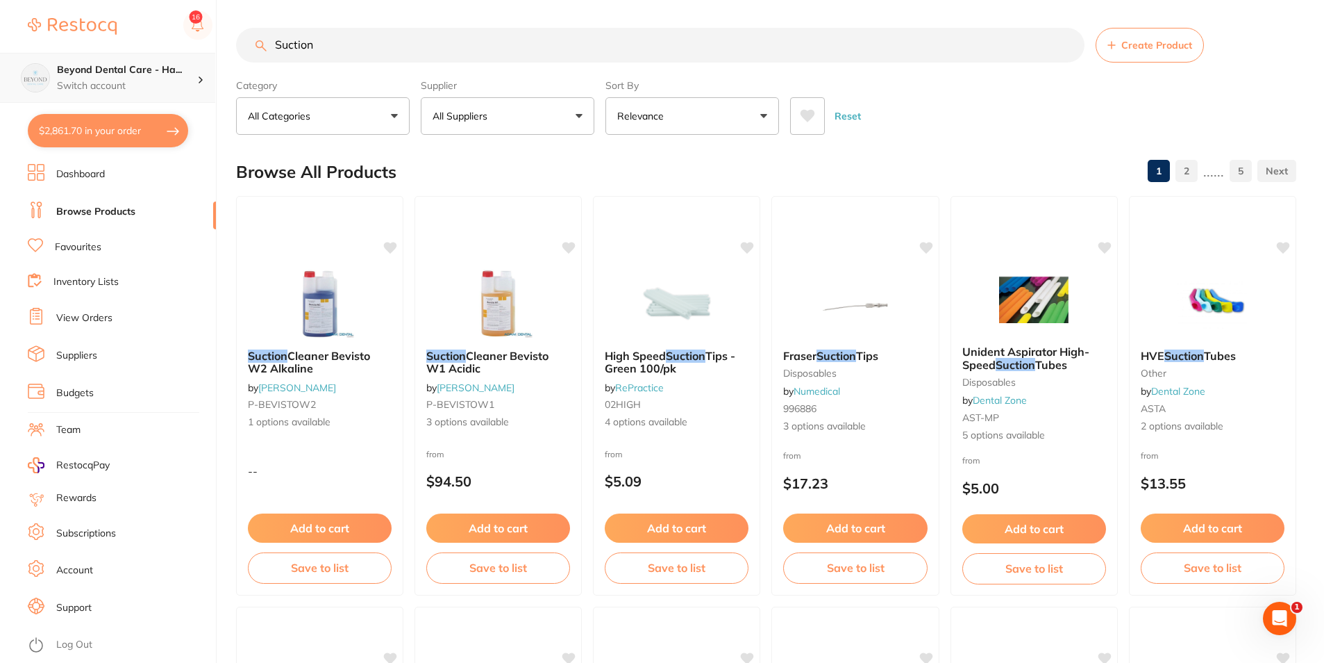
drag, startPoint x: 265, startPoint y: 58, endPoint x: 154, endPoint y: 68, distance: 110.8
click at [162, 68] on div "$2,861.70 Beyond Dental Care - Ha... Switch account Beyond Dental Care - Sandst…" at bounding box center [662, 331] width 1324 height 663
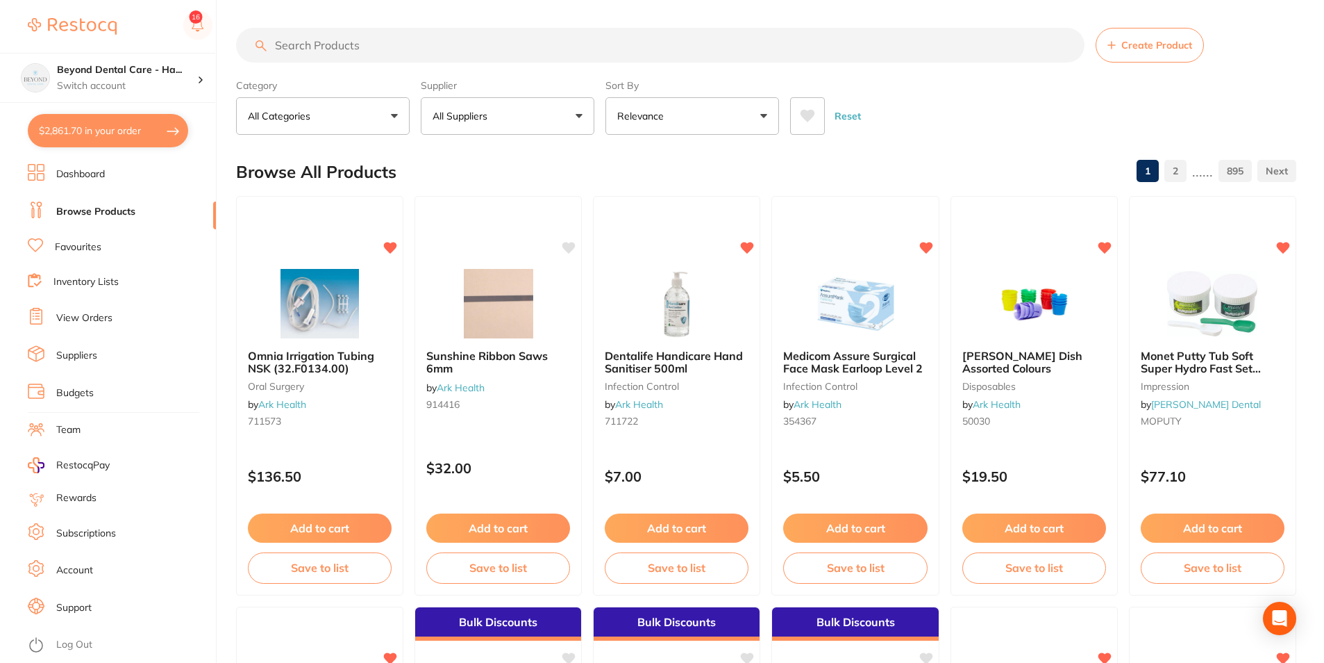
click at [378, 46] on input "search" at bounding box center [660, 45] width 849 height 35
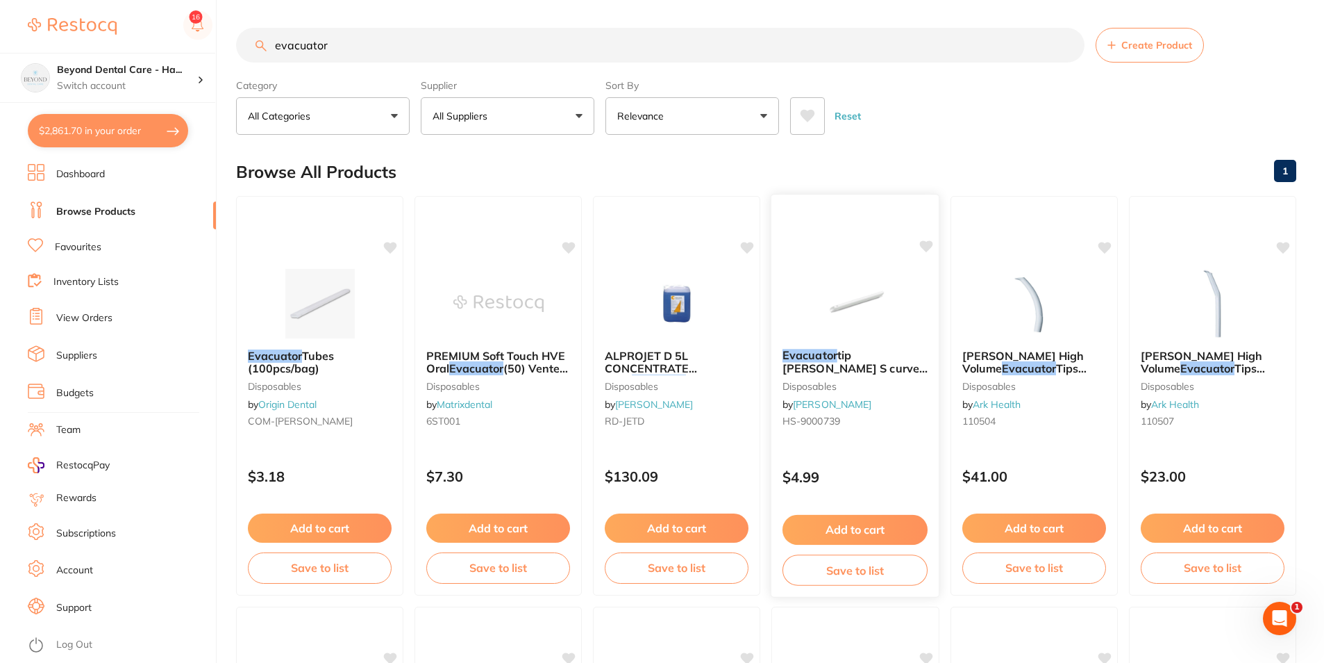
type input "evacuator"
click at [895, 322] on img at bounding box center [855, 302] width 91 height 70
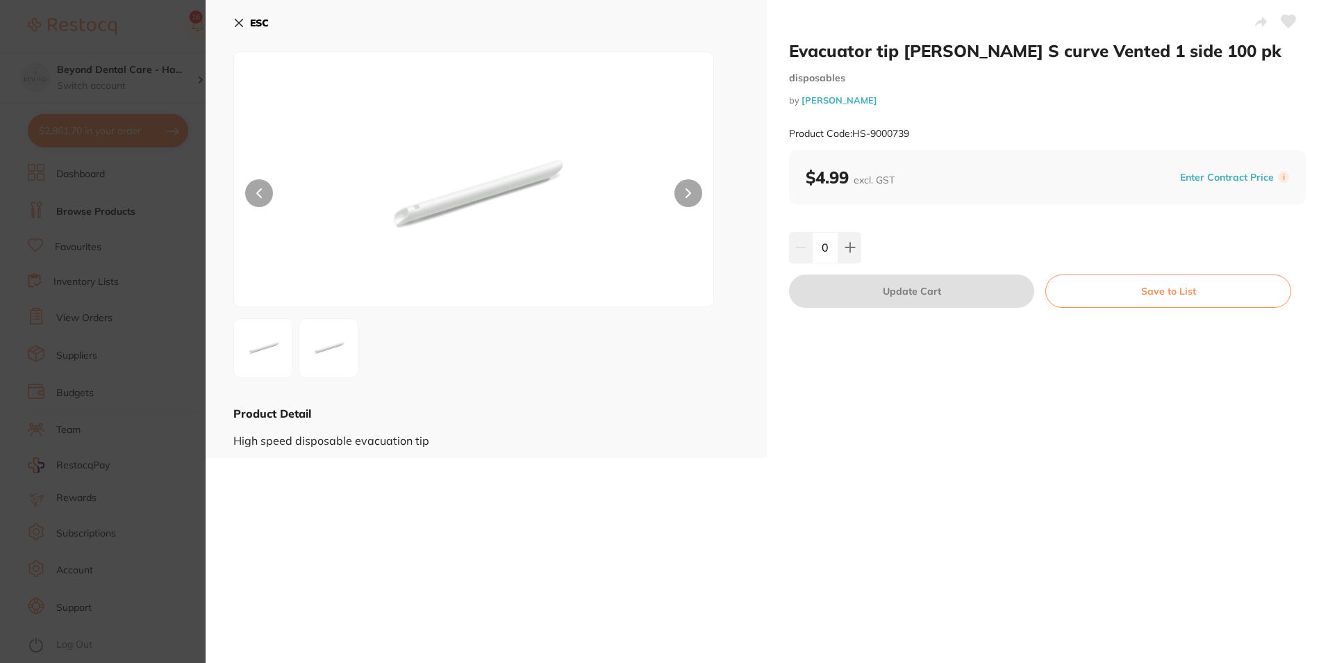
click at [172, 228] on section "Evacuator tip [PERSON_NAME] S curve Vented 1 side 100 pk disposables by [PERSON…" at bounding box center [664, 331] width 1328 height 663
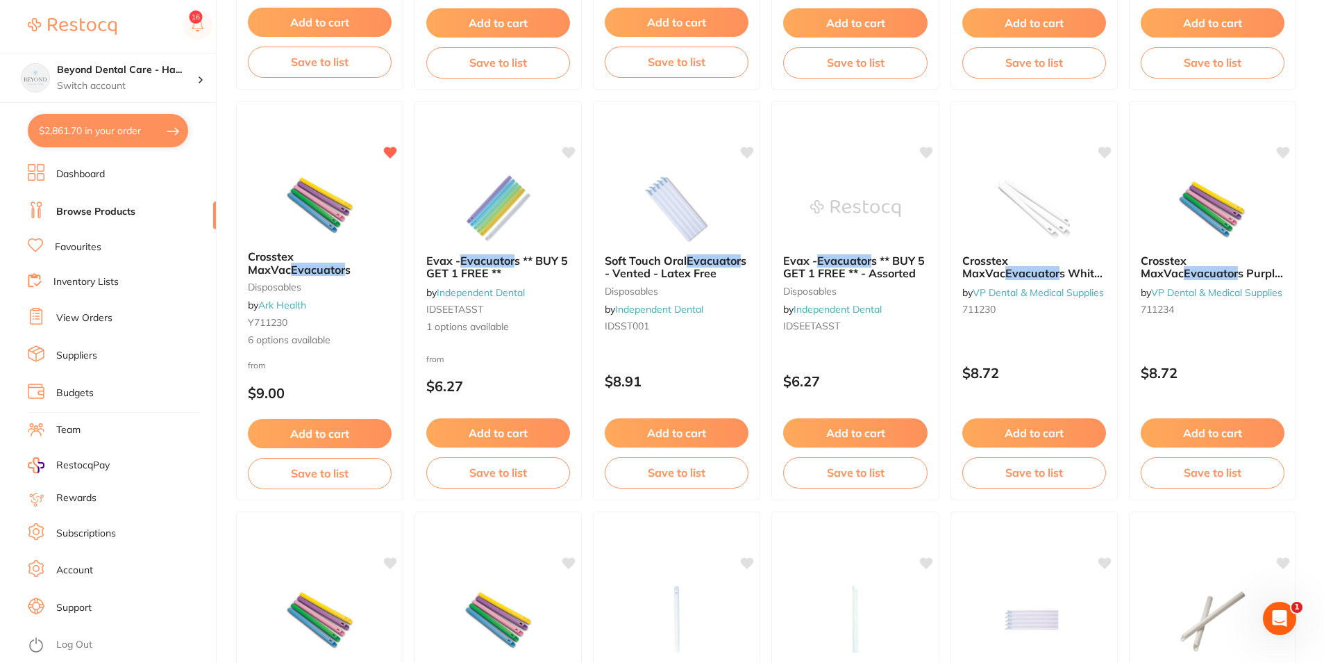
scroll to position [1460, 0]
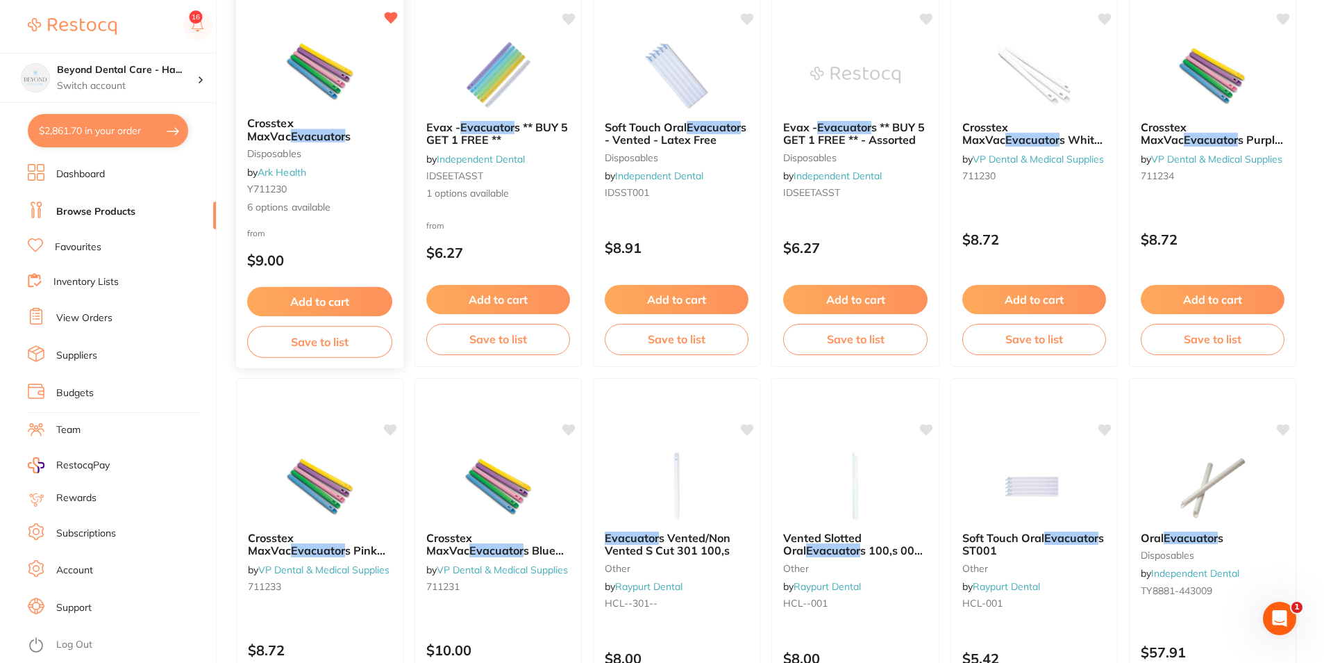
click at [346, 198] on div "Crosstex MaxVac Evacuator s disposables by Ark Health Y711230 6 options availab…" at bounding box center [320, 166] width 168 height 120
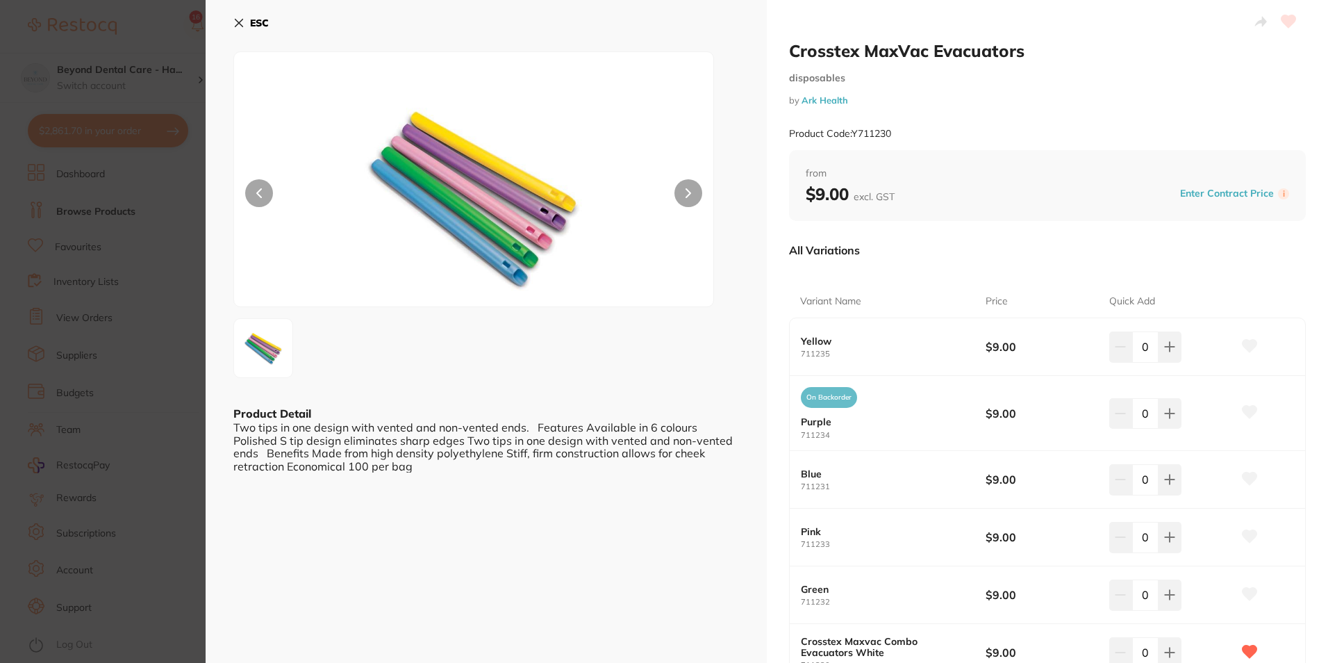
click at [688, 191] on icon at bounding box center [688, 193] width 6 height 10
click at [124, 251] on section "Crosstex MaxVac Evacuators disposables by Ark Health Product Code: Y711230 ESC …" at bounding box center [664, 331] width 1328 height 663
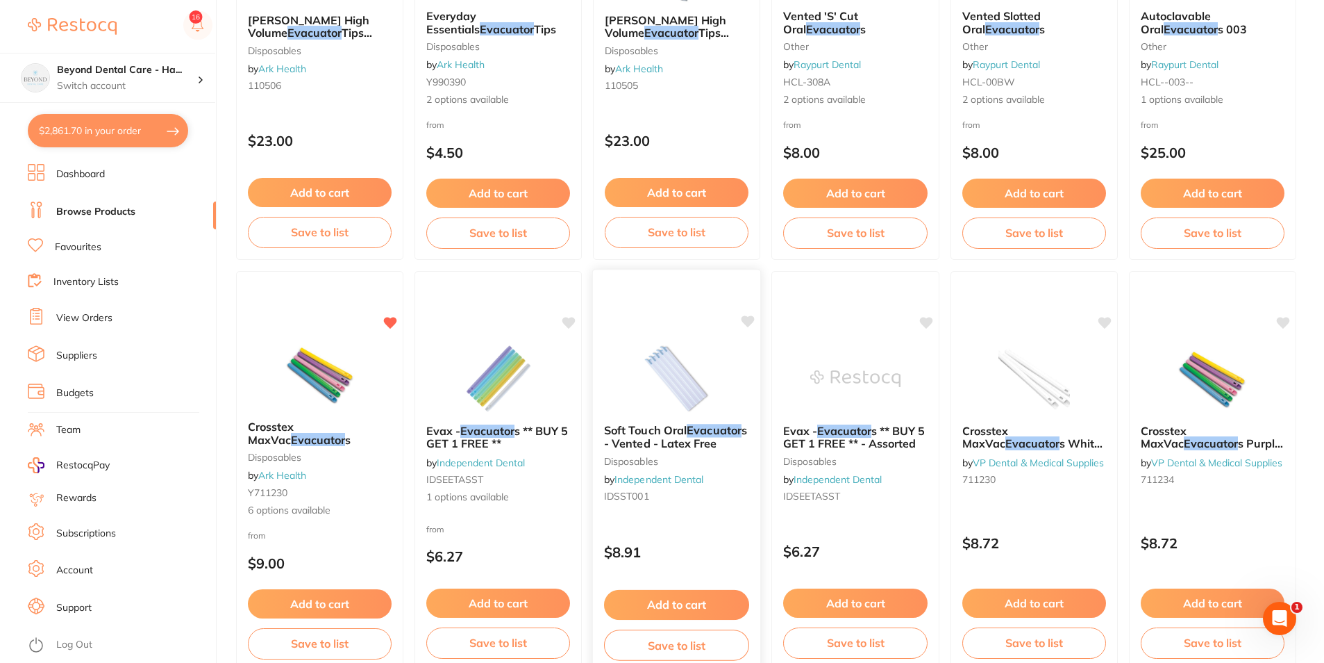
scroll to position [1321, 0]
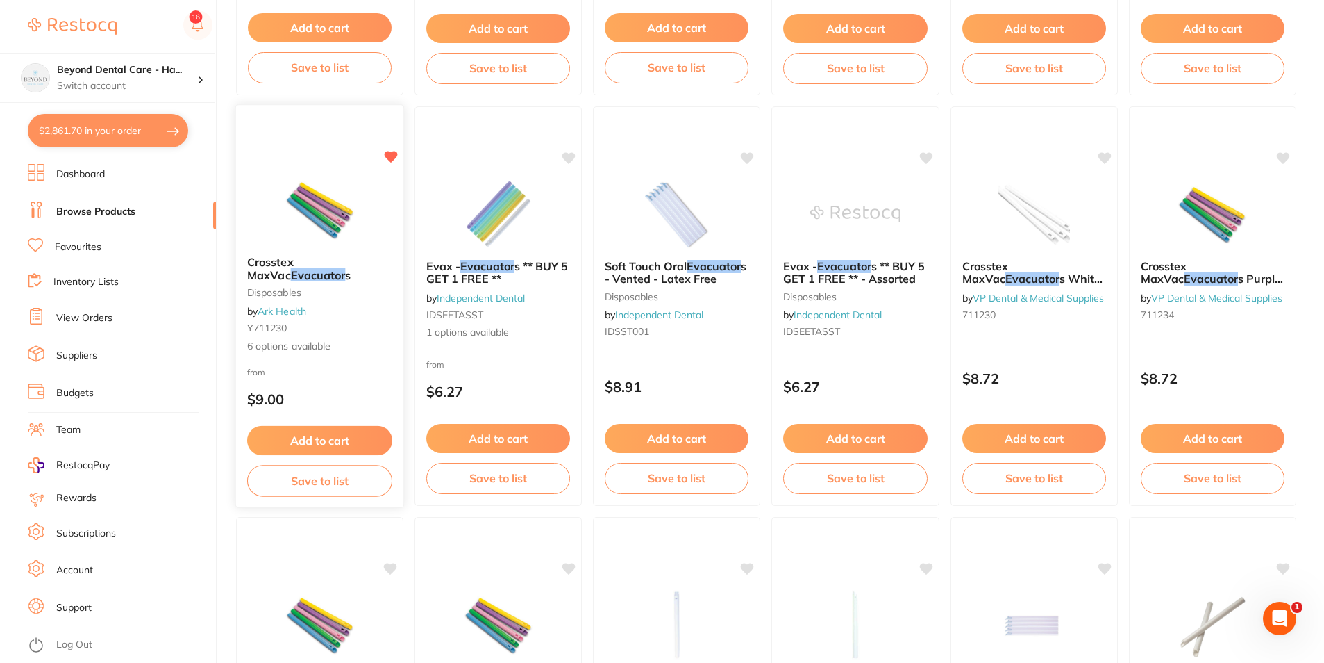
click at [331, 438] on button "Add to cart" at bounding box center [319, 441] width 145 height 30
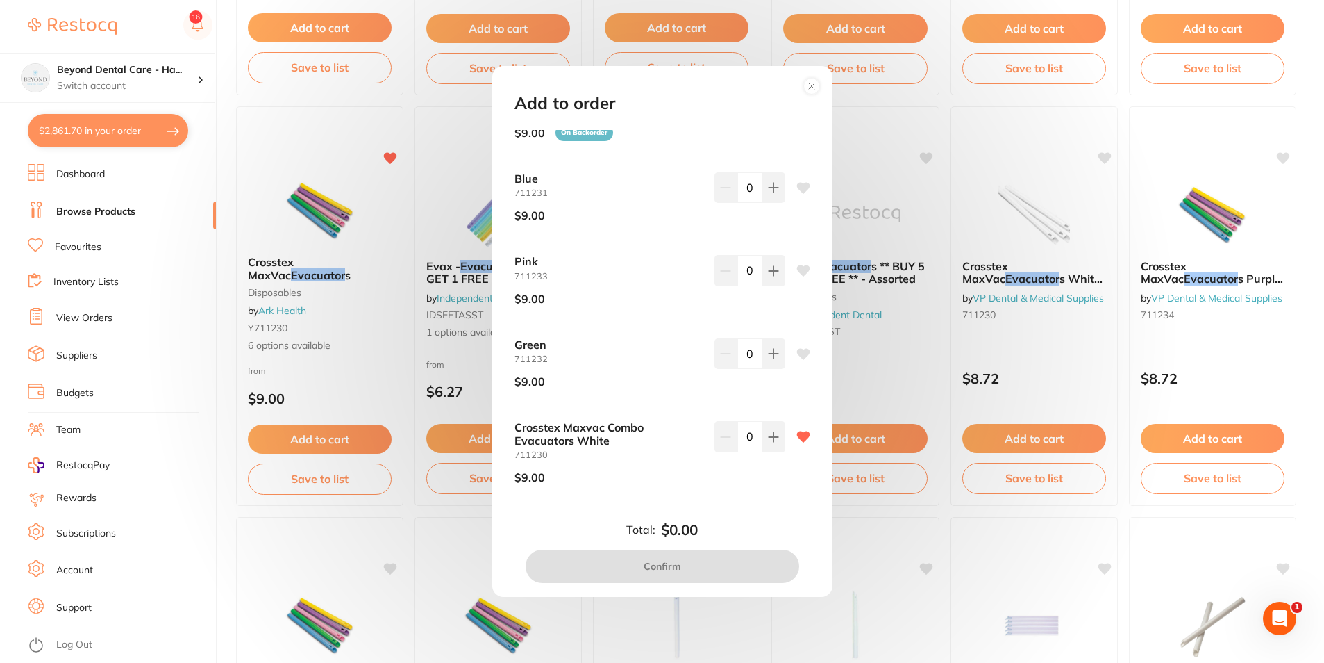
scroll to position [126, 0]
click at [768, 272] on icon at bounding box center [773, 268] width 11 height 11
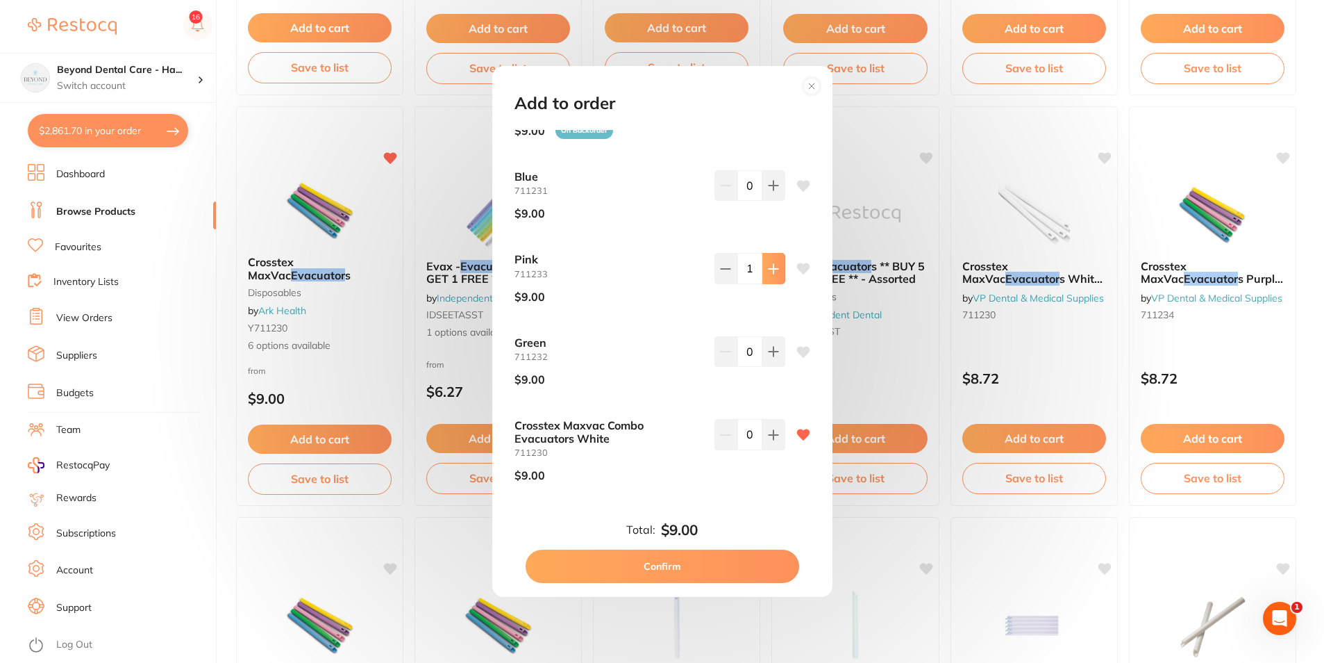
click at [768, 272] on icon at bounding box center [773, 268] width 11 height 11
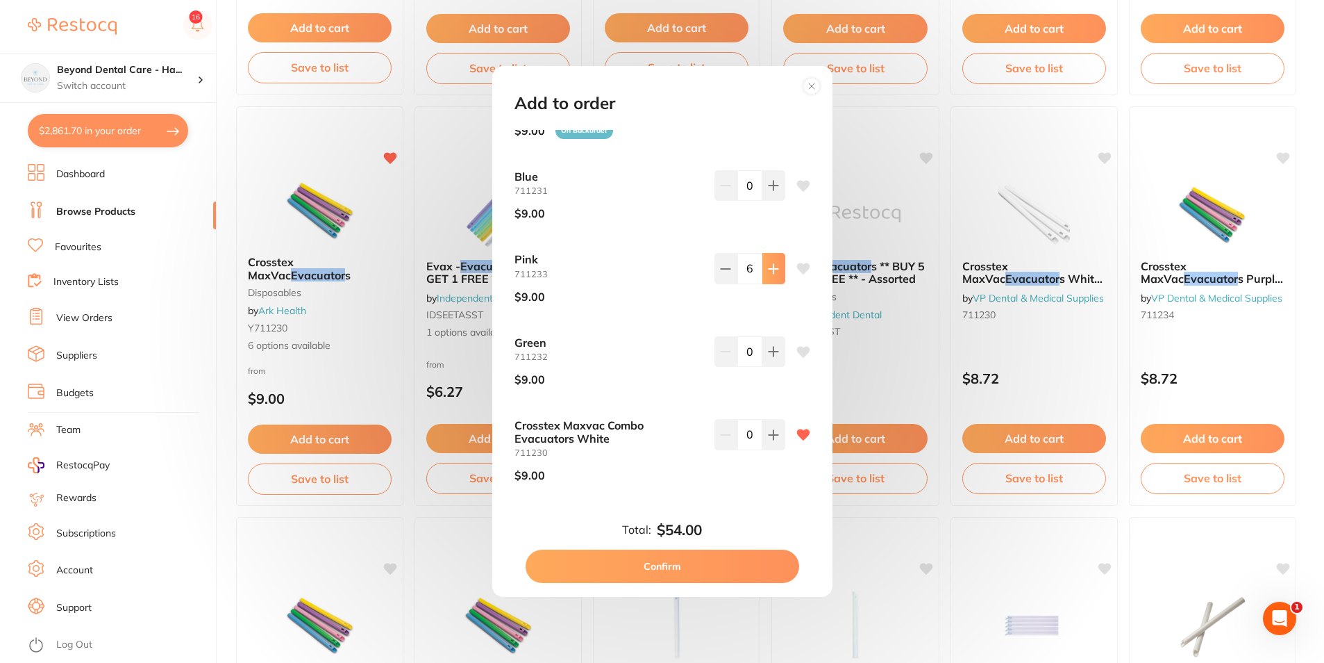
click at [768, 272] on icon at bounding box center [773, 268] width 11 height 11
click at [716, 277] on button at bounding box center [726, 268] width 23 height 31
type input "6"
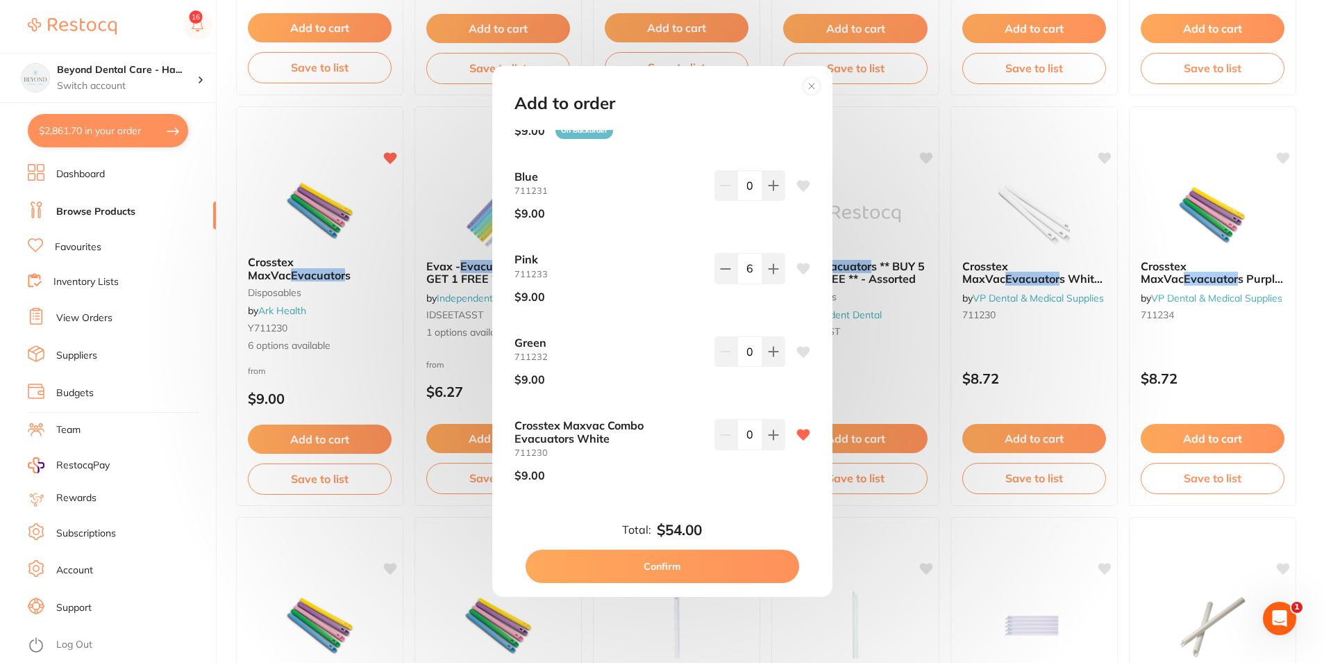
click at [672, 559] on button "Confirm" at bounding box center [663, 565] width 274 height 33
checkbox input "false"
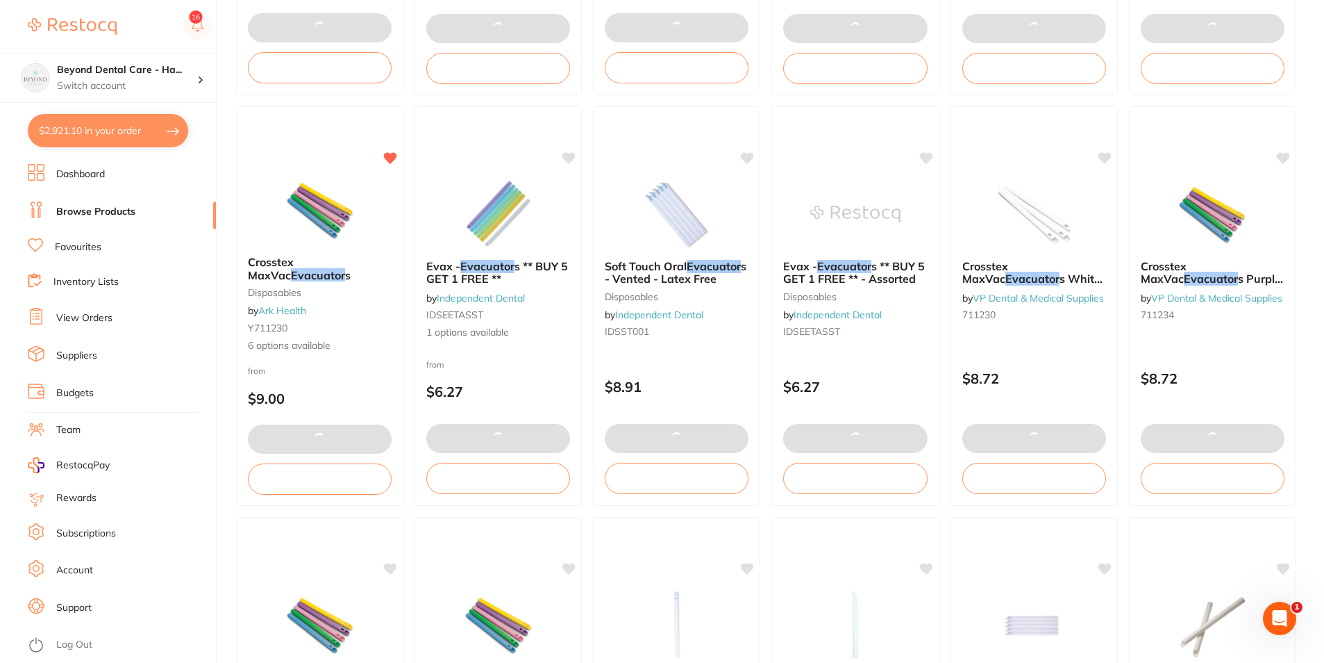
click at [118, 124] on button "$2,921.10 in your order" at bounding box center [108, 130] width 160 height 33
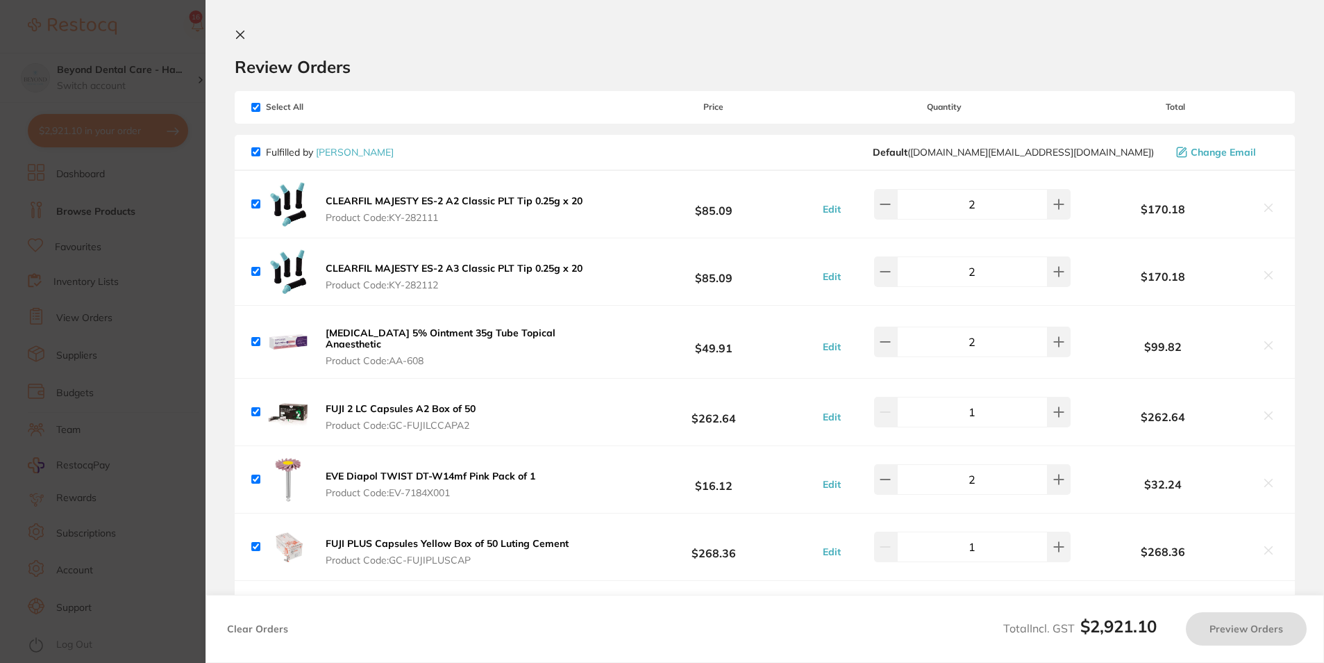
checkbox input "true"
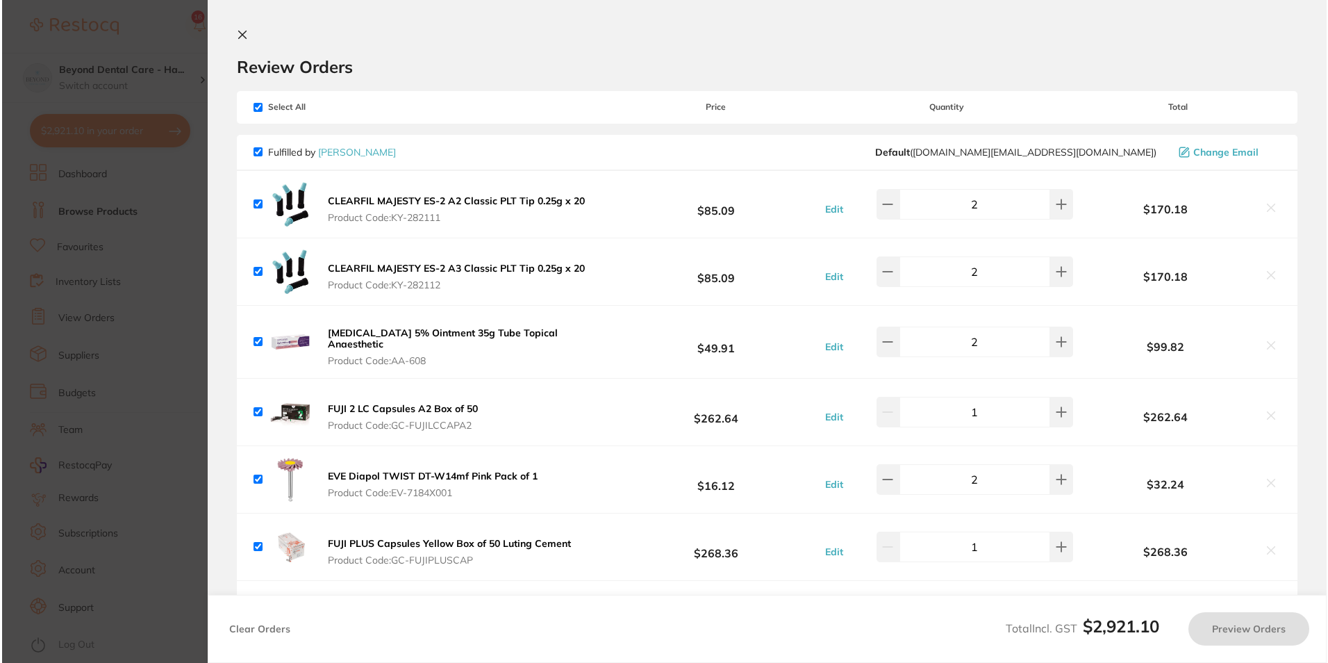
scroll to position [0, 0]
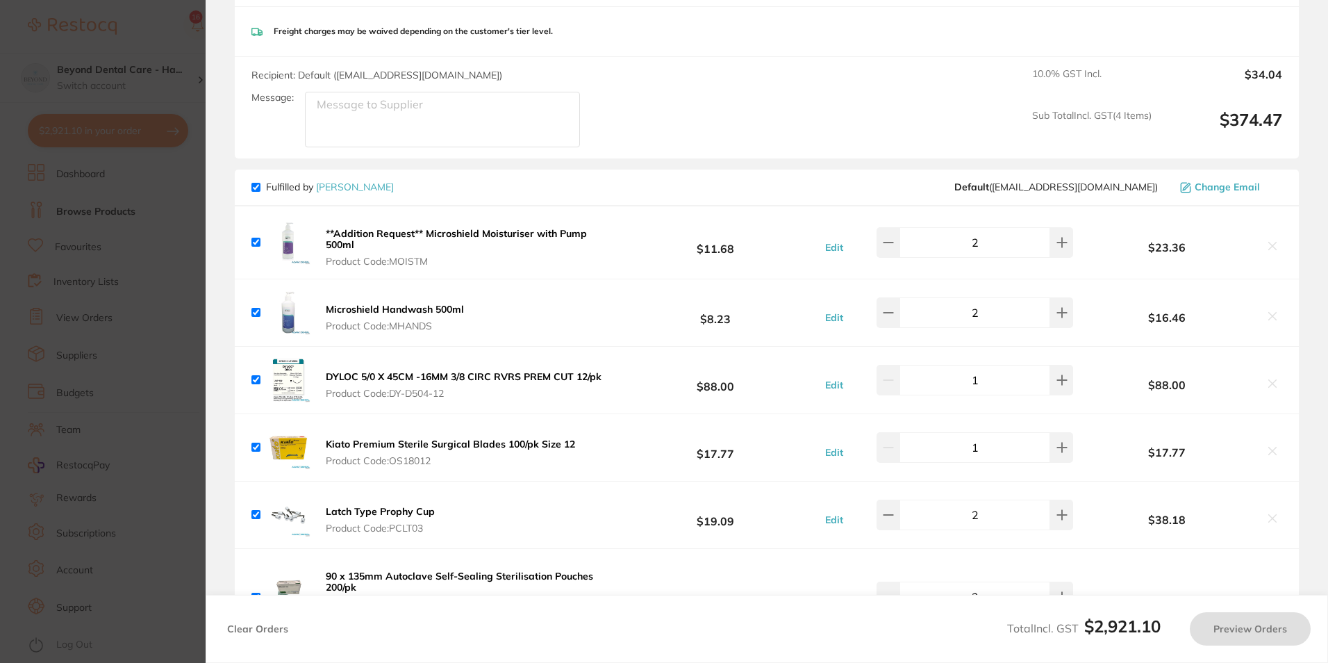
checkbox input "true"
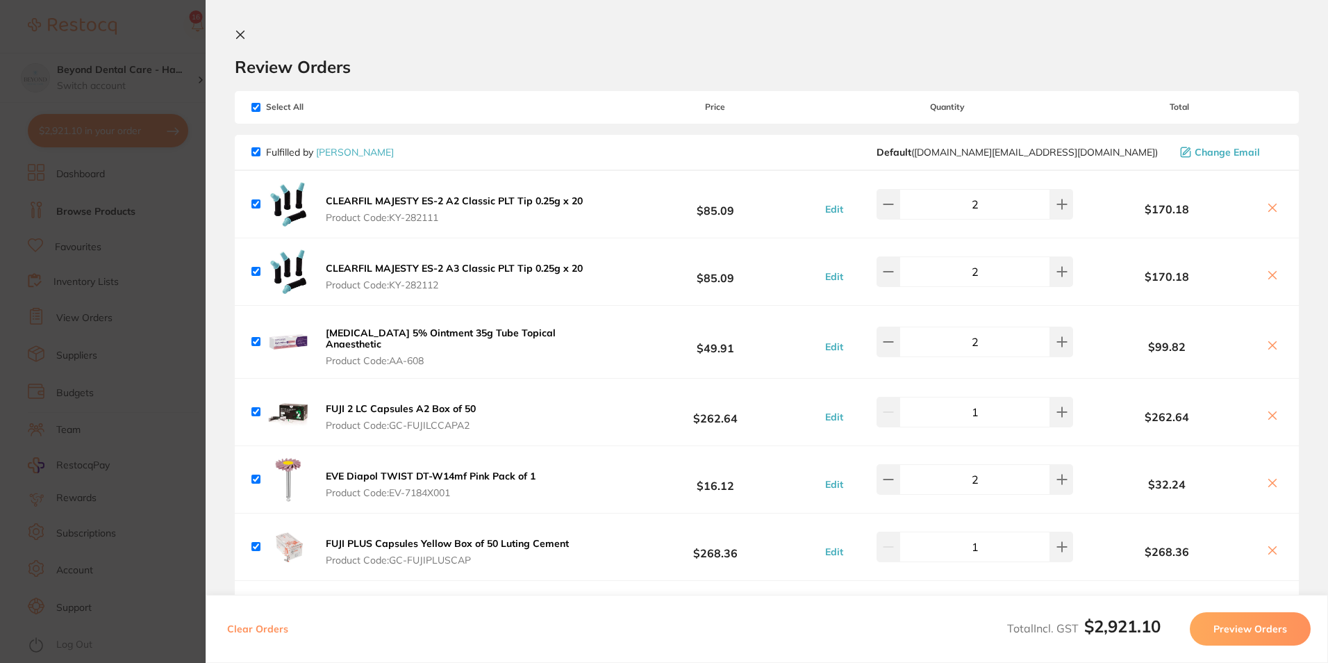
click at [1236, 625] on button "Preview Orders" at bounding box center [1250, 628] width 121 height 33
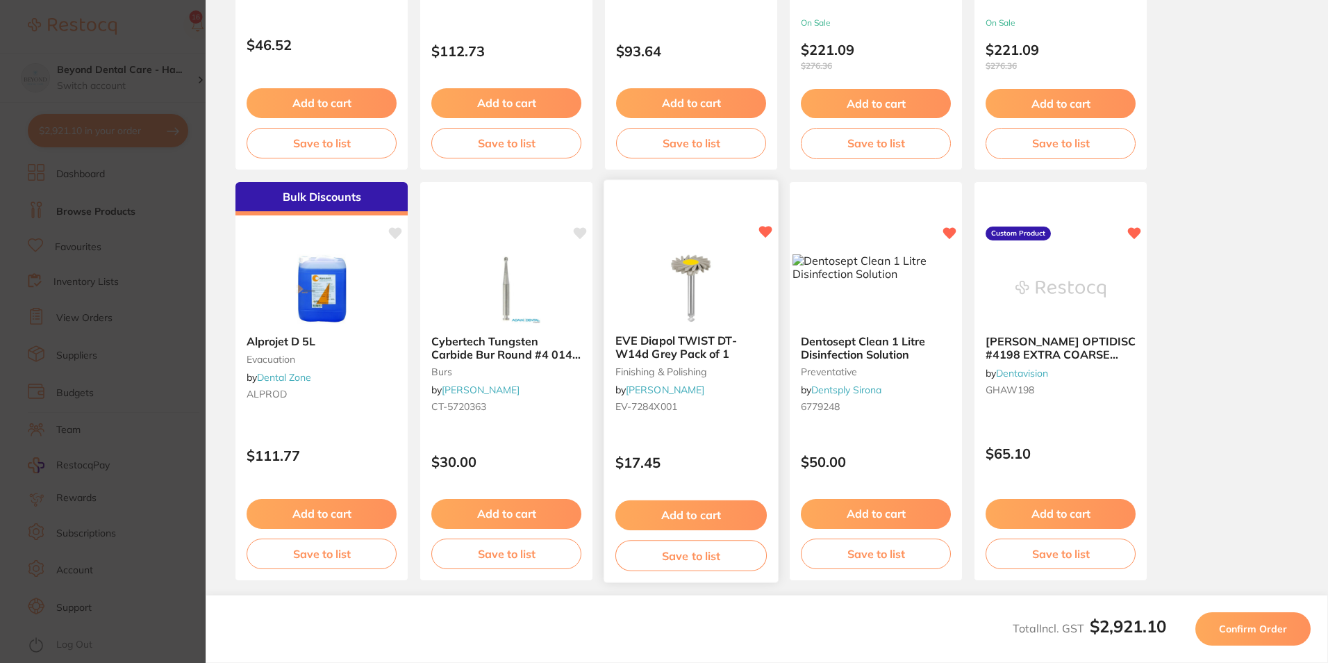
scroll to position [364, 0]
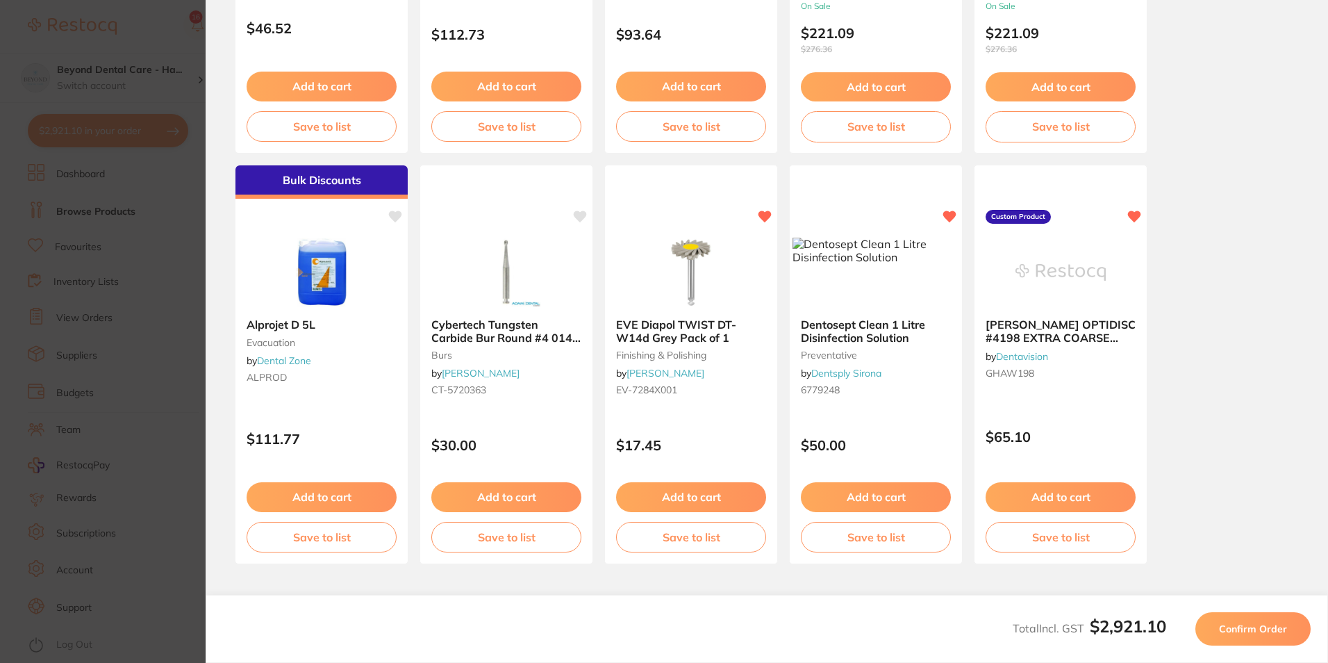
click at [1251, 631] on span "Confirm Order" at bounding box center [1253, 628] width 68 height 13
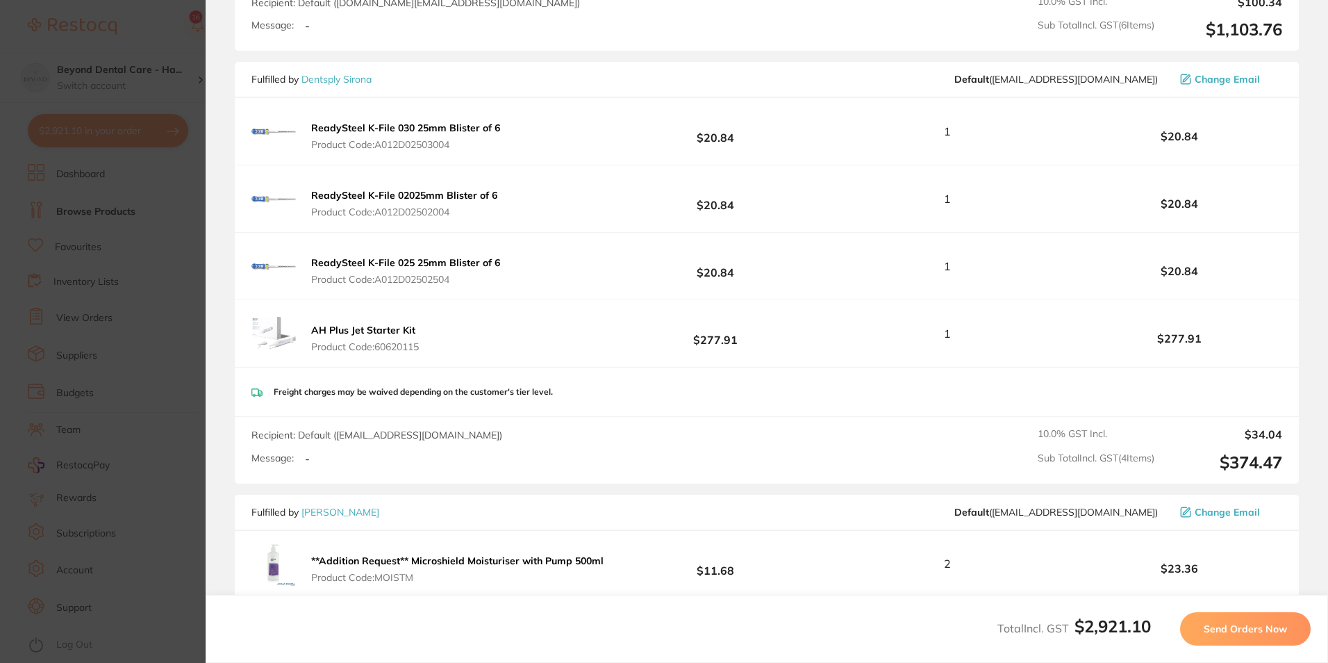
scroll to position [556, 0]
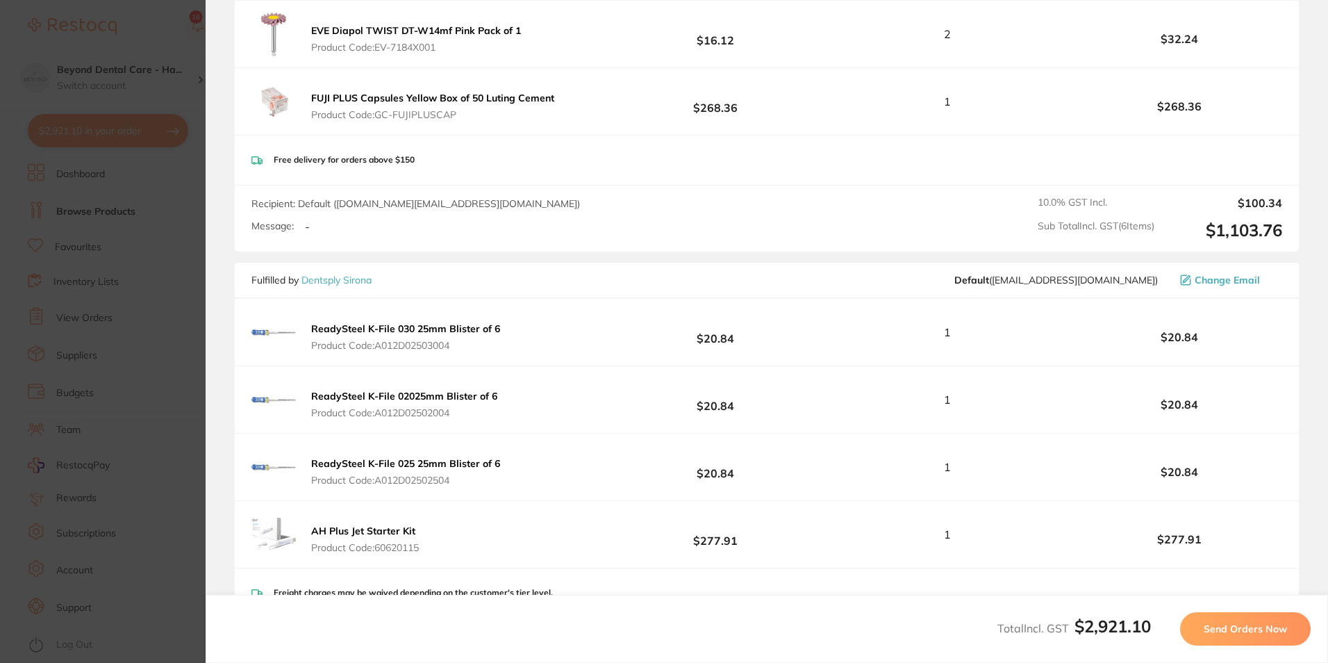
click at [390, 526] on b "AH Plus Jet Starter Kit" at bounding box center [363, 530] width 104 height 13
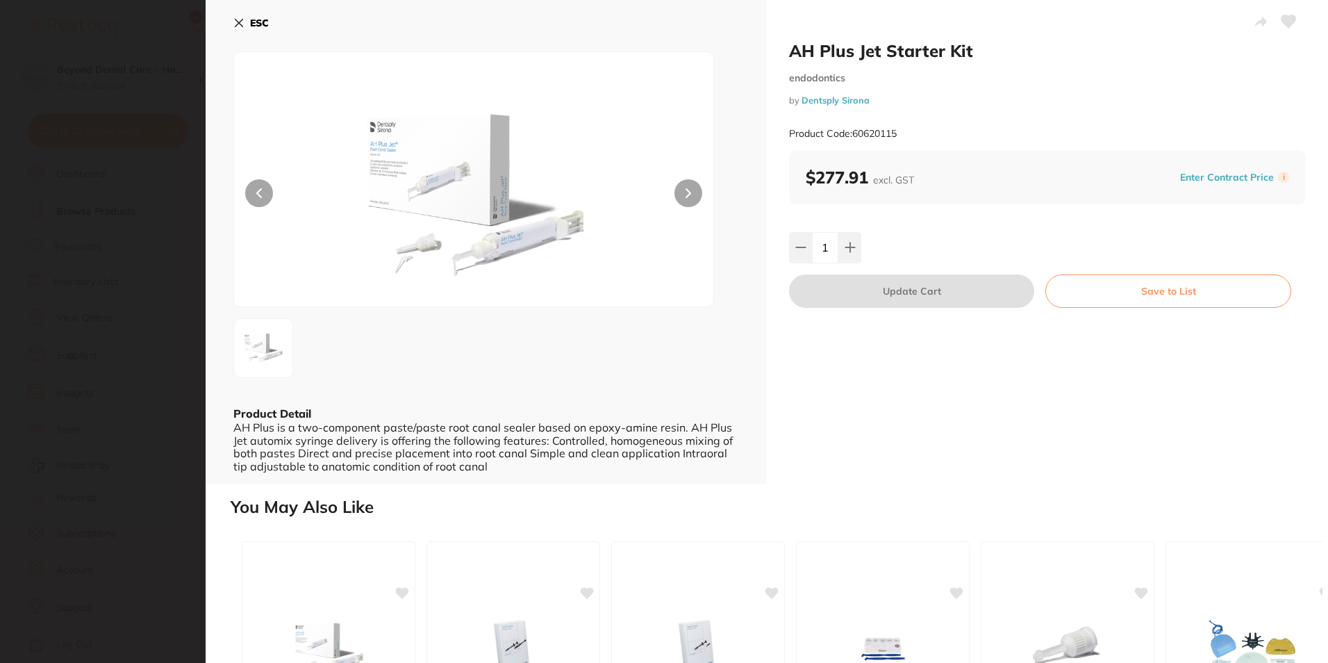
scroll to position [0, 0]
click at [183, 281] on section "AH Plus Jet Starter Kit endodontics by Dentsply Sirona Product Code: 60620115 E…" at bounding box center [664, 331] width 1328 height 663
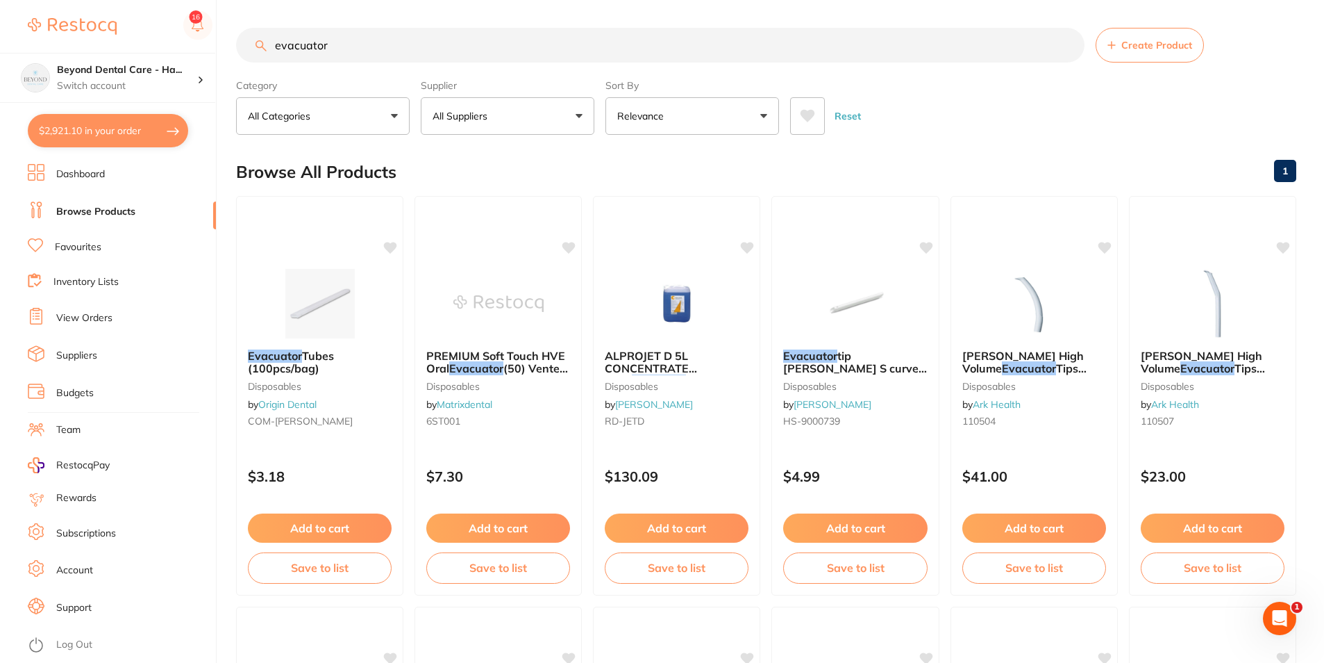
drag, startPoint x: 338, startPoint y: 57, endPoint x: 0, endPoint y: 108, distance: 342.0
click at [0, 108] on html "$2,921.10 Beyond Dental Care - Ha... Switch account Beyond Dental Care - Sandst…" at bounding box center [662, 331] width 1324 height 663
paste input "60620110"
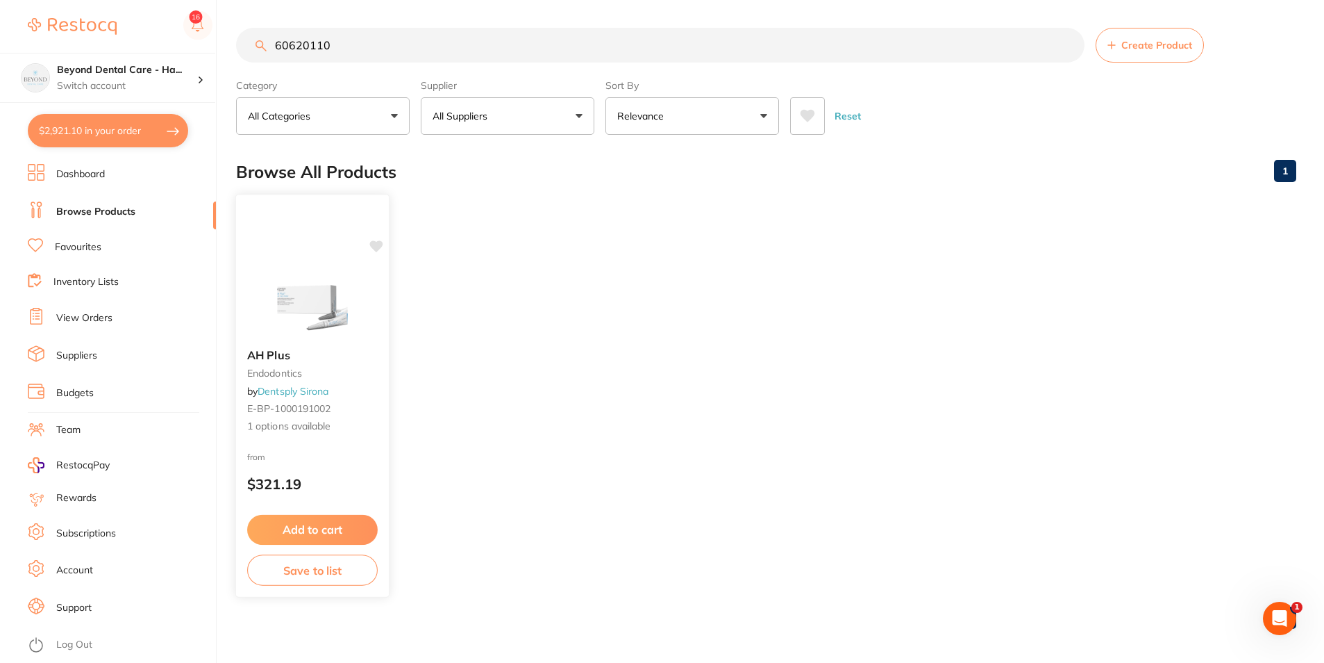
type input "60620110"
click at [317, 285] on img at bounding box center [312, 302] width 91 height 70
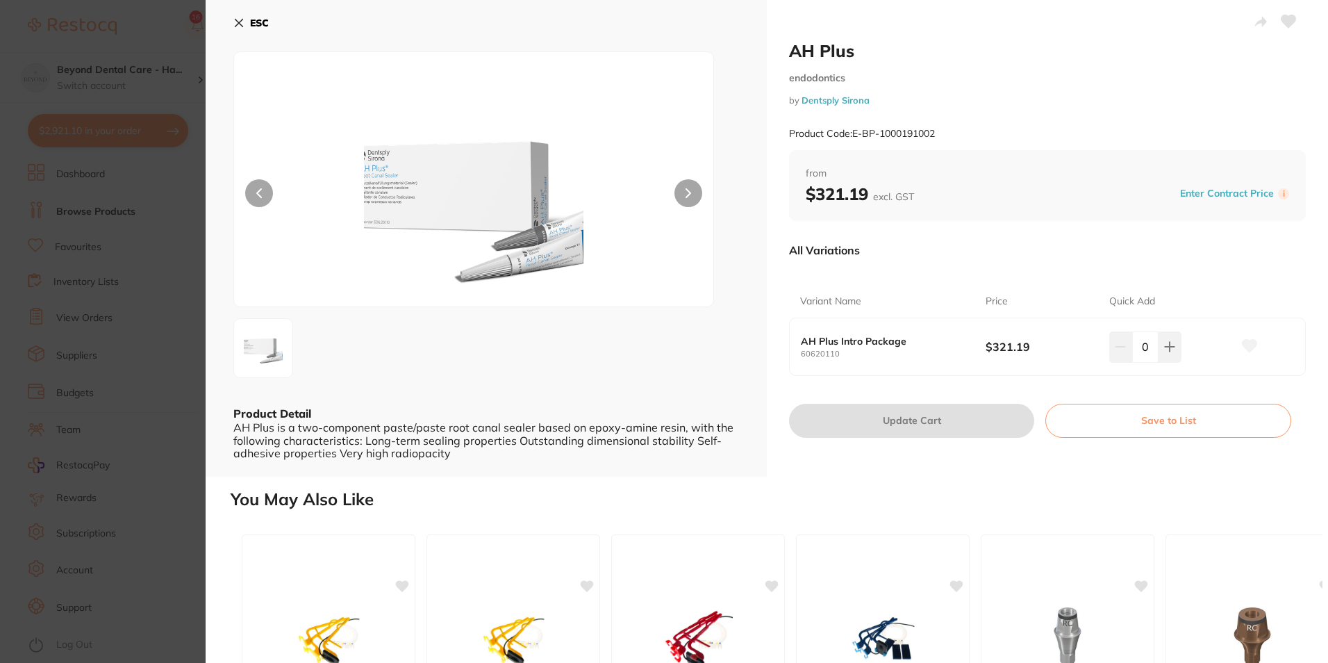
click at [251, 24] on b "ESC" at bounding box center [259, 23] width 19 height 13
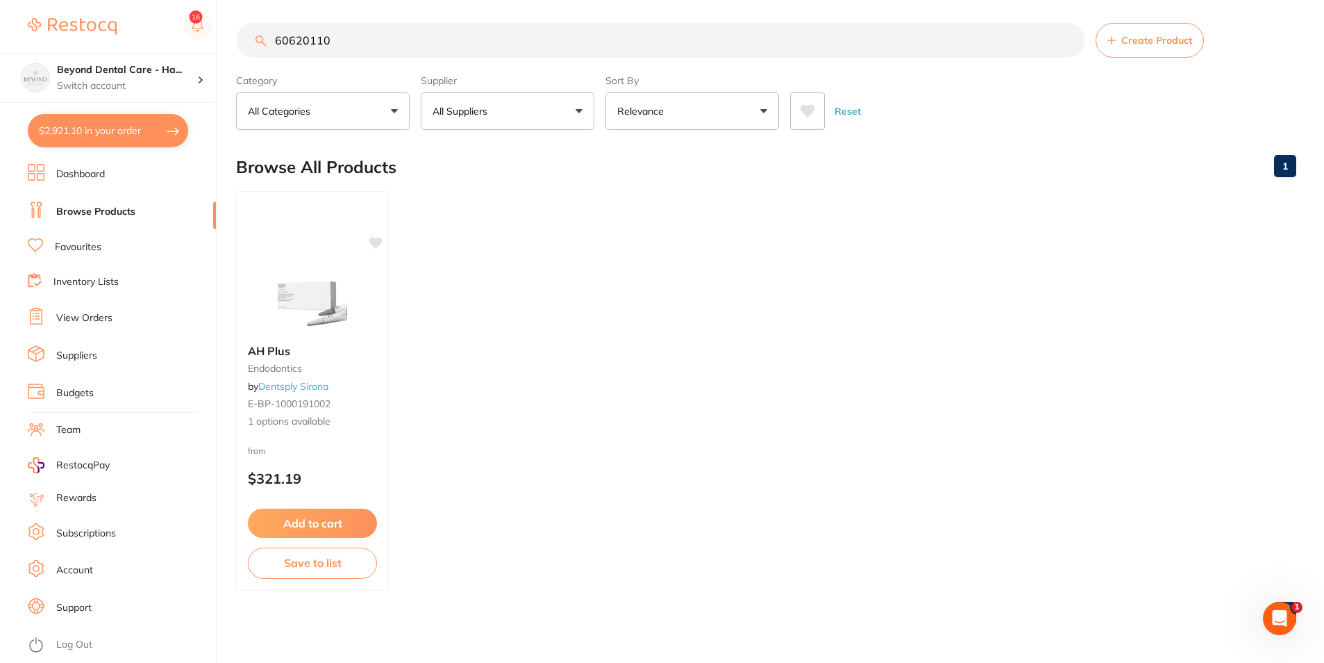
click at [302, 527] on button "Add to cart" at bounding box center [312, 522] width 129 height 29
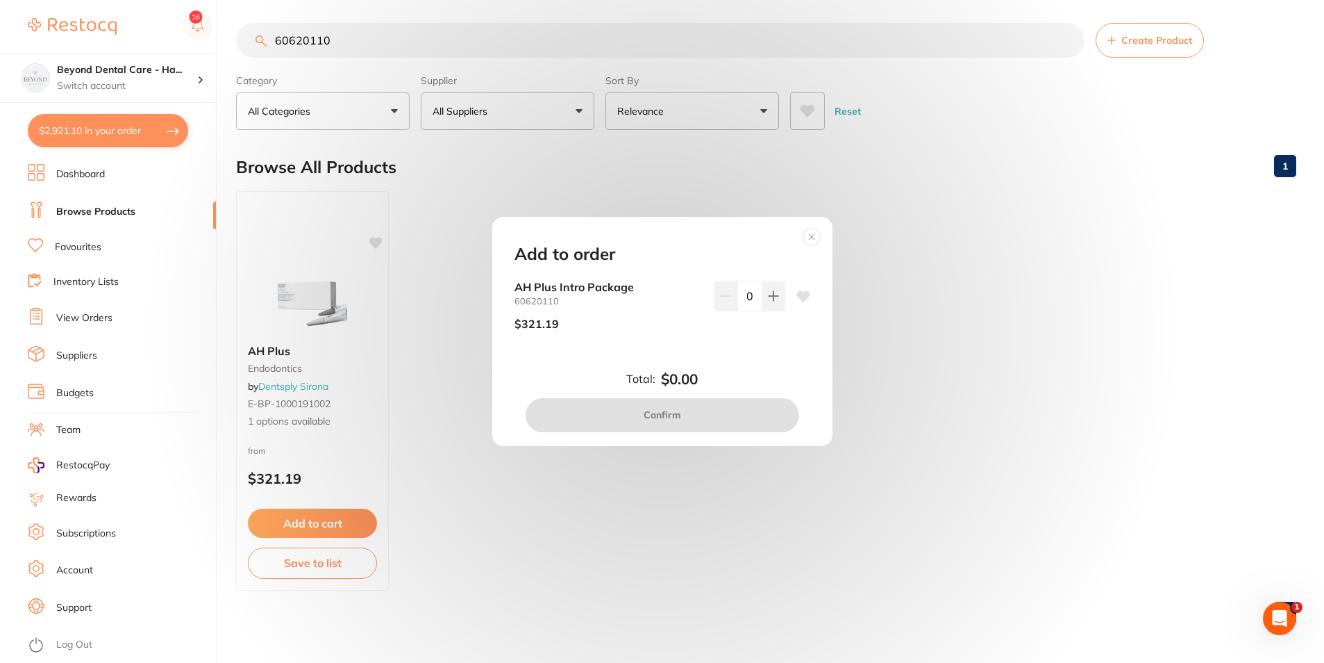
scroll to position [0, 0]
click at [396, 366] on div "Add to order AH Plus Intro Package 60620110 $321.19 0 Total: $0.00 Confirm" at bounding box center [662, 331] width 1324 height 663
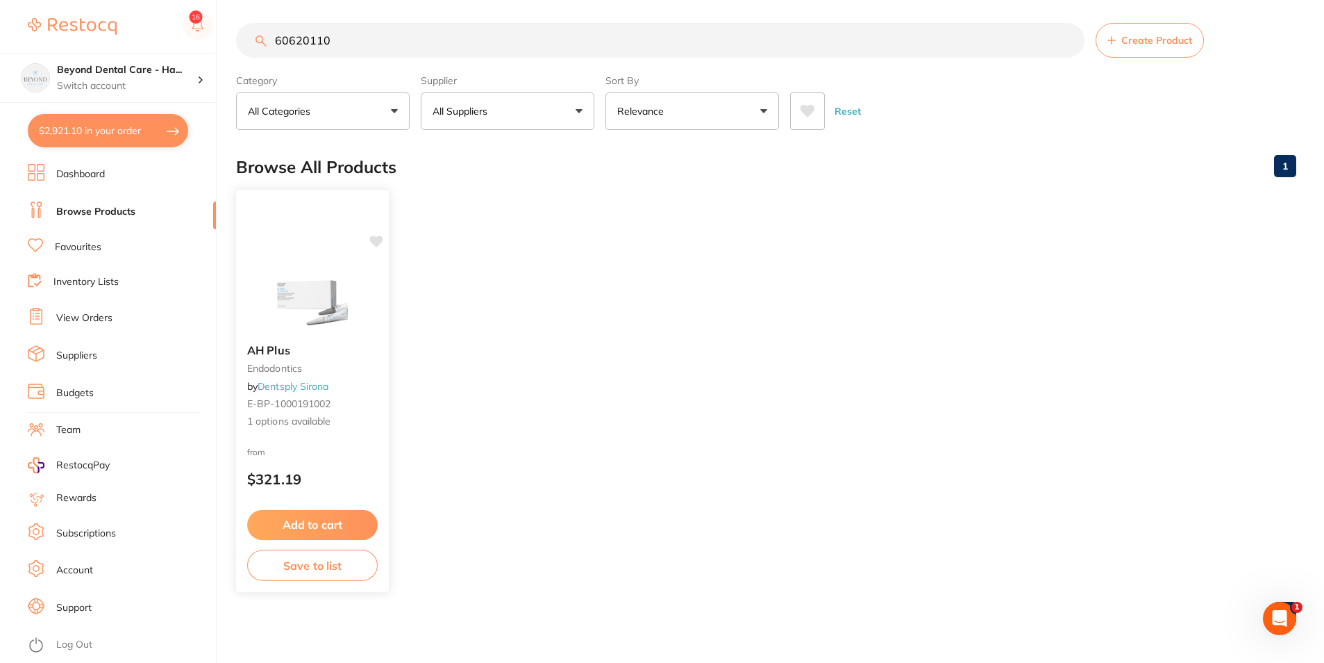
click at [290, 329] on img at bounding box center [312, 298] width 91 height 70
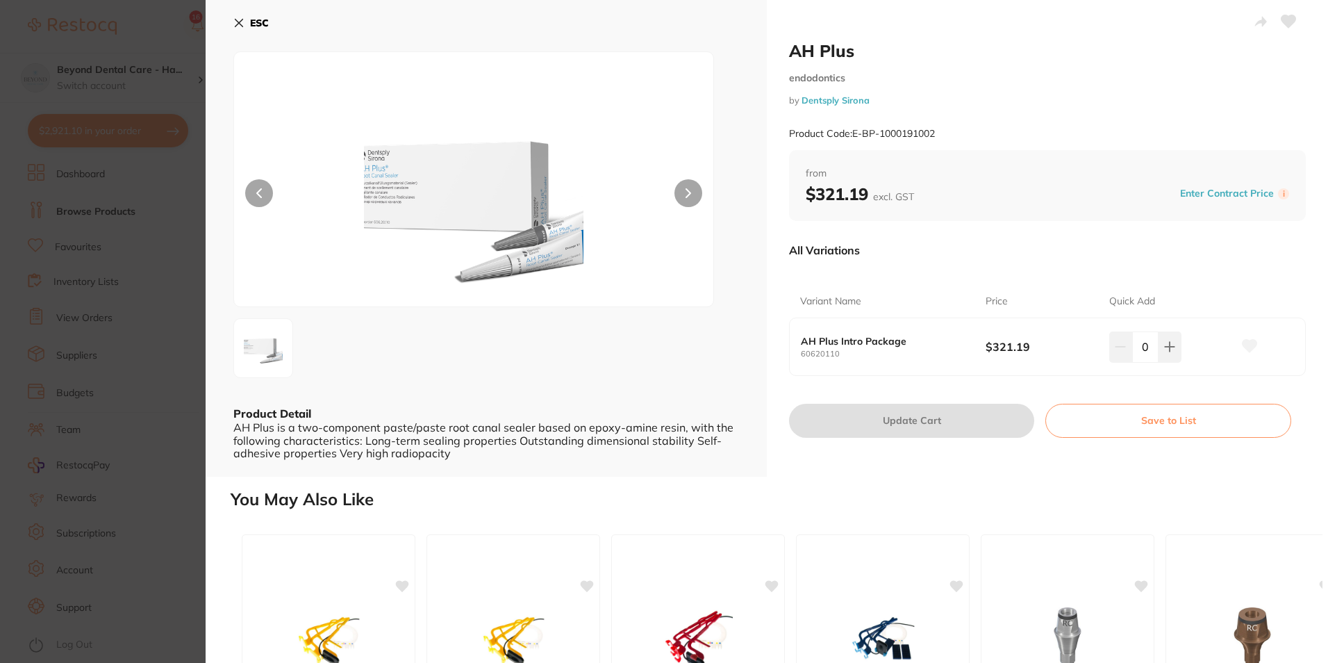
click at [163, 376] on section "AH Plus endodontics by Dentsply Sirona Product Code: E-BP-1000191002 ESC Produc…" at bounding box center [664, 331] width 1328 height 663
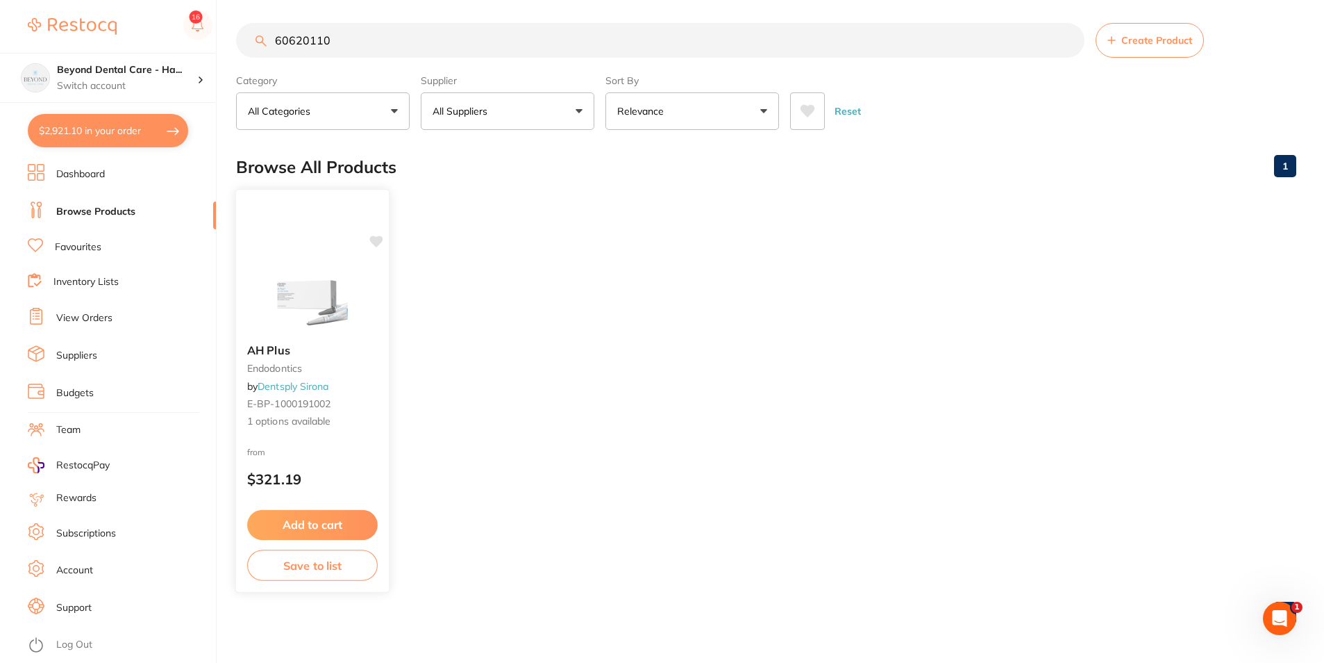
click at [315, 523] on button "Add to cart" at bounding box center [312, 525] width 131 height 30
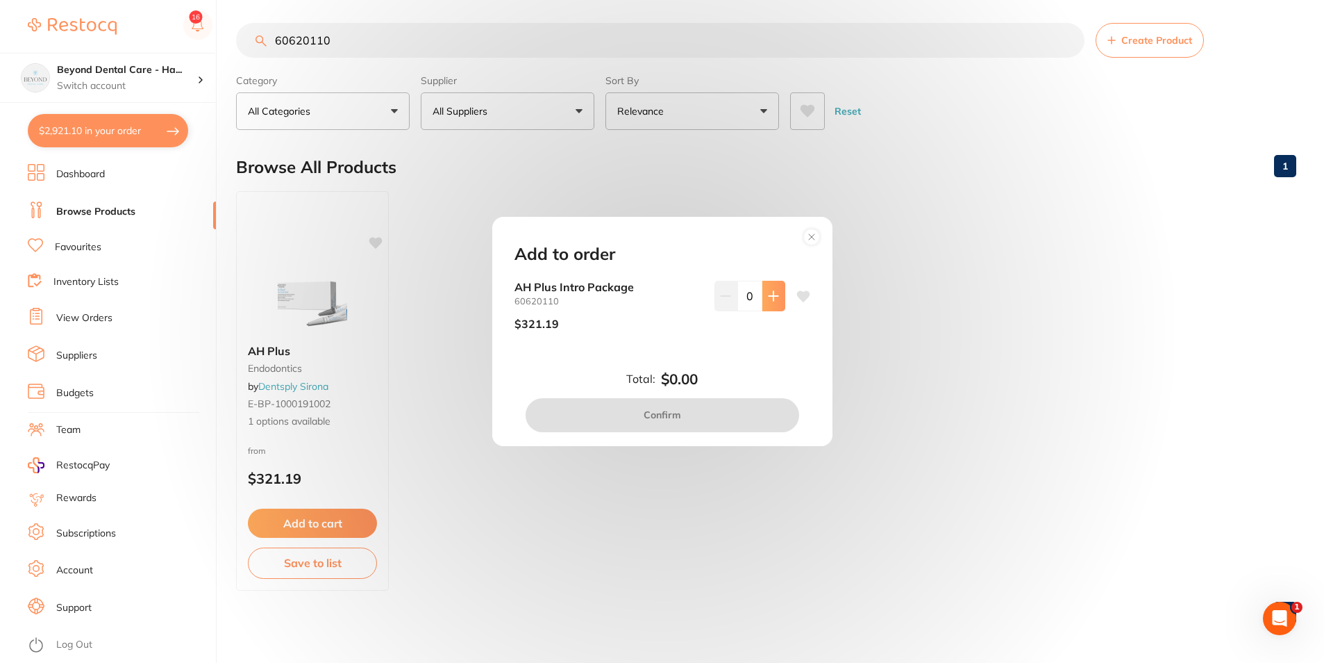
scroll to position [0, 0]
click at [778, 303] on button at bounding box center [774, 296] width 23 height 31
type input "1"
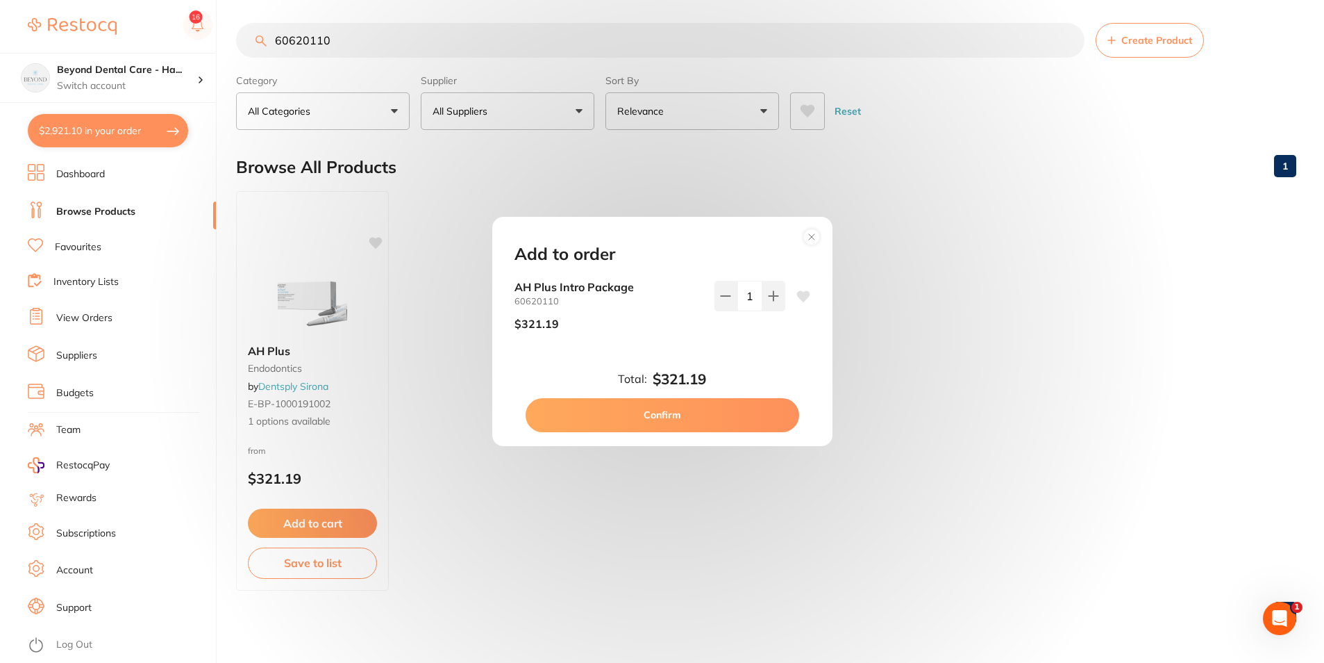
drag, startPoint x: 792, startPoint y: 306, endPoint x: 801, endPoint y: 299, distance: 11.0
click at [792, 305] on div "AH Plus Intro Package 60620110 $321.19 1" at bounding box center [663, 311] width 296 height 60
click at [801, 298] on icon at bounding box center [803, 296] width 13 height 11
drag, startPoint x: 679, startPoint y: 417, endPoint x: 639, endPoint y: 409, distance: 41.0
click at [679, 416] on button "Confirm" at bounding box center [663, 414] width 274 height 33
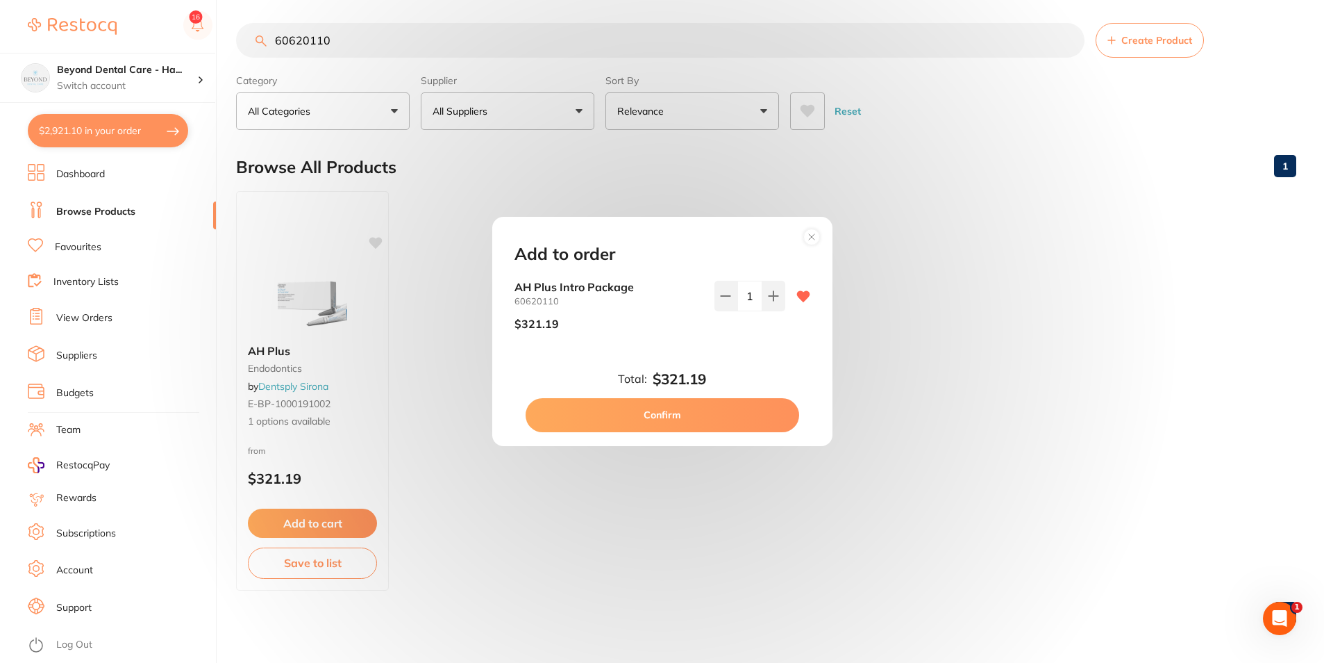
checkbox input "false"
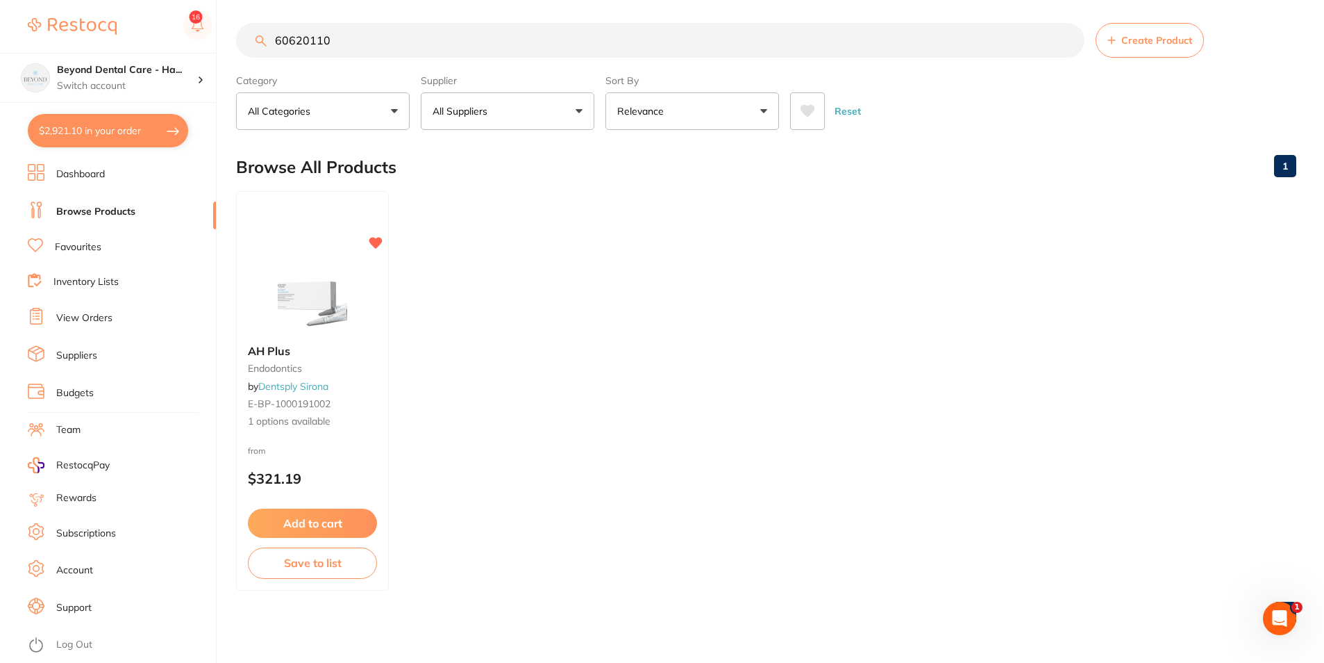
click at [130, 132] on button "$2,921.10 in your order" at bounding box center [108, 130] width 160 height 33
checkbox input "true"
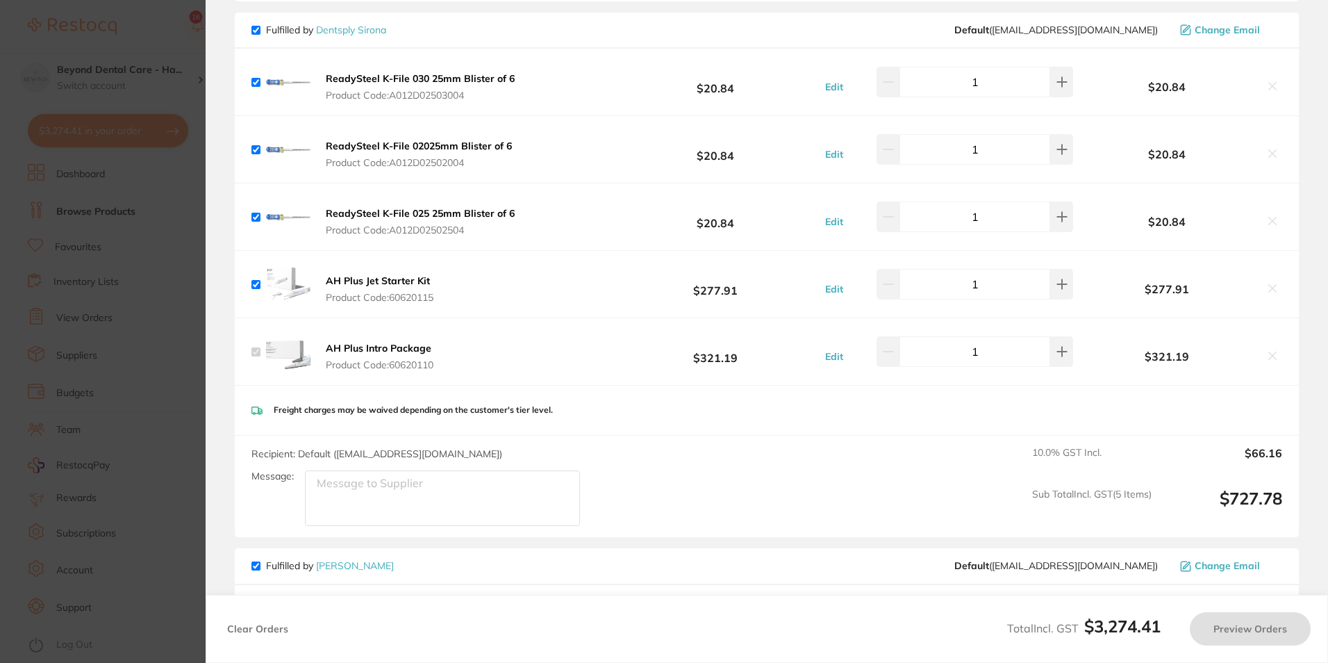
scroll to position [833, 0]
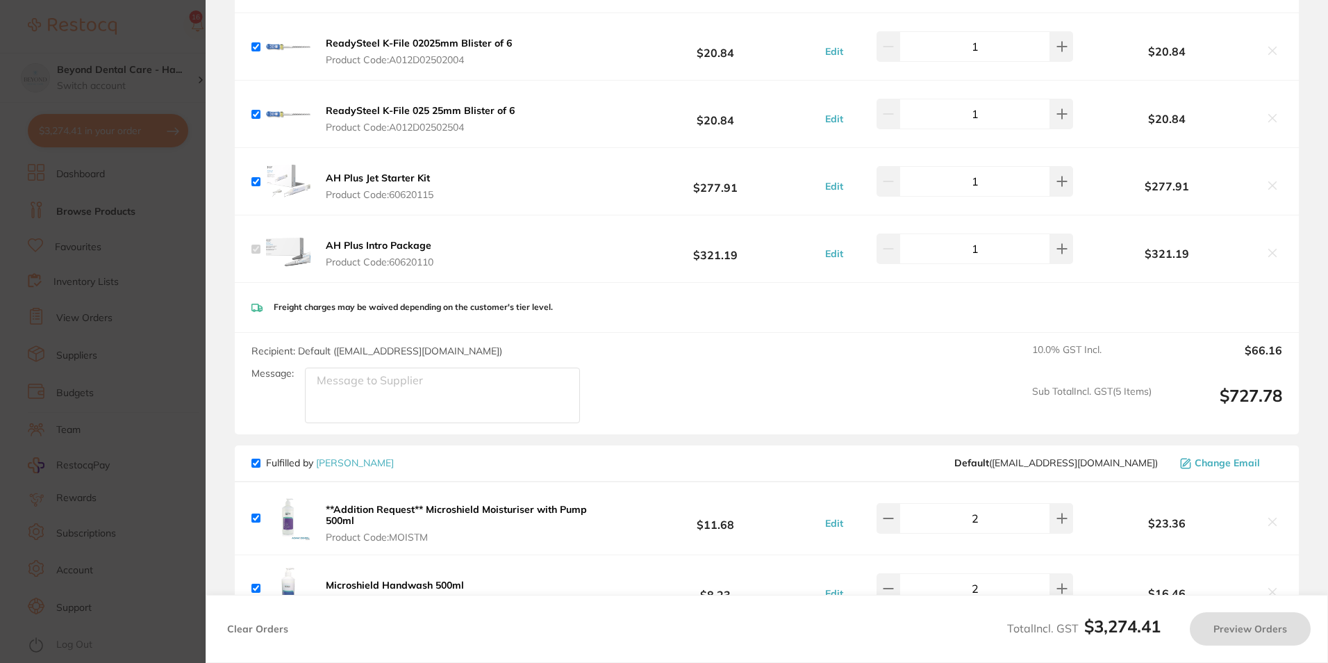
checkbox input "true"
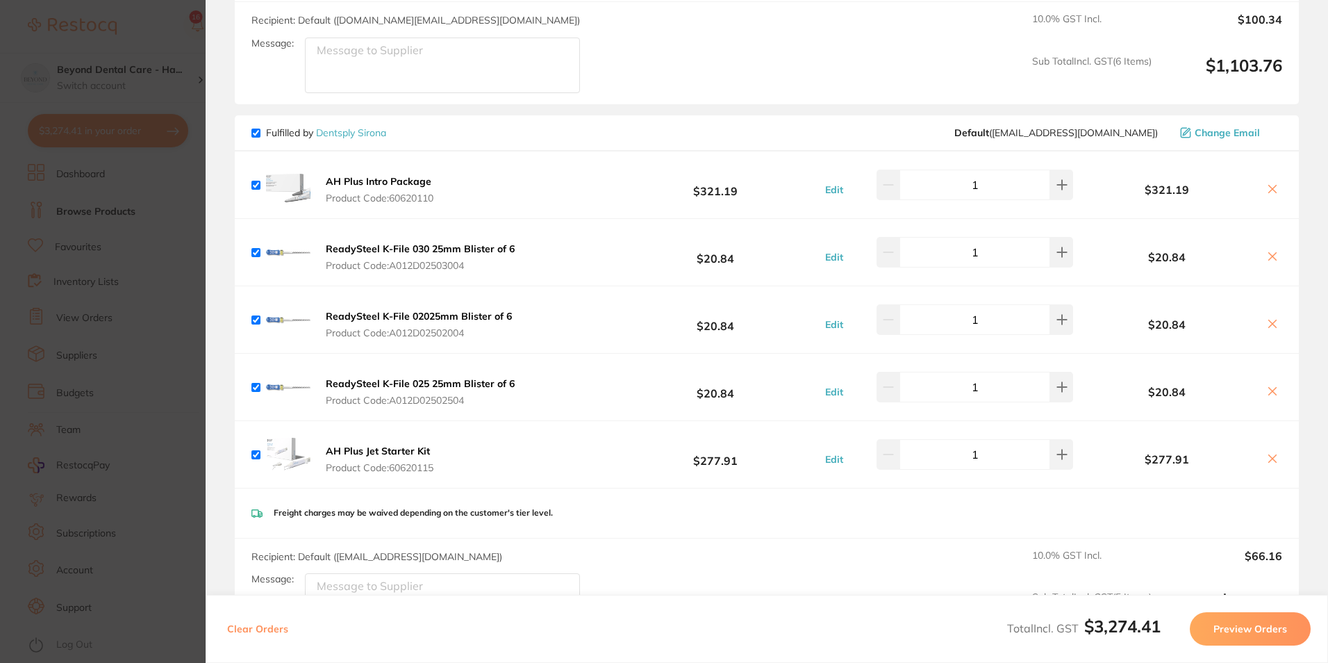
scroll to position [625, 0]
click at [1269, 457] on icon at bounding box center [1273, 461] width 8 height 8
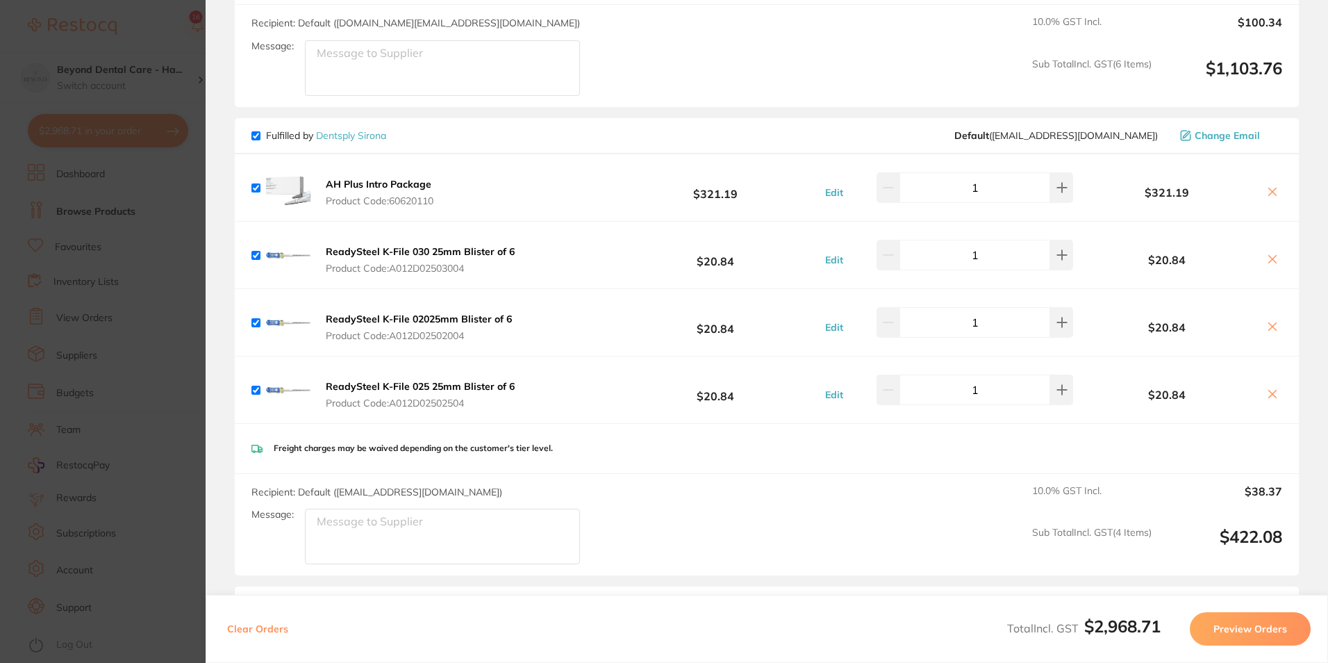
click at [190, 342] on section "Update RRP Set your pre negotiated price for this item. Item Agreed RRP (excl. …" at bounding box center [664, 331] width 1328 height 663
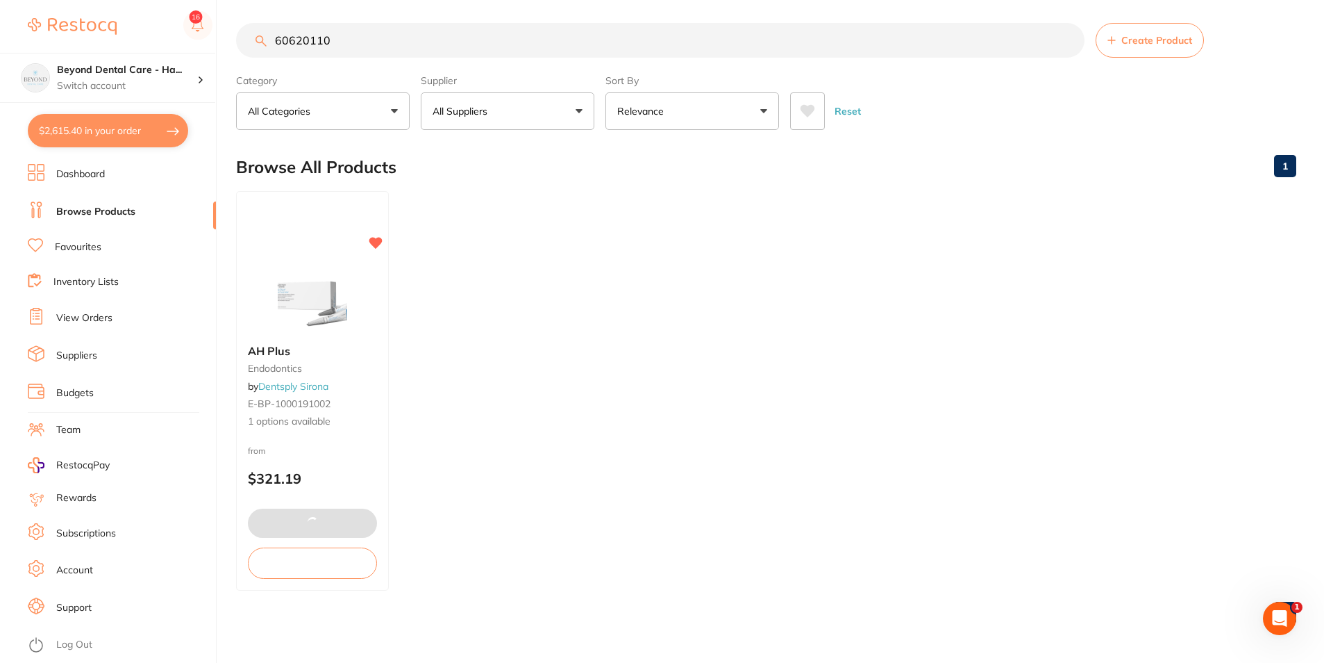
click at [103, 128] on button "$2,615.40 in your order" at bounding box center [108, 130] width 160 height 33
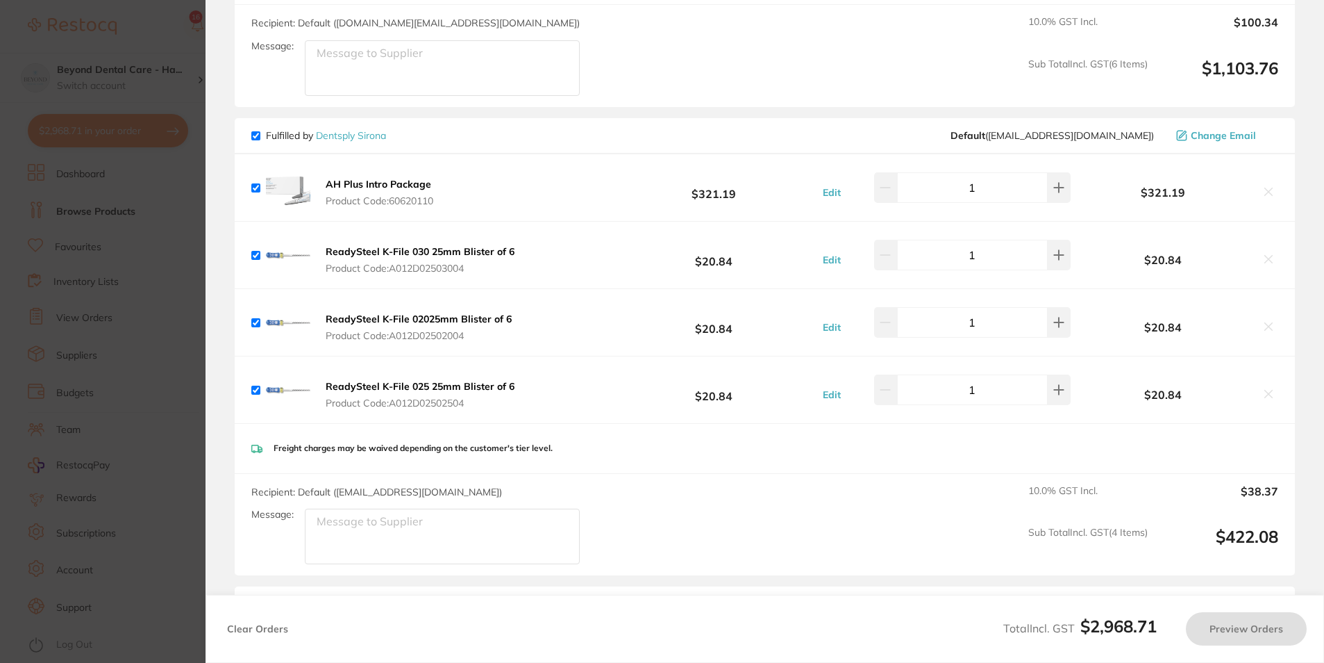
checkbox input "true"
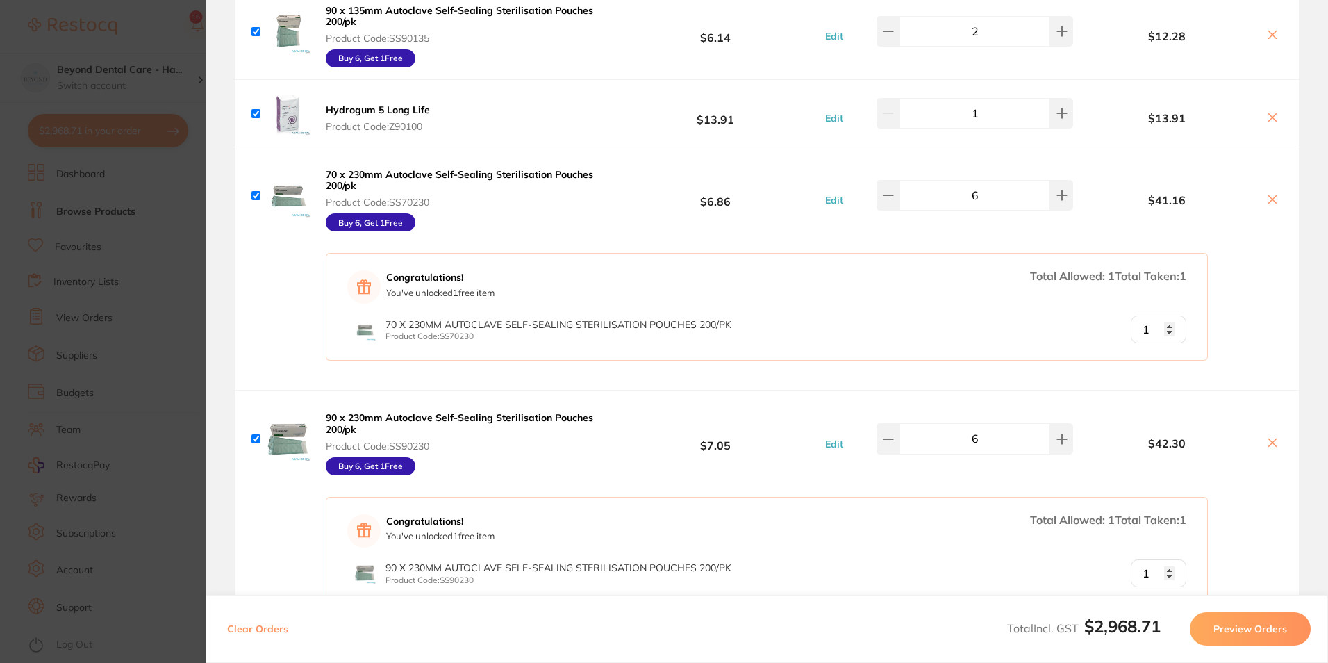
scroll to position [1806, 0]
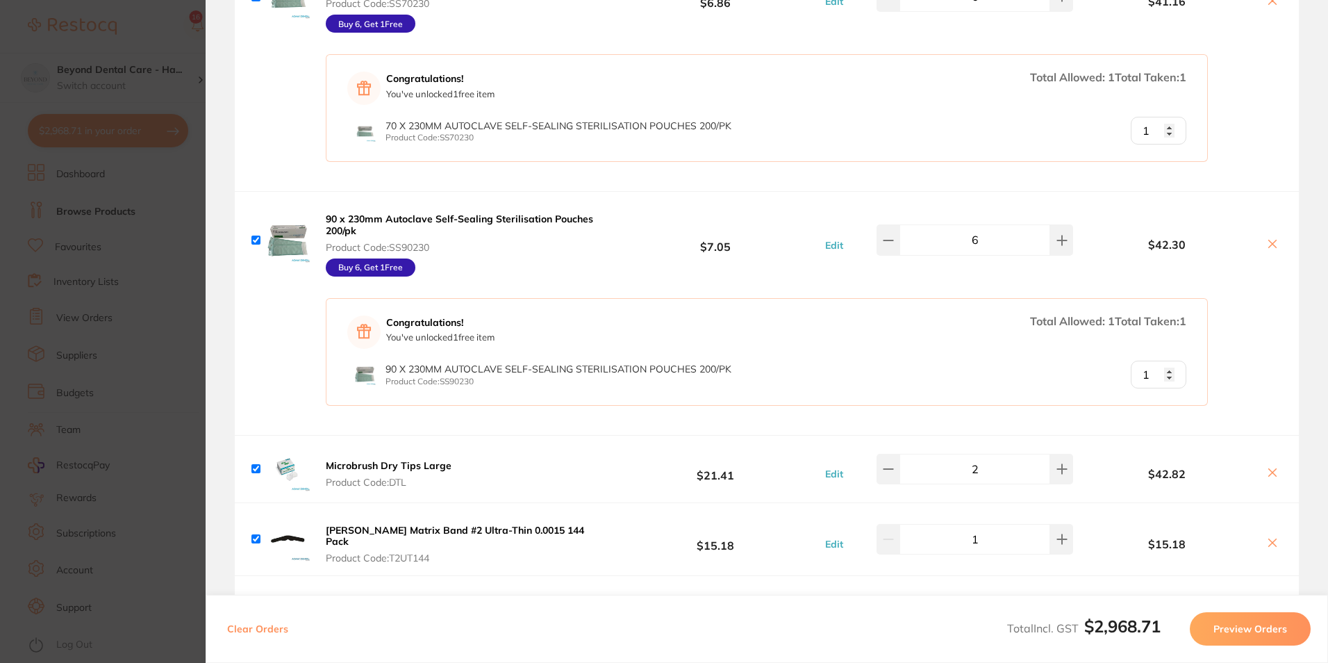
click at [130, 385] on section "Update RRP Set your pre negotiated price for this item. Item Agreed RRP (excl. …" at bounding box center [664, 331] width 1328 height 663
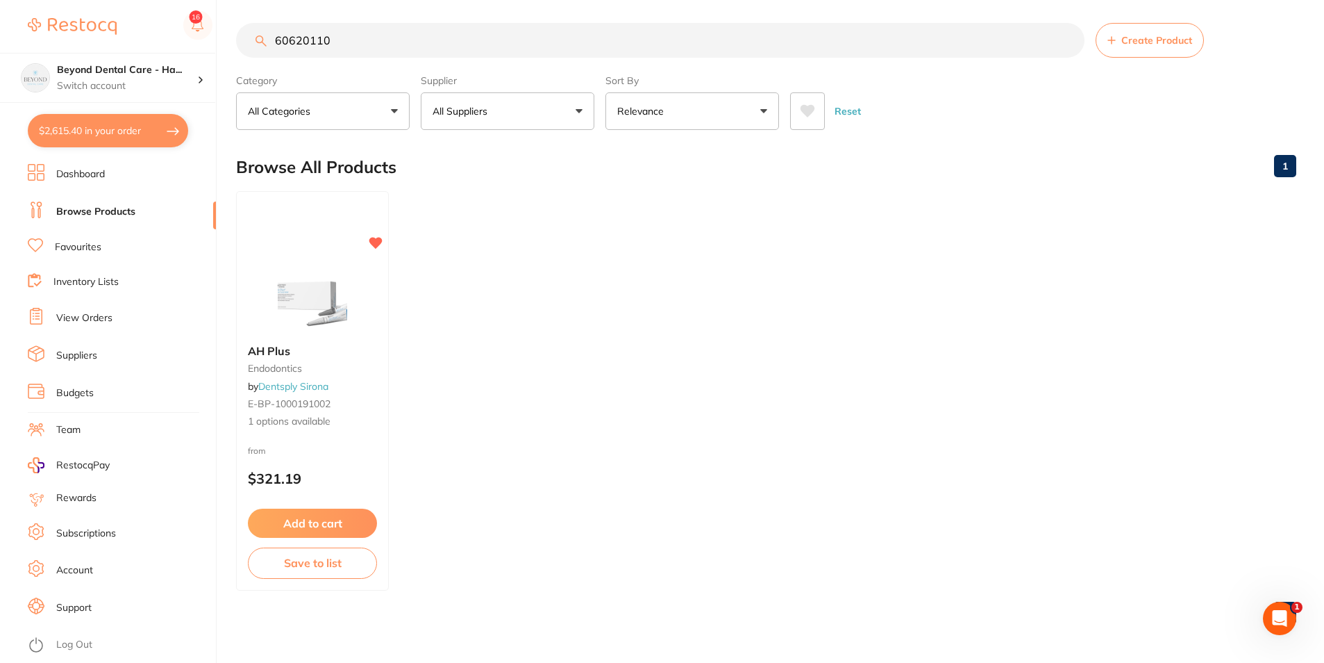
click at [136, 132] on button "$2,615.40 in your order" at bounding box center [108, 130] width 160 height 33
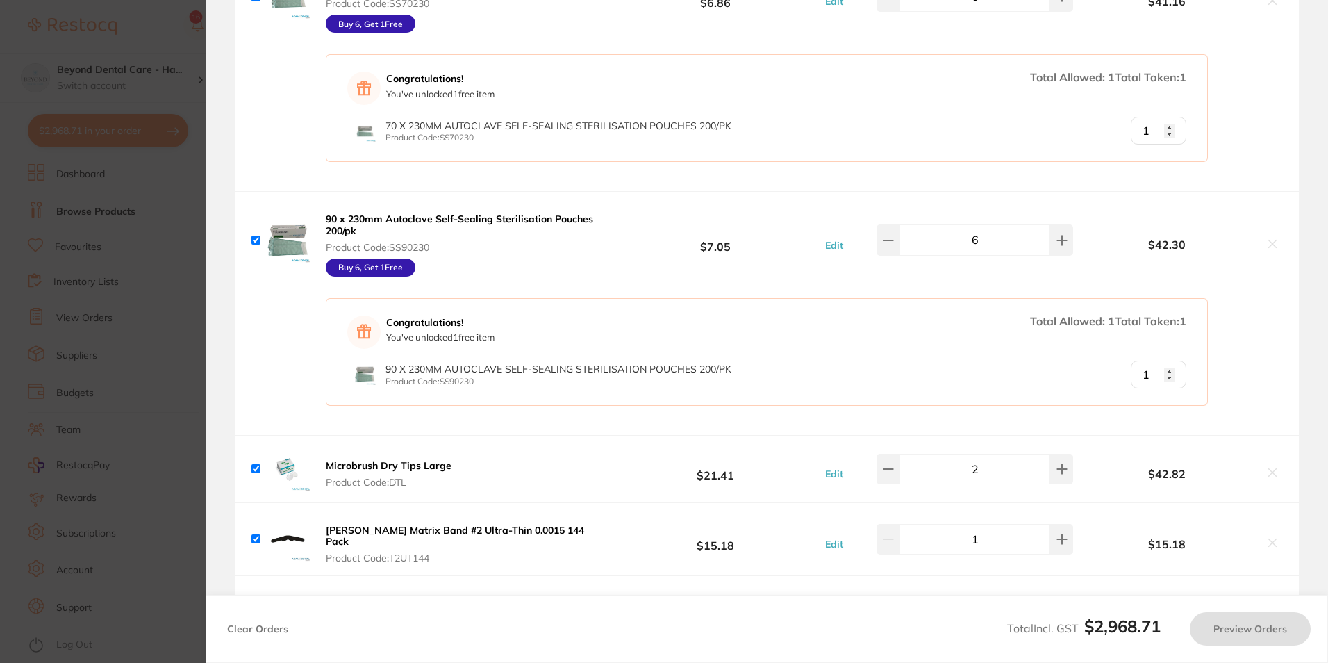
click at [215, 424] on section "Review Orders Your orders are being processed and we will notify you once we ha…" at bounding box center [767, 331] width 1122 height 663
drag, startPoint x: 215, startPoint y: 424, endPoint x: 192, endPoint y: 431, distance: 23.9
click at [192, 431] on section "Update RRP Set your pre negotiated price for this item. Item Agreed RRP (excl. …" at bounding box center [664, 331] width 1328 height 663
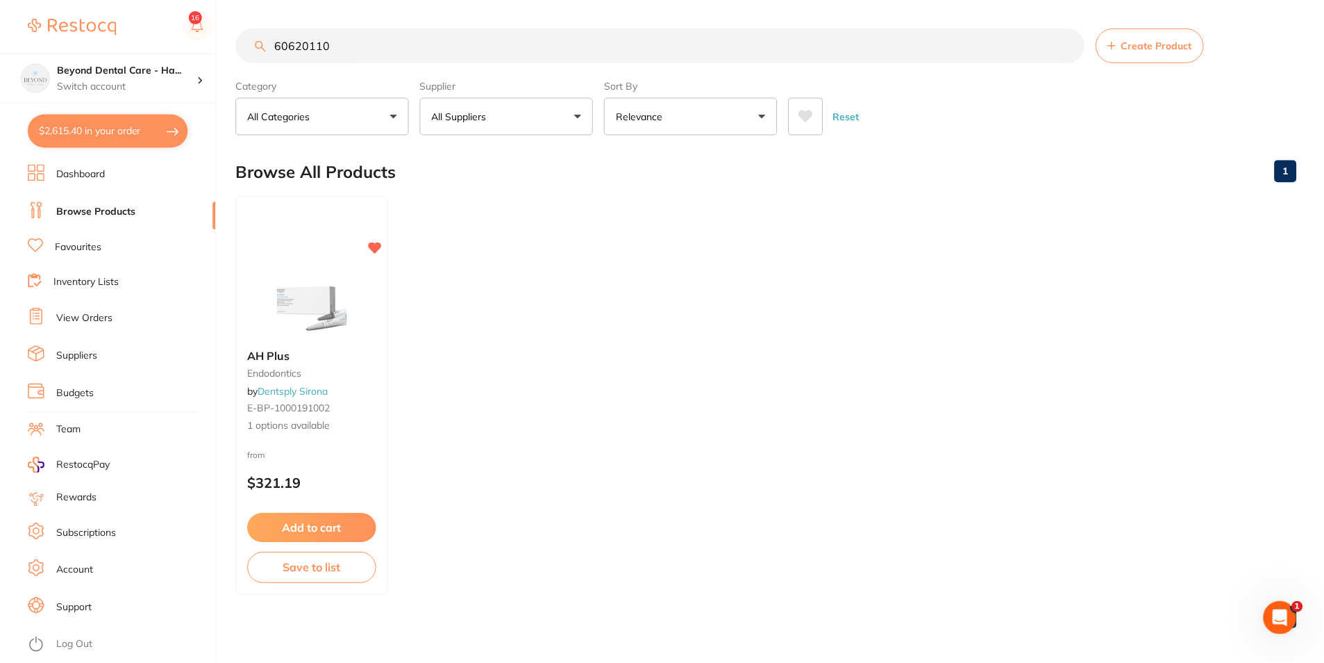
scroll to position [5, 0]
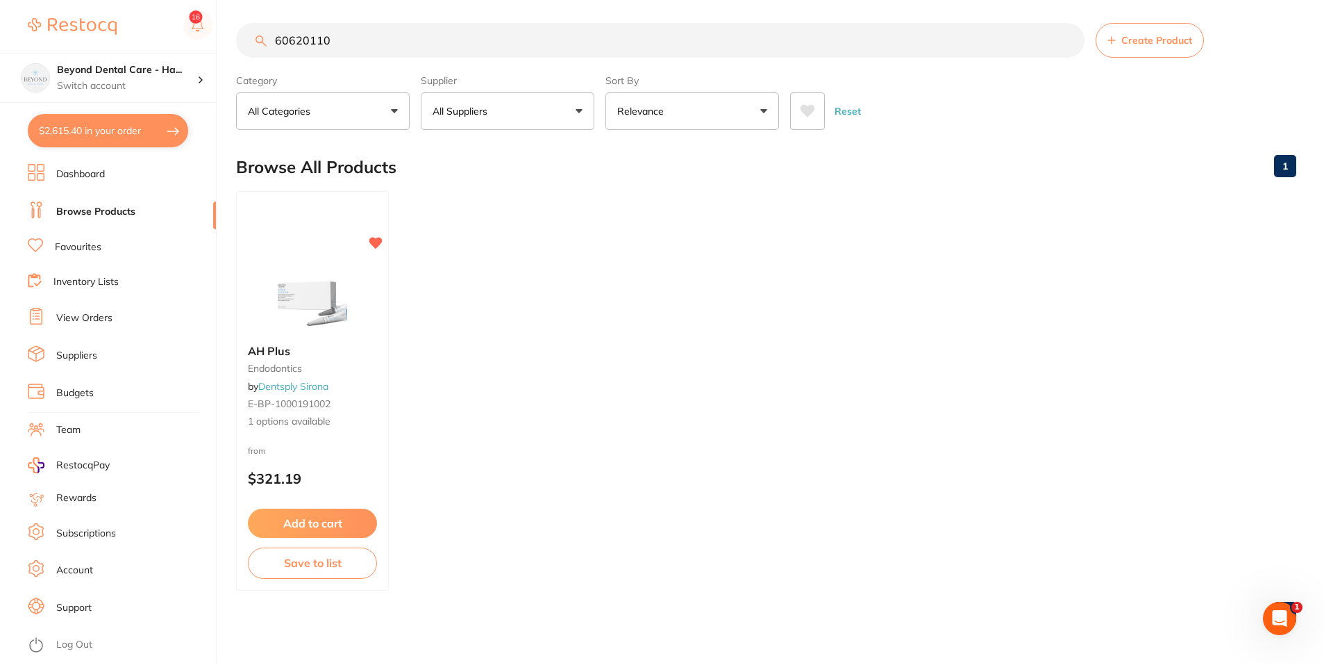
click at [112, 206] on link "Browse Products" at bounding box center [95, 212] width 79 height 14
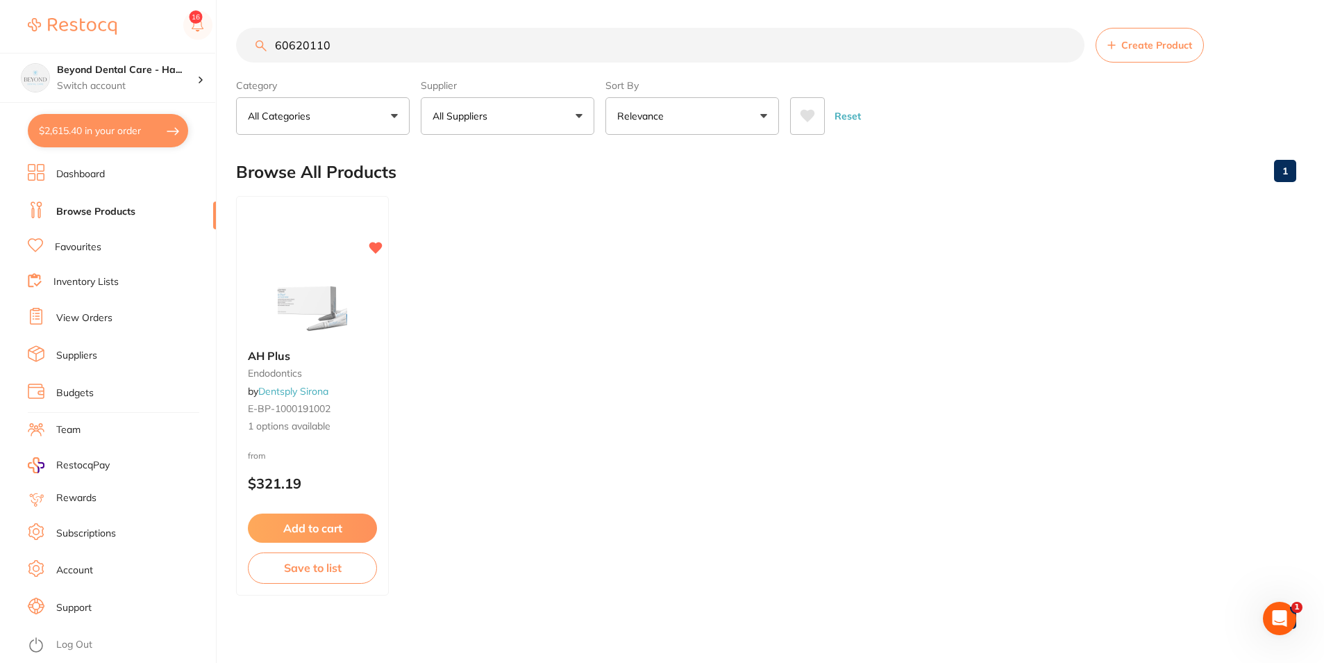
click at [65, 176] on link "Dashboard" at bounding box center [80, 174] width 49 height 14
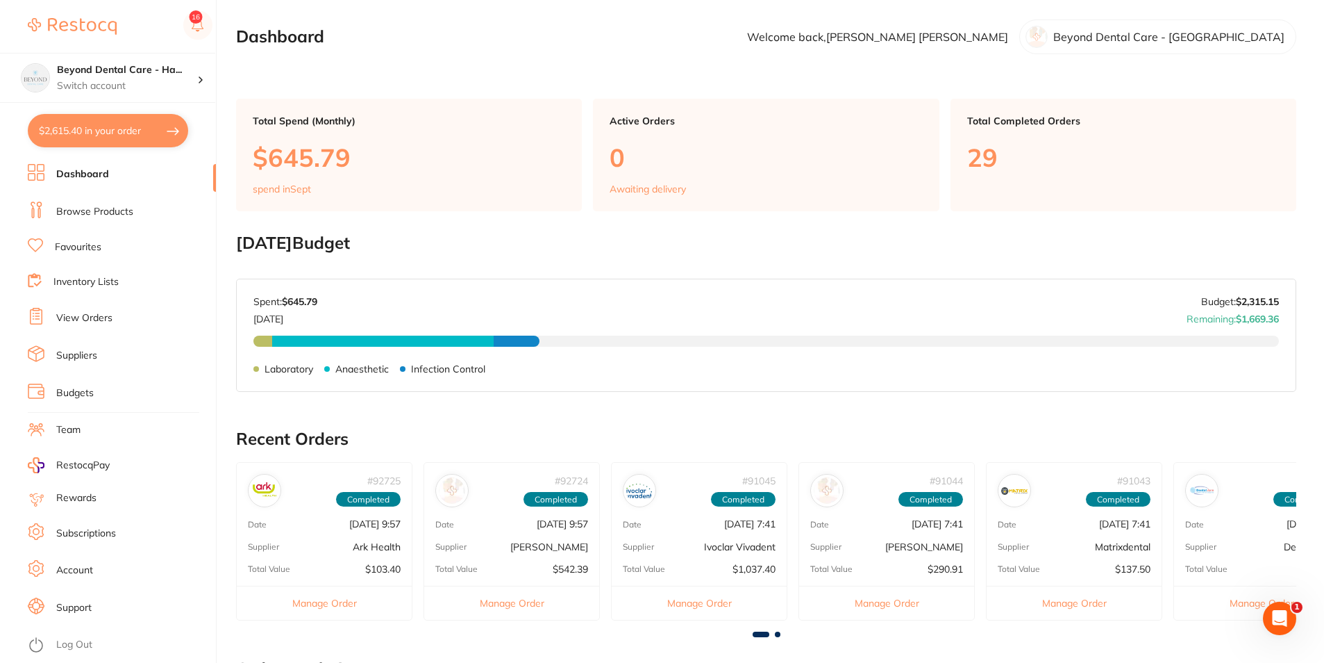
click at [66, 390] on link "Budgets" at bounding box center [75, 393] width 38 height 14
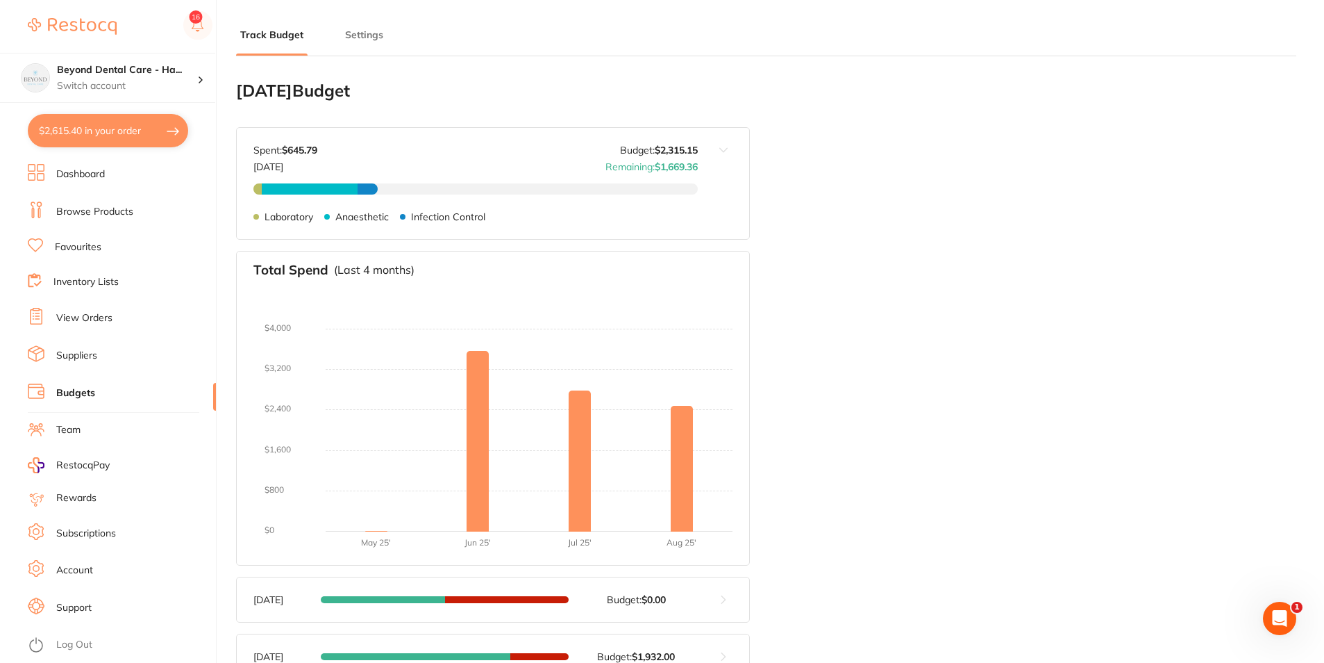
click at [135, 131] on button "$2,615.40 in your order" at bounding box center [108, 130] width 160 height 33
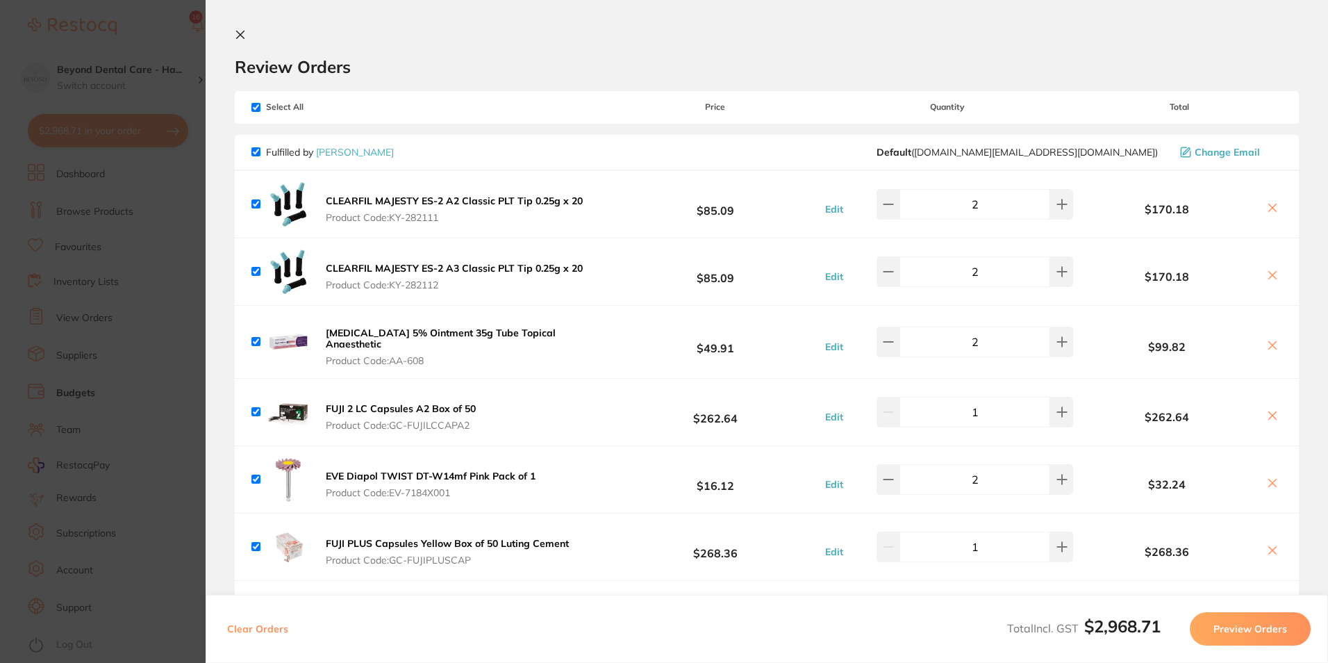
click at [160, 379] on section "Update RRP Set your pre negotiated price for this item. Item Agreed RRP (excl. …" at bounding box center [664, 331] width 1328 height 663
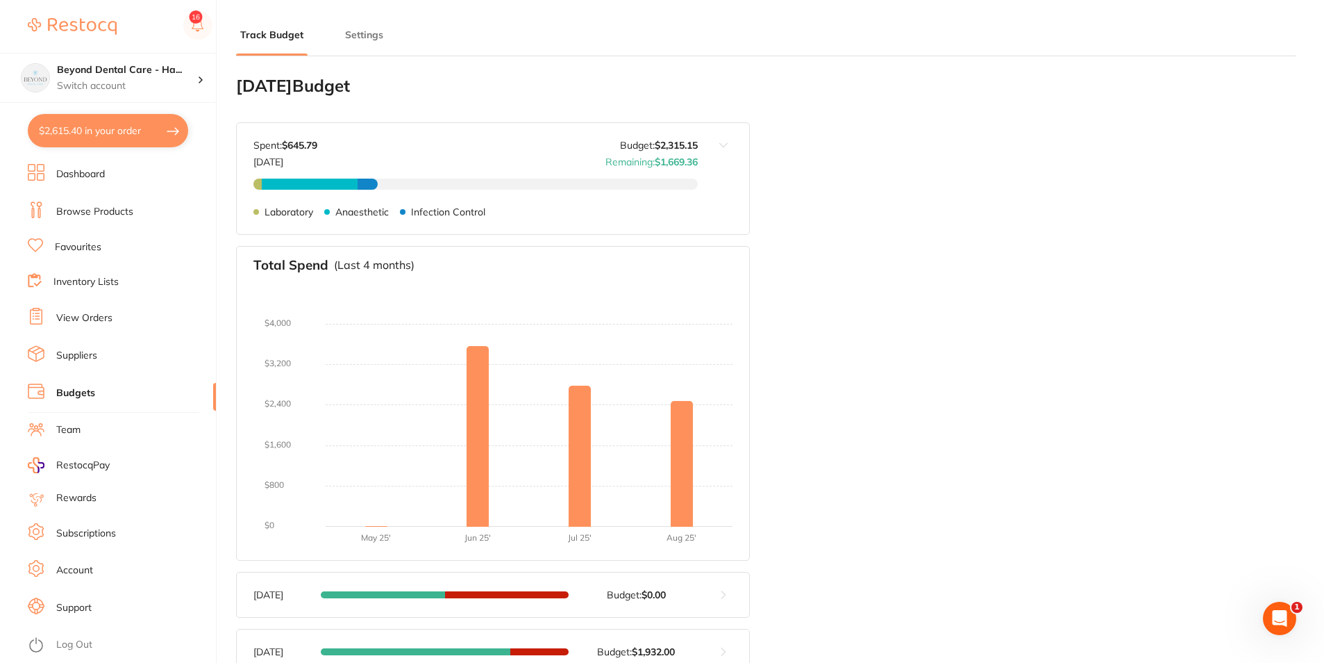
drag, startPoint x: 86, startPoint y: 141, endPoint x: 92, endPoint y: 133, distance: 10.4
click at [90, 133] on button "$2,615.40 in your order" at bounding box center [108, 130] width 160 height 33
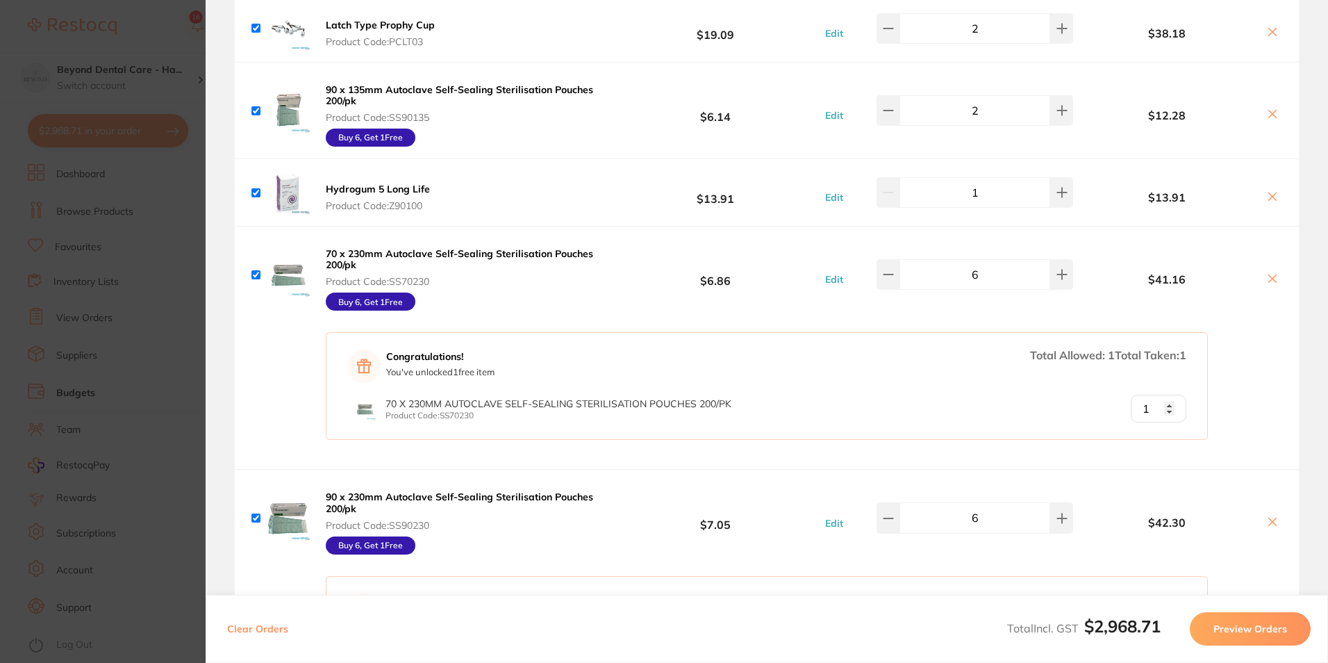
click at [1289, 631] on button "Preview Orders" at bounding box center [1250, 628] width 121 height 33
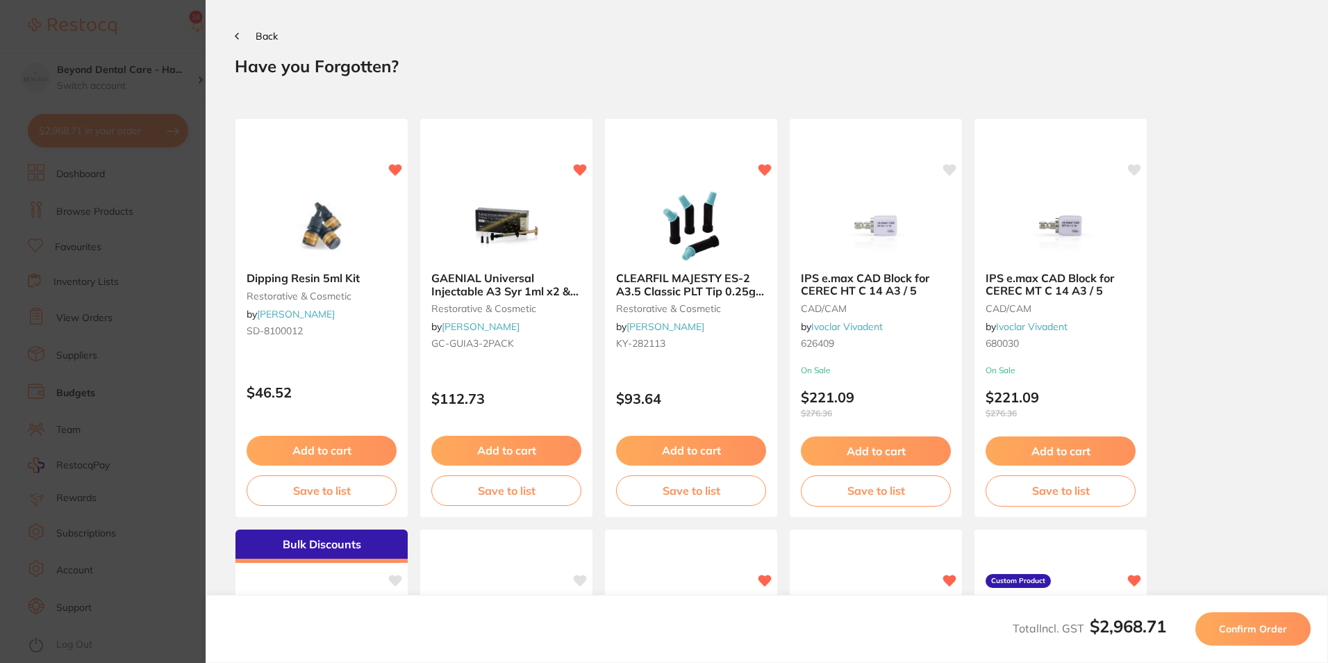
click at [1302, 619] on button "Confirm Order" at bounding box center [1252, 628] width 115 height 33
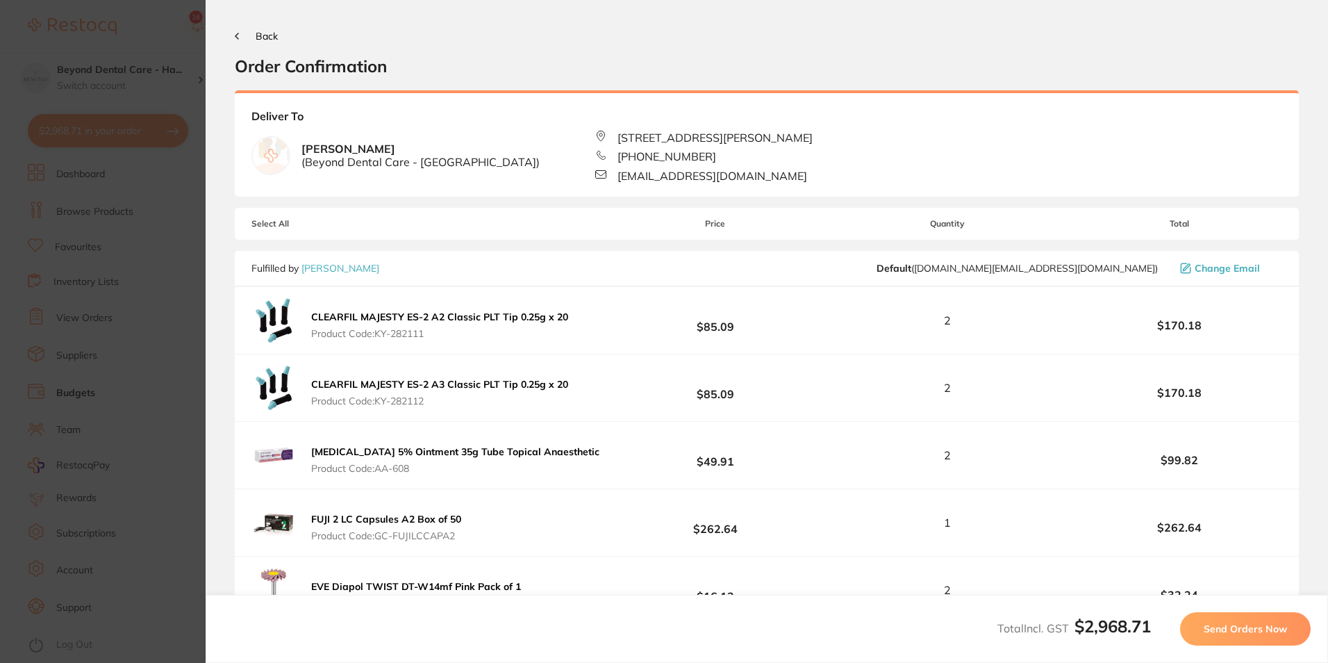
click at [1279, 624] on span "Send Orders Now" at bounding box center [1245, 628] width 83 height 13
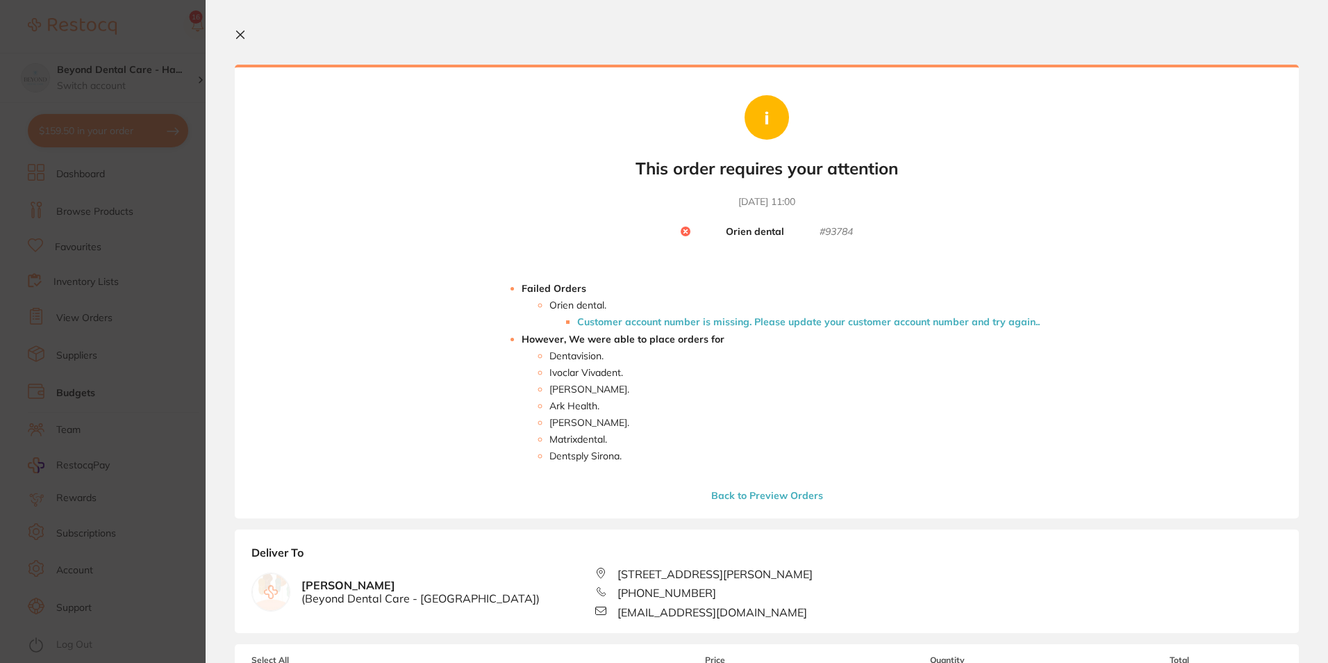
click at [676, 323] on li "Customer account number is missing. Please update your customer account number …" at bounding box center [808, 321] width 463 height 11
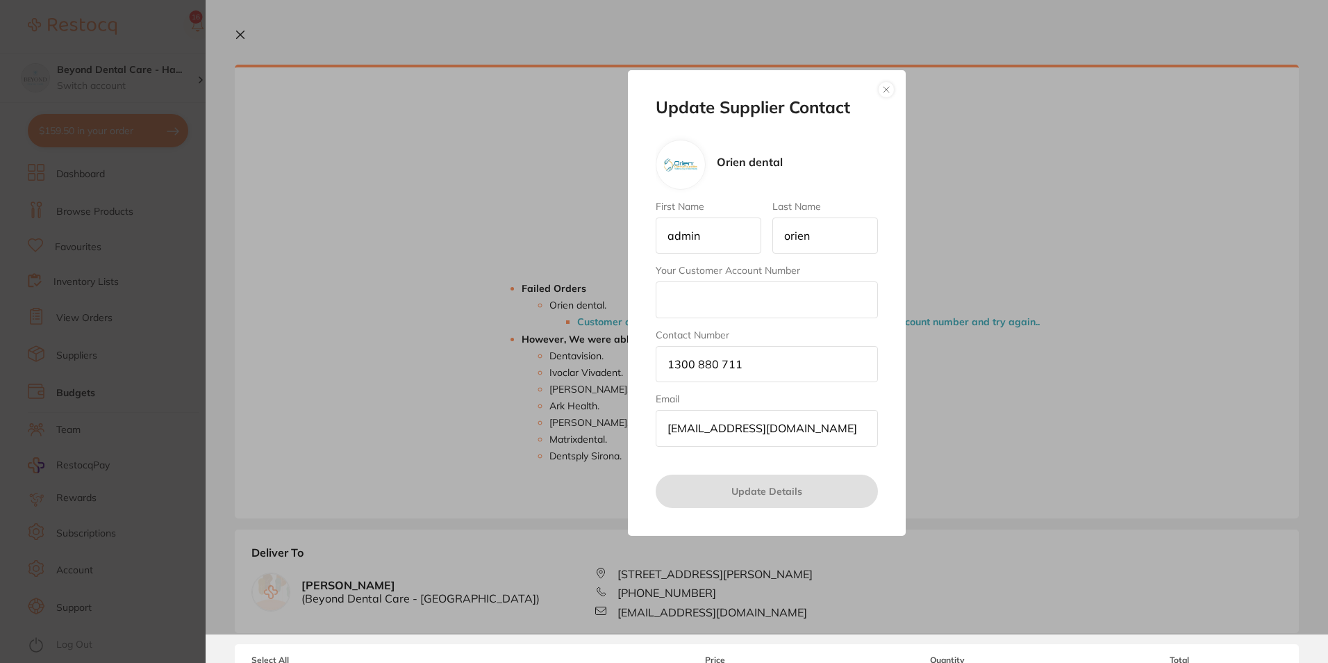
click at [133, 326] on section "Update Supplier Contact Orien dental First Name admin Last Name orien Your Cust…" at bounding box center [664, 331] width 1328 height 663
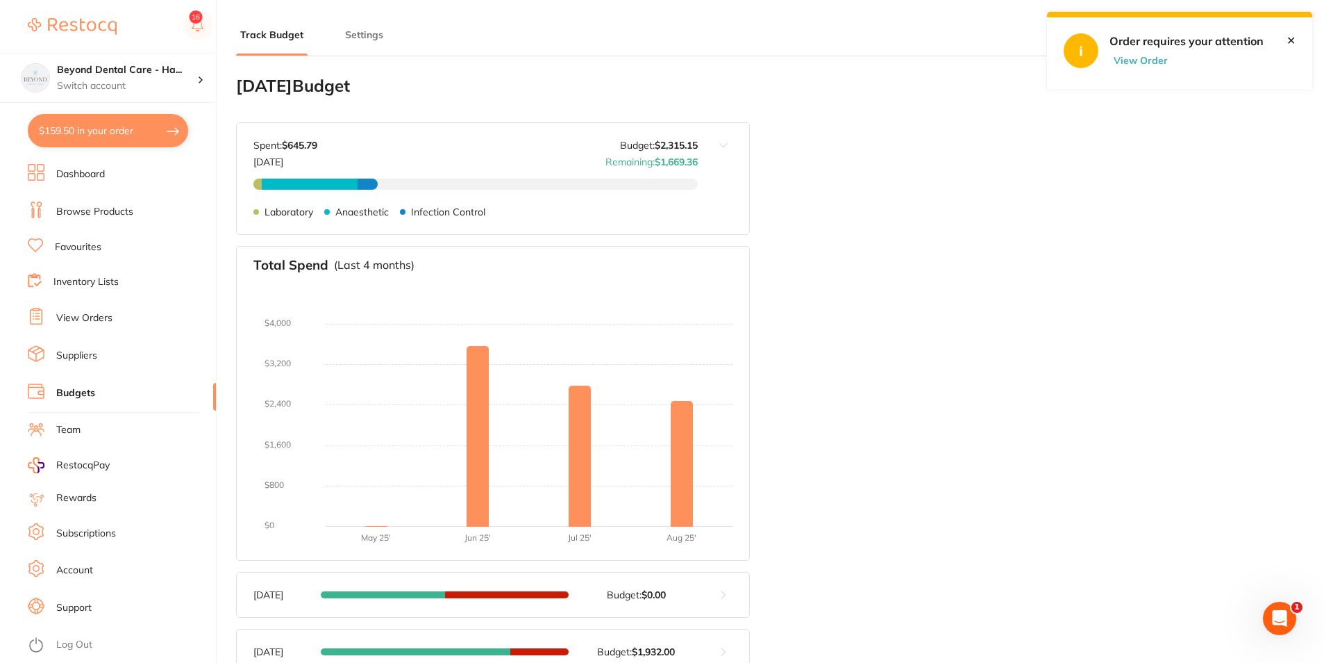
click at [94, 320] on link "View Orders" at bounding box center [84, 318] width 56 height 14
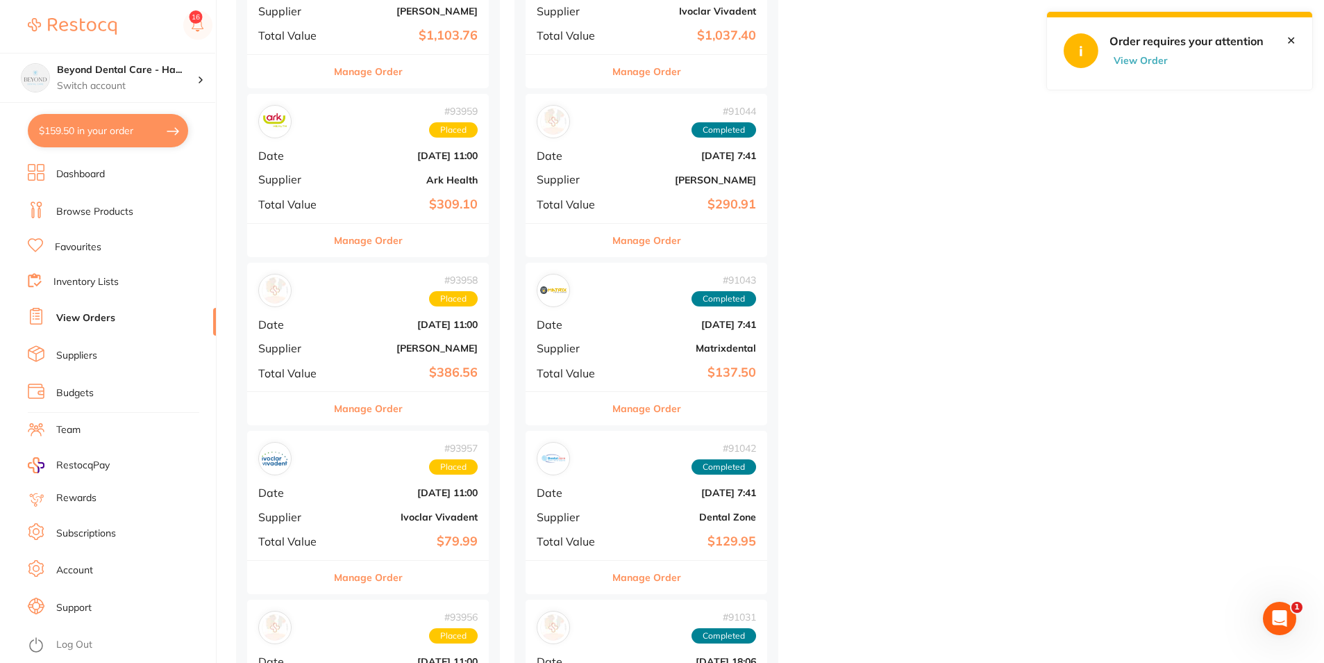
scroll to position [625, 0]
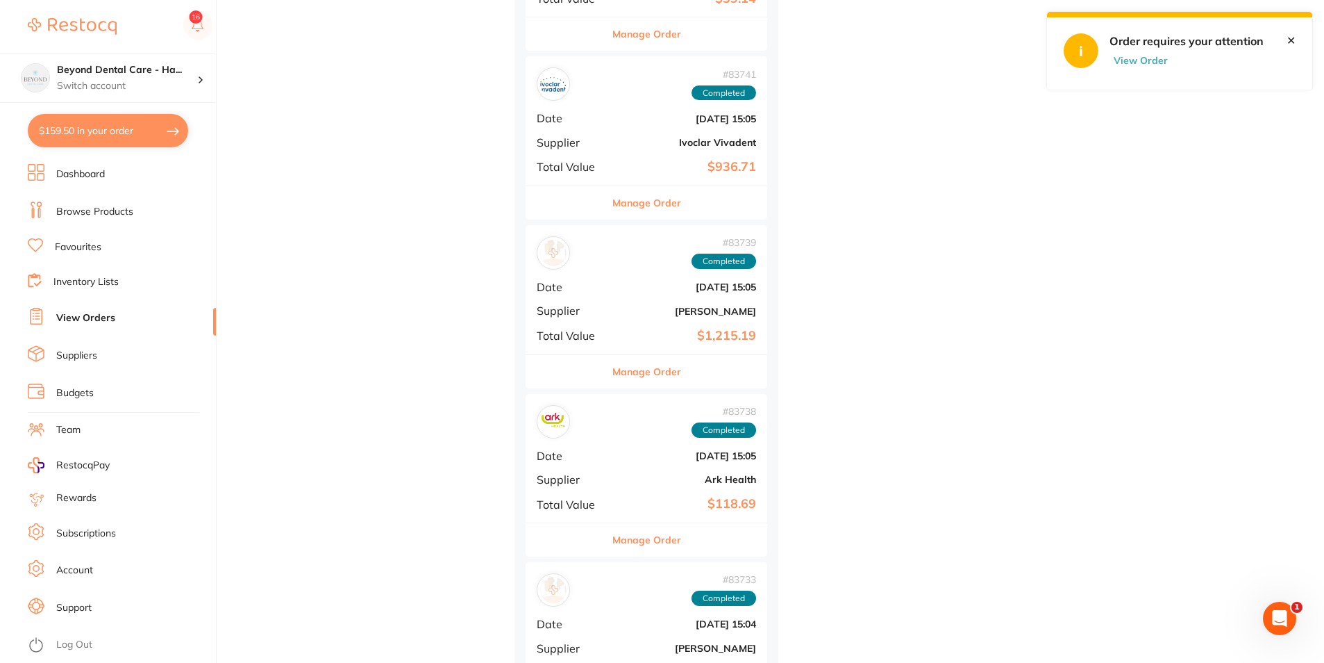
scroll to position [4431, 0]
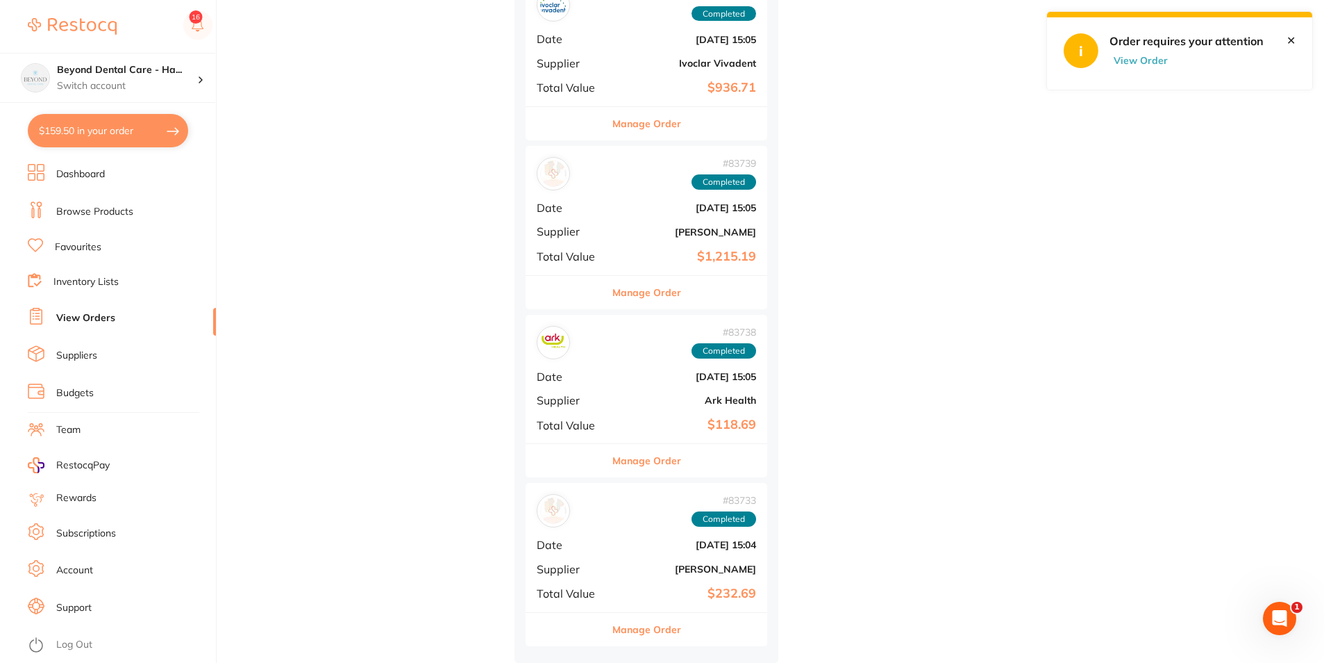
click at [1147, 63] on button "View Order" at bounding box center [1144, 60] width 69 height 13
checkbox input "true"
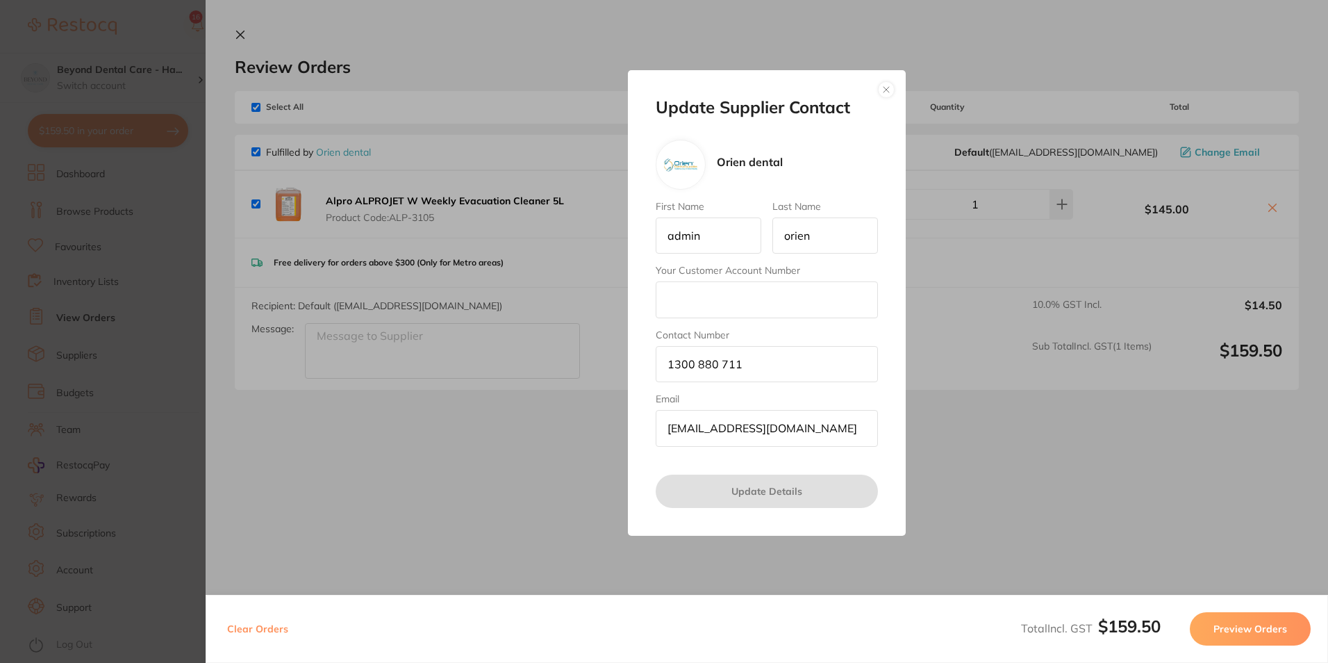
click at [892, 87] on button "button" at bounding box center [886, 89] width 17 height 17
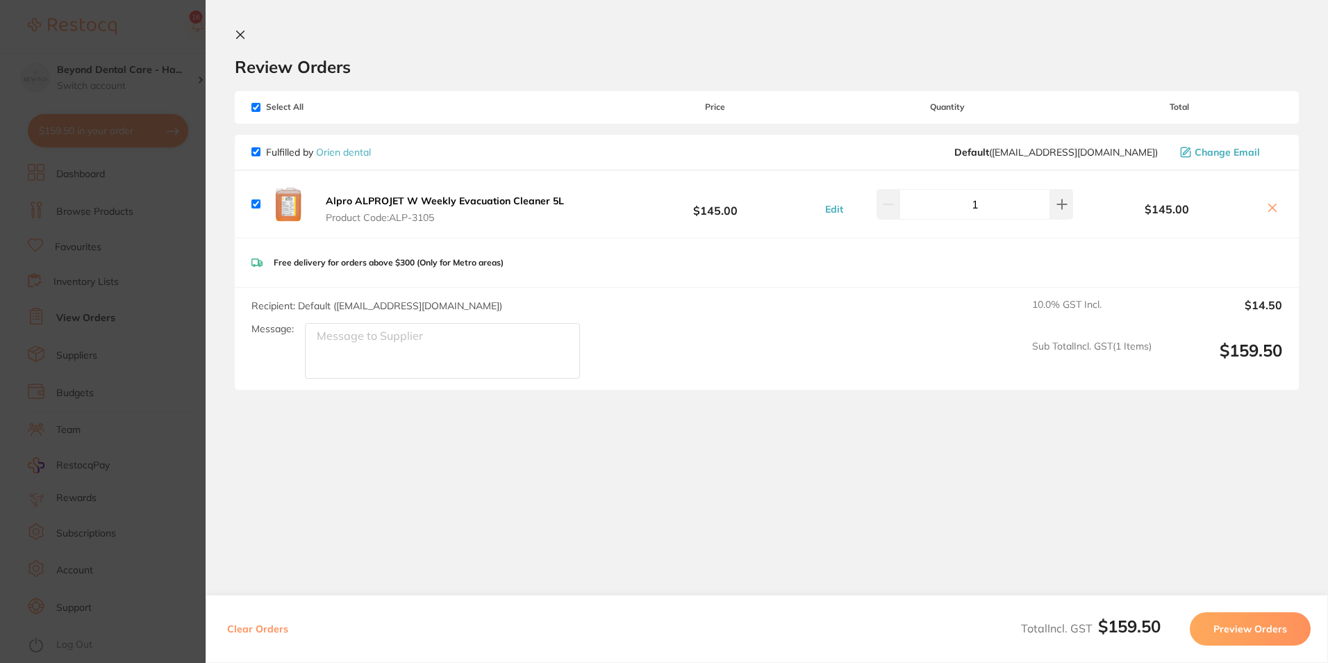
click at [103, 153] on section "Update RRP Set your pre negotiated price for this item. Item Agreed RRP (excl. …" at bounding box center [664, 331] width 1328 height 663
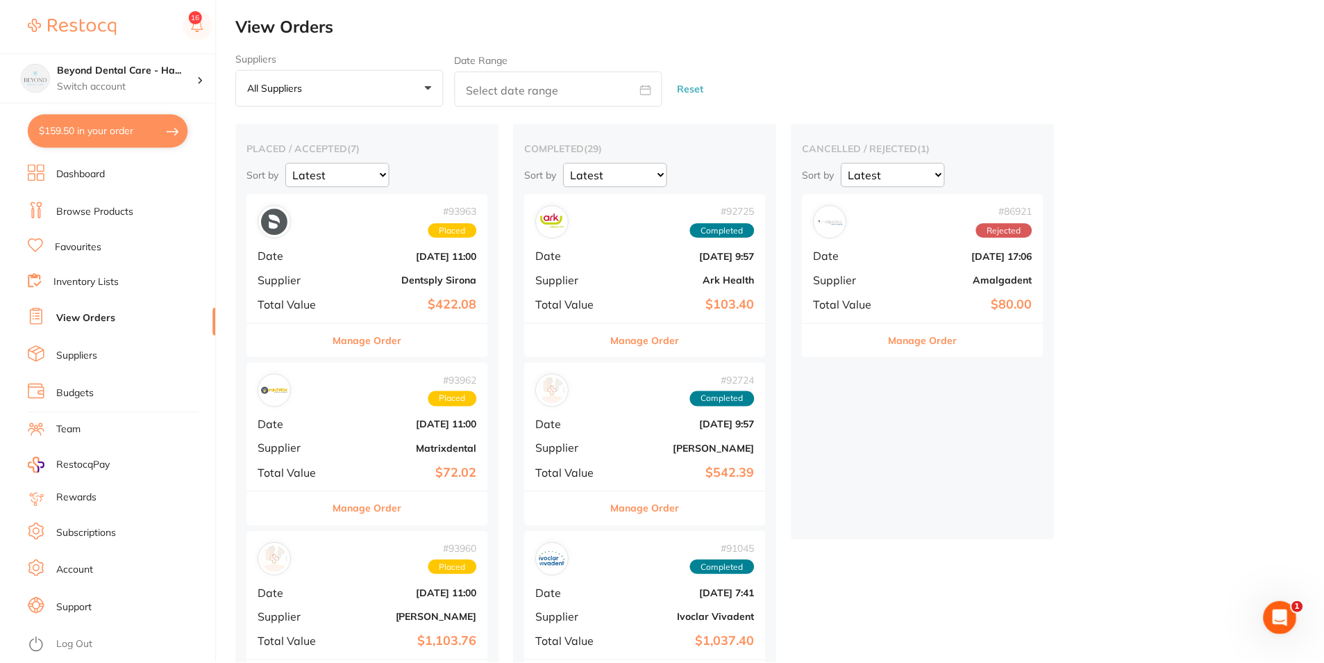
scroll to position [4431, 0]
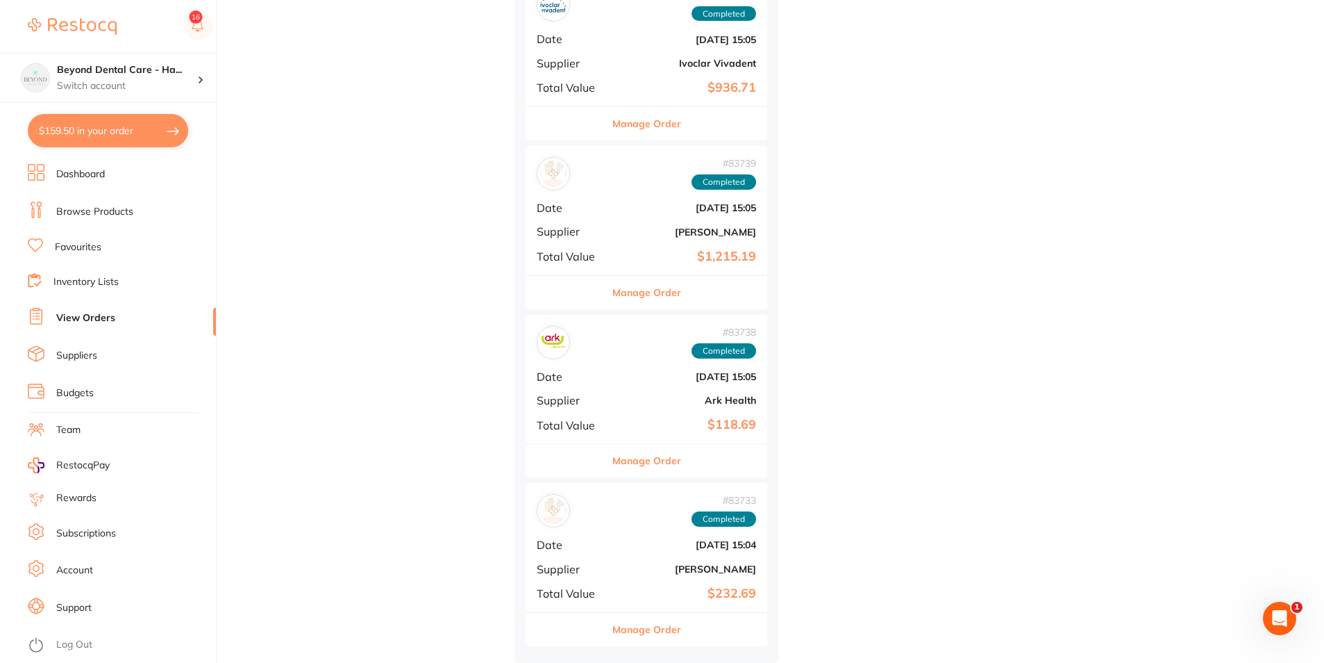
drag, startPoint x: 105, startPoint y: 220, endPoint x: 95, endPoint y: 231, distance: 14.2
click at [106, 219] on li "Browse Products" at bounding box center [122, 211] width 188 height 21
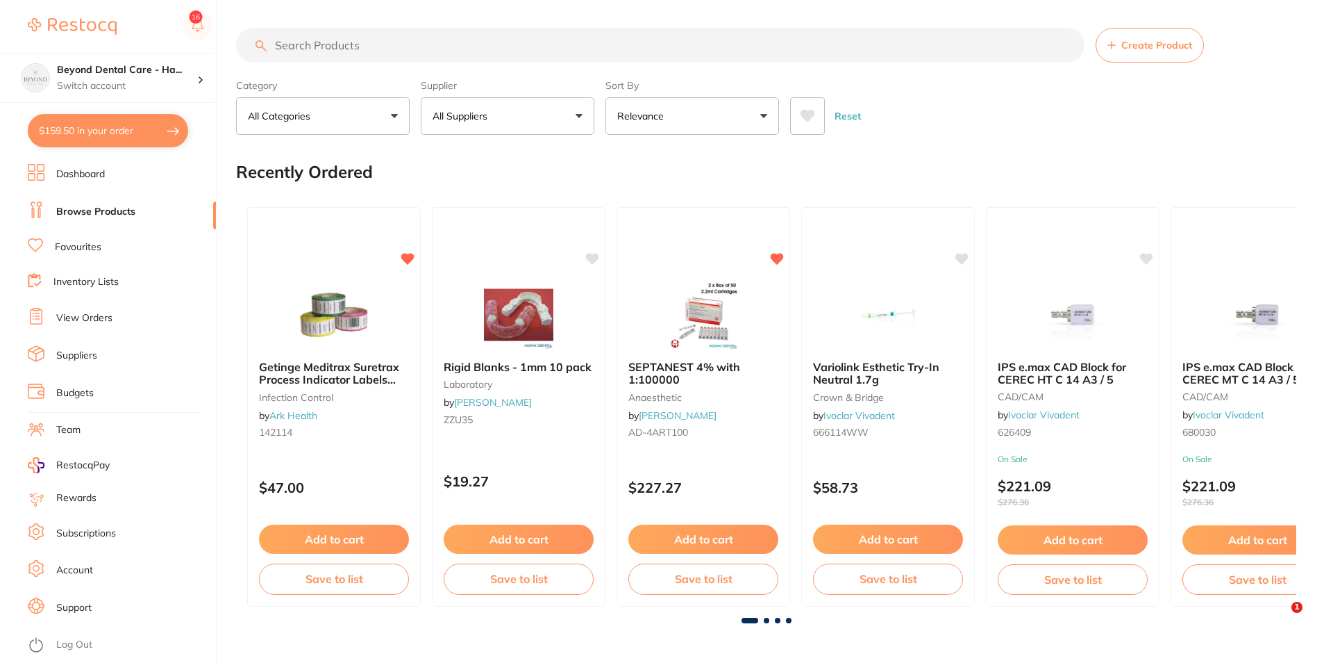
click at [410, 45] on input "search" at bounding box center [660, 45] width 849 height 35
type input "alprojet W"
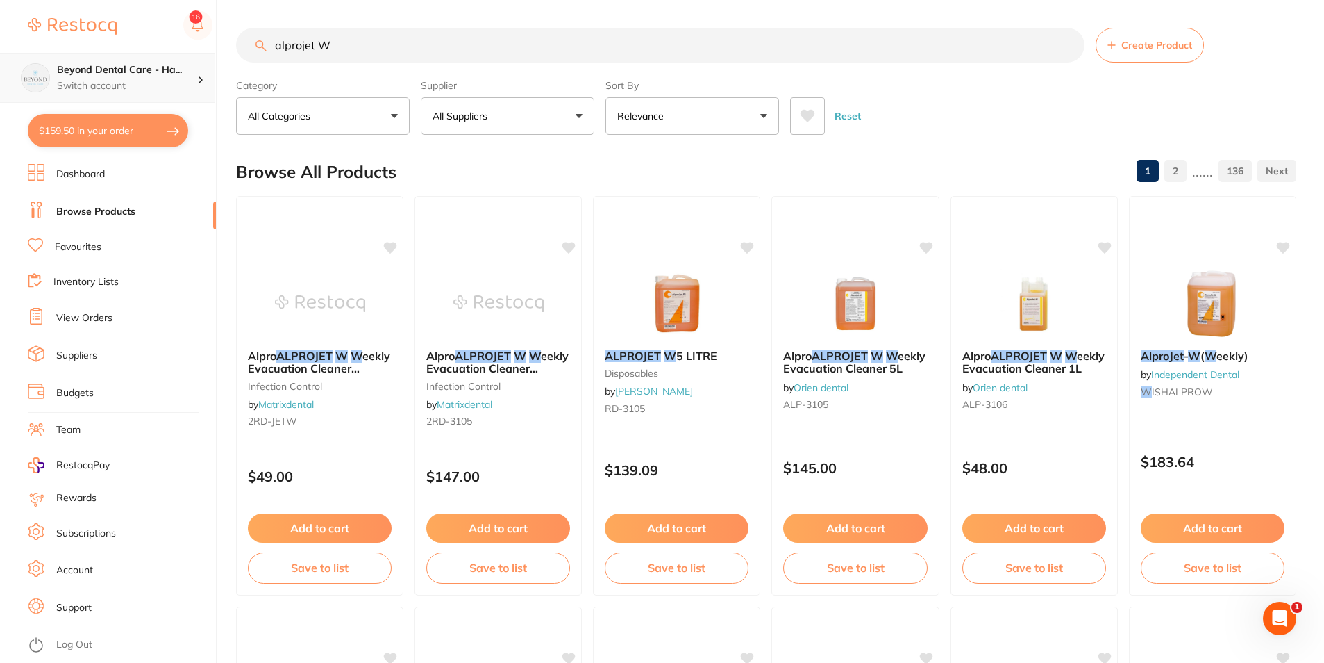
drag, startPoint x: 191, startPoint y: 58, endPoint x: 83, endPoint y: 63, distance: 108.4
click at [63, 74] on div "$159.50 Beyond Dental Care - Ha... Switch account Beyond Dental Care - Sandston…" at bounding box center [662, 331] width 1324 height 663
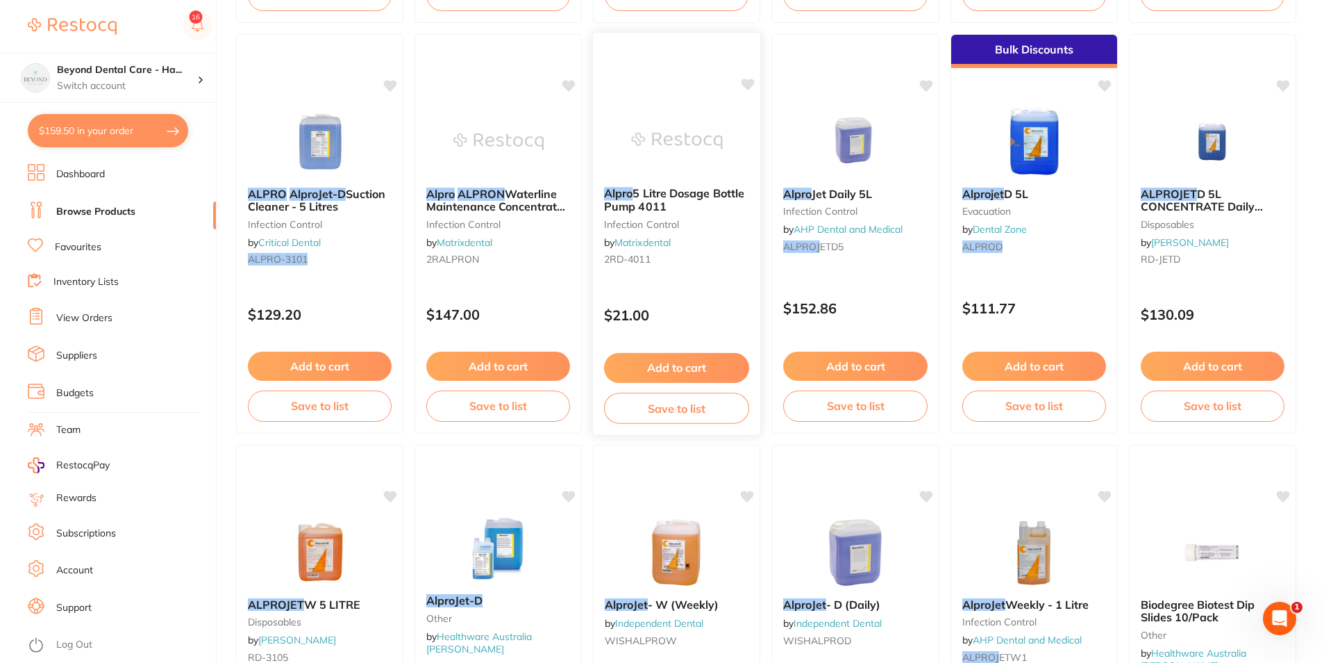
scroll to position [3011, 0]
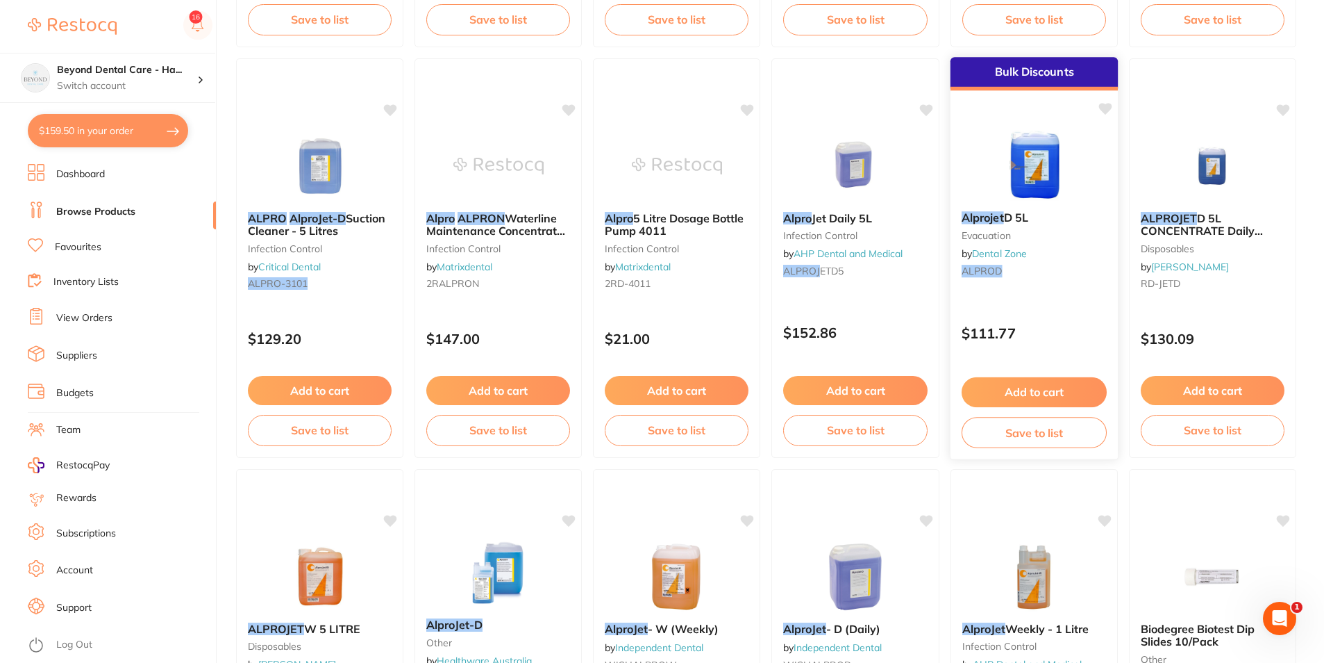
click at [1017, 306] on div "Bulk Discounts Alprojet D 5L Evacuation by Dental Zone ALPROD $111.77 Add to ca…" at bounding box center [1033, 257] width 169 height 403
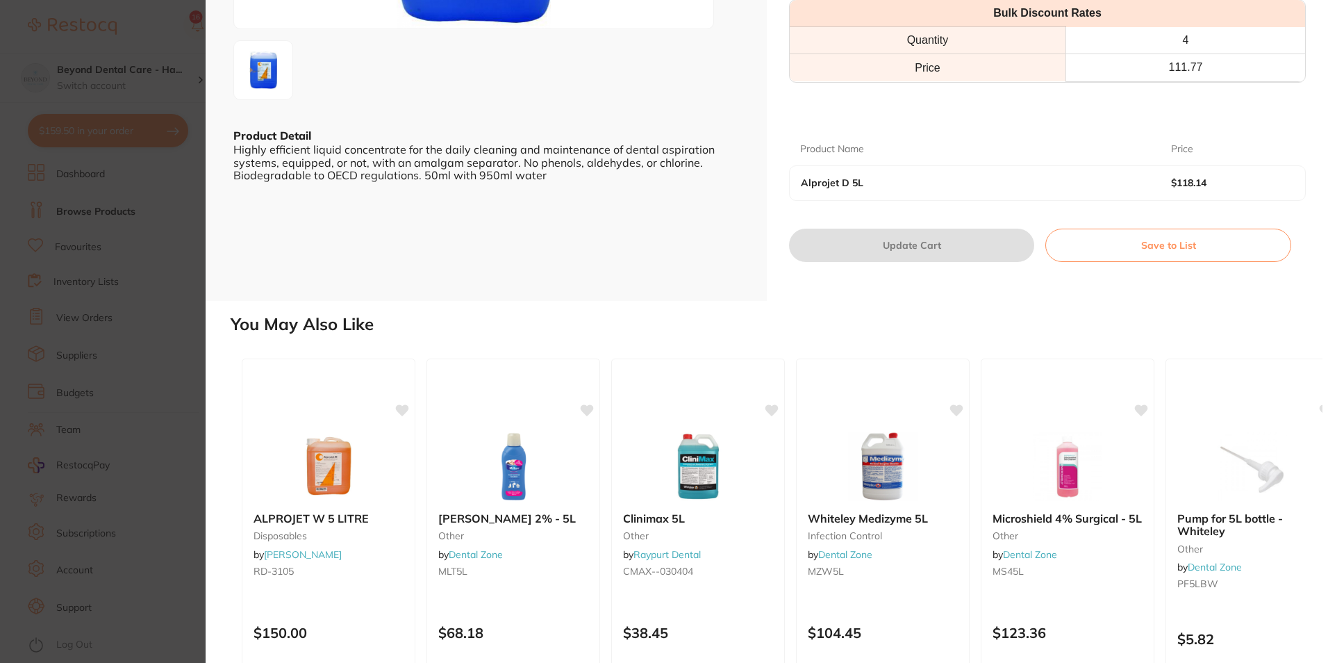
scroll to position [347, 0]
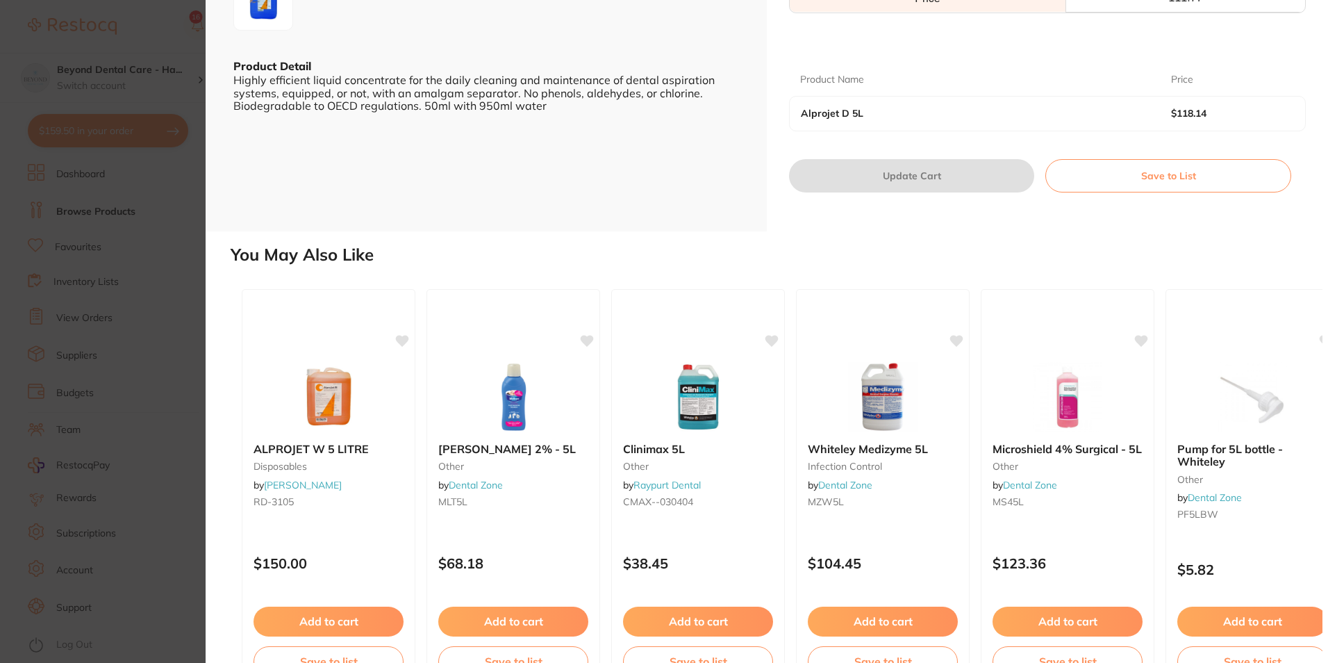
click at [202, 301] on section "Alprojet D 5L Evacuation by Dental Zone Product Code: ALPROD ESC Bulk Discounts…" at bounding box center [664, 331] width 1328 height 663
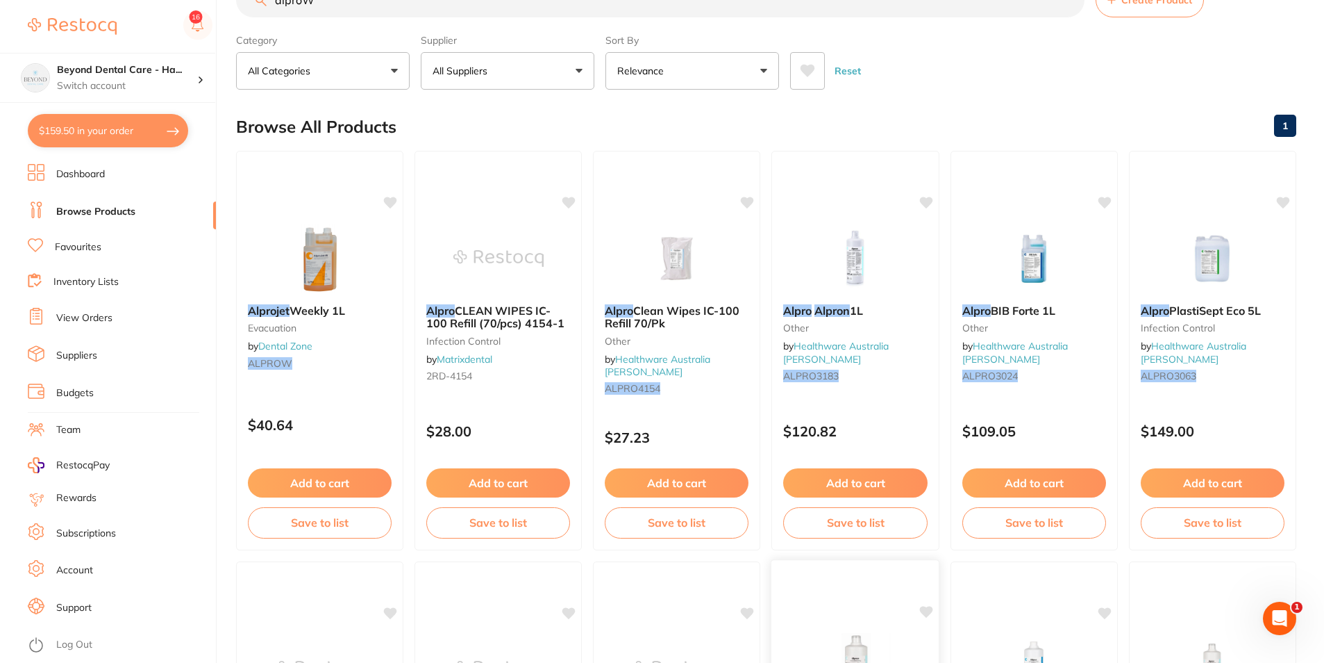
scroll to position [69, 0]
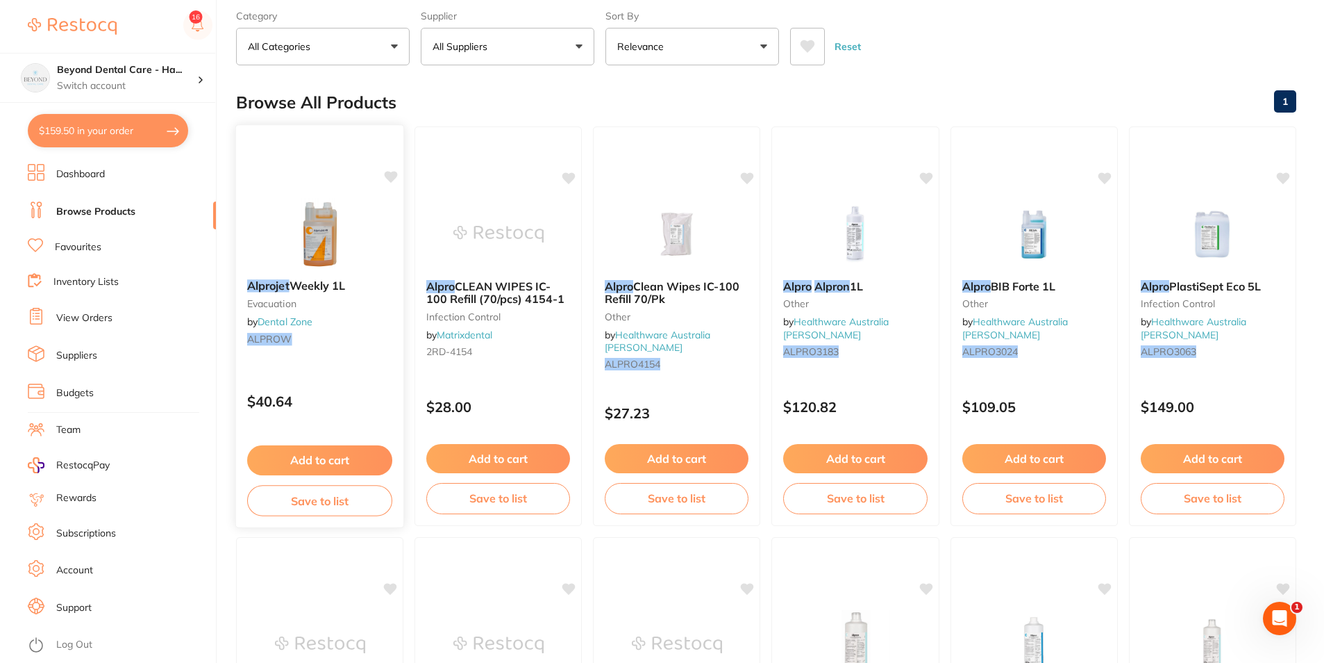
click at [317, 215] on img at bounding box center [319, 233] width 91 height 70
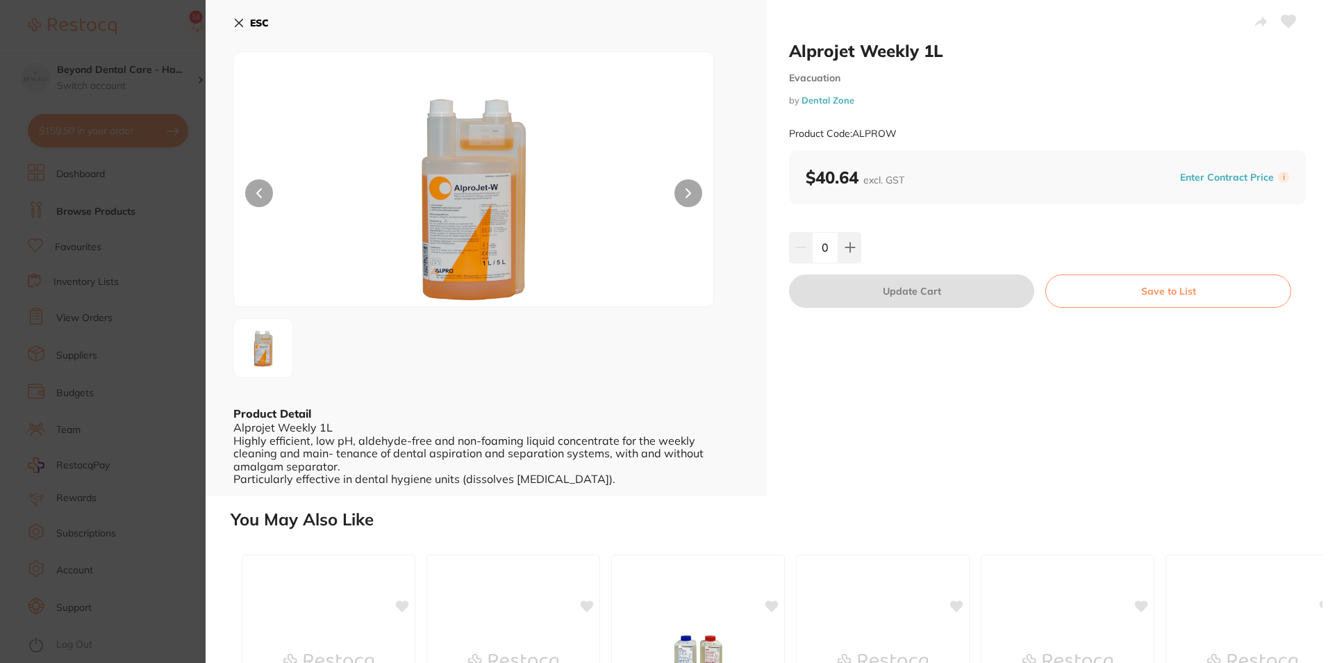
click at [173, 277] on section "Alprojet Weekly 1L Evacuation by Dental Zone Product Code: ALPROW ESC Product D…" at bounding box center [664, 331] width 1328 height 663
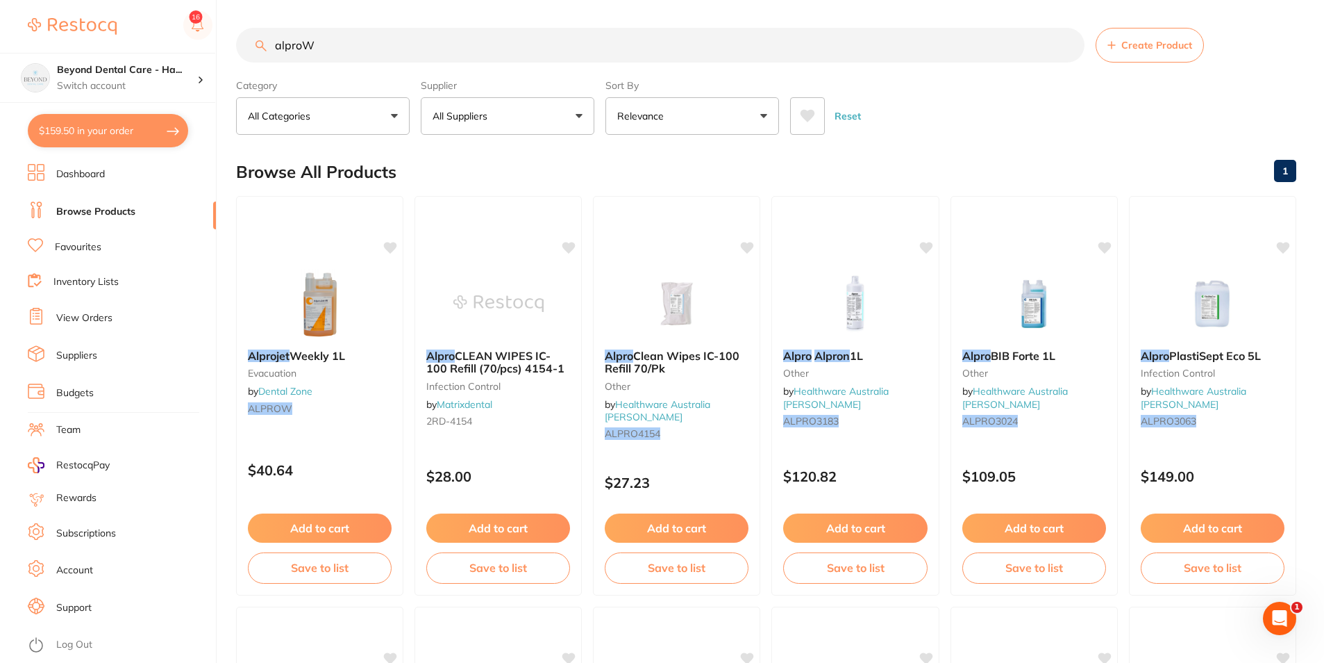
click at [404, 39] on input "alproW" at bounding box center [660, 45] width 849 height 35
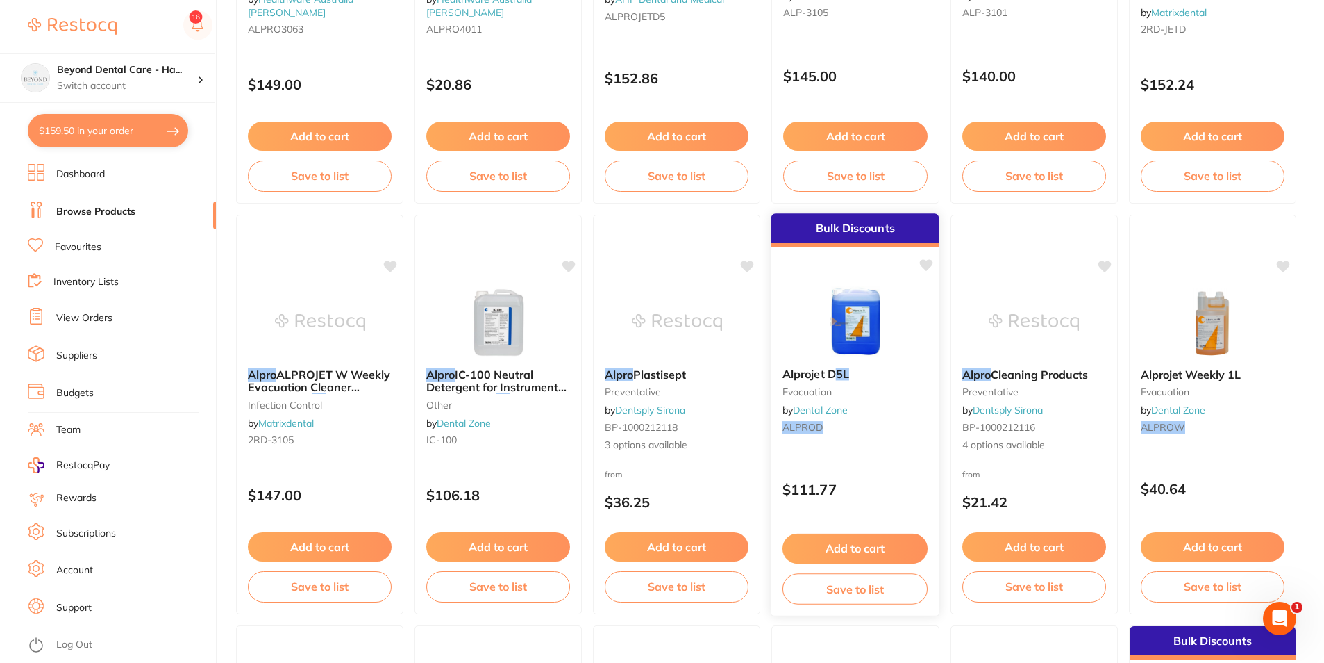
scroll to position [417, 0]
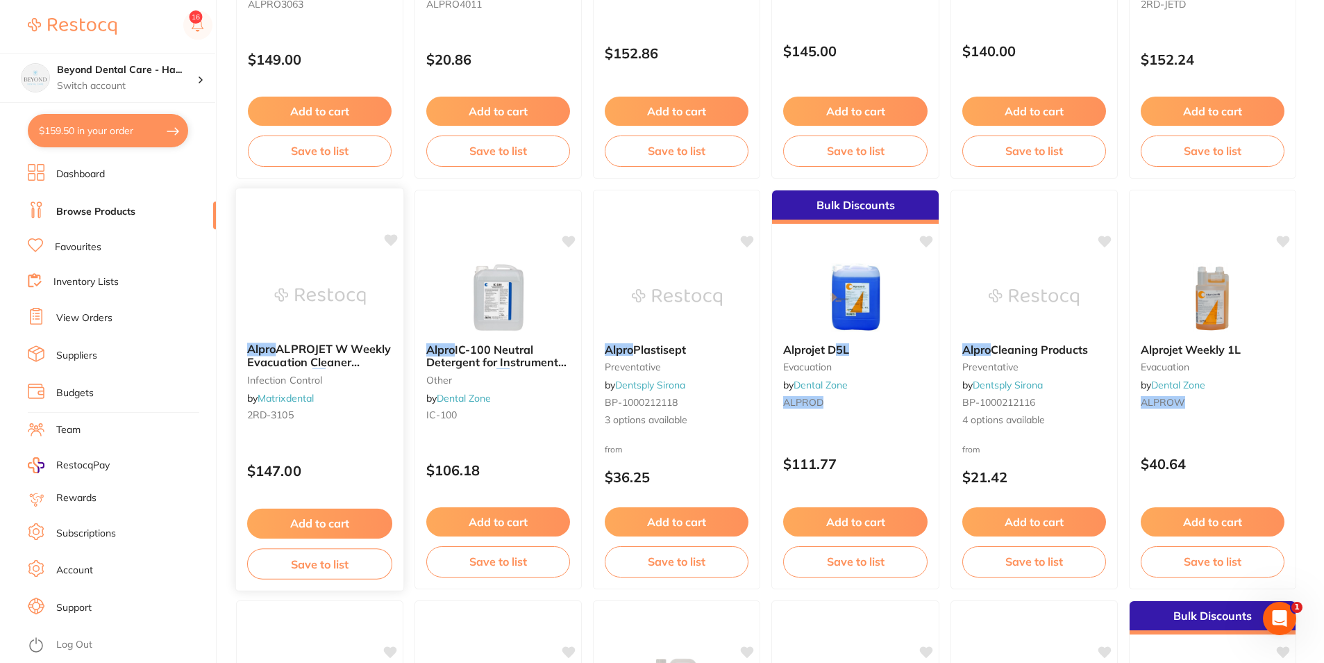
type input "alproW 5L"
click at [340, 434] on div "Alpro ALPROJET W Weekly Evacuation Cleaner Concentrate 5L 3105 infection contro…" at bounding box center [320, 384] width 168 height 106
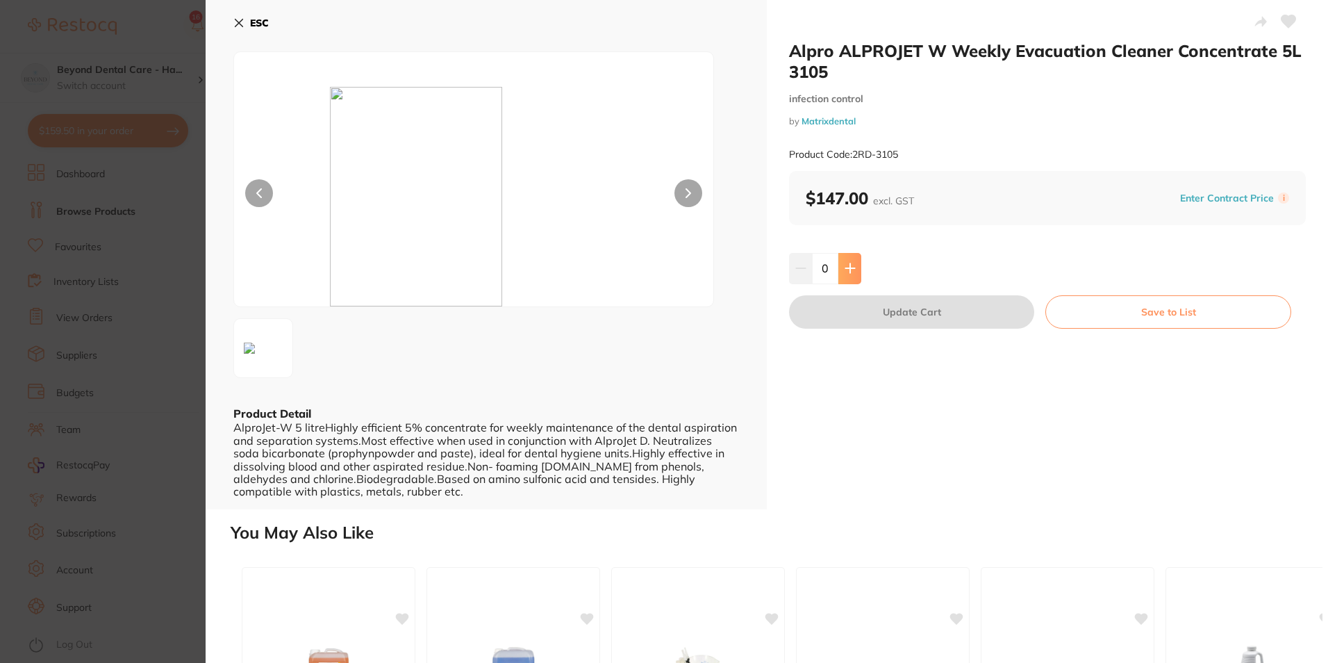
click at [854, 269] on button at bounding box center [849, 268] width 23 height 31
type input "1"
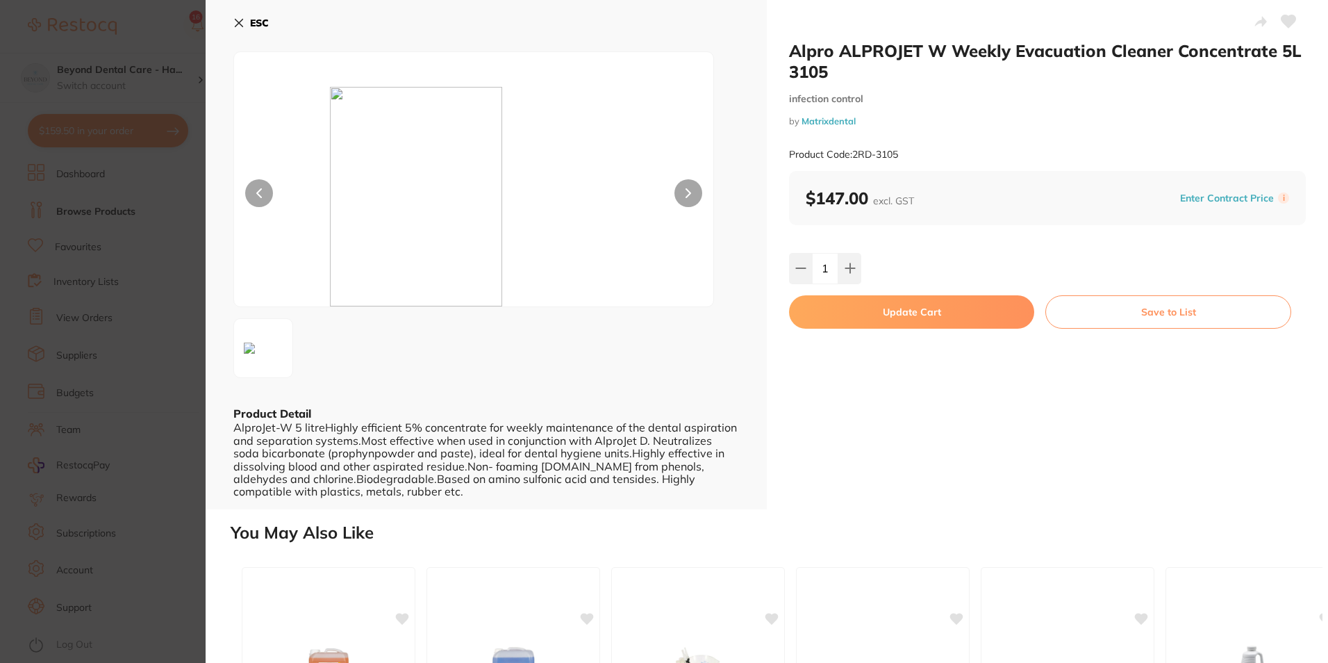
click at [238, 19] on icon at bounding box center [238, 22] width 11 height 11
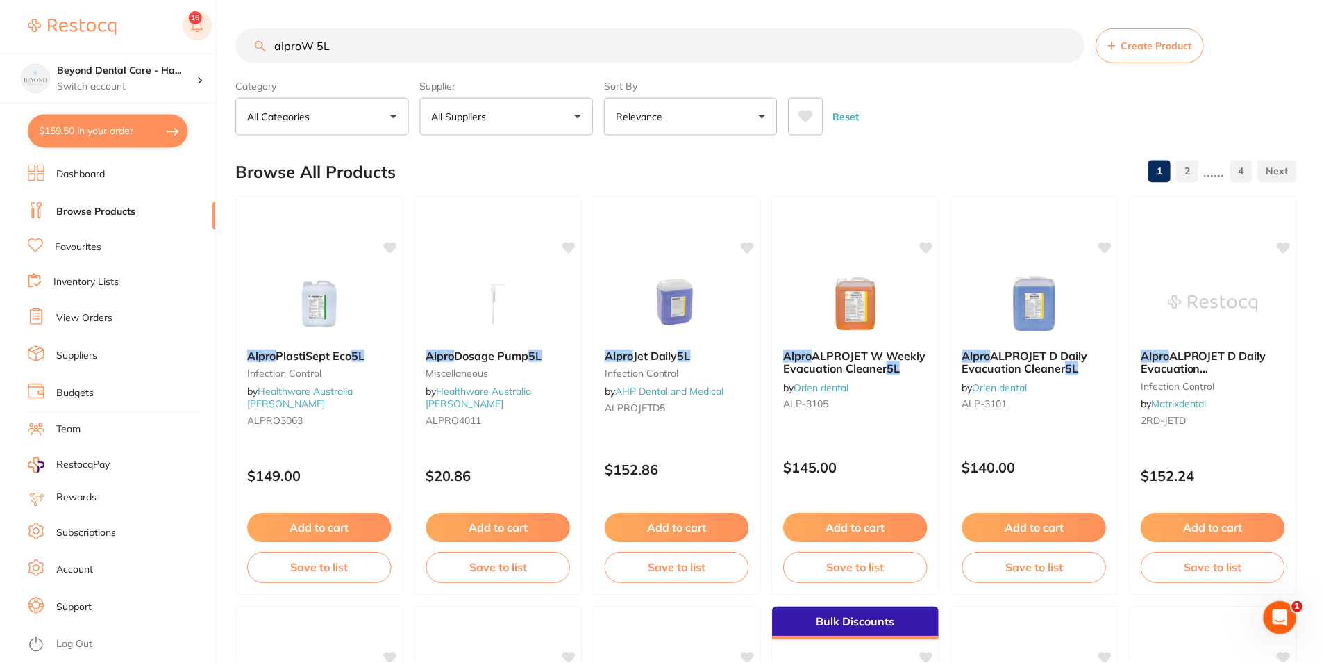
scroll to position [417, 0]
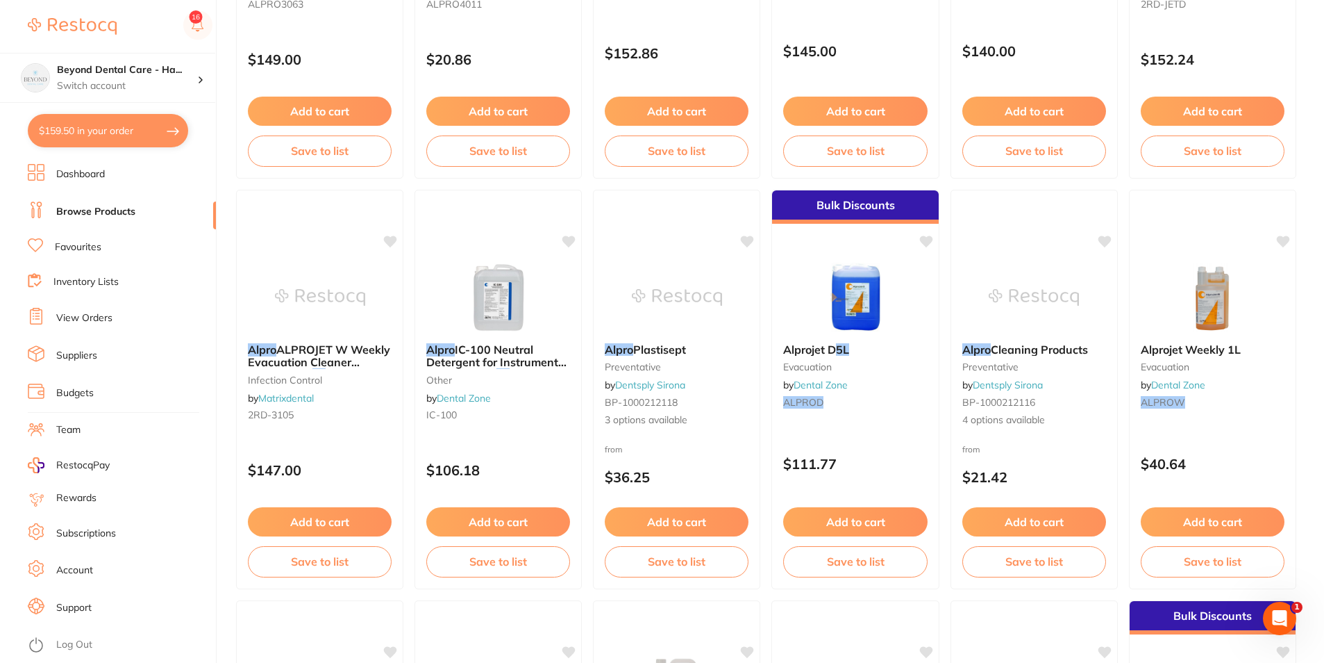
click at [107, 212] on link "Browse Products" at bounding box center [95, 212] width 79 height 14
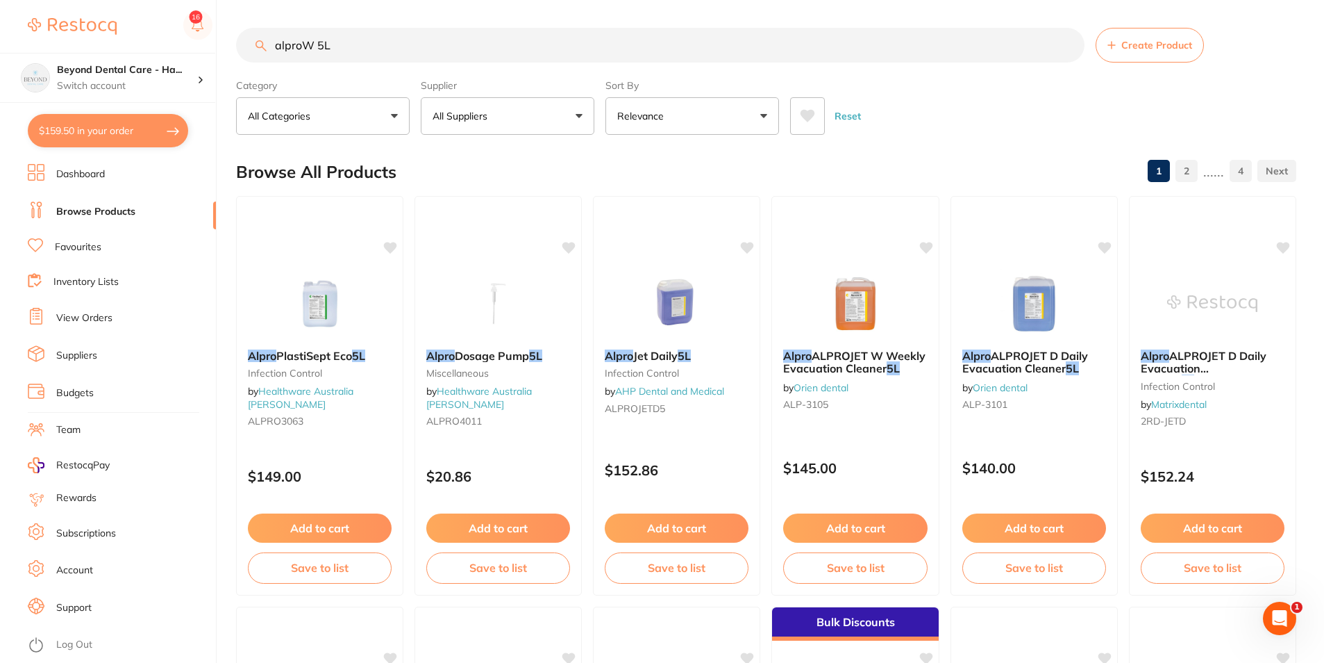
click at [110, 210] on link "Browse Products" at bounding box center [95, 212] width 79 height 14
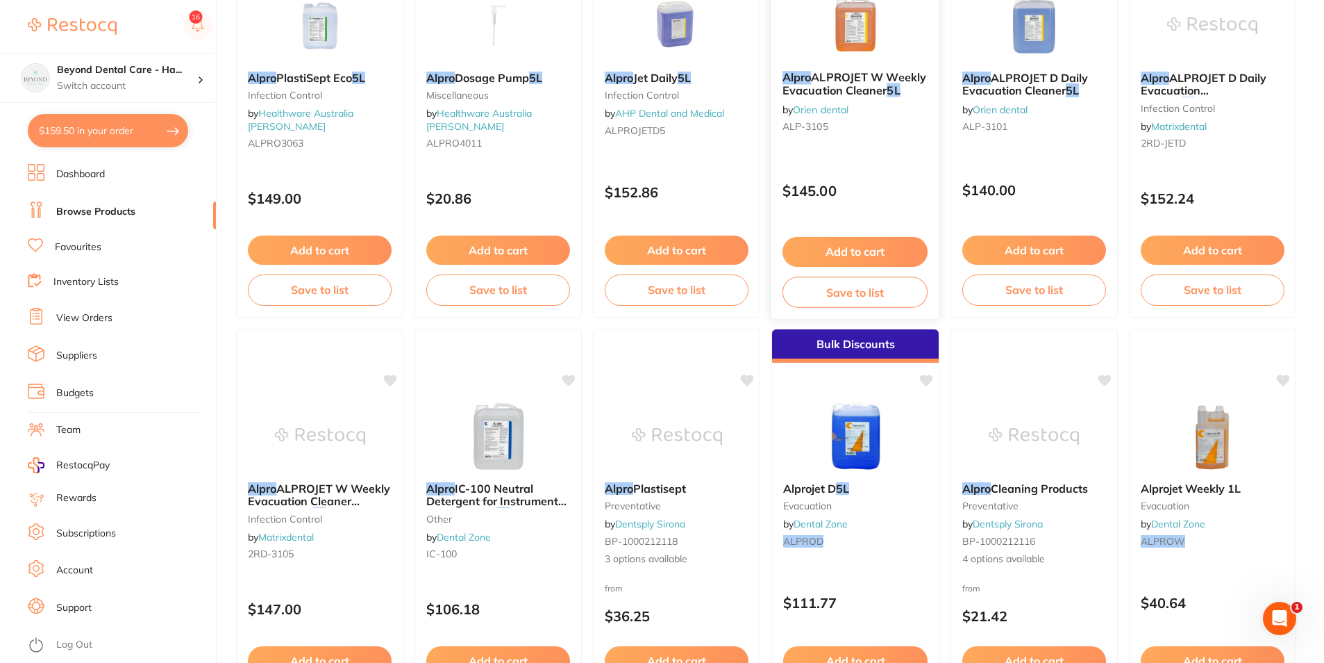
scroll to position [486, 0]
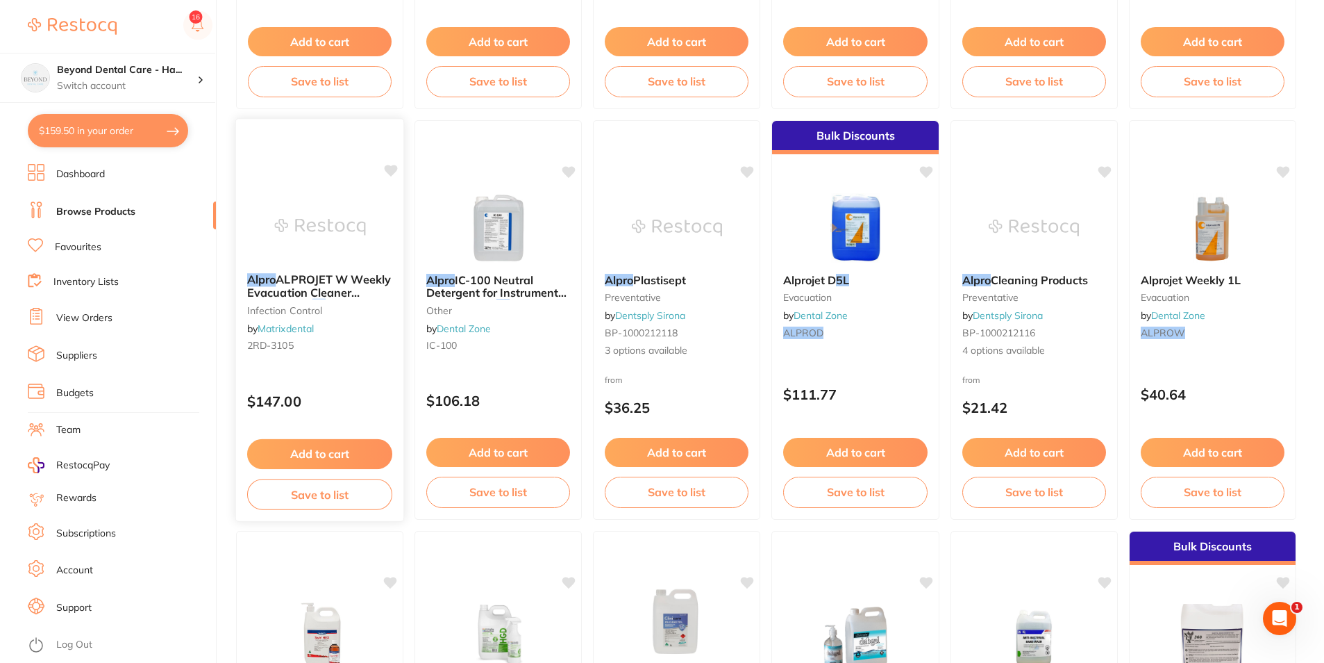
click at [348, 310] on small "infection control" at bounding box center [319, 309] width 145 height 11
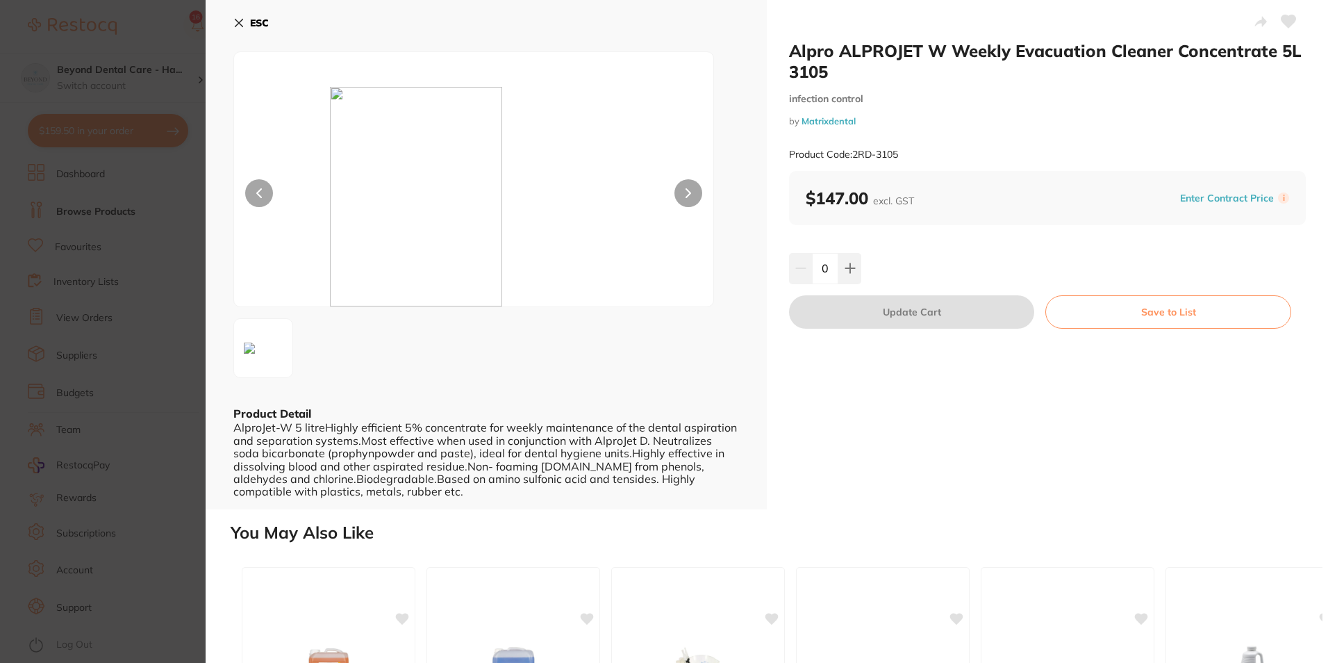
click at [238, 24] on icon at bounding box center [239, 23] width 8 height 8
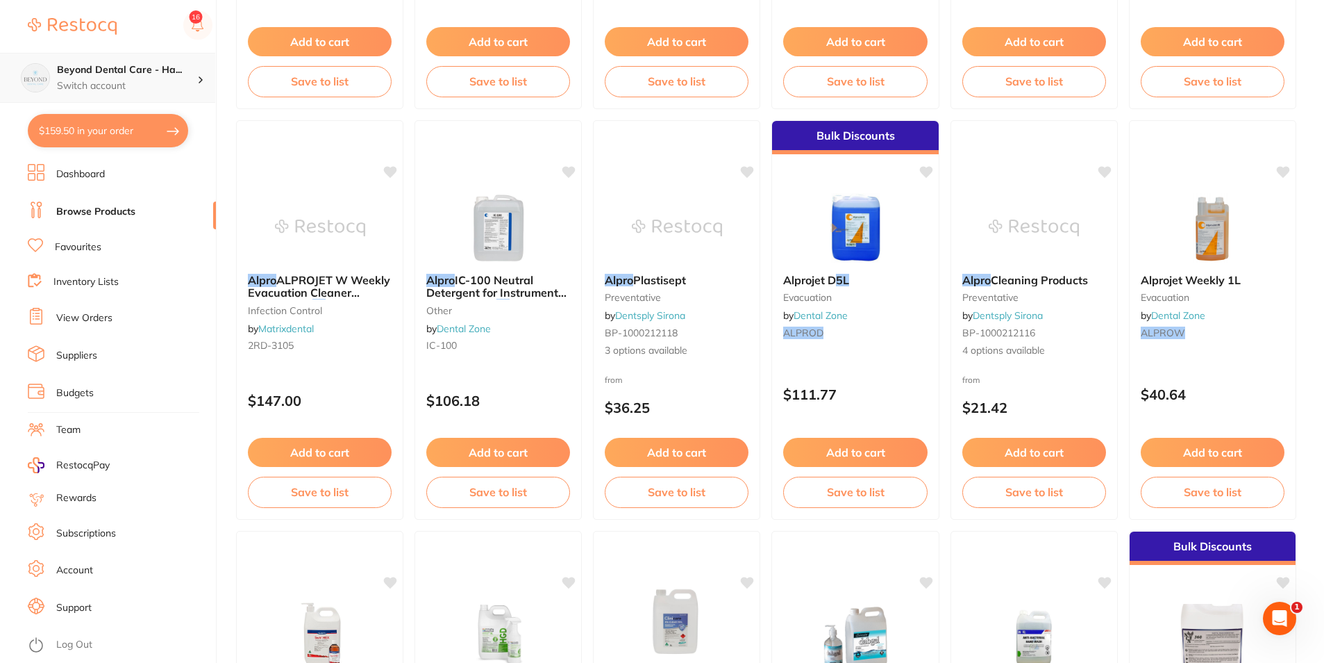
click at [153, 84] on p "Switch account" at bounding box center [127, 86] width 140 height 14
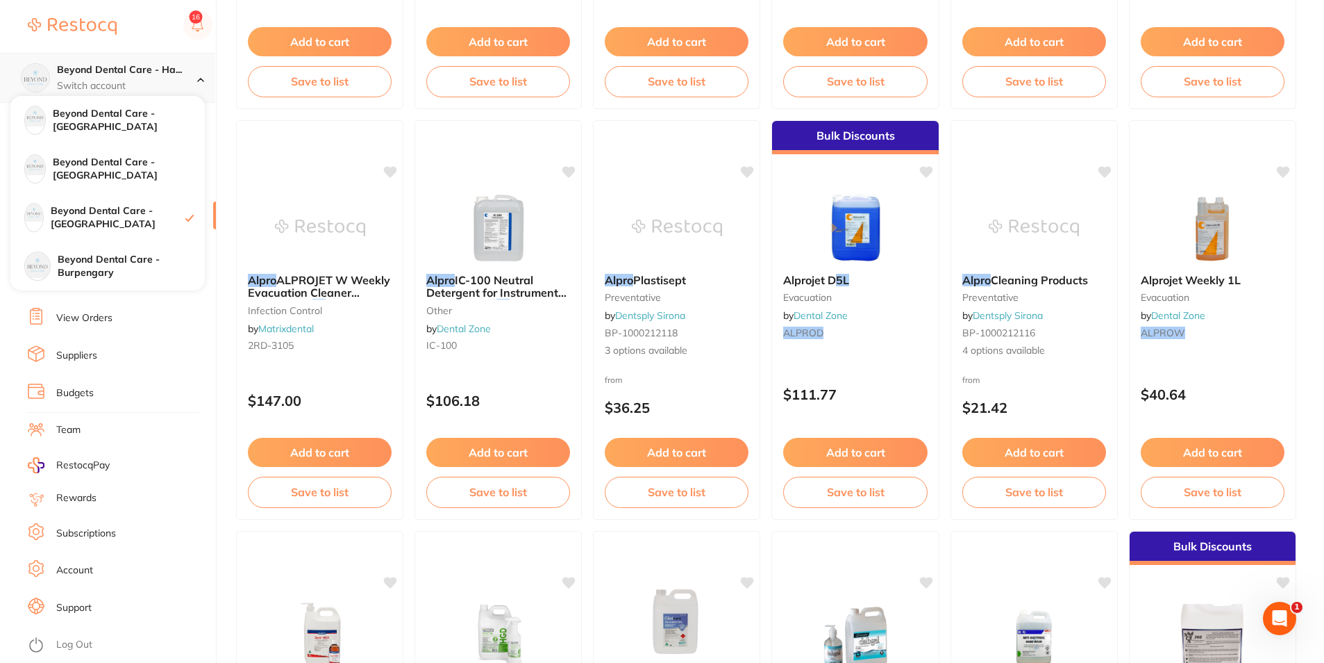
click at [149, 80] on p "Switch account" at bounding box center [127, 86] width 140 height 14
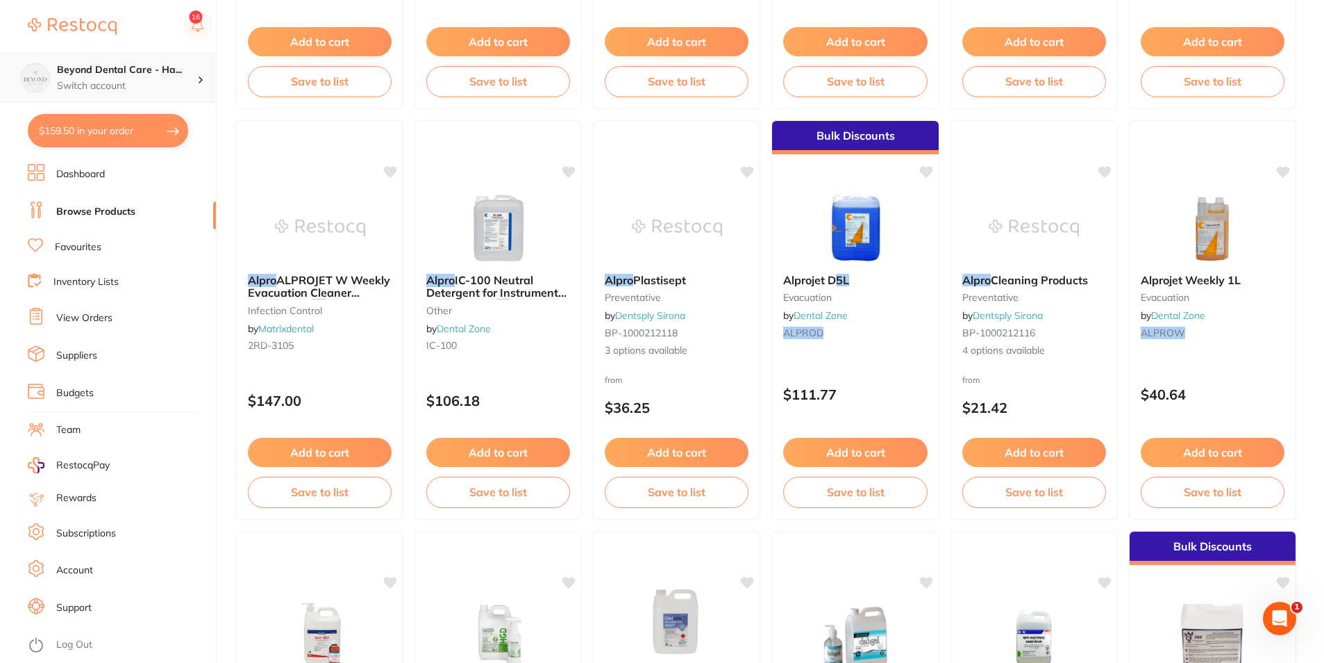
click at [145, 79] on p "Switch account" at bounding box center [127, 86] width 140 height 14
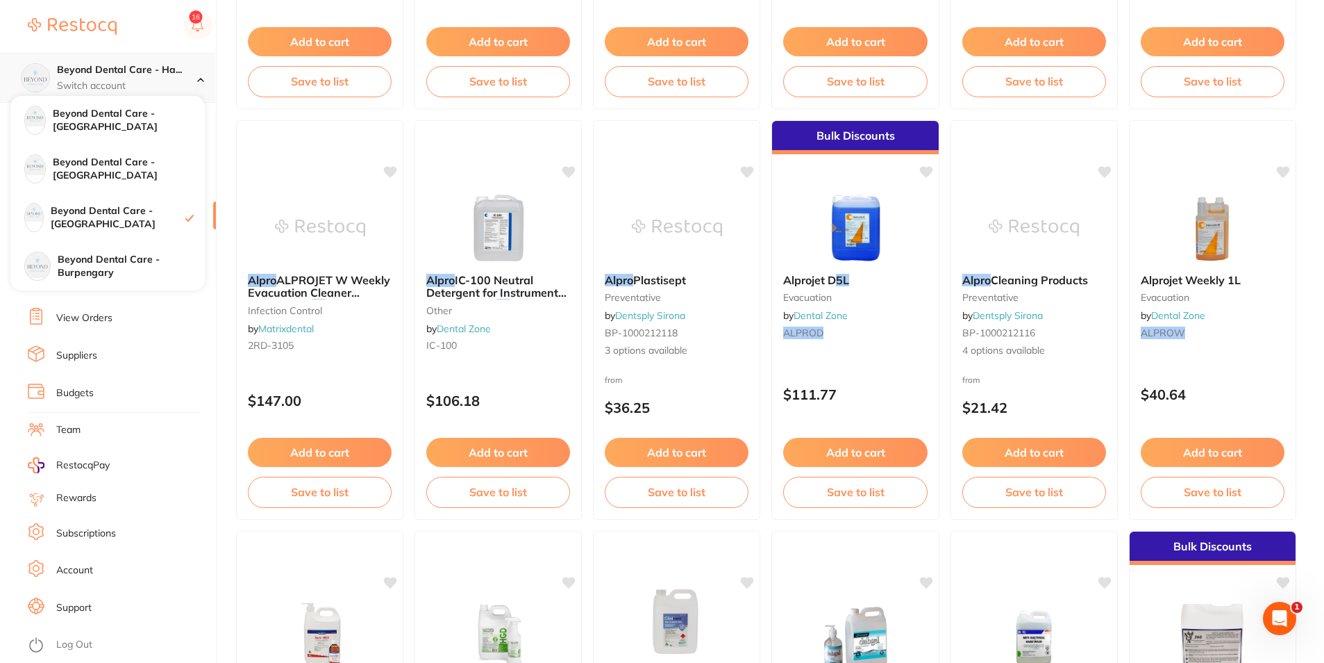
click at [153, 68] on h4 "Beyond Dental Care - Ha..." at bounding box center [127, 70] width 140 height 14
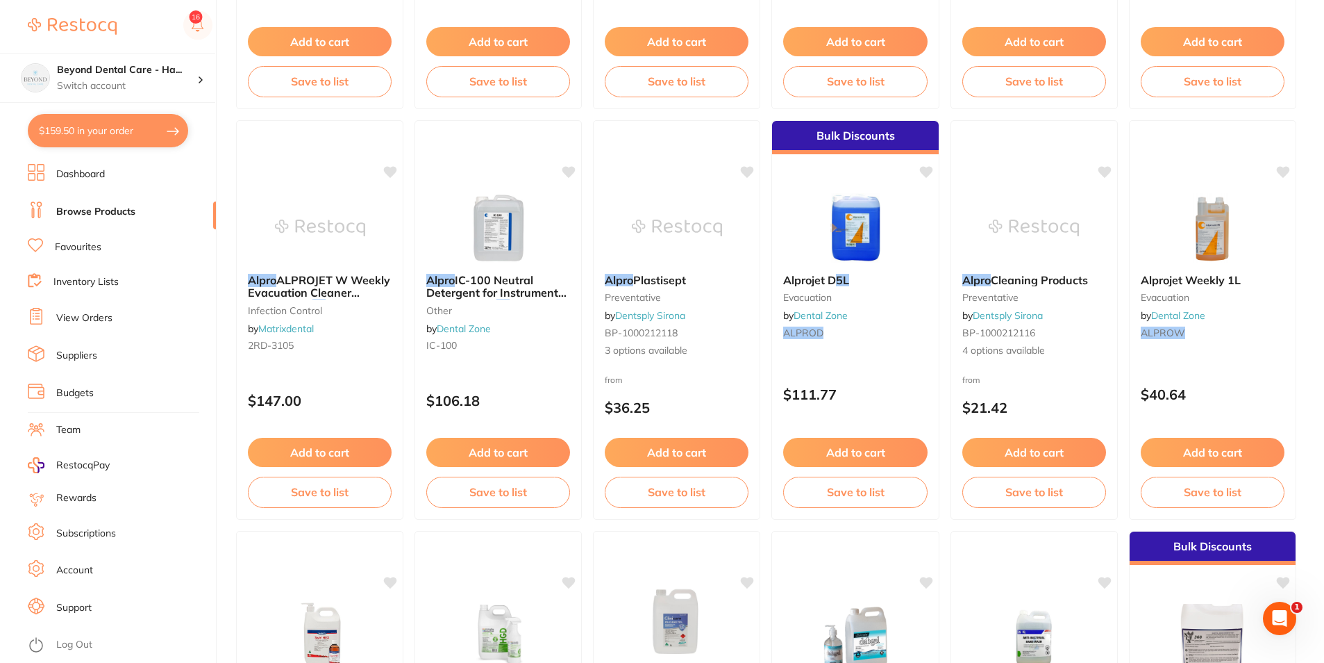
click at [83, 283] on link "Inventory Lists" at bounding box center [85, 282] width 65 height 14
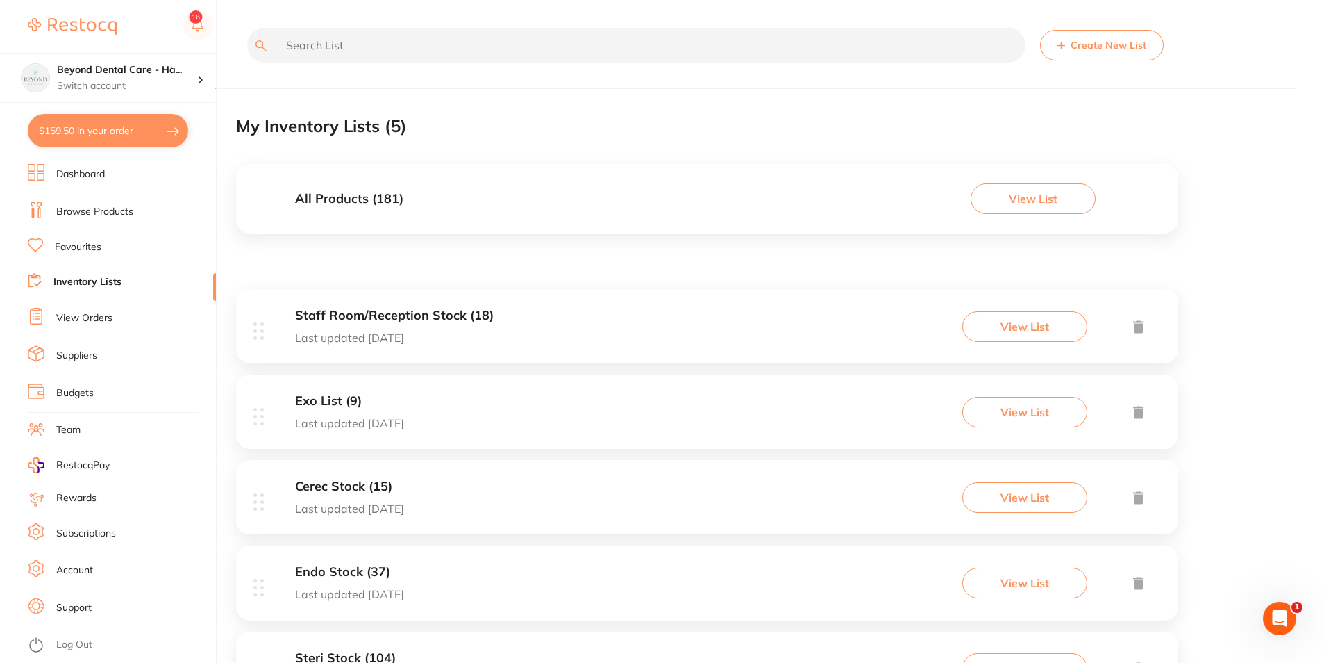
click at [87, 221] on li "Browse Products" at bounding box center [122, 211] width 188 height 21
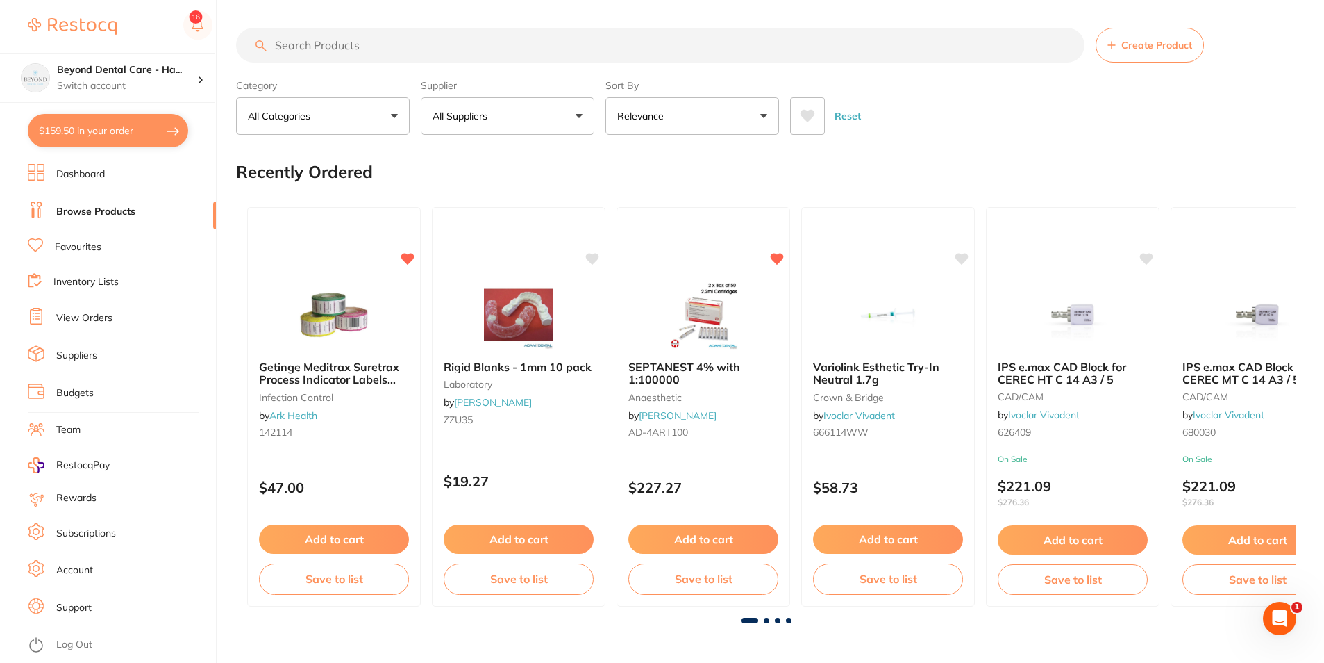
click at [356, 58] on input "search" at bounding box center [660, 45] width 849 height 35
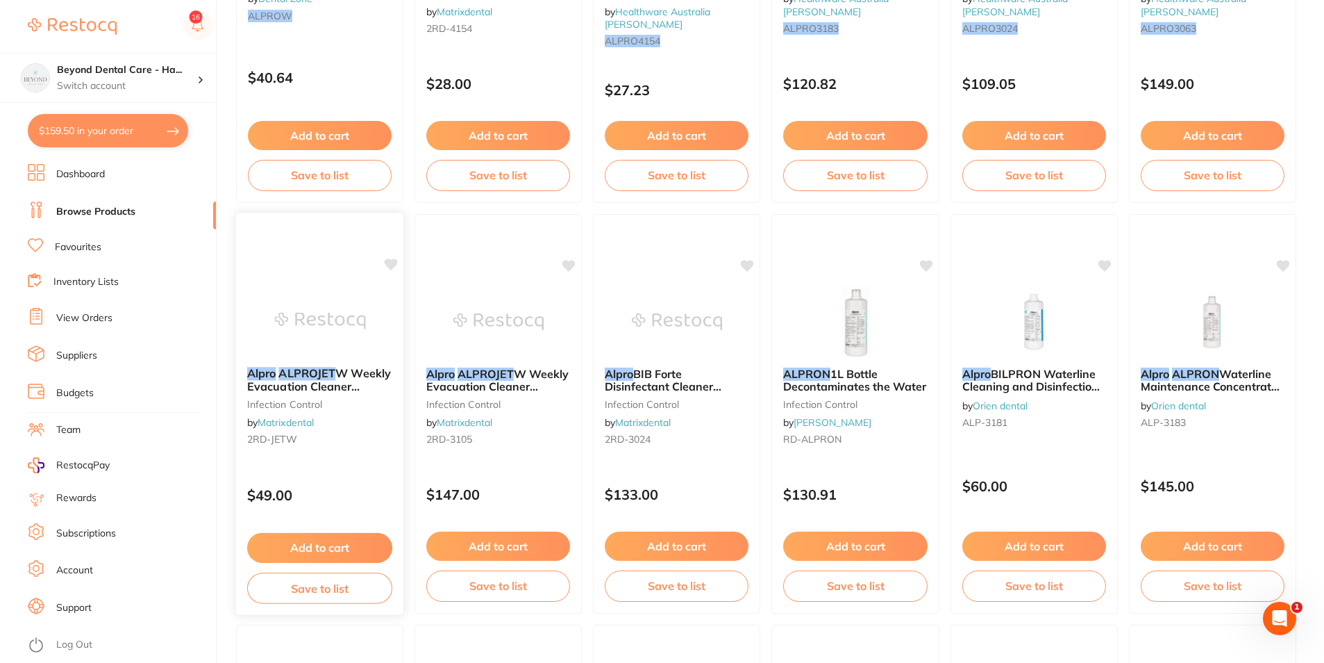
scroll to position [417, 0]
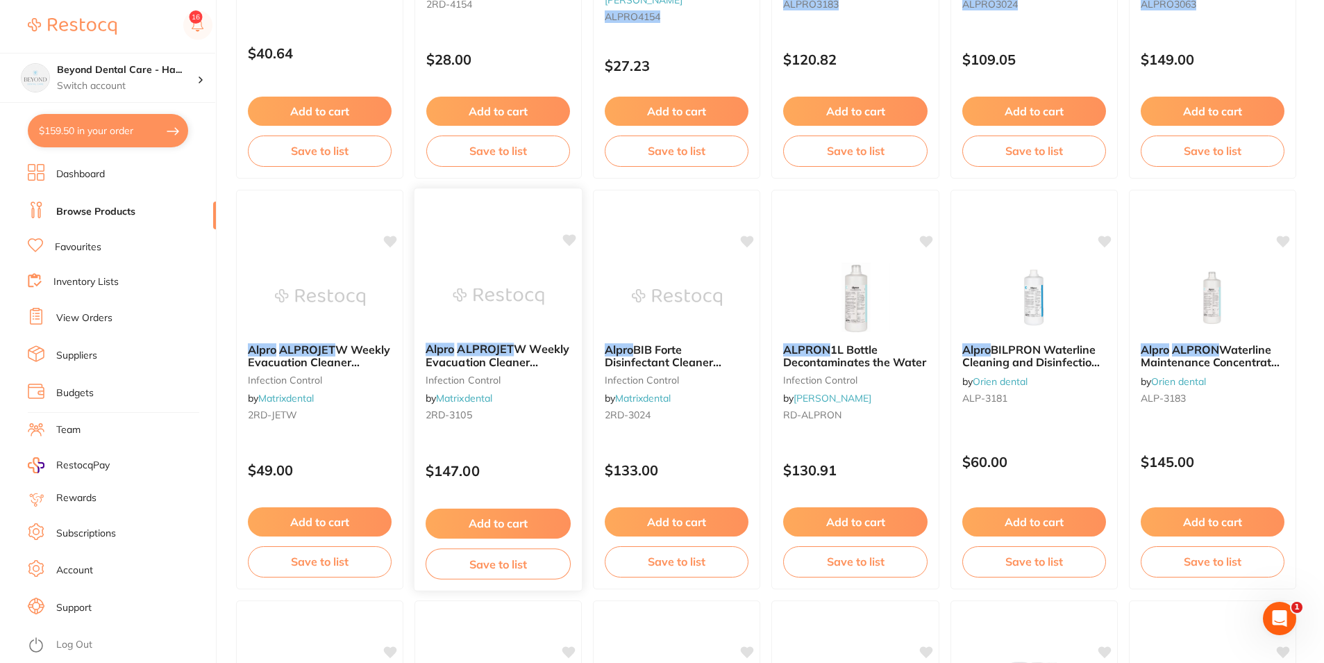
type input "alprow"
drag, startPoint x: 576, startPoint y: 359, endPoint x: 565, endPoint y: 359, distance: 10.4
click at [576, 359] on div "Alpro ALPROJET W Weekly Evacuation Cleaner Concentrate 5L 3105 infection contro…" at bounding box center [498, 384] width 166 height 105
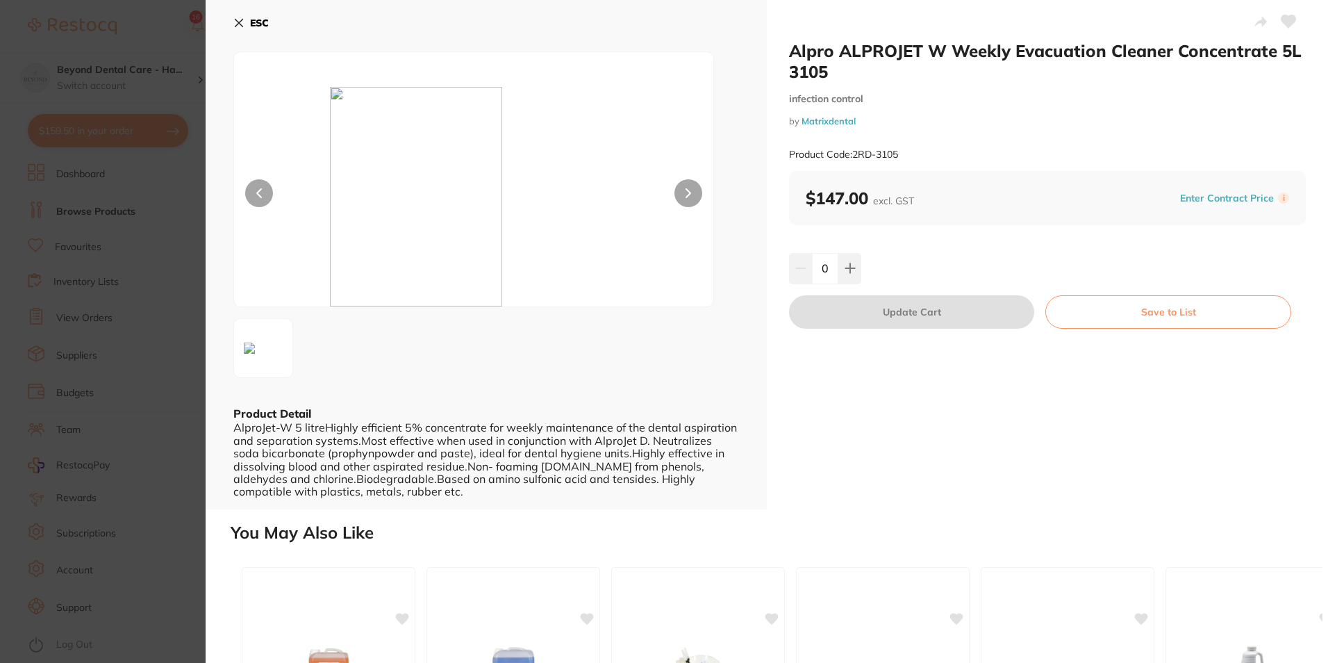
click at [248, 20] on button "ESC" at bounding box center [250, 23] width 35 height 24
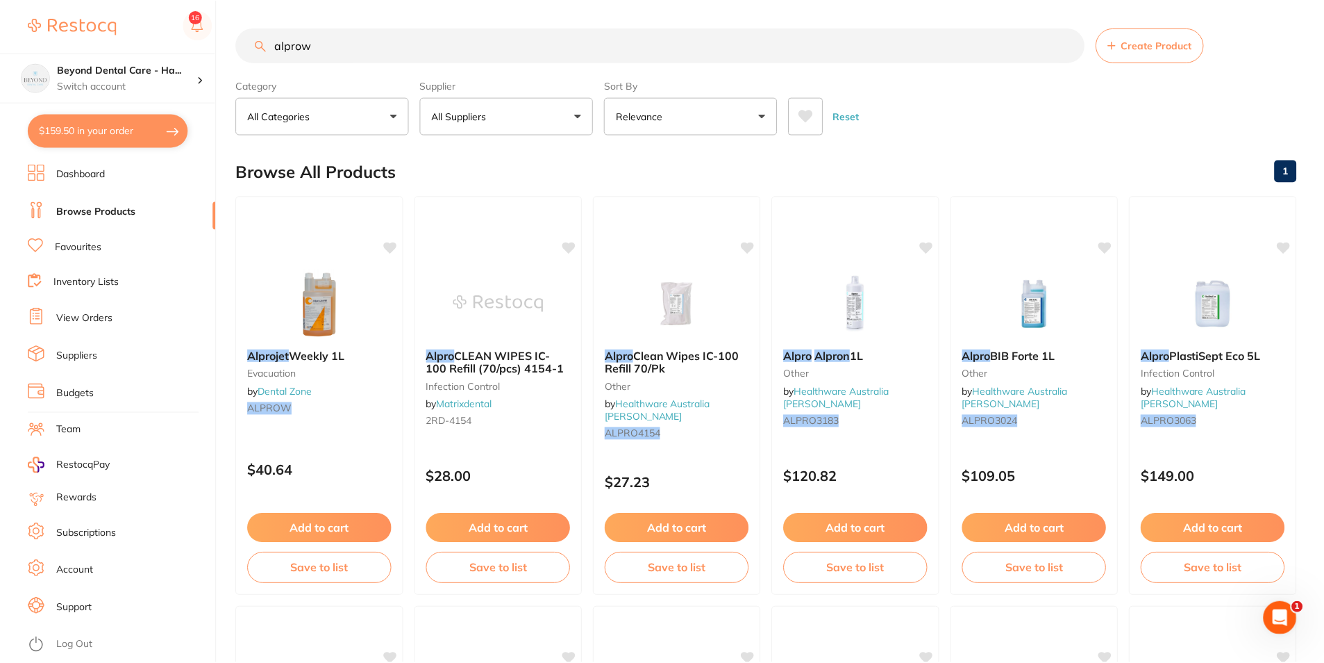
scroll to position [417, 0]
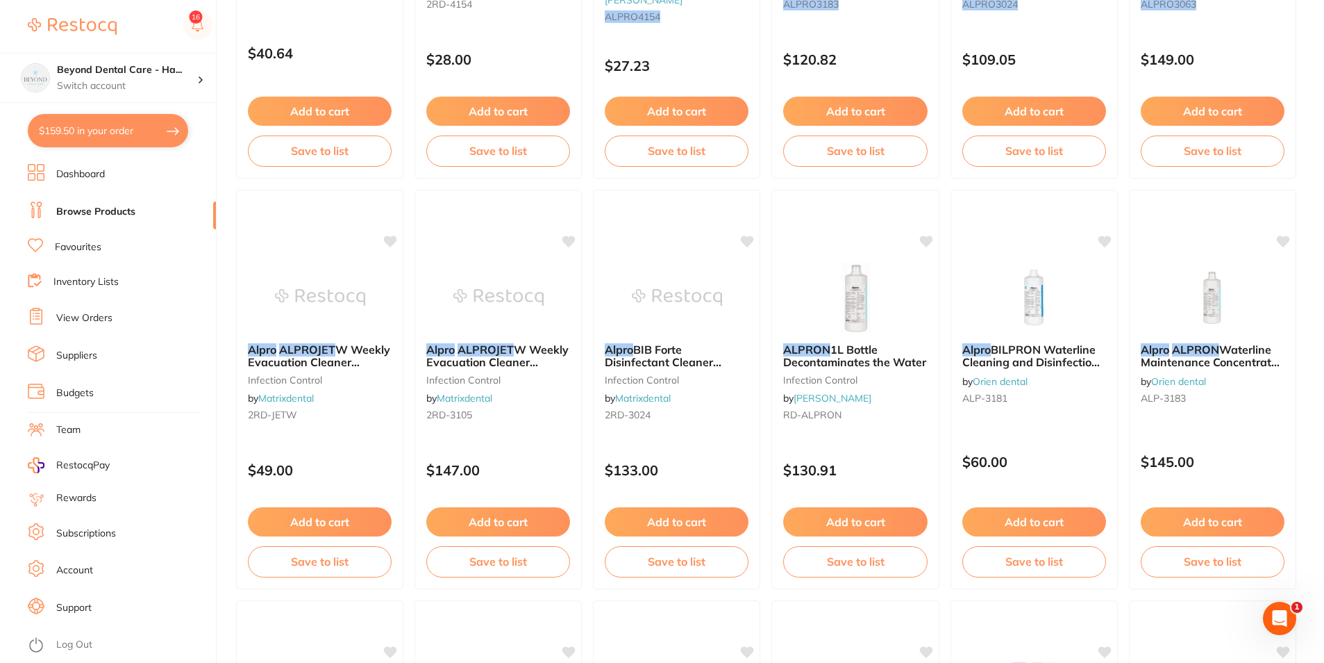
click at [120, 126] on button "$159.50 in your order" at bounding box center [108, 130] width 160 height 33
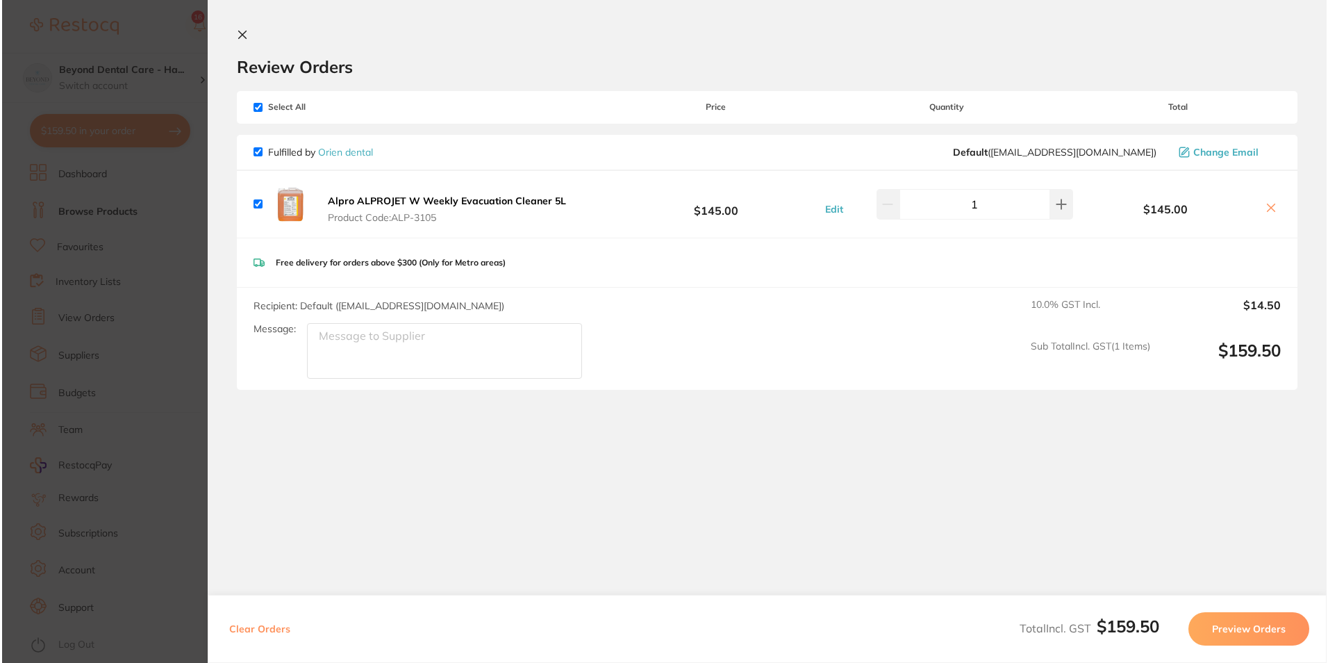
scroll to position [0, 0]
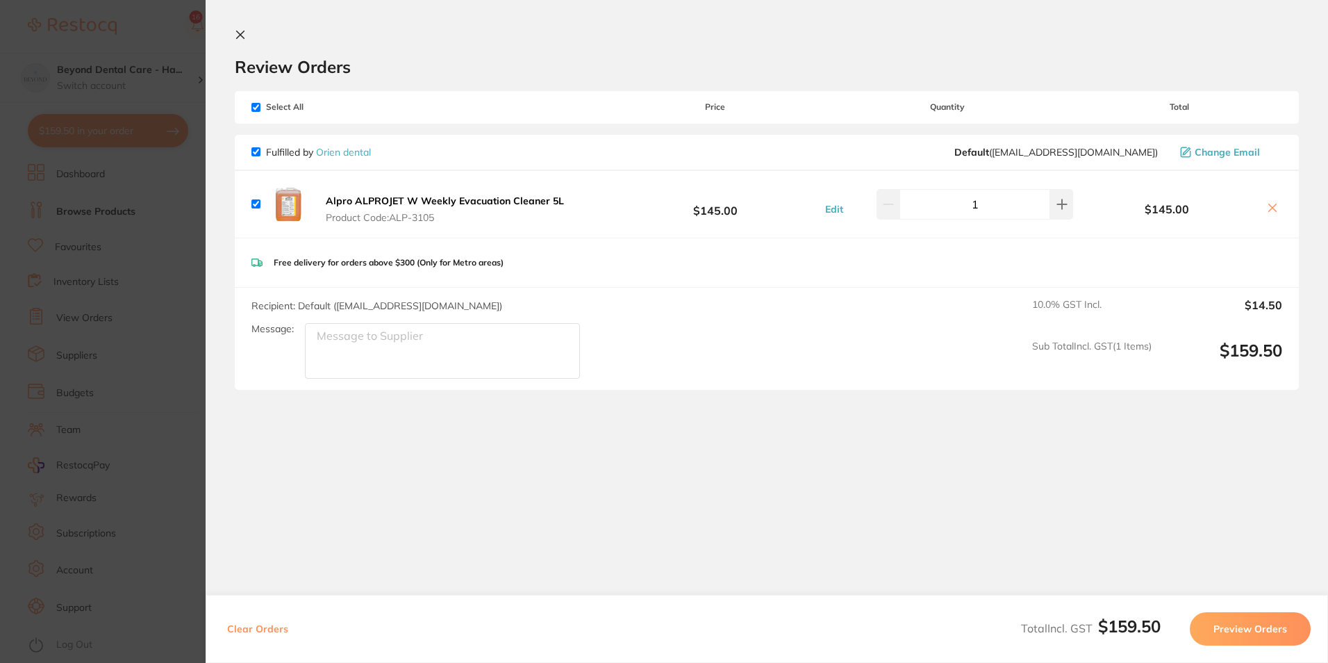
click at [1278, 203] on button at bounding box center [1272, 208] width 19 height 15
click at [256, 111] on input "checkbox" at bounding box center [255, 107] width 9 height 9
checkbox input "false"
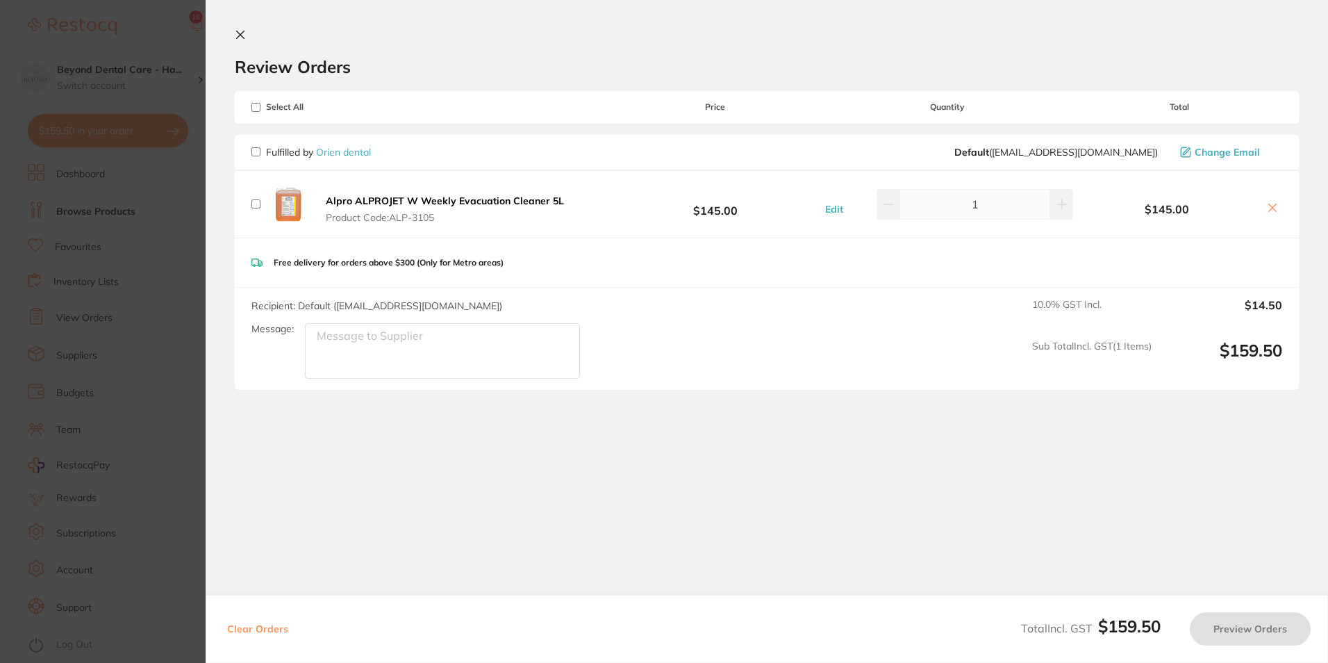
click at [1272, 208] on icon at bounding box center [1272, 207] width 11 height 11
click at [242, 38] on icon at bounding box center [241, 35] width 8 height 8
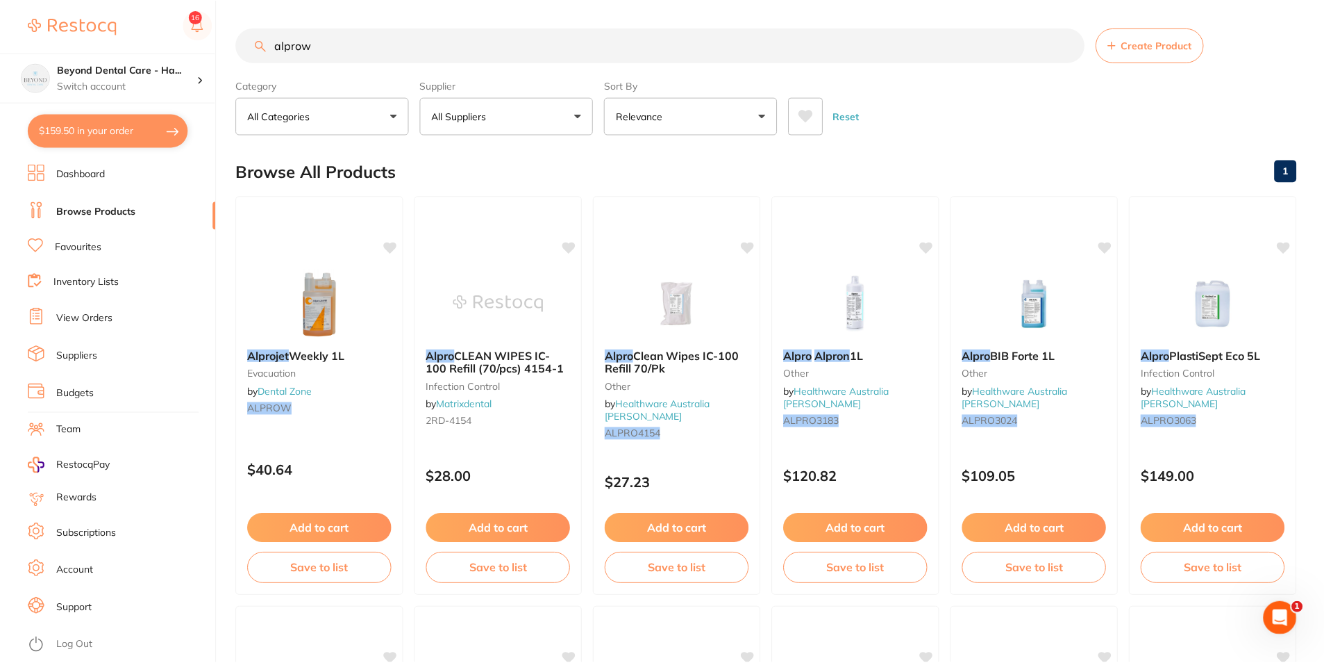
scroll to position [417, 0]
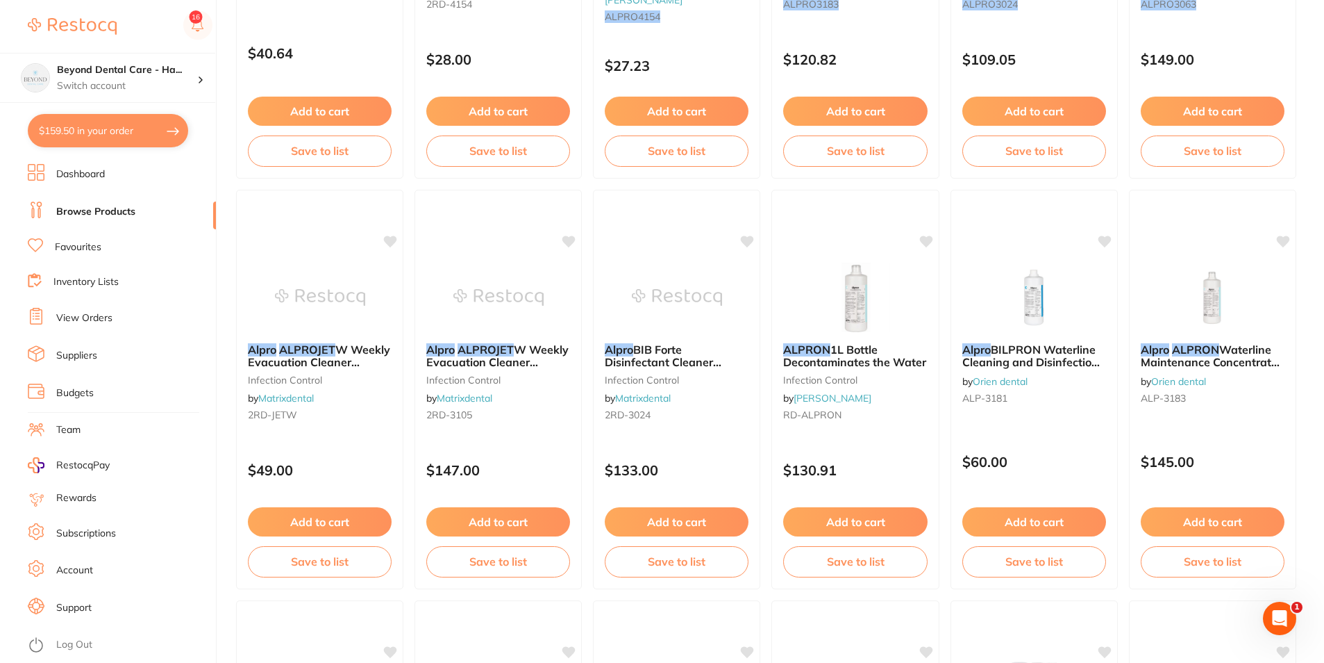
click at [128, 135] on button "$159.50 in your order" at bounding box center [108, 130] width 160 height 33
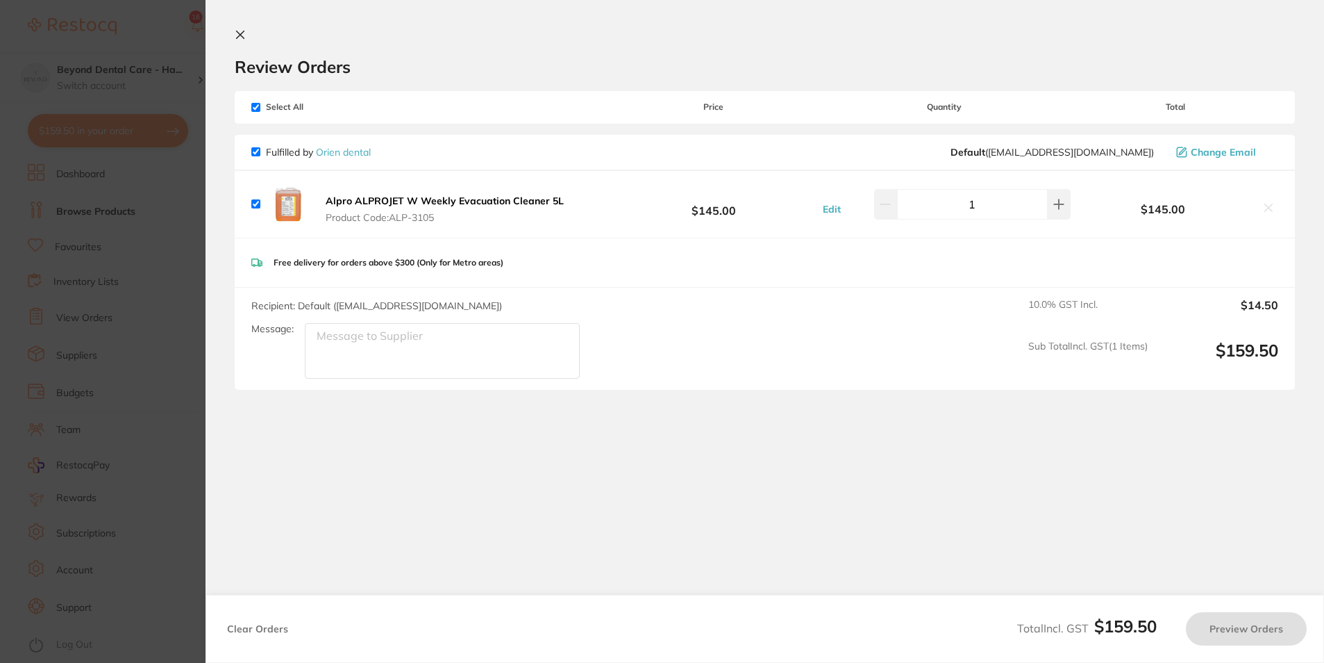
checkbox input "true"
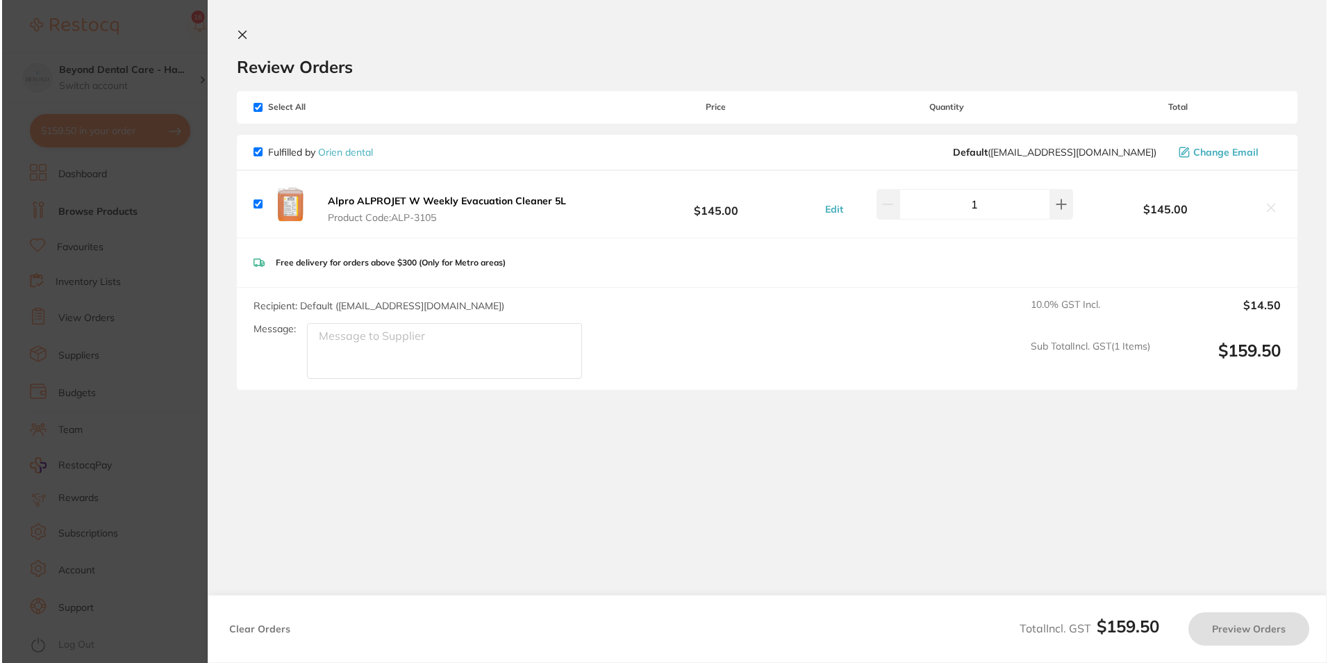
scroll to position [0, 0]
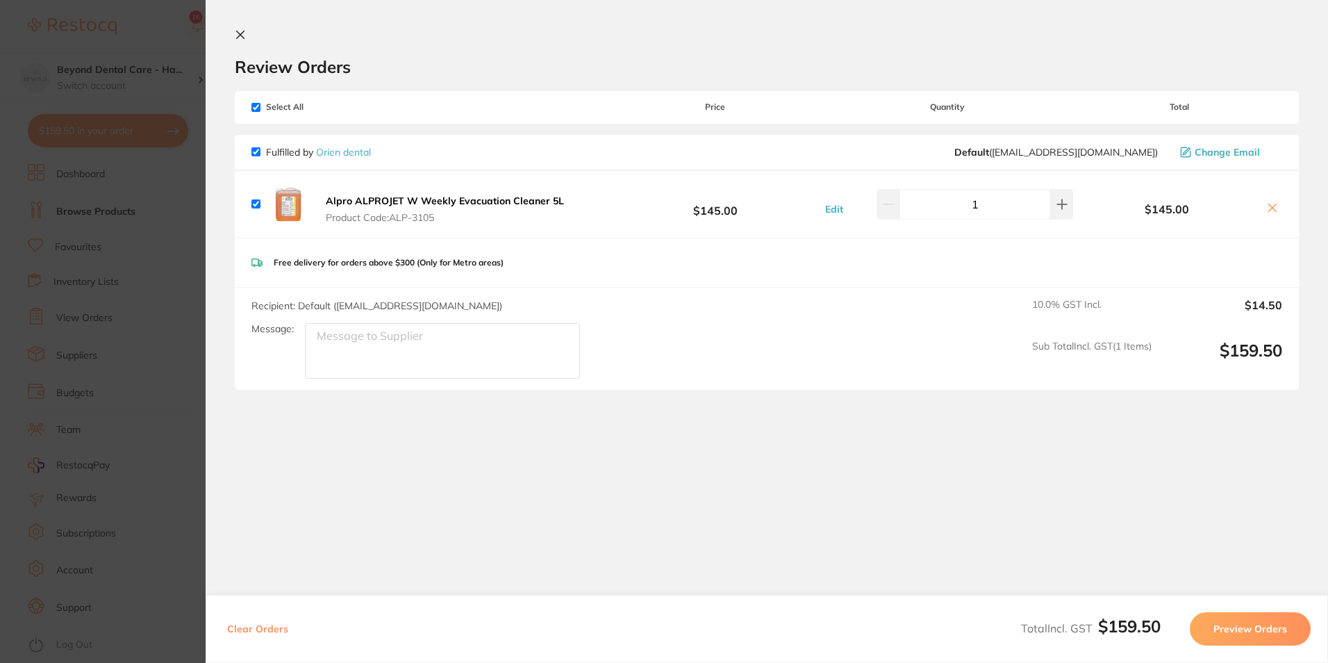
click at [267, 626] on button "Clear Orders" at bounding box center [257, 628] width 69 height 33
checkbox input "true"
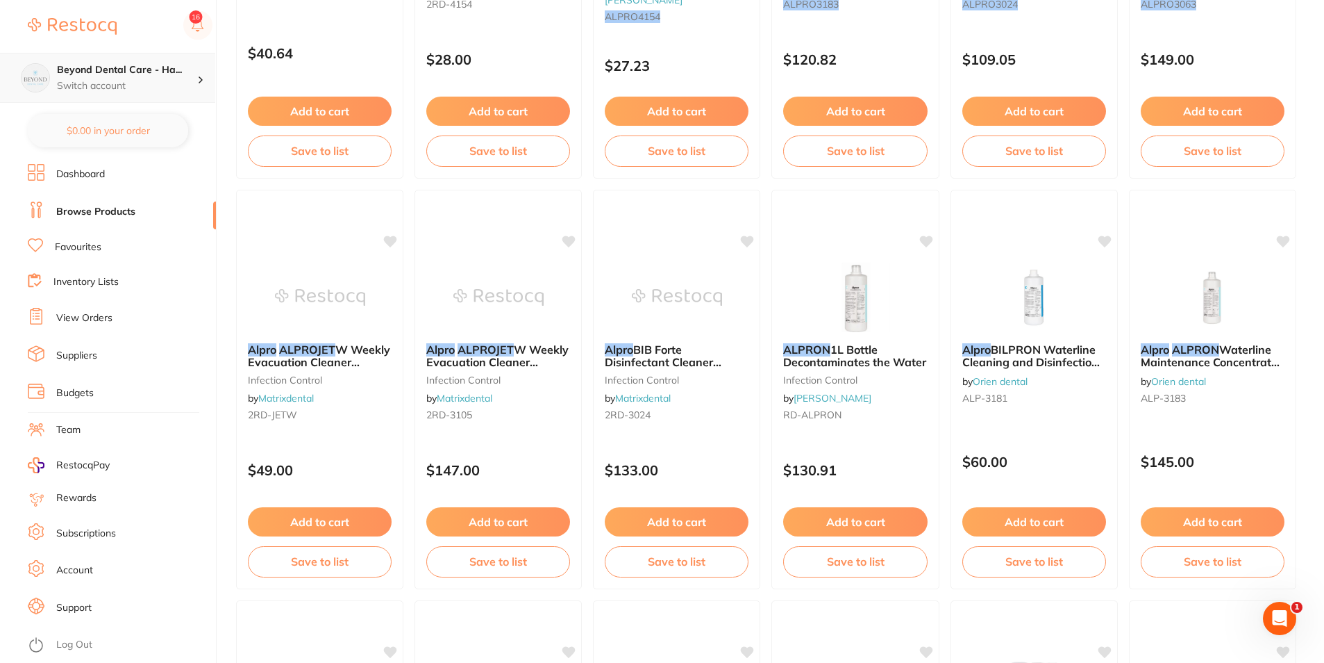
click at [147, 74] on h4 "Beyond Dental Care - Ha..." at bounding box center [127, 70] width 140 height 14
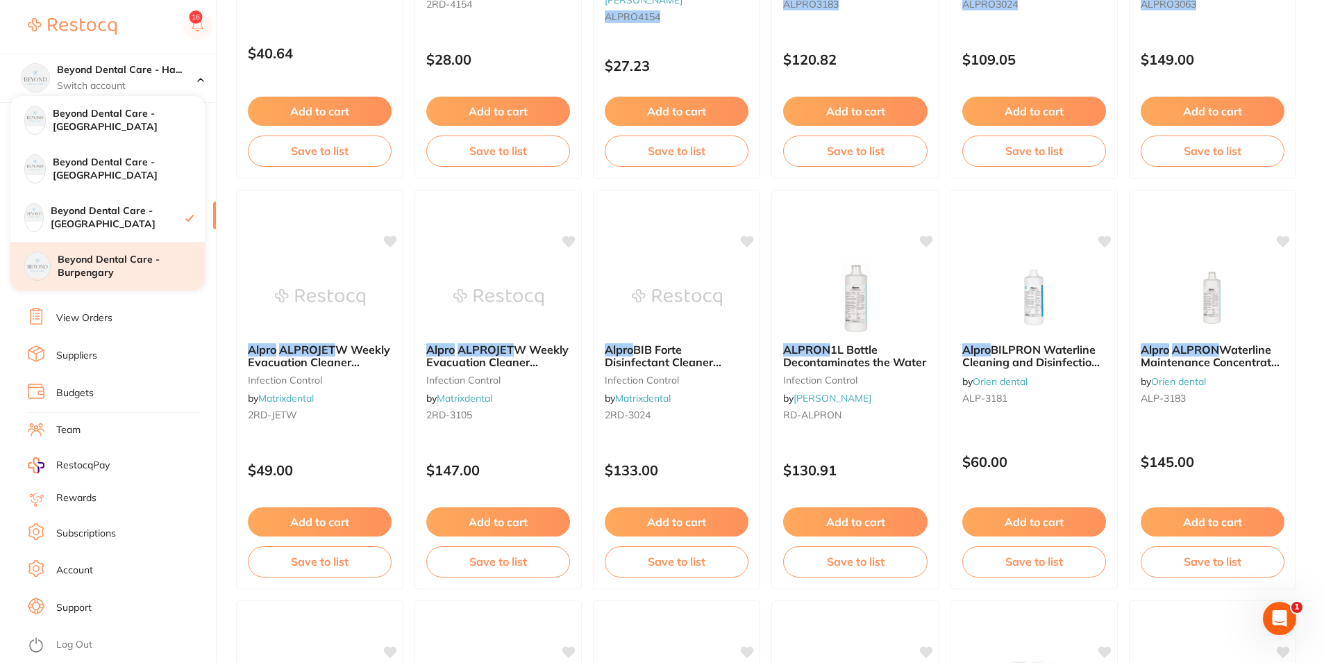
click at [99, 278] on h4 "Beyond Dental Care - Burpengary" at bounding box center [131, 266] width 147 height 27
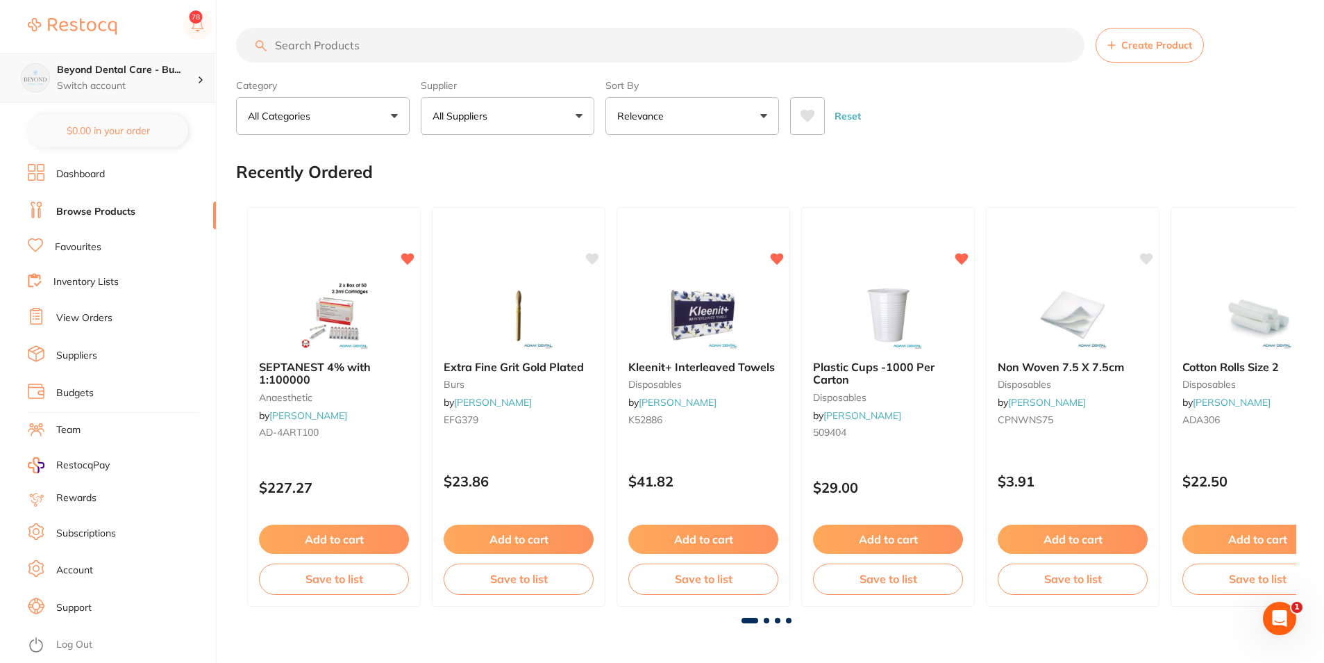
click at [145, 89] on p "Switch account" at bounding box center [127, 86] width 140 height 14
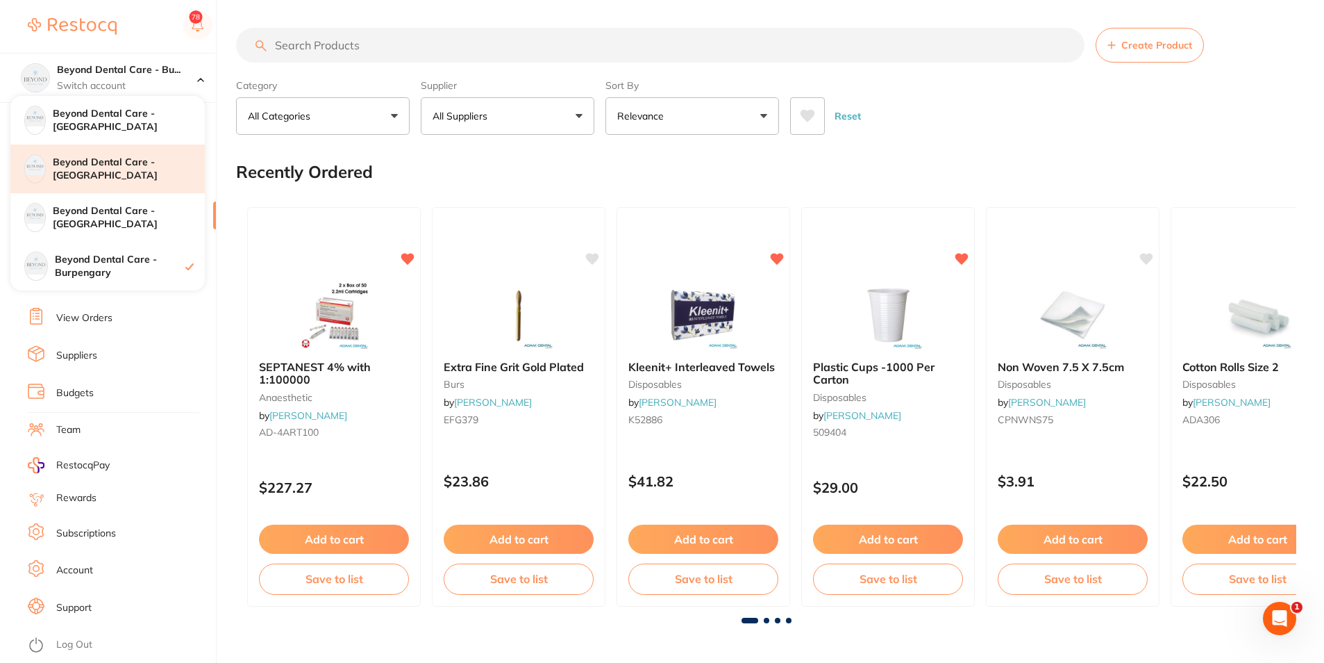
click at [121, 154] on div "Beyond Dental Care - [GEOGRAPHIC_DATA]" at bounding box center [107, 168] width 194 height 49
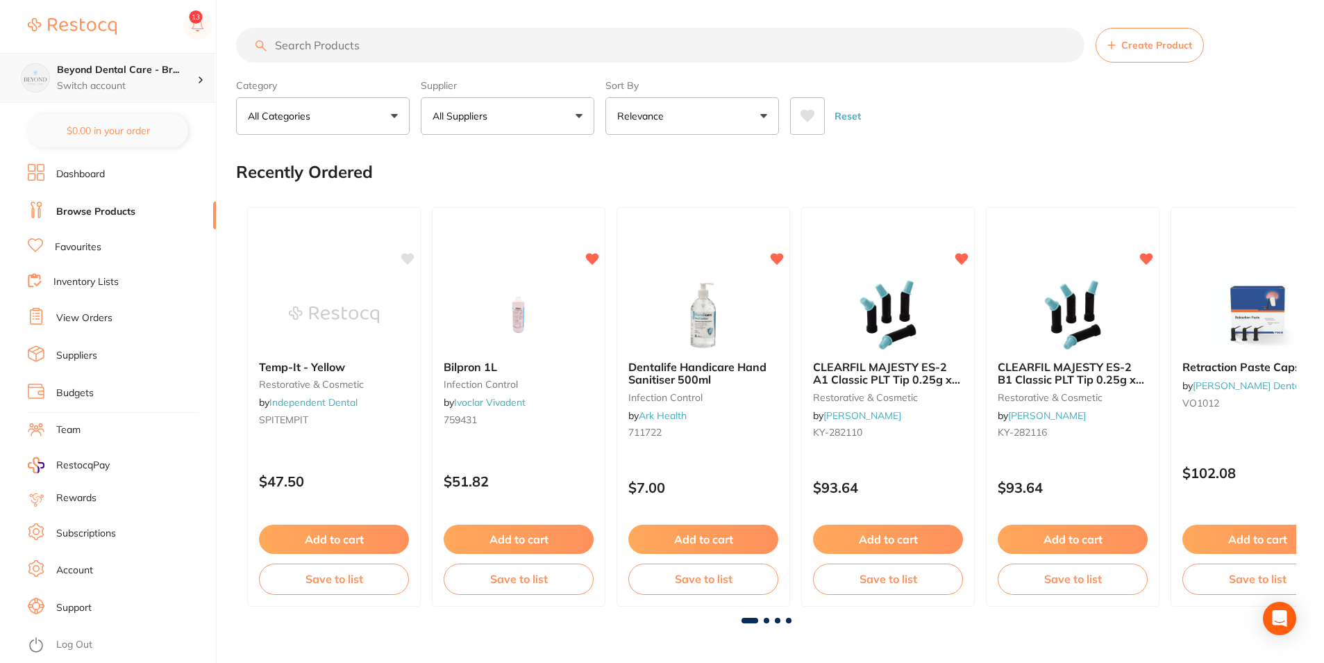
click at [163, 74] on h4 "Beyond Dental Care - Br..." at bounding box center [127, 70] width 140 height 14
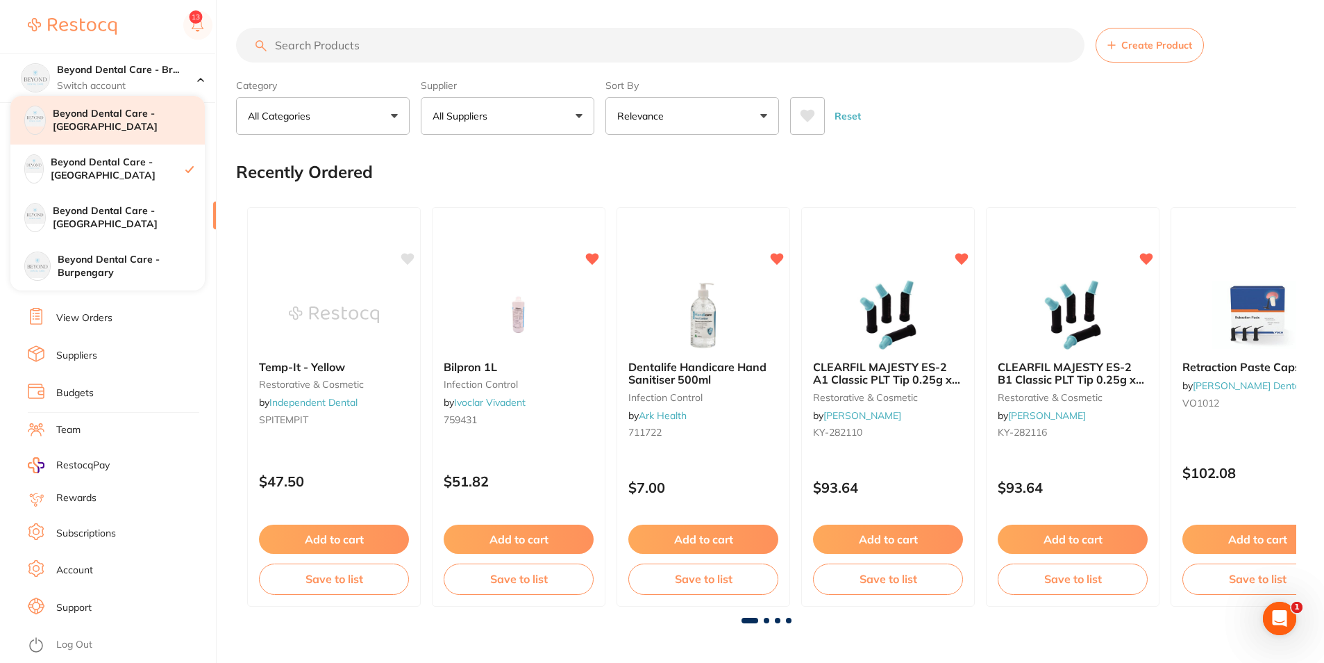
click at [133, 126] on h4 "Beyond Dental Care - [GEOGRAPHIC_DATA]" at bounding box center [129, 120] width 152 height 27
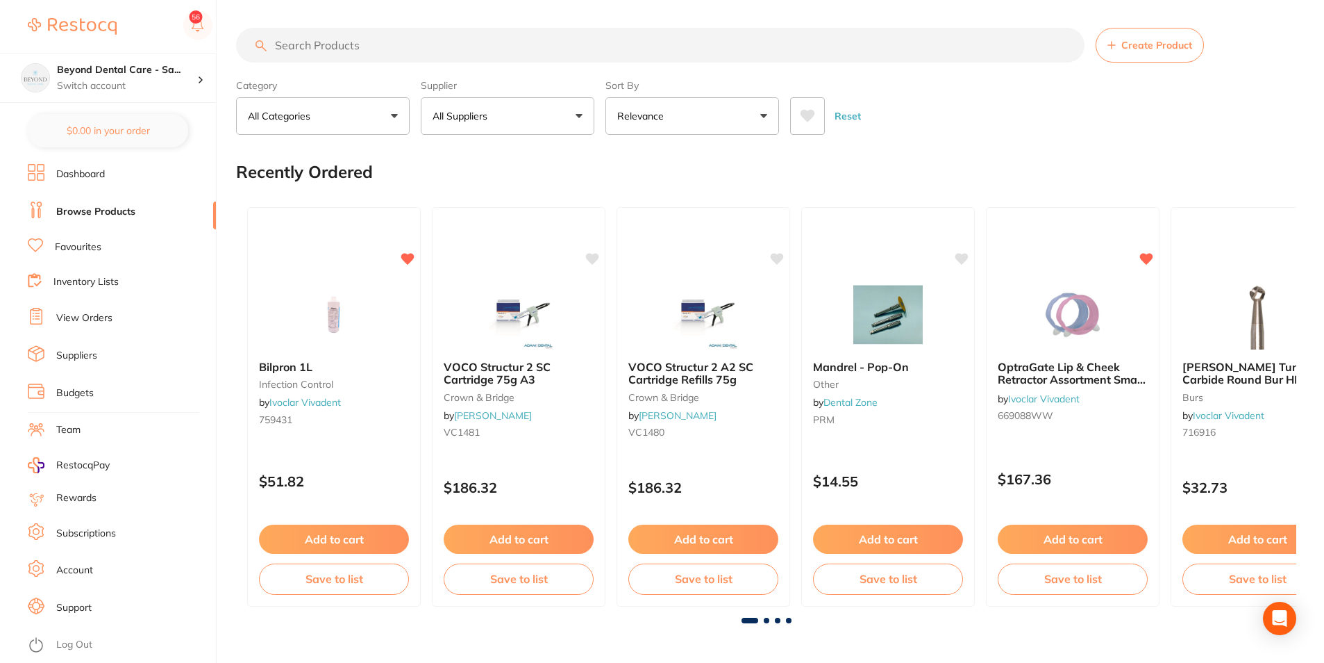
click at [194, 74] on h4 "Beyond Dental Care - Sa..." at bounding box center [127, 70] width 140 height 14
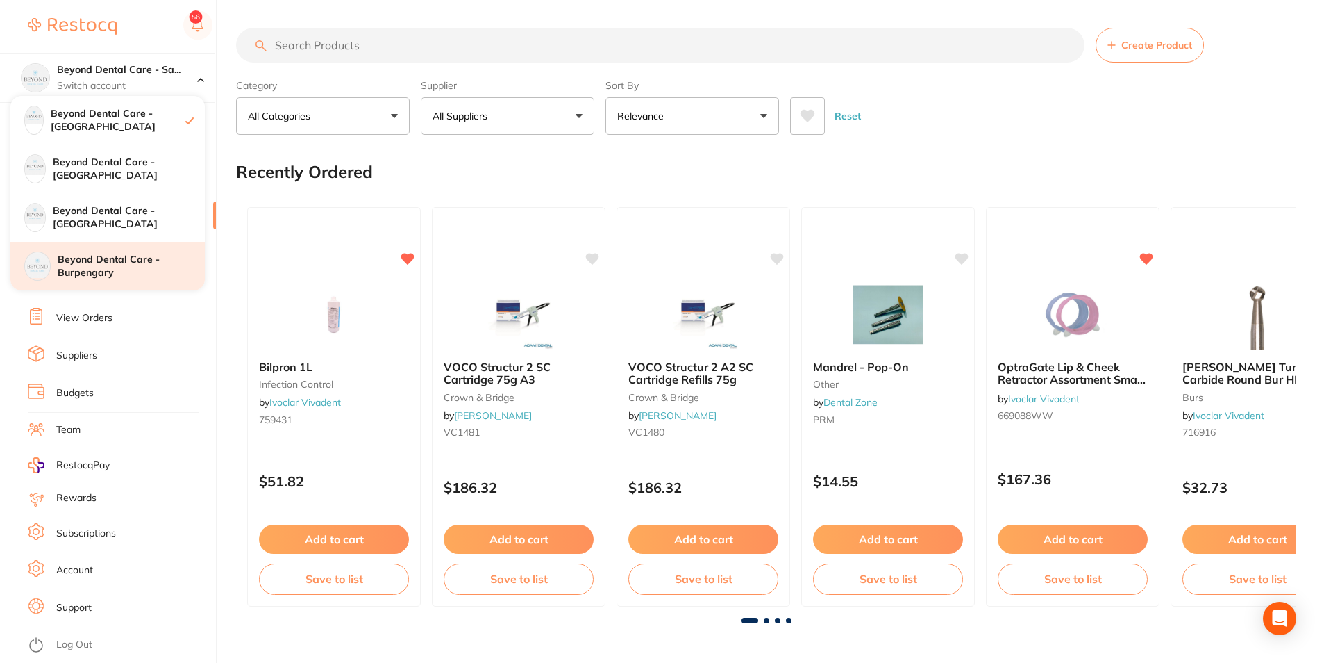
click at [110, 272] on h4 "Beyond Dental Care - Burpengary" at bounding box center [131, 266] width 147 height 27
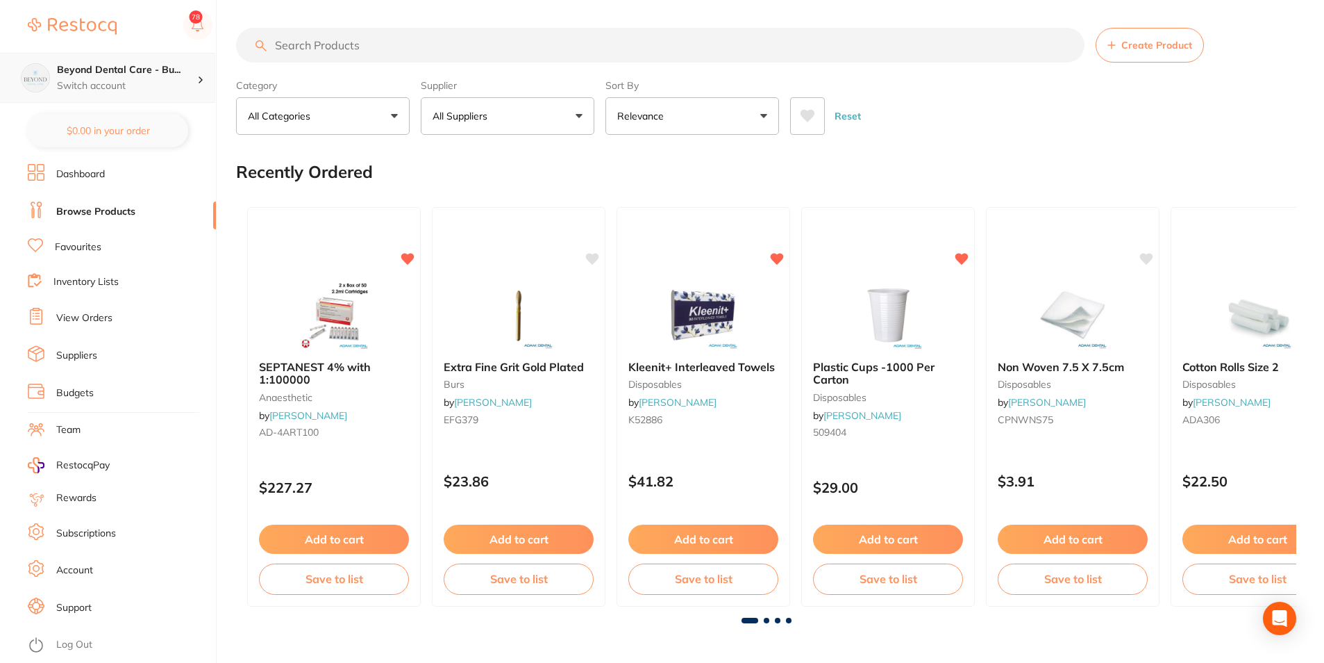
click at [153, 79] on p "Switch account" at bounding box center [127, 86] width 140 height 14
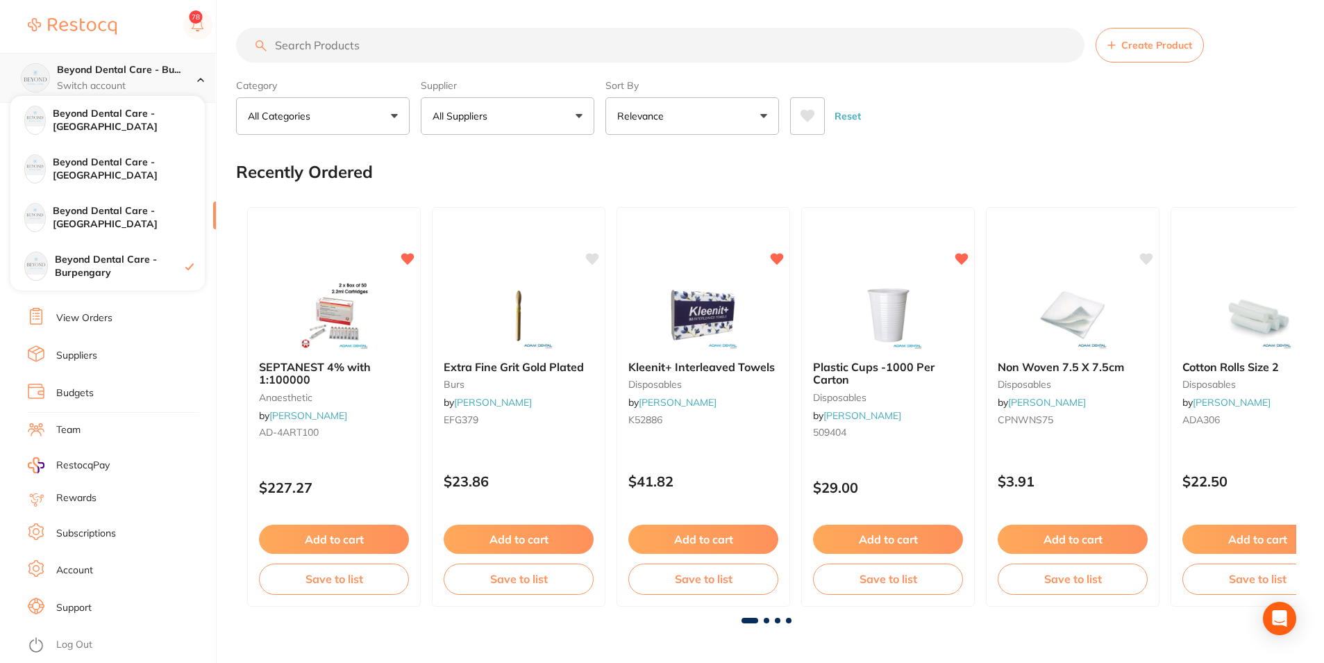
click at [154, 83] on p "Switch account" at bounding box center [127, 86] width 140 height 14
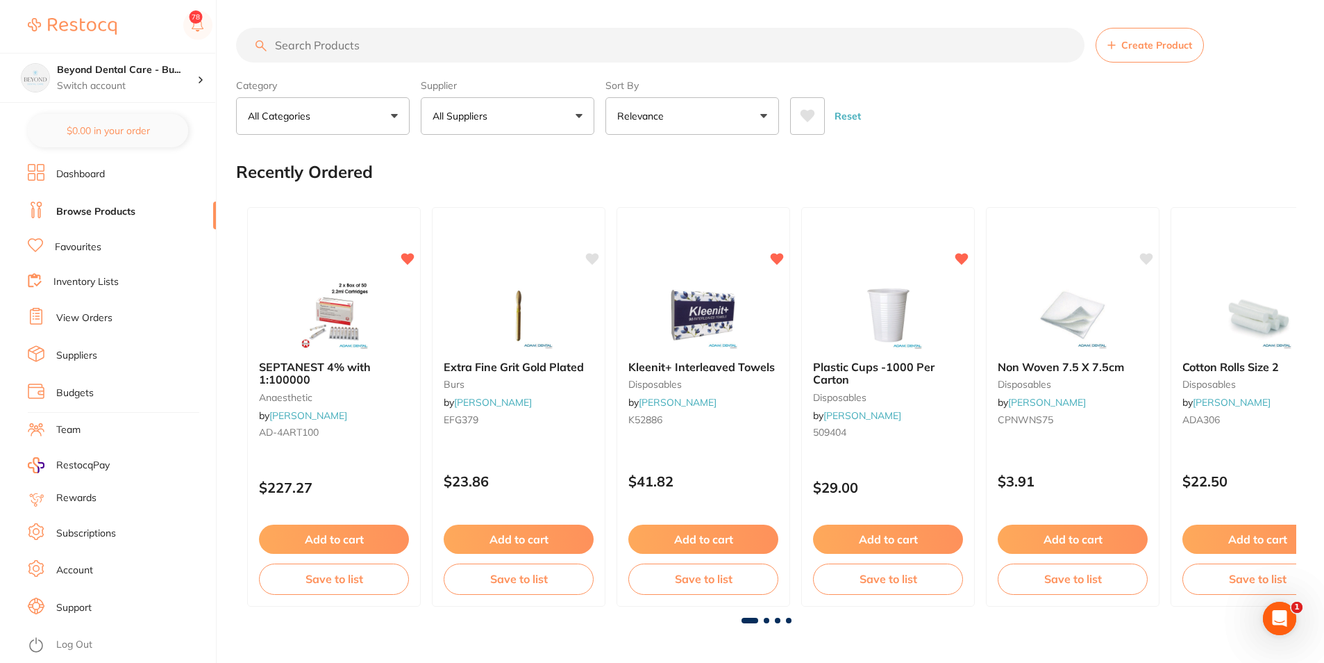
click at [109, 282] on link "Inventory Lists" at bounding box center [85, 282] width 65 height 14
